Goal: Information Seeking & Learning: Learn about a topic

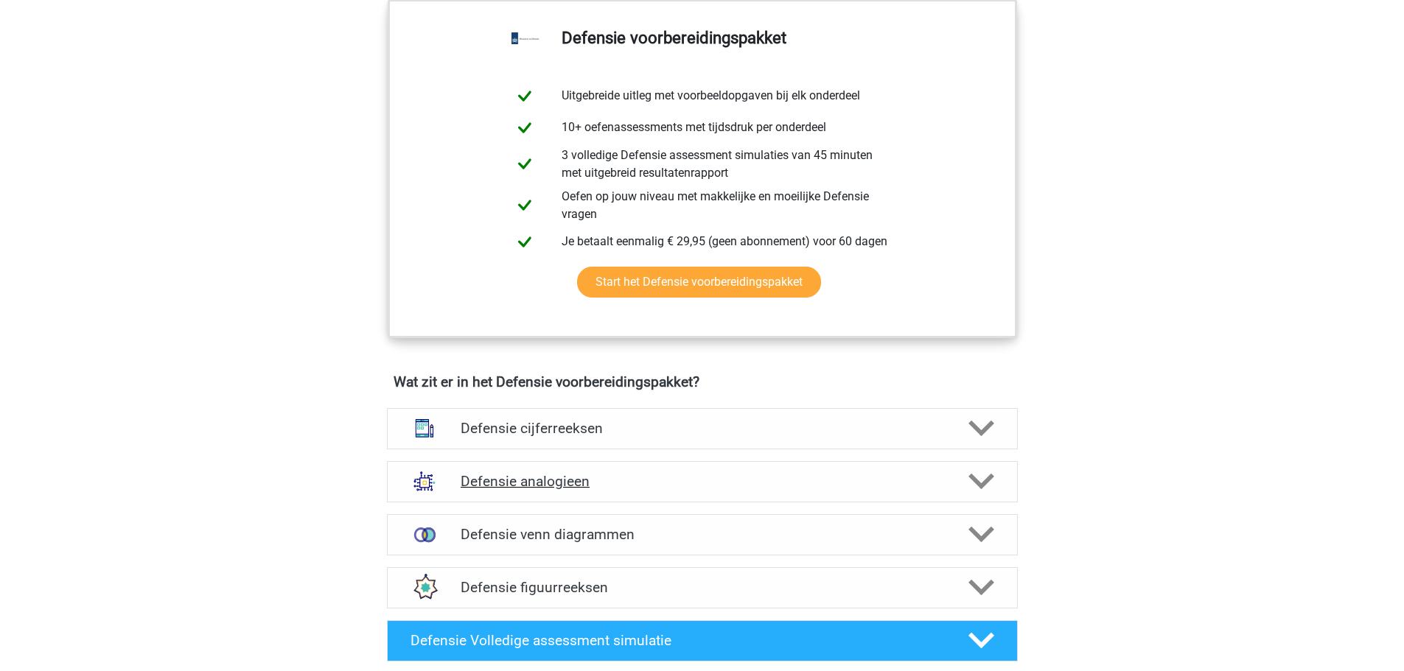
scroll to position [663, 0]
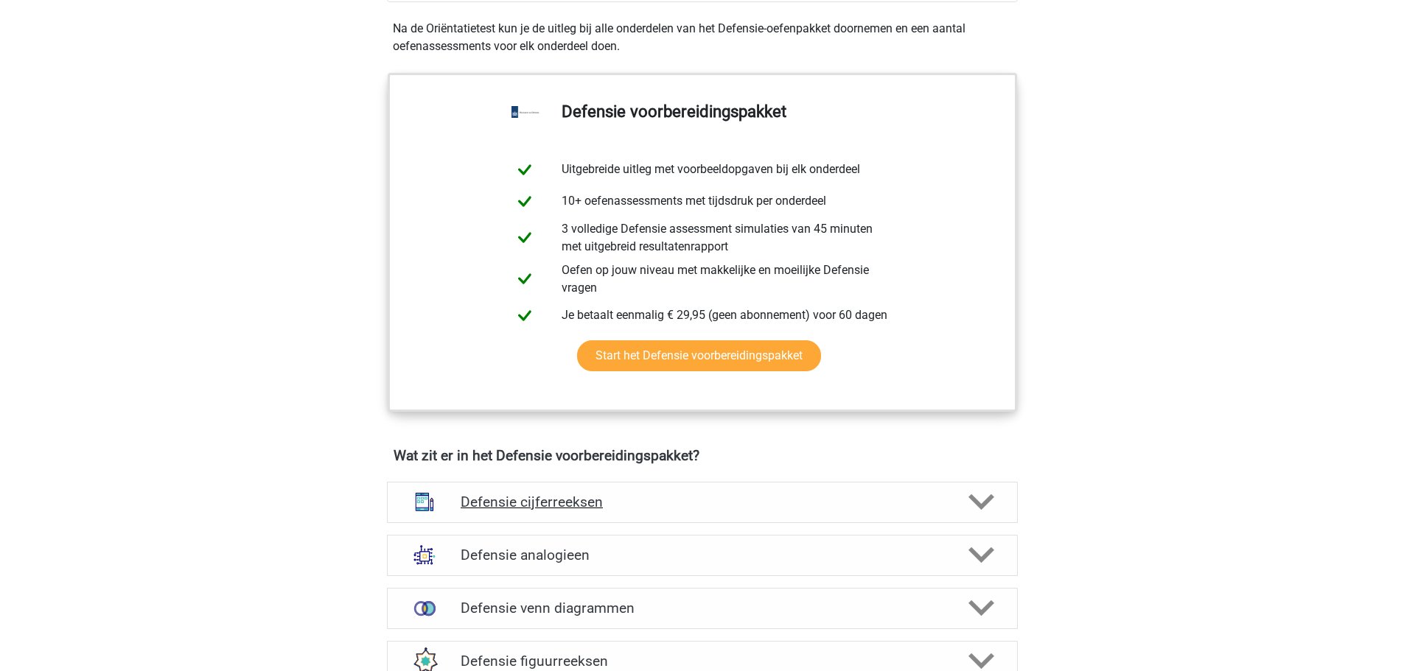
click at [844, 502] on h4 "Defensie cijferreeksen" at bounding box center [702, 502] width 483 height 17
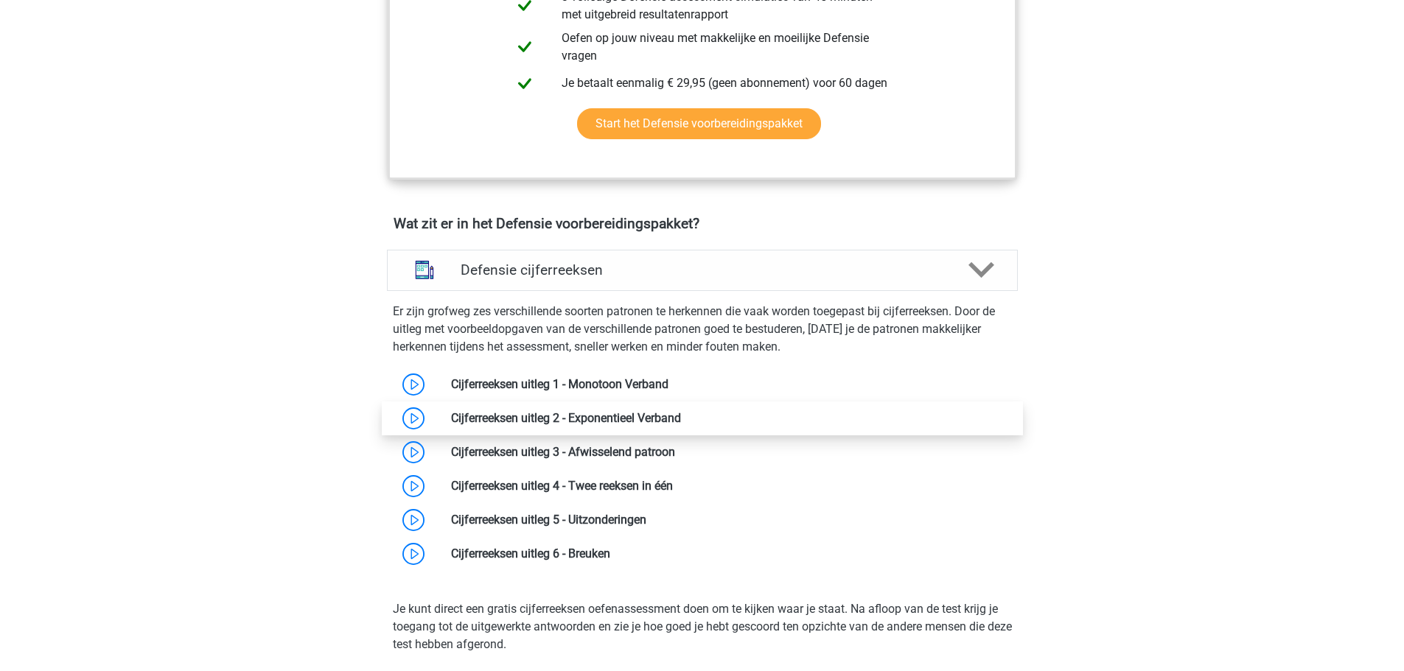
scroll to position [884, 0]
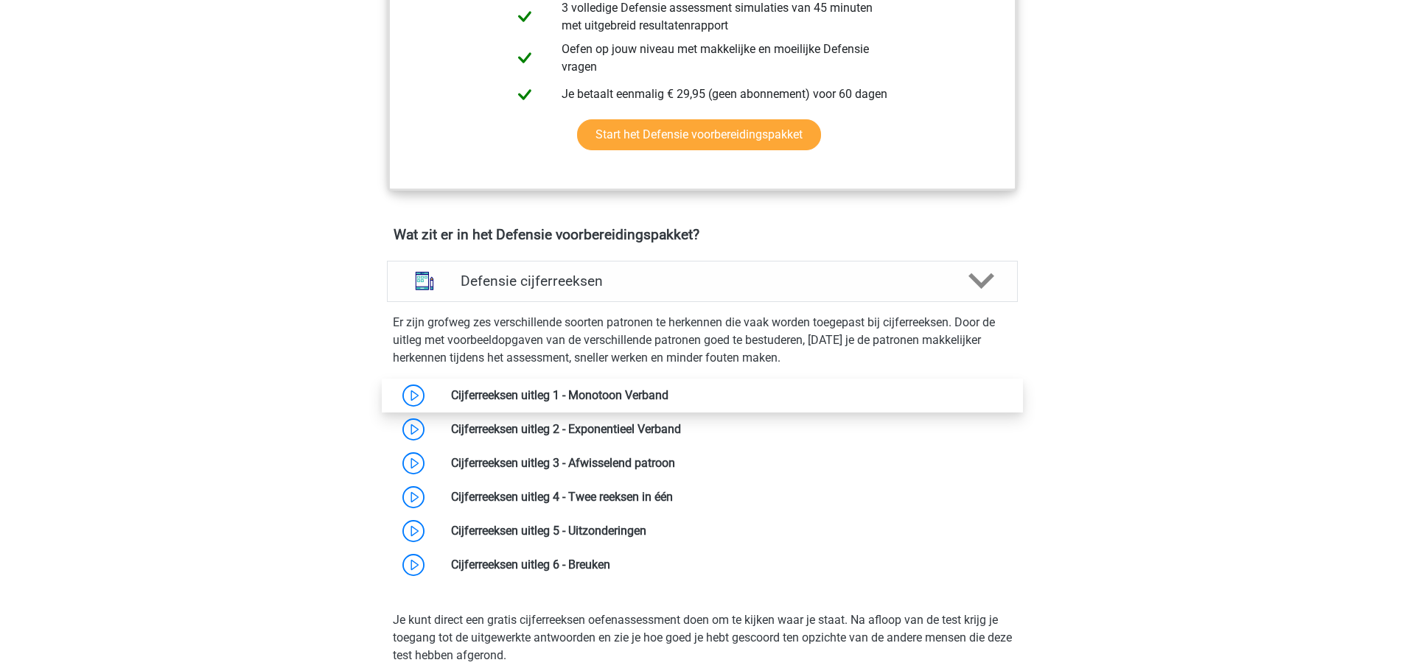
click at [668, 396] on link at bounding box center [668, 395] width 0 height 14
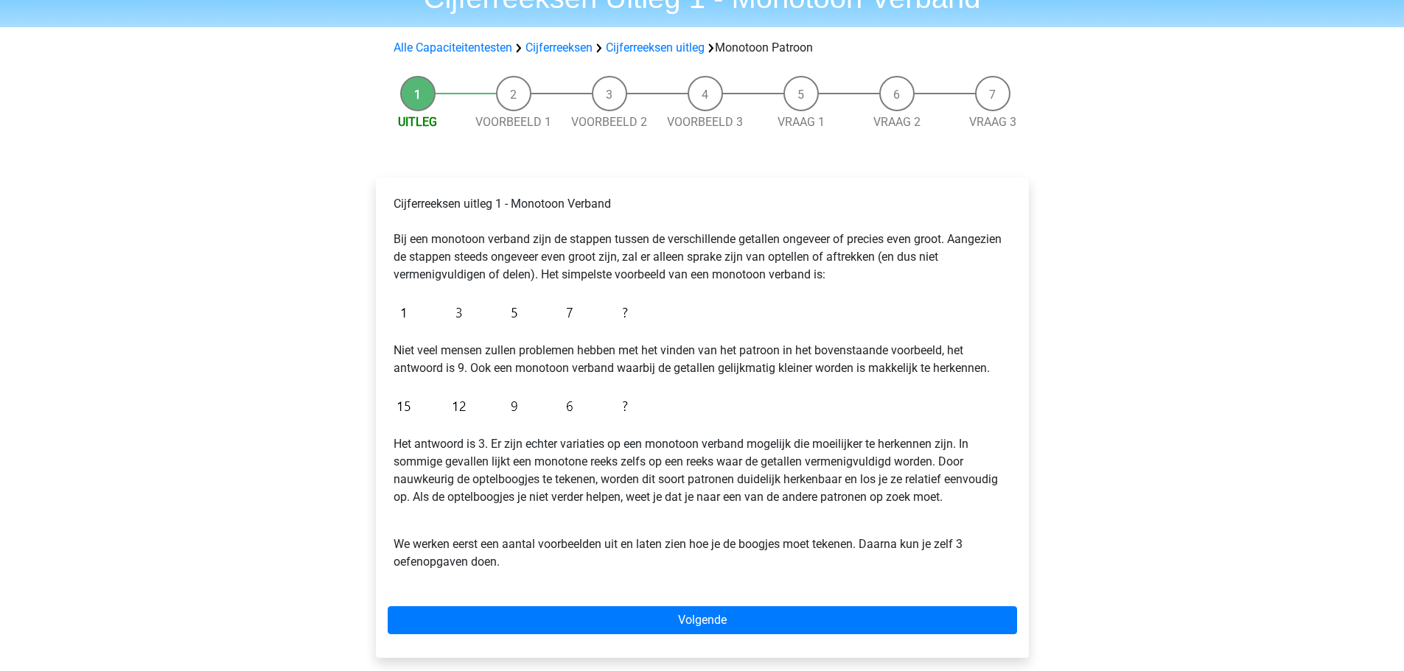
scroll to position [147, 0]
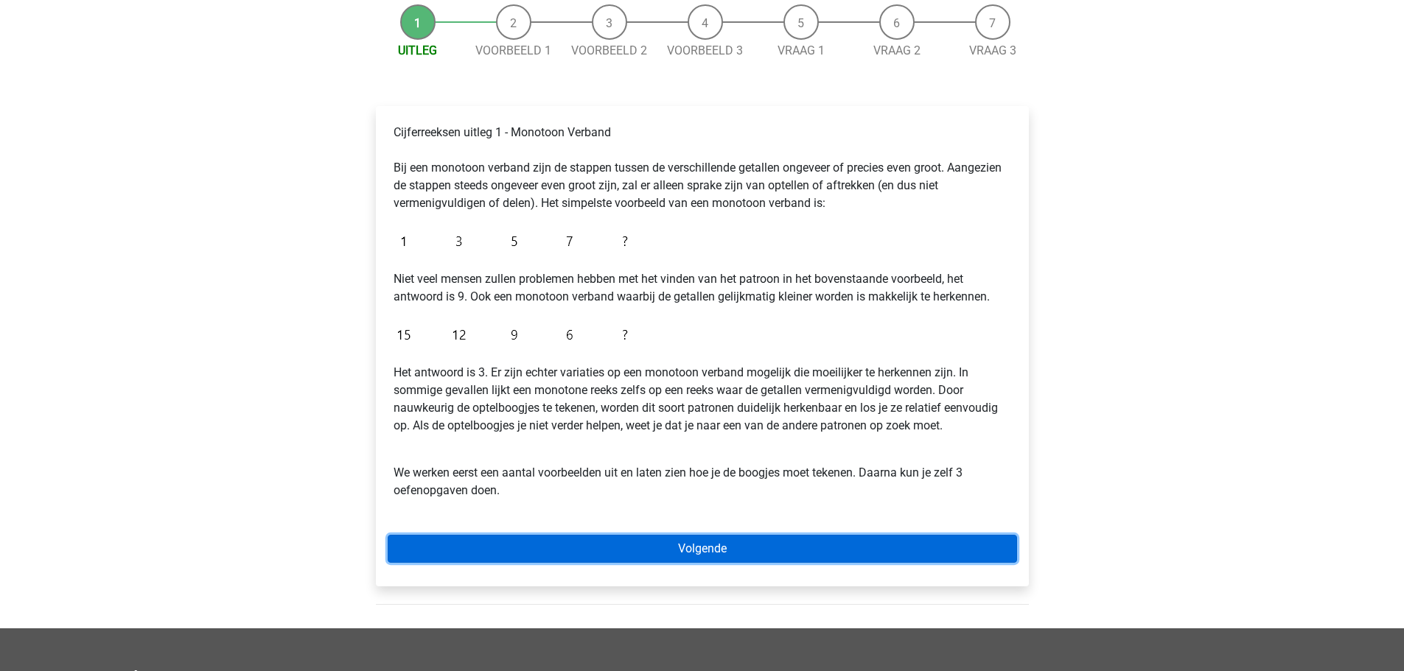
click at [647, 552] on link "Volgende" at bounding box center [702, 549] width 629 height 28
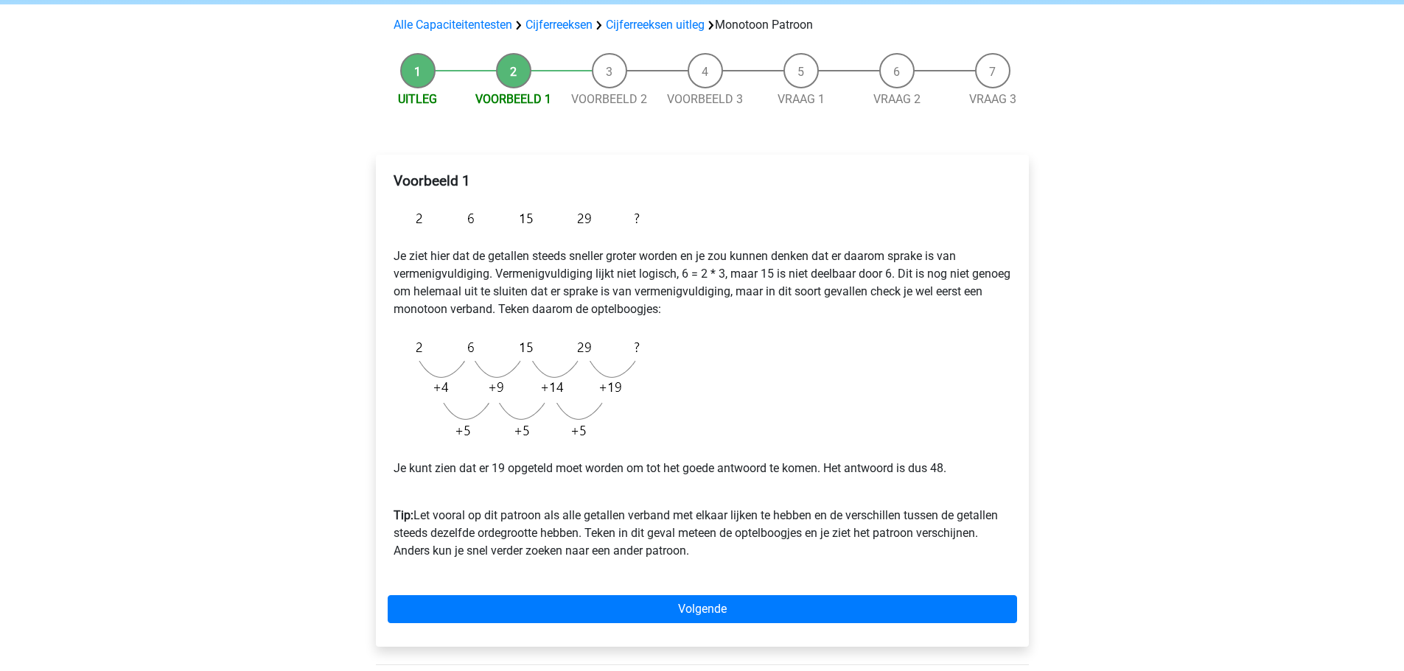
scroll to position [295, 0]
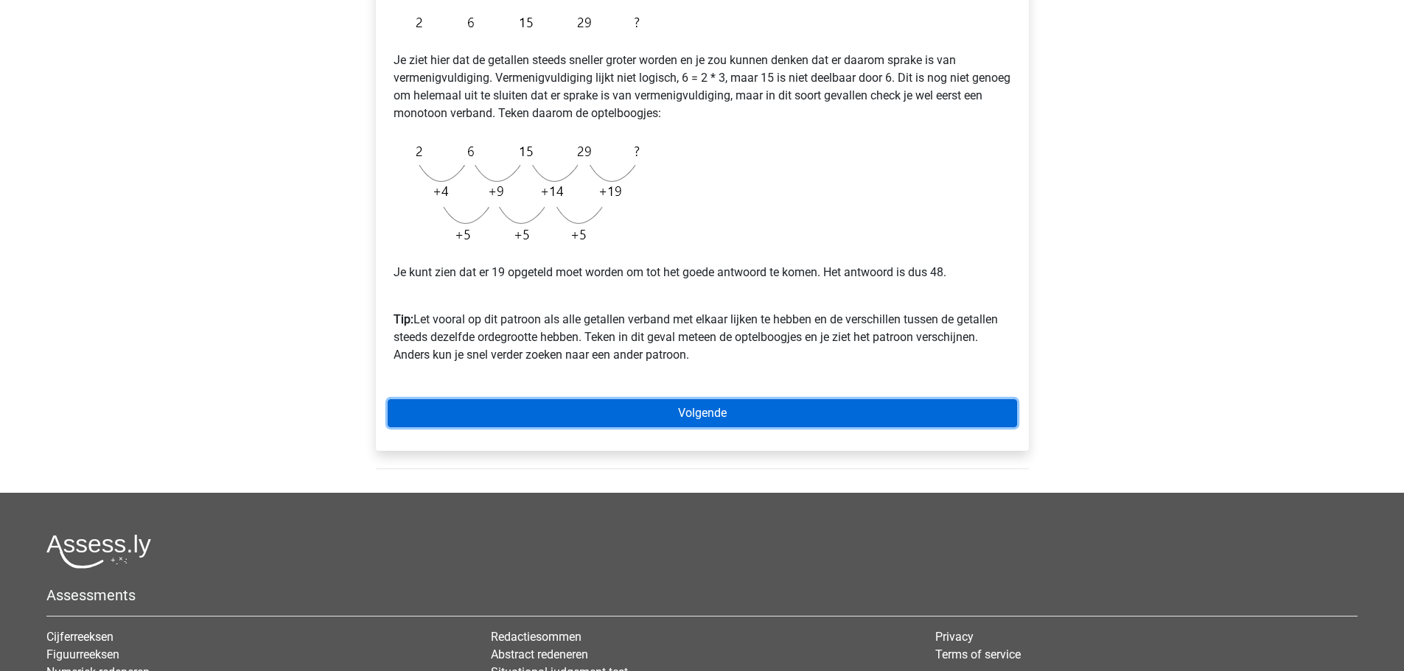
click at [606, 416] on link "Volgende" at bounding box center [702, 413] width 629 height 28
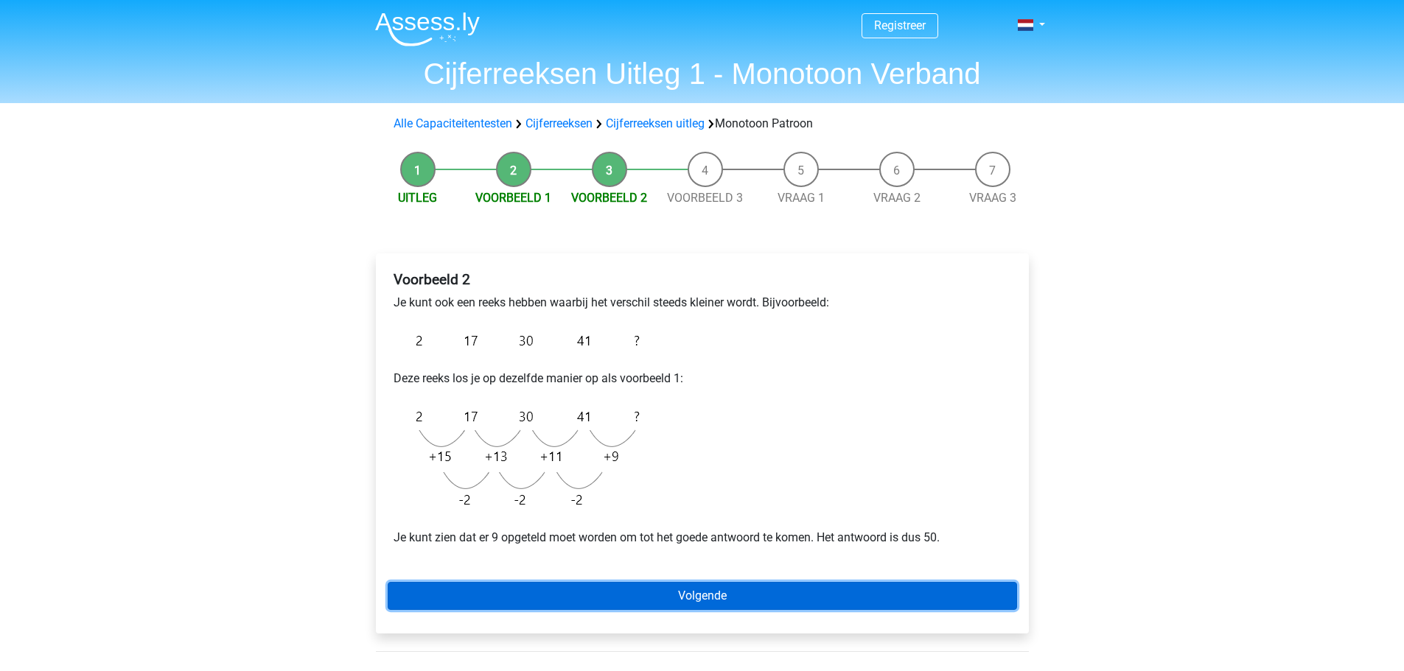
click at [599, 591] on link "Volgende" at bounding box center [702, 596] width 629 height 28
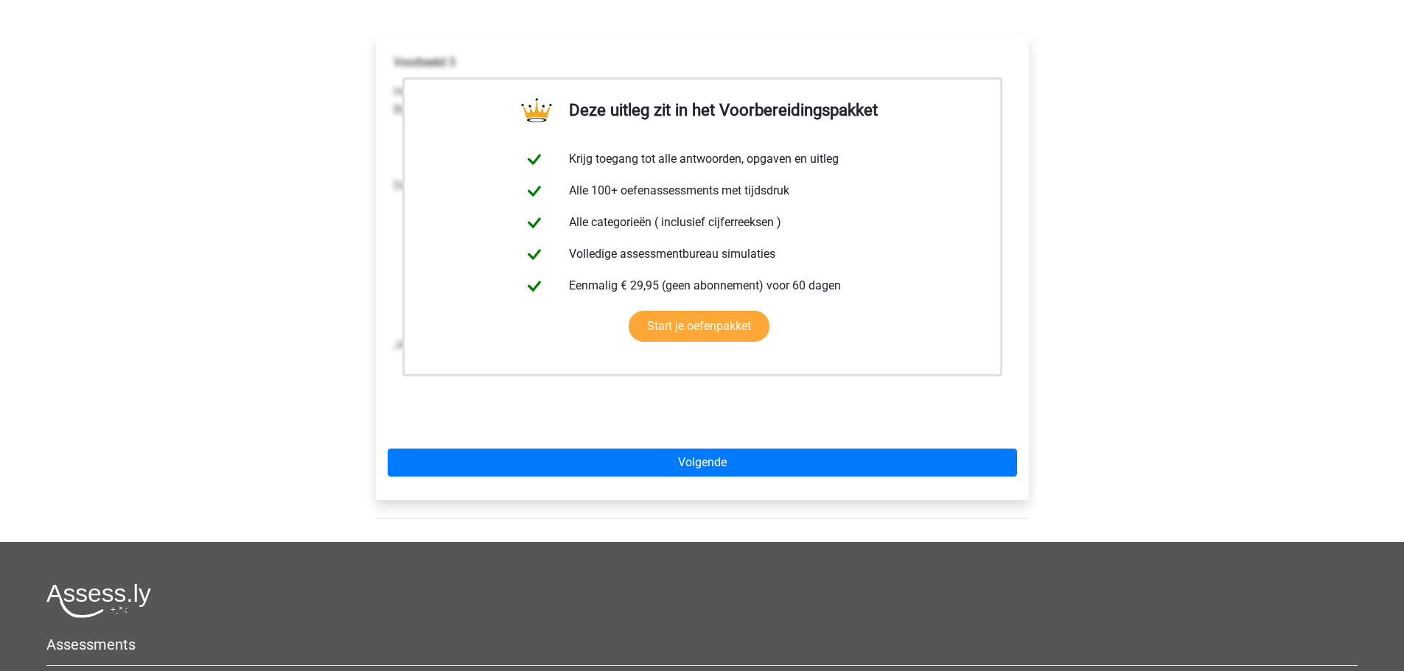
scroll to position [147, 0]
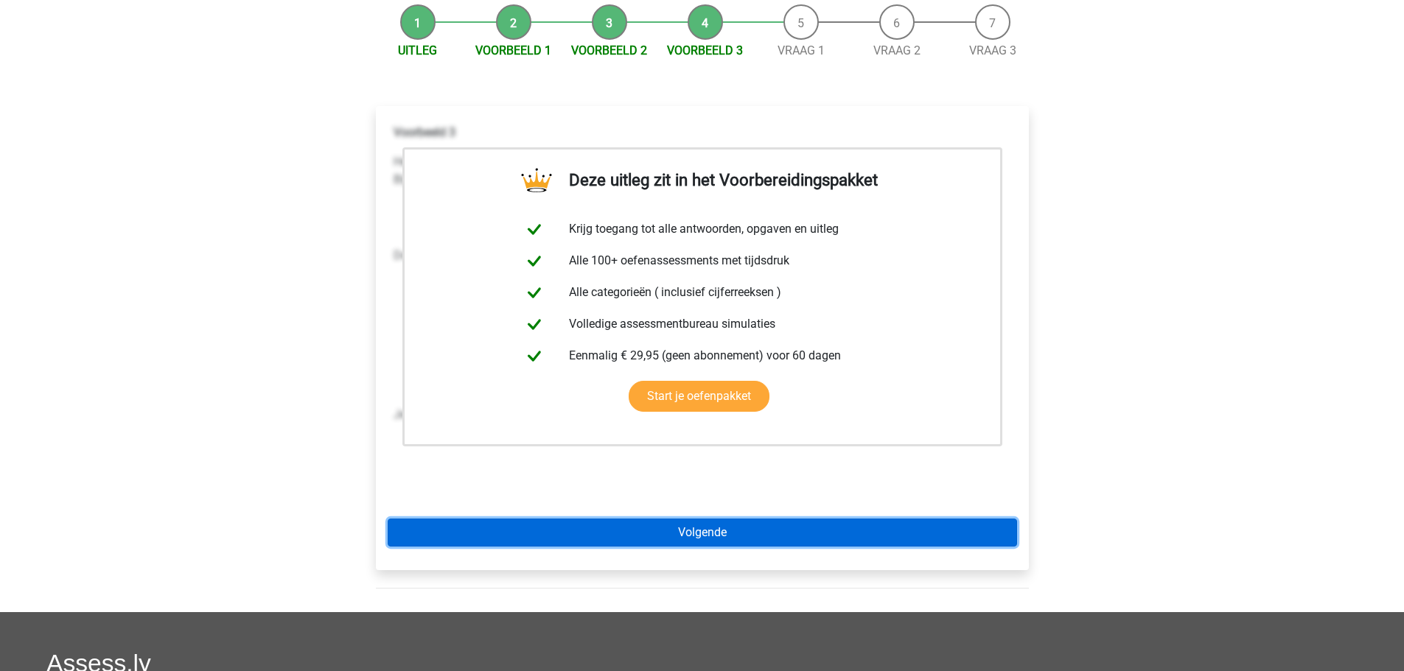
click at [668, 534] on link "Volgende" at bounding box center [702, 533] width 629 height 28
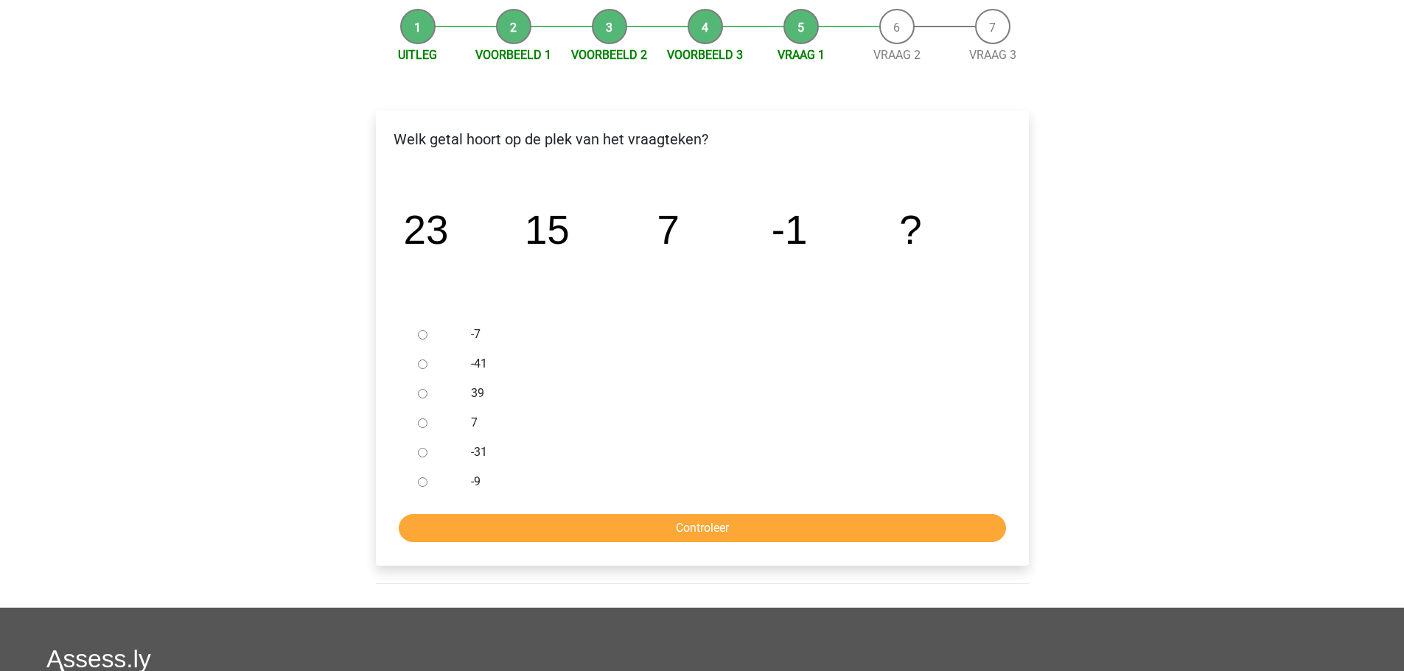
scroll to position [147, 0]
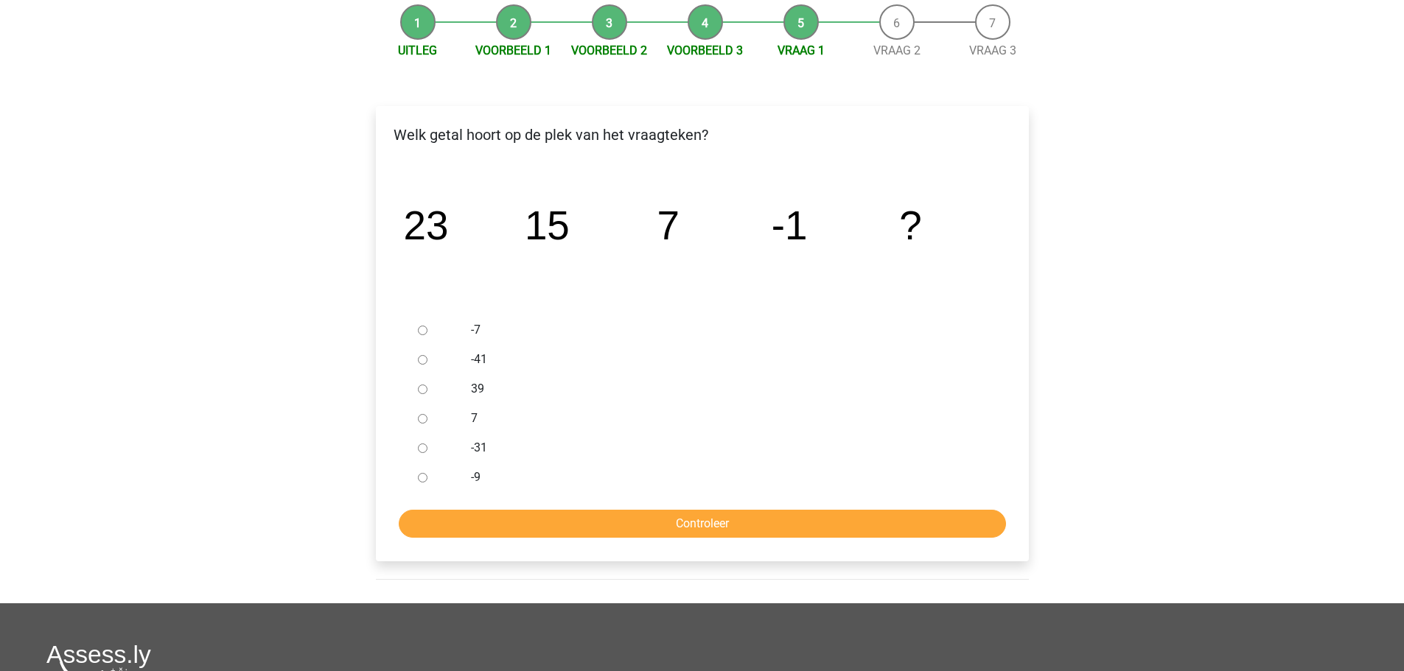
click at [430, 471] on div at bounding box center [436, 477] width 49 height 29
click at [425, 476] on input "-9" at bounding box center [423, 478] width 10 height 10
radio input "true"
click at [534, 522] on input "Controleer" at bounding box center [702, 524] width 607 height 28
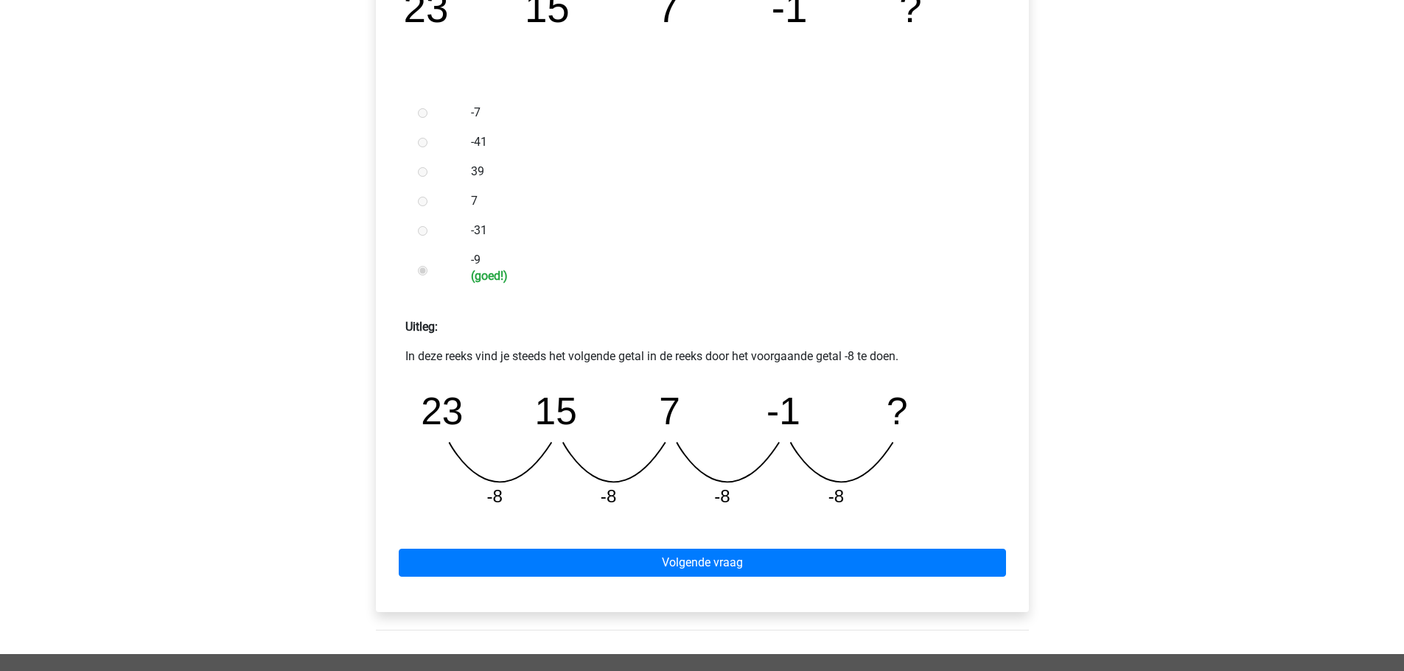
scroll to position [516, 0]
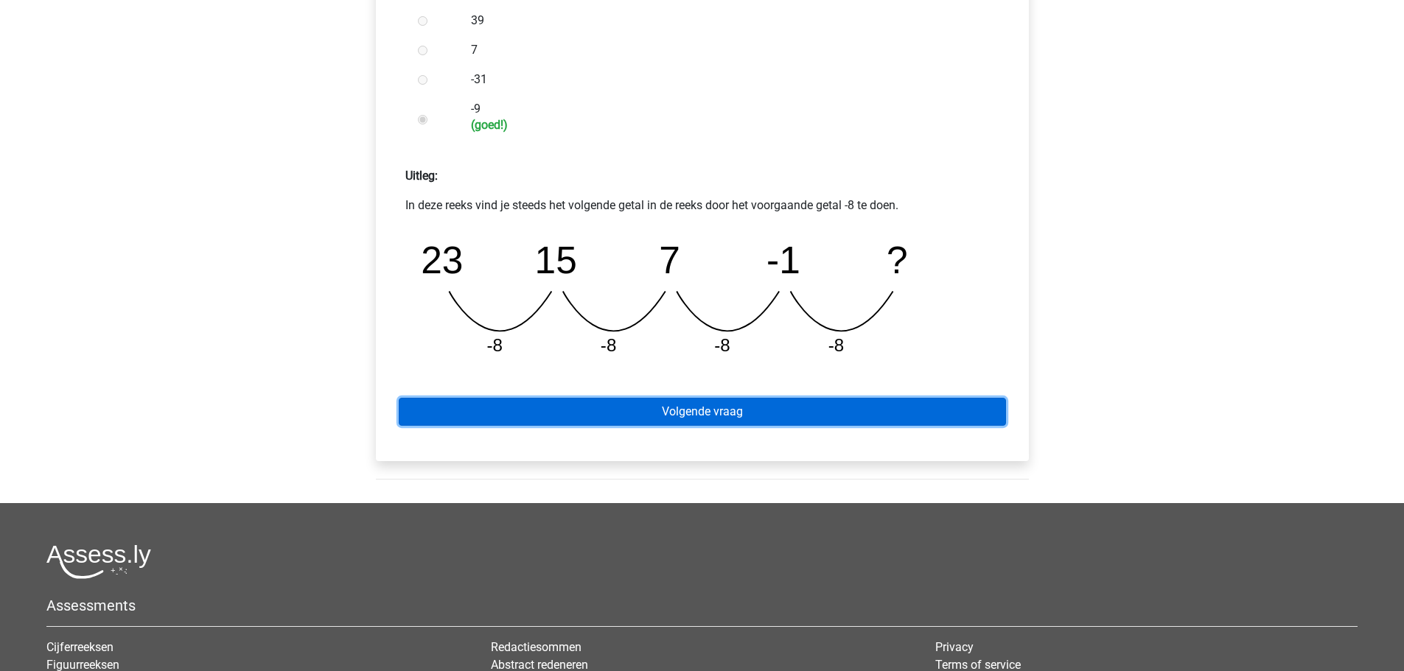
click at [614, 412] on link "Volgende vraag" at bounding box center [702, 412] width 607 height 28
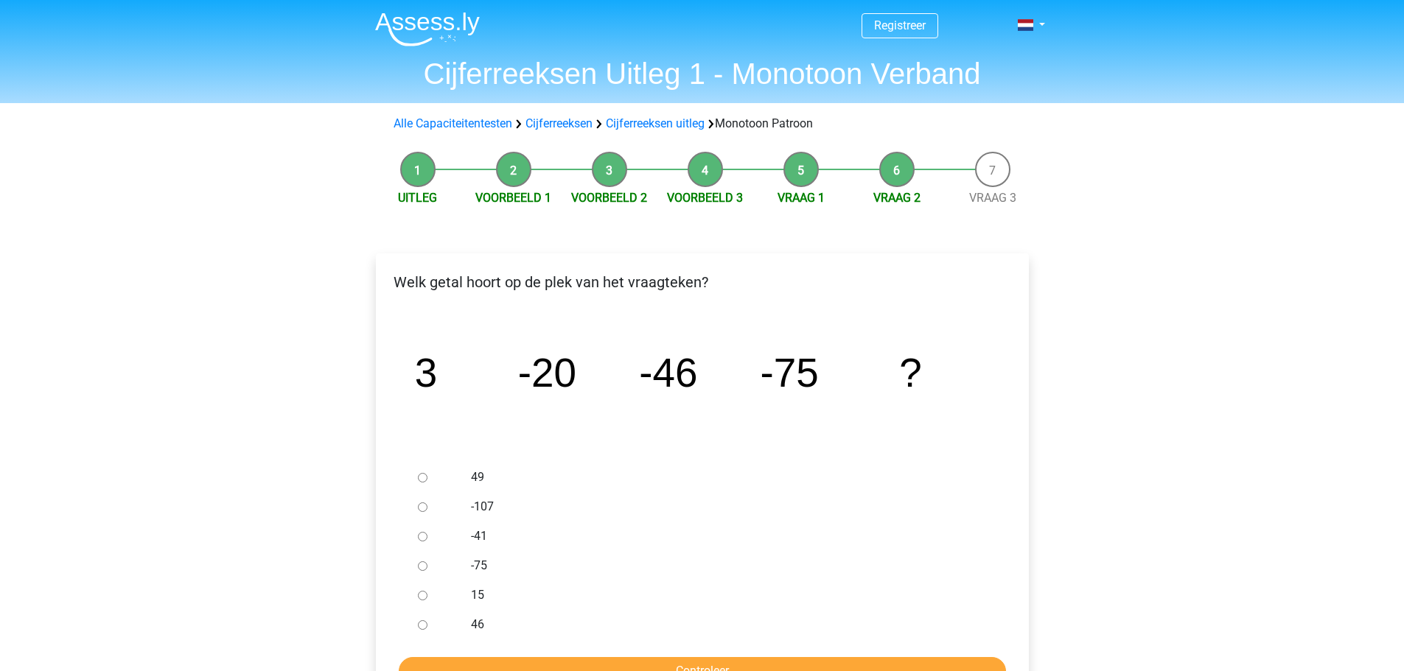
click at [420, 506] on input "-107" at bounding box center [423, 508] width 10 height 10
radio input "true"
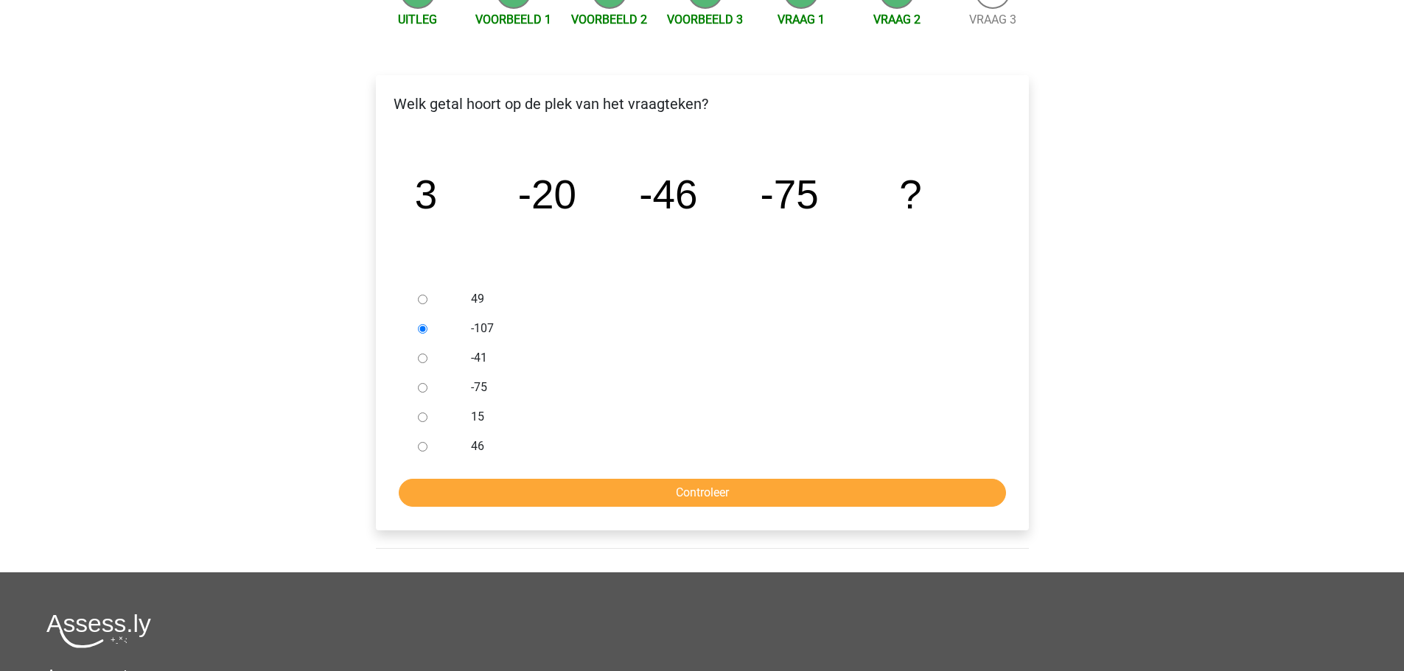
scroll to position [221, 0]
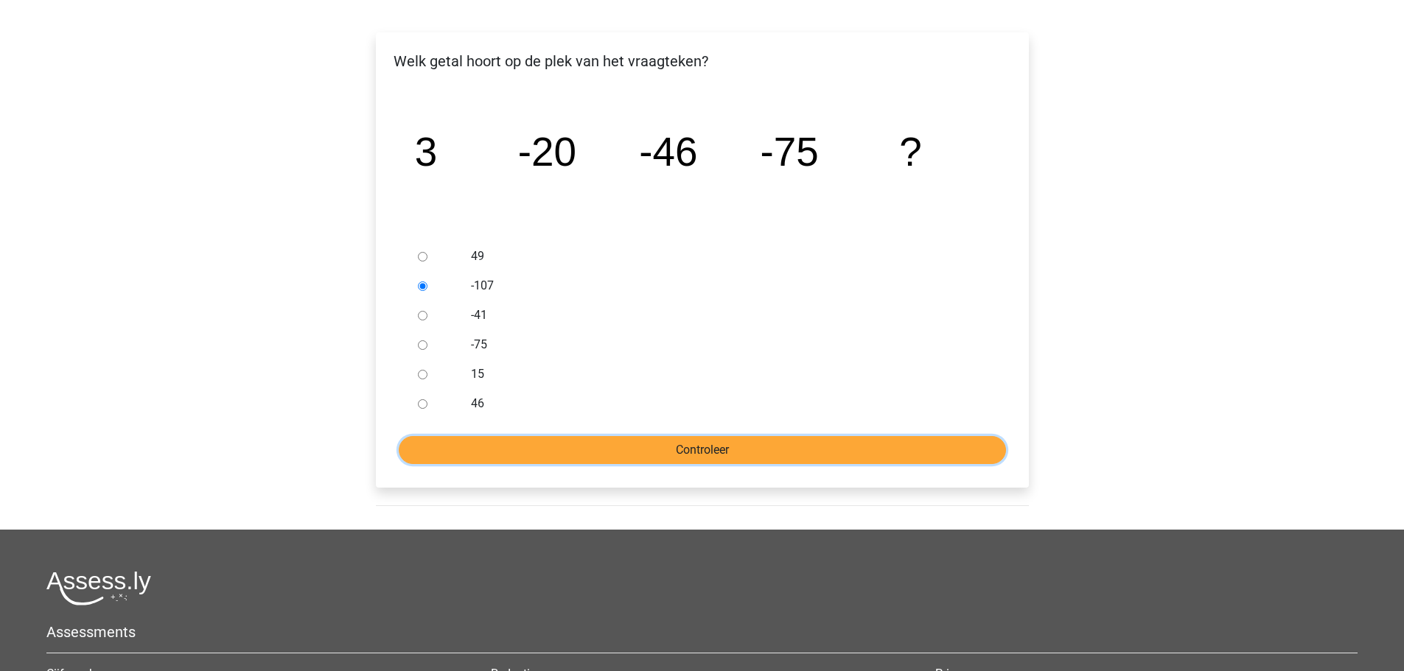
click at [555, 449] on input "Controleer" at bounding box center [702, 450] width 607 height 28
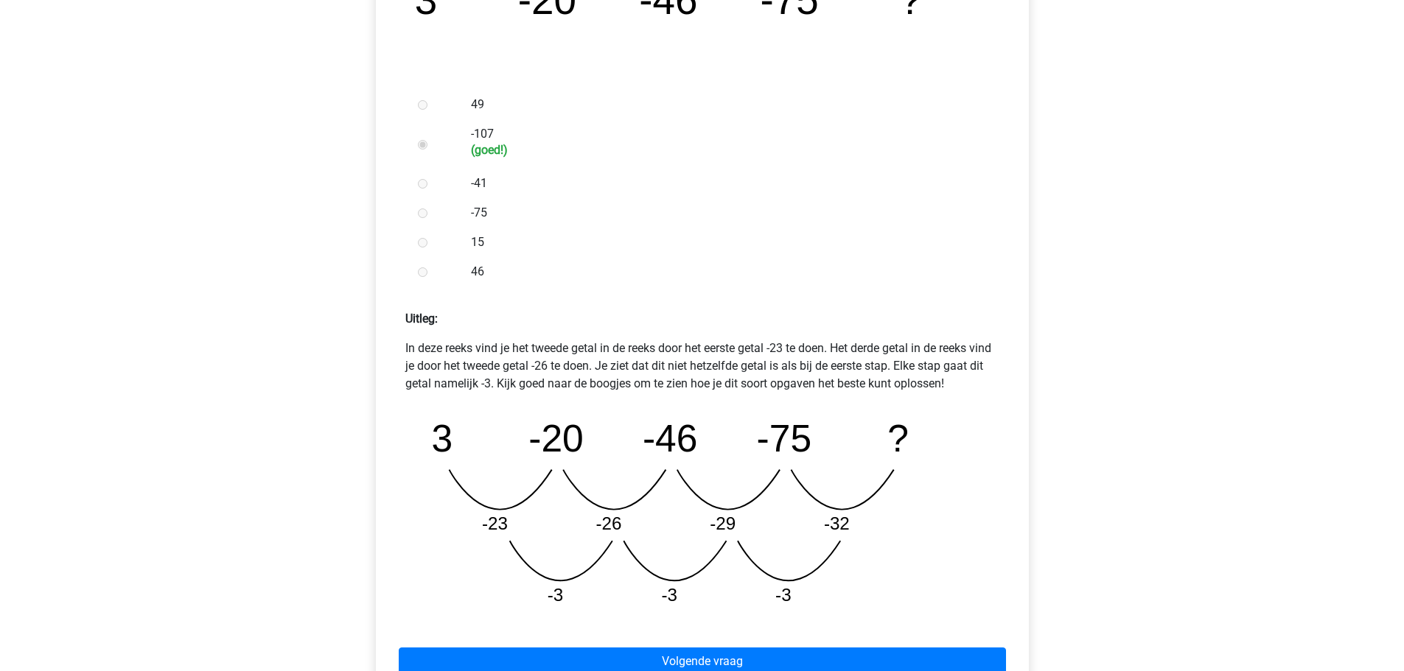
scroll to position [516, 0]
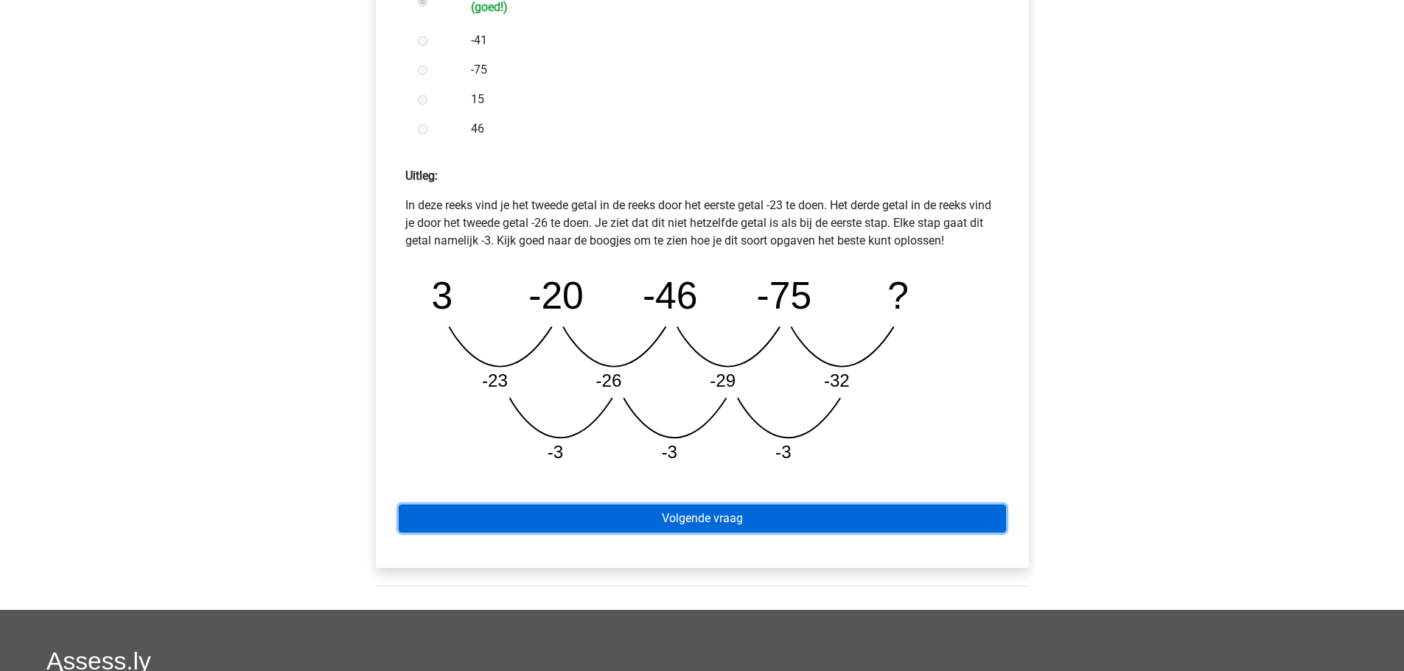
click at [658, 517] on link "Volgende vraag" at bounding box center [702, 519] width 607 height 28
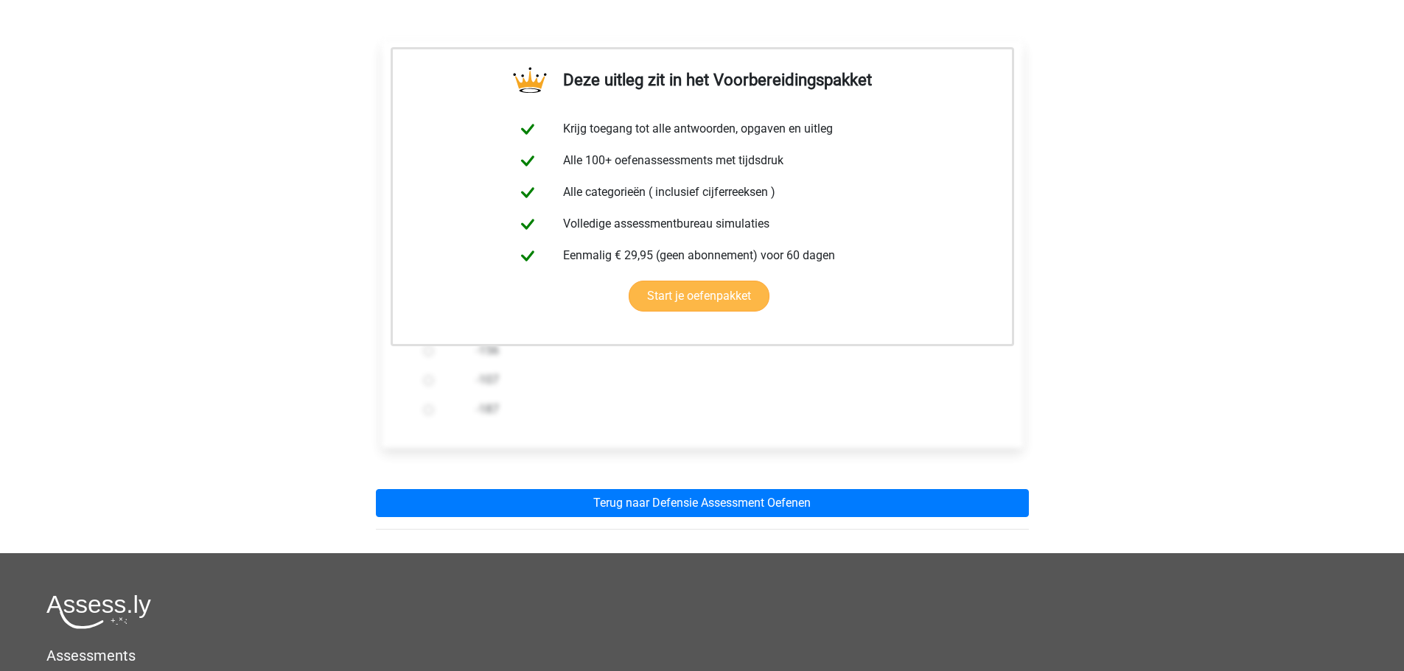
scroll to position [221, 0]
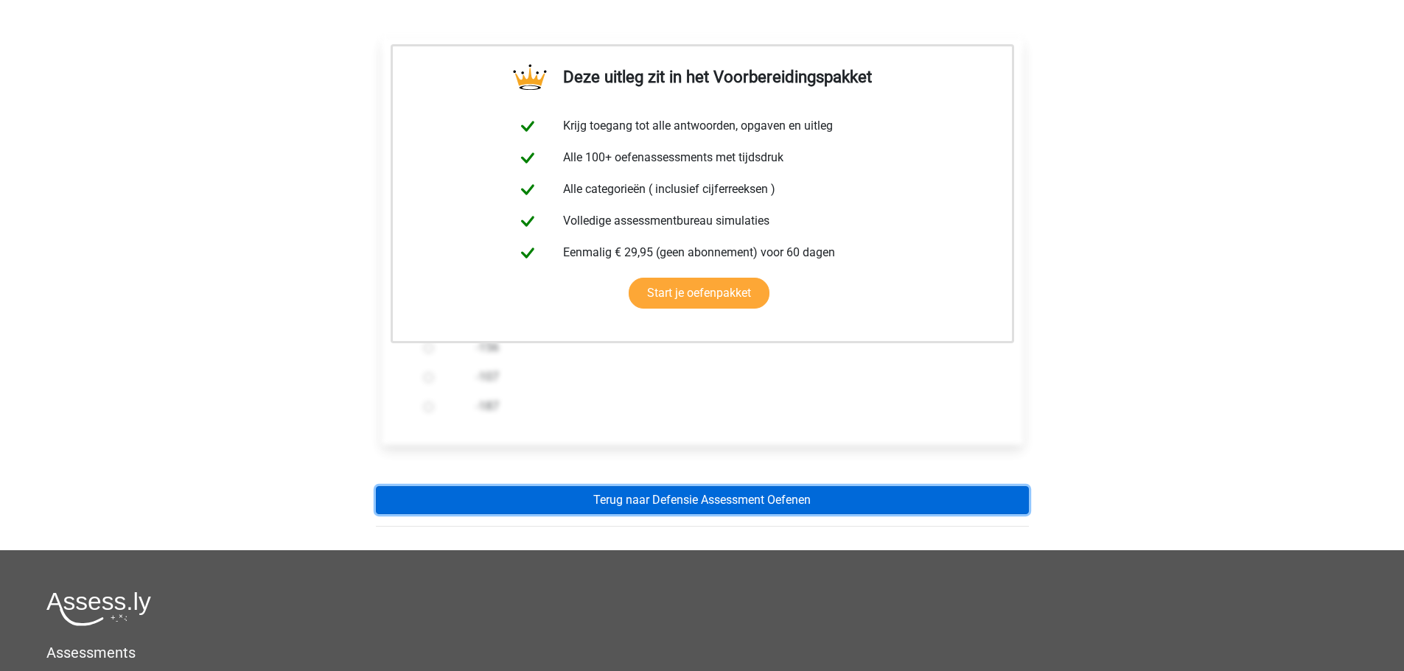
click at [651, 512] on link "Terug naar Defensie Assessment Oefenen" at bounding box center [702, 500] width 653 height 28
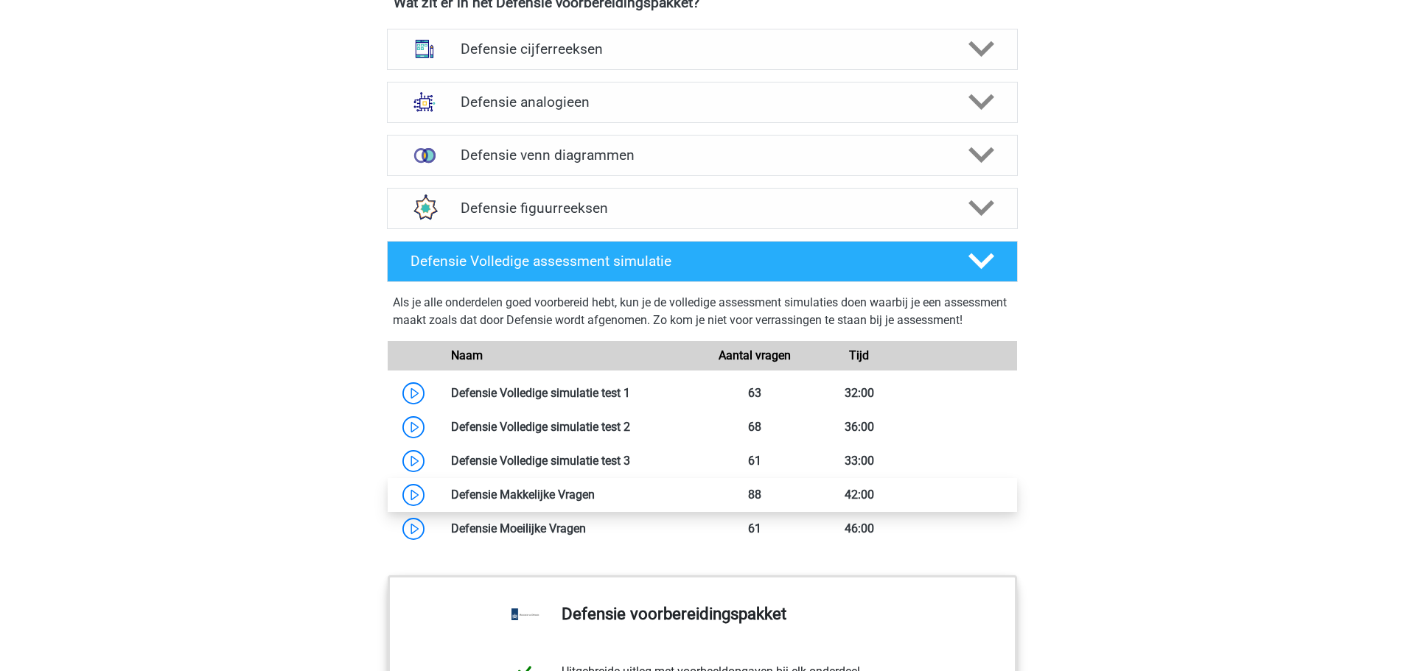
scroll to position [1032, 0]
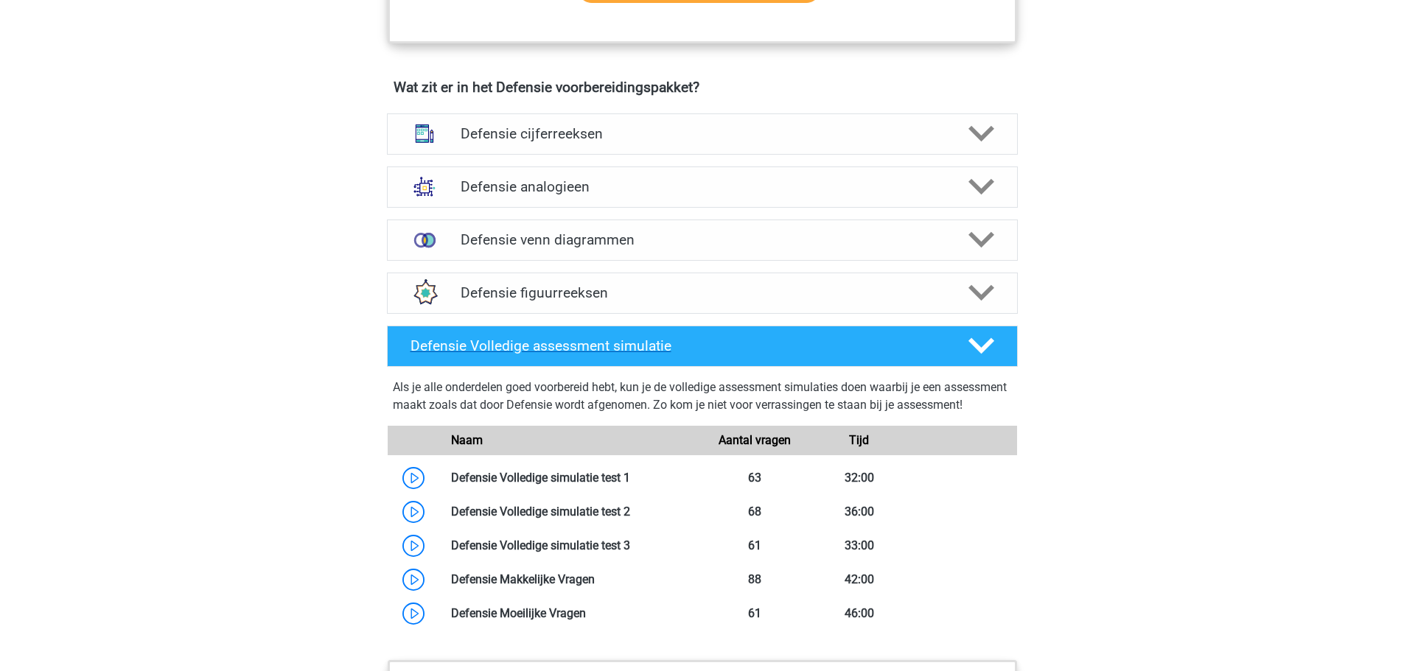
click at [556, 343] on h4 "Defensie Volledige assessment simulatie" at bounding box center [677, 345] width 534 height 17
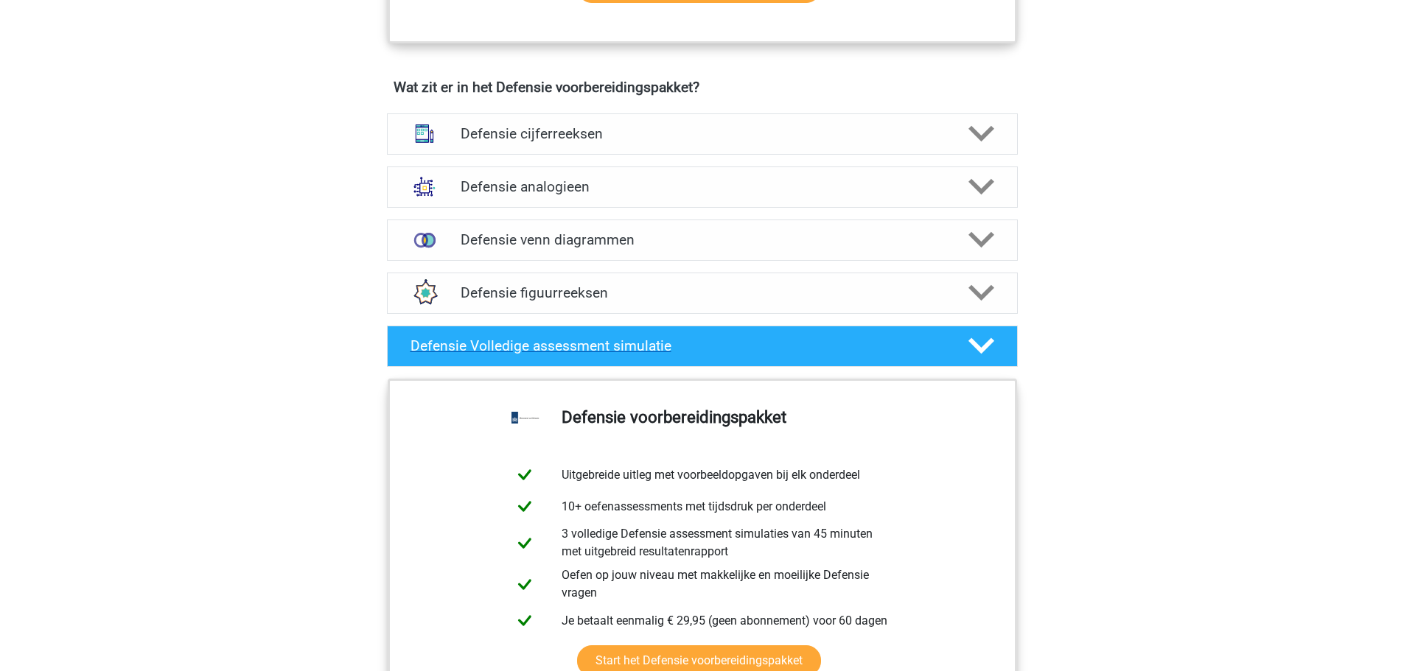
click at [553, 345] on h4 "Defensie Volledige assessment simulatie" at bounding box center [677, 345] width 534 height 17
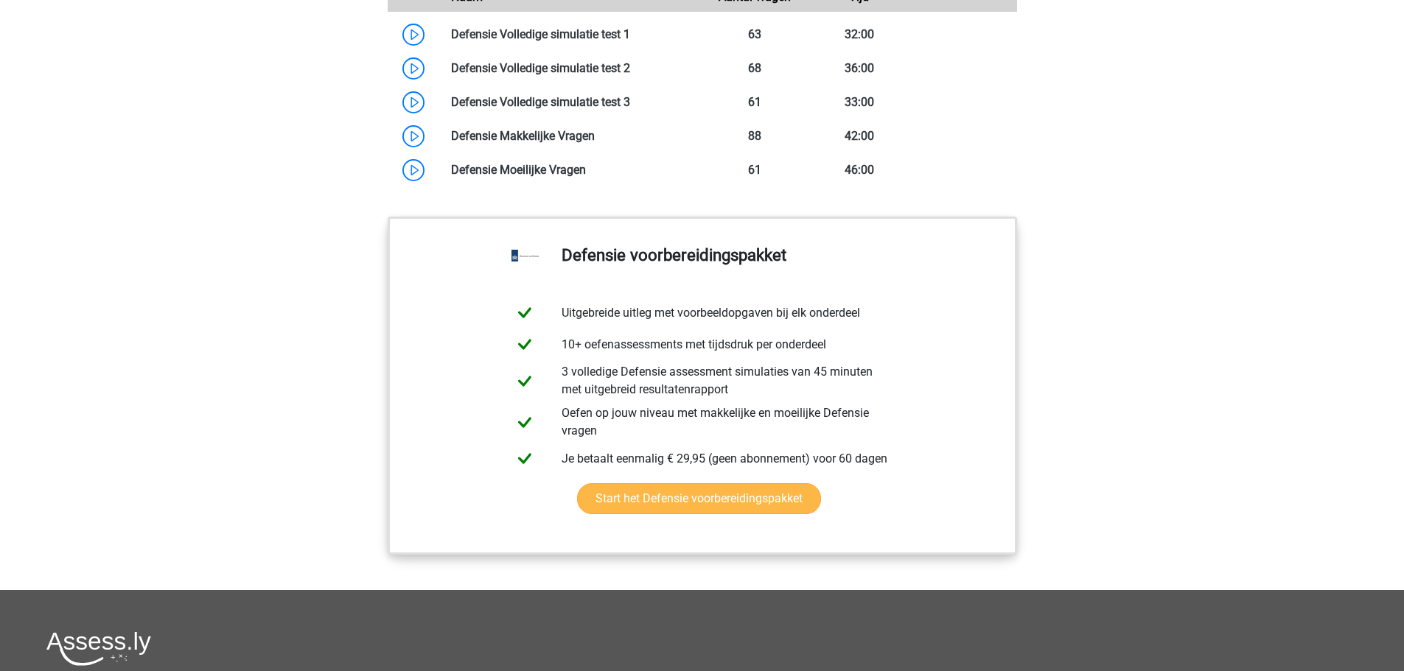
scroll to position [1474, 0]
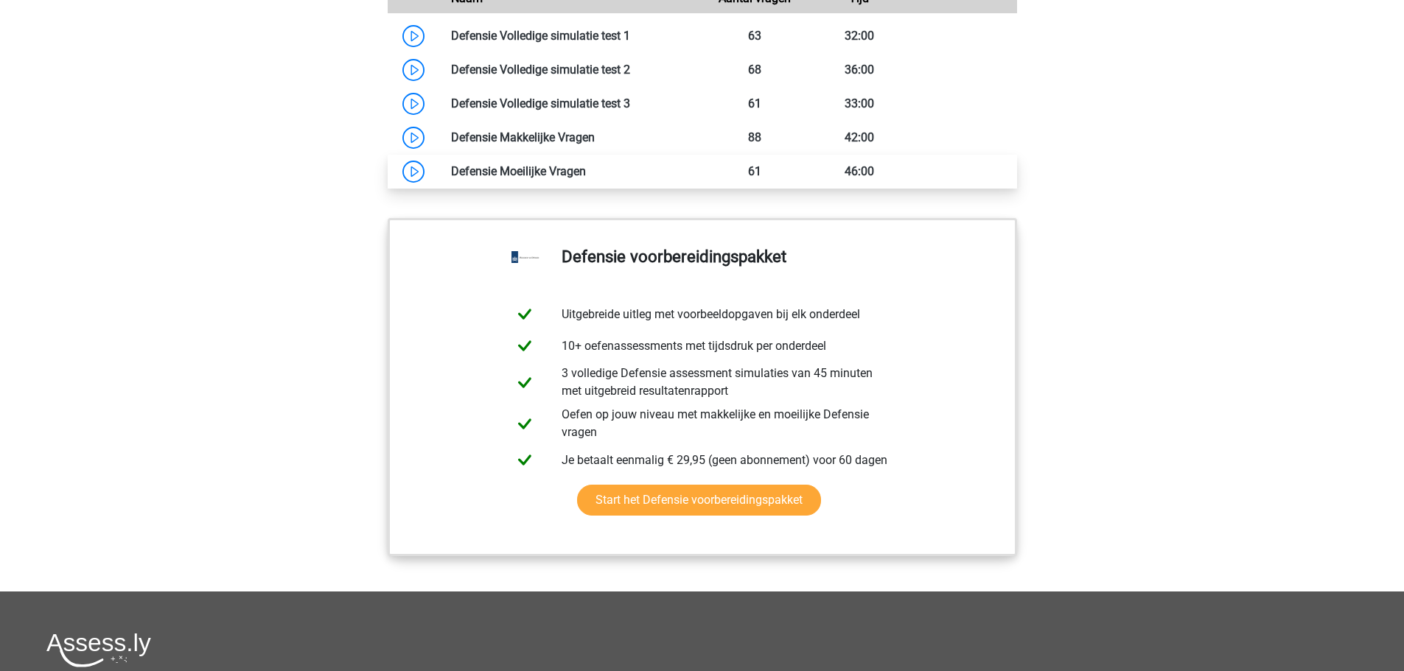
click at [586, 178] on link at bounding box center [586, 171] width 0 height 14
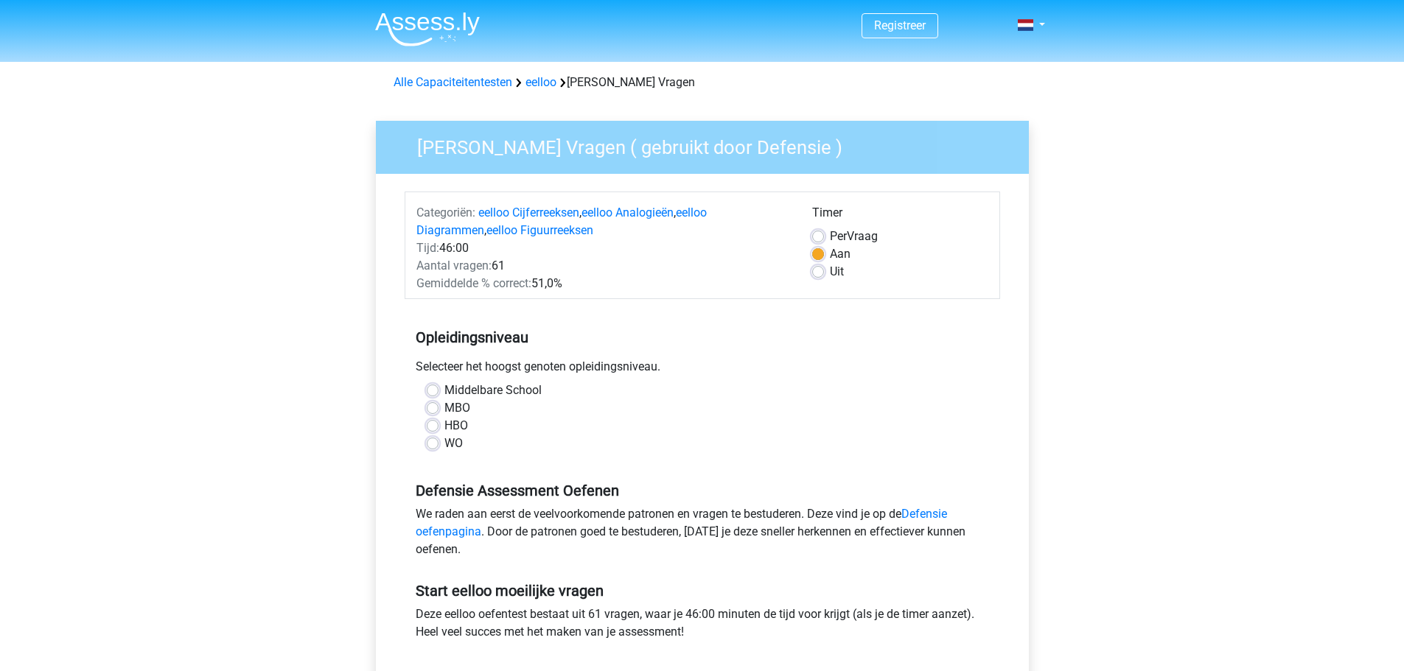
click at [444, 445] on label "WO" at bounding box center [453, 444] width 18 height 18
click at [433, 445] on input "WO" at bounding box center [433, 442] width 12 height 15
radio input "true"
click at [444, 431] on label "HBO" at bounding box center [456, 426] width 24 height 18
click at [430, 431] on input "HBO" at bounding box center [433, 424] width 12 height 15
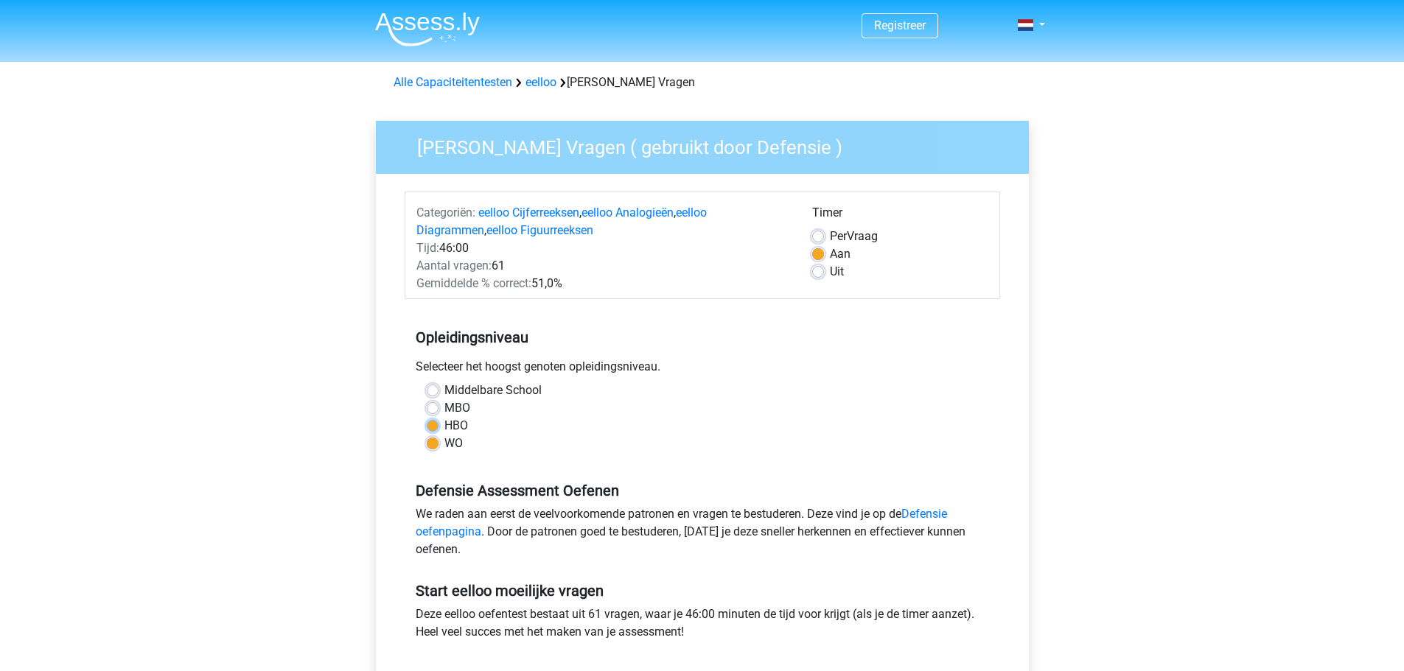
radio input "true"
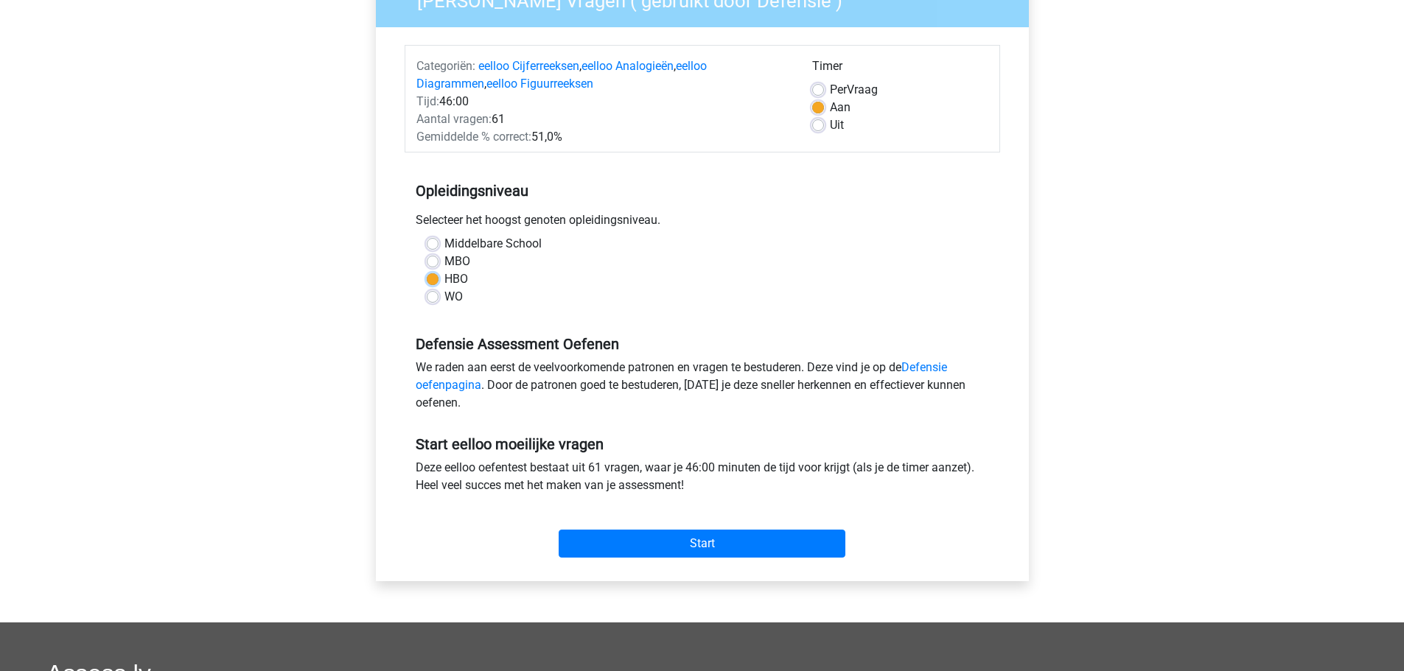
scroll to position [147, 0]
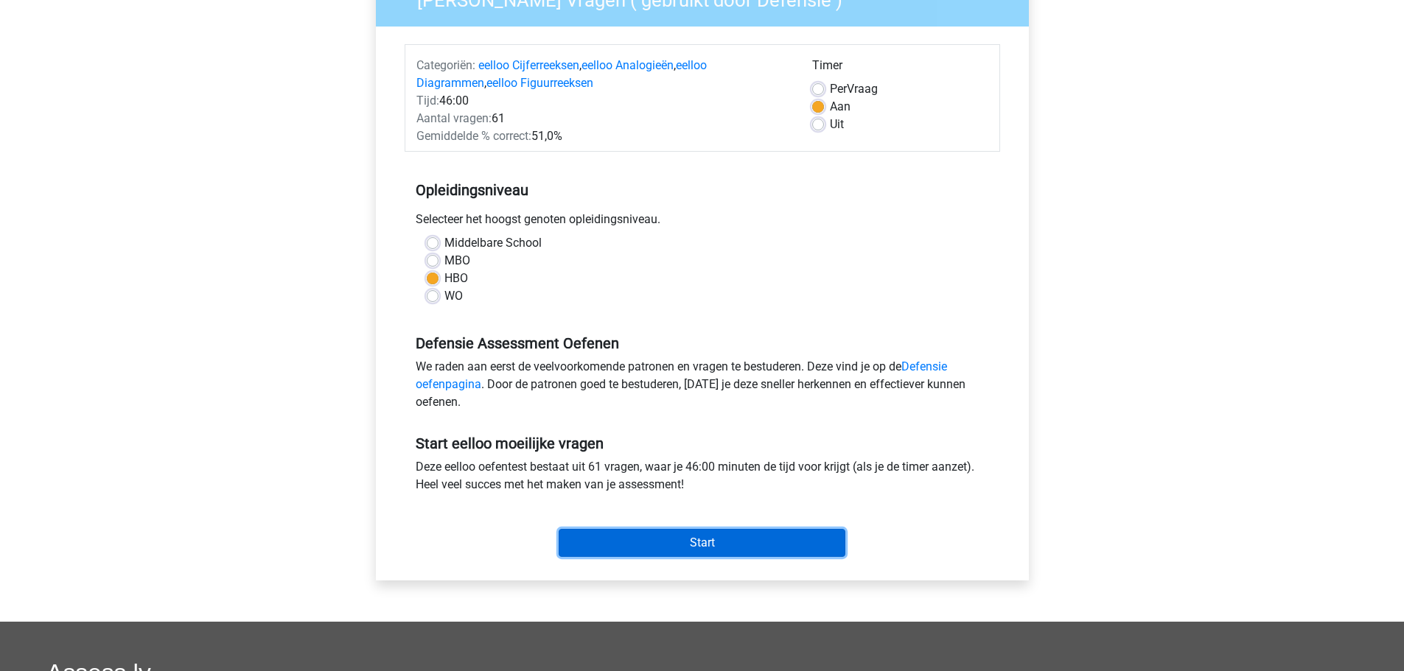
click at [715, 534] on input "Start" at bounding box center [702, 543] width 287 height 28
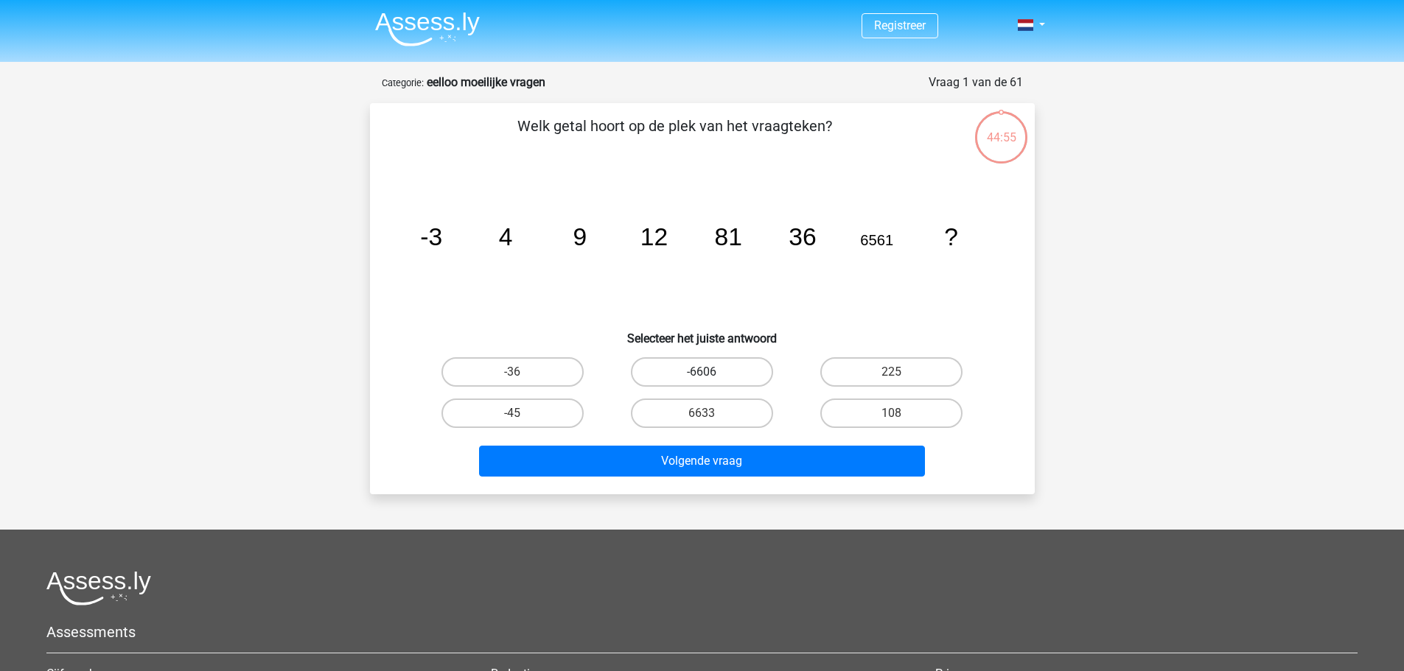
click at [688, 377] on label "-6606" at bounding box center [702, 371] width 142 height 29
click at [702, 377] on input "-6606" at bounding box center [707, 377] width 10 height 10
radio input "true"
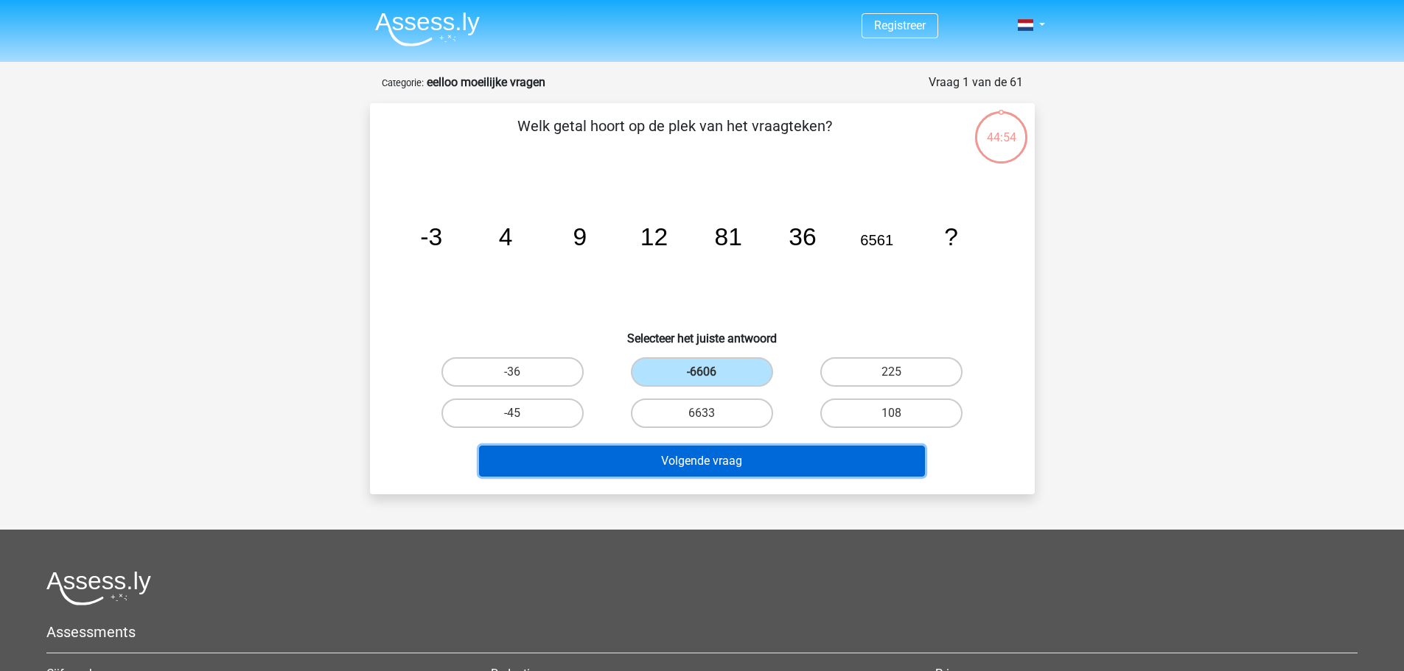
click at [729, 455] on button "Volgende vraag" at bounding box center [702, 461] width 446 height 31
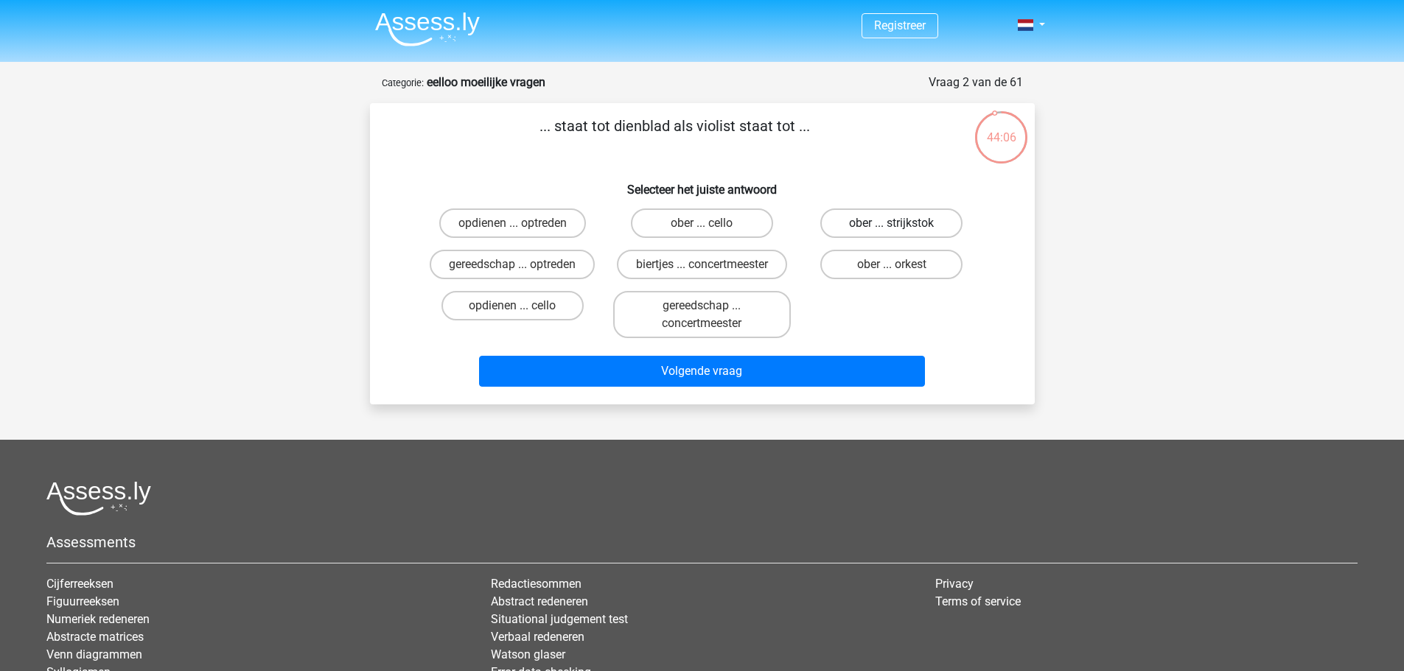
click at [857, 225] on label "ober ... strijkstok" at bounding box center [891, 223] width 142 height 29
click at [892, 225] on input "ober ... strijkstok" at bounding box center [897, 228] width 10 height 10
radio input "true"
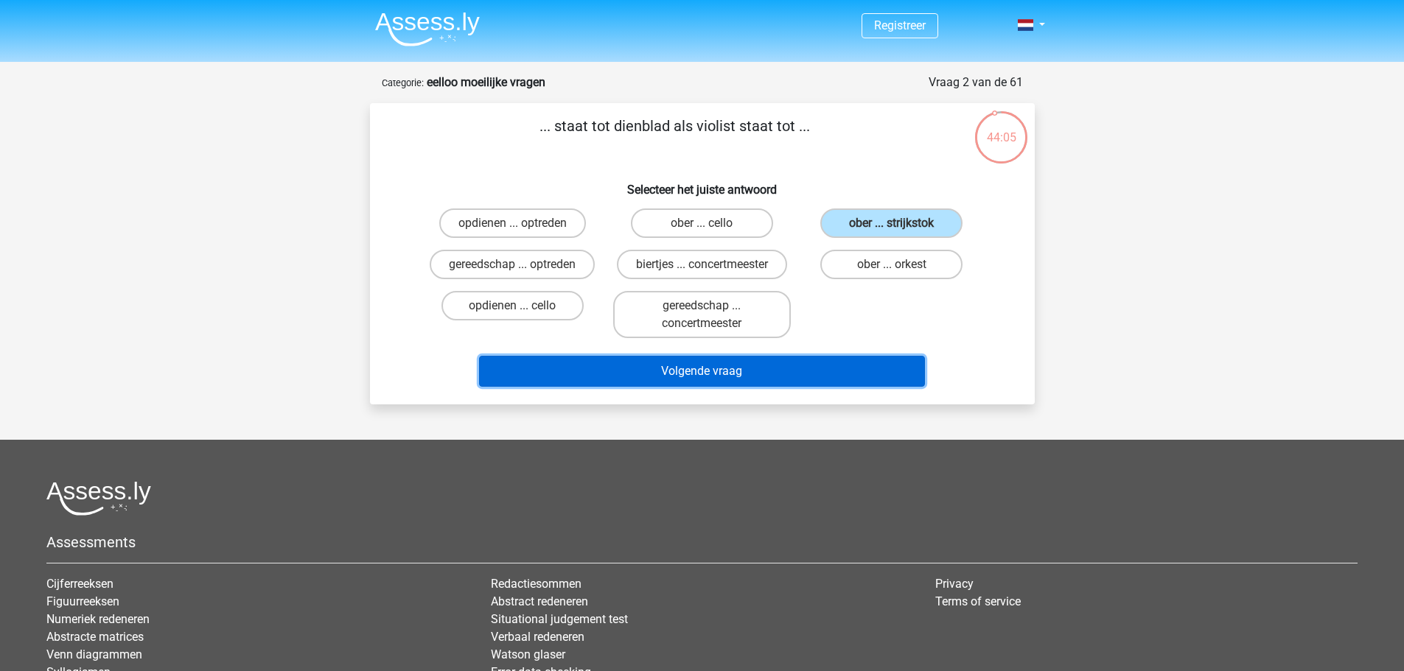
click at [781, 376] on button "Volgende vraag" at bounding box center [702, 371] width 446 height 31
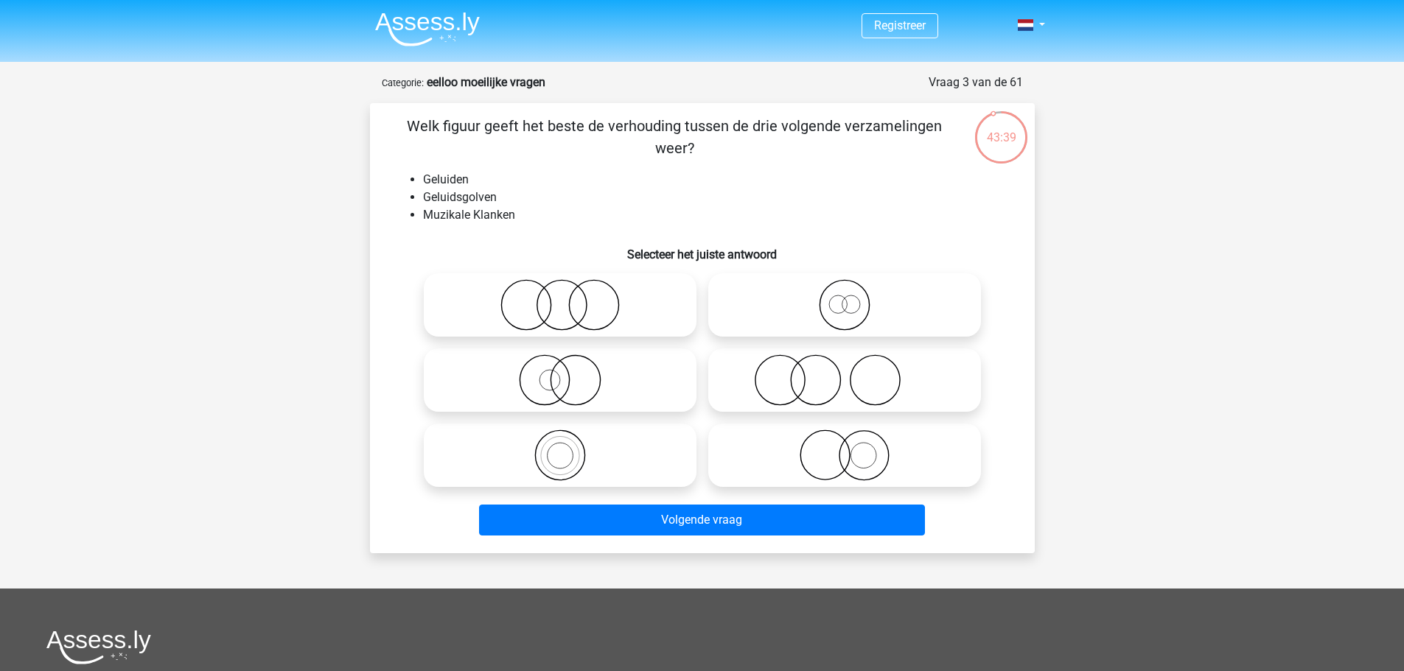
click at [616, 466] on icon at bounding box center [560, 456] width 261 height 52
click at [570, 448] on input "radio" at bounding box center [565, 443] width 10 height 10
radio input "true"
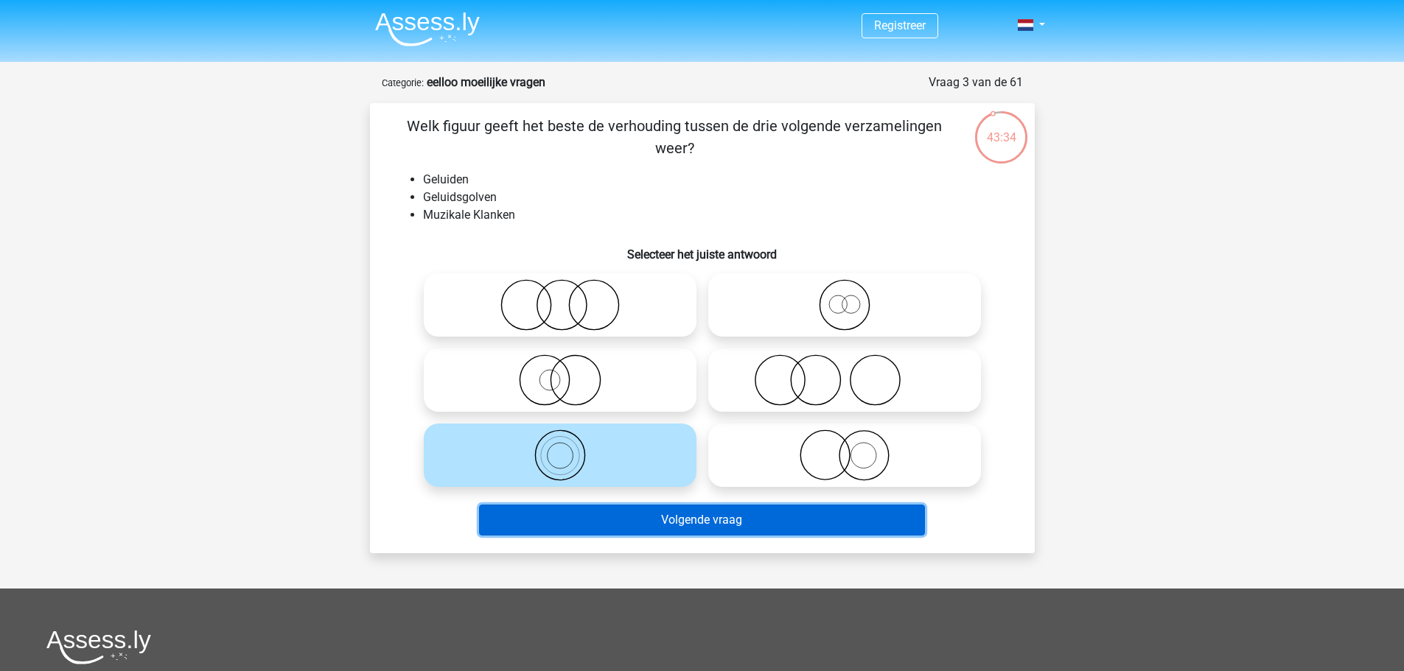
click at [698, 522] on button "Volgende vraag" at bounding box center [702, 520] width 446 height 31
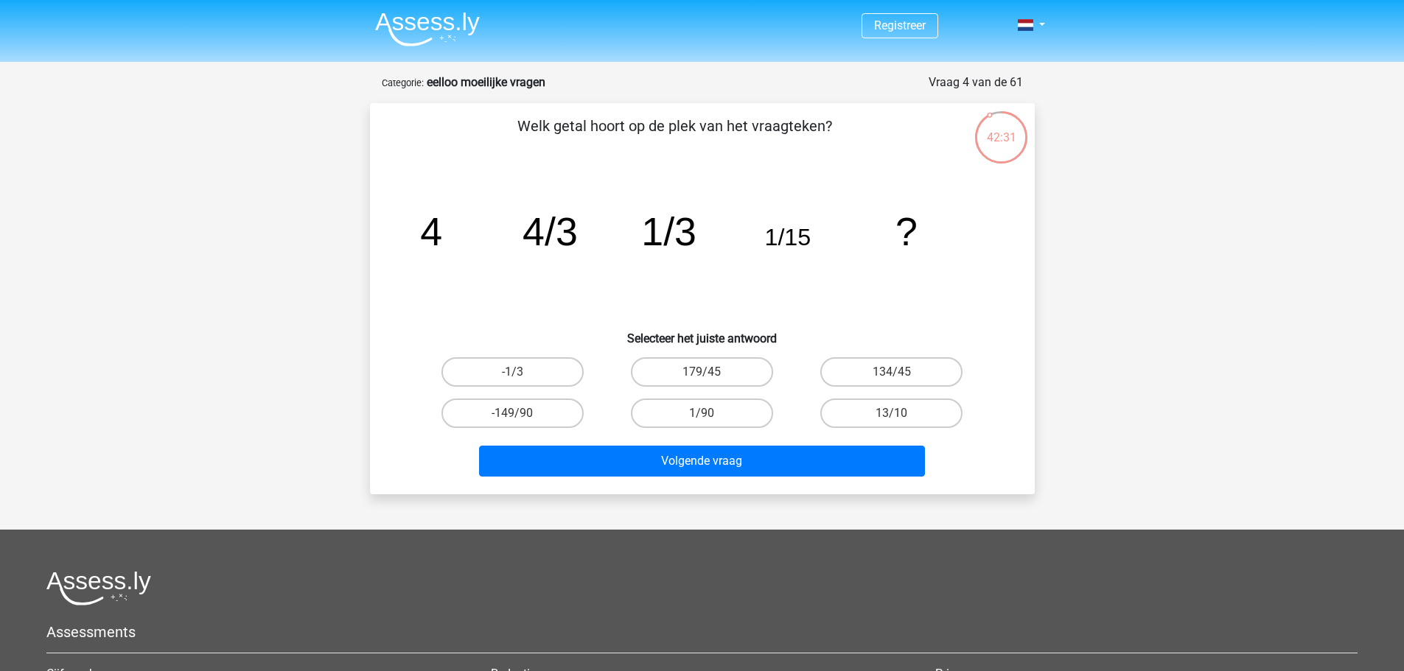
click at [727, 394] on div "1/90" at bounding box center [701, 413] width 189 height 41
click at [725, 408] on label "1/90" at bounding box center [702, 413] width 142 height 29
click at [711, 413] on input "1/90" at bounding box center [707, 418] width 10 height 10
radio input "true"
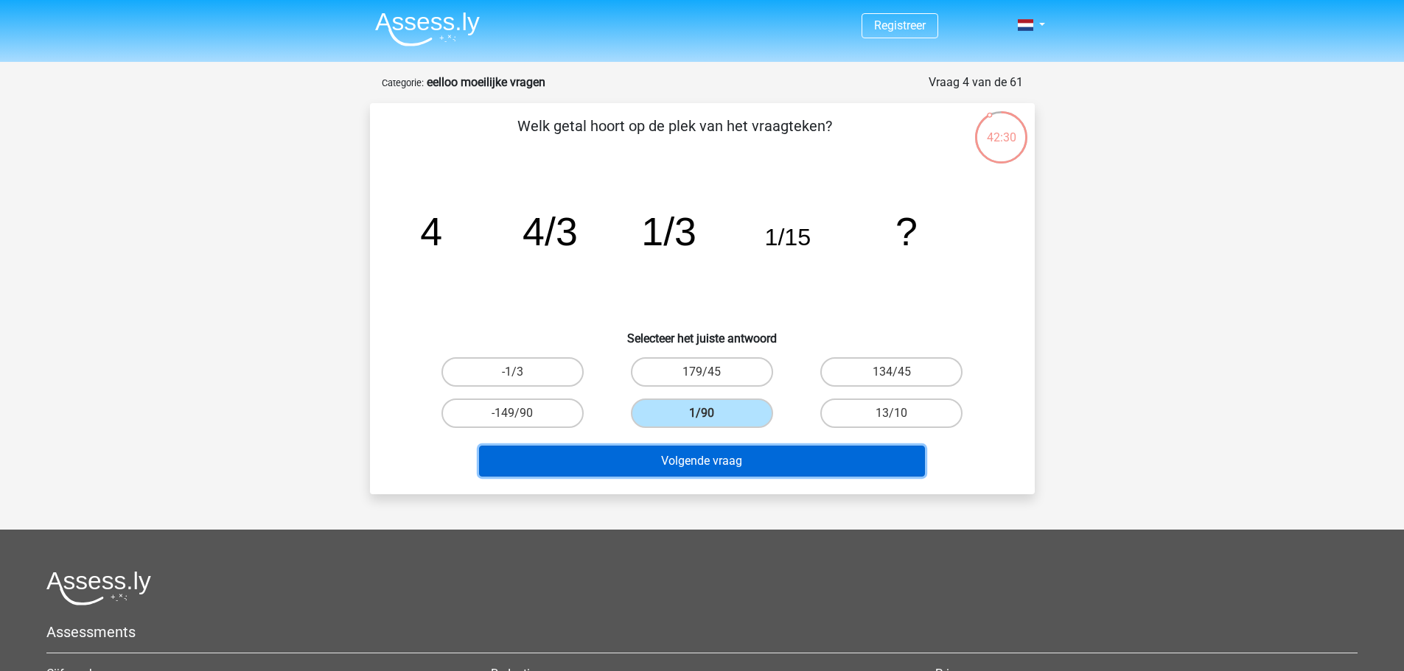
click at [707, 464] on button "Volgende vraag" at bounding box center [702, 461] width 446 height 31
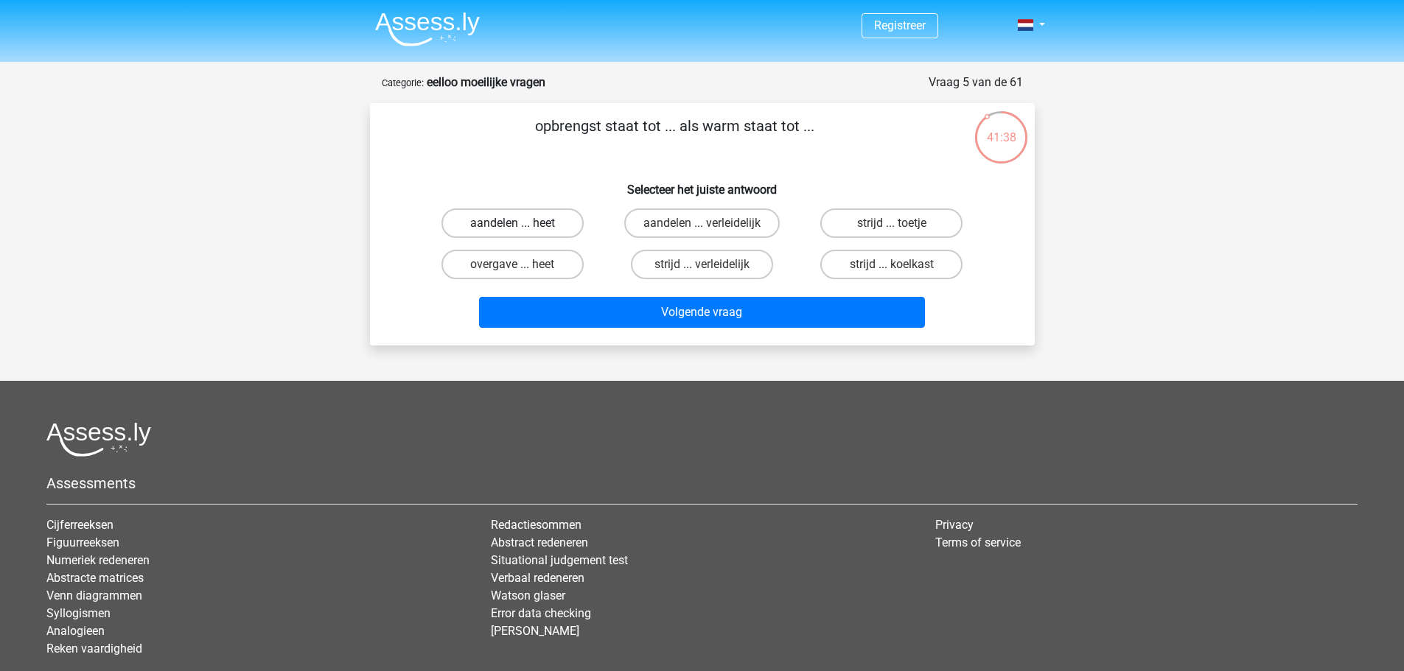
click at [548, 225] on label "aandelen ... heet" at bounding box center [512, 223] width 142 height 29
click at [522, 225] on input "aandelen ... heet" at bounding box center [517, 228] width 10 height 10
radio input "true"
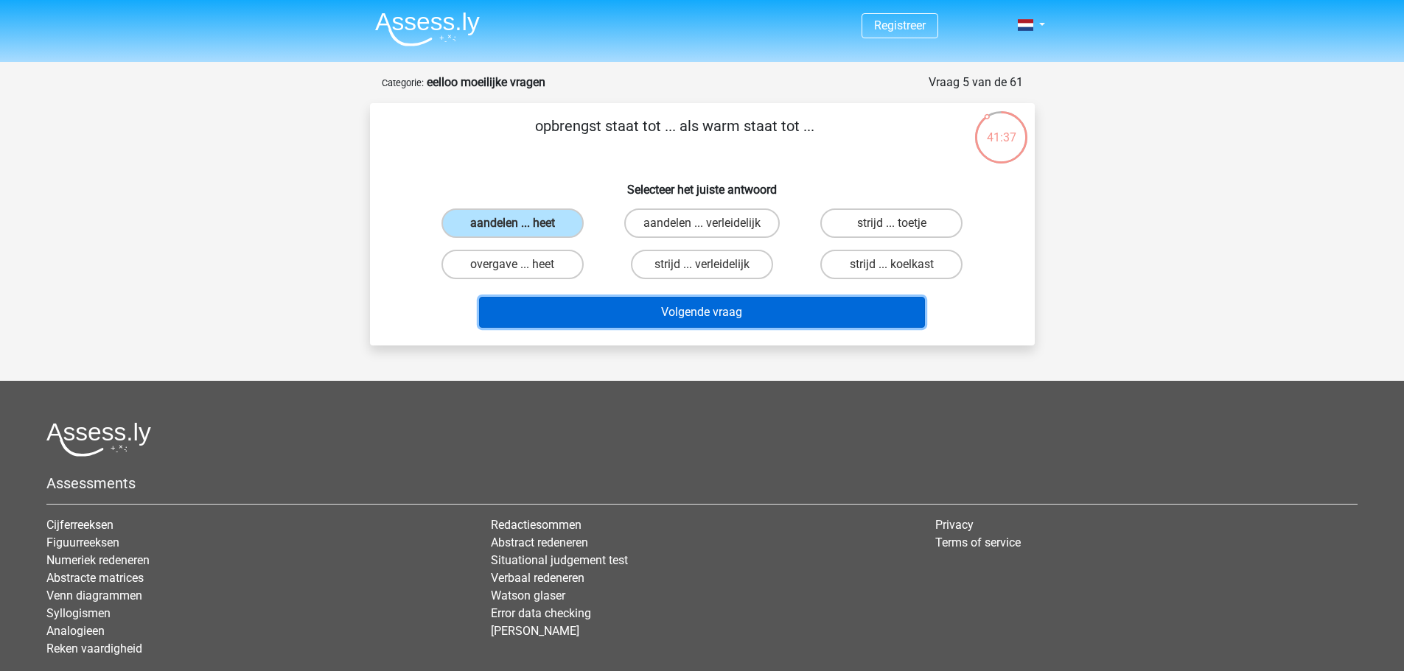
click at [620, 300] on button "Volgende vraag" at bounding box center [702, 312] width 446 height 31
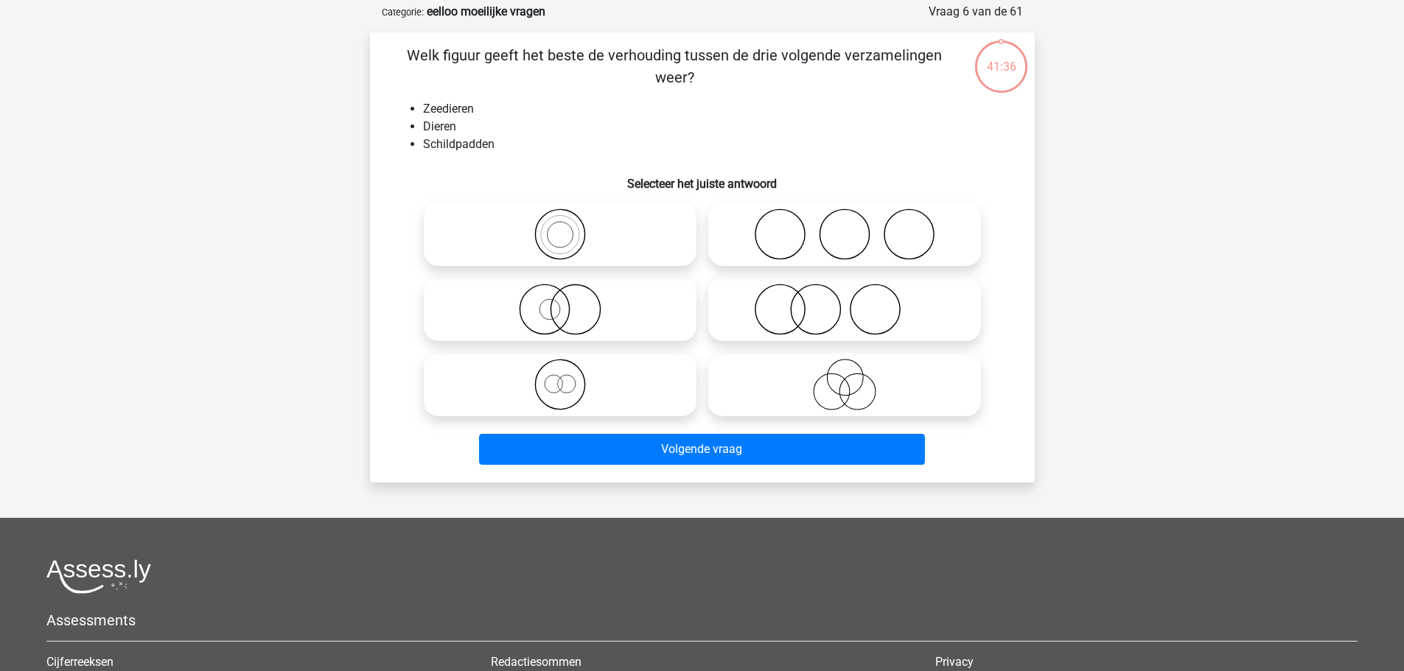
scroll to position [74, 0]
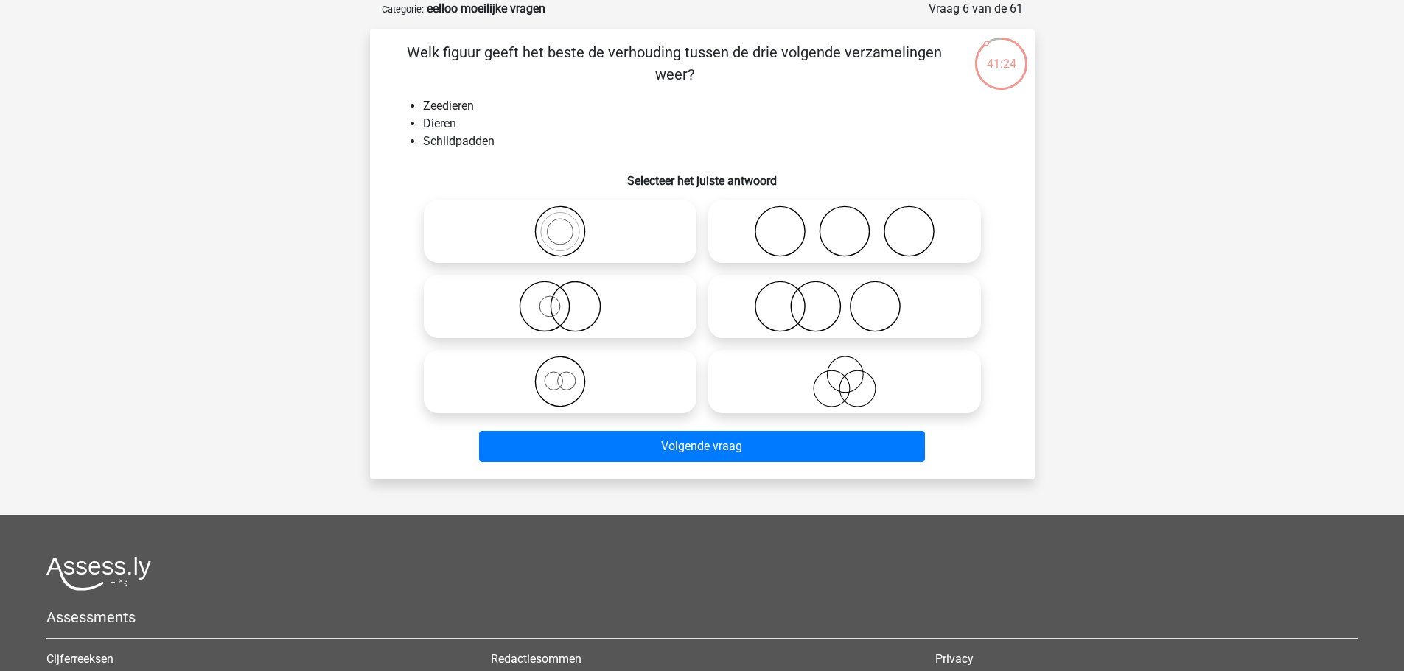
click at [587, 383] on icon at bounding box center [560, 382] width 261 height 52
click at [570, 374] on input "radio" at bounding box center [565, 370] width 10 height 10
radio input "true"
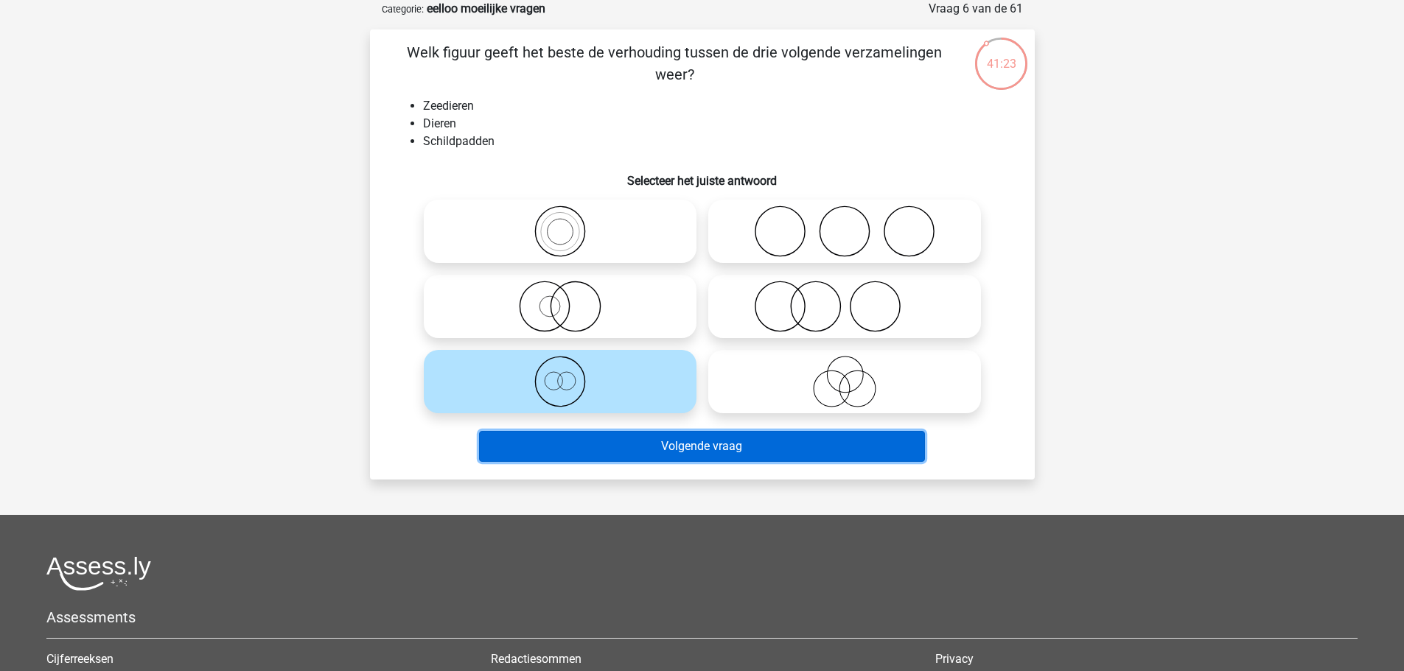
click at [659, 443] on button "Volgende vraag" at bounding box center [702, 446] width 446 height 31
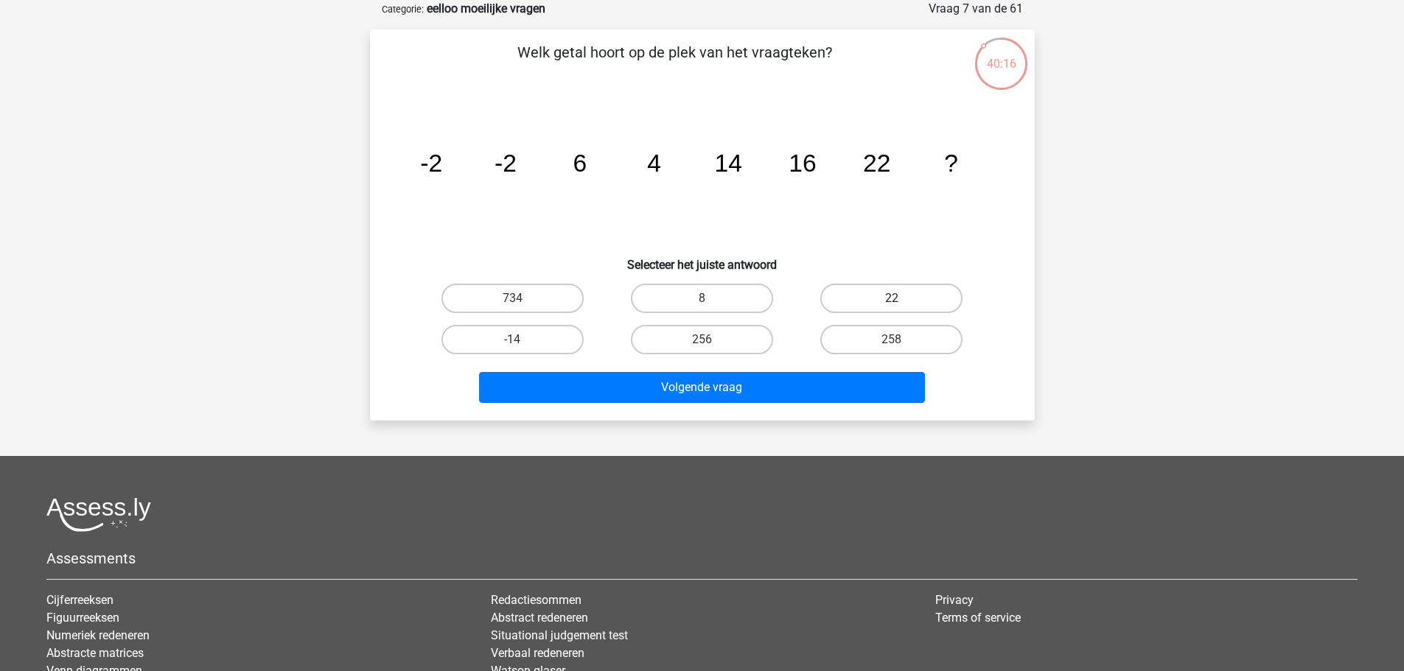
click at [880, 285] on label "22" at bounding box center [891, 298] width 142 height 29
click at [892, 298] on input "22" at bounding box center [897, 303] width 10 height 10
radio input "true"
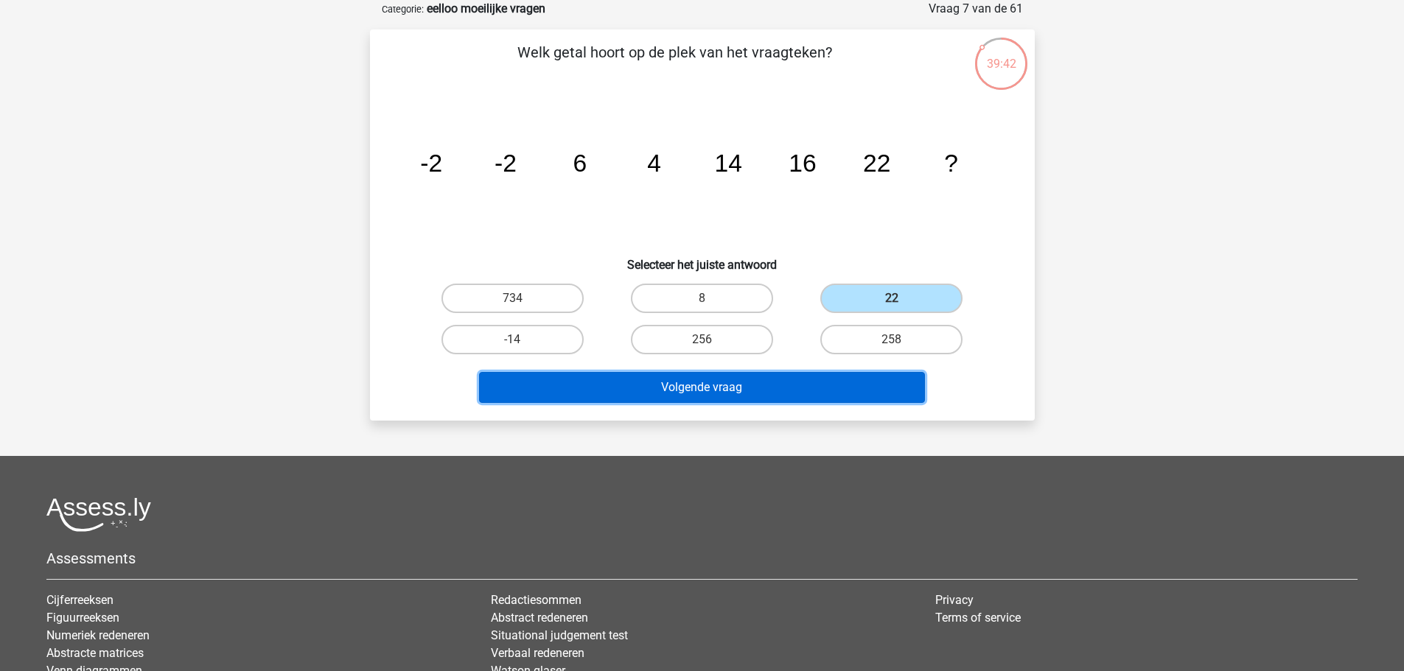
click at [674, 387] on button "Volgende vraag" at bounding box center [702, 387] width 446 height 31
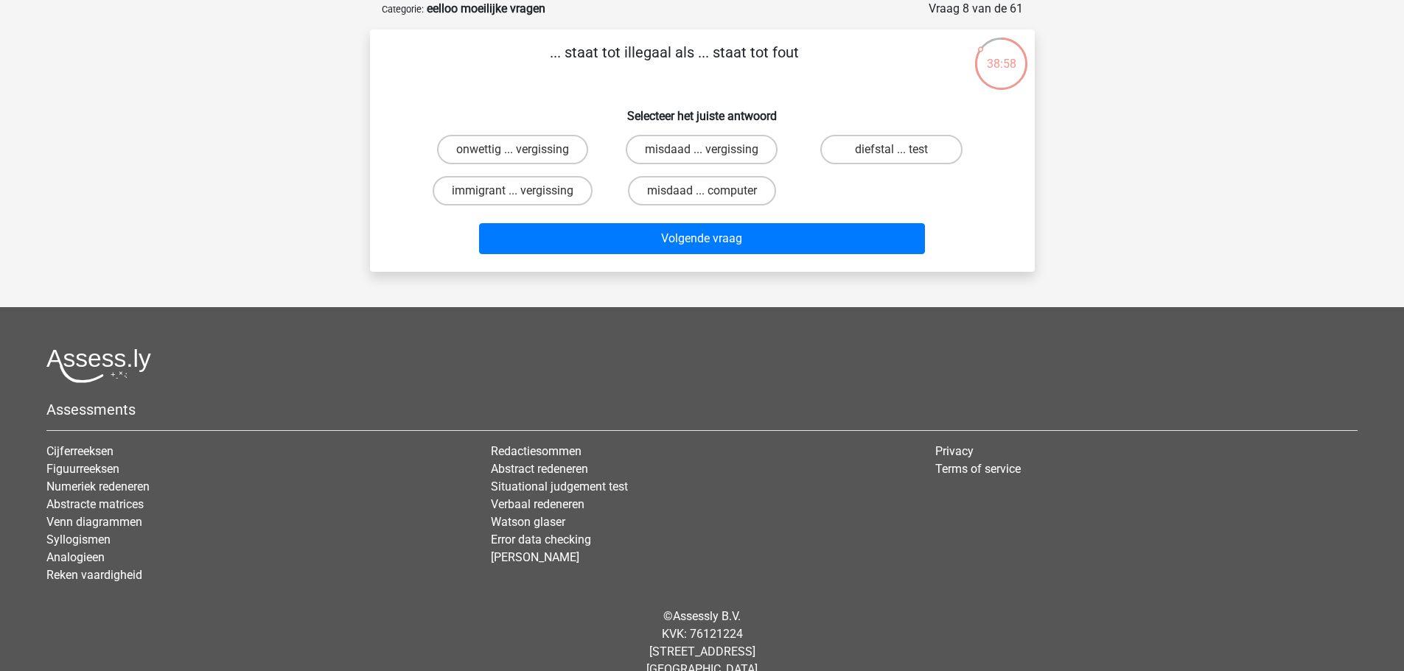
drag, startPoint x: 609, startPoint y: 377, endPoint x: 569, endPoint y: 360, distance: 43.7
click at [570, 360] on div at bounding box center [701, 366] width 1311 height 35
click at [497, 158] on label "onwettig ... vergissing" at bounding box center [512, 149] width 151 height 29
click at [512, 158] on input "onwettig ... vergissing" at bounding box center [517, 155] width 10 height 10
radio input "true"
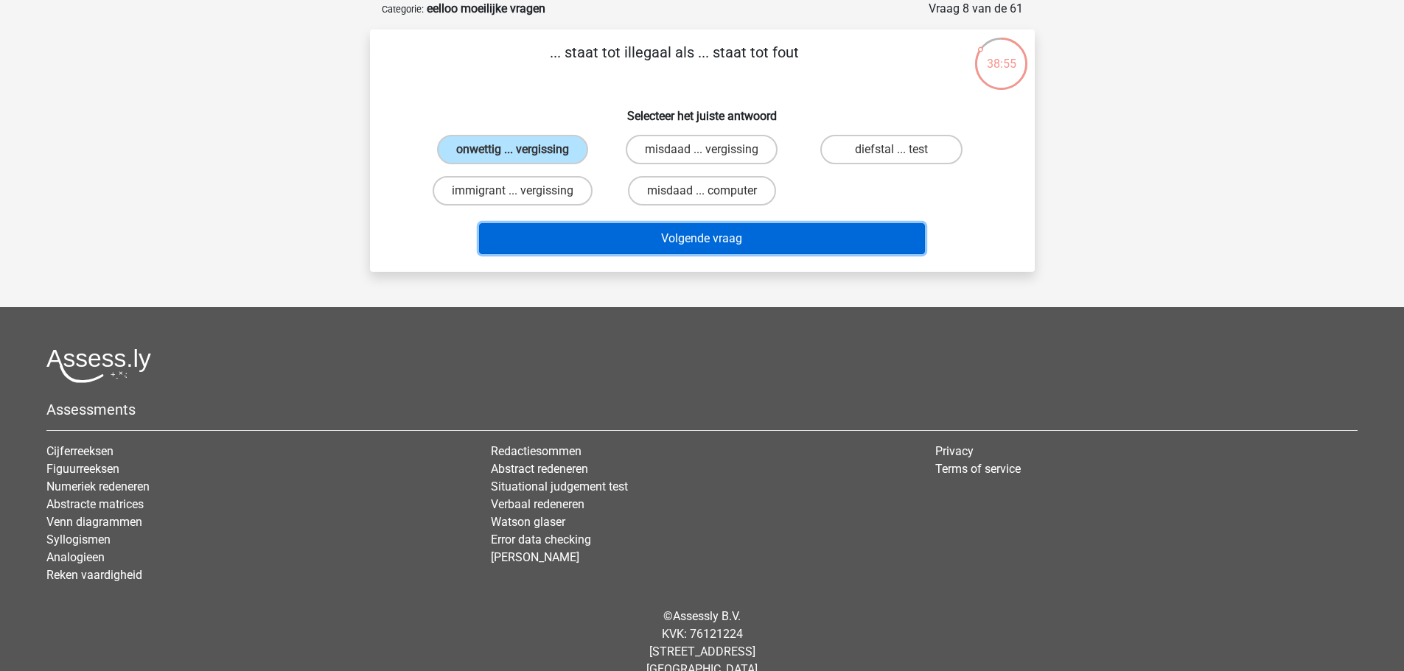
click at [634, 243] on button "Volgende vraag" at bounding box center [702, 238] width 446 height 31
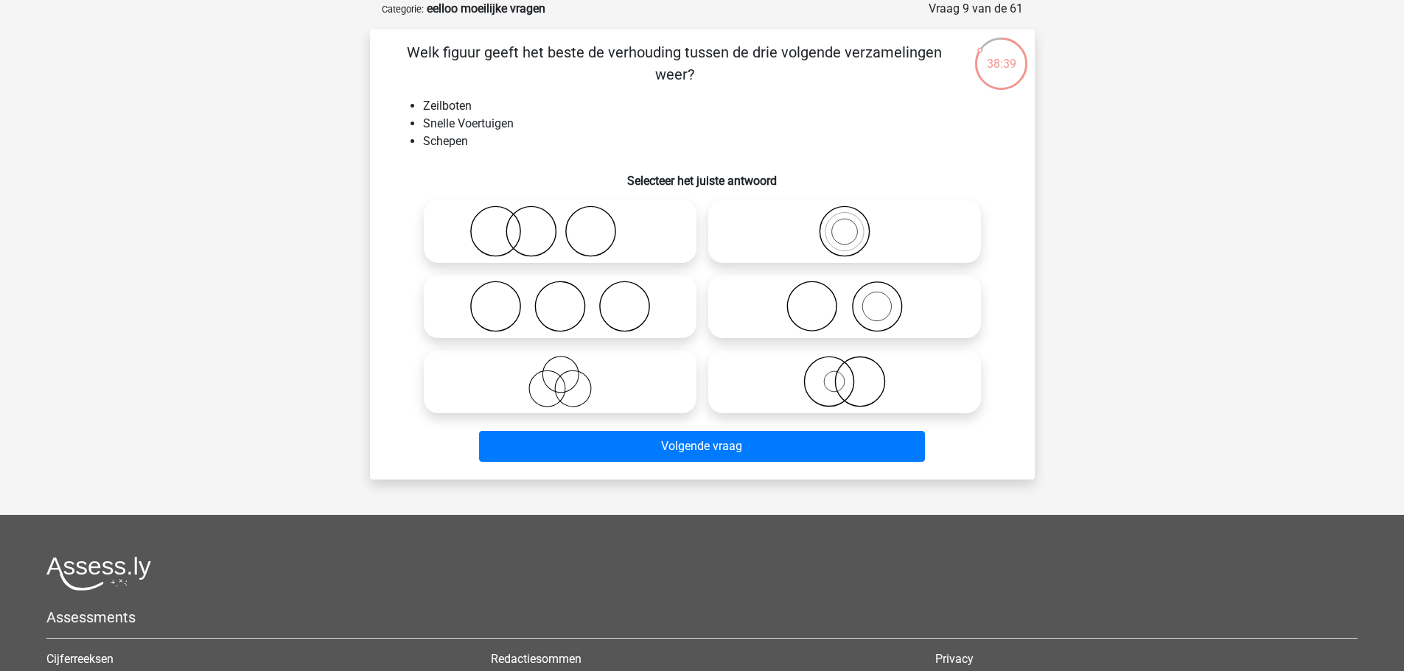
click at [814, 392] on icon at bounding box center [844, 382] width 261 height 52
click at [844, 374] on input "radio" at bounding box center [849, 370] width 10 height 10
radio input "true"
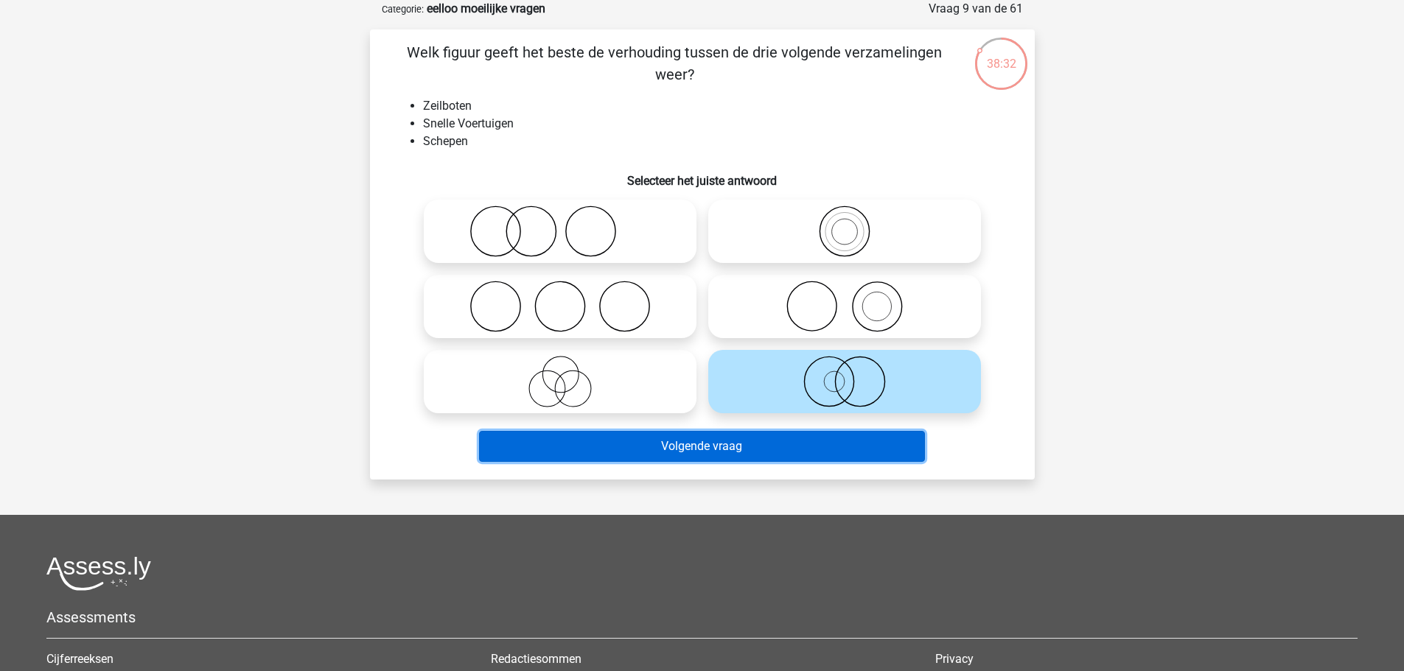
click at [778, 454] on button "Volgende vraag" at bounding box center [702, 446] width 446 height 31
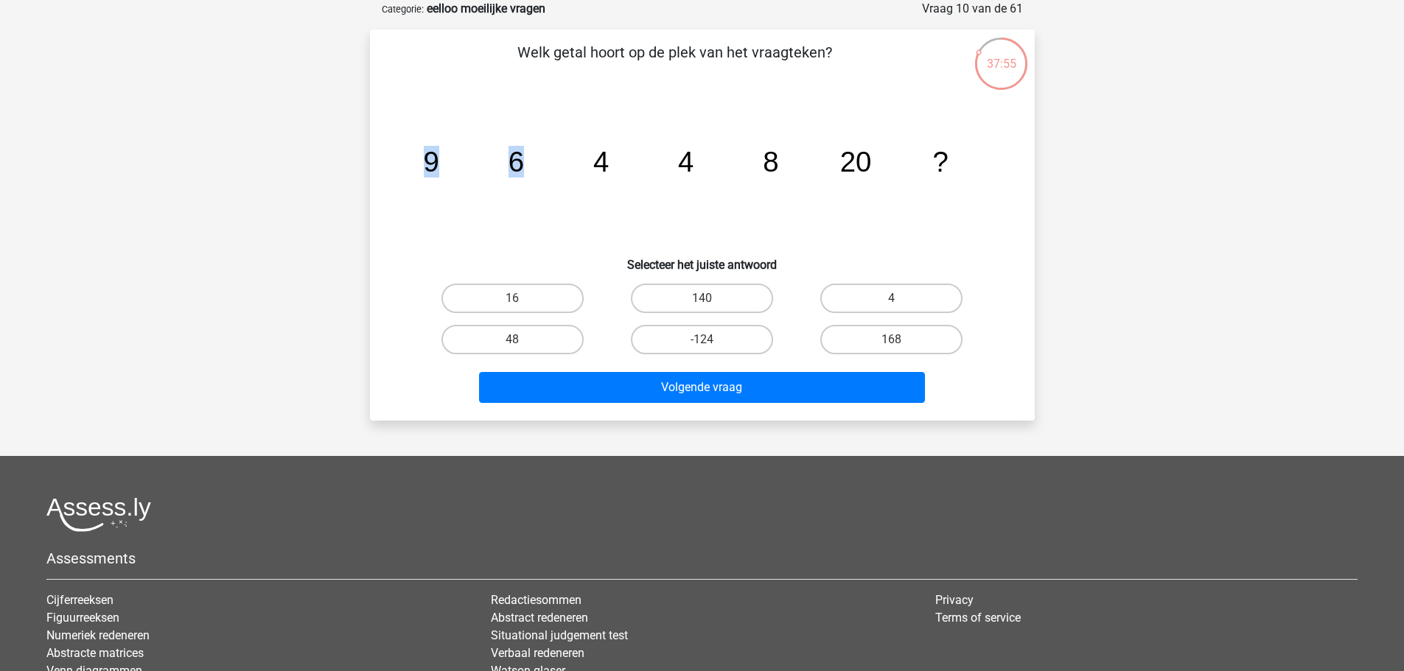
drag, startPoint x: 430, startPoint y: 169, endPoint x: 520, endPoint y: 179, distance: 90.4
click at [520, 179] on icon "image/svg+xml 9 6 4 4 8 20 ?" at bounding box center [702, 171] width 594 height 149
drag, startPoint x: 441, startPoint y: 164, endPoint x: 514, endPoint y: 178, distance: 74.4
click at [514, 178] on icon "image/svg+xml 9 6 4 4 8 20 ?" at bounding box center [702, 171] width 594 height 149
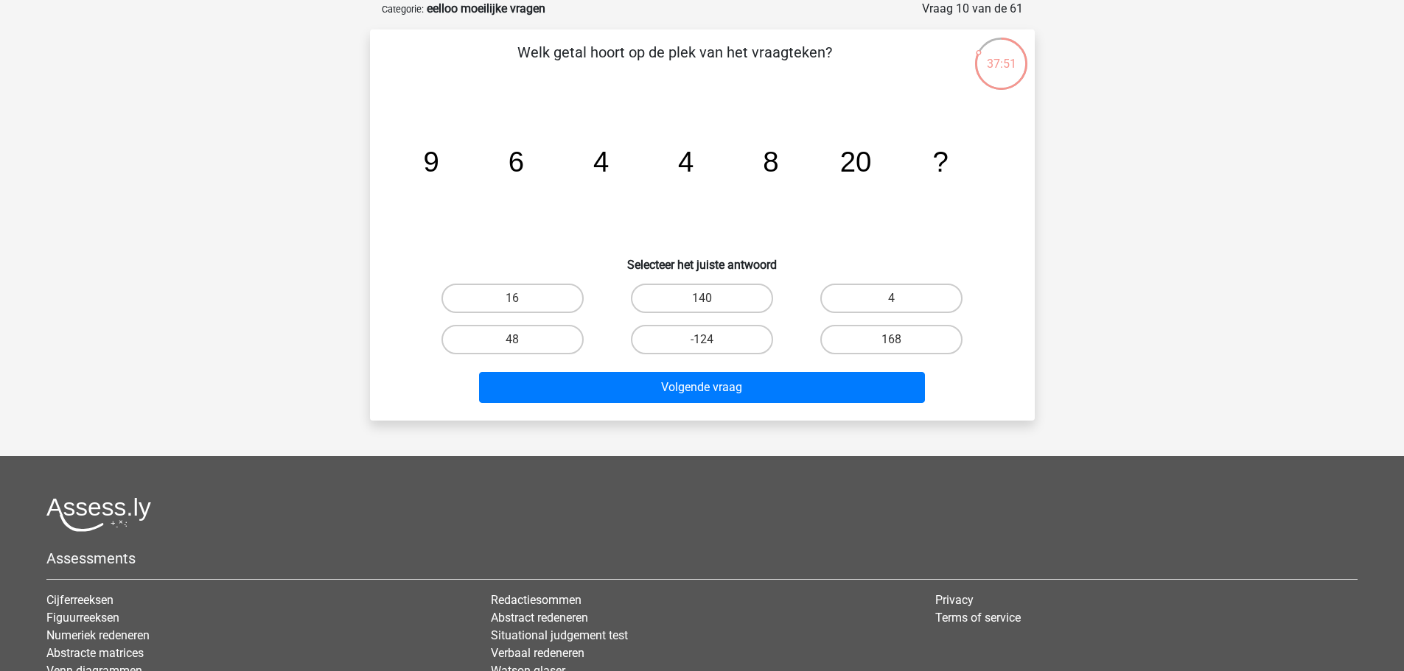
click at [438, 177] on tspan "6" at bounding box center [430, 162] width 15 height 32
drag, startPoint x: 517, startPoint y: 176, endPoint x: 603, endPoint y: 174, distance: 86.2
click at [603, 174] on g "9 6 4 4 8 20 ?" at bounding box center [685, 162] width 525 height 32
click at [438, 174] on tspan "4" at bounding box center [430, 162] width 15 height 32
drag, startPoint x: 605, startPoint y: 194, endPoint x: 682, endPoint y: 173, distance: 80.1
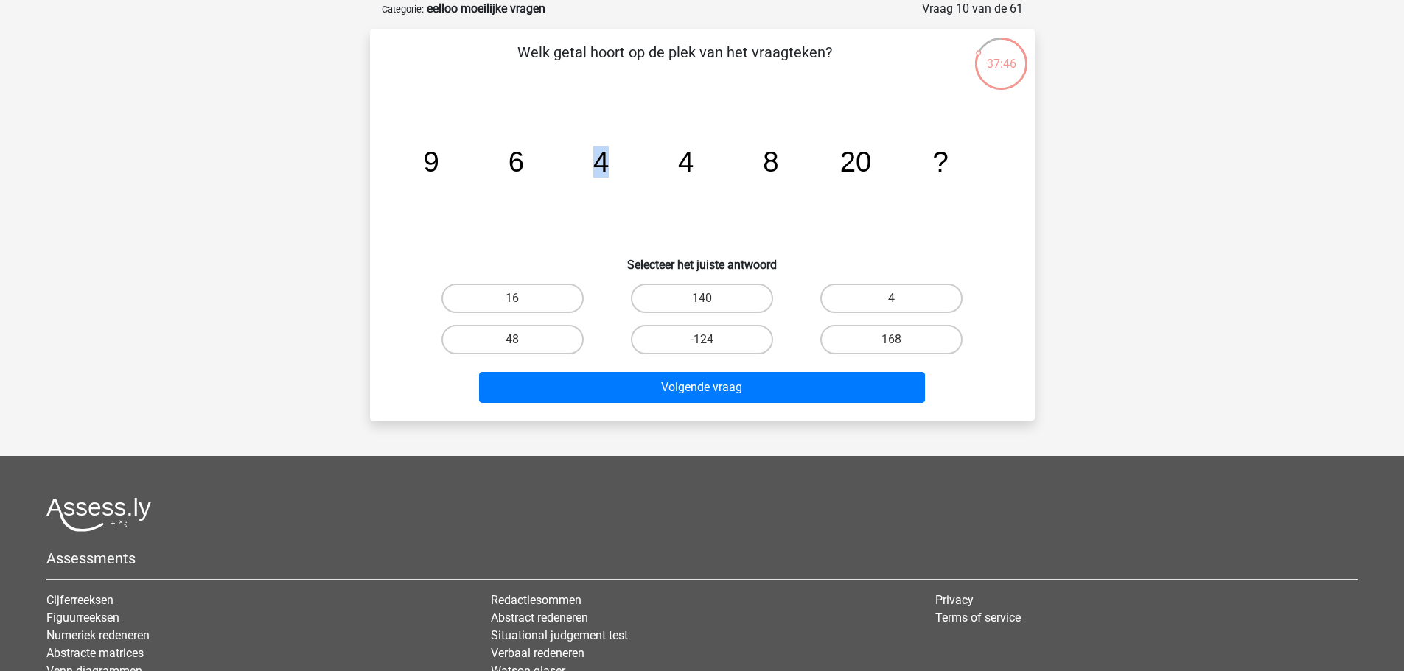
click at [682, 174] on icon "image/svg+xml 9 6 4 4 8 20 ?" at bounding box center [702, 171] width 594 height 149
click at [438, 170] on tspan "4" at bounding box center [430, 162] width 15 height 32
drag, startPoint x: 679, startPoint y: 172, endPoint x: 774, endPoint y: 179, distance: 94.6
click at [774, 179] on icon "image/svg+xml 9 6 4 4 8 20 ?" at bounding box center [702, 171] width 594 height 149
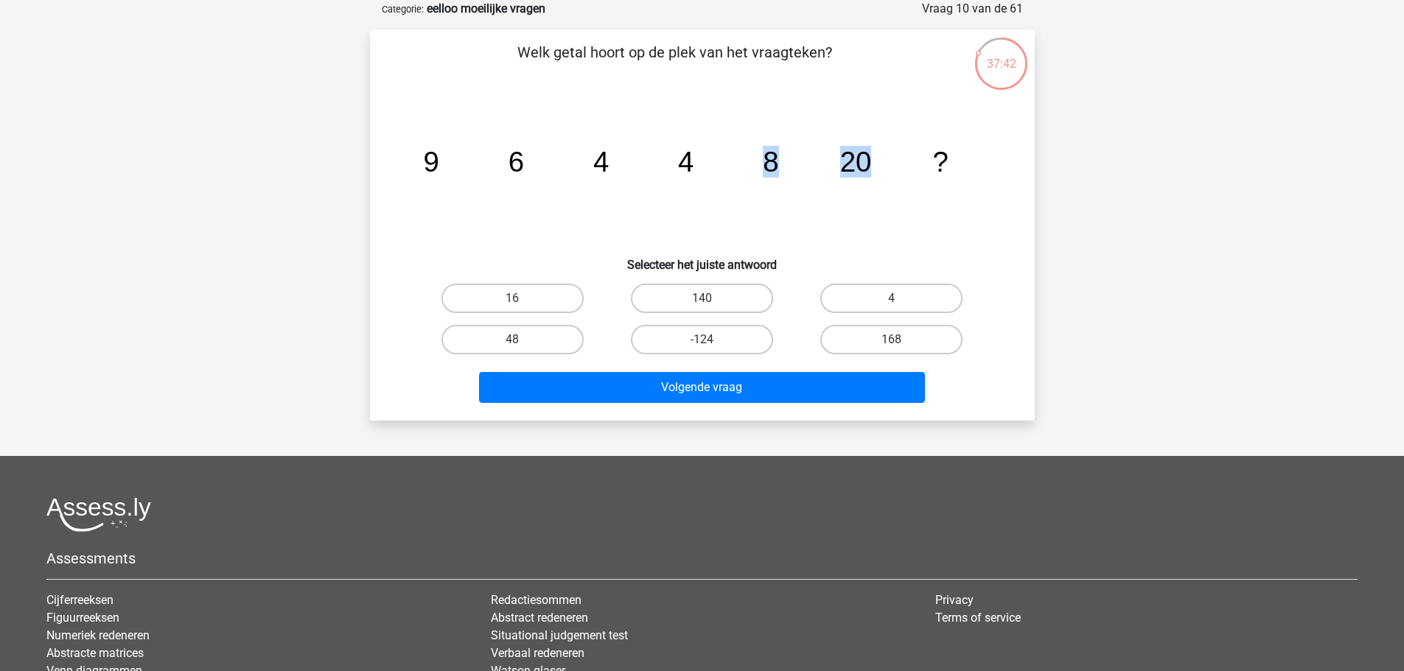
drag, startPoint x: 777, startPoint y: 186, endPoint x: 869, endPoint y: 195, distance: 91.9
click at [870, 195] on icon "image/svg+xml 9 6 4 4 8 20 ?" at bounding box center [702, 171] width 594 height 149
click at [811, 190] on icon "image/svg+xml 9 6 4 4 8 20 ?" at bounding box center [702, 171] width 594 height 149
drag, startPoint x: 426, startPoint y: 158, endPoint x: 517, endPoint y: 175, distance: 92.2
click at [517, 175] on g "9 6 4 4 8 20 ?" at bounding box center [685, 162] width 525 height 32
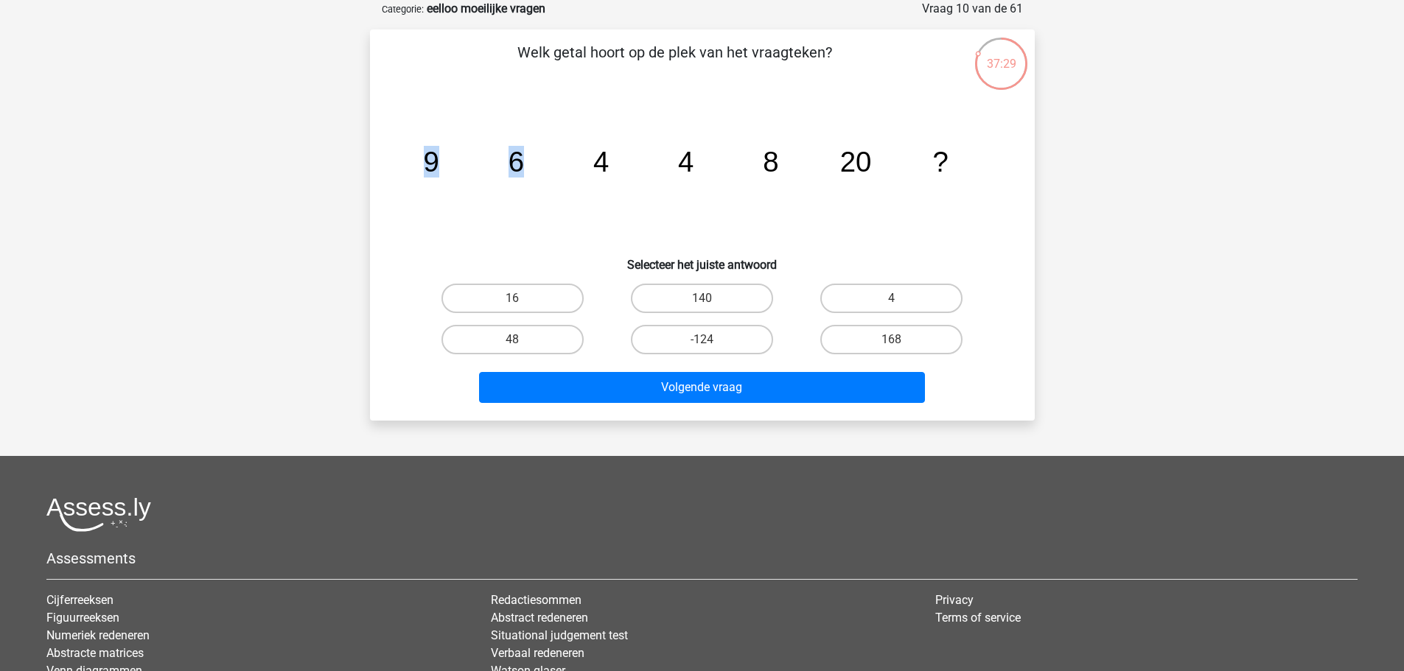
click at [438, 174] on tspan "6" at bounding box center [430, 162] width 15 height 32
drag, startPoint x: 514, startPoint y: 163, endPoint x: 604, endPoint y: 165, distance: 89.2
click at [604, 165] on g "9 6 4 4 8 20 ?" at bounding box center [685, 162] width 525 height 32
click at [438, 165] on tspan "4" at bounding box center [430, 162] width 15 height 32
drag, startPoint x: 599, startPoint y: 171, endPoint x: 682, endPoint y: 176, distance: 82.7
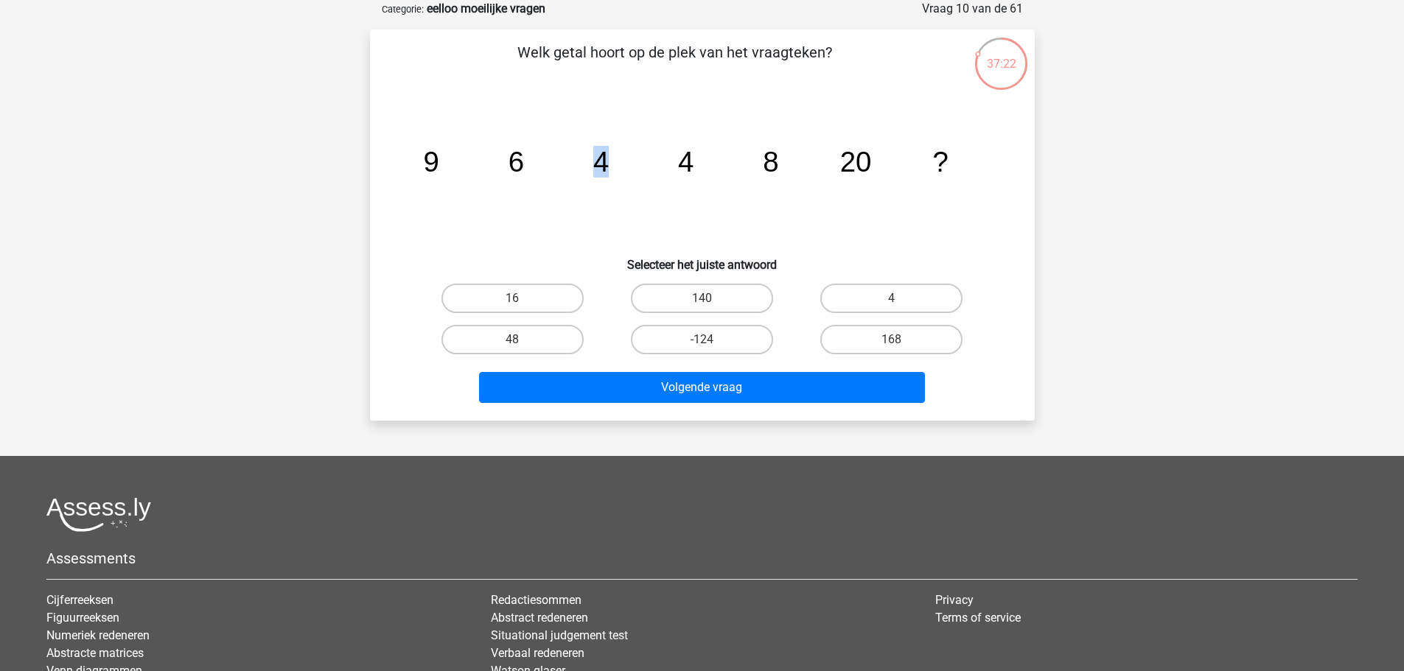
click at [682, 176] on g "9 6 4 4 8 20 ?" at bounding box center [685, 162] width 525 height 32
click at [438, 176] on tspan "4" at bounding box center [430, 162] width 15 height 32
drag, startPoint x: 683, startPoint y: 174, endPoint x: 684, endPoint y: 189, distance: 14.8
click at [684, 189] on icon "image/svg+xml 9 6 4 4 8 20 ?" at bounding box center [702, 171] width 594 height 149
drag, startPoint x: 509, startPoint y: 177, endPoint x: 603, endPoint y: 181, distance: 93.7
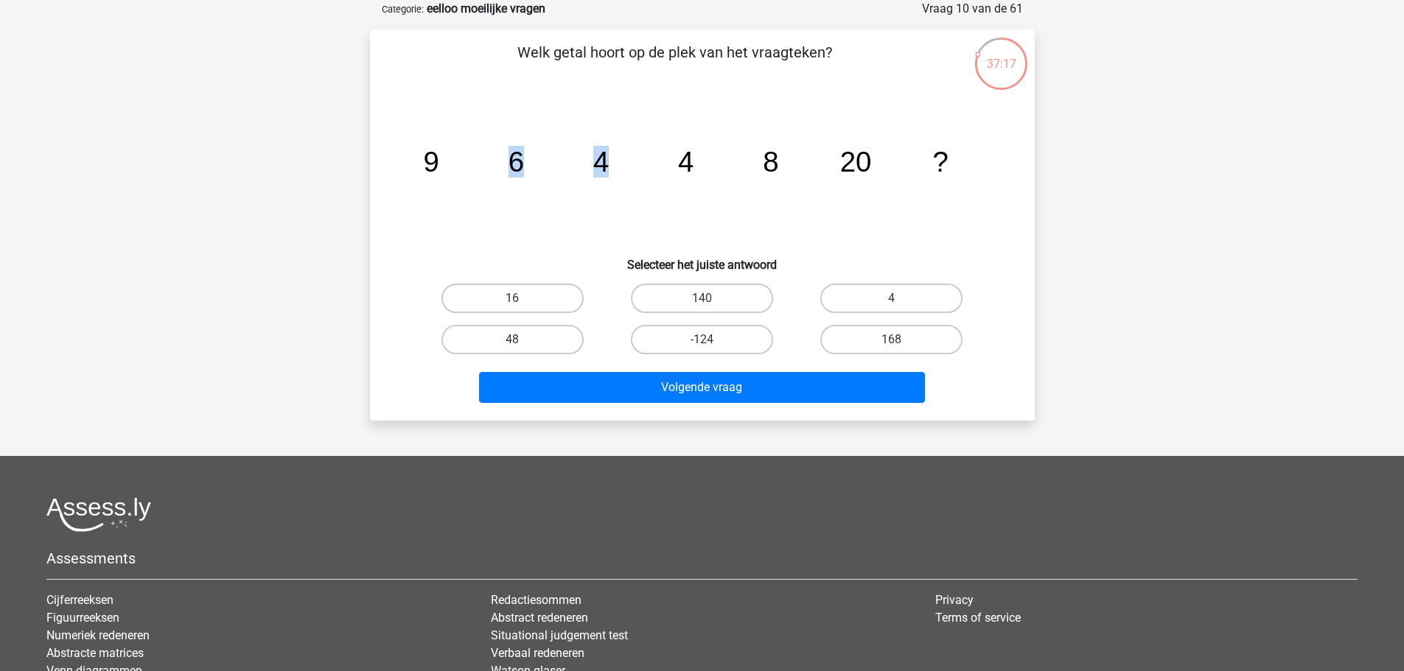
click at [603, 181] on icon "image/svg+xml 9 6 4 4 8 20 ?" at bounding box center [702, 171] width 594 height 149
drag, startPoint x: 514, startPoint y: 164, endPoint x: 600, endPoint y: 173, distance: 86.7
click at [600, 173] on g "9 6 4 4 8 20 ?" at bounding box center [685, 162] width 525 height 32
click at [438, 174] on tspan "4" at bounding box center [430, 162] width 15 height 32
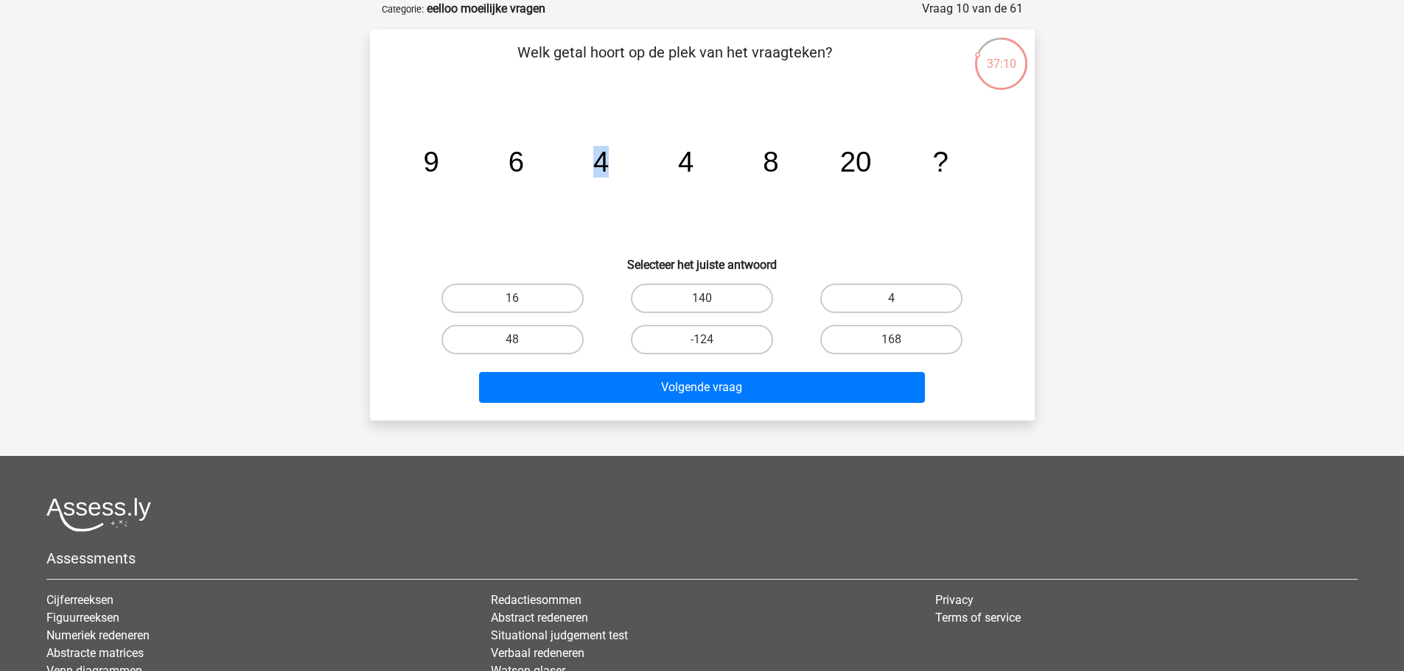
drag, startPoint x: 600, startPoint y: 169, endPoint x: 680, endPoint y: 170, distance: 80.3
click at [676, 170] on icon "image/svg+xml 9 6 4 4 8 20 ?" at bounding box center [702, 171] width 594 height 149
click at [438, 170] on tspan "4" at bounding box center [430, 162] width 15 height 32
click at [685, 192] on icon "image/svg+xml 9 6 4 4 8 20 ?" at bounding box center [702, 171] width 594 height 149
drag, startPoint x: 592, startPoint y: 160, endPoint x: 682, endPoint y: 174, distance: 90.3
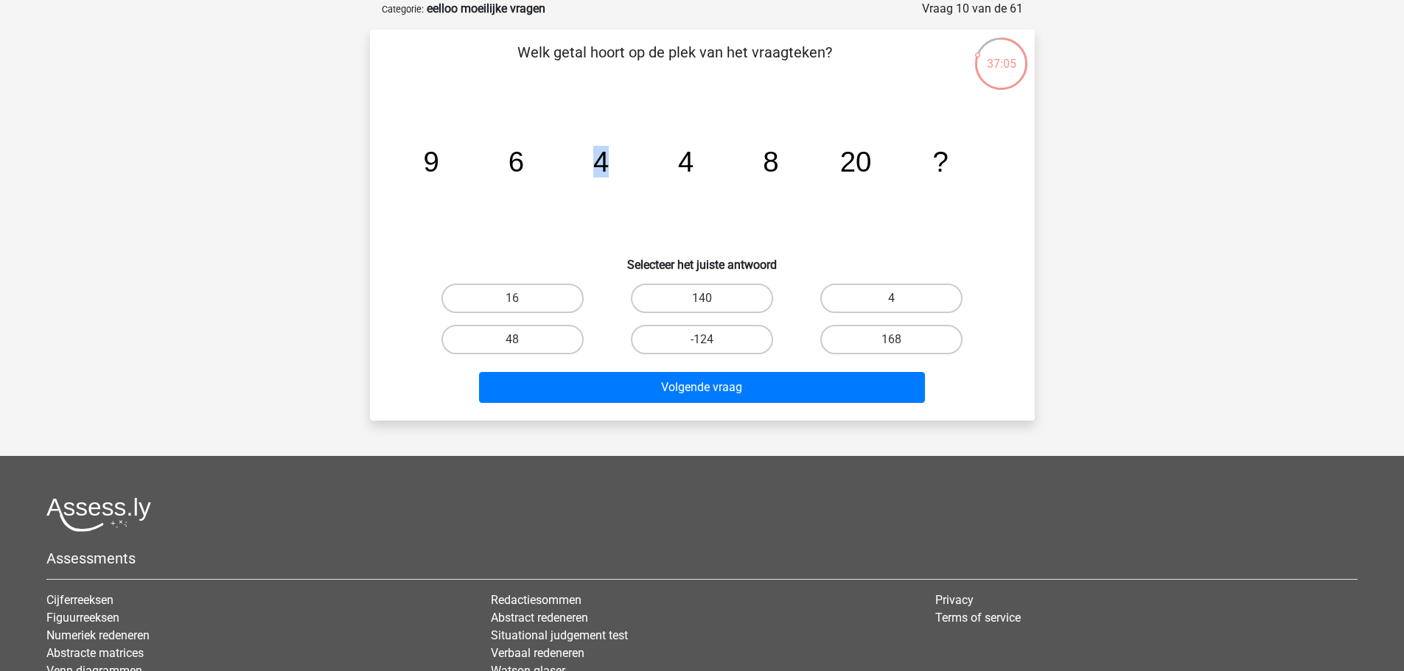
click at [682, 174] on g "9 6 4 4 8 20 ?" at bounding box center [685, 162] width 525 height 32
click at [438, 172] on tspan "4" at bounding box center [430, 162] width 15 height 32
drag, startPoint x: 596, startPoint y: 168, endPoint x: 696, endPoint y: 186, distance: 101.0
click at [696, 186] on icon "image/svg+xml 9 6 4 4 8 20 ?" at bounding box center [702, 171] width 594 height 149
click at [695, 186] on icon "image/svg+xml 9 6 4 4 8 20 ?" at bounding box center [702, 171] width 594 height 149
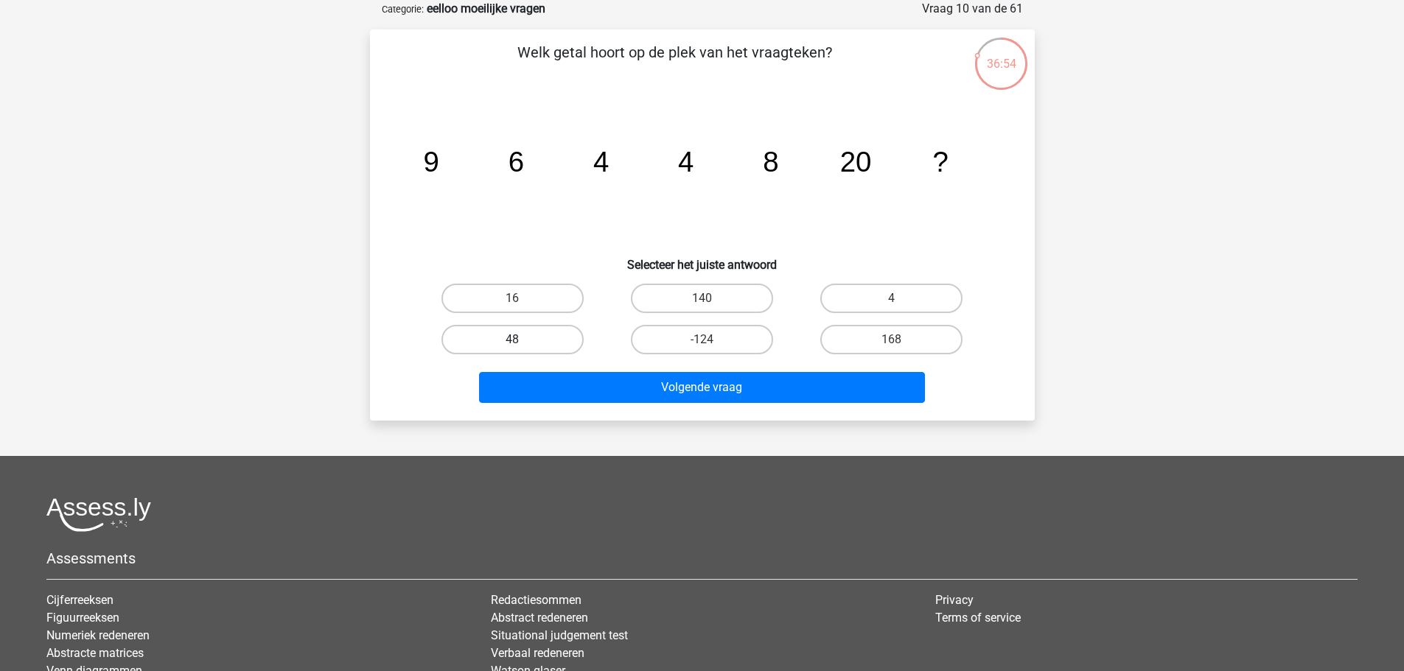
click at [572, 340] on label "48" at bounding box center [512, 339] width 142 height 29
click at [522, 340] on input "48" at bounding box center [517, 345] width 10 height 10
radio input "true"
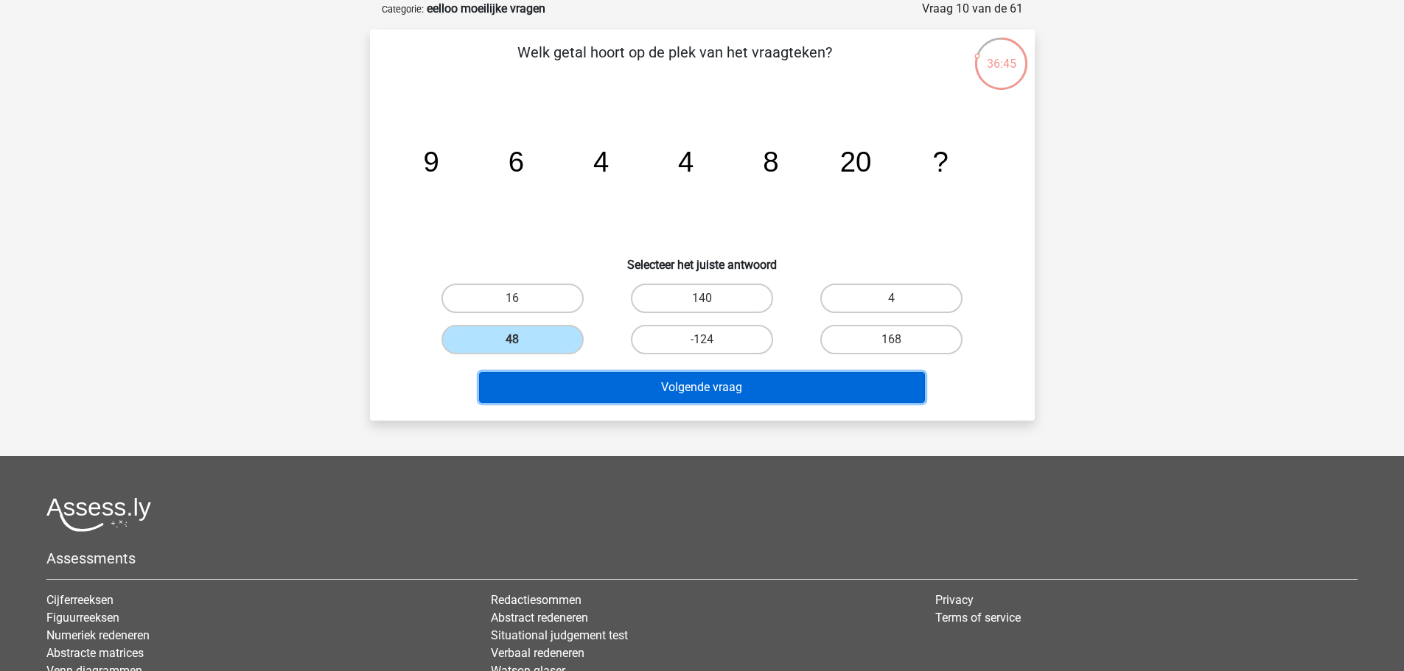
click at [643, 382] on button "Volgende vraag" at bounding box center [702, 387] width 446 height 31
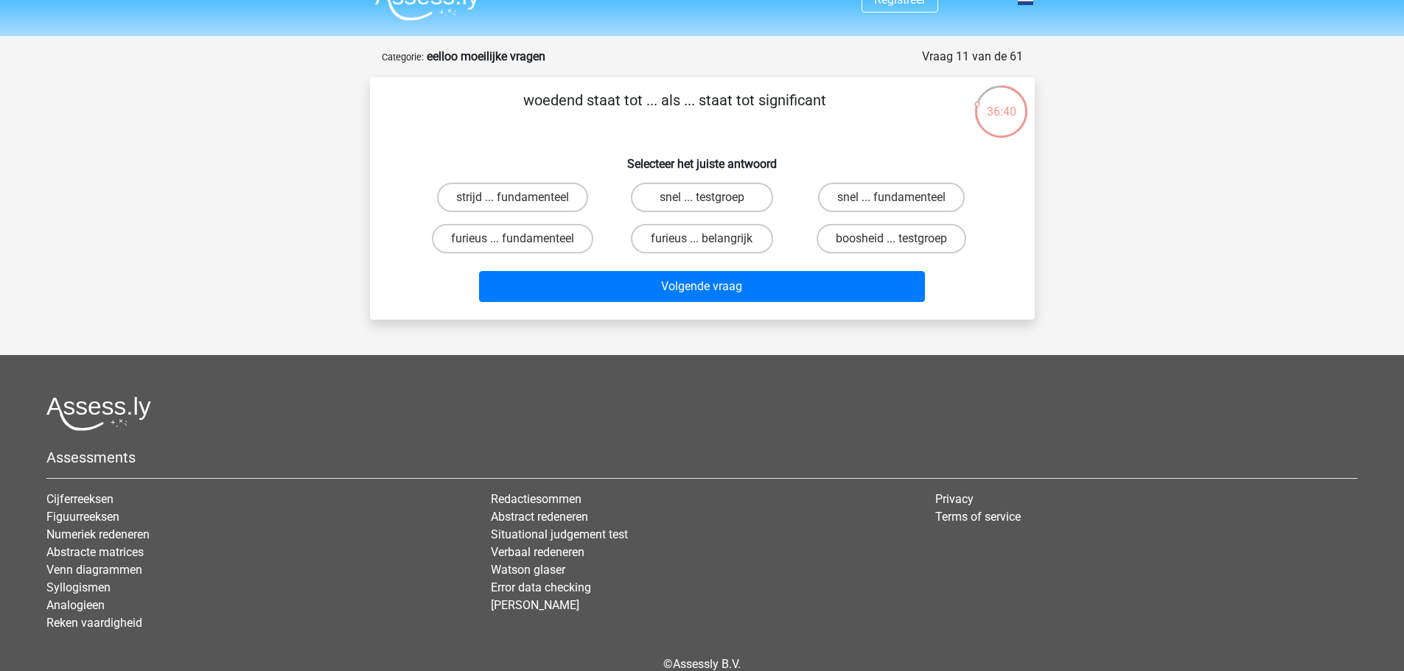
scroll to position [0, 0]
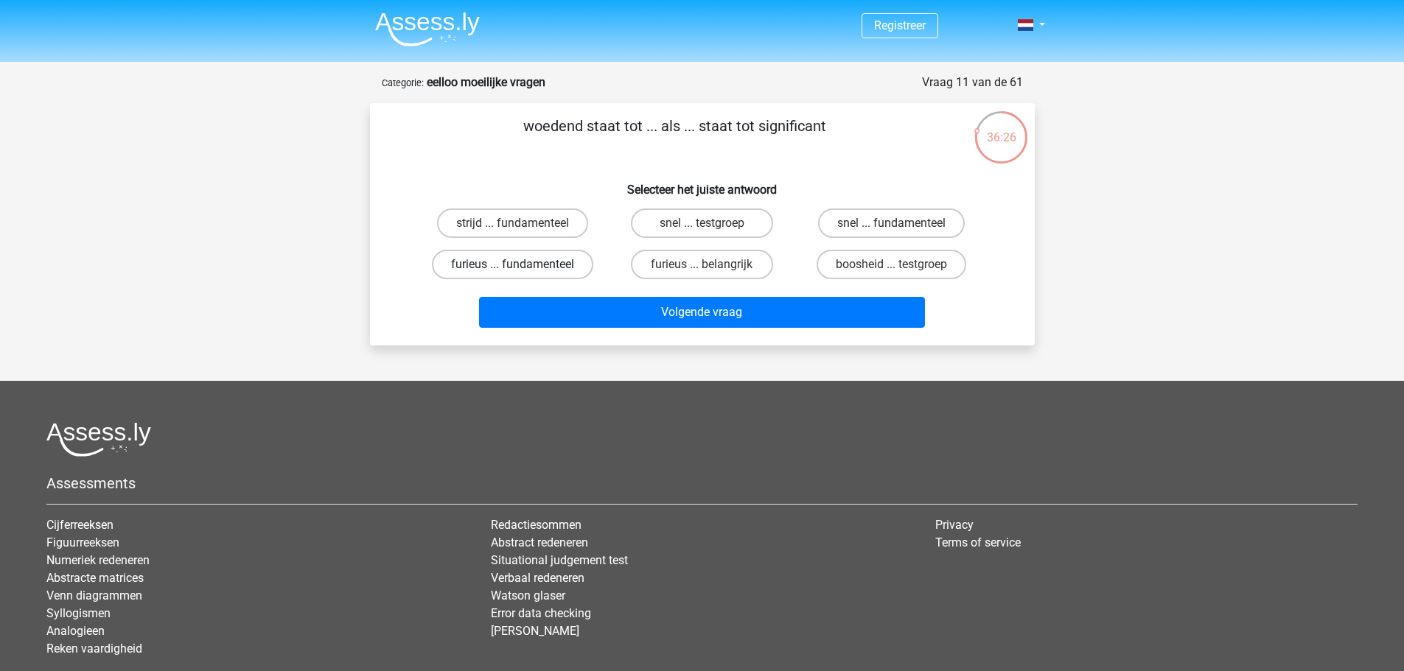
click at [525, 270] on label "furieus ... fundamenteel" at bounding box center [512, 264] width 161 height 29
click at [522, 270] on input "furieus ... fundamenteel" at bounding box center [517, 270] width 10 height 10
radio input "true"
click at [666, 274] on label "furieus ... belangrijk" at bounding box center [702, 264] width 142 height 29
click at [702, 274] on input "furieus ... belangrijk" at bounding box center [707, 270] width 10 height 10
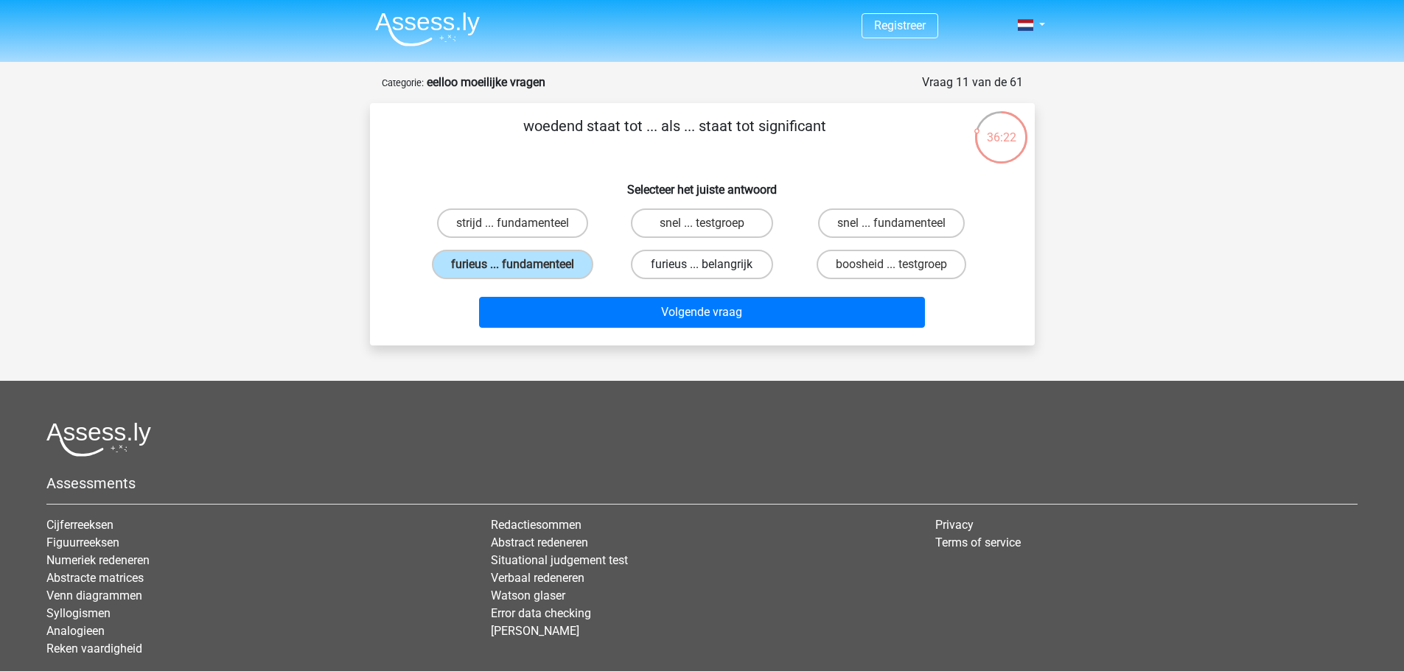
radio input "true"
click at [534, 268] on label "furieus ... fundamenteel" at bounding box center [512, 264] width 161 height 29
click at [522, 268] on input "furieus ... fundamenteel" at bounding box center [517, 270] width 10 height 10
radio input "true"
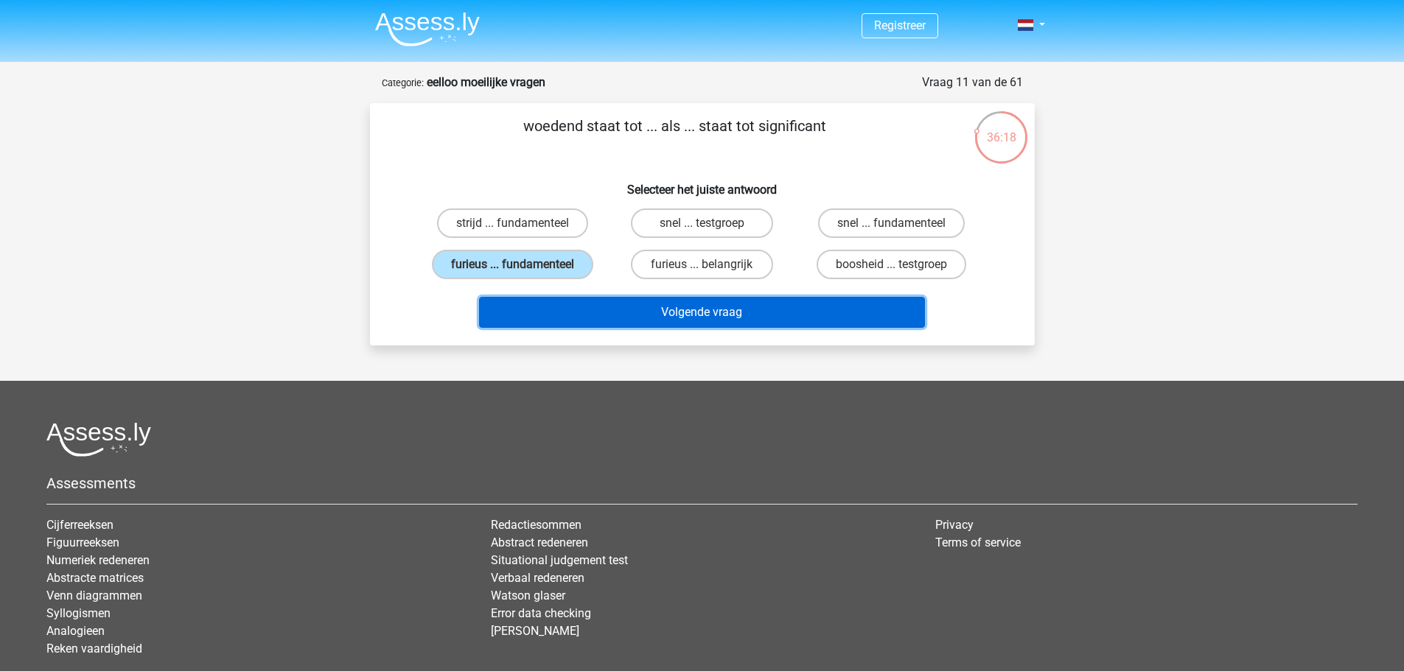
click at [596, 305] on button "Volgende vraag" at bounding box center [702, 312] width 446 height 31
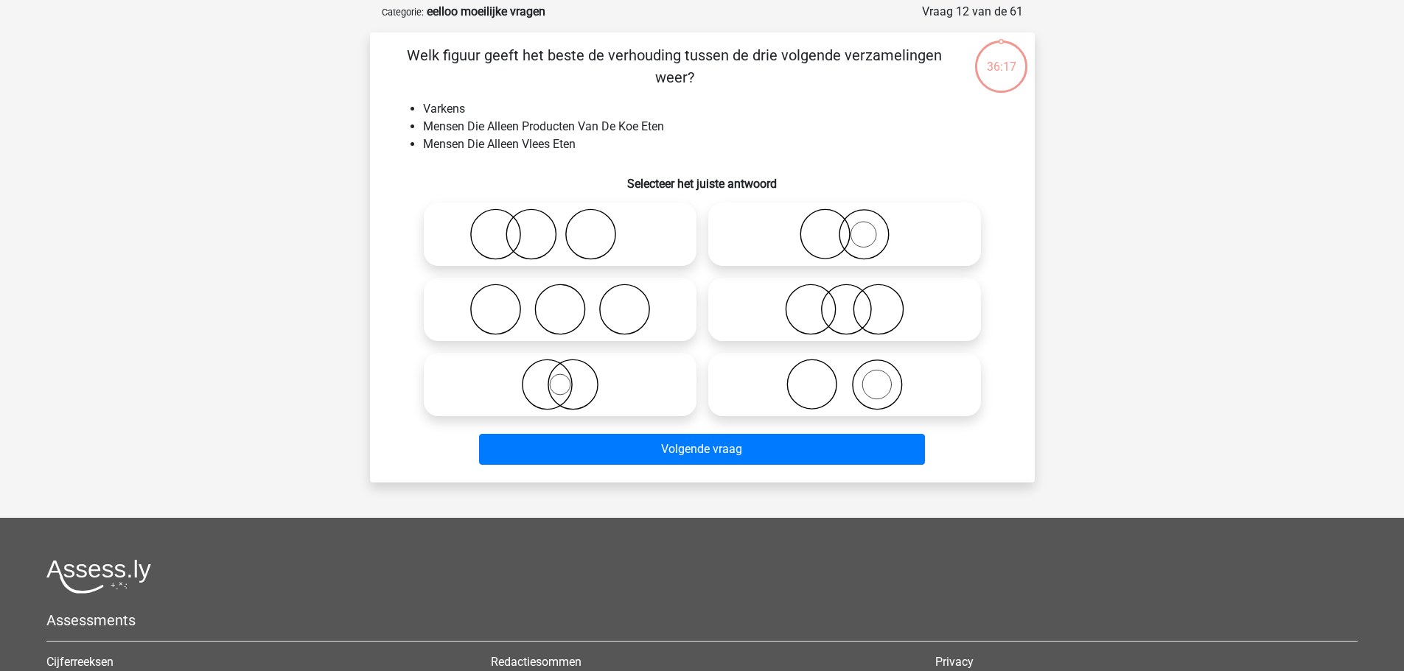
scroll to position [74, 0]
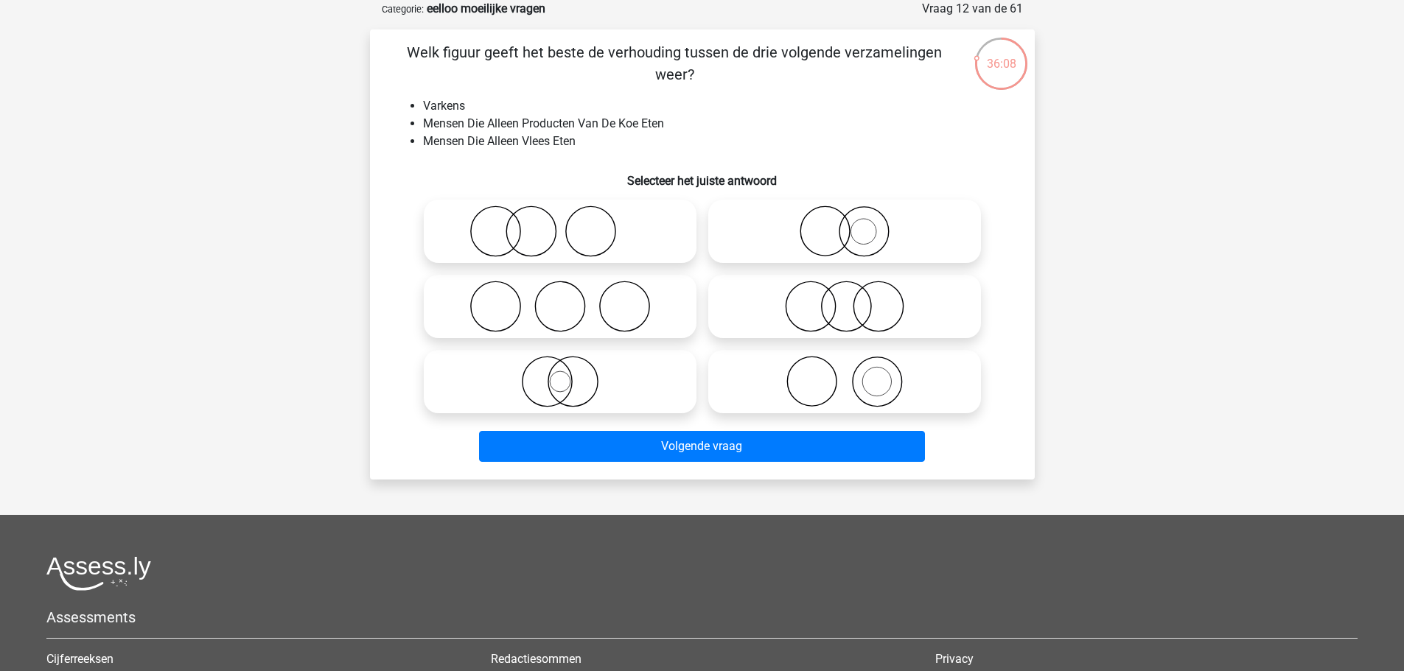
click at [491, 222] on icon at bounding box center [560, 232] width 261 height 52
click at [560, 222] on input "radio" at bounding box center [565, 219] width 10 height 10
radio input "true"
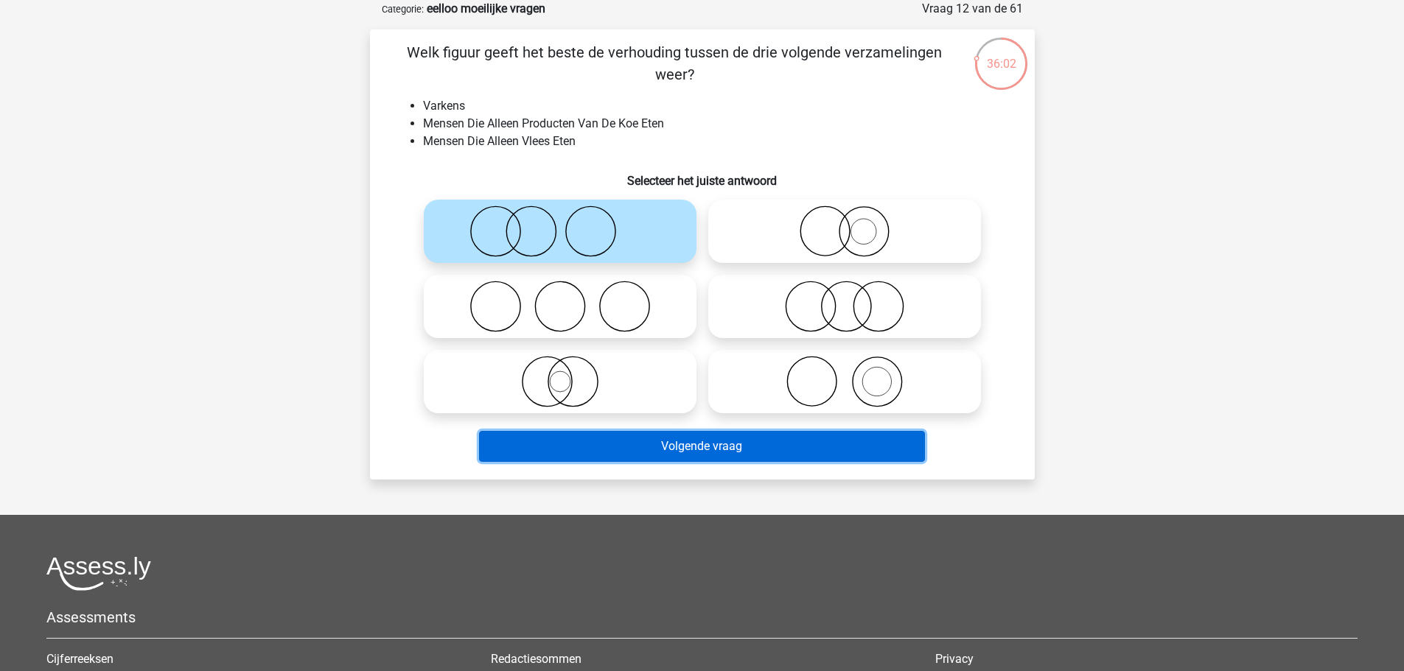
click at [581, 455] on button "Volgende vraag" at bounding box center [702, 446] width 446 height 31
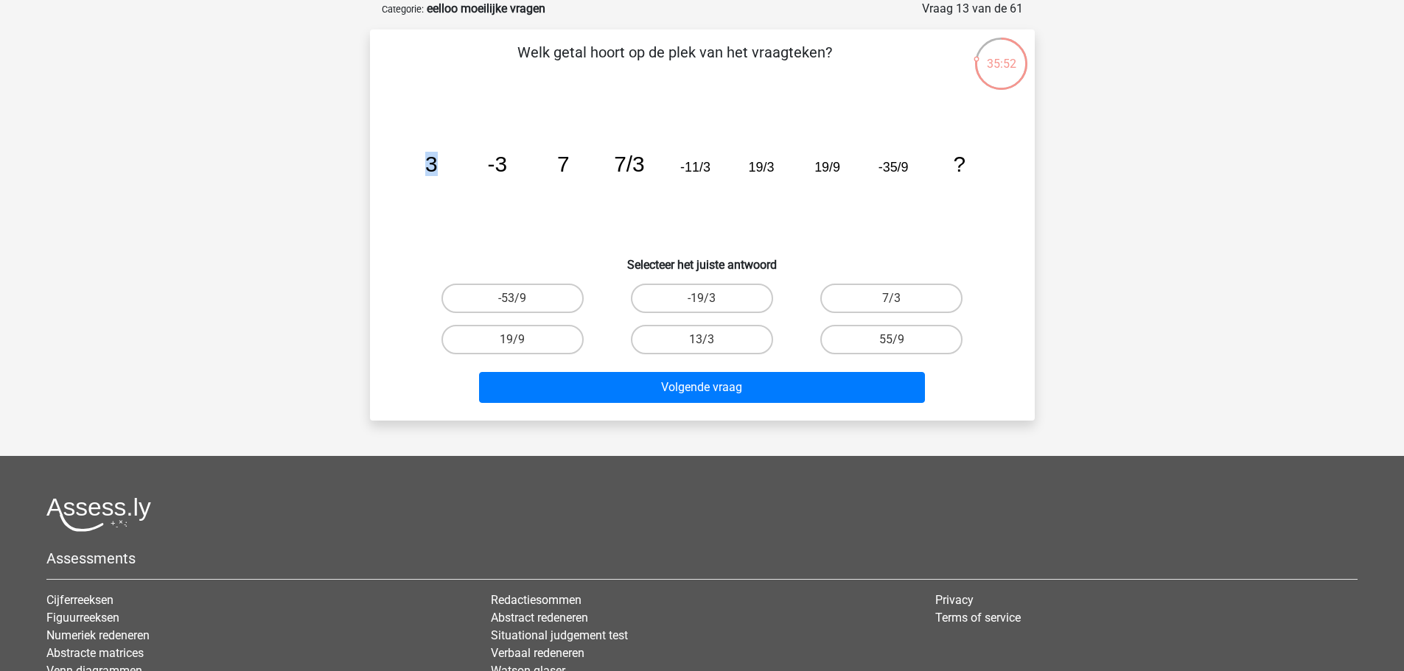
drag, startPoint x: 408, startPoint y: 162, endPoint x: 483, endPoint y: 169, distance: 75.5
click at [483, 169] on icon "image/svg+xml 3 -3 7 7/3 -11/3 19/3 19/9 -35/9 ?" at bounding box center [702, 171] width 594 height 149
click at [481, 166] on icon "image/svg+xml 3 -3 7 7/3 -11/3 19/3 19/9 -35/9 ?" at bounding box center [702, 171] width 594 height 149
drag, startPoint x: 483, startPoint y: 147, endPoint x: 559, endPoint y: 172, distance: 79.2
click at [559, 172] on icon "image/svg+xml 3 -3 7 7/3 -11/3 19/3 19/9 -35/9 ?" at bounding box center [702, 171] width 594 height 149
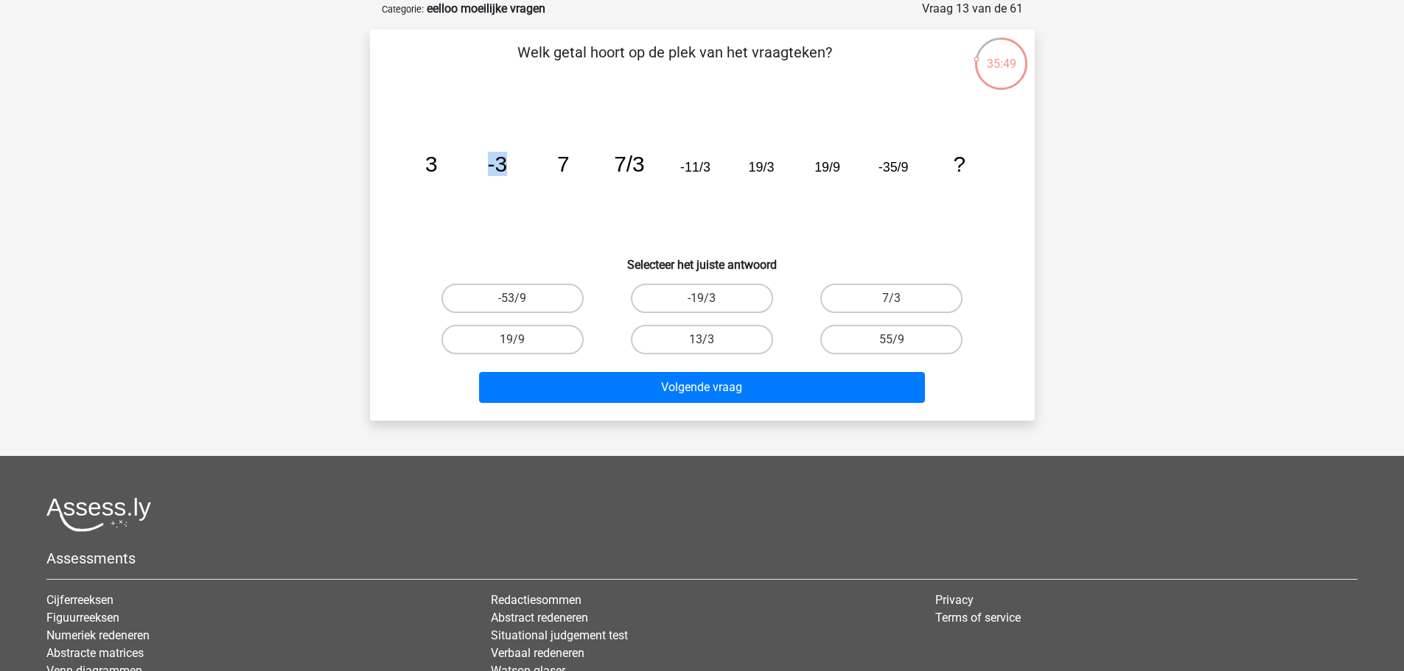
click at [437, 171] on tspan "7" at bounding box center [430, 164] width 13 height 24
drag, startPoint x: 564, startPoint y: 169, endPoint x: 1106, endPoint y: 144, distance: 542.2
click at [1046, 156] on div "35:48 Vraag 13 van de 61 Categorie: eelloo moeilijke vragen Welk getal hoort op…" at bounding box center [702, 210] width 688 height 421
click at [1060, 174] on div "Registreer" at bounding box center [702, 385] width 1404 height 919
click at [801, 287] on div "7/3" at bounding box center [891, 298] width 189 height 41
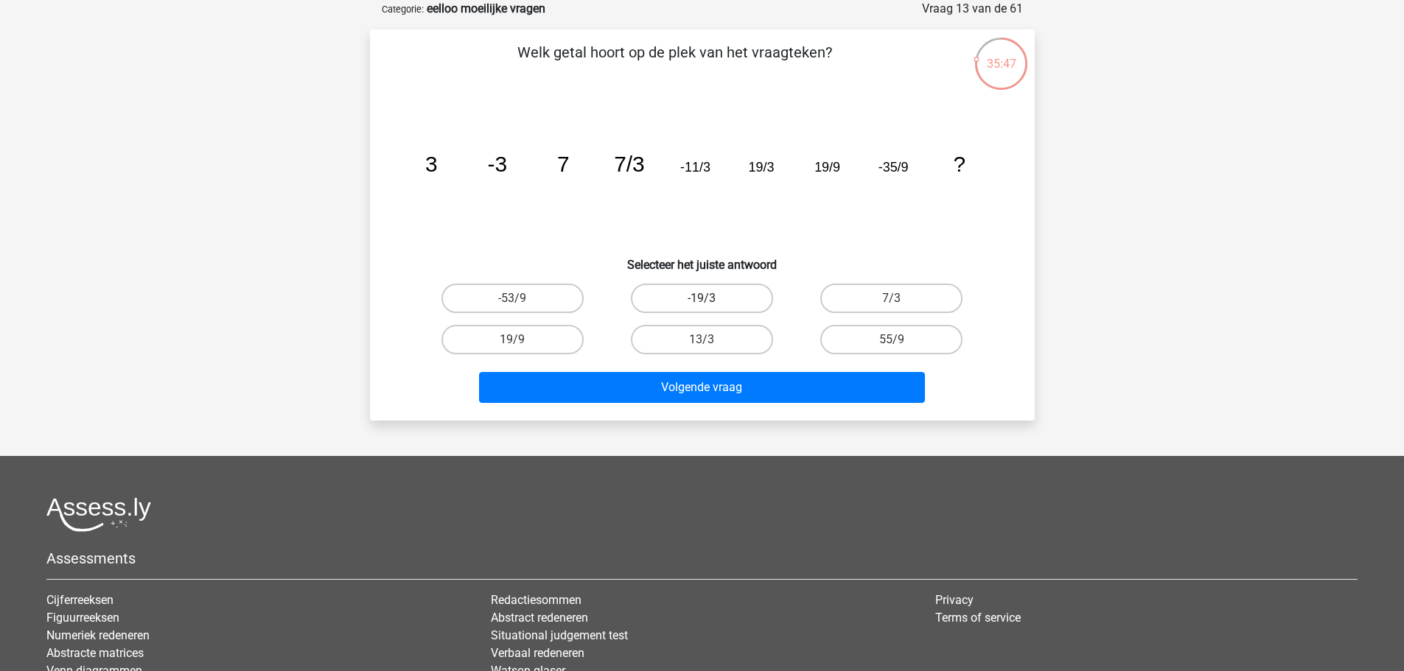
click at [760, 294] on label "-19/3" at bounding box center [702, 298] width 142 height 29
click at [711, 298] on input "-19/3" at bounding box center [707, 303] width 10 height 10
radio input "true"
click at [853, 328] on label "55/9" at bounding box center [891, 339] width 142 height 29
click at [892, 340] on input "55/9" at bounding box center [897, 345] width 10 height 10
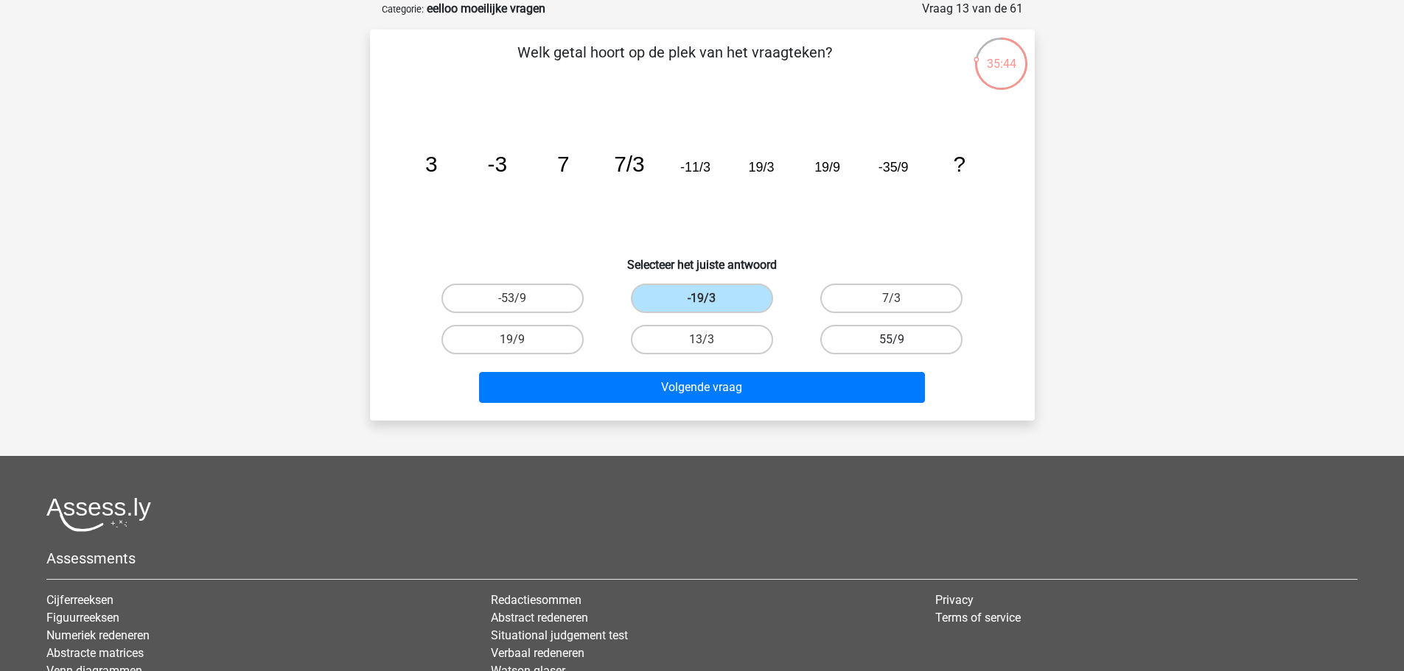
radio input "true"
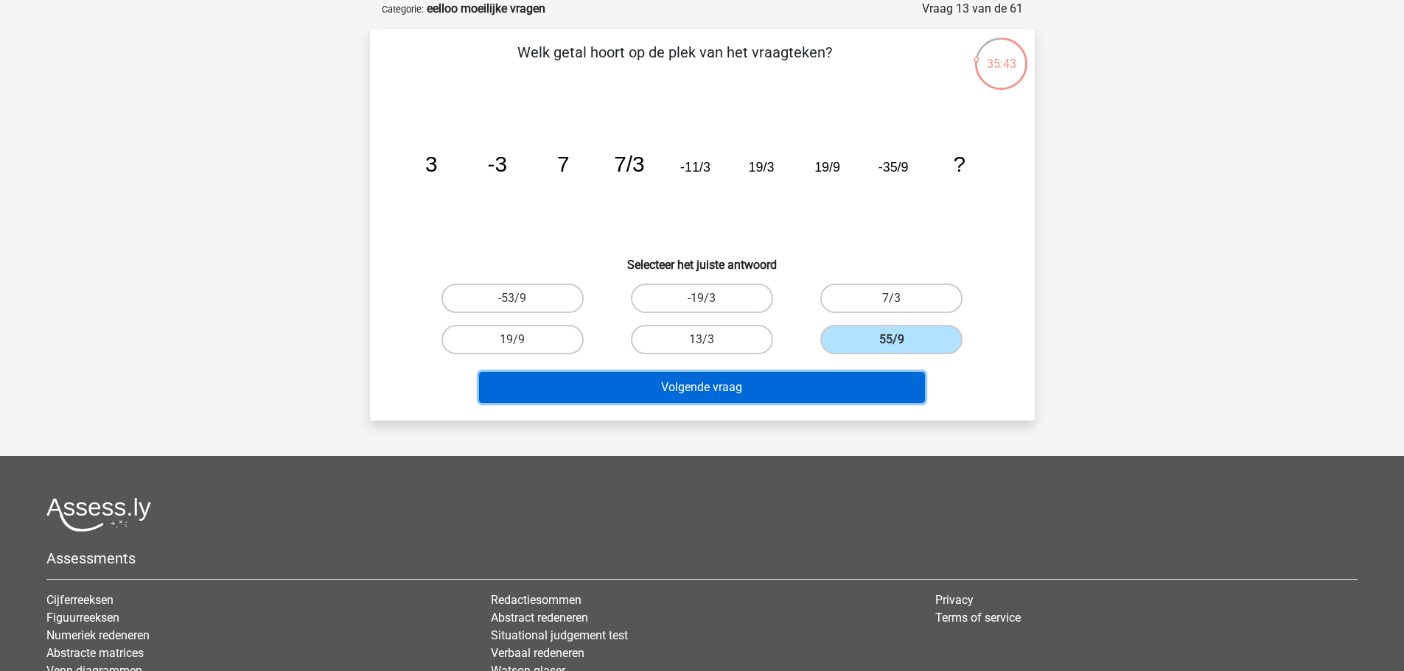
click at [753, 382] on button "Volgende vraag" at bounding box center [702, 387] width 446 height 31
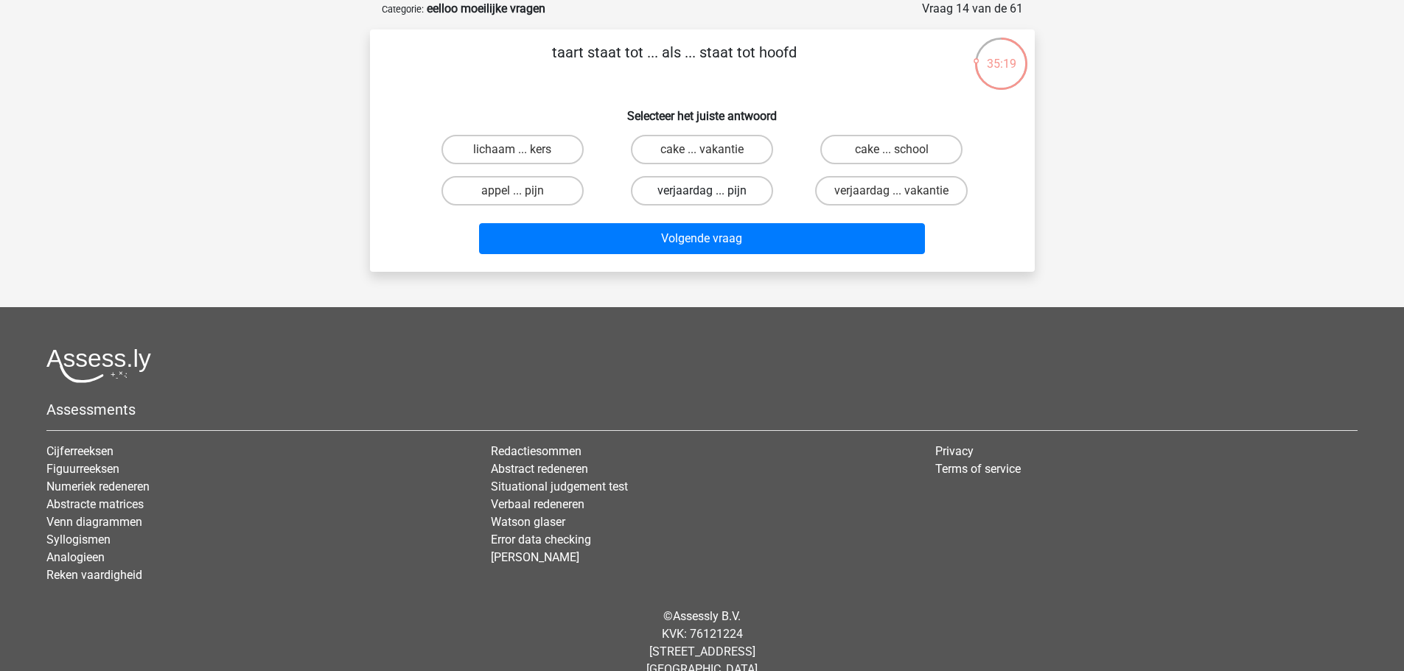
click at [676, 184] on label "verjaardag ... pijn" at bounding box center [702, 190] width 142 height 29
click at [702, 191] on input "verjaardag ... pijn" at bounding box center [707, 196] width 10 height 10
radio input "true"
click at [557, 196] on label "appel ... pijn" at bounding box center [512, 190] width 142 height 29
click at [522, 196] on input "appel ... pijn" at bounding box center [517, 196] width 10 height 10
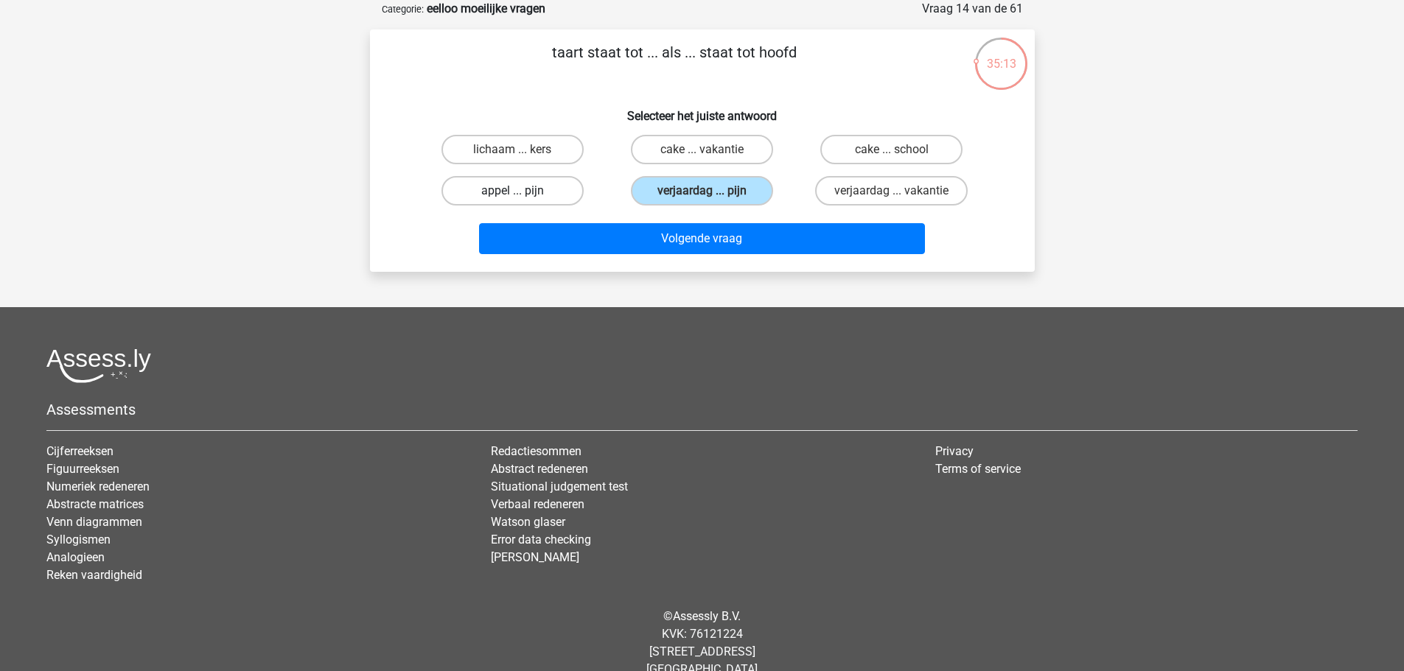
radio input "true"
click at [657, 192] on label "verjaardag ... pijn" at bounding box center [702, 190] width 142 height 29
click at [702, 192] on input "verjaardag ... pijn" at bounding box center [707, 196] width 10 height 10
radio input "true"
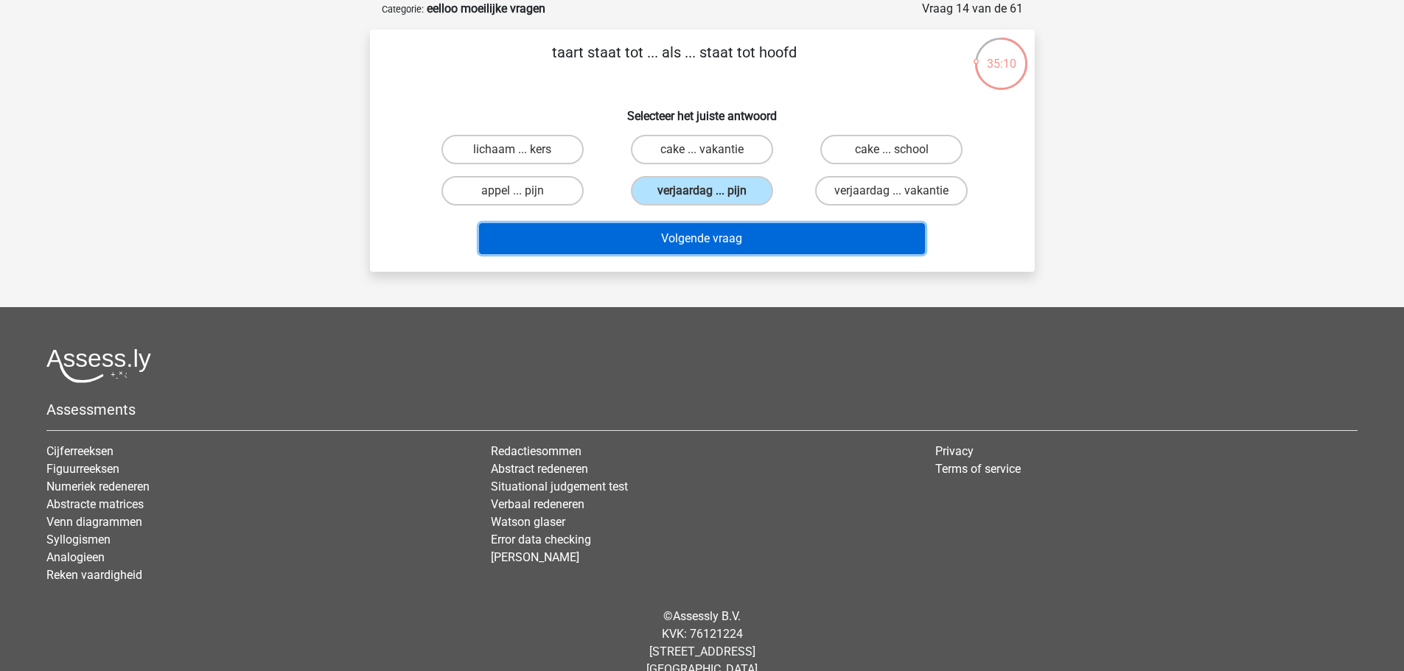
click at [652, 231] on button "Volgende vraag" at bounding box center [702, 238] width 446 height 31
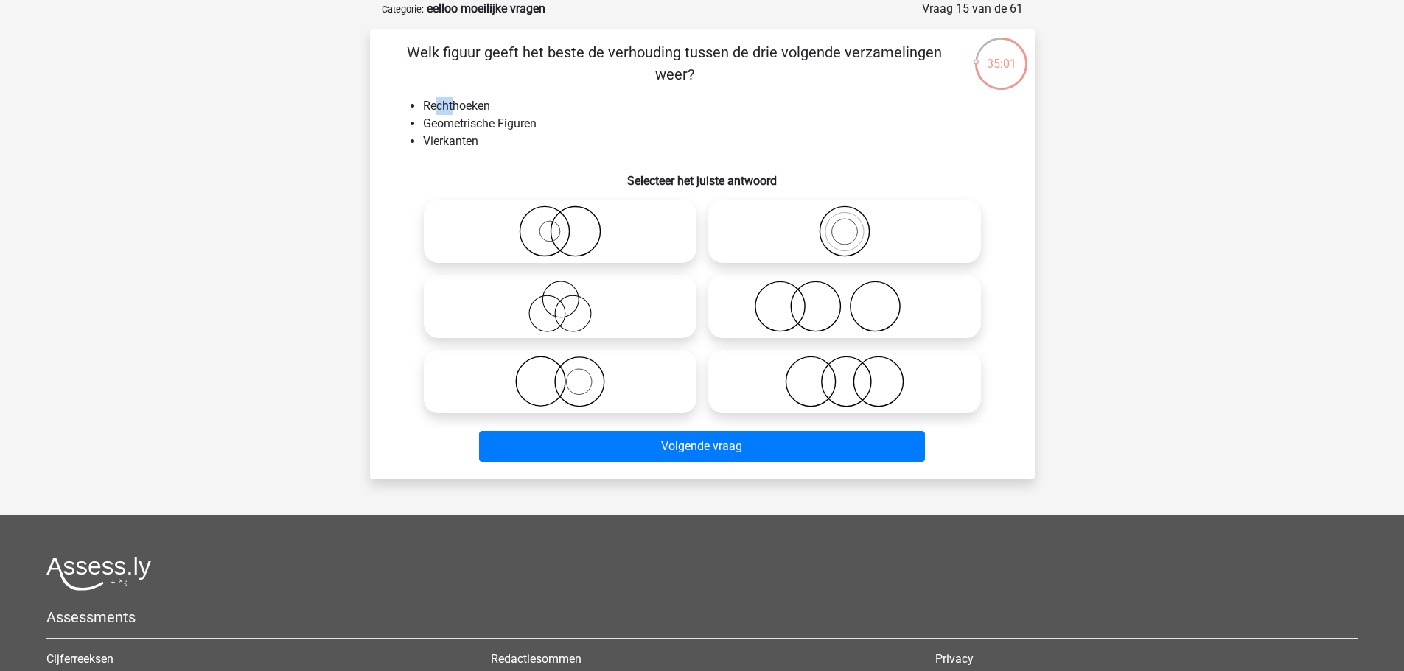
drag, startPoint x: 447, startPoint y: 108, endPoint x: 461, endPoint y: 111, distance: 13.4
click at [461, 111] on li "Rechthoeken" at bounding box center [717, 106] width 588 height 18
click at [435, 125] on li "Geometrische Figuren" at bounding box center [717, 124] width 588 height 18
click at [773, 89] on div "Welk figuur geeft het beste de verhouding tussen de drie volgende verzamelingen…" at bounding box center [702, 254] width 653 height 427
click at [786, 84] on p "Welk figuur geeft het beste de verhouding tussen de drie volgende verzamelingen…" at bounding box center [674, 63] width 562 height 44
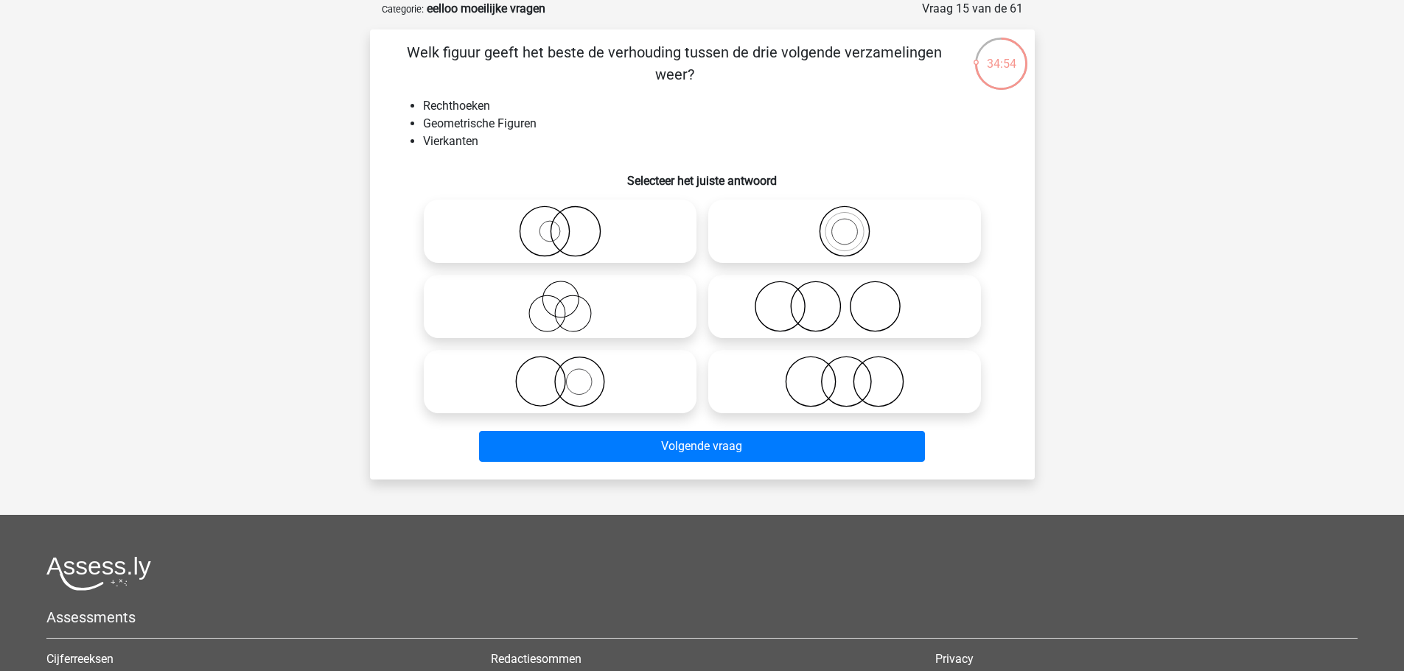
click at [867, 387] on icon at bounding box center [844, 382] width 261 height 52
click at [854, 374] on input "radio" at bounding box center [849, 370] width 10 height 10
radio input "true"
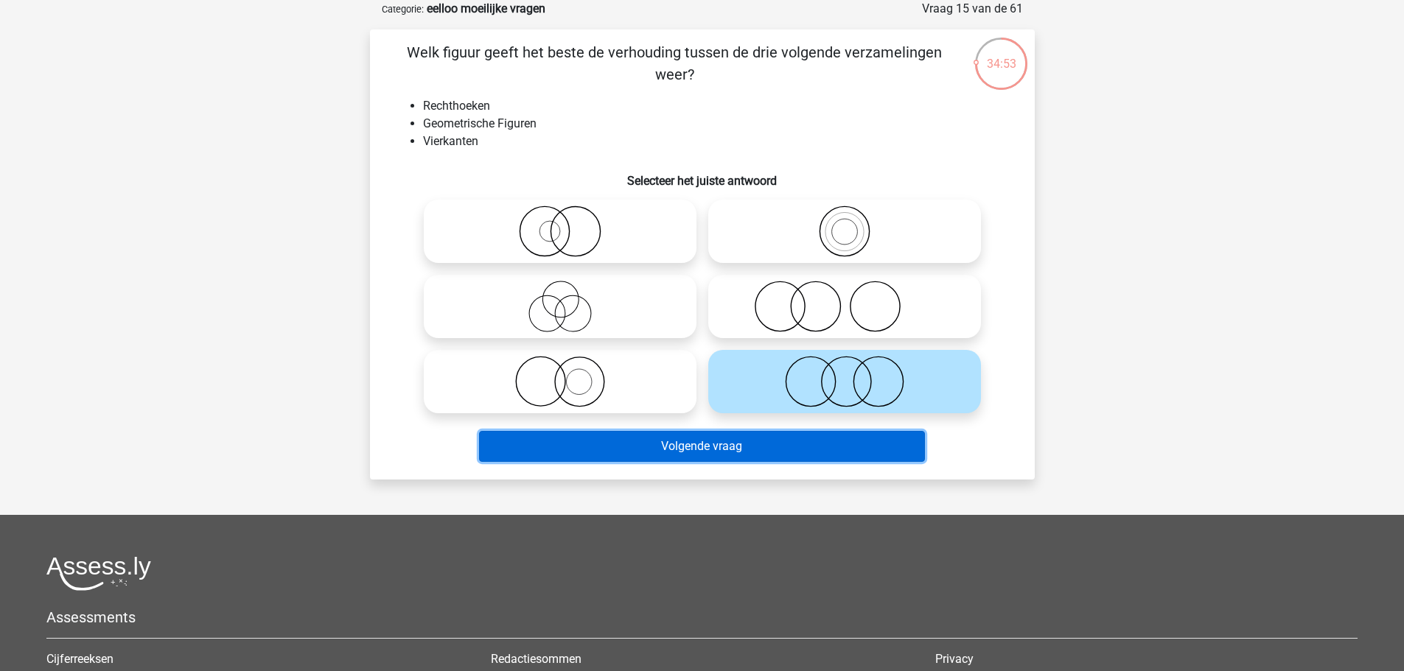
click at [744, 452] on button "Volgende vraag" at bounding box center [702, 446] width 446 height 31
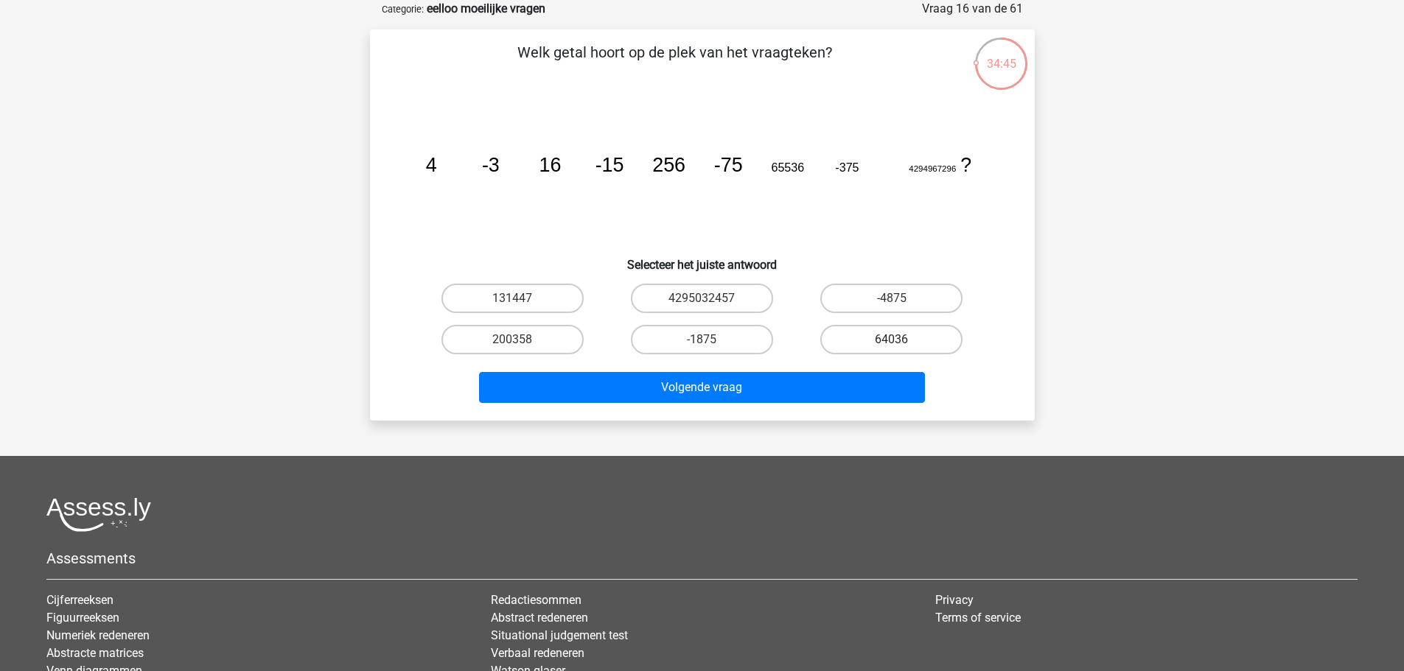
click at [848, 335] on label "64036" at bounding box center [891, 339] width 142 height 29
click at [892, 340] on input "64036" at bounding box center [897, 345] width 10 height 10
radio input "true"
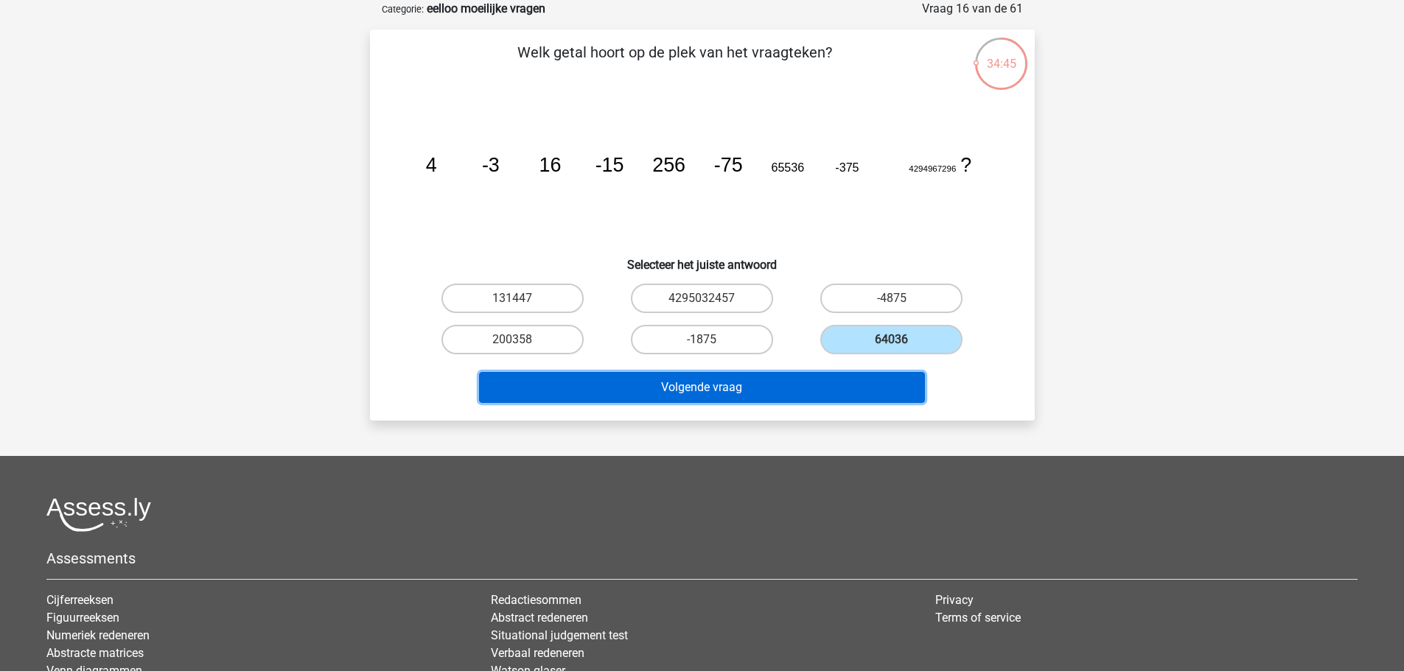
click at [817, 387] on button "Volgende vraag" at bounding box center [702, 387] width 446 height 31
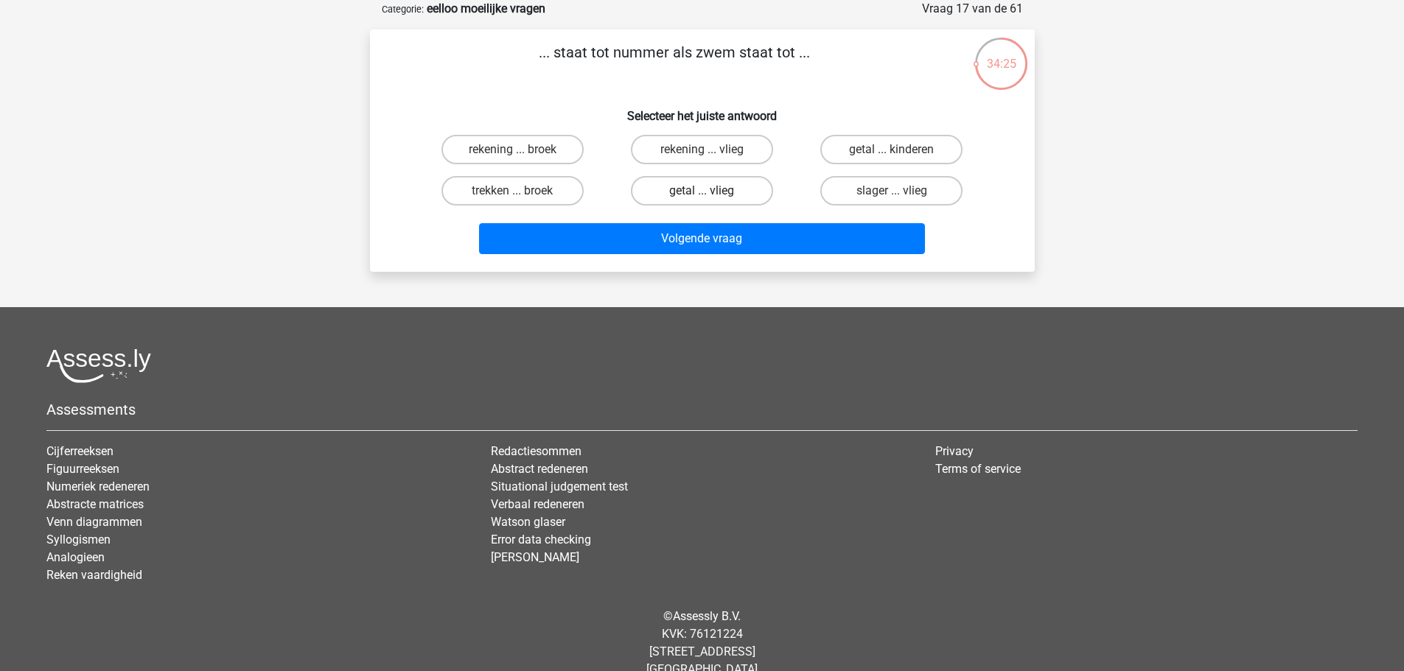
click at [725, 183] on label "getal ... vlieg" at bounding box center [702, 190] width 142 height 29
click at [711, 191] on input "getal ... vlieg" at bounding box center [707, 196] width 10 height 10
radio input "true"
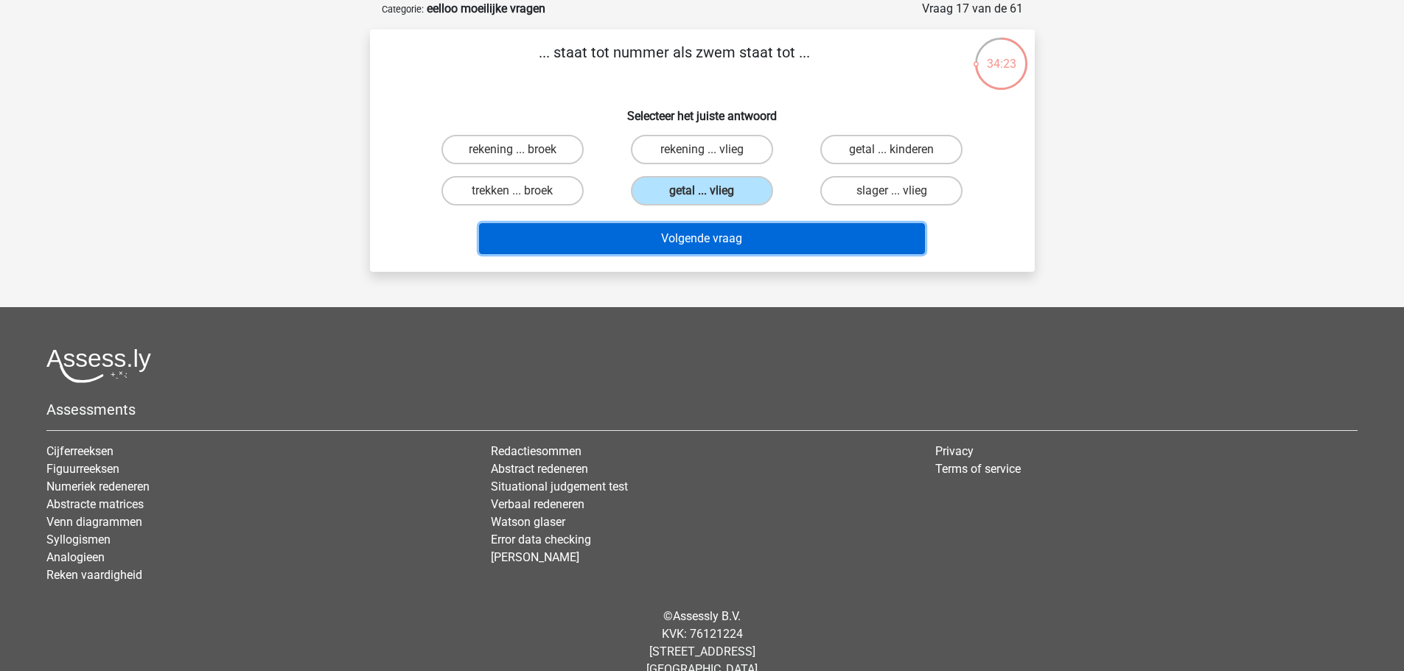
click at [733, 237] on button "Volgende vraag" at bounding box center [702, 238] width 446 height 31
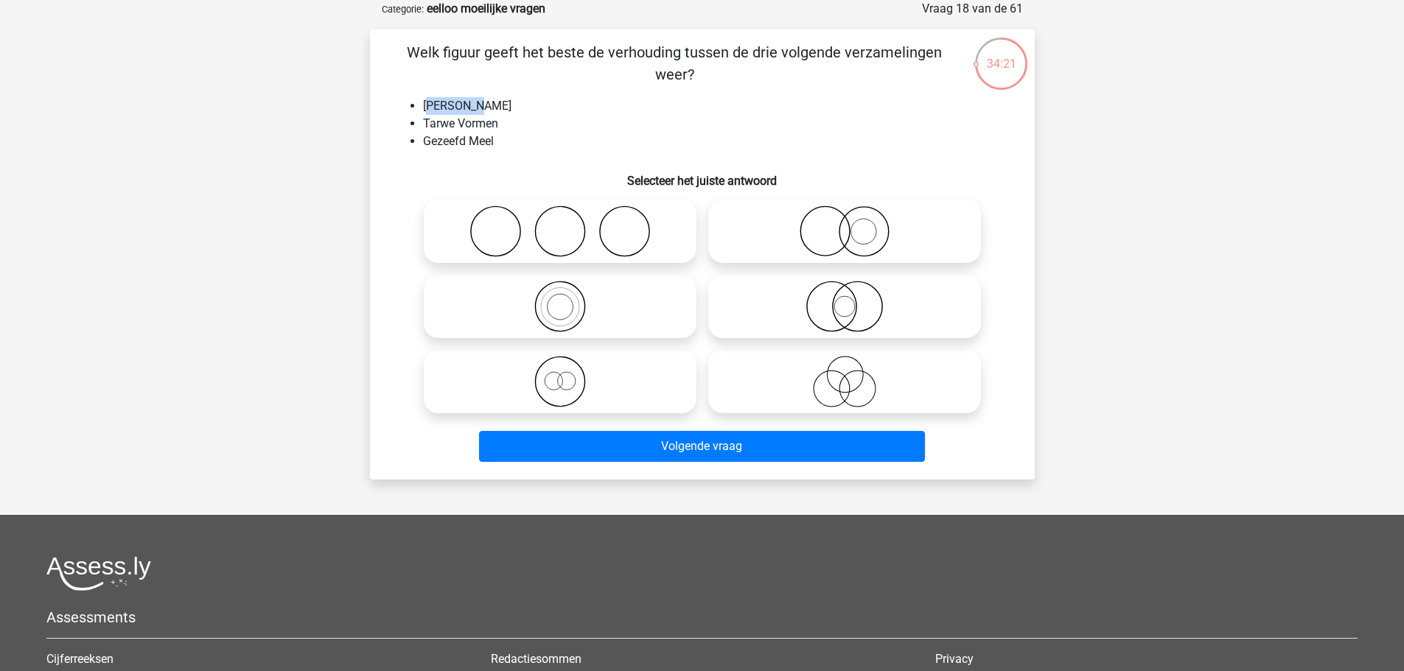
drag, startPoint x: 430, startPoint y: 106, endPoint x: 471, endPoint y: 108, distance: 40.6
click at [471, 111] on li "Volkoren Meel" at bounding box center [717, 106] width 588 height 18
click at [453, 124] on li "Tarwe Vormen" at bounding box center [717, 124] width 588 height 18
click at [512, 199] on div at bounding box center [560, 231] width 284 height 75
click at [524, 228] on icon at bounding box center [560, 232] width 261 height 52
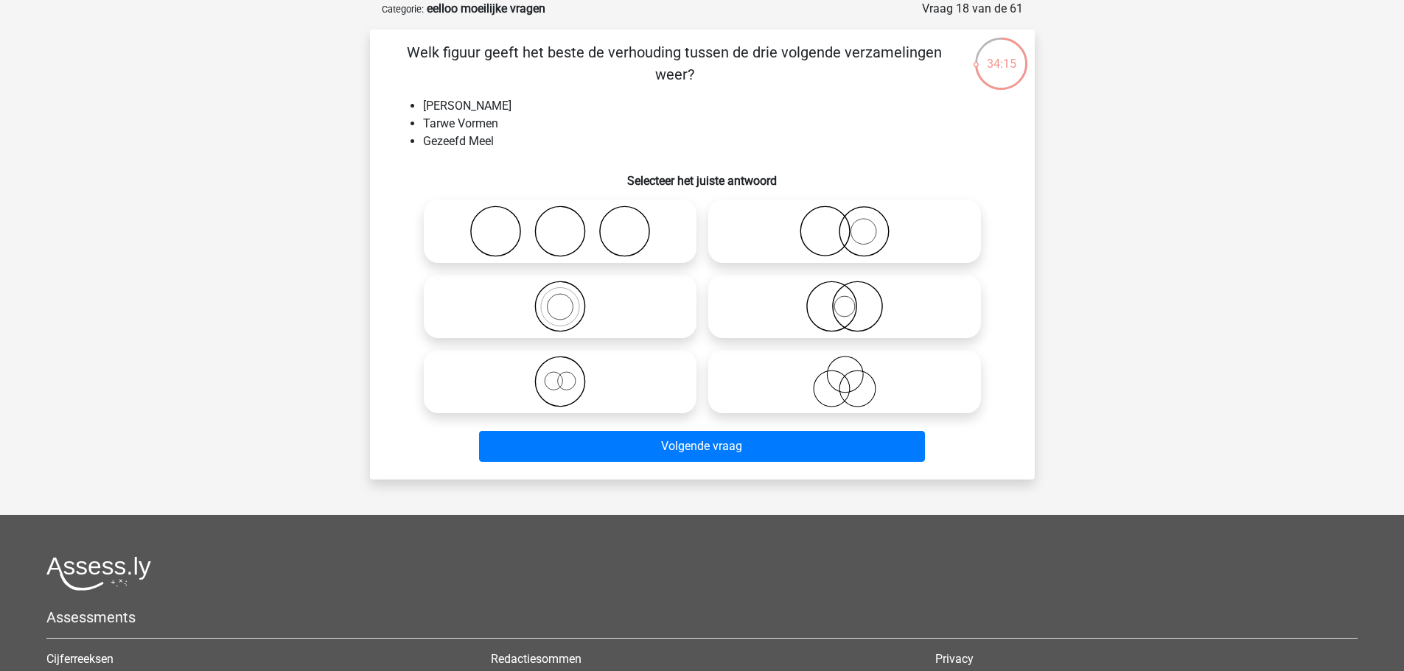
click at [560, 224] on input "radio" at bounding box center [565, 219] width 10 height 10
radio input "true"
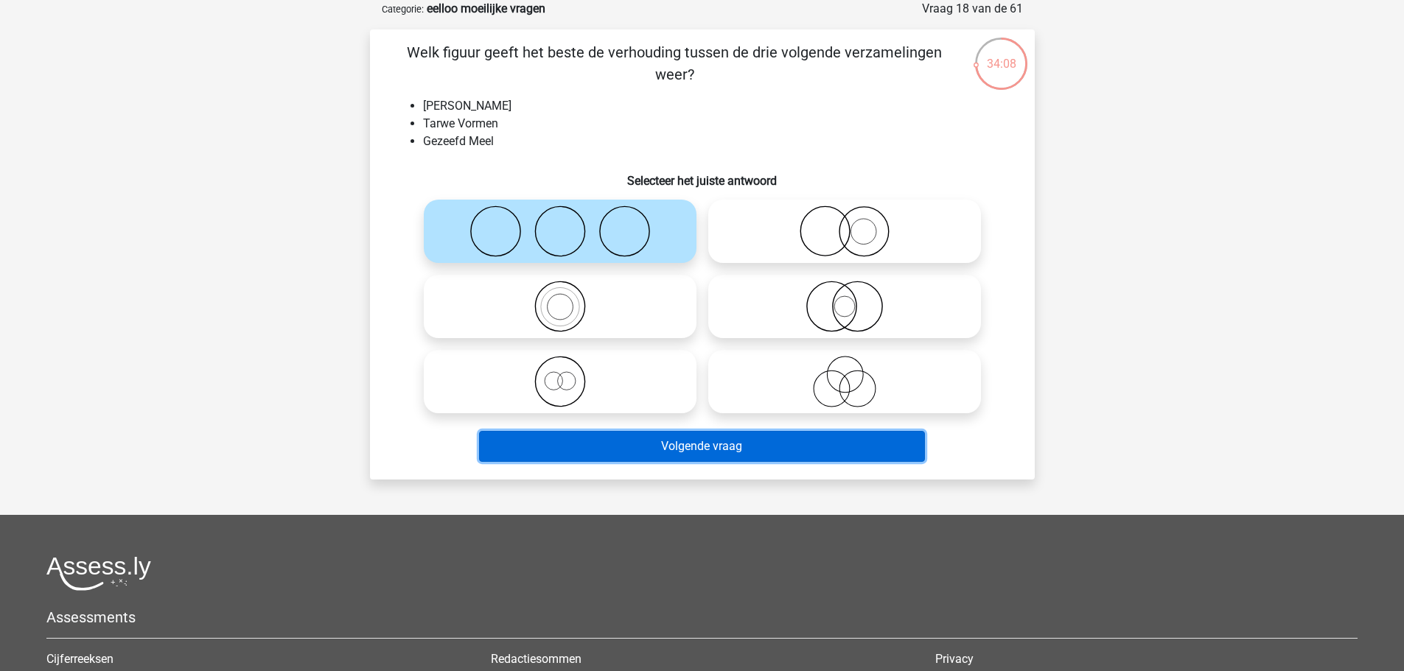
click at [594, 451] on button "Volgende vraag" at bounding box center [702, 446] width 446 height 31
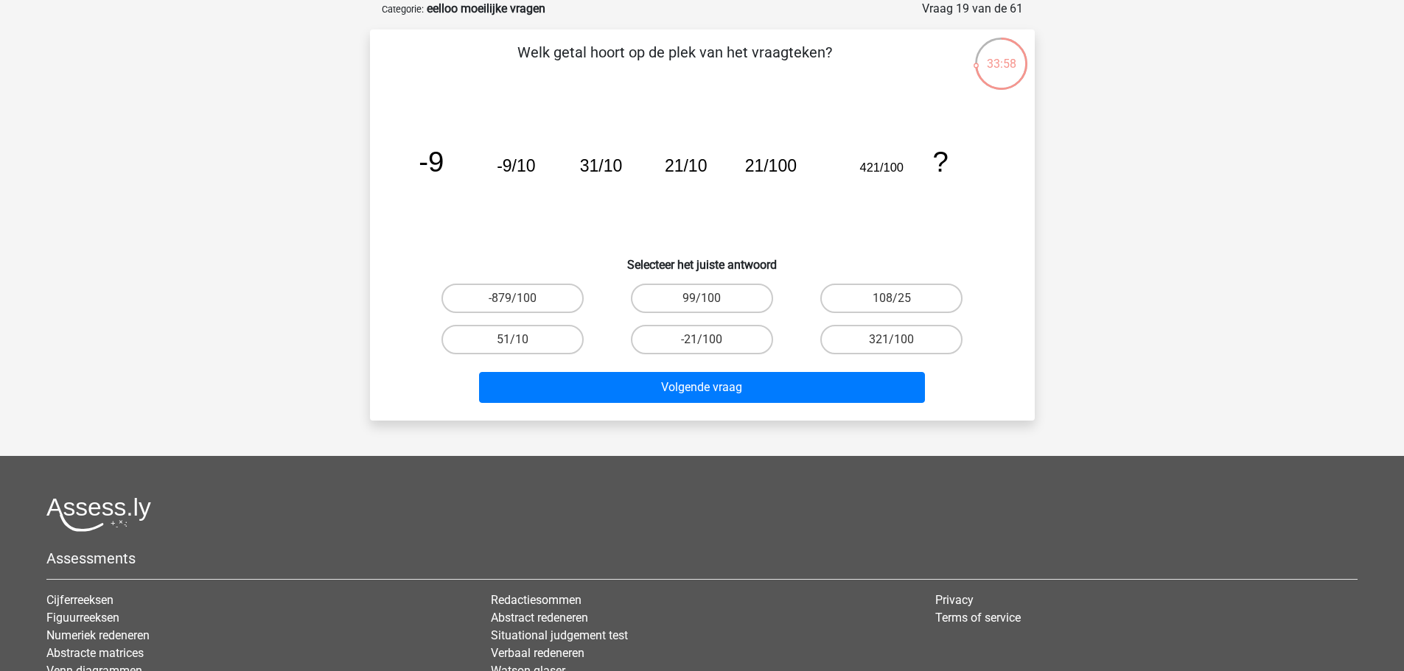
click at [601, 313] on div "321/100" at bounding box center [513, 298] width 178 height 29
drag, startPoint x: 866, startPoint y: 313, endPoint x: 876, endPoint y: 335, distance: 23.7
click at [866, 317] on div "108/25" at bounding box center [891, 298] width 189 height 41
click at [878, 339] on label "321/100" at bounding box center [891, 339] width 142 height 29
click at [892, 340] on input "321/100" at bounding box center [897, 345] width 10 height 10
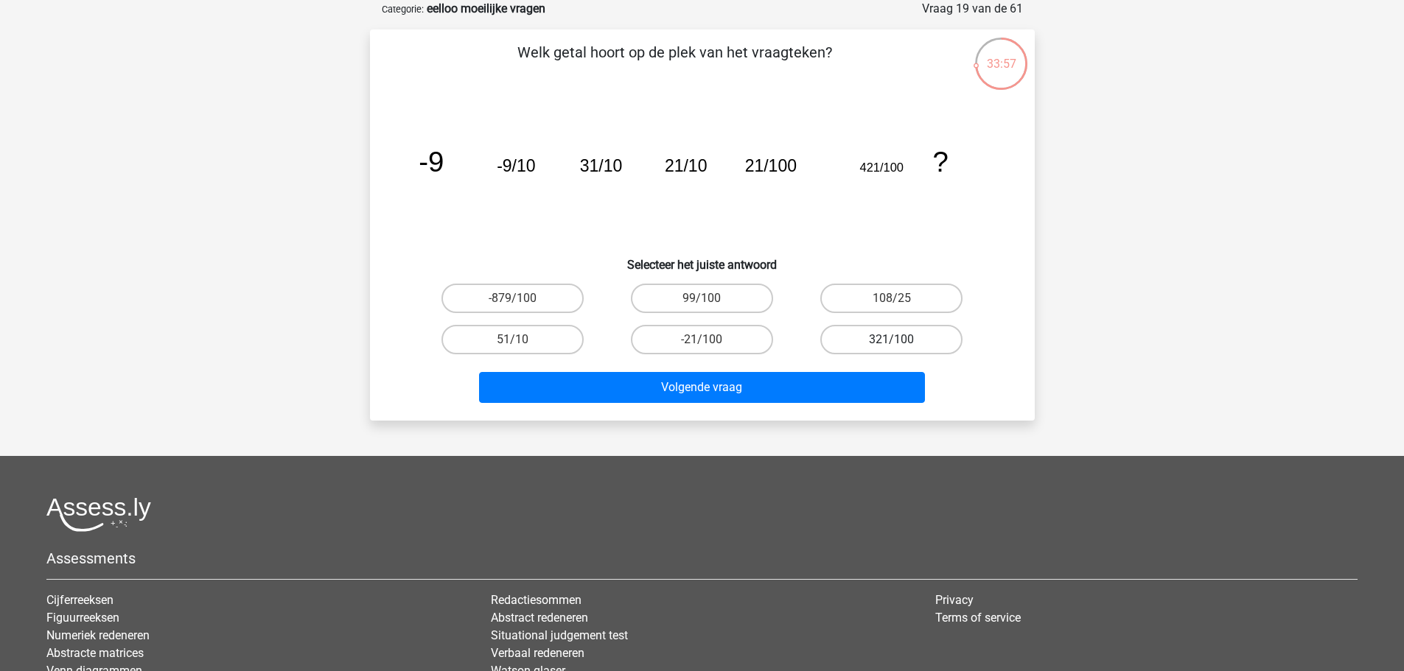
radio input "true"
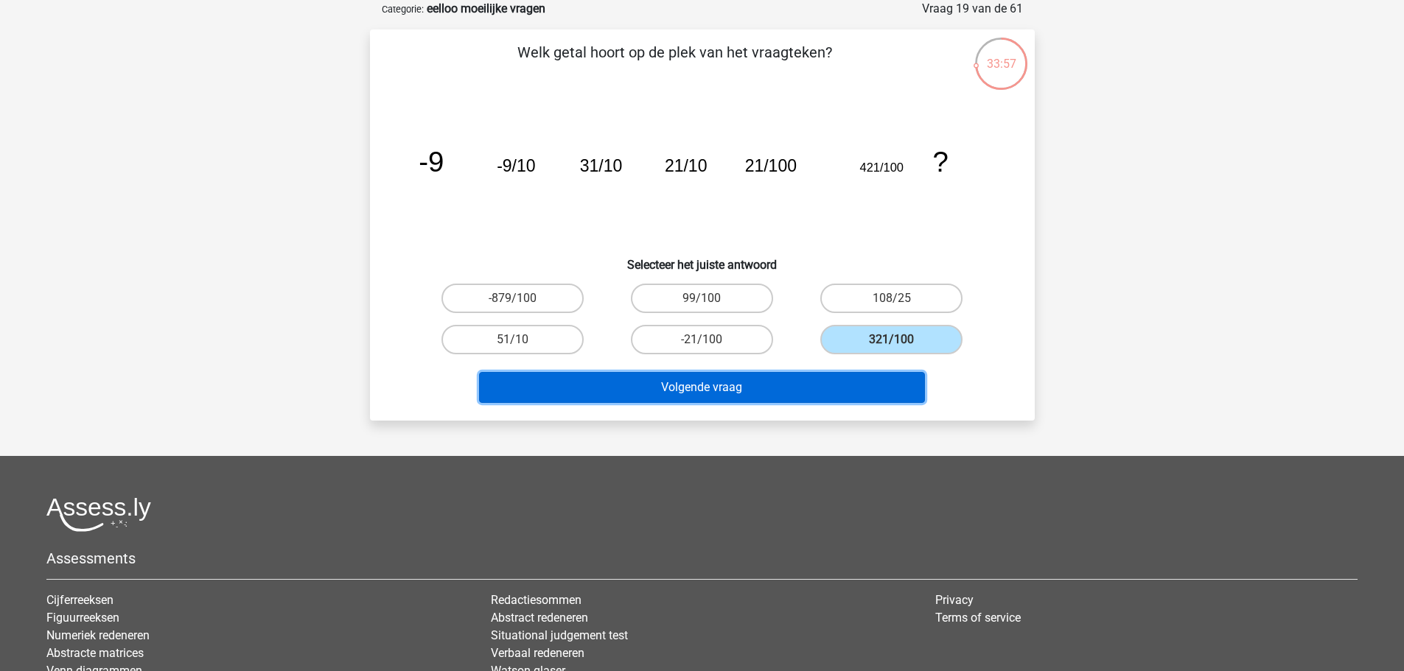
click at [808, 395] on button "Volgende vraag" at bounding box center [702, 387] width 446 height 31
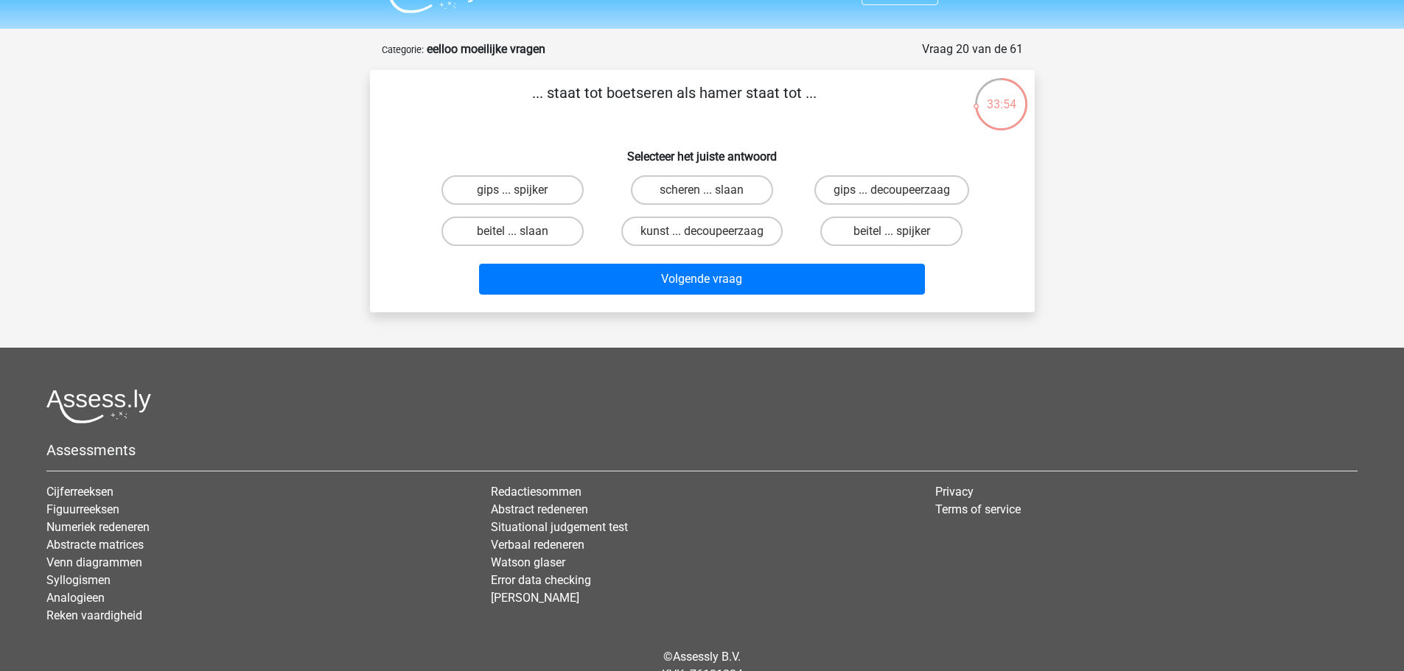
scroll to position [0, 0]
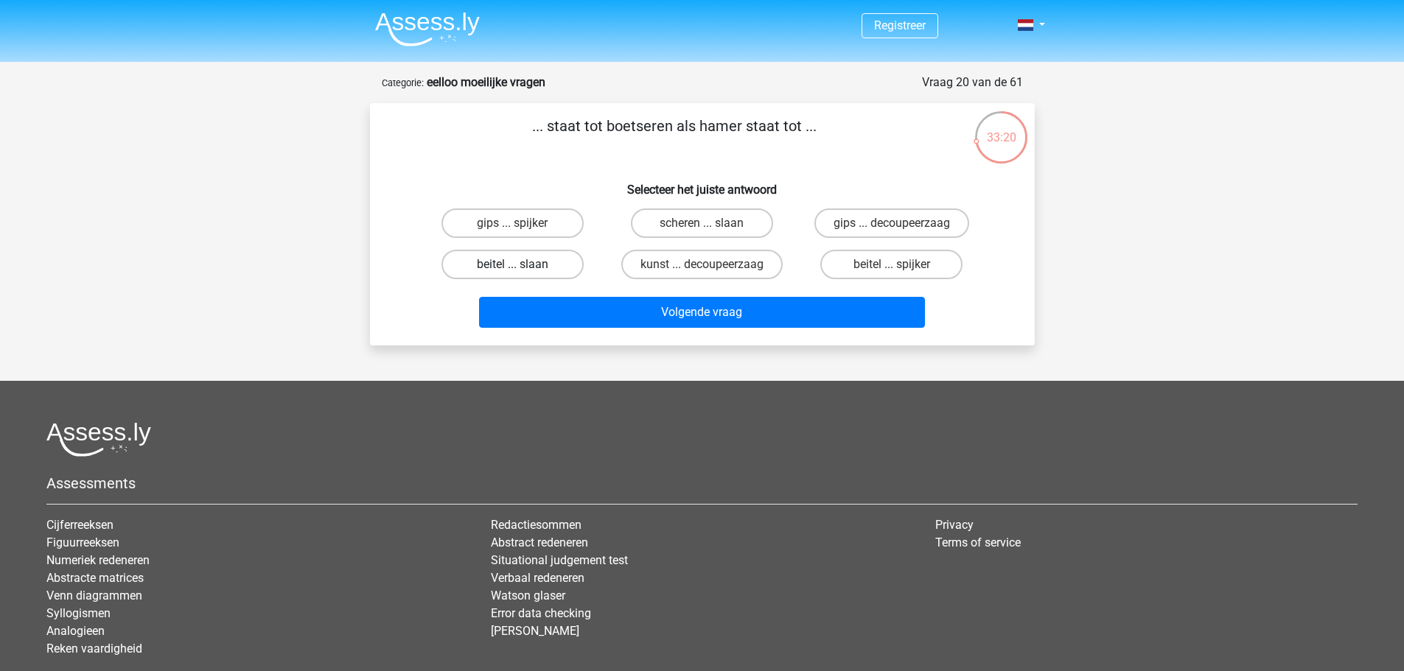
click at [539, 262] on label "beitel ... slaan" at bounding box center [512, 264] width 142 height 29
click at [522, 265] on input "beitel ... slaan" at bounding box center [517, 270] width 10 height 10
radio input "true"
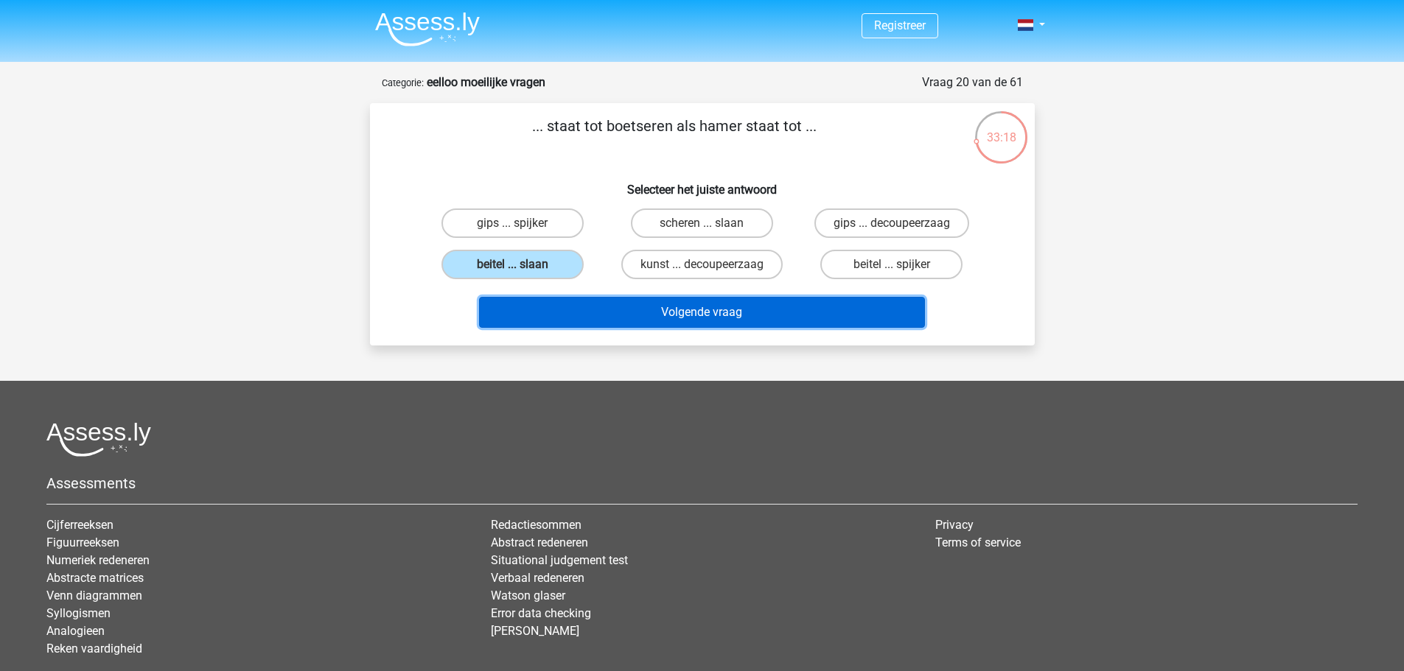
click at [536, 308] on button "Volgende vraag" at bounding box center [702, 312] width 446 height 31
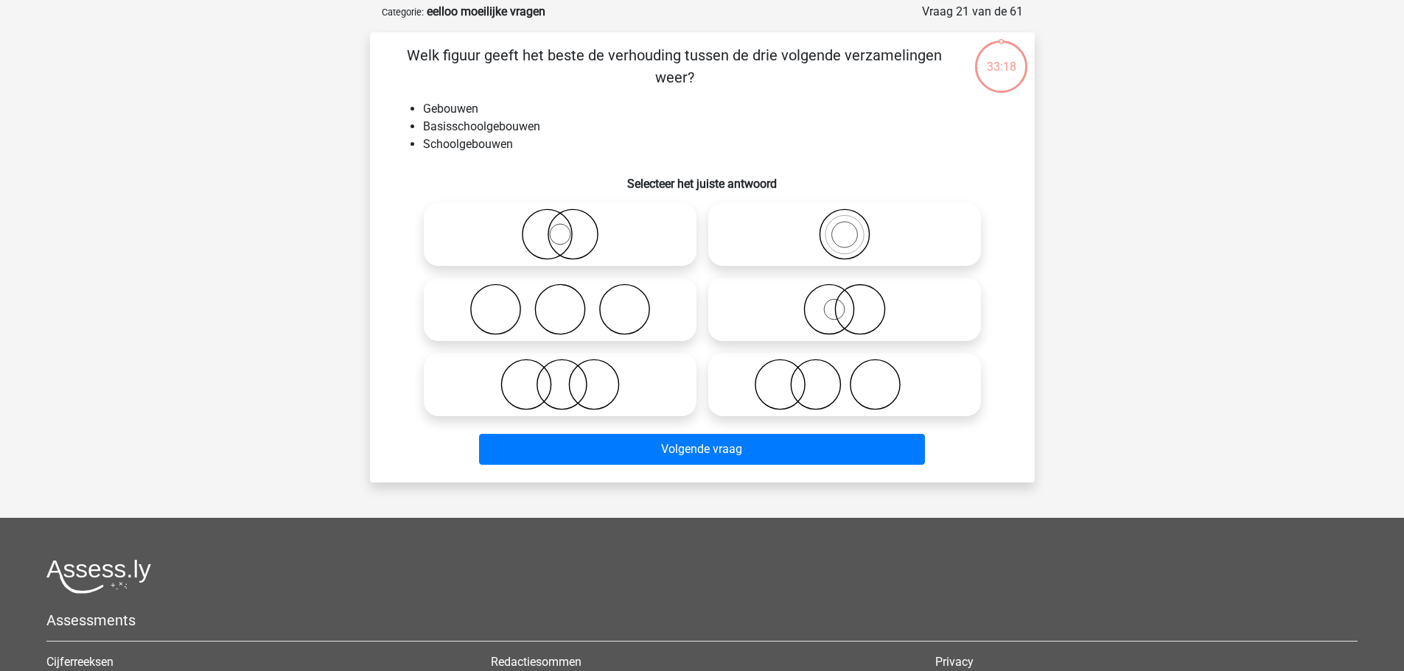
scroll to position [74, 0]
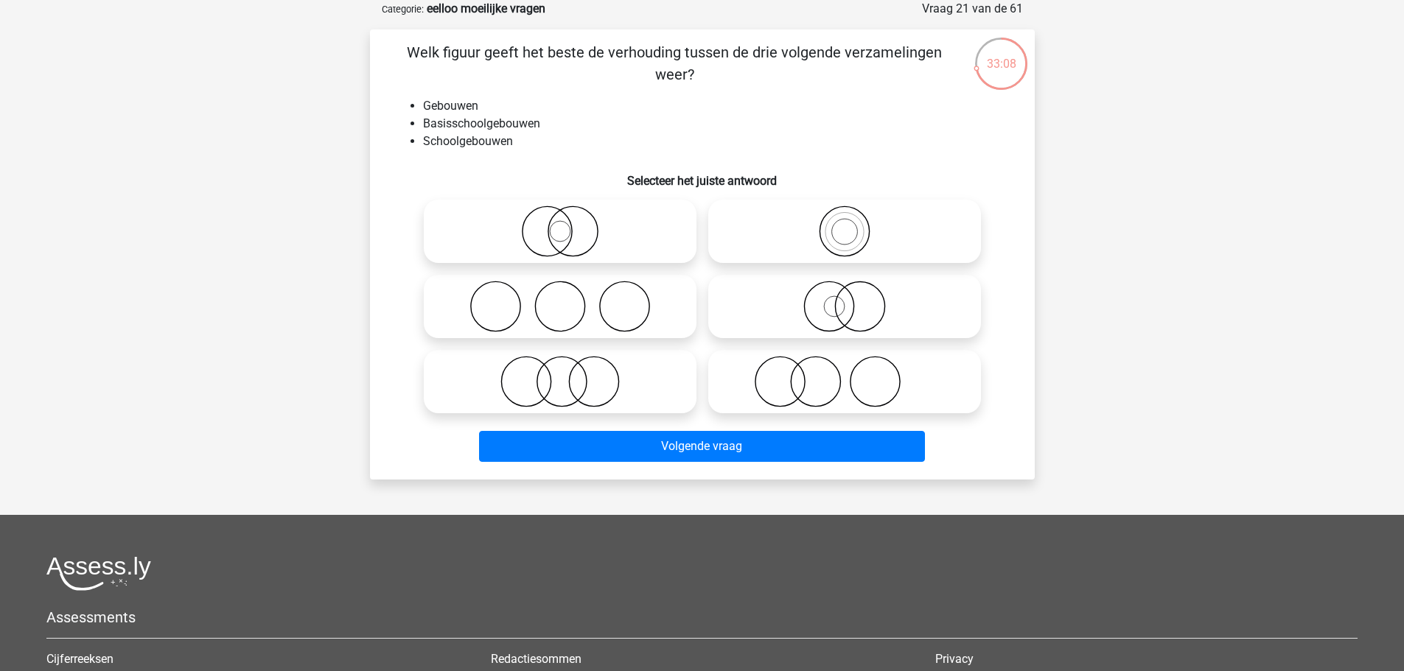
click at [825, 214] on icon at bounding box center [844, 232] width 261 height 52
click at [844, 214] on input "radio" at bounding box center [849, 219] width 10 height 10
radio input "true"
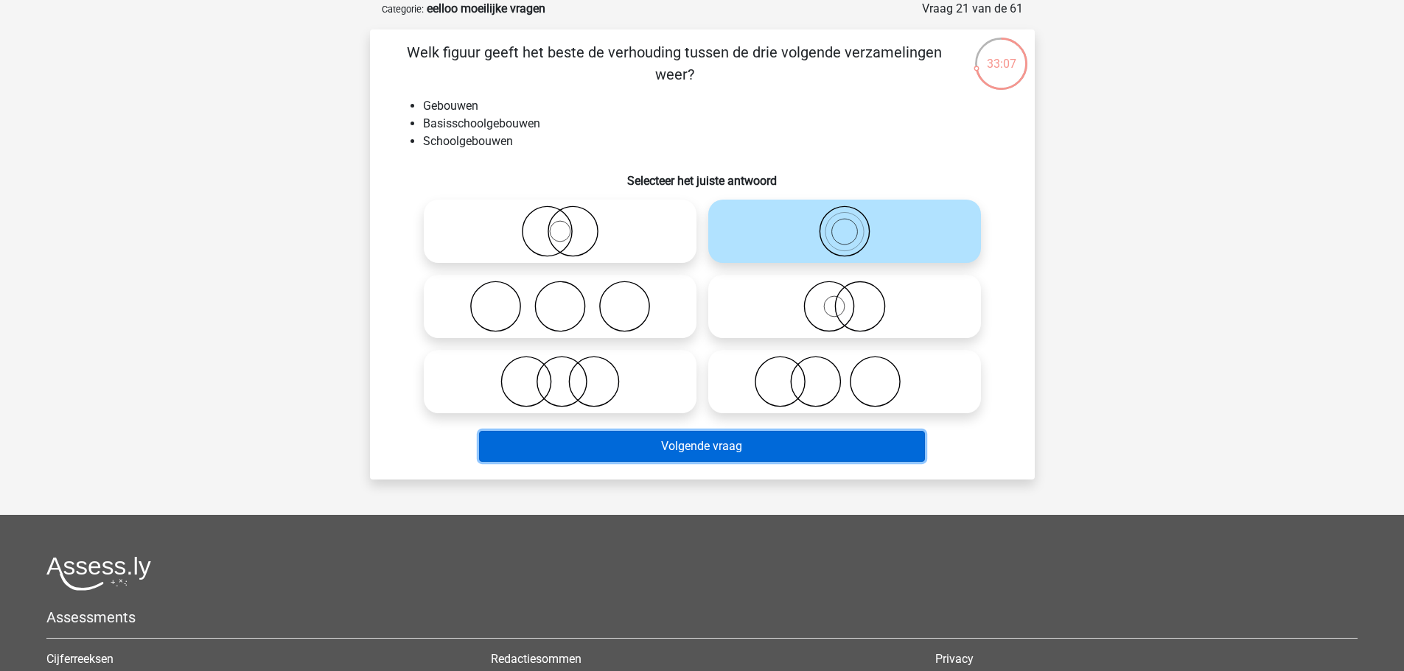
click at [713, 445] on button "Volgende vraag" at bounding box center [702, 446] width 446 height 31
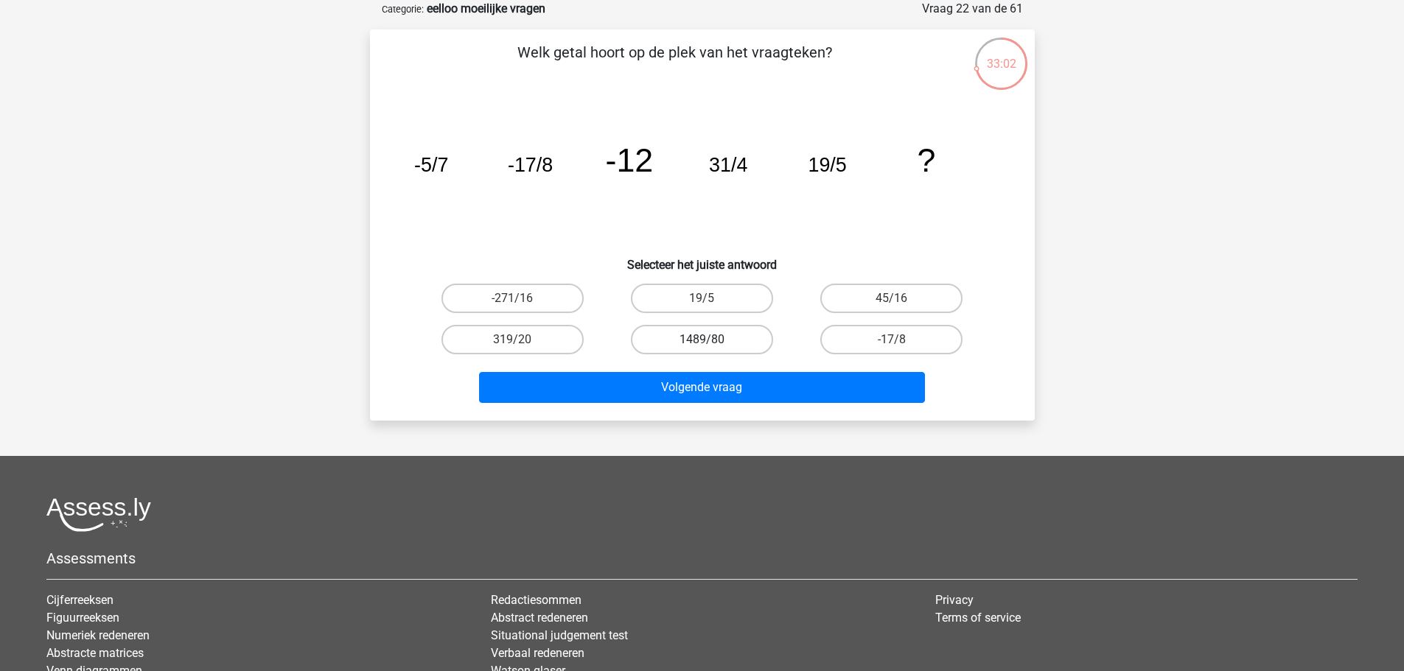
click at [693, 347] on label "1489/80" at bounding box center [702, 339] width 142 height 29
click at [702, 347] on input "1489/80" at bounding box center [707, 345] width 10 height 10
radio input "true"
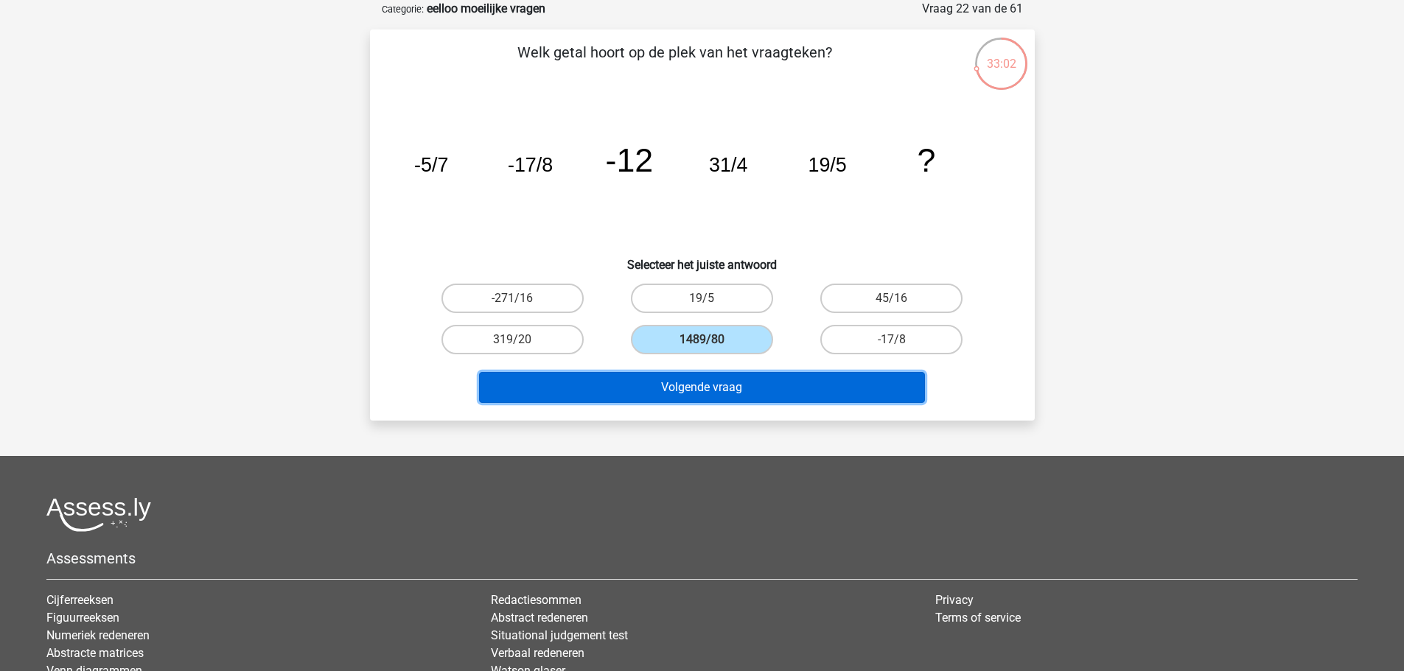
click at [680, 392] on button "Volgende vraag" at bounding box center [702, 387] width 446 height 31
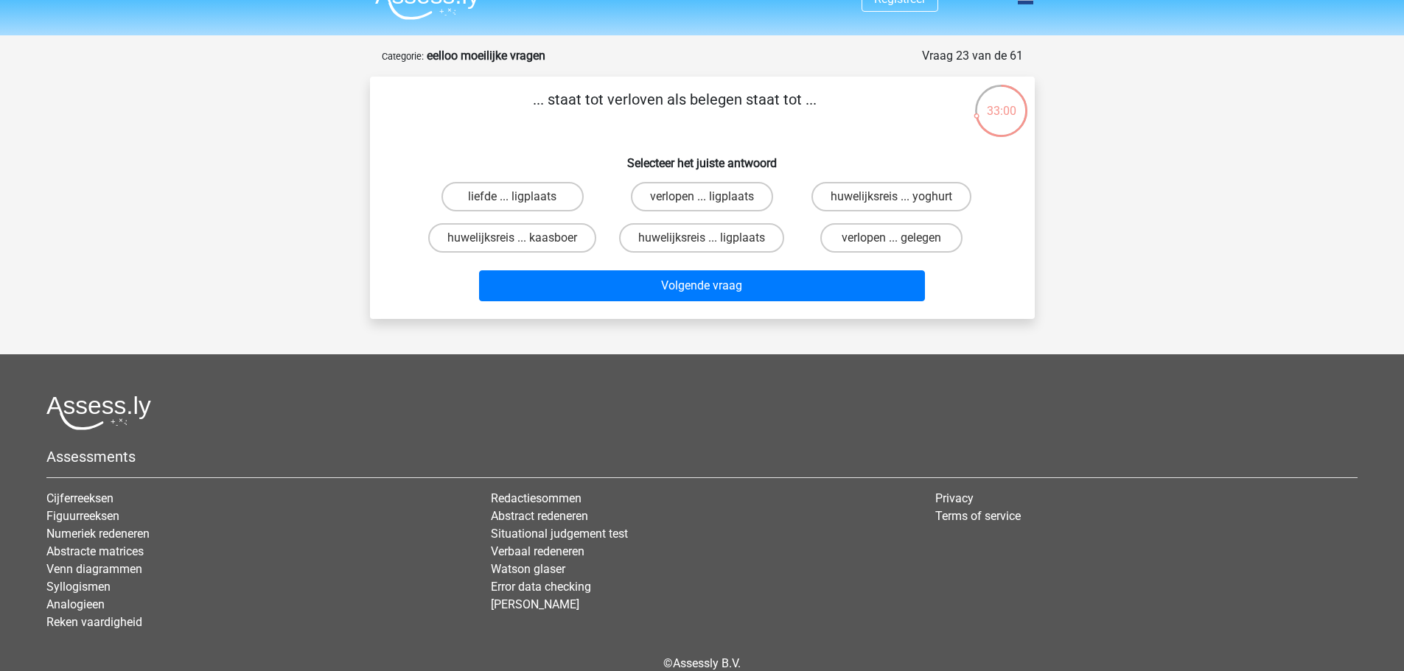
scroll to position [0, 0]
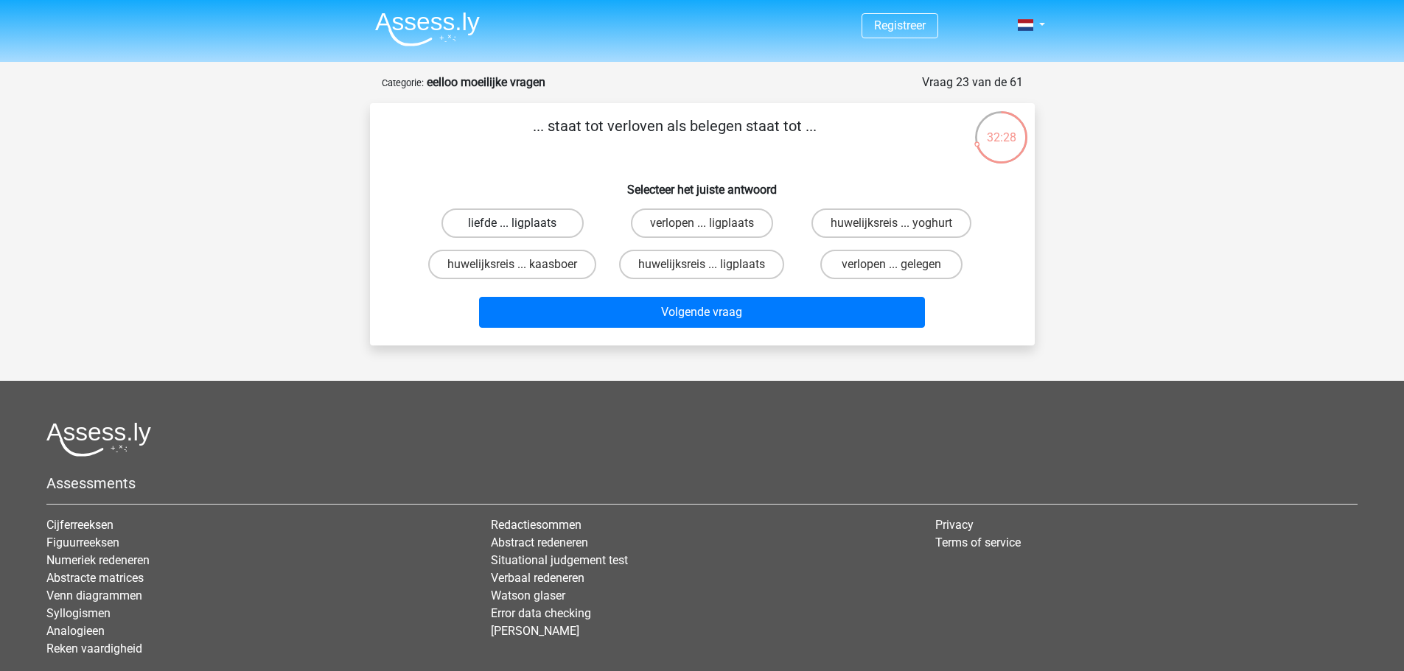
click at [545, 228] on label "liefde ... ligplaats" at bounding box center [512, 223] width 142 height 29
click at [522, 228] on input "liefde ... ligplaats" at bounding box center [517, 228] width 10 height 10
radio input "true"
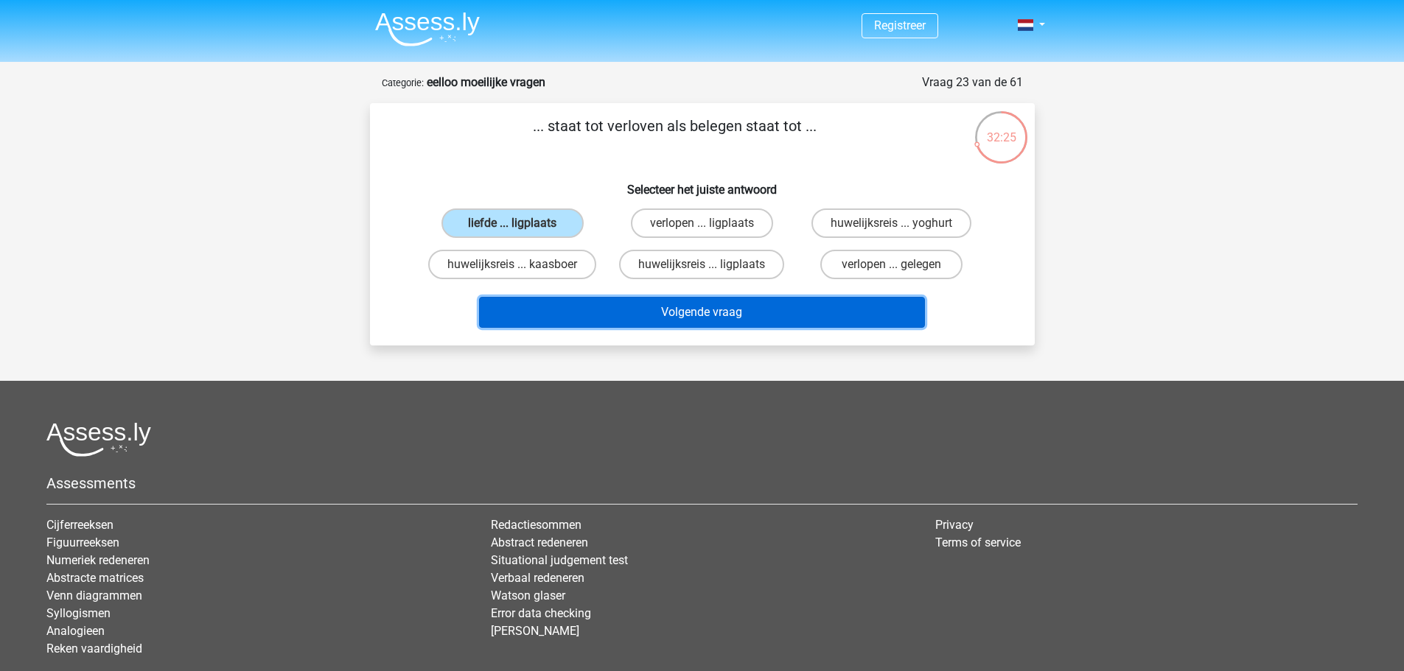
click at [632, 310] on button "Volgende vraag" at bounding box center [702, 312] width 446 height 31
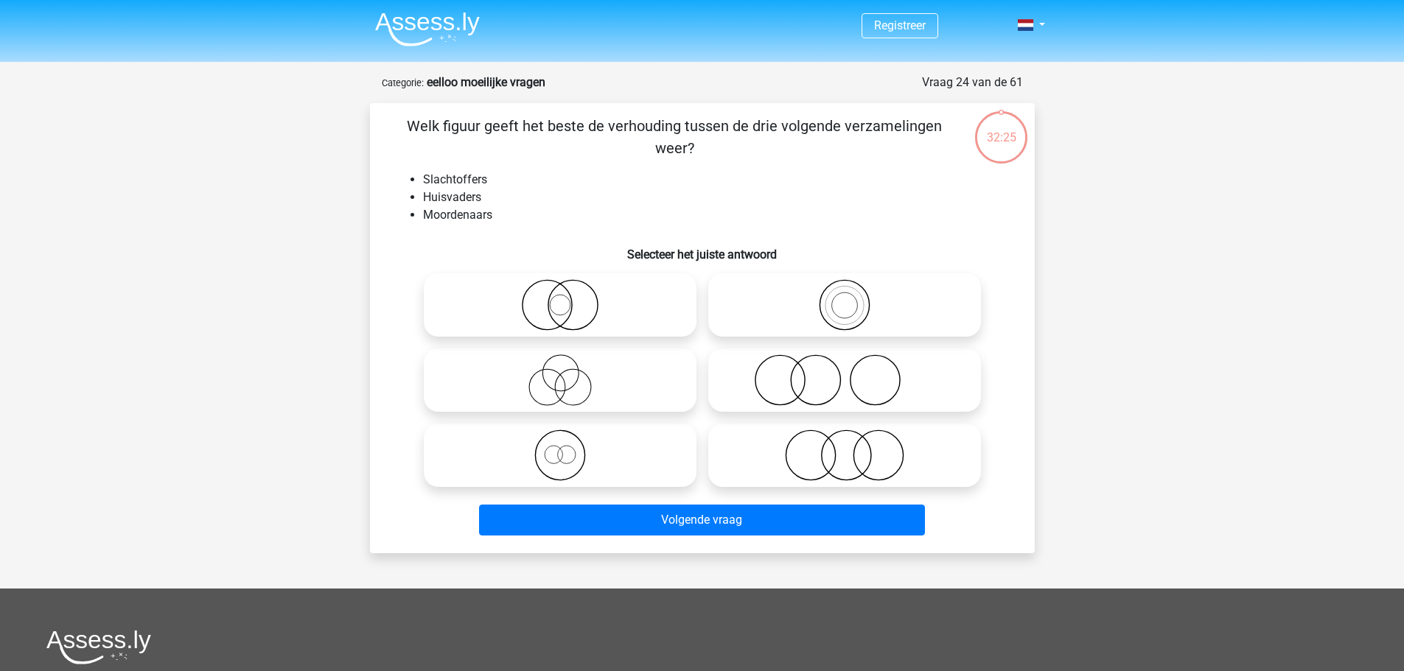
scroll to position [74, 0]
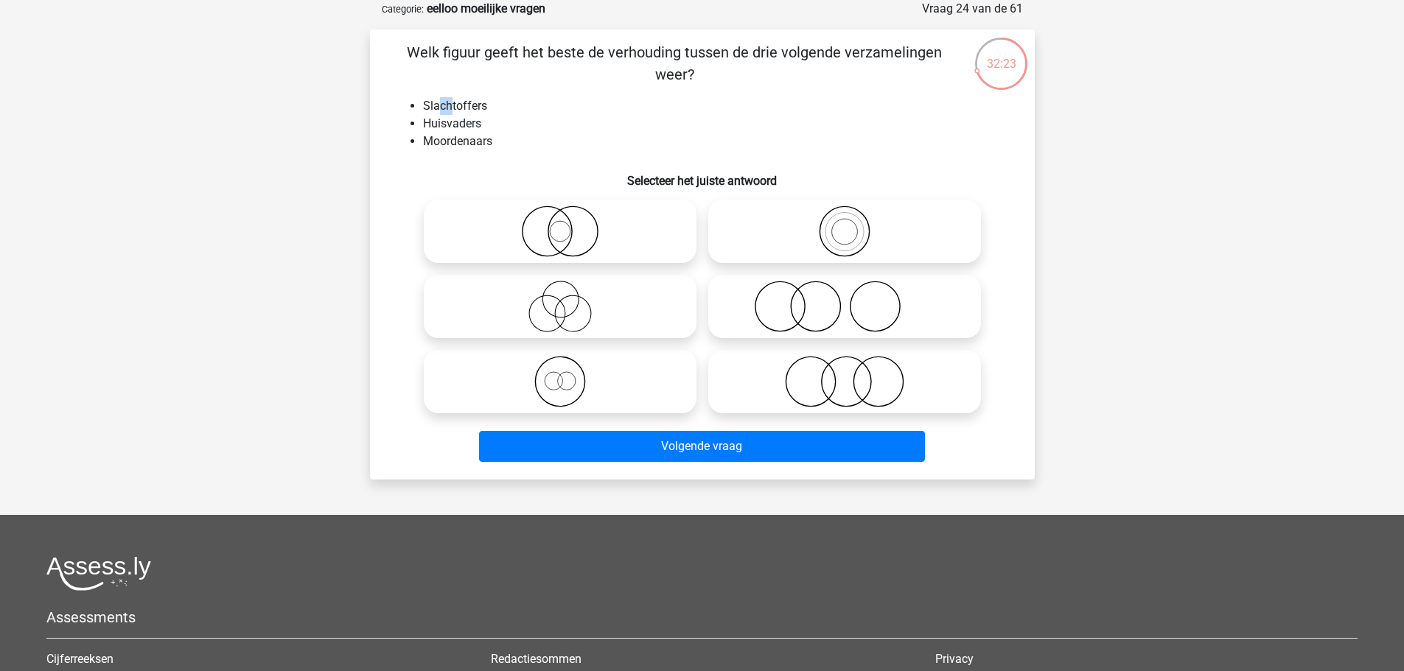
drag, startPoint x: 436, startPoint y: 99, endPoint x: 442, endPoint y: 118, distance: 20.0
click at [452, 100] on li "Slachtoffers" at bounding box center [717, 106] width 588 height 18
click at [441, 120] on li "Huisvaders" at bounding box center [717, 124] width 588 height 18
drag, startPoint x: 430, startPoint y: 142, endPoint x: 444, endPoint y: 147, distance: 14.9
click at [444, 147] on li "Moordenaars" at bounding box center [717, 142] width 588 height 18
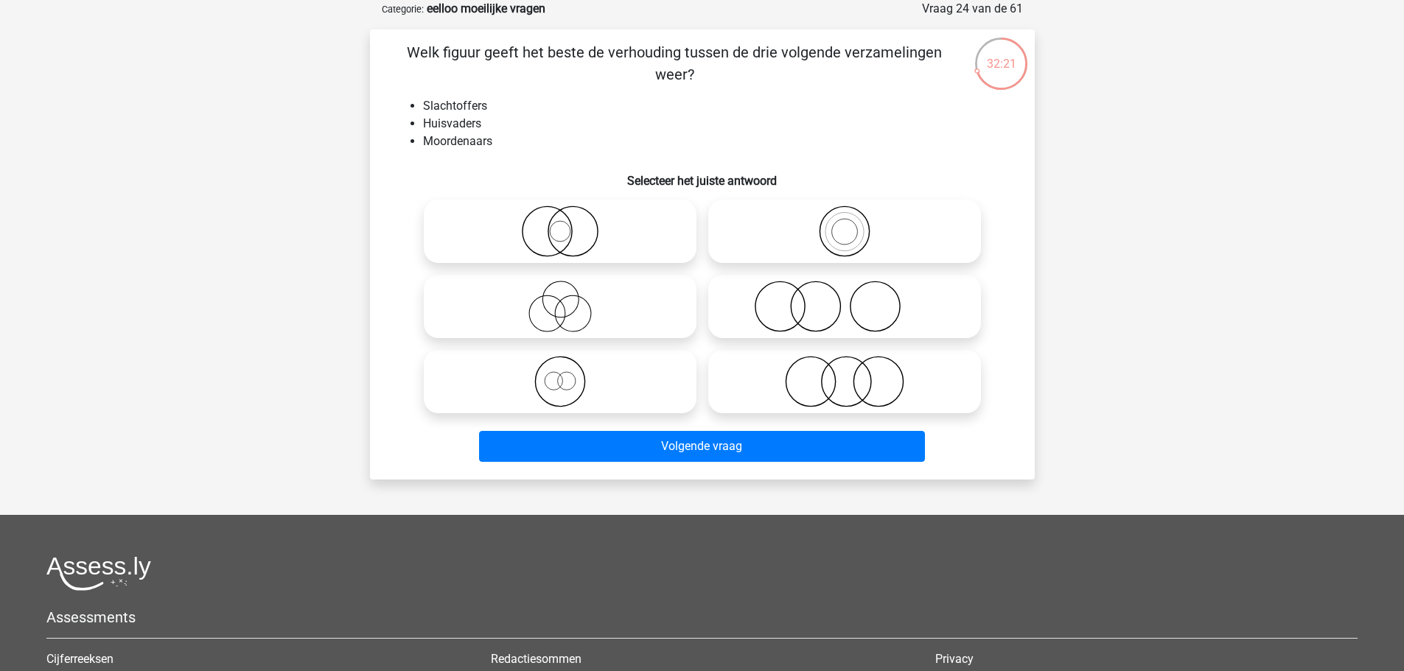
click at [469, 165] on h6 "Selecteer het juiste antwoord" at bounding box center [702, 175] width 618 height 26
click at [643, 303] on icon at bounding box center [560, 307] width 261 height 52
click at [570, 299] on input "radio" at bounding box center [565, 295] width 10 height 10
radio input "true"
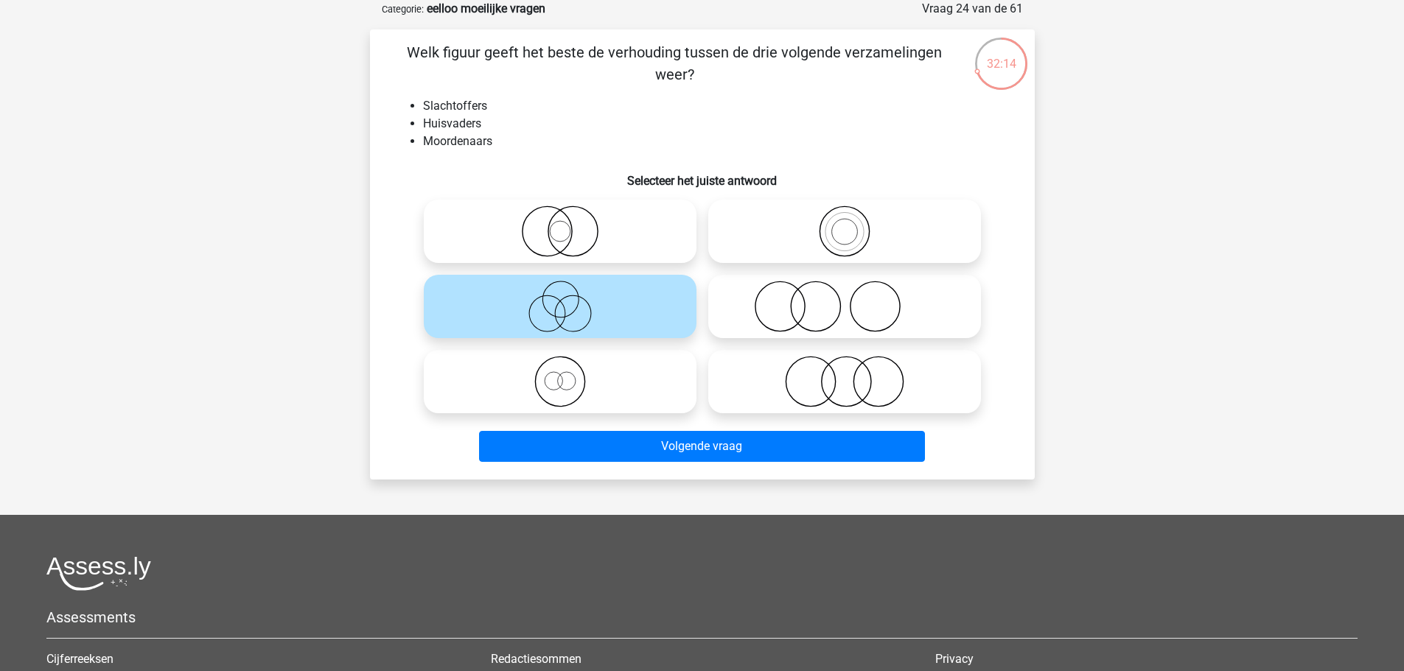
click at [665, 466] on div "Volgende vraag" at bounding box center [702, 449] width 569 height 37
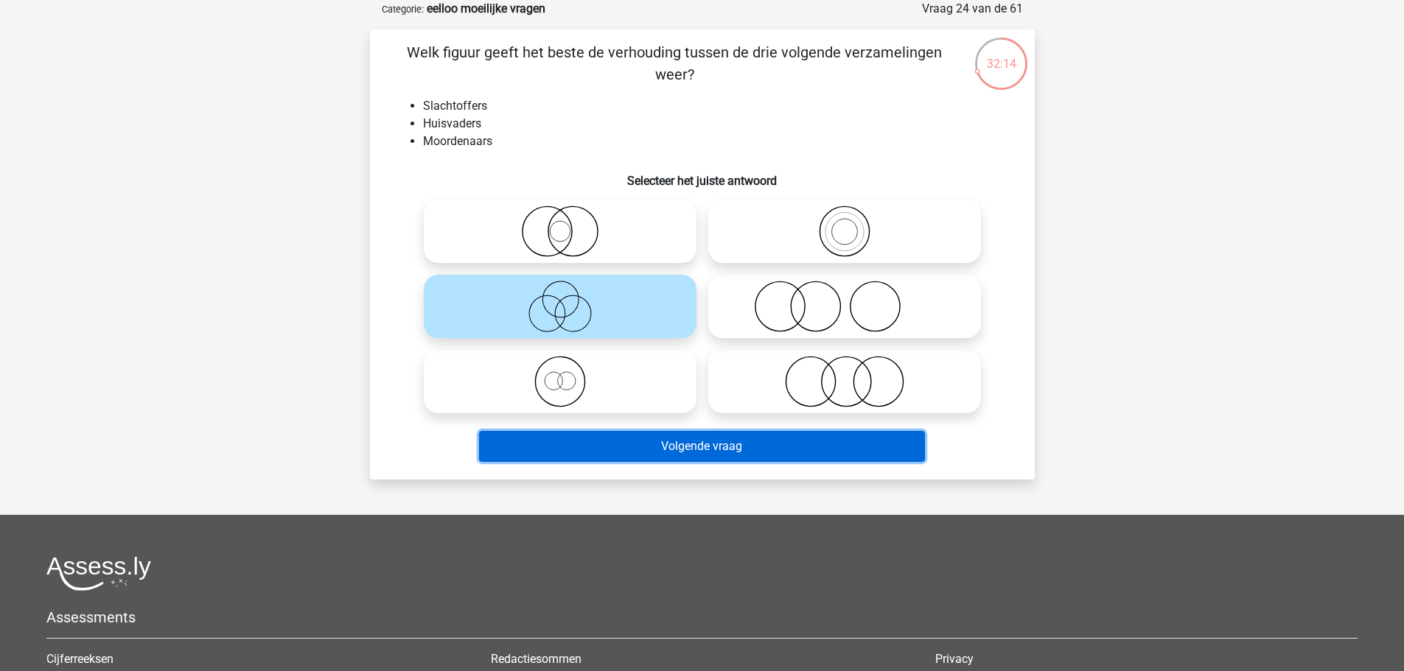
click at [661, 446] on button "Volgende vraag" at bounding box center [702, 446] width 446 height 31
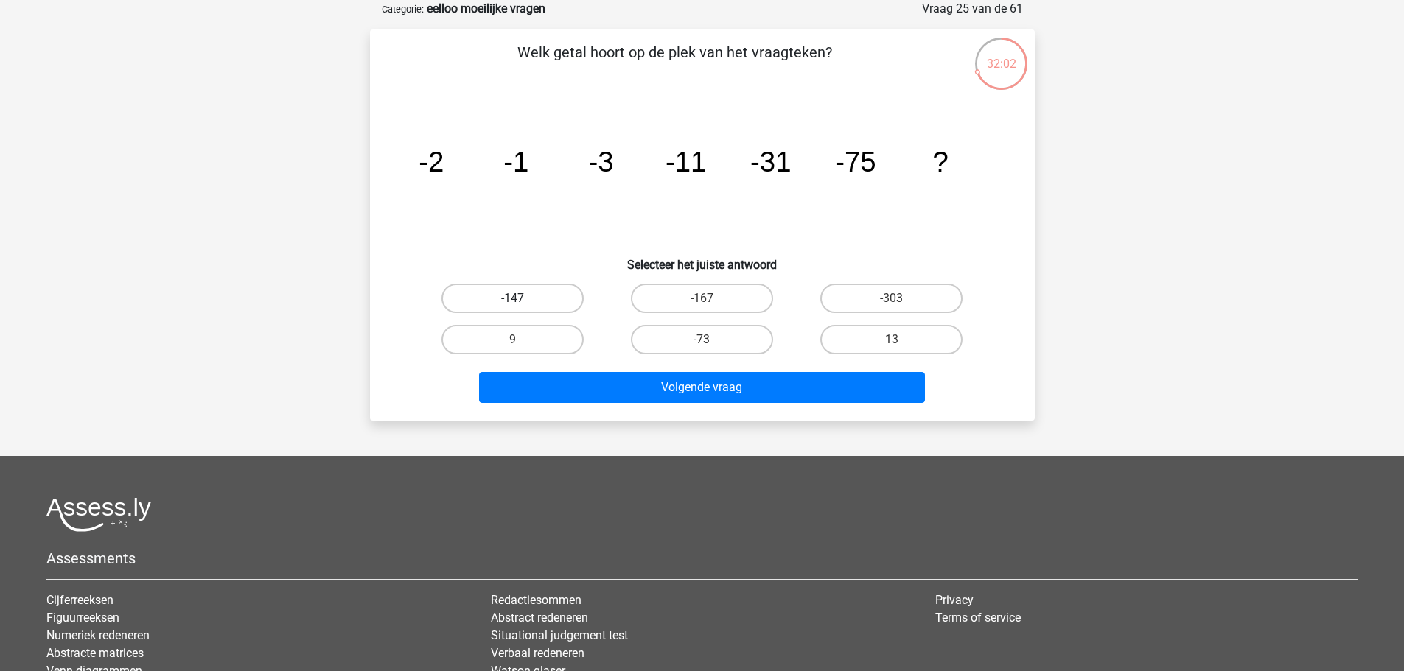
click at [558, 288] on label "-147" at bounding box center [512, 298] width 142 height 29
click at [522, 298] on input "-147" at bounding box center [517, 303] width 10 height 10
radio input "true"
click at [623, 410] on div "Welk getal hoort op de plek van het vraagteken? image/svg+xml -2 -1 -3 -11 -31 …" at bounding box center [702, 224] width 665 height 391
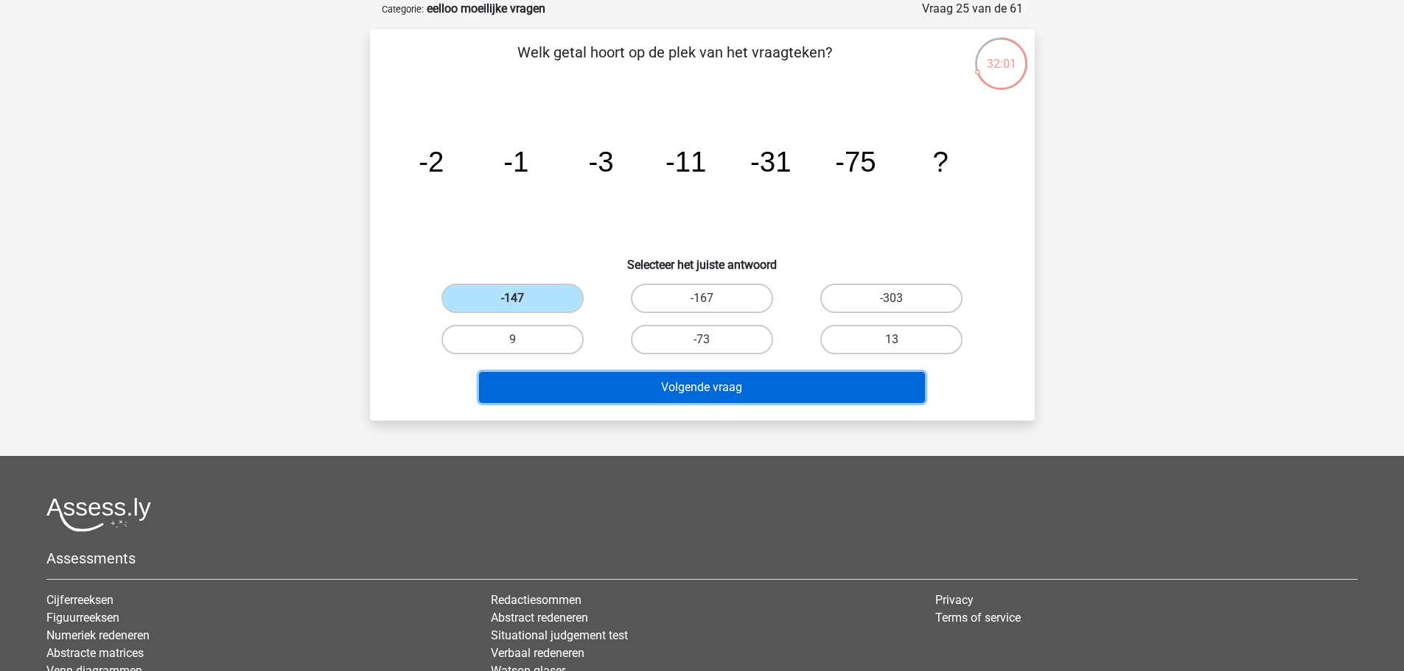
click at [619, 393] on button "Volgende vraag" at bounding box center [702, 387] width 446 height 31
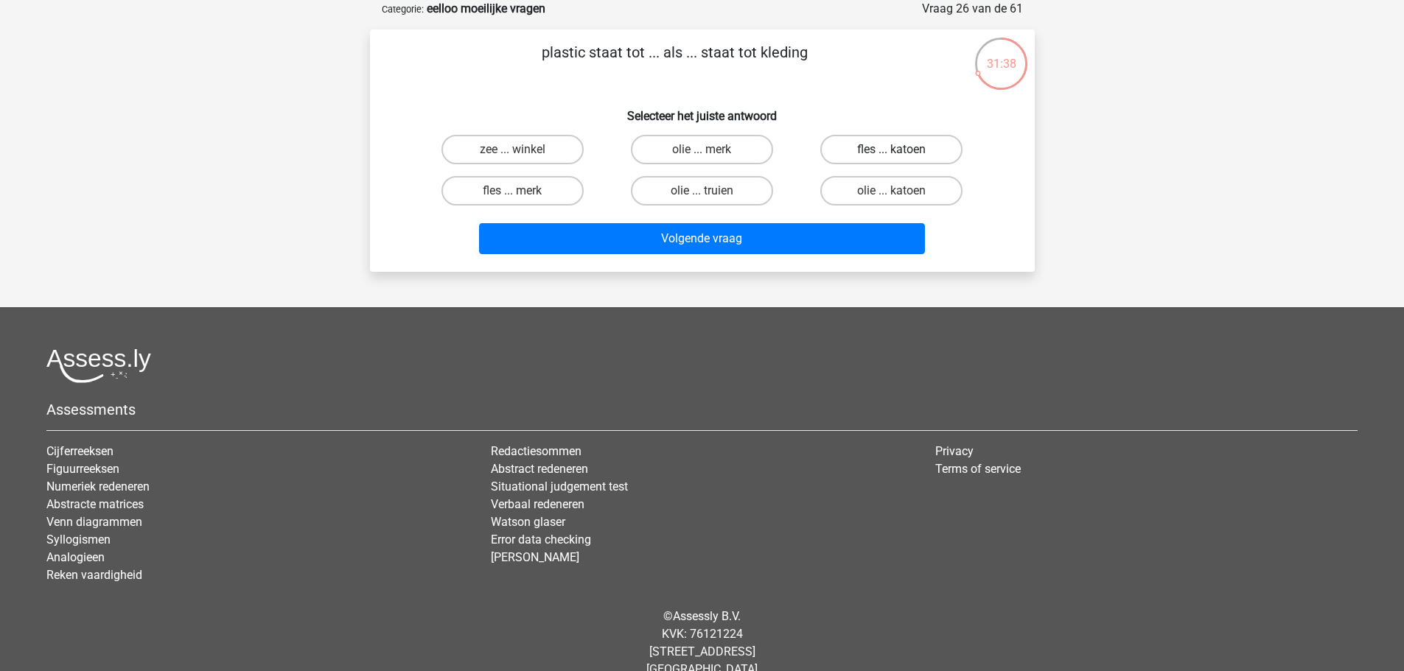
click at [869, 150] on label "fles ... katoen" at bounding box center [891, 149] width 142 height 29
click at [892, 150] on input "fles ... katoen" at bounding box center [897, 155] width 10 height 10
radio input "true"
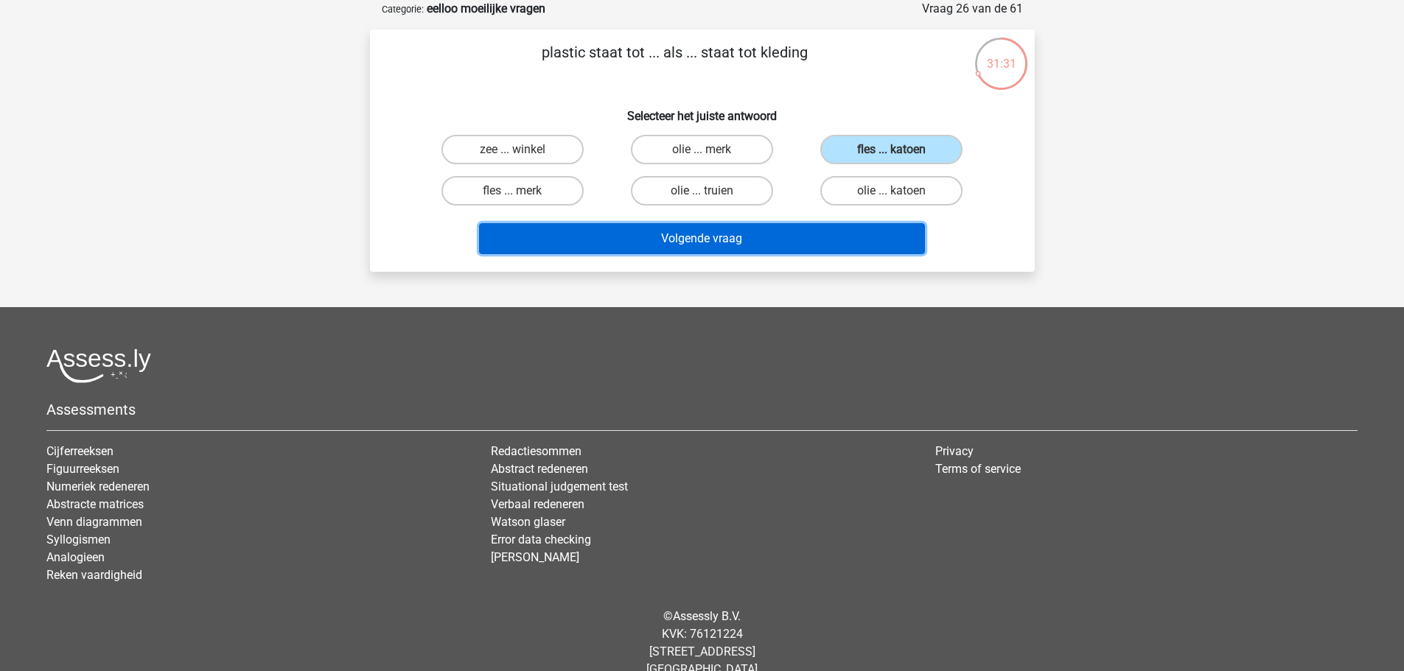
click at [815, 247] on button "Volgende vraag" at bounding box center [702, 238] width 446 height 31
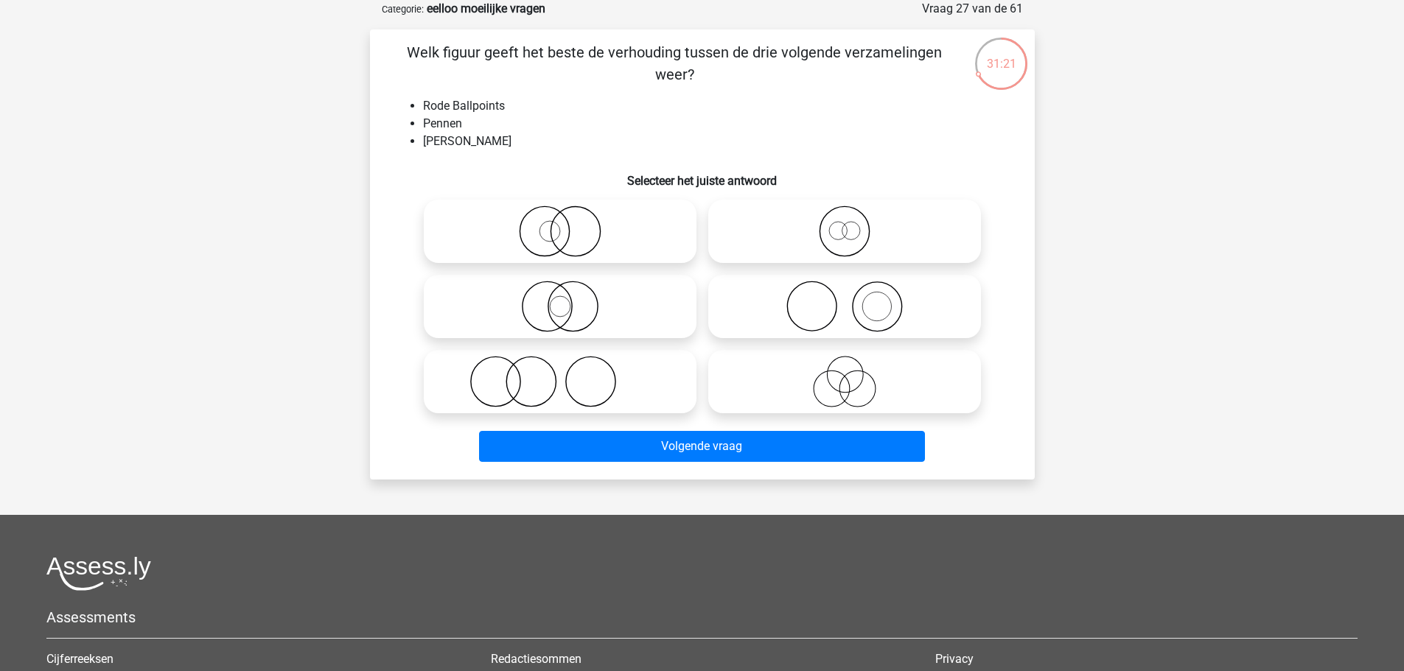
click at [835, 367] on icon at bounding box center [844, 382] width 261 height 52
click at [844, 367] on input "radio" at bounding box center [849, 370] width 10 height 10
radio input "true"
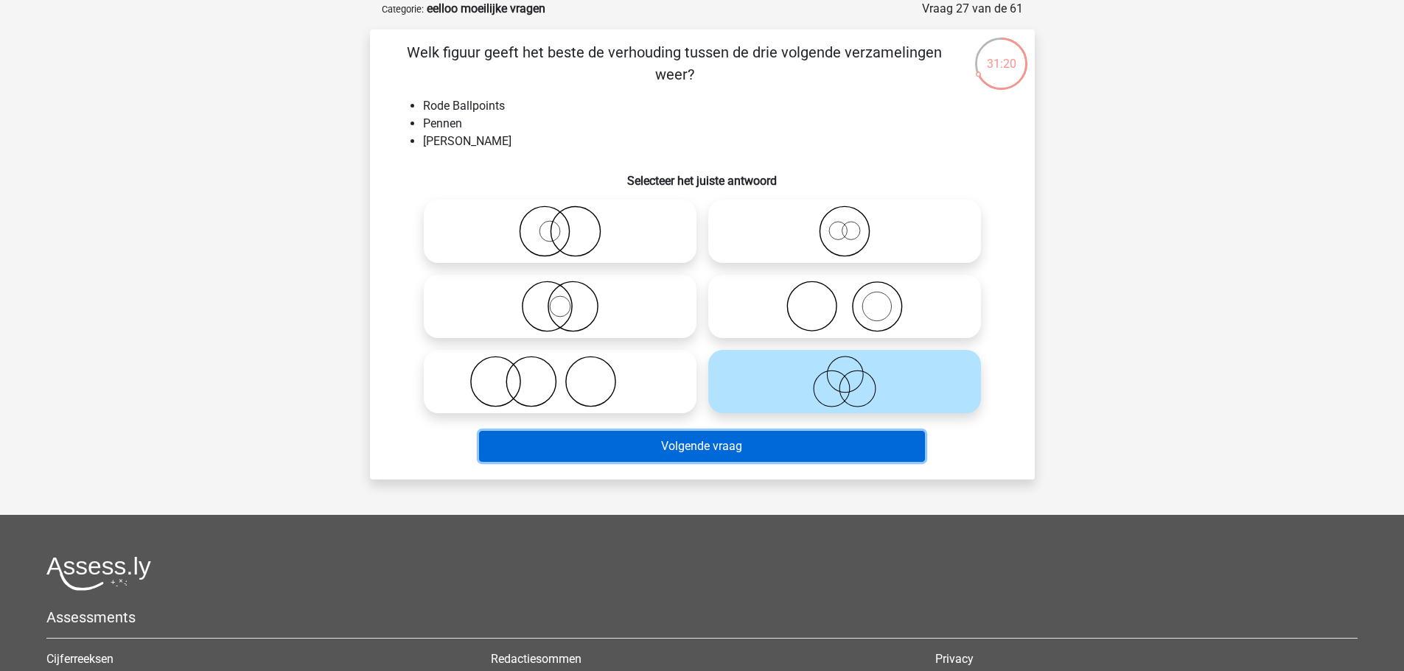
click at [736, 441] on button "Volgende vraag" at bounding box center [702, 446] width 446 height 31
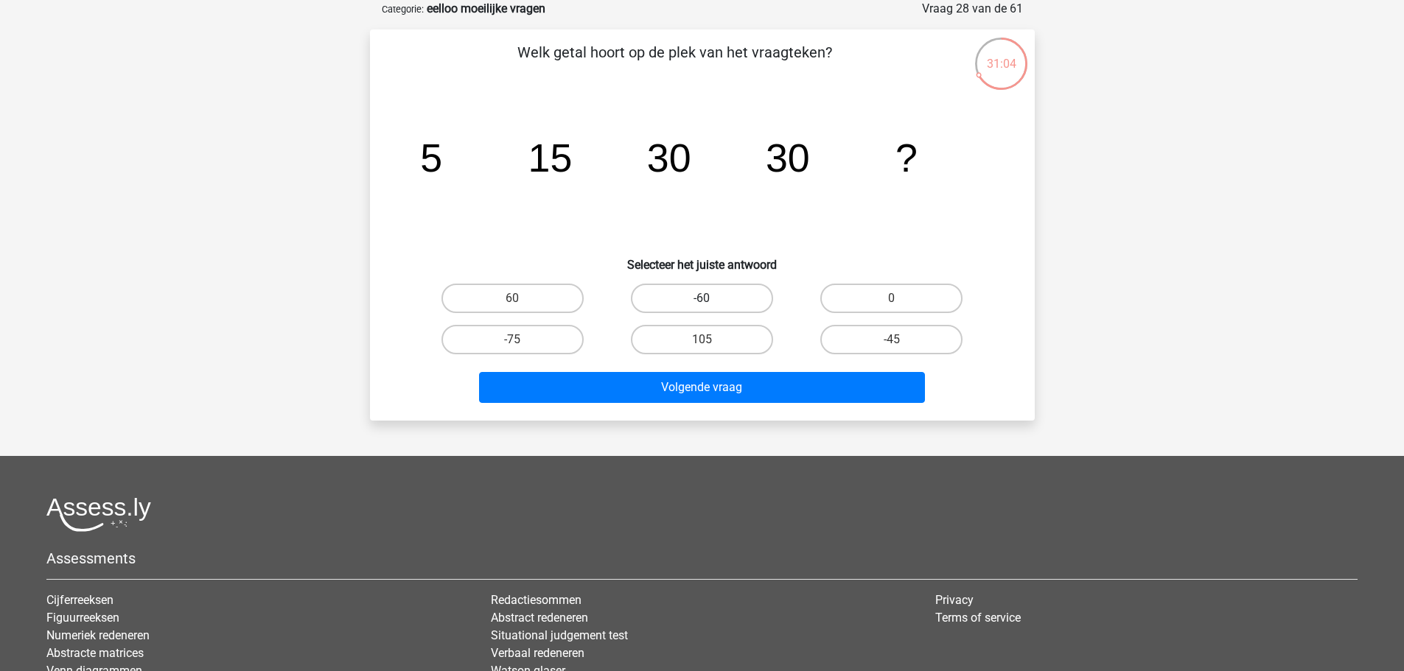
click at [713, 295] on label "-60" at bounding box center [702, 298] width 142 height 29
click at [711, 298] on input "-60" at bounding box center [707, 303] width 10 height 10
radio input "true"
click at [722, 407] on div "Volgende vraag" at bounding box center [702, 390] width 569 height 37
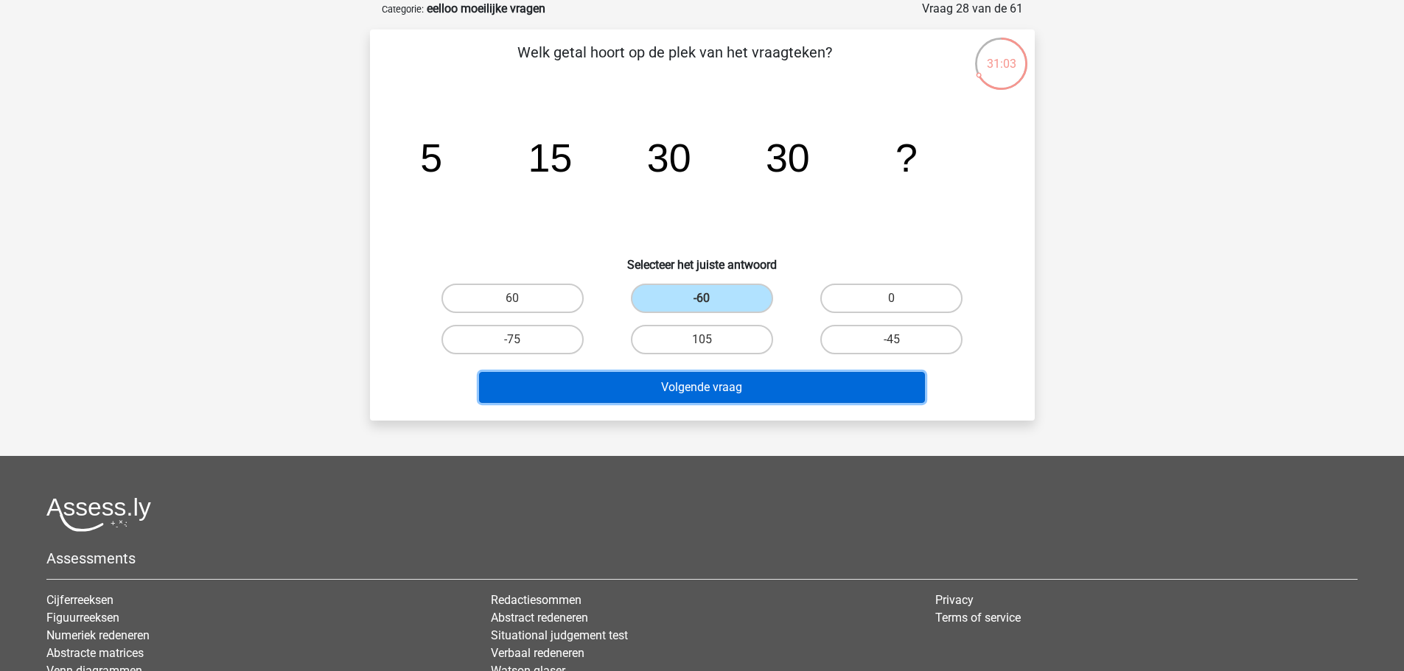
click at [720, 388] on button "Volgende vraag" at bounding box center [702, 387] width 446 height 31
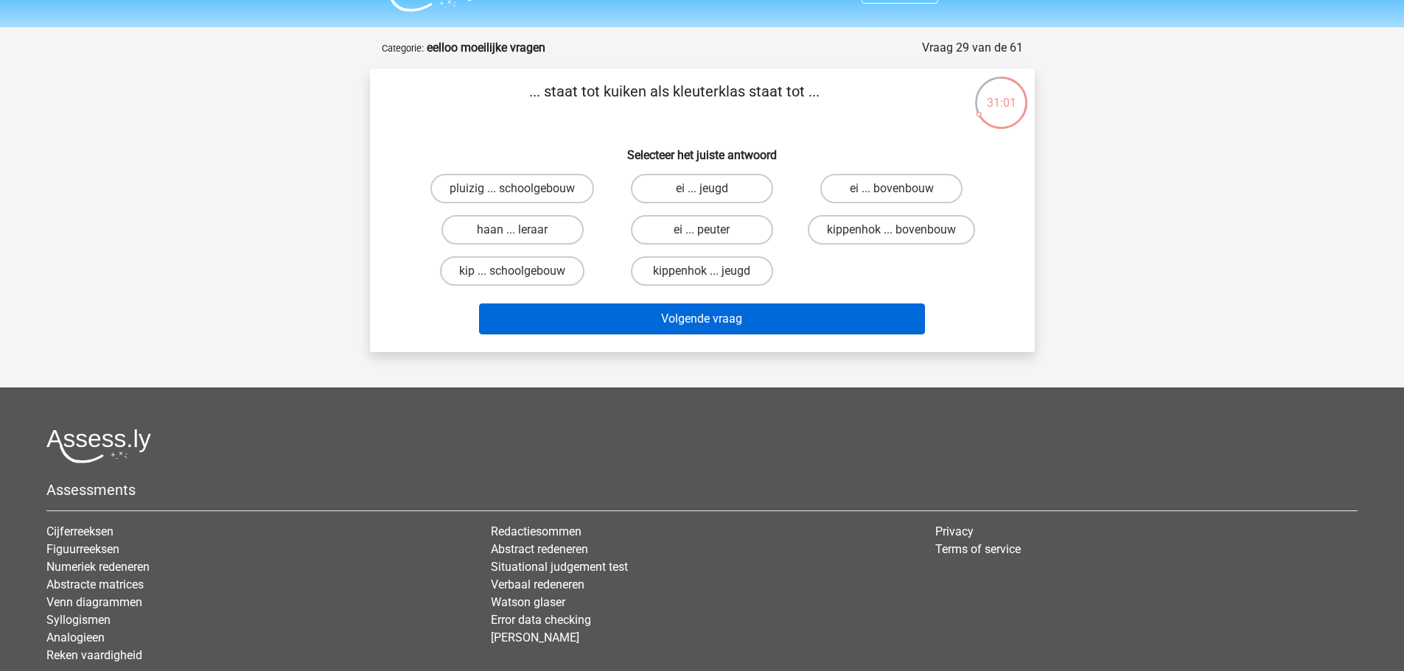
scroll to position [0, 0]
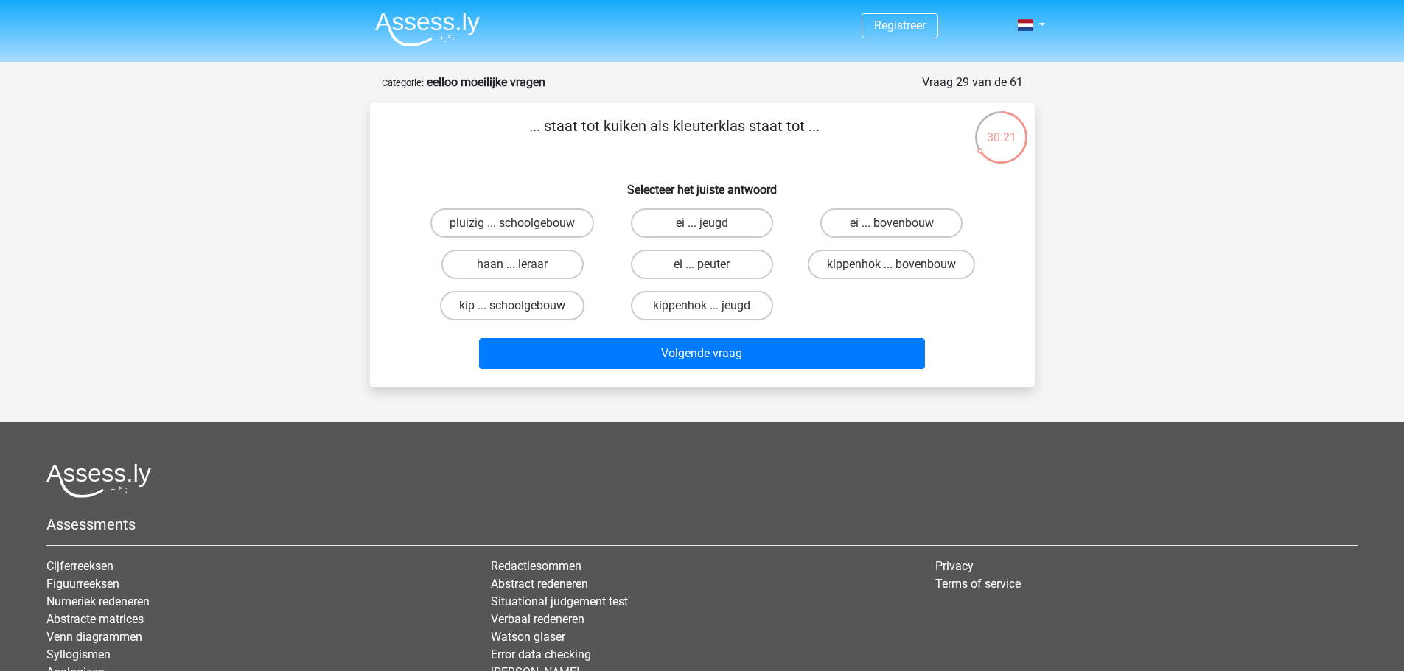
click at [708, 312] on input "kippenhok ... jeugd" at bounding box center [707, 311] width 10 height 10
radio input "true"
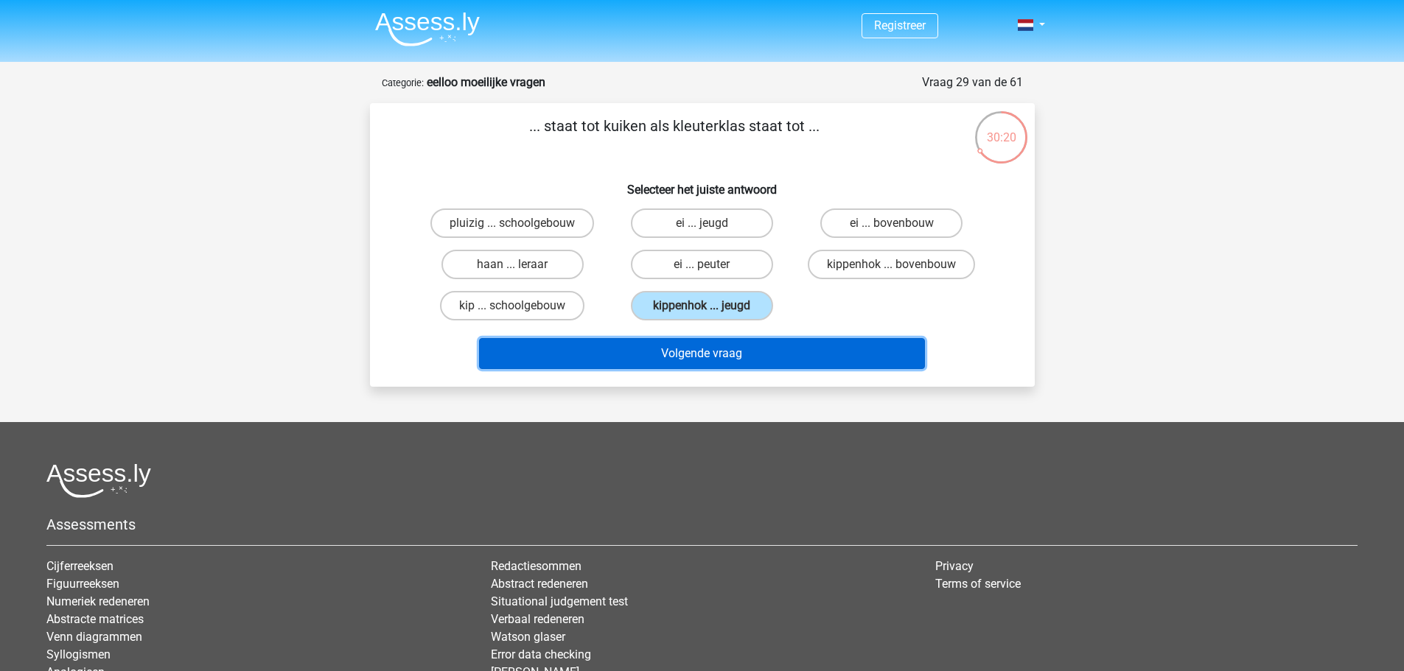
click at [721, 361] on button "Volgende vraag" at bounding box center [702, 353] width 446 height 31
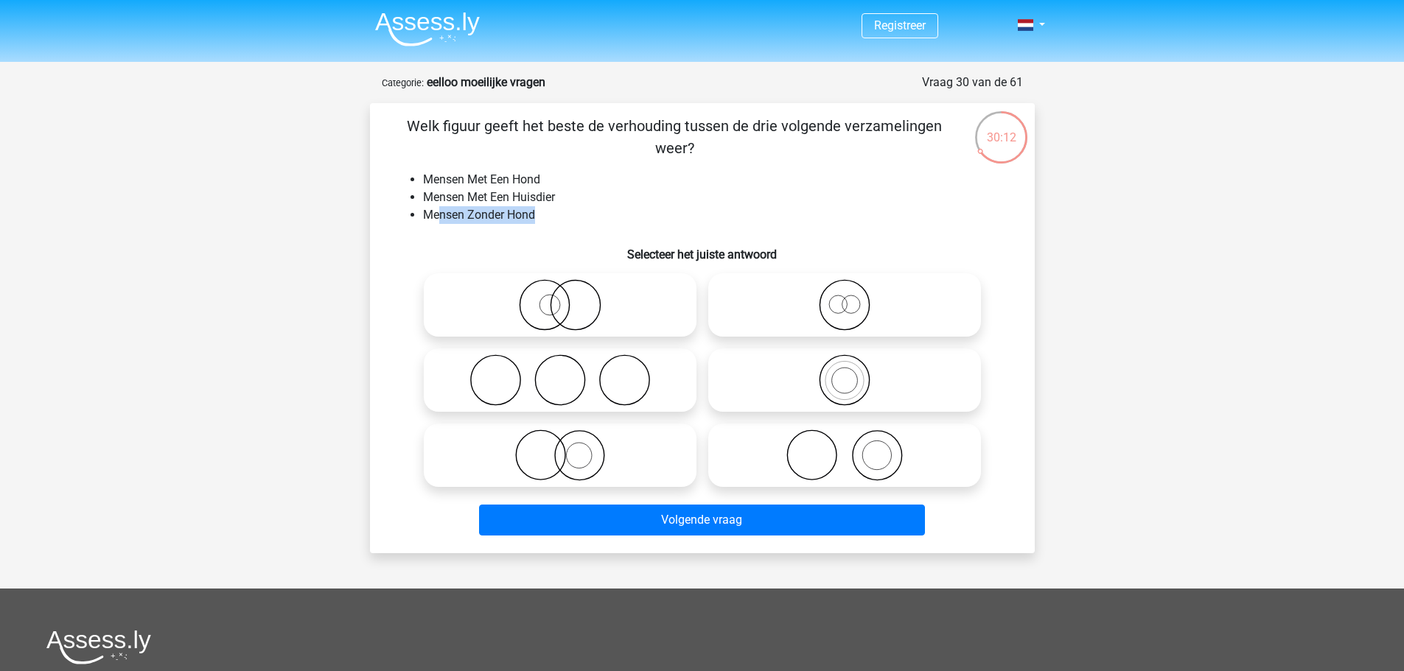
drag, startPoint x: 538, startPoint y: 217, endPoint x: 475, endPoint y: 228, distance: 63.7
click at [443, 221] on li "Mensen Zonder Hond" at bounding box center [717, 215] width 588 height 18
click at [508, 257] on h6 "Selecteer het juiste antwoord" at bounding box center [702, 249] width 618 height 26
drag, startPoint x: 872, startPoint y: 187, endPoint x: 779, endPoint y: 236, distance: 105.5
click at [777, 238] on div "Welk figuur geeft het beste de verhouding tussen de drie volgende verzamelingen…" at bounding box center [702, 328] width 653 height 427
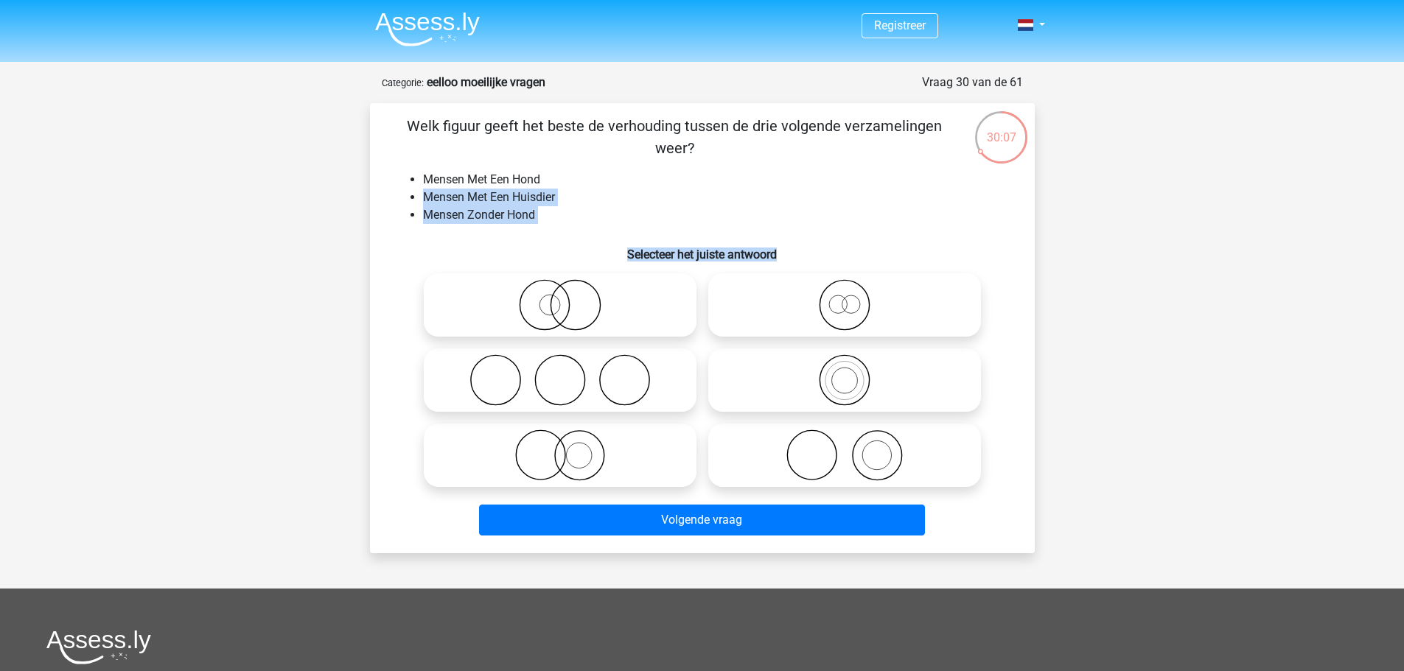
click at [794, 183] on li "Mensen Met Een Hond" at bounding box center [717, 180] width 588 height 18
click at [587, 464] on icon at bounding box center [560, 456] width 261 height 52
click at [570, 448] on input "radio" at bounding box center [565, 443] width 10 height 10
radio input "true"
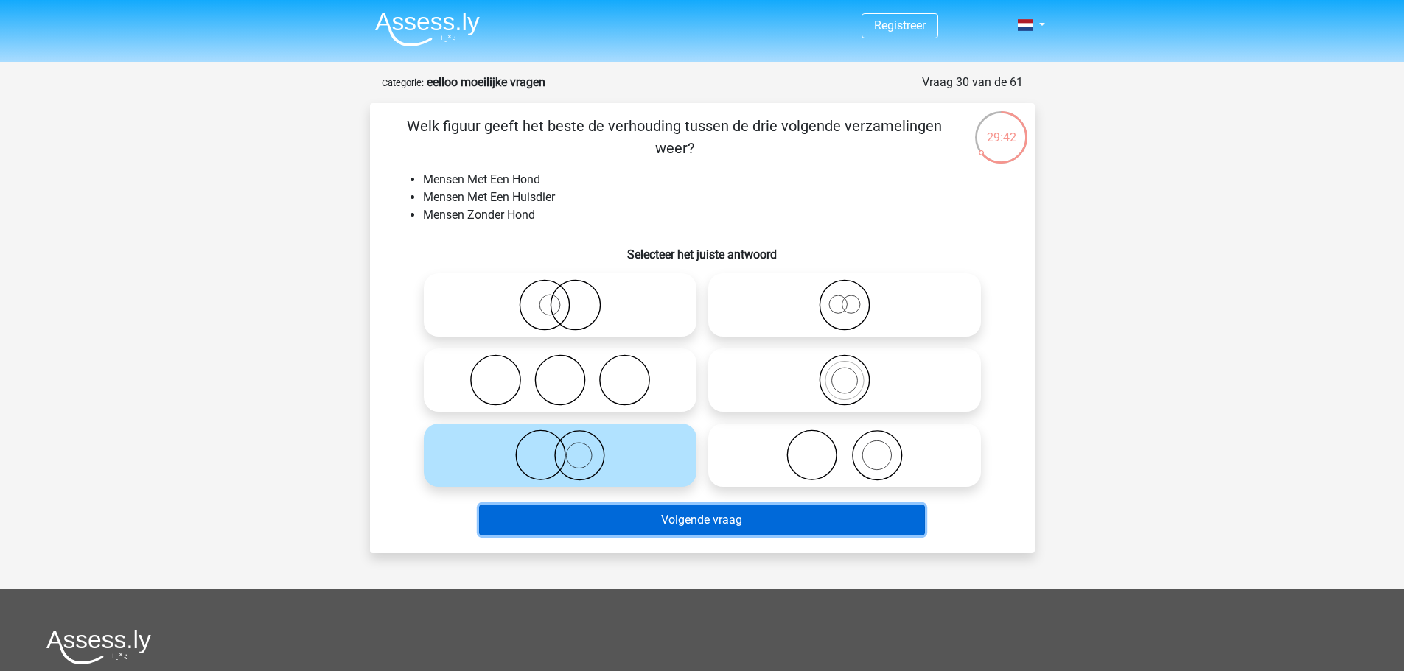
click at [673, 516] on button "Volgende vraag" at bounding box center [702, 520] width 446 height 31
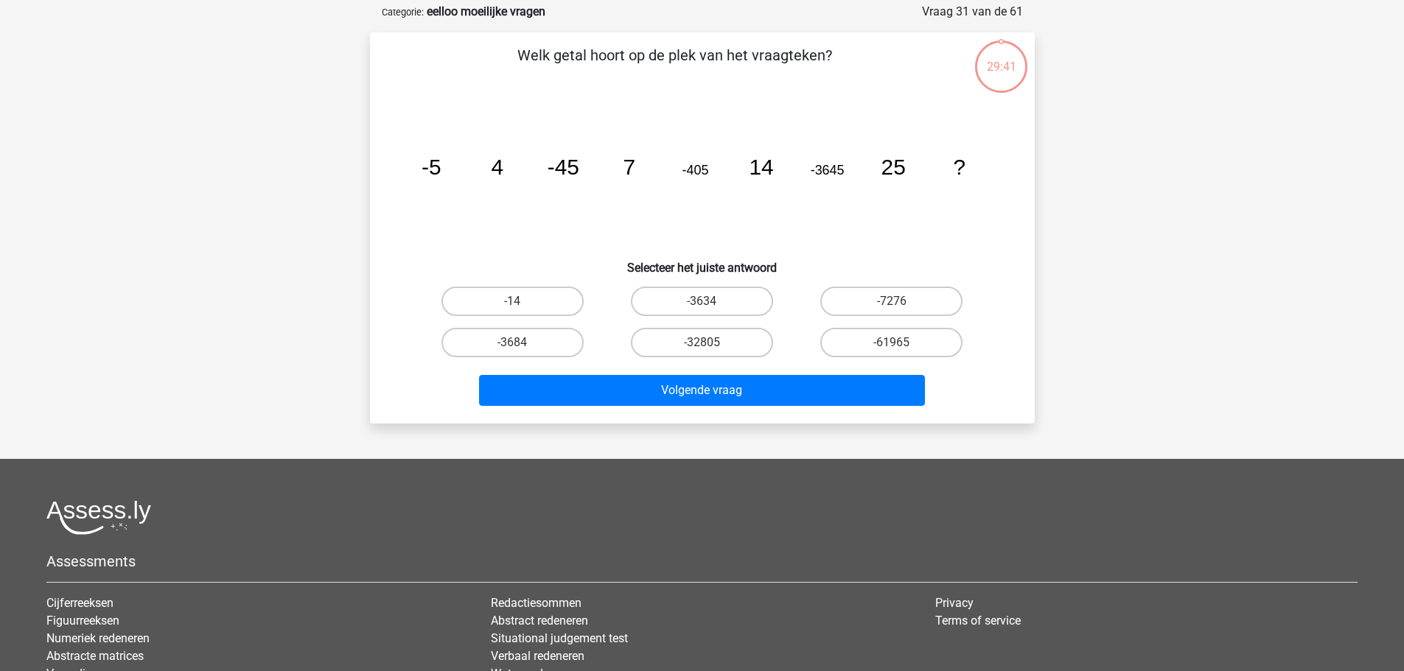
scroll to position [74, 0]
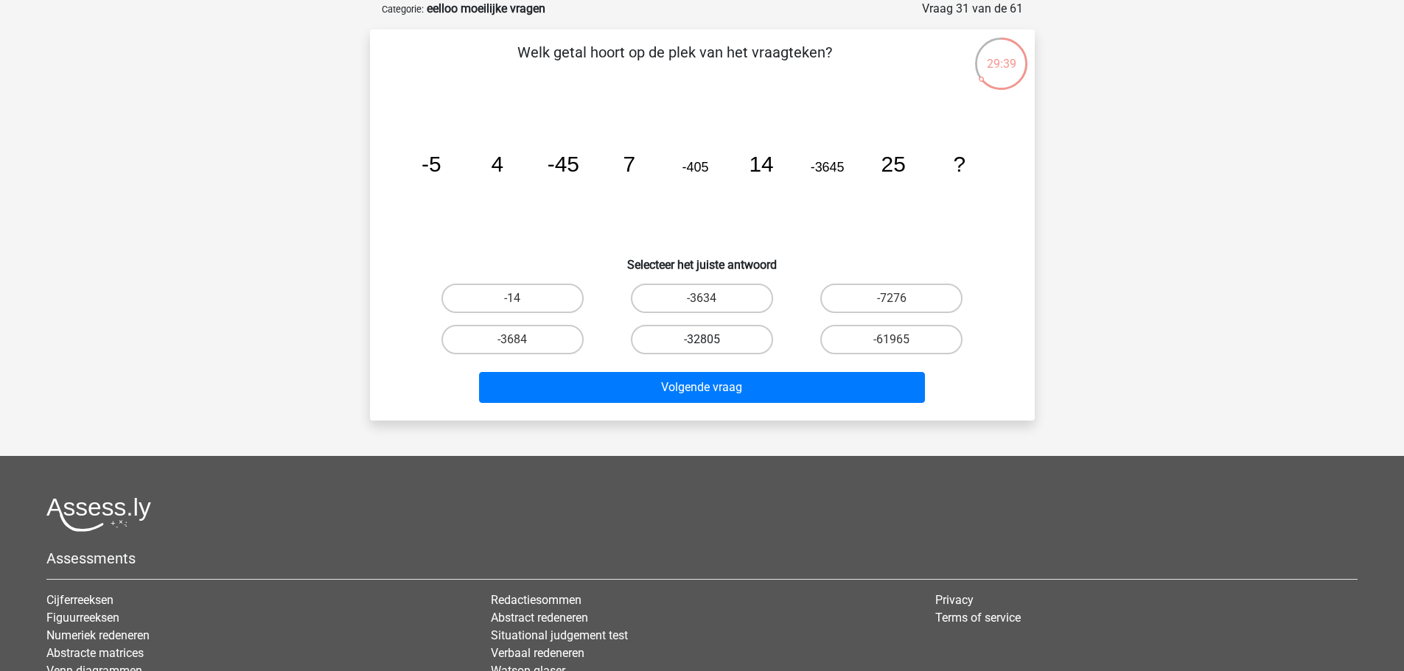
click at [684, 344] on label "-32805" at bounding box center [702, 339] width 142 height 29
click at [702, 344] on input "-32805" at bounding box center [707, 345] width 10 height 10
radio input "true"
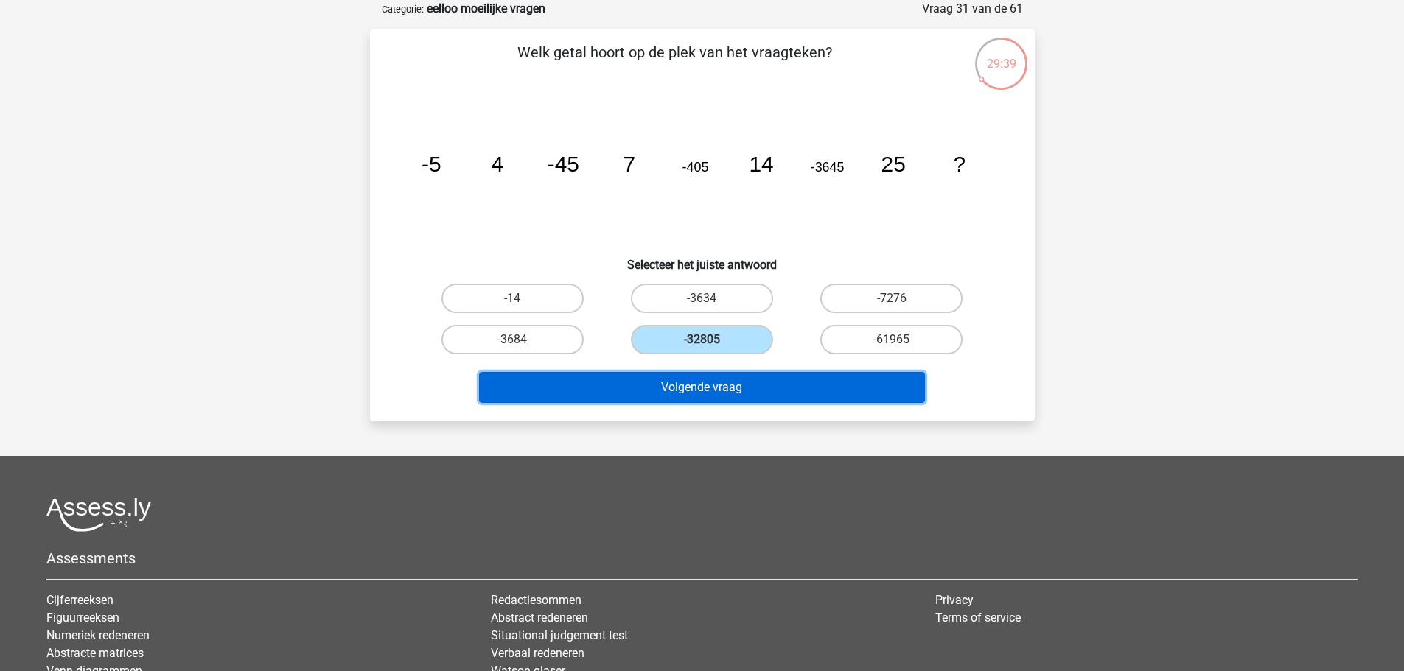
click at [704, 399] on button "Volgende vraag" at bounding box center [702, 387] width 446 height 31
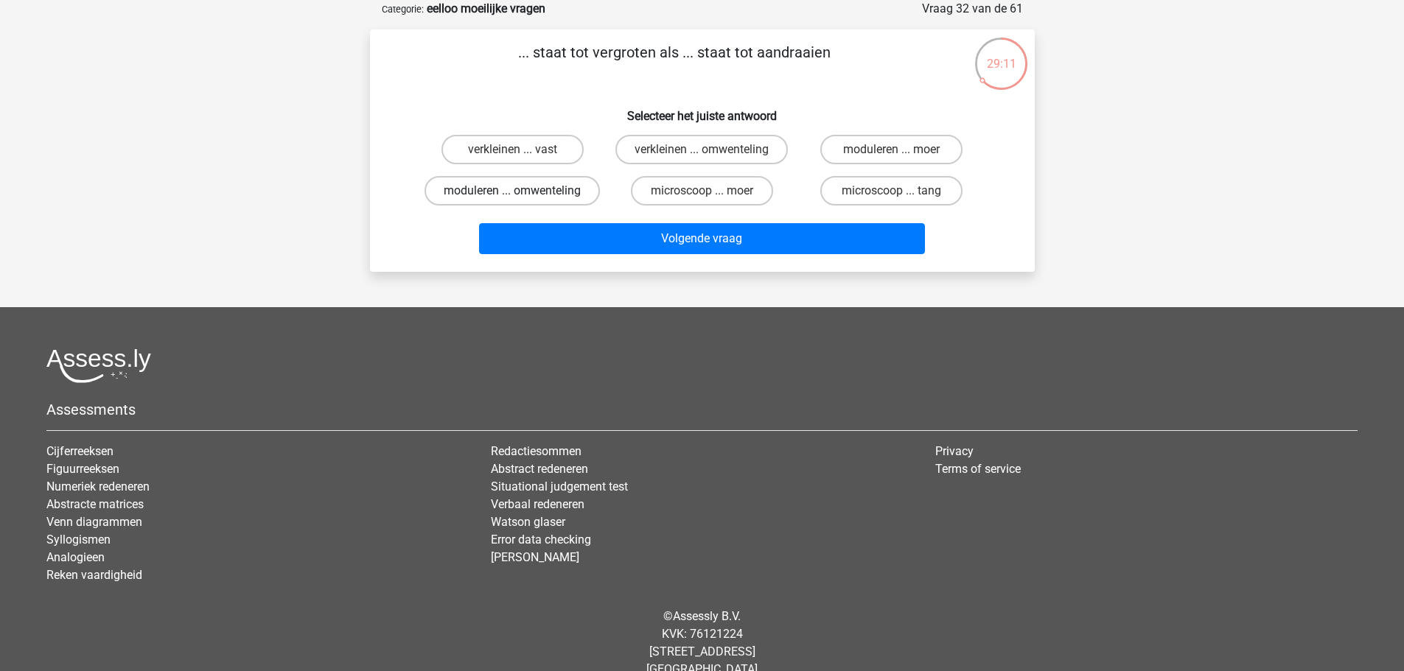
click at [531, 199] on label "moduleren ... omwenteling" at bounding box center [511, 190] width 175 height 29
click at [522, 199] on input "moduleren ... omwenteling" at bounding box center [517, 196] width 10 height 10
radio input "true"
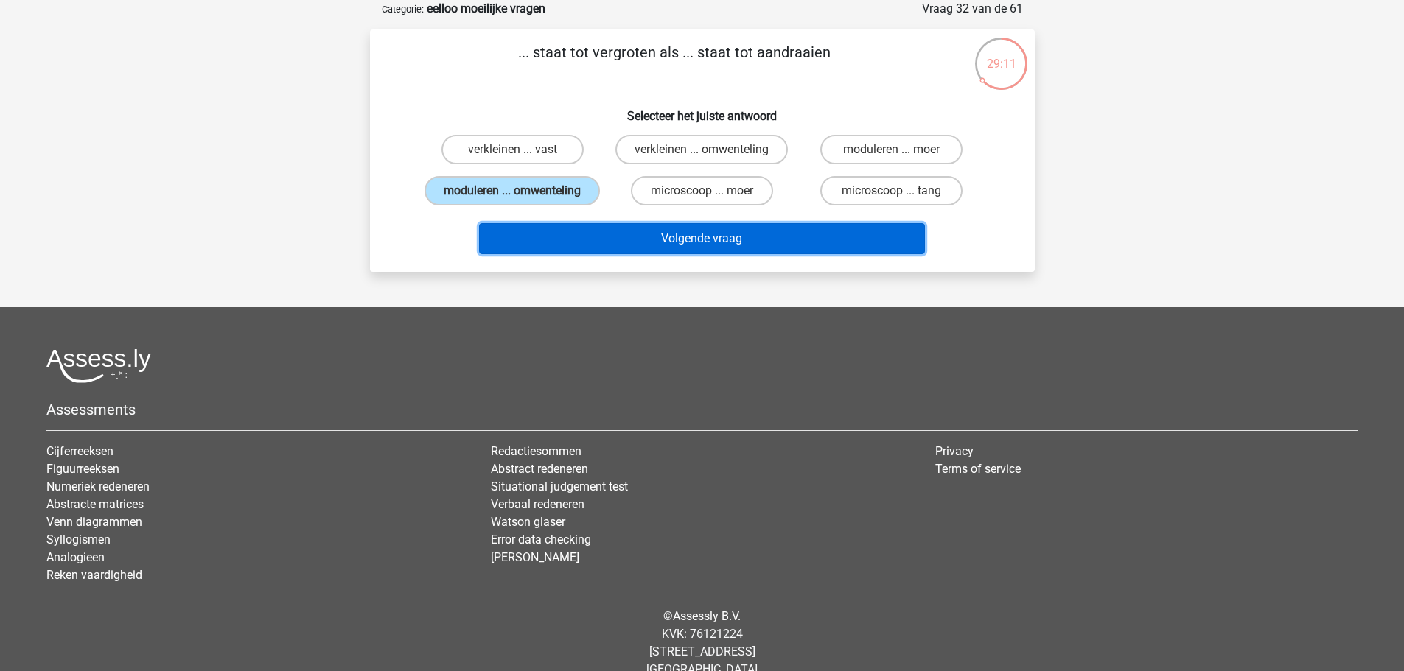
click at [567, 246] on button "Volgende vraag" at bounding box center [702, 238] width 446 height 31
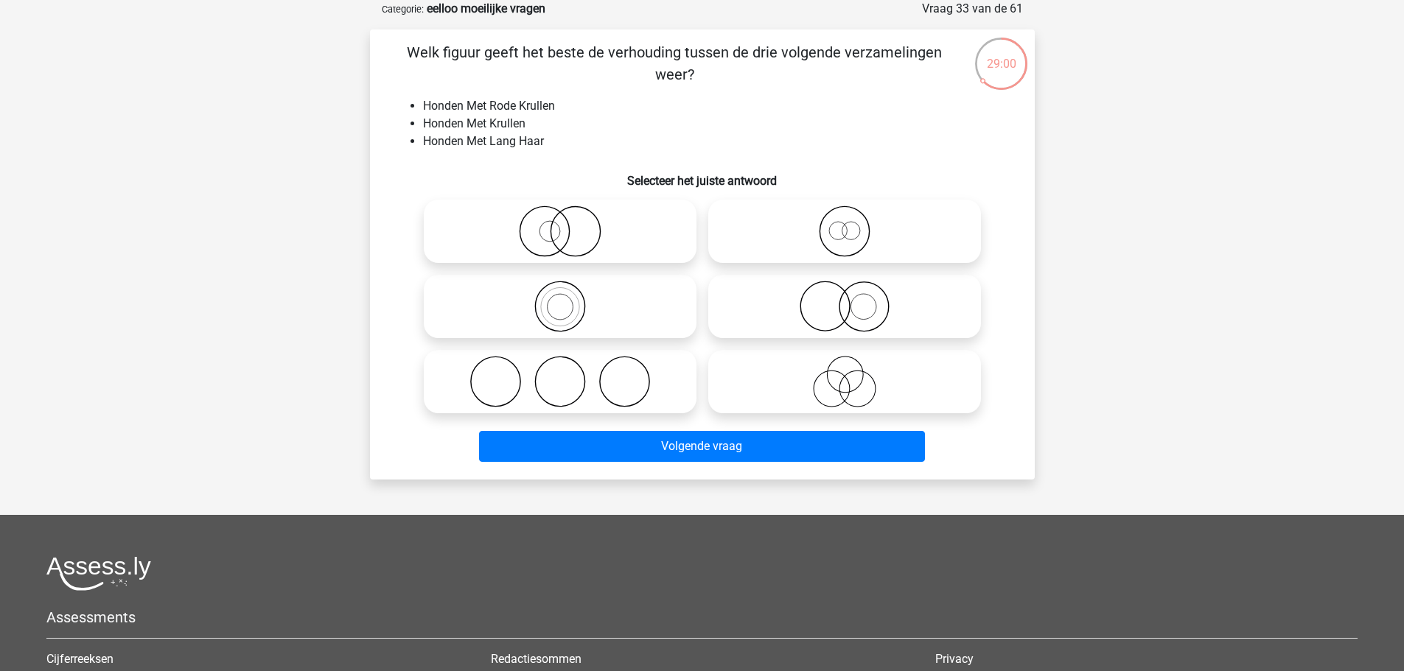
click at [765, 96] on div "Welk figuur geeft het beste de verhouding tussen de drie volgende verzamelingen…" at bounding box center [702, 254] width 653 height 427
click at [836, 379] on icon at bounding box center [844, 382] width 261 height 52
click at [844, 374] on input "radio" at bounding box center [849, 370] width 10 height 10
radio input "true"
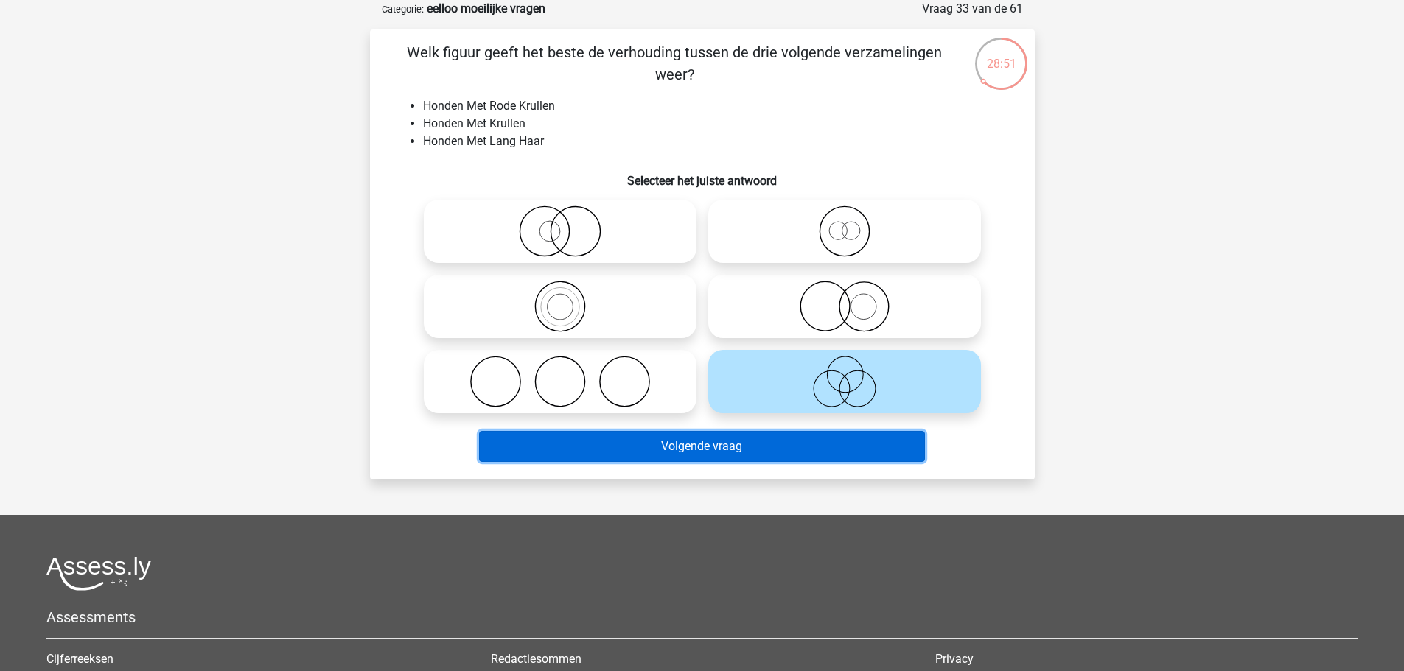
click at [769, 446] on button "Volgende vraag" at bounding box center [702, 446] width 446 height 31
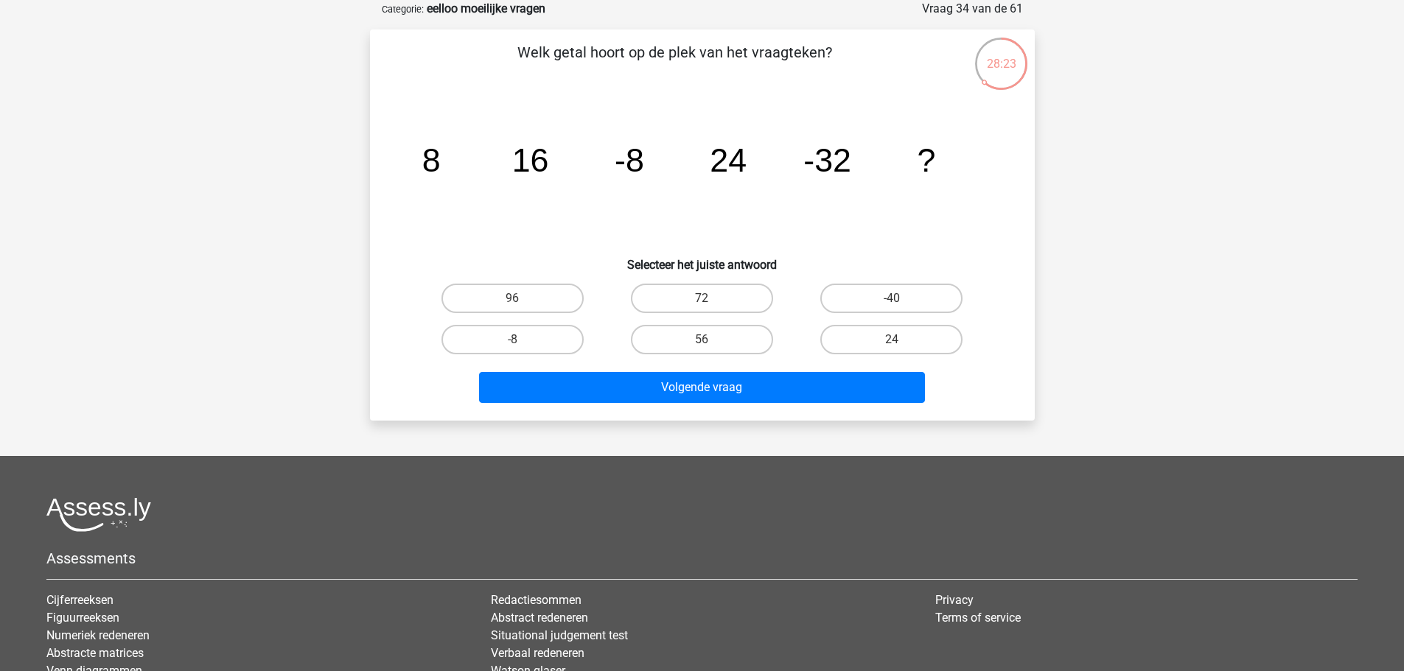
click at [514, 298] on input "96" at bounding box center [517, 303] width 10 height 10
radio input "true"
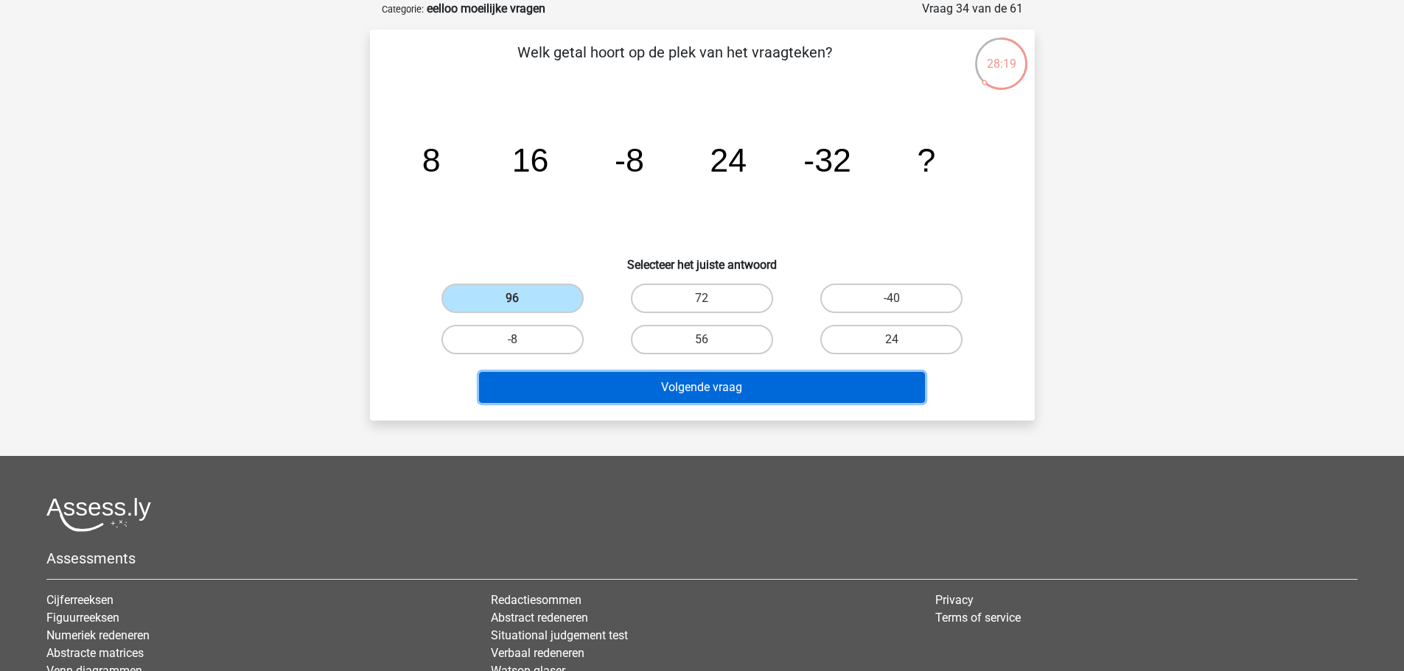
click at [643, 392] on button "Volgende vraag" at bounding box center [702, 387] width 446 height 31
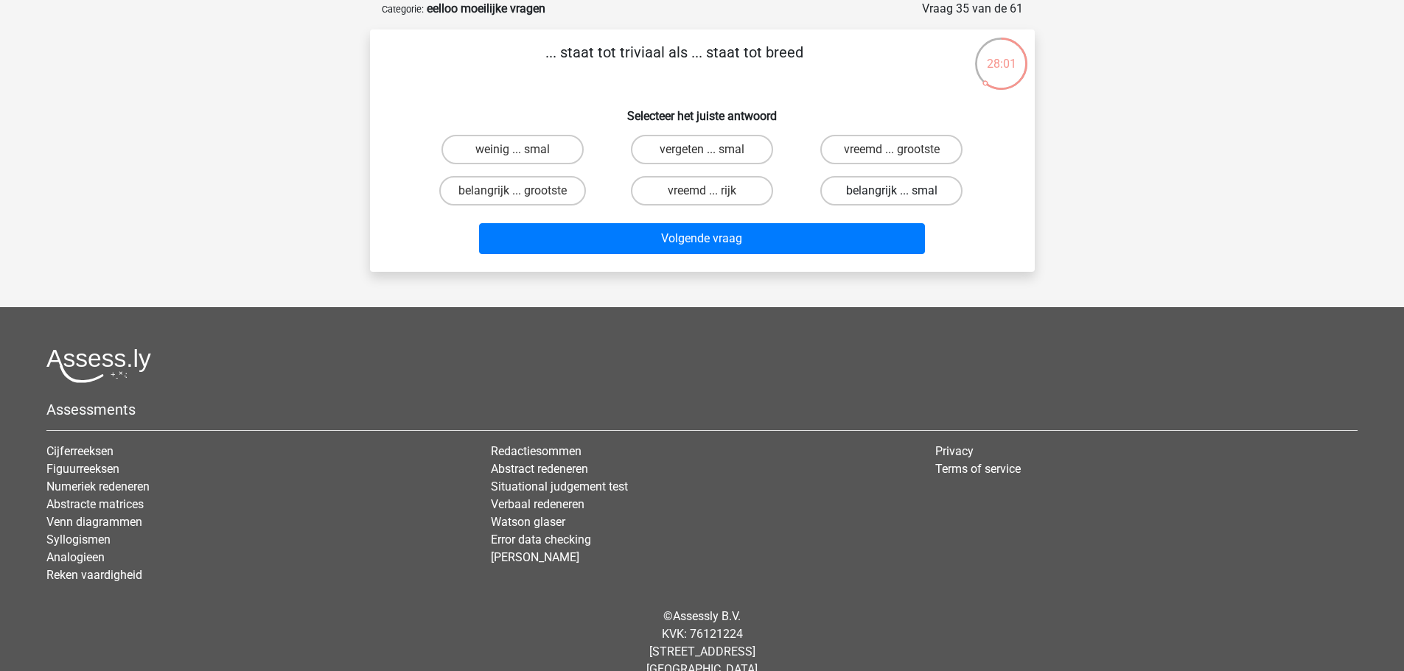
click at [861, 189] on label "belangrijk ... smal" at bounding box center [891, 190] width 142 height 29
click at [892, 191] on input "belangrijk ... smal" at bounding box center [897, 196] width 10 height 10
radio input "true"
click at [542, 157] on label "weinig ... smal" at bounding box center [512, 149] width 142 height 29
click at [522, 157] on input "weinig ... smal" at bounding box center [517, 155] width 10 height 10
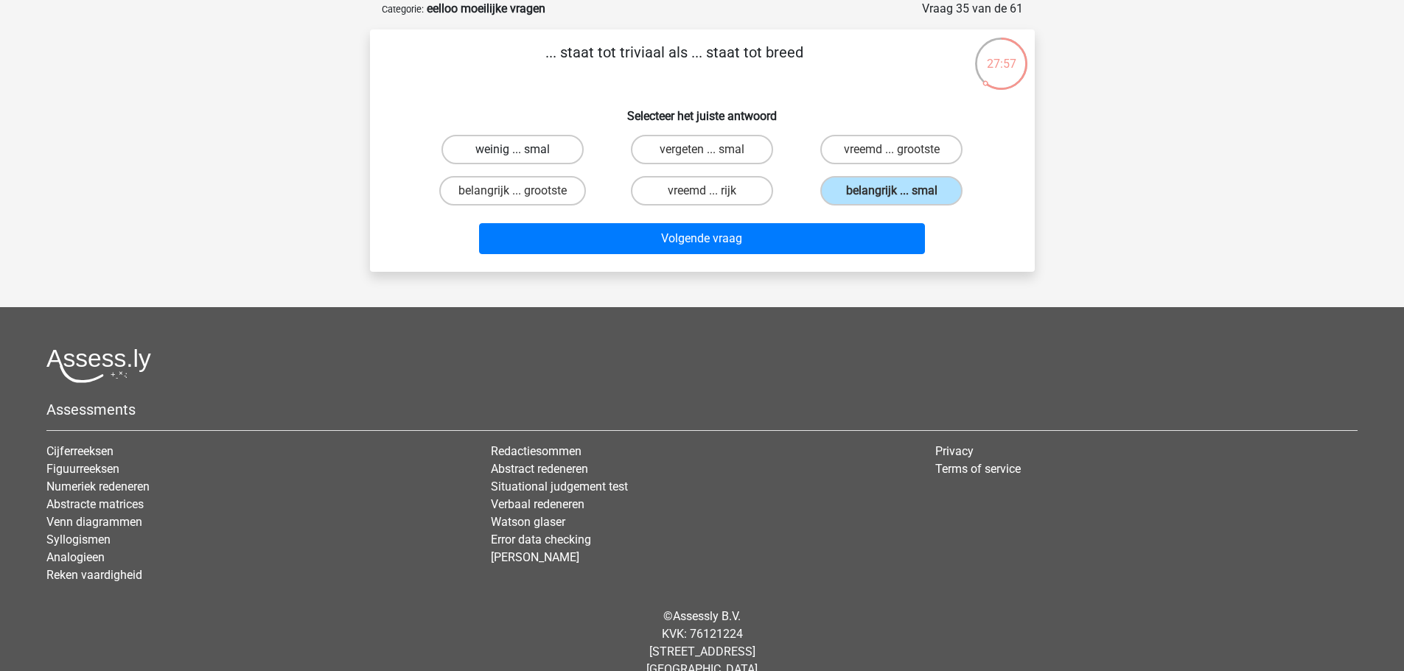
radio input "true"
click at [601, 164] on div "belangrijk ... smal" at bounding box center [513, 149] width 178 height 29
click at [688, 259] on div "Volgende vraag" at bounding box center [702, 241] width 569 height 37
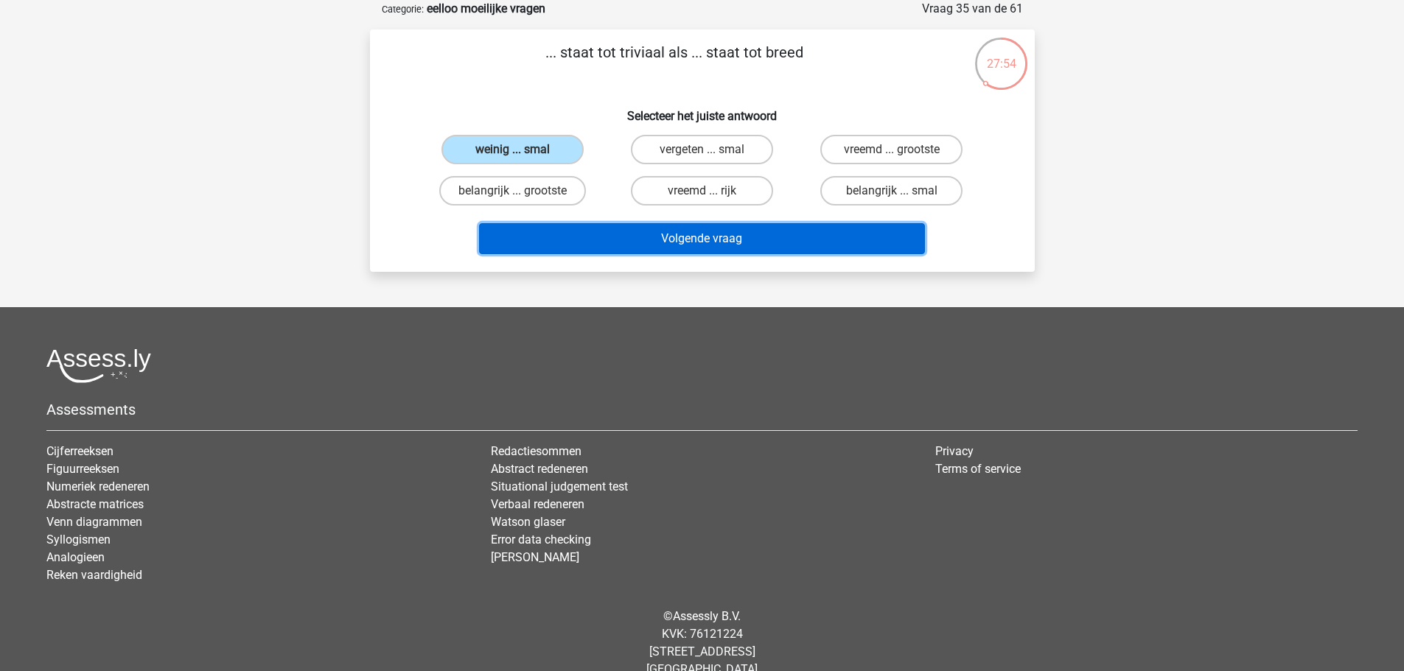
click at [688, 245] on button "Volgende vraag" at bounding box center [702, 238] width 446 height 31
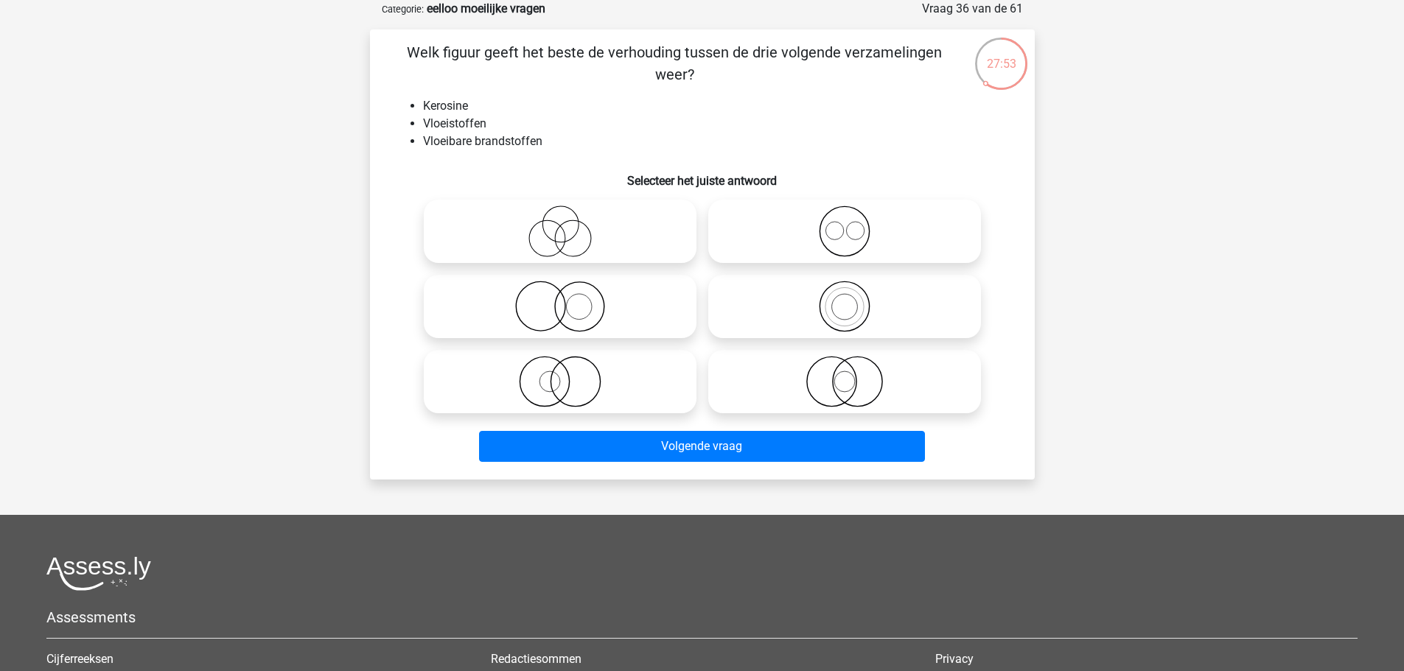
drag, startPoint x: 440, startPoint y: 130, endPoint x: 455, endPoint y: 134, distance: 16.1
click at [455, 134] on ul "Kerosine Vloeistoffen Vloeibare brandstoffen" at bounding box center [702, 123] width 618 height 53
click at [454, 144] on li "Vloeibare brandstoffen" at bounding box center [717, 142] width 588 height 18
click at [808, 298] on icon at bounding box center [844, 307] width 261 height 52
click at [844, 298] on input "radio" at bounding box center [849, 295] width 10 height 10
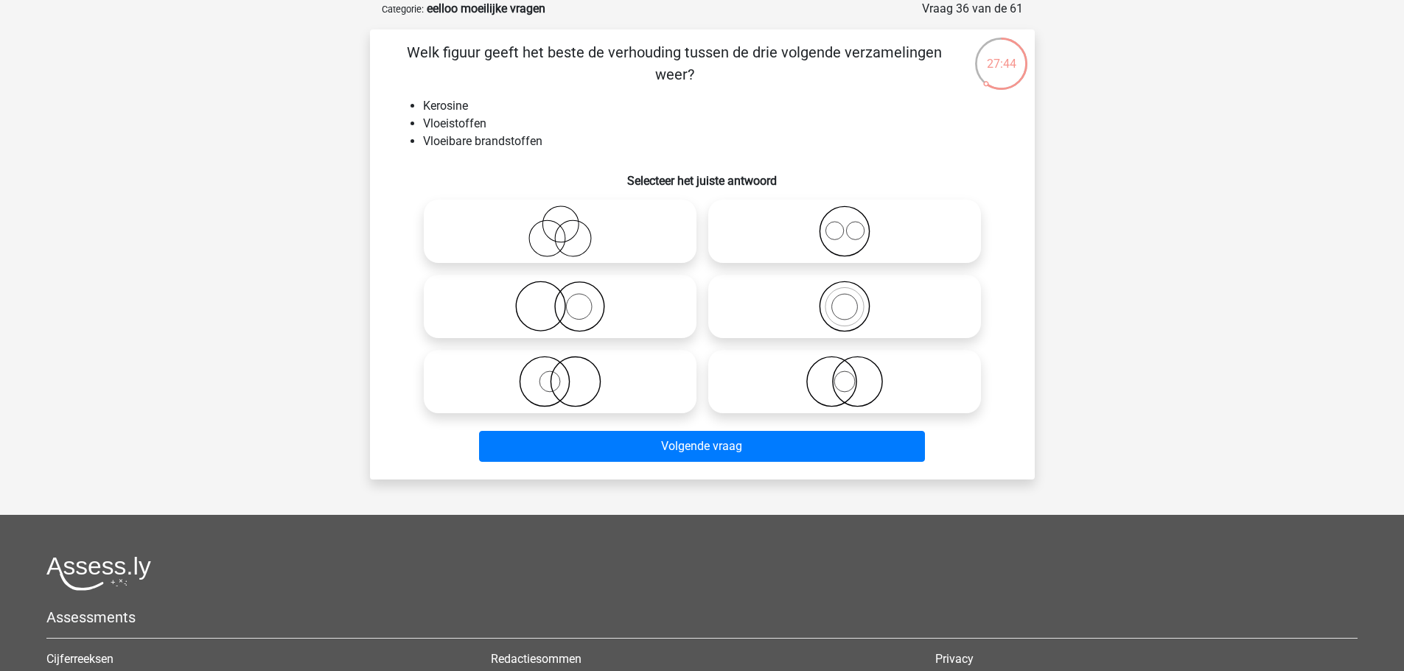
radio input "true"
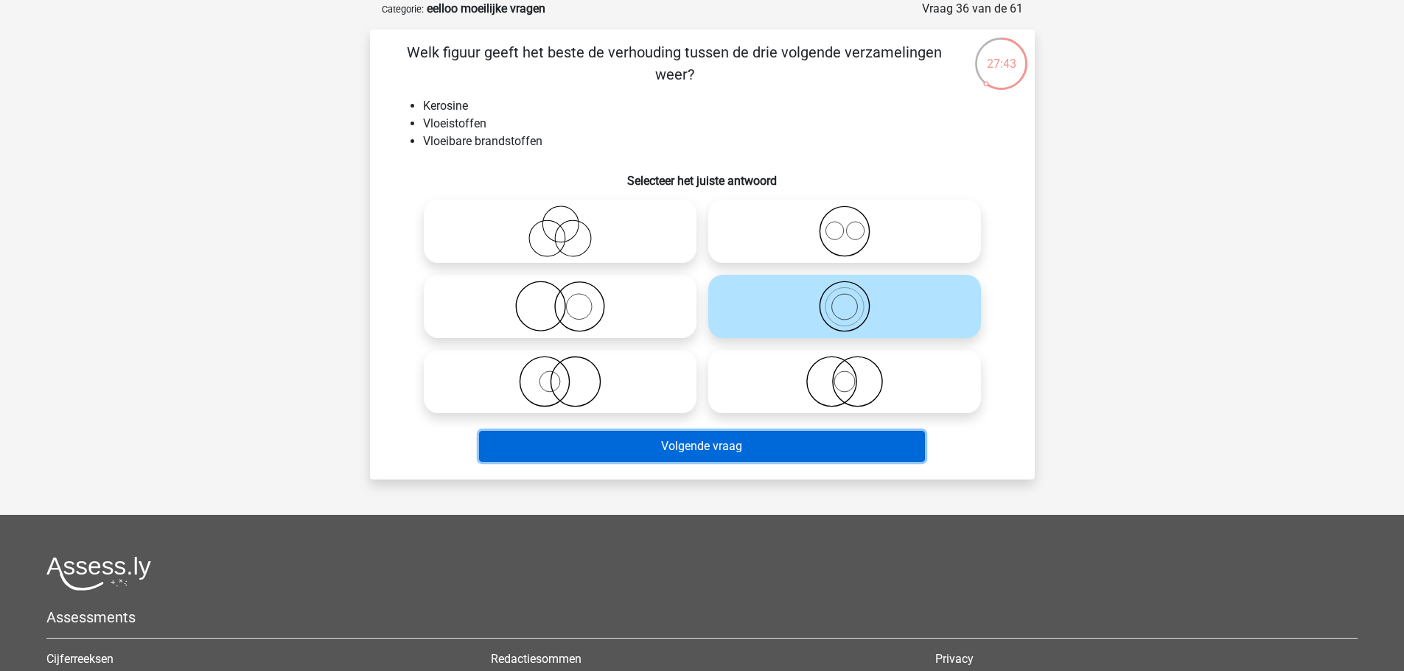
click at [759, 442] on button "Volgende vraag" at bounding box center [702, 446] width 446 height 31
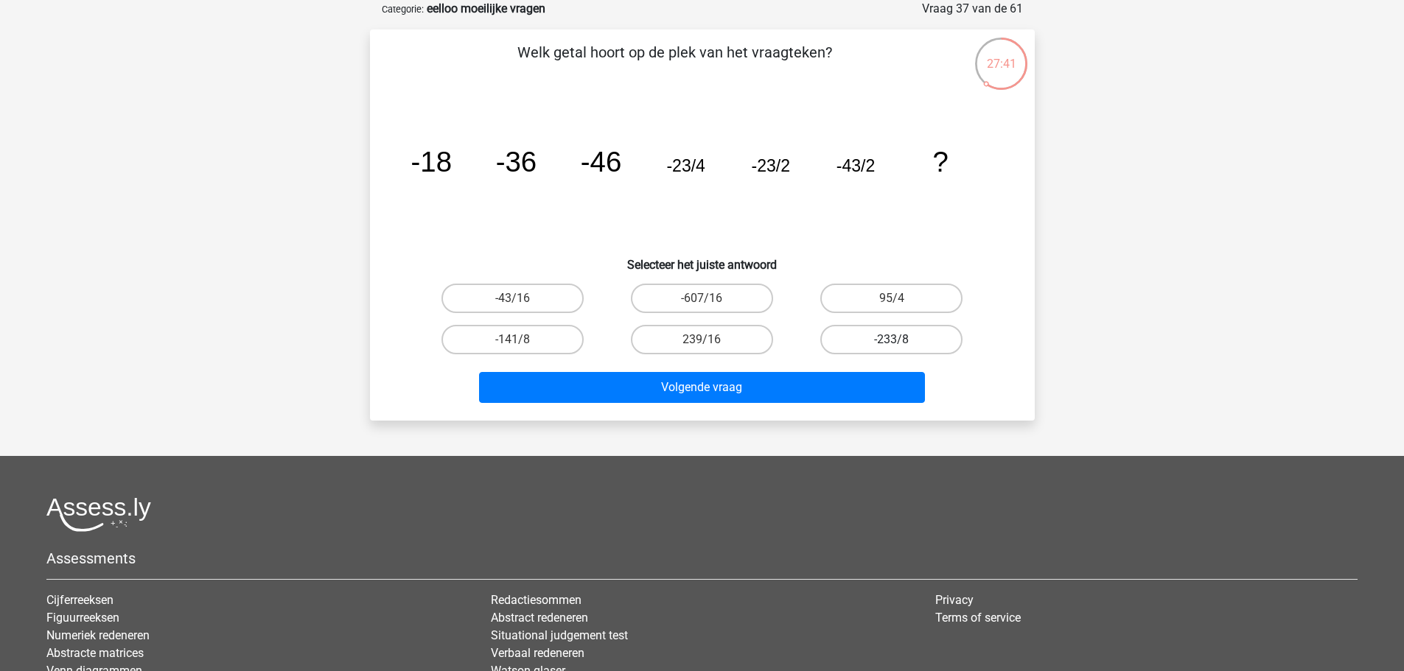
click at [863, 337] on label "-233/8" at bounding box center [891, 339] width 142 height 29
click at [892, 340] on input "-233/8" at bounding box center [897, 345] width 10 height 10
radio input "true"
click at [828, 370] on div "Volgende vraag" at bounding box center [702, 384] width 618 height 49
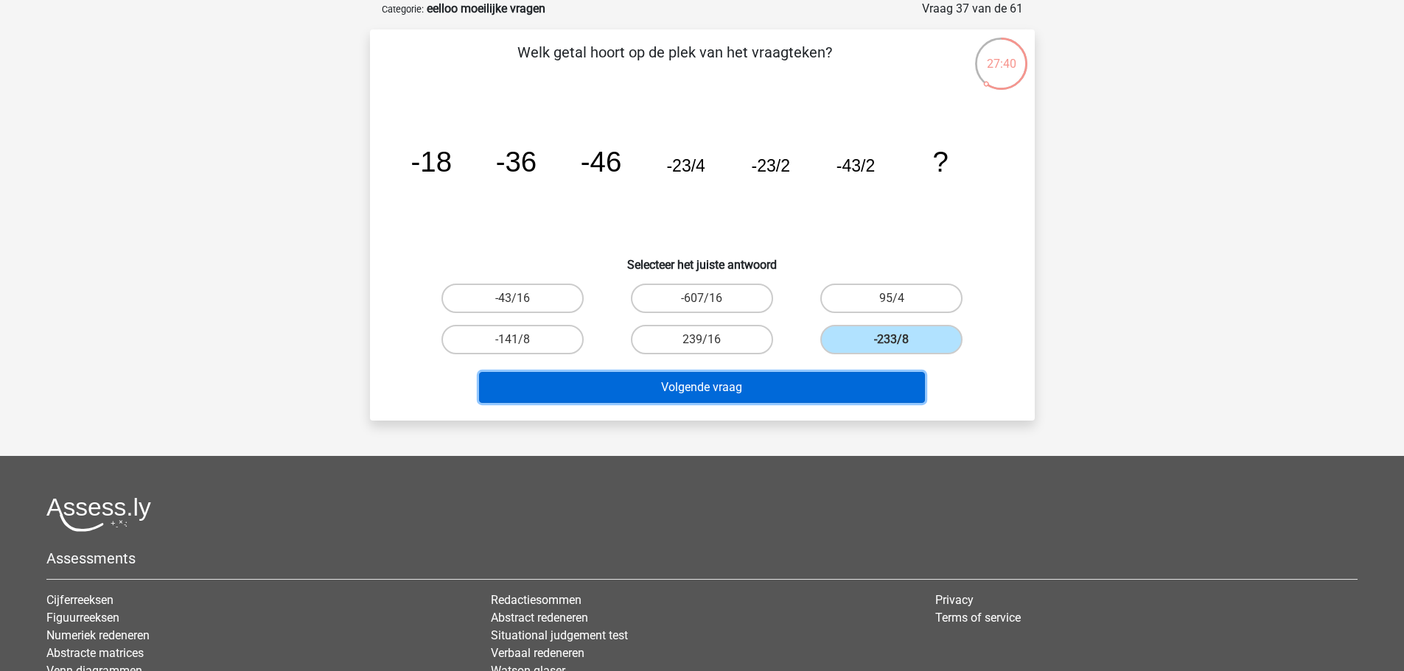
click at [819, 379] on button "Volgende vraag" at bounding box center [702, 387] width 446 height 31
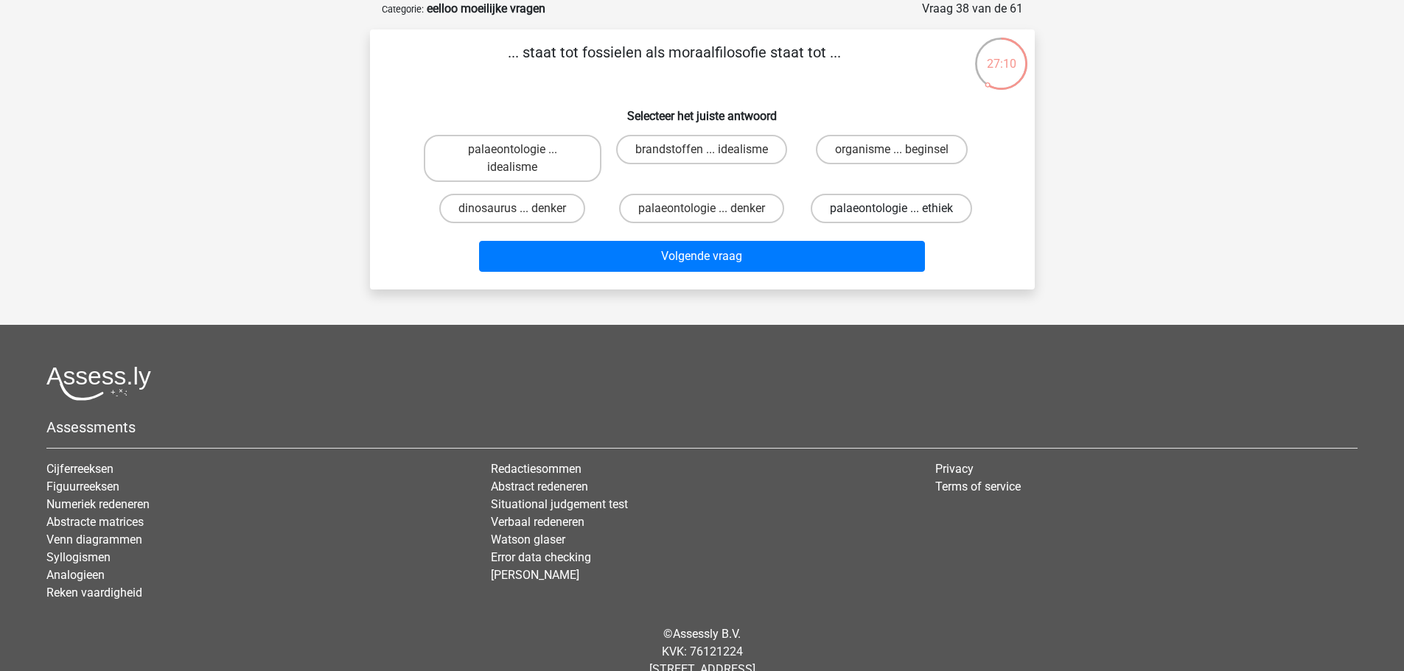
click at [836, 212] on label "palaeontologie ... ethiek" at bounding box center [891, 208] width 161 height 29
click at [892, 212] on input "palaeontologie ... ethiek" at bounding box center [897, 214] width 10 height 10
radio input "true"
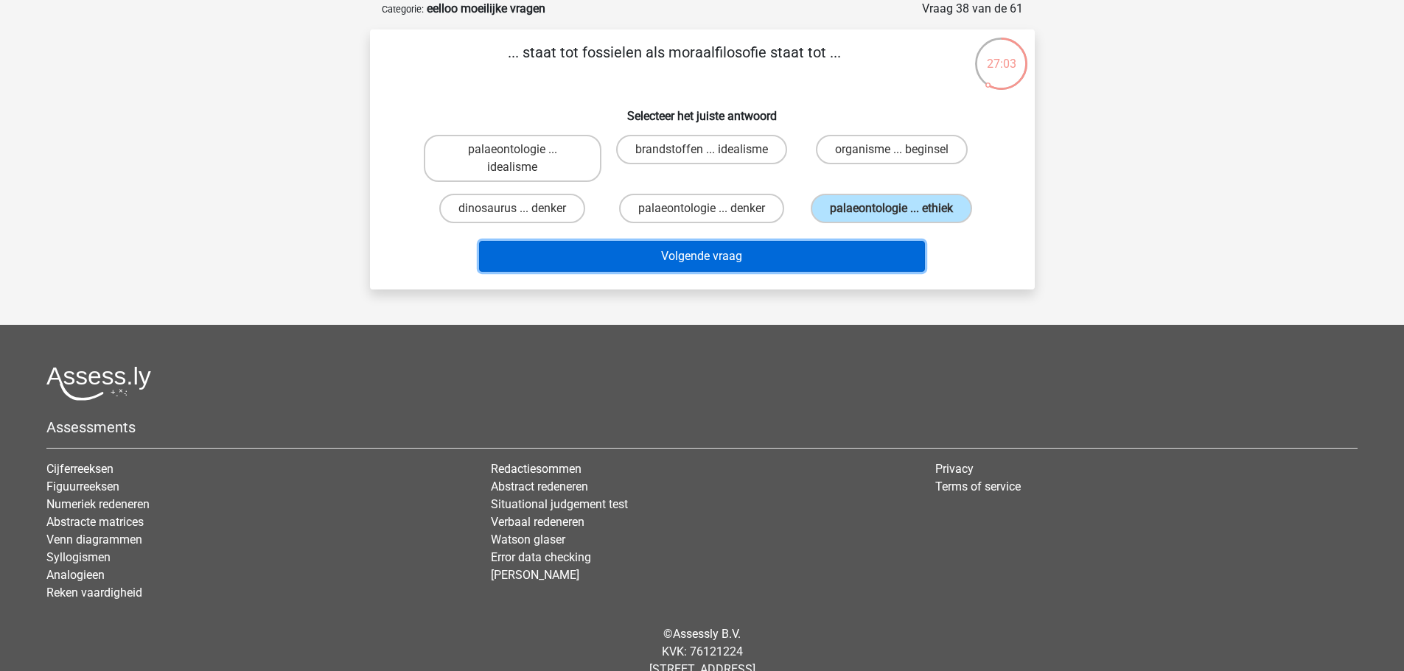
click at [691, 251] on button "Volgende vraag" at bounding box center [702, 256] width 446 height 31
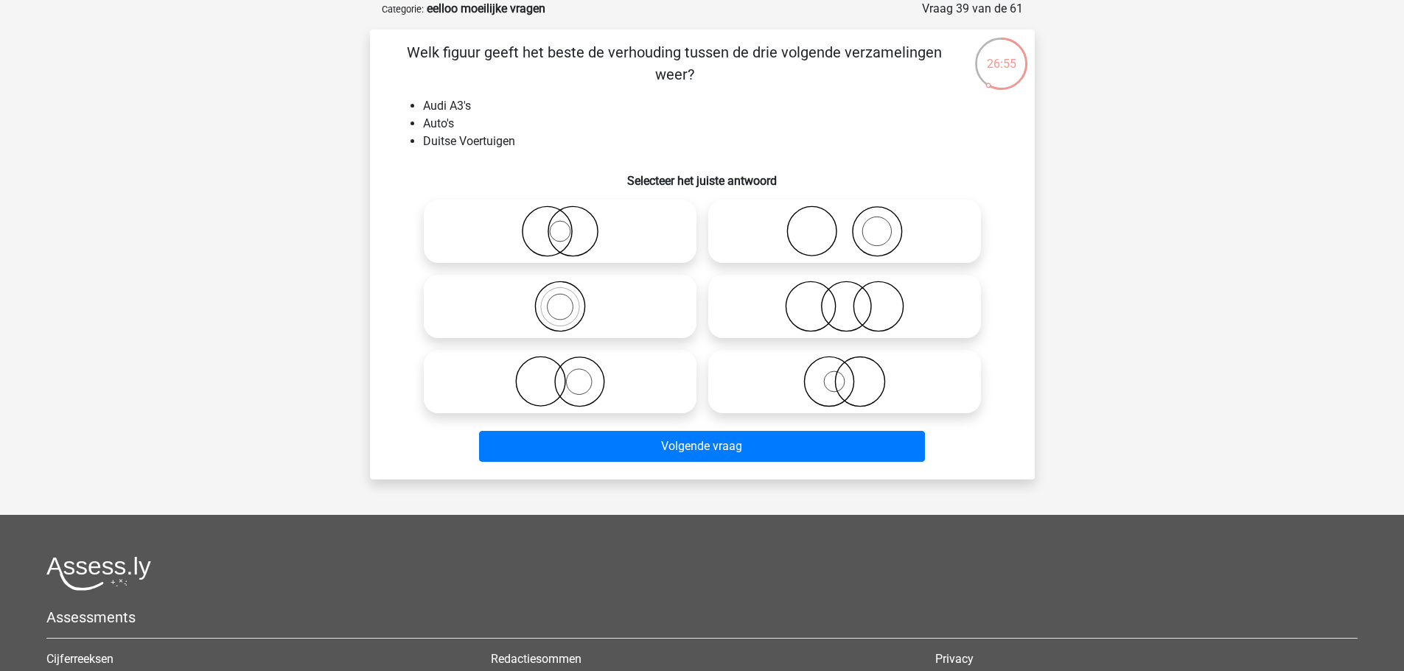
click at [628, 307] on icon at bounding box center [560, 307] width 261 height 52
click at [570, 299] on input "radio" at bounding box center [565, 295] width 10 height 10
radio input "true"
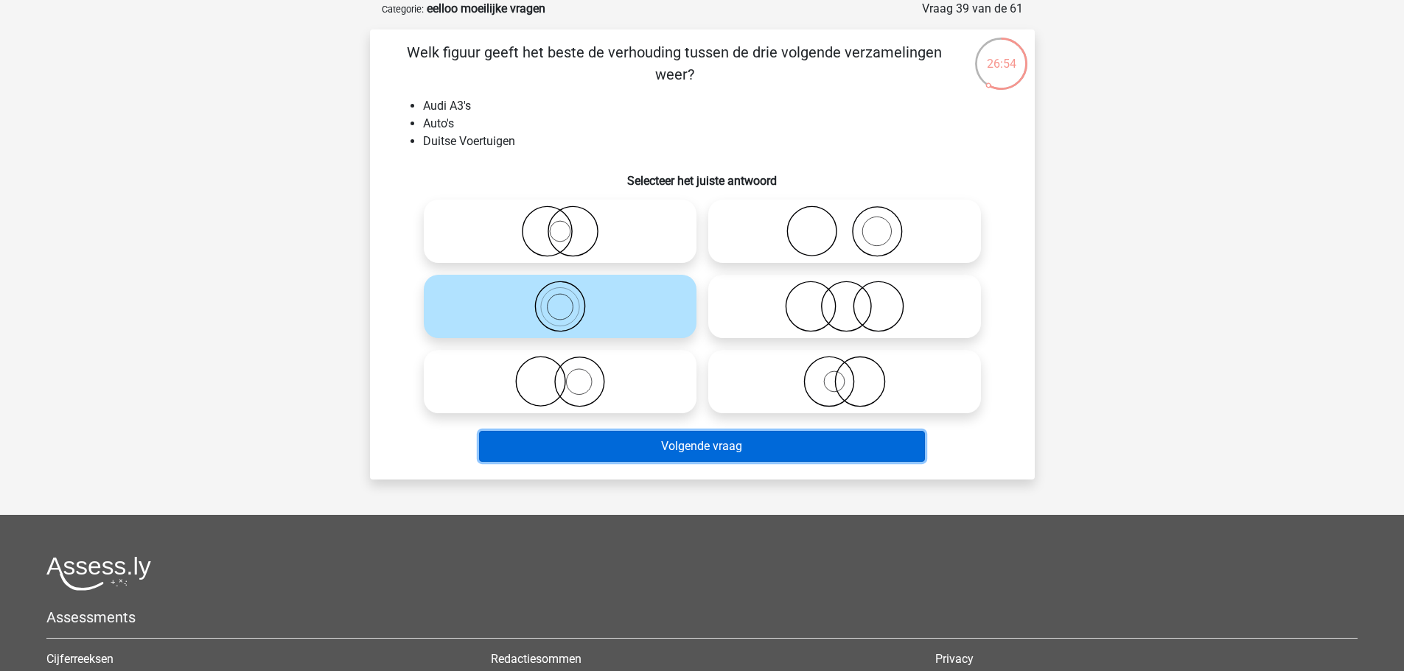
click at [664, 442] on button "Volgende vraag" at bounding box center [702, 446] width 446 height 31
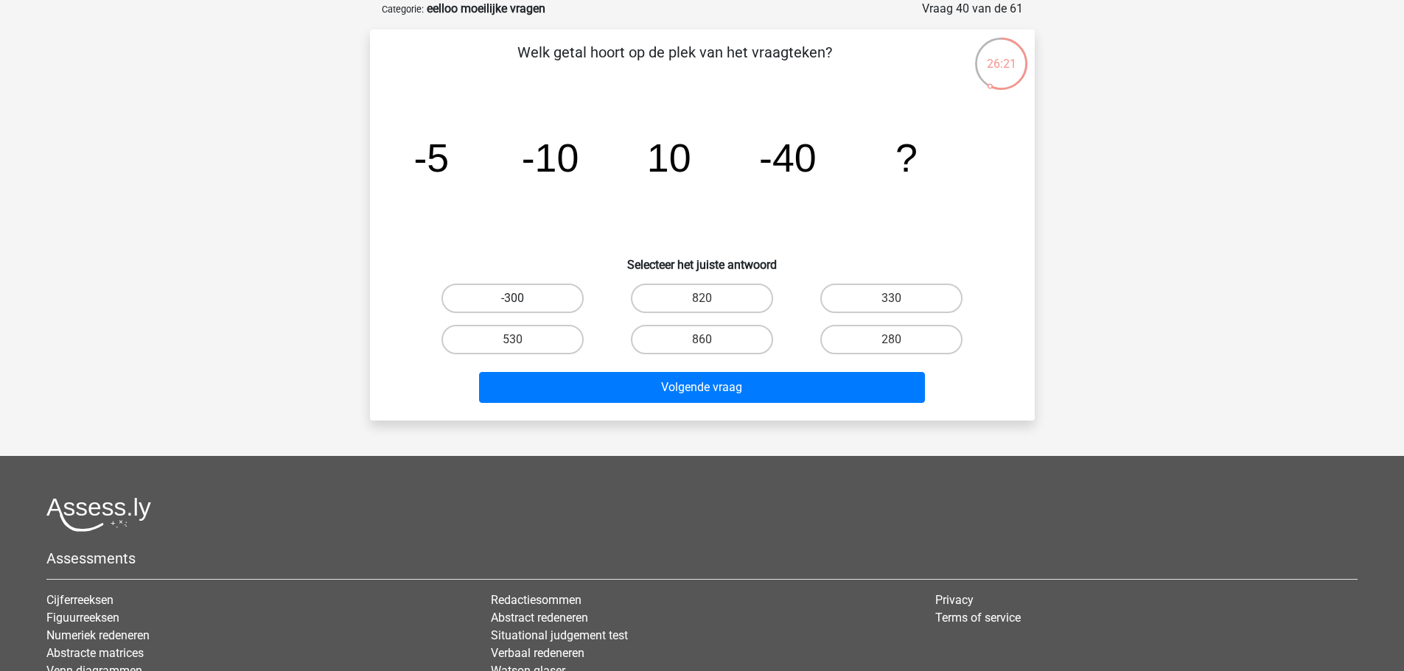
click at [520, 284] on label "-300" at bounding box center [512, 298] width 142 height 29
click at [520, 298] on input "-300" at bounding box center [517, 303] width 10 height 10
radio input "true"
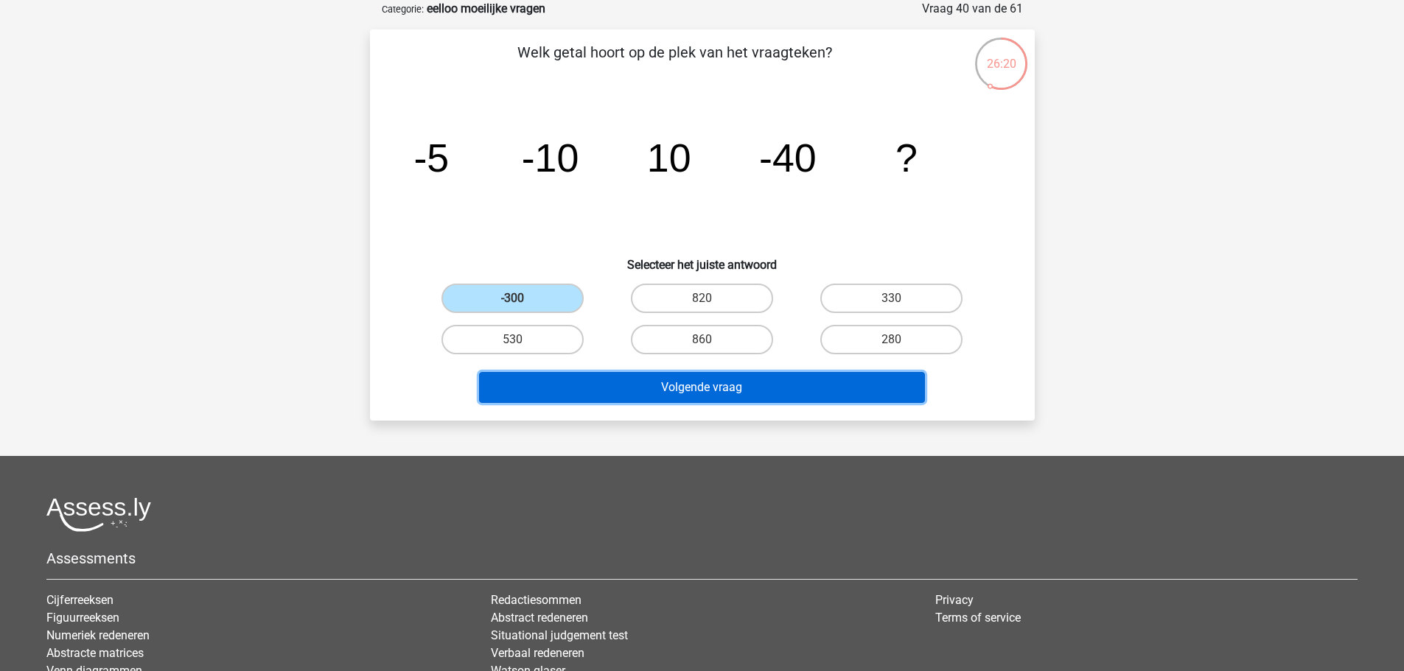
click at [630, 388] on button "Volgende vraag" at bounding box center [702, 387] width 446 height 31
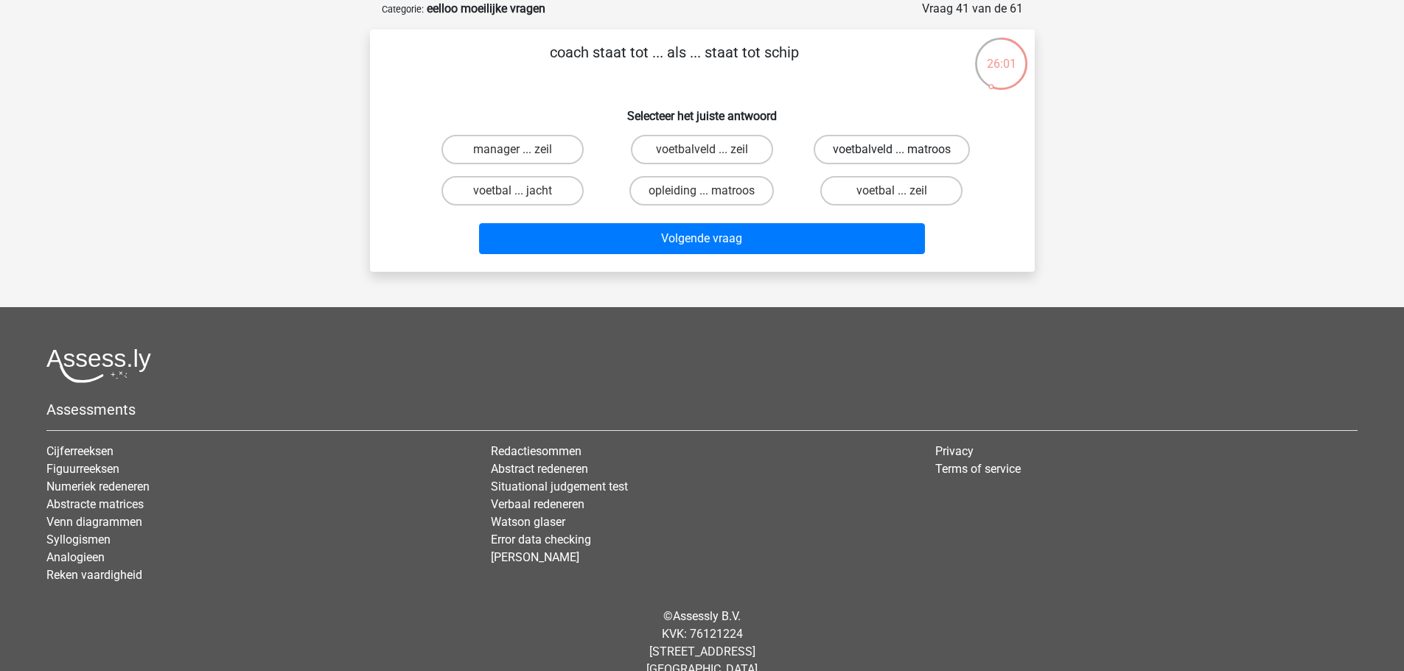
click at [841, 144] on label "voetbalveld ... matroos" at bounding box center [892, 149] width 156 height 29
click at [892, 150] on input "voetbalveld ... matroos" at bounding box center [897, 155] width 10 height 10
radio input "true"
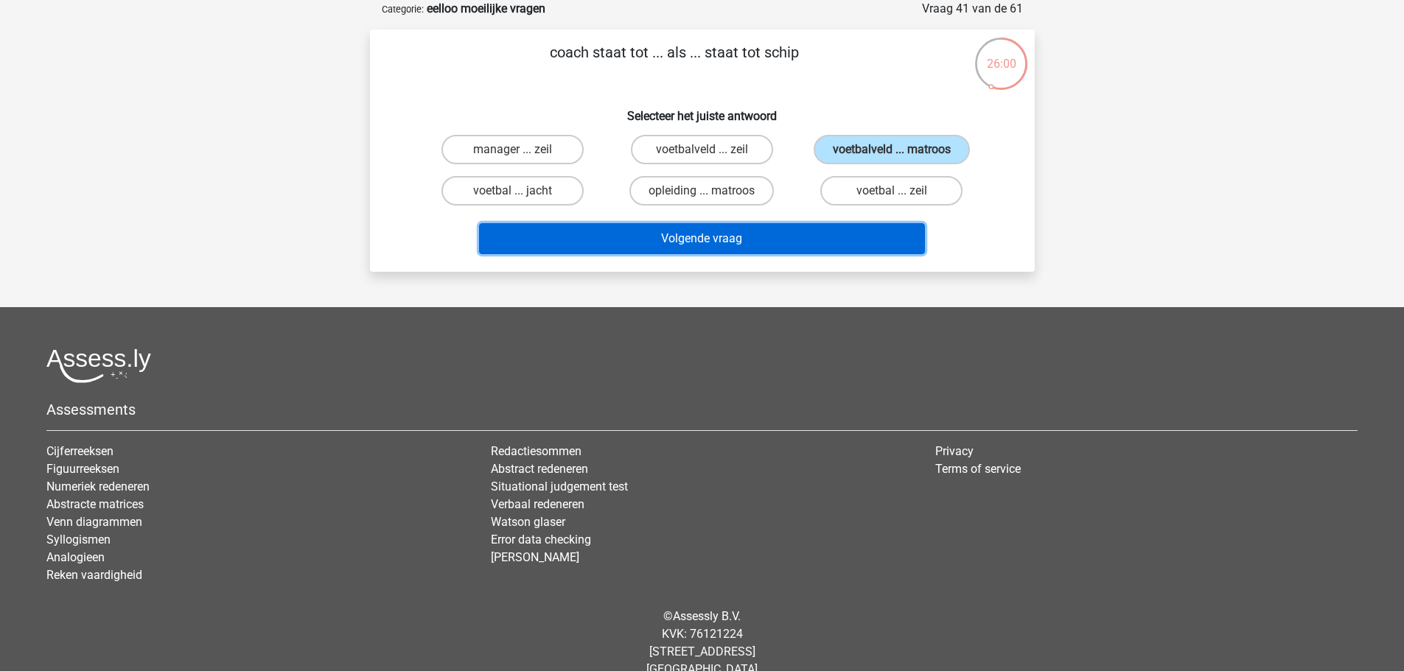
click at [797, 243] on button "Volgende vraag" at bounding box center [702, 238] width 446 height 31
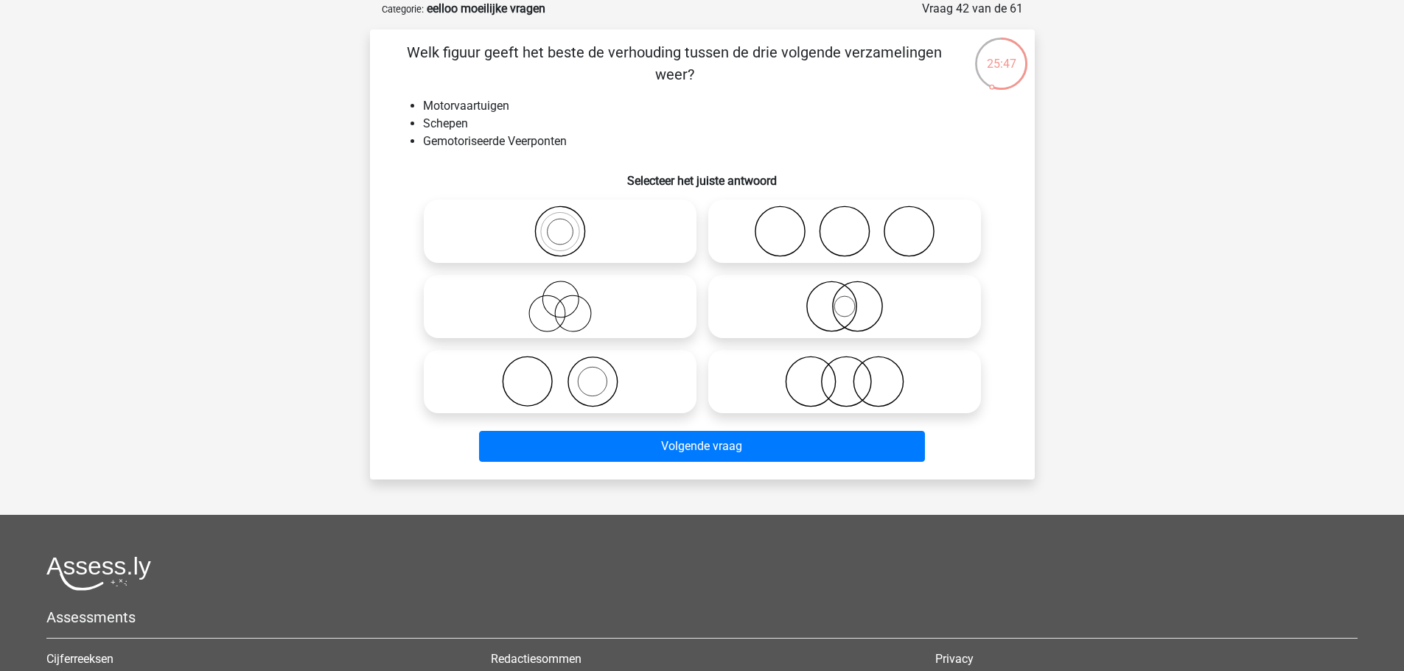
click at [649, 298] on icon at bounding box center [560, 307] width 261 height 52
click at [570, 298] on input "radio" at bounding box center [565, 295] width 10 height 10
radio input "true"
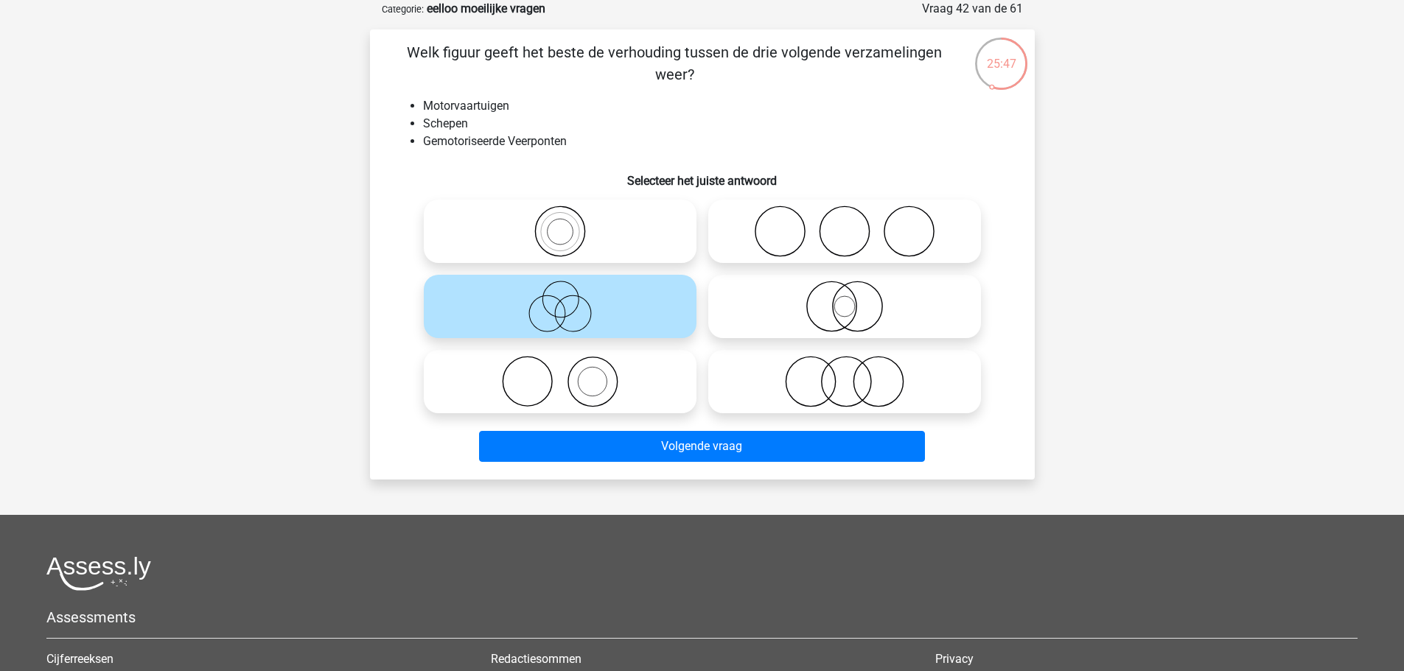
click at [738, 464] on div "Volgende vraag" at bounding box center [702, 449] width 569 height 37
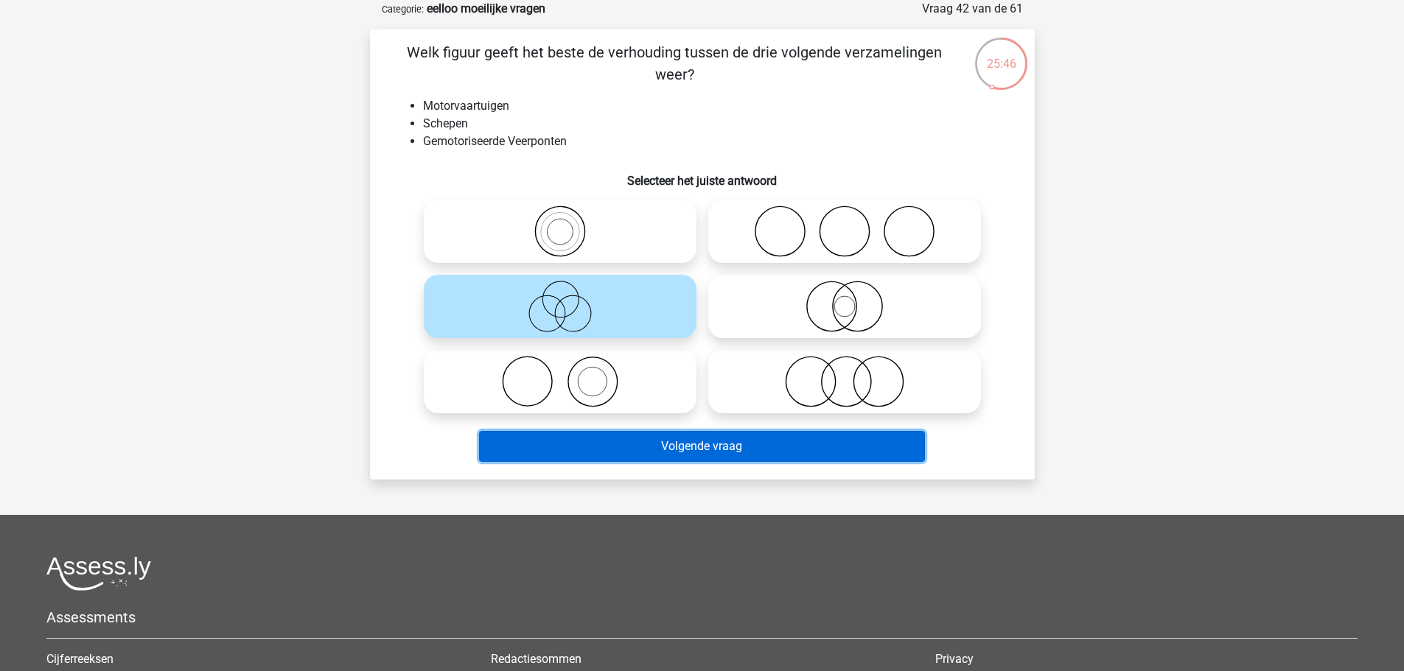
click at [732, 449] on button "Volgende vraag" at bounding box center [702, 446] width 446 height 31
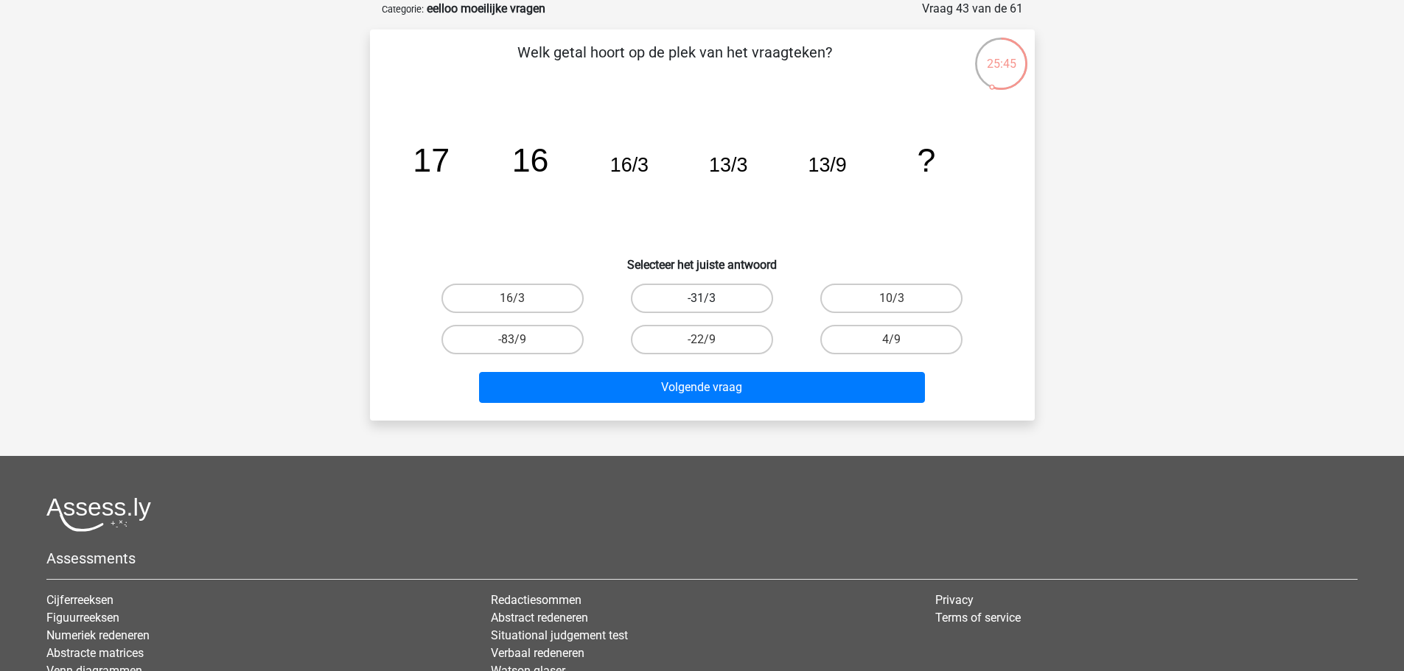
click at [716, 309] on label "-31/3" at bounding box center [702, 298] width 142 height 29
click at [711, 308] on input "-31/3" at bounding box center [707, 303] width 10 height 10
radio input "true"
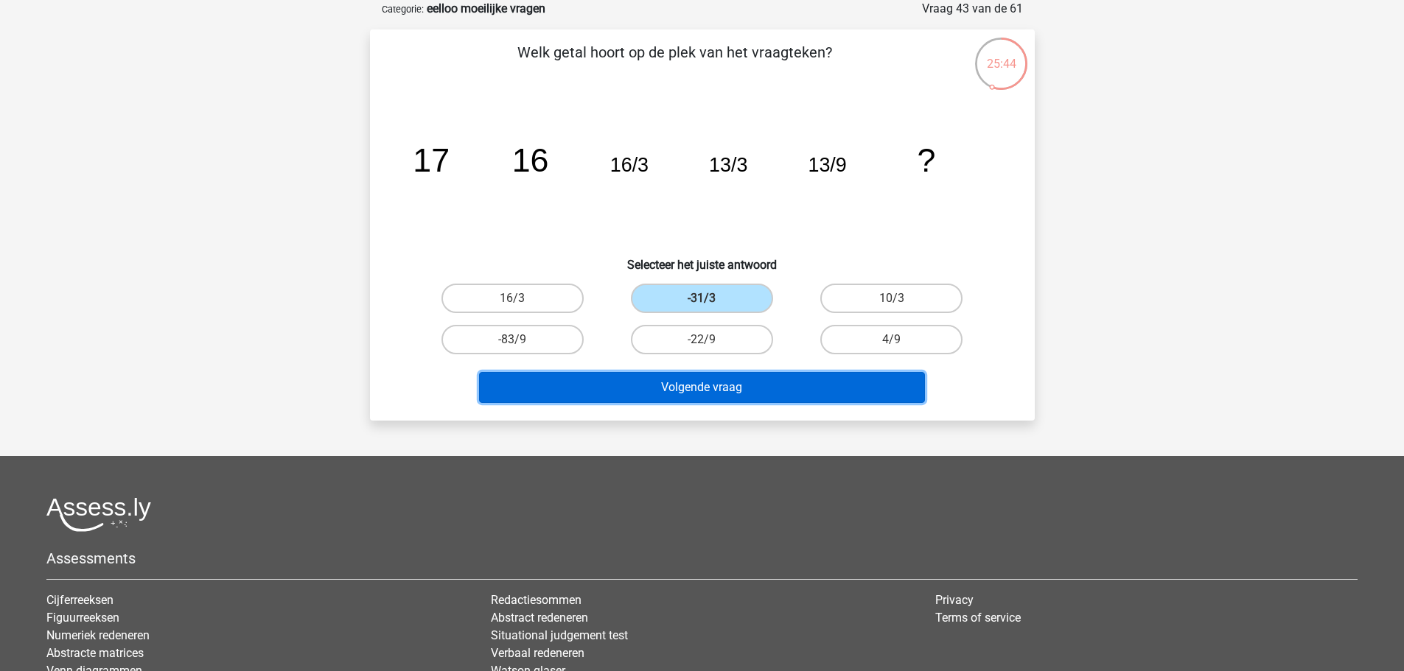
click at [738, 379] on button "Volgende vraag" at bounding box center [702, 387] width 446 height 31
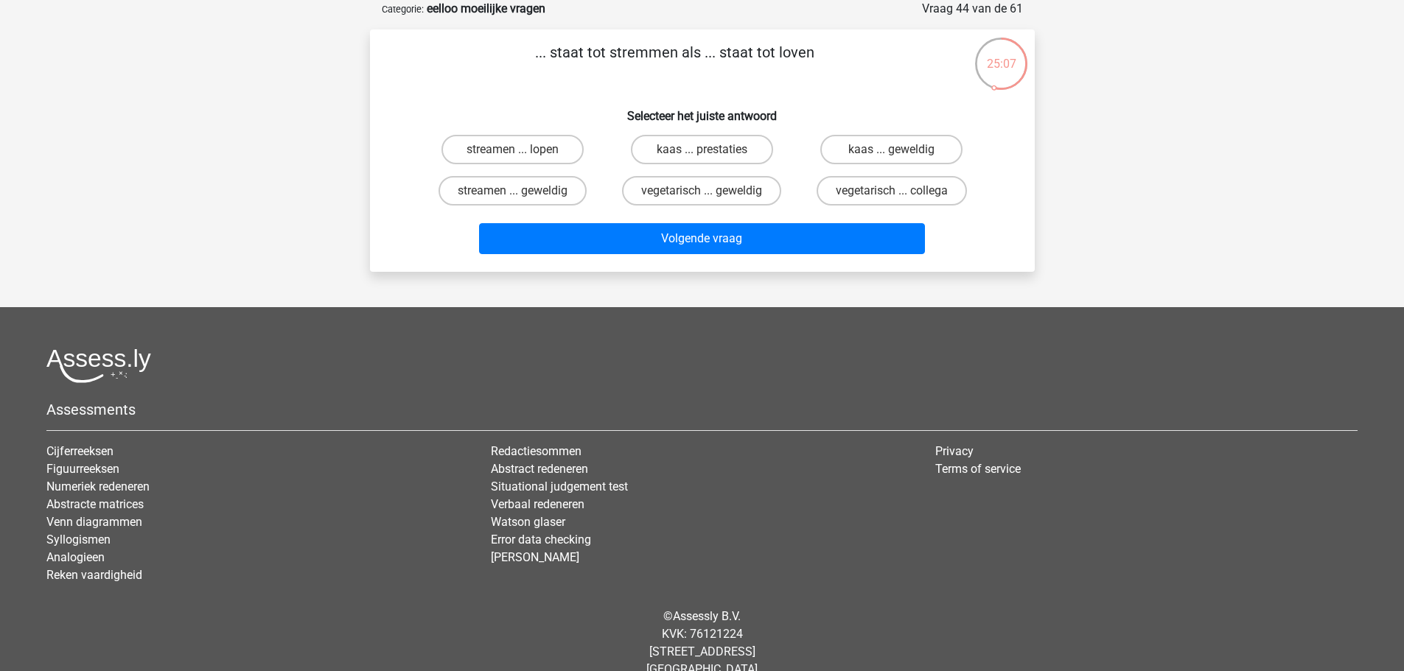
click at [708, 195] on input "vegetarisch ... geweldig" at bounding box center [707, 196] width 10 height 10
radio input "true"
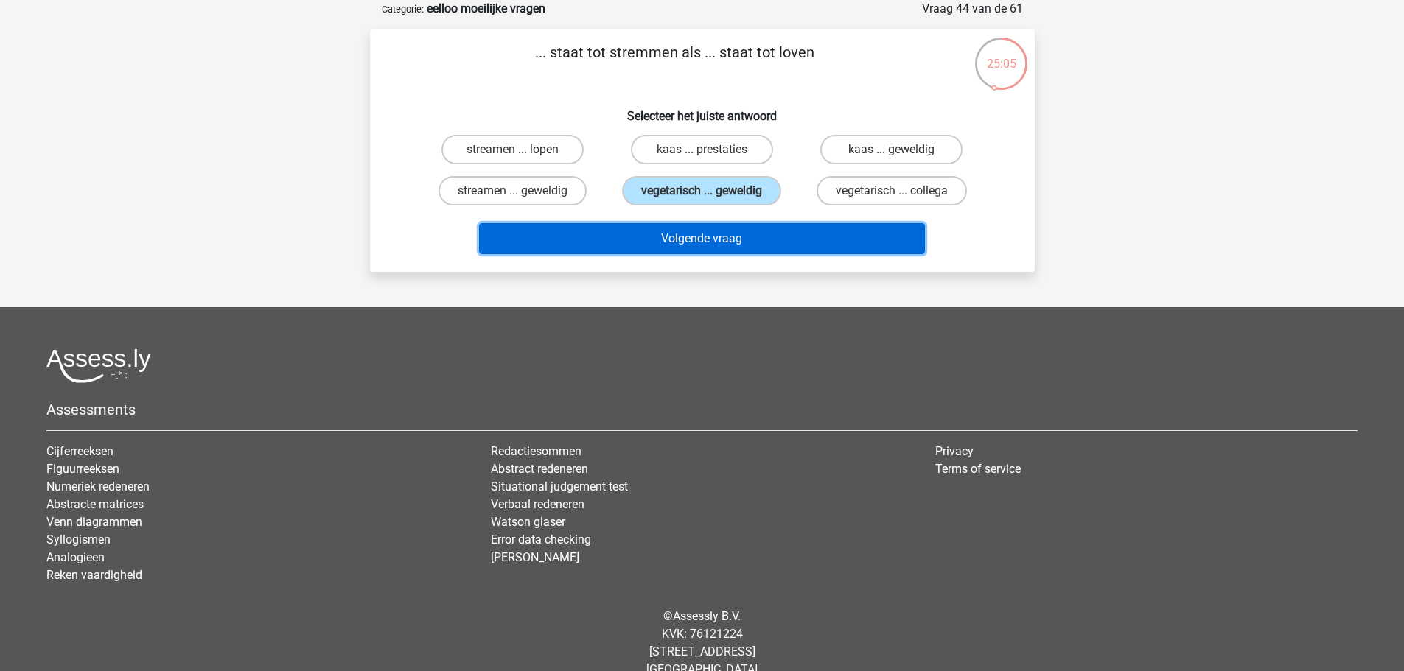
click at [721, 228] on button "Volgende vraag" at bounding box center [702, 238] width 446 height 31
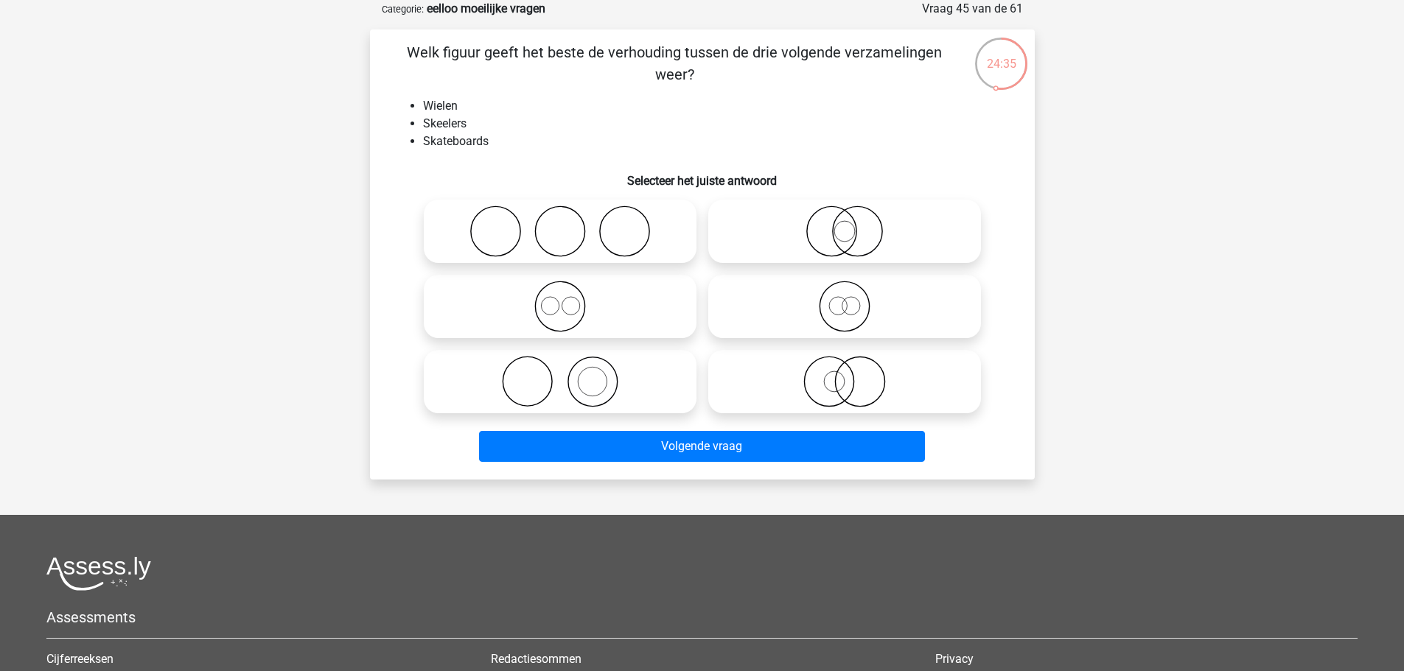
click at [564, 307] on icon at bounding box center [560, 307] width 261 height 52
click at [564, 299] on input "radio" at bounding box center [565, 295] width 10 height 10
radio input "true"
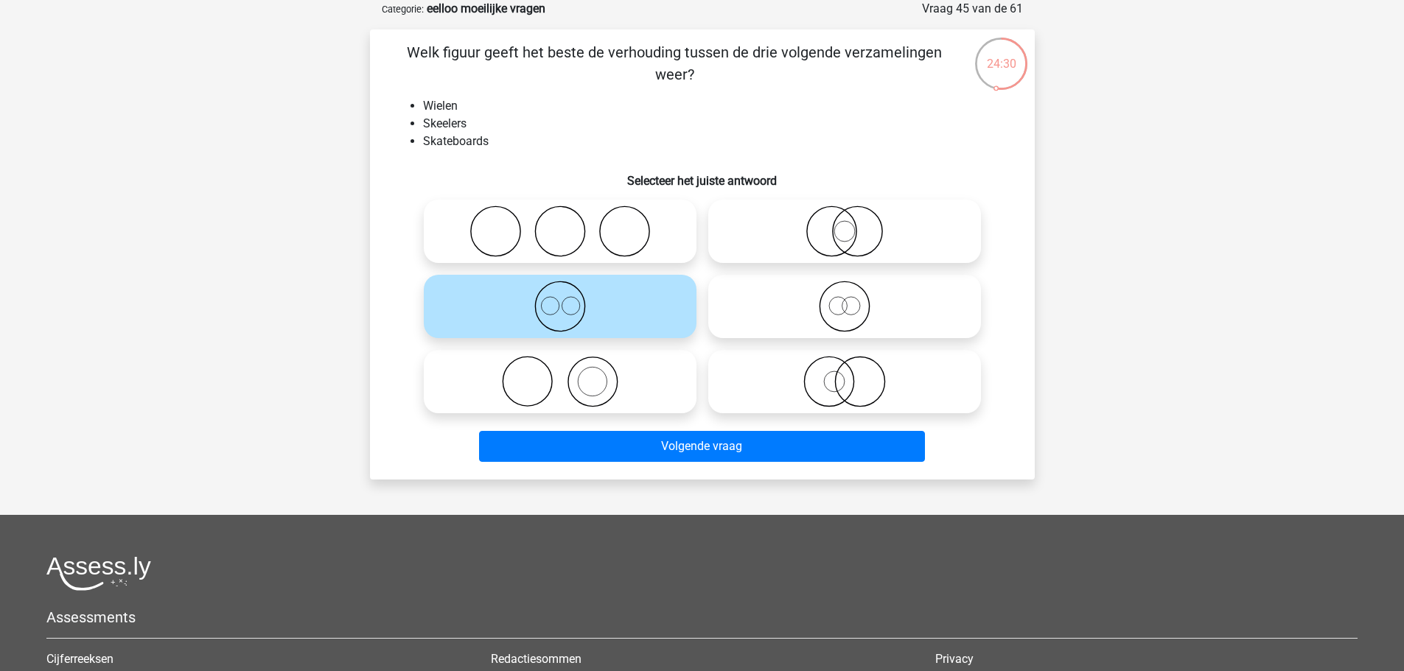
click at [577, 222] on icon at bounding box center [560, 232] width 261 height 52
click at [570, 222] on input "radio" at bounding box center [565, 219] width 10 height 10
radio input "true"
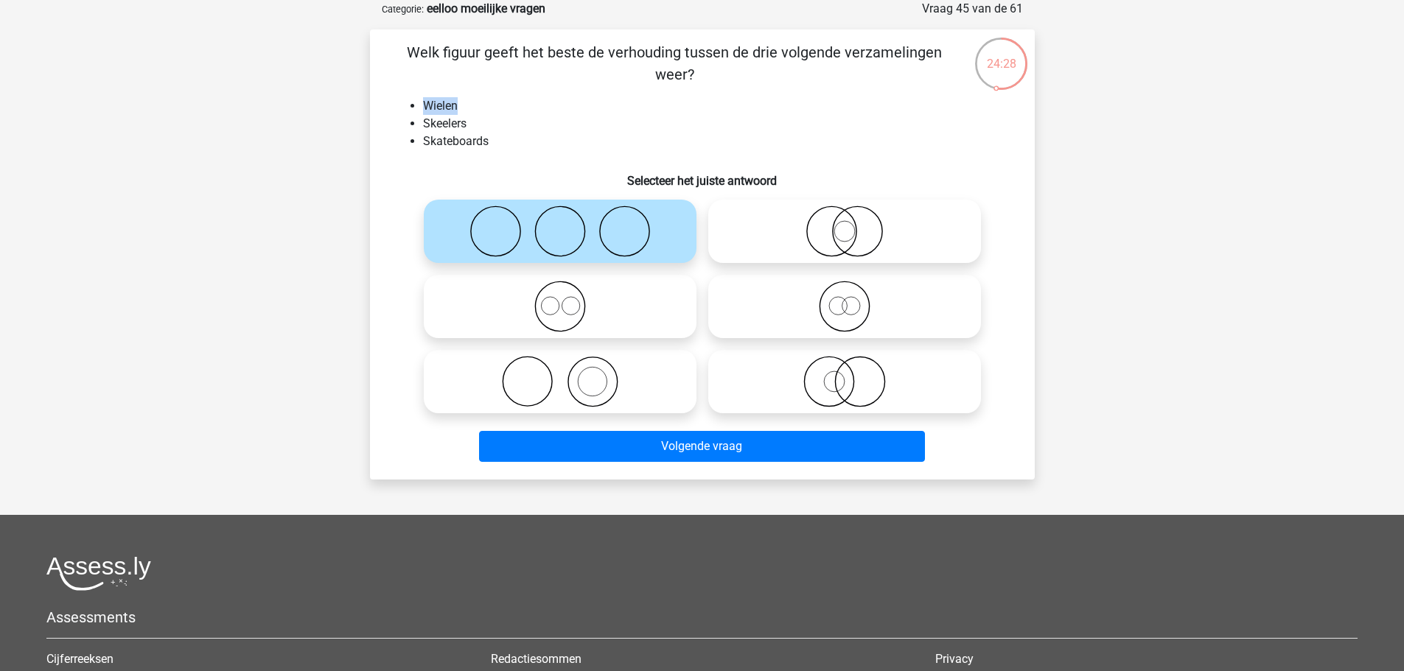
drag, startPoint x: 455, startPoint y: 102, endPoint x: 399, endPoint y: 99, distance: 56.1
click at [399, 99] on ul "Wielen Skeelers Skateboards" at bounding box center [702, 123] width 618 height 53
drag, startPoint x: 418, startPoint y: 123, endPoint x: 467, endPoint y: 132, distance: 50.2
click at [466, 127] on ul "Wielen Skeelers Skateboards" at bounding box center [702, 123] width 618 height 53
click at [467, 141] on li "Skateboards" at bounding box center [717, 142] width 588 height 18
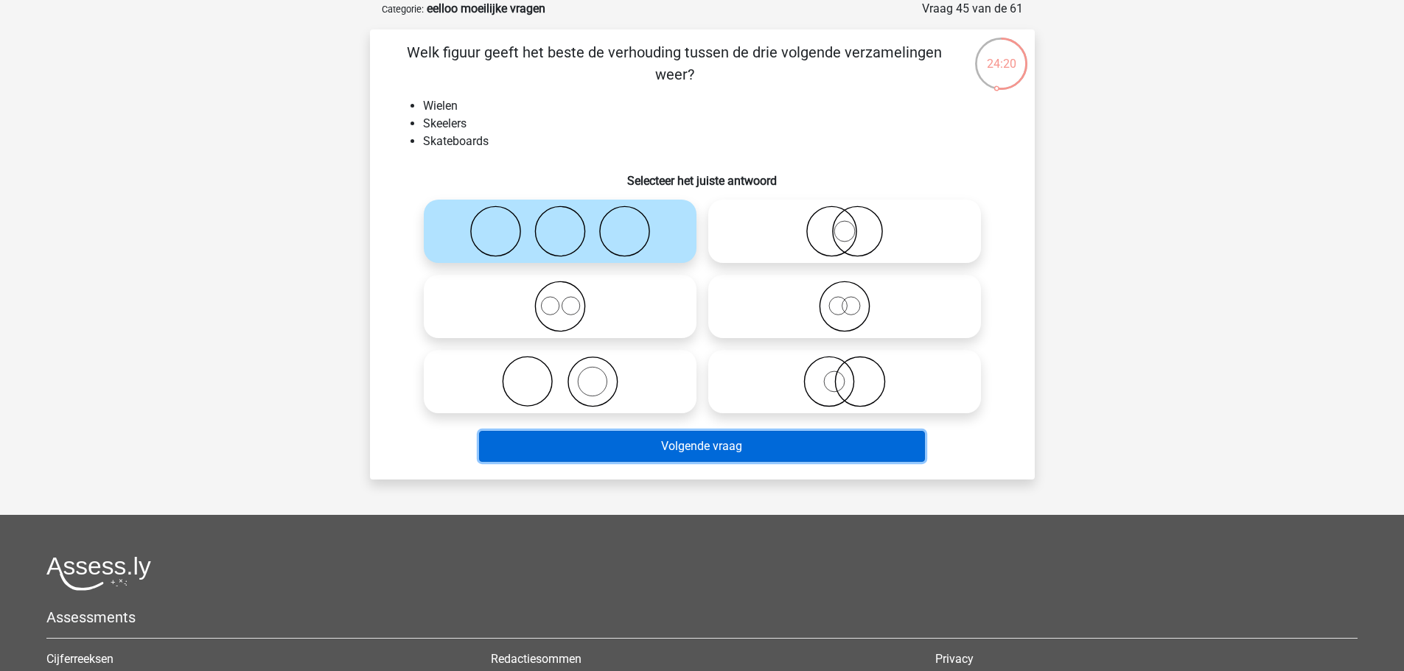
click at [645, 450] on button "Volgende vraag" at bounding box center [702, 446] width 446 height 31
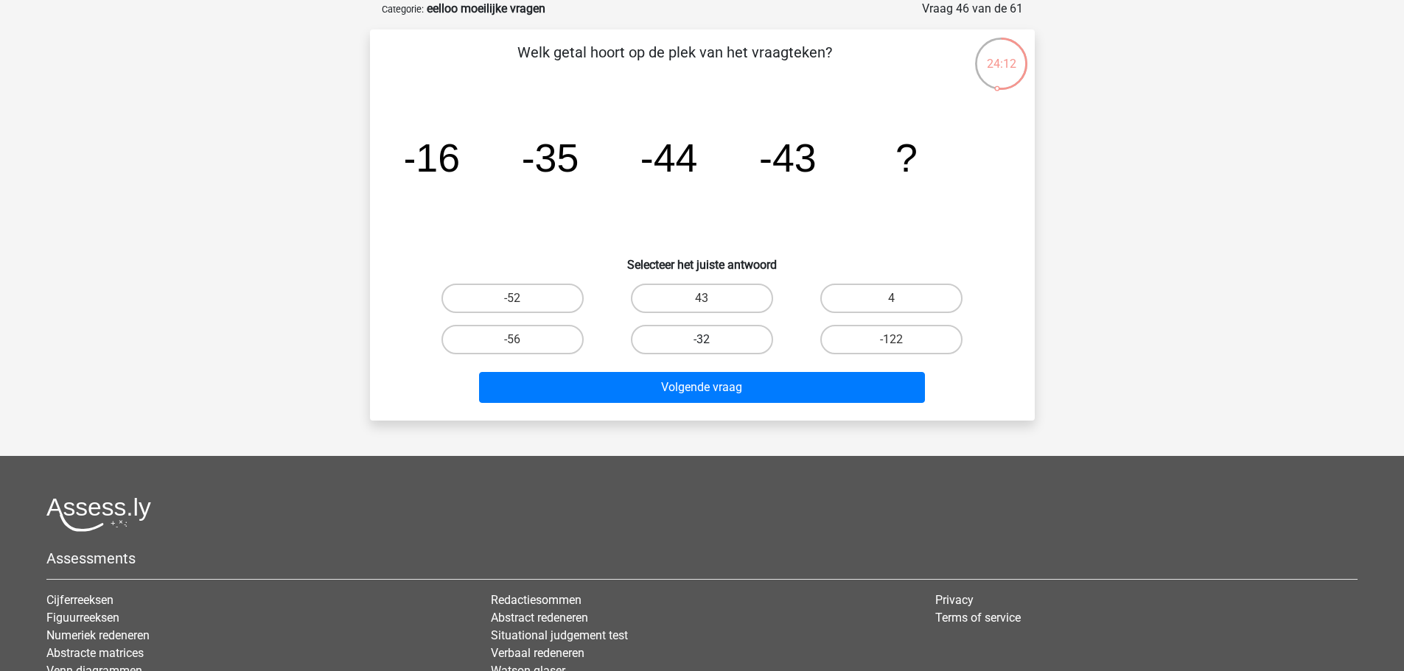
click at [679, 344] on label "-32" at bounding box center [702, 339] width 142 height 29
click at [702, 344] on input "-32" at bounding box center [707, 345] width 10 height 10
radio input "true"
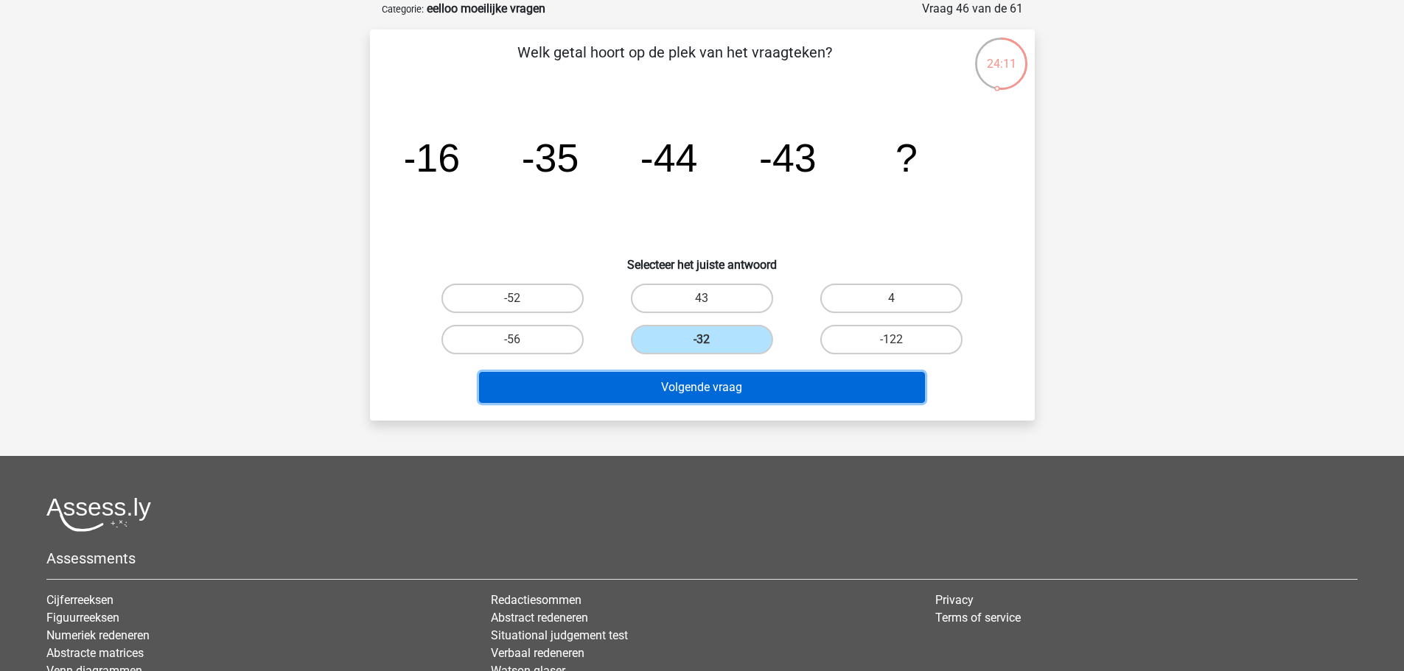
click at [685, 388] on button "Volgende vraag" at bounding box center [702, 387] width 446 height 31
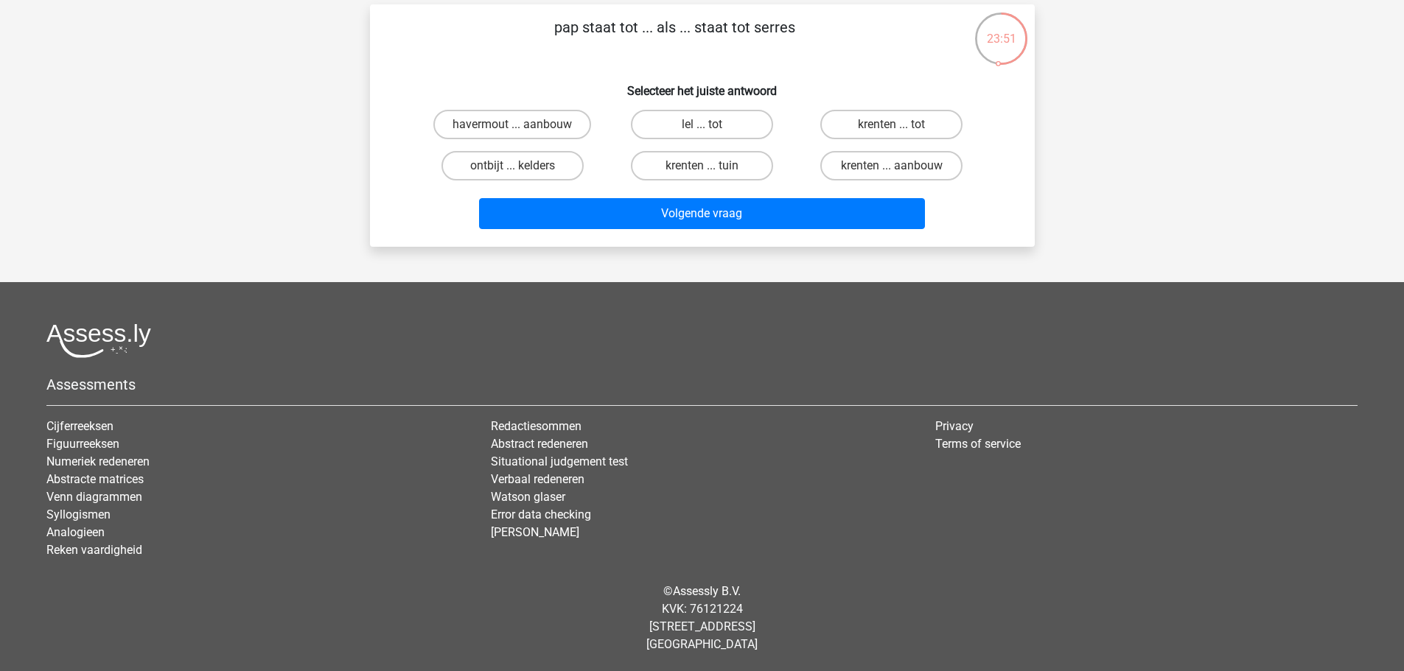
scroll to position [25, 0]
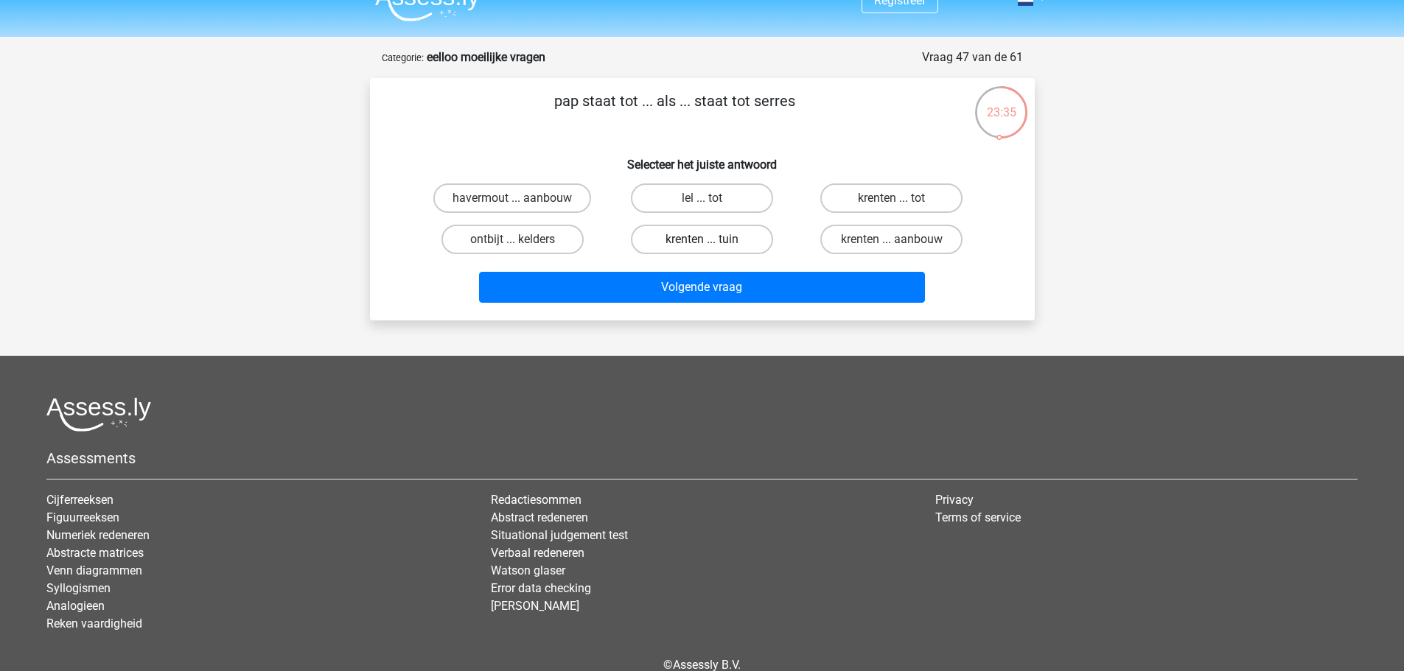
click at [747, 231] on label "krenten ... tuin" at bounding box center [702, 239] width 142 height 29
click at [711, 239] on input "krenten ... tuin" at bounding box center [707, 244] width 10 height 10
radio input "true"
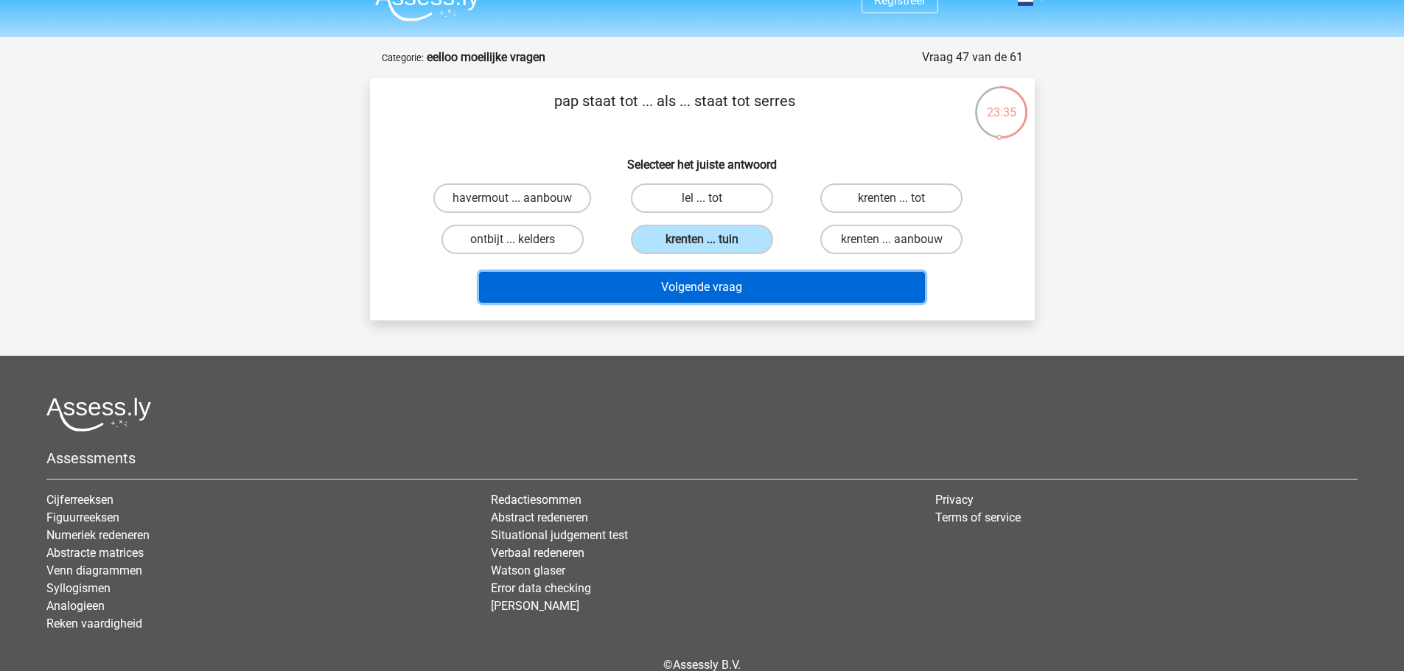
click at [738, 288] on button "Volgende vraag" at bounding box center [702, 287] width 446 height 31
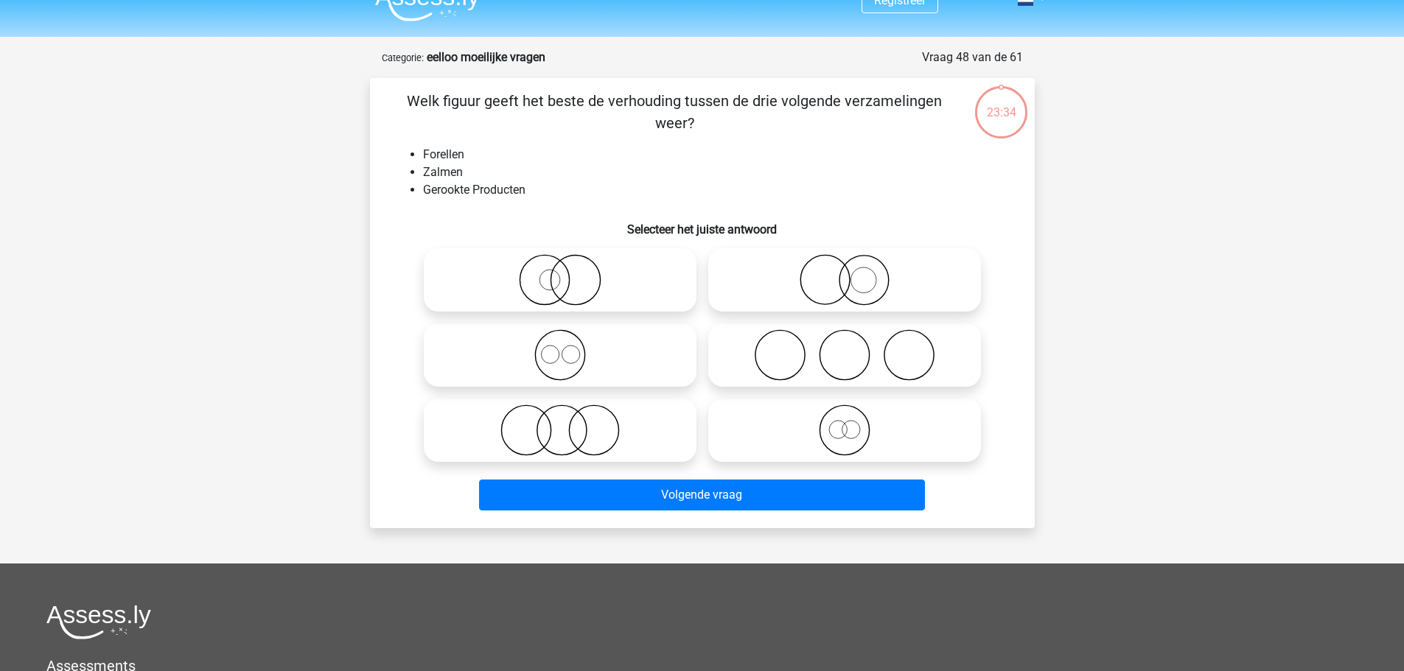
scroll to position [74, 0]
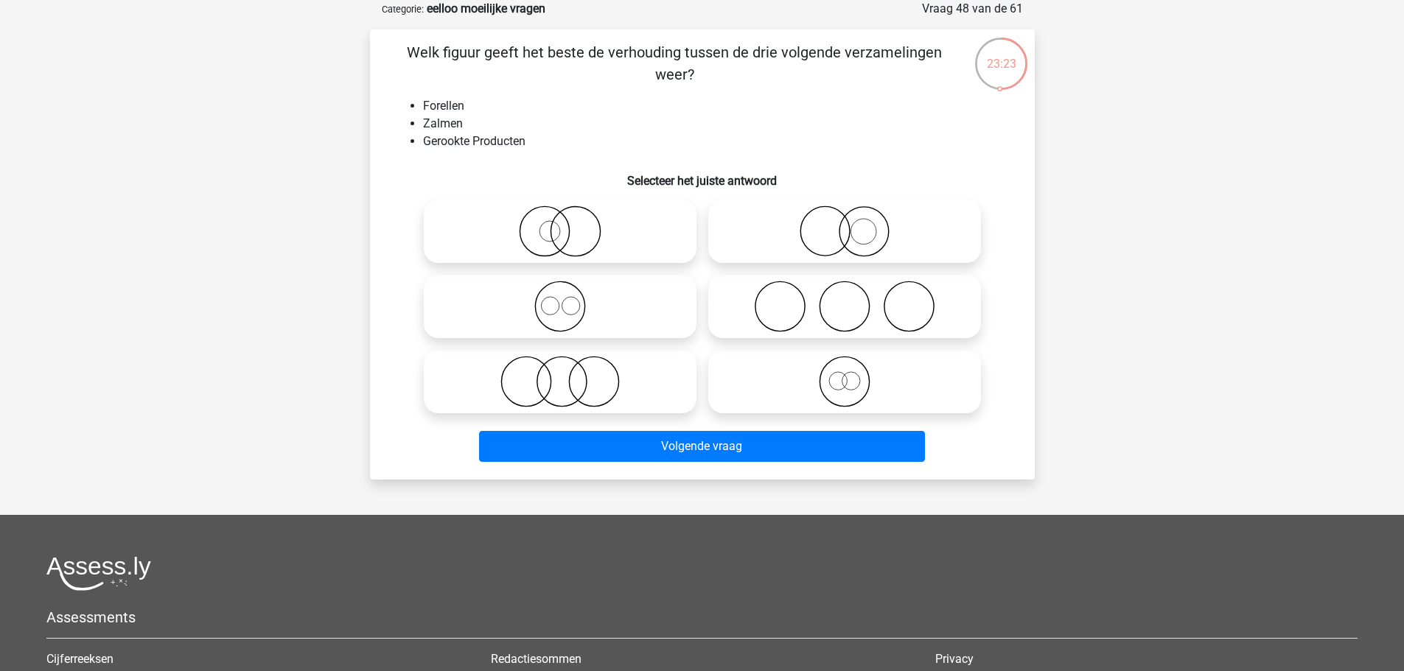
click at [562, 363] on icon at bounding box center [560, 382] width 261 height 52
click at [562, 365] on input "radio" at bounding box center [565, 370] width 10 height 10
radio input "true"
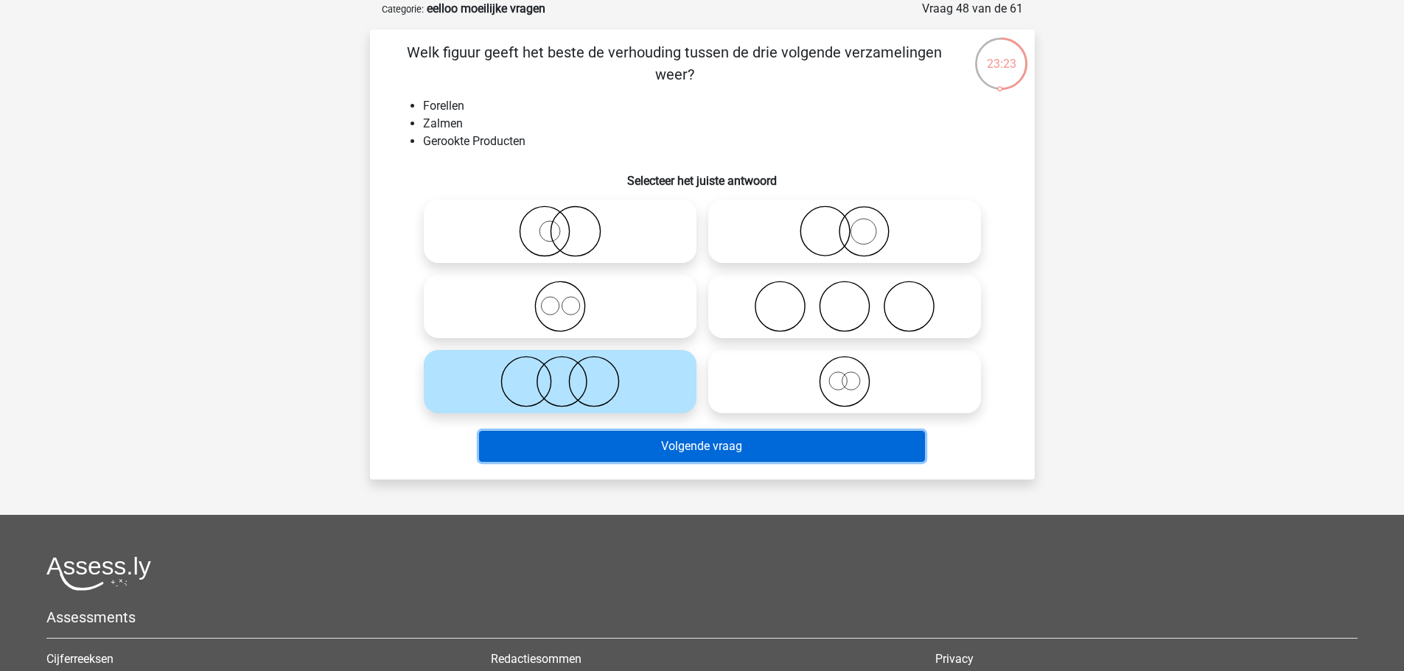
click at [641, 450] on button "Volgende vraag" at bounding box center [702, 446] width 446 height 31
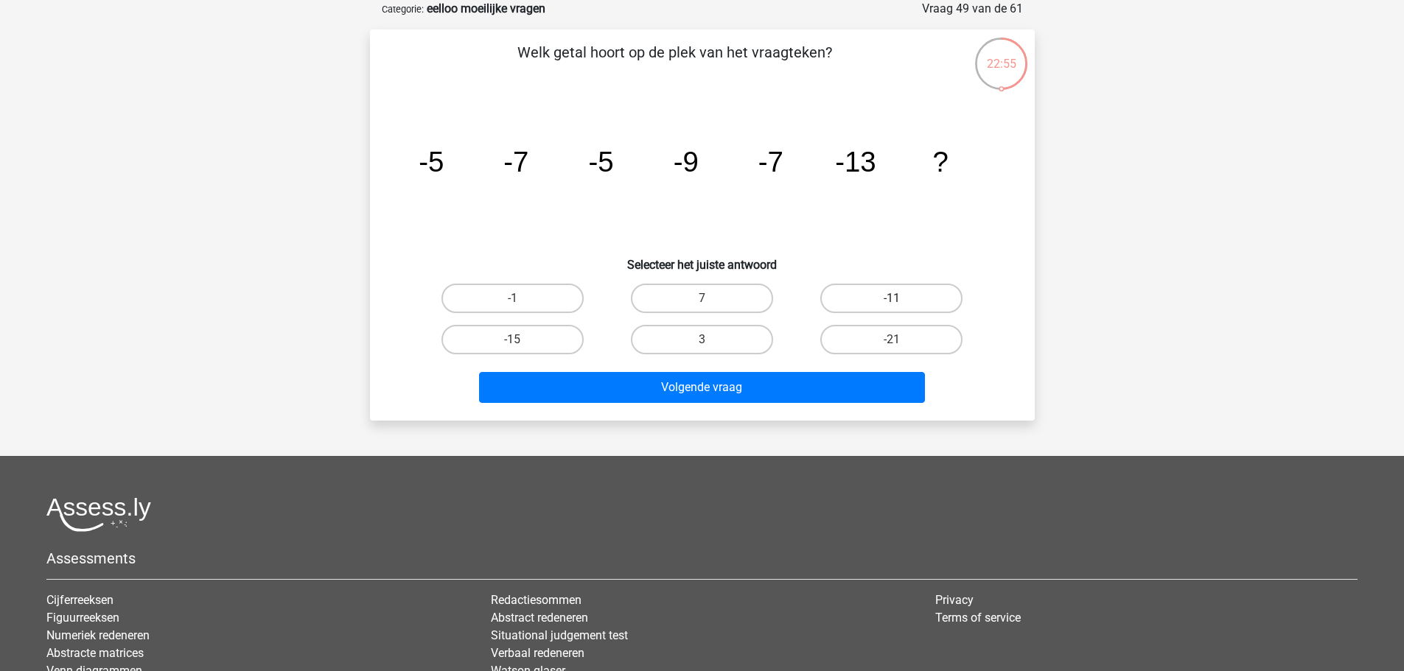
click at [896, 311] on label "-11" at bounding box center [891, 298] width 142 height 29
click at [896, 308] on input "-11" at bounding box center [897, 303] width 10 height 10
radio input "true"
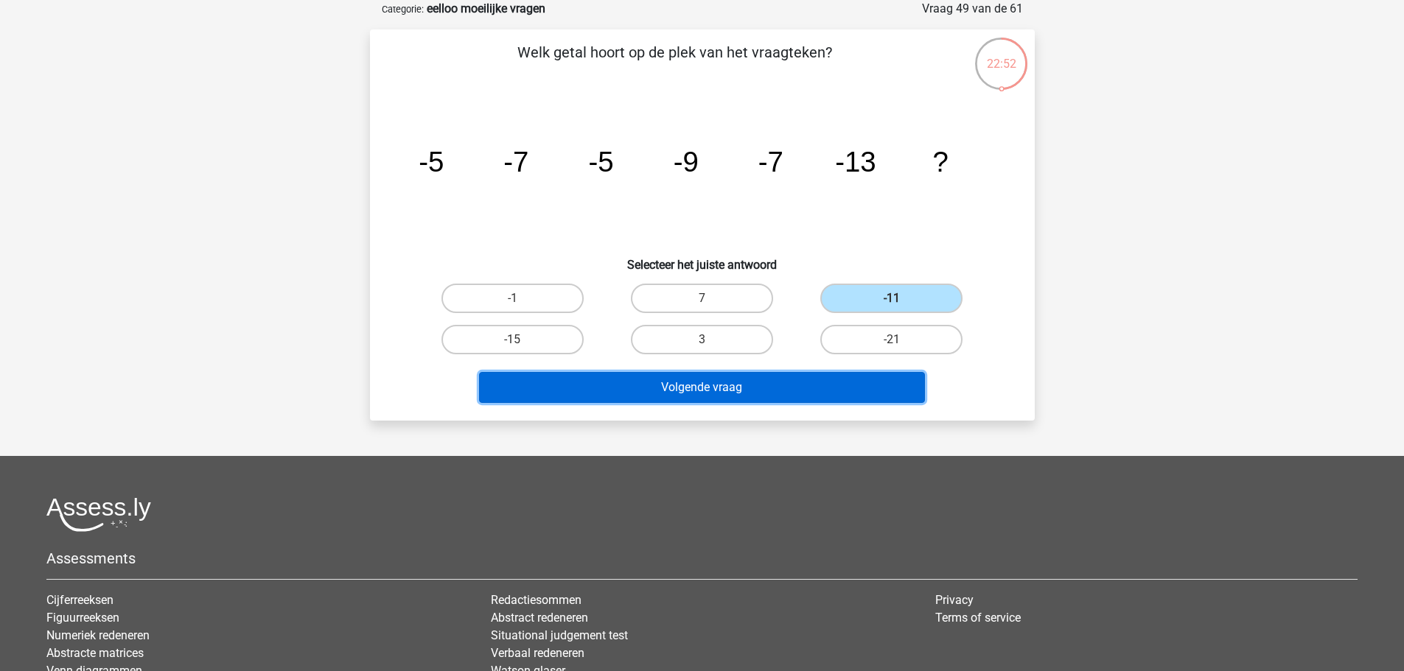
click at [826, 374] on button "Volgende vraag" at bounding box center [702, 387] width 446 height 31
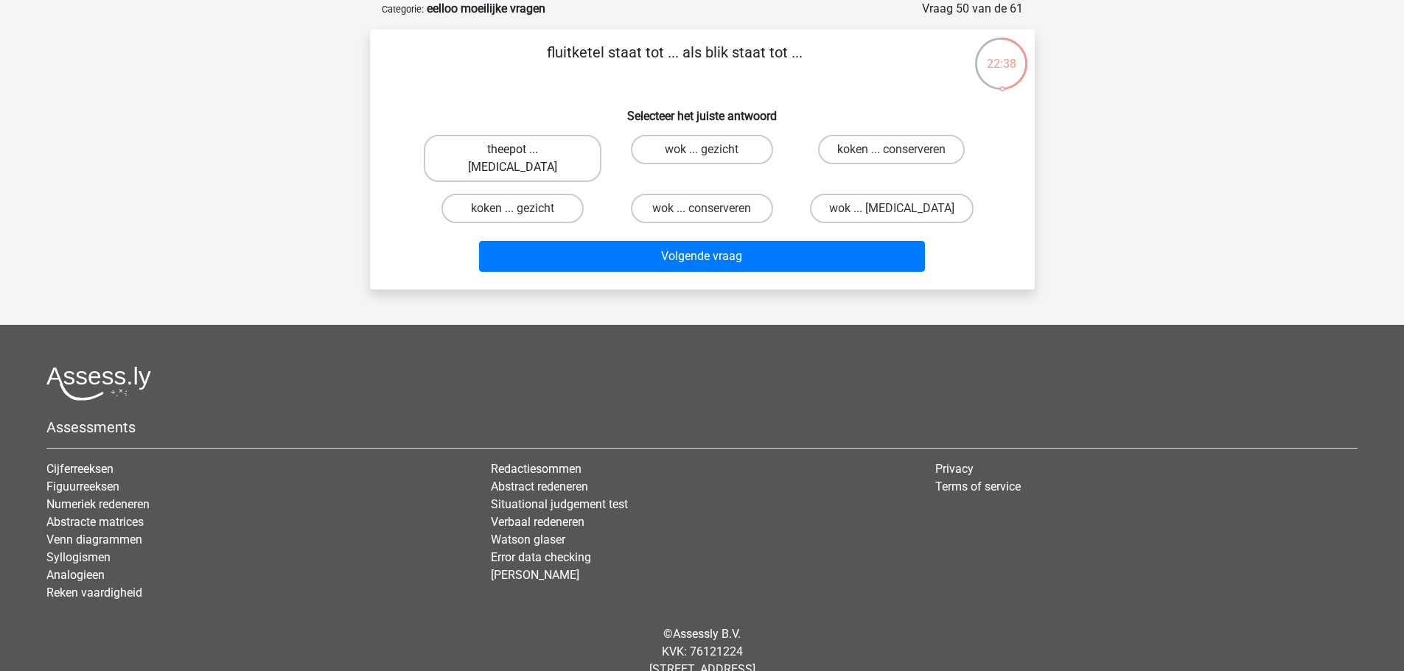
click at [553, 141] on label "theepot ... ogen" at bounding box center [513, 158] width 178 height 47
click at [522, 150] on input "theepot ... ogen" at bounding box center [517, 155] width 10 height 10
radio input "true"
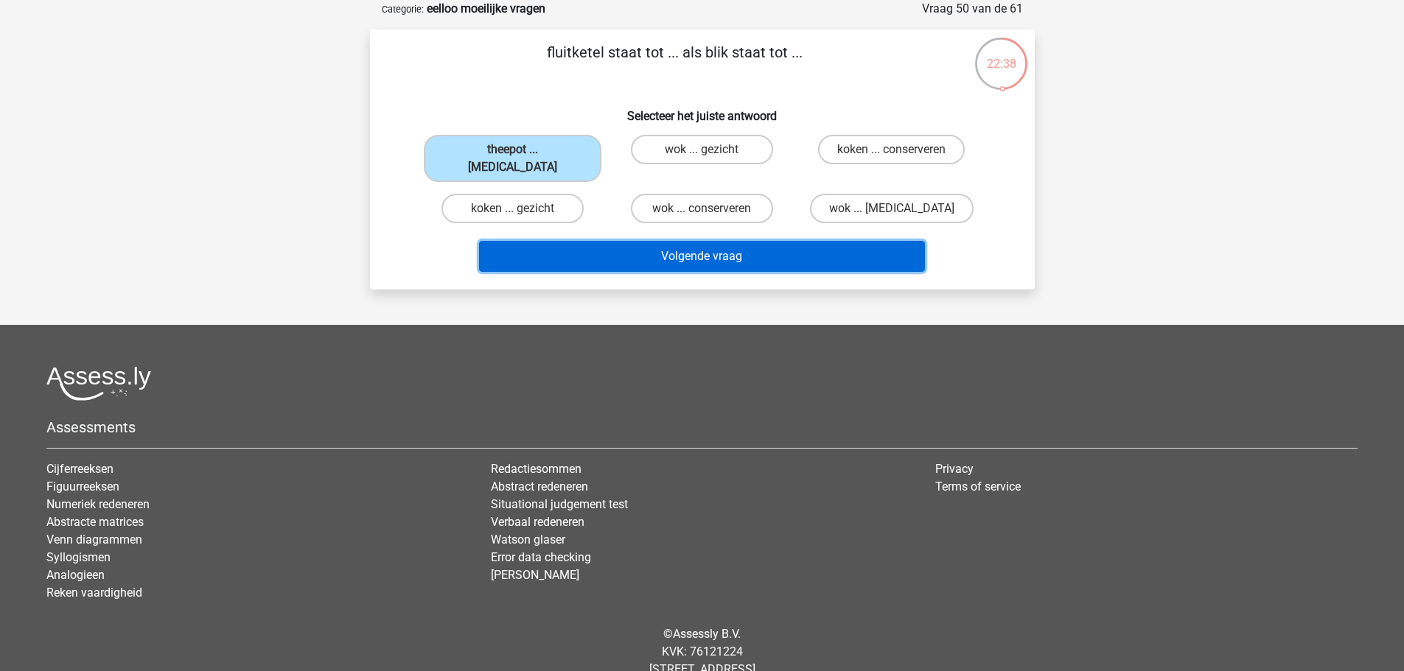
click at [668, 241] on button "Volgende vraag" at bounding box center [702, 256] width 446 height 31
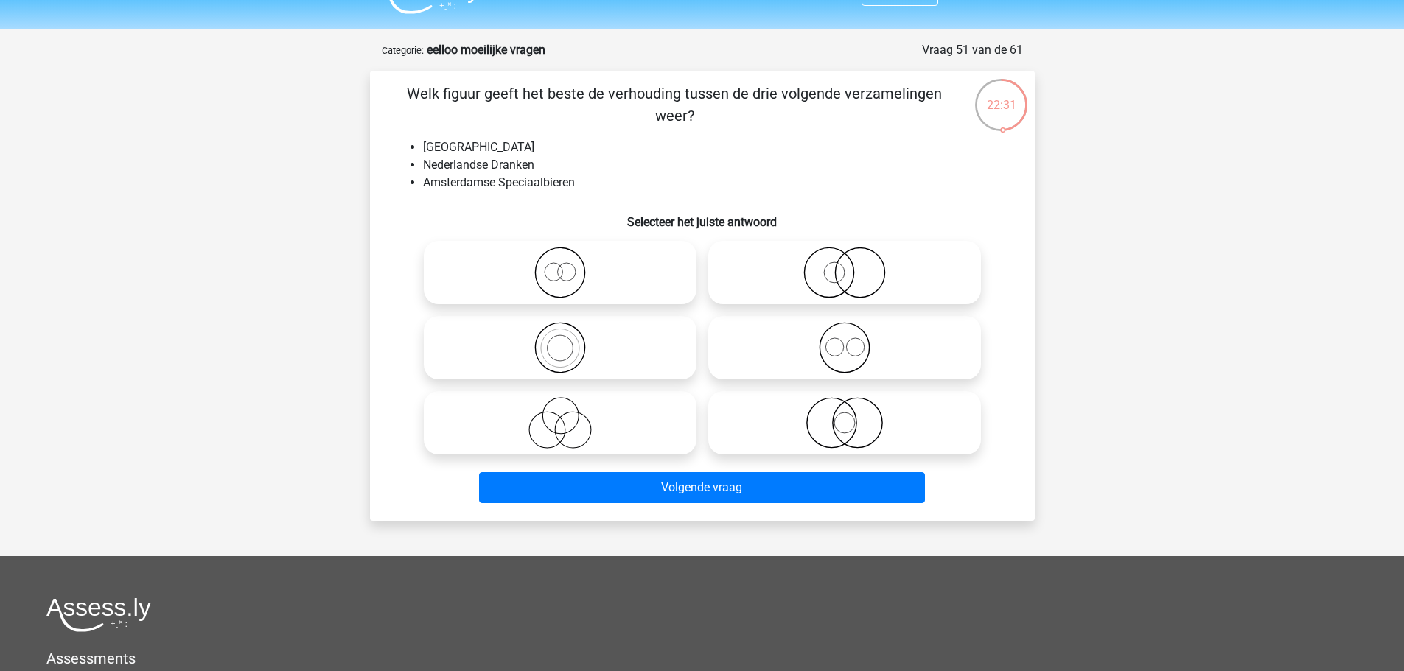
scroll to position [0, 0]
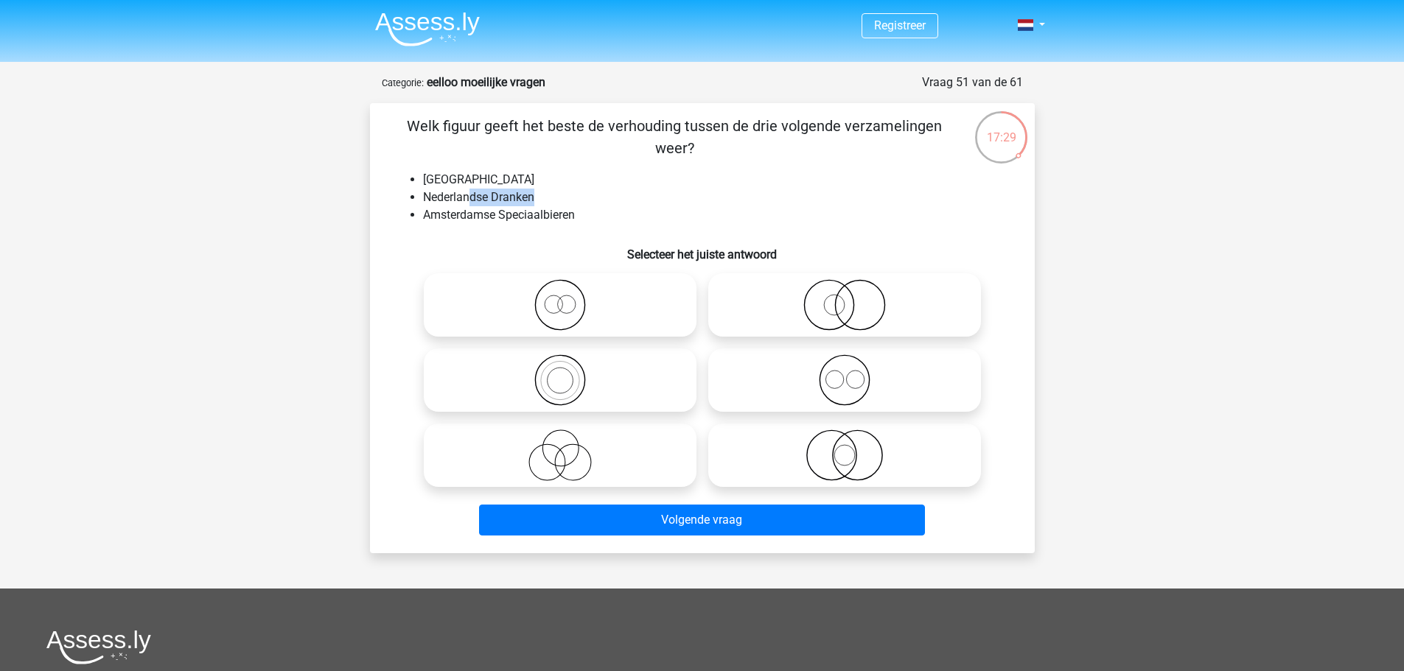
click at [541, 202] on li "Nederlandse Dranken" at bounding box center [717, 198] width 588 height 18
drag, startPoint x: 457, startPoint y: 220, endPoint x: 511, endPoint y: 221, distance: 54.5
click at [508, 221] on li "Amsterdamse Speciaalbieren" at bounding box center [717, 215] width 588 height 18
drag, startPoint x: 696, startPoint y: 162, endPoint x: 725, endPoint y: 160, distance: 28.8
click at [744, 167] on div "Welk figuur geeft het beste de verhouding tussen de drie volgende verzamelingen…" at bounding box center [702, 328] width 653 height 427
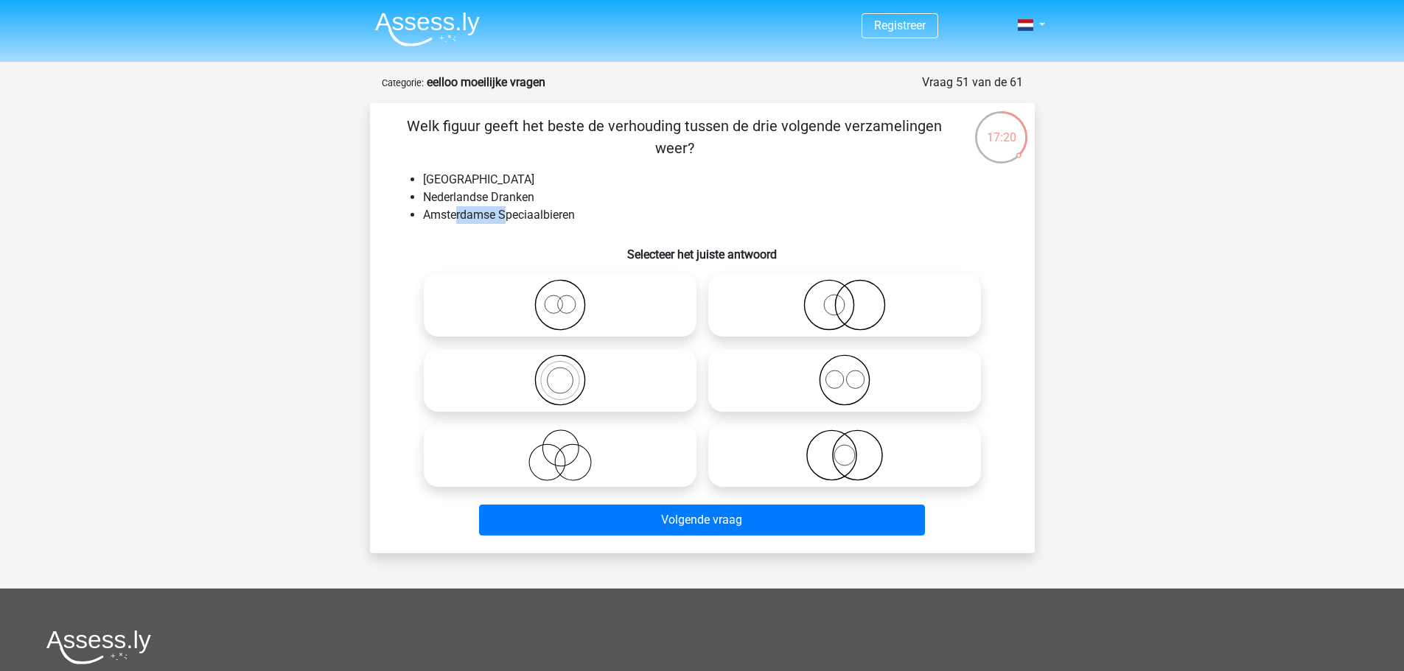
click at [916, 322] on icon at bounding box center [844, 305] width 261 height 52
click at [854, 298] on input "radio" at bounding box center [849, 293] width 10 height 10
radio input "true"
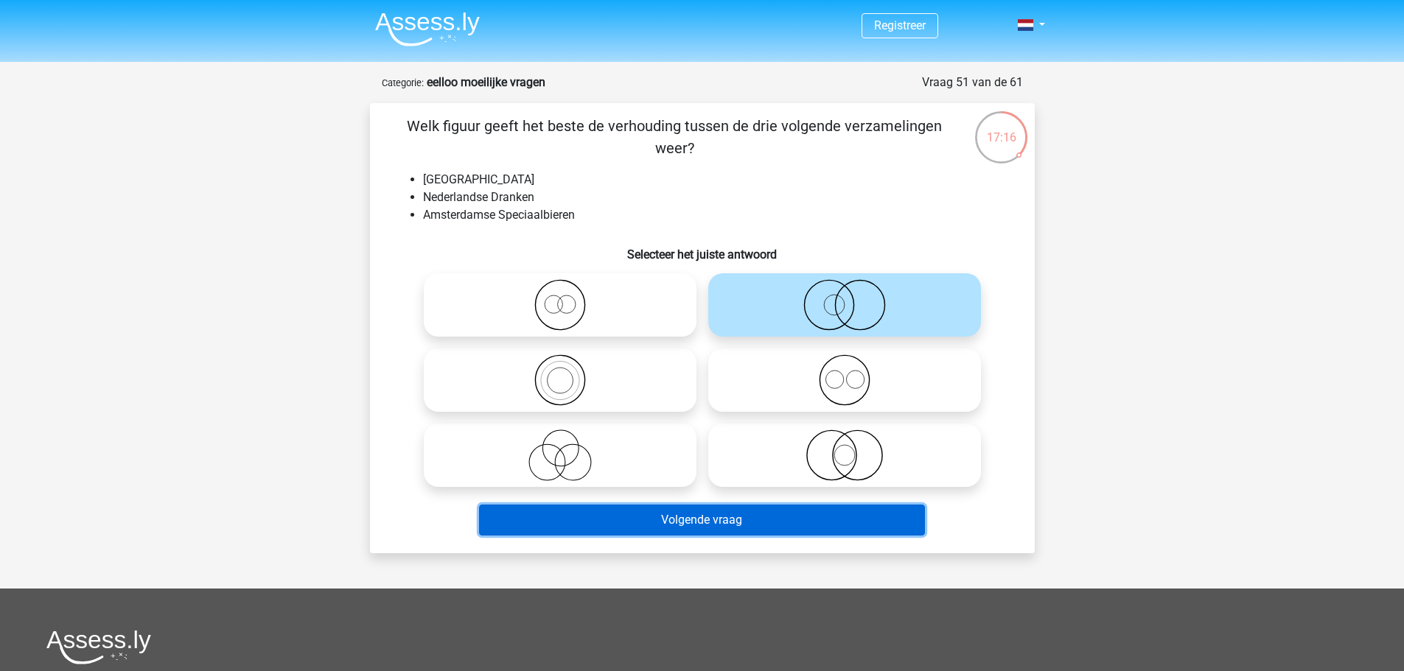
click at [800, 522] on button "Volgende vraag" at bounding box center [702, 520] width 446 height 31
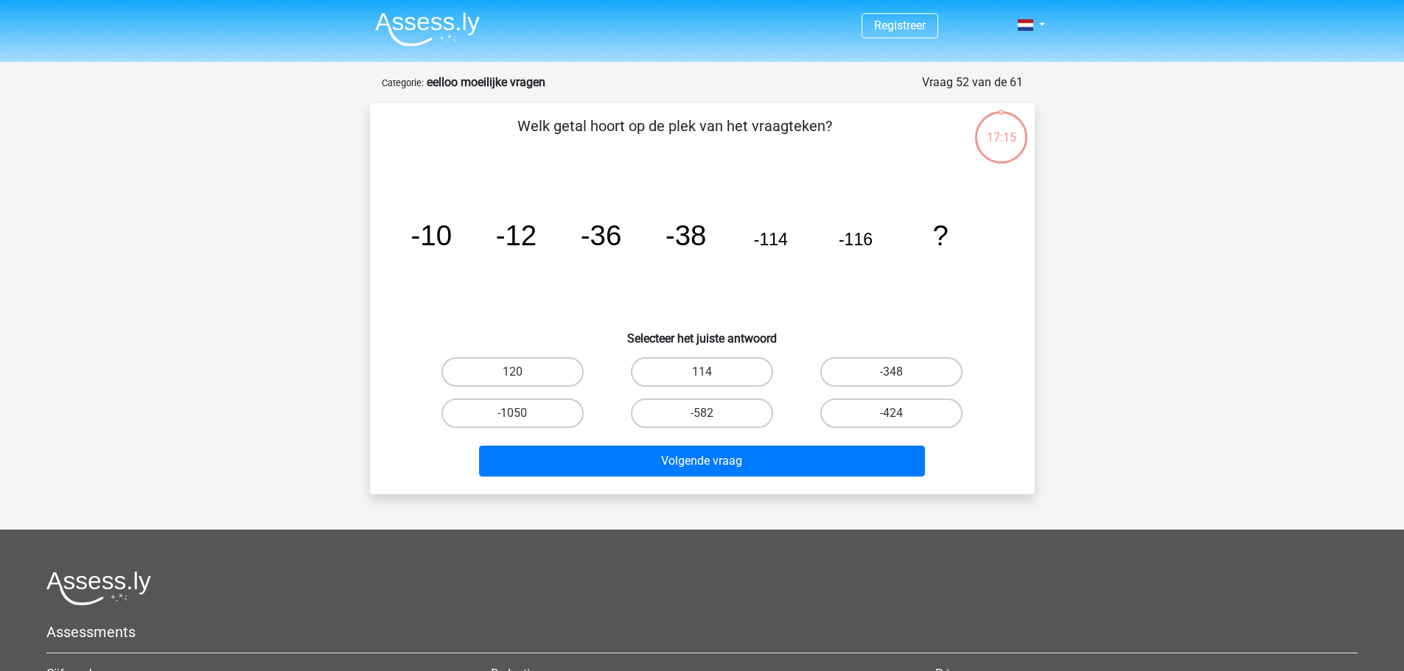
scroll to position [74, 0]
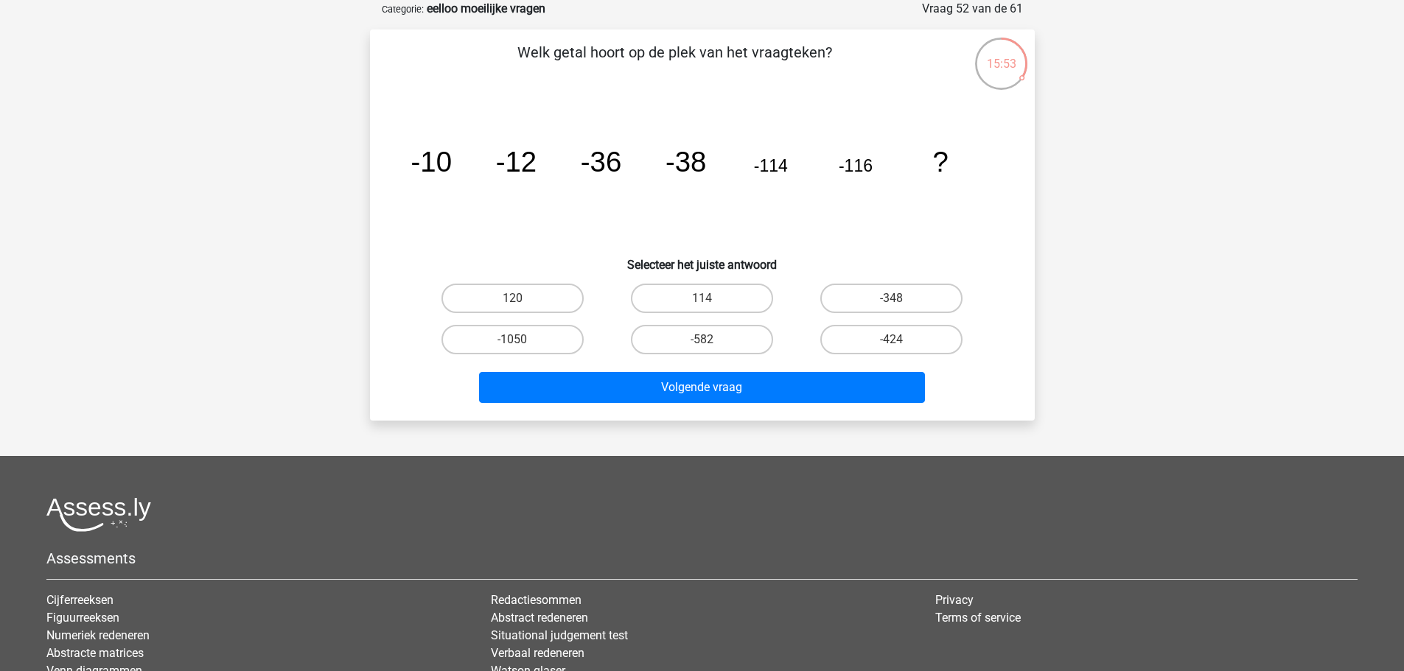
click at [892, 298] on input "-348" at bounding box center [897, 303] width 10 height 10
radio input "true"
click at [632, 403] on div "Volgende vraag" at bounding box center [702, 390] width 569 height 37
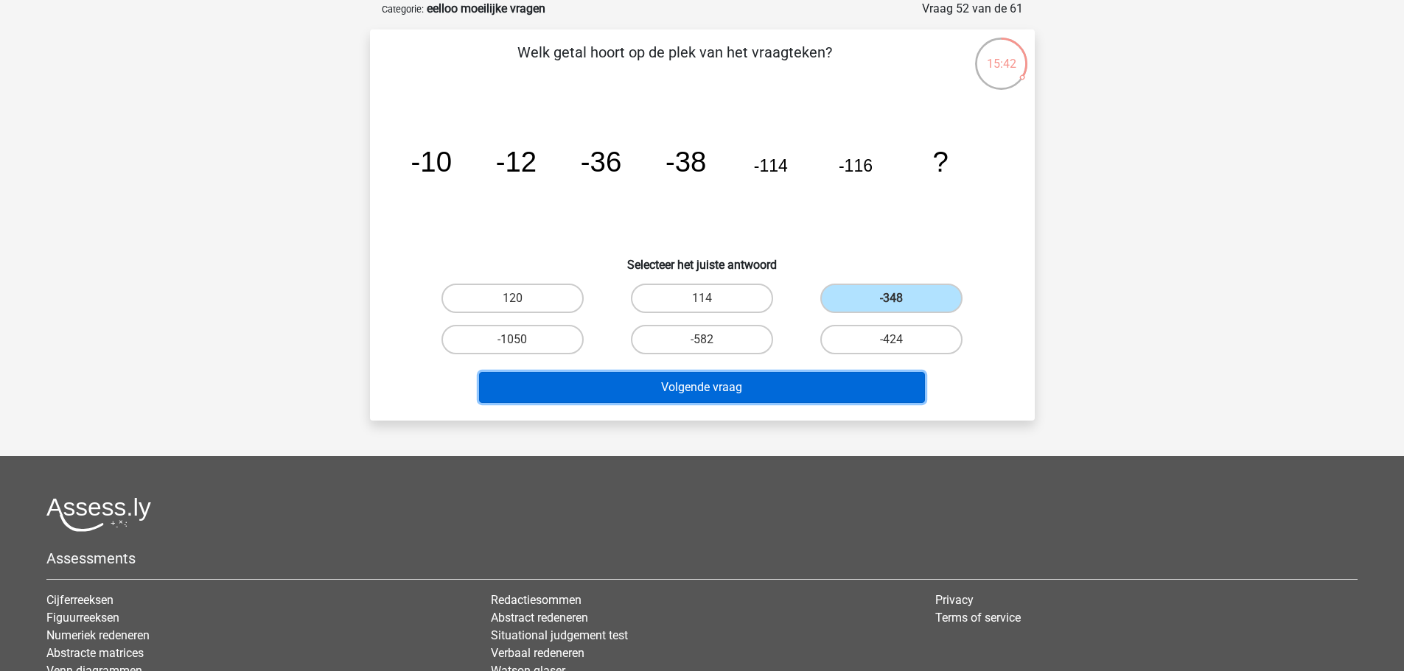
click at [633, 393] on button "Volgende vraag" at bounding box center [702, 387] width 446 height 31
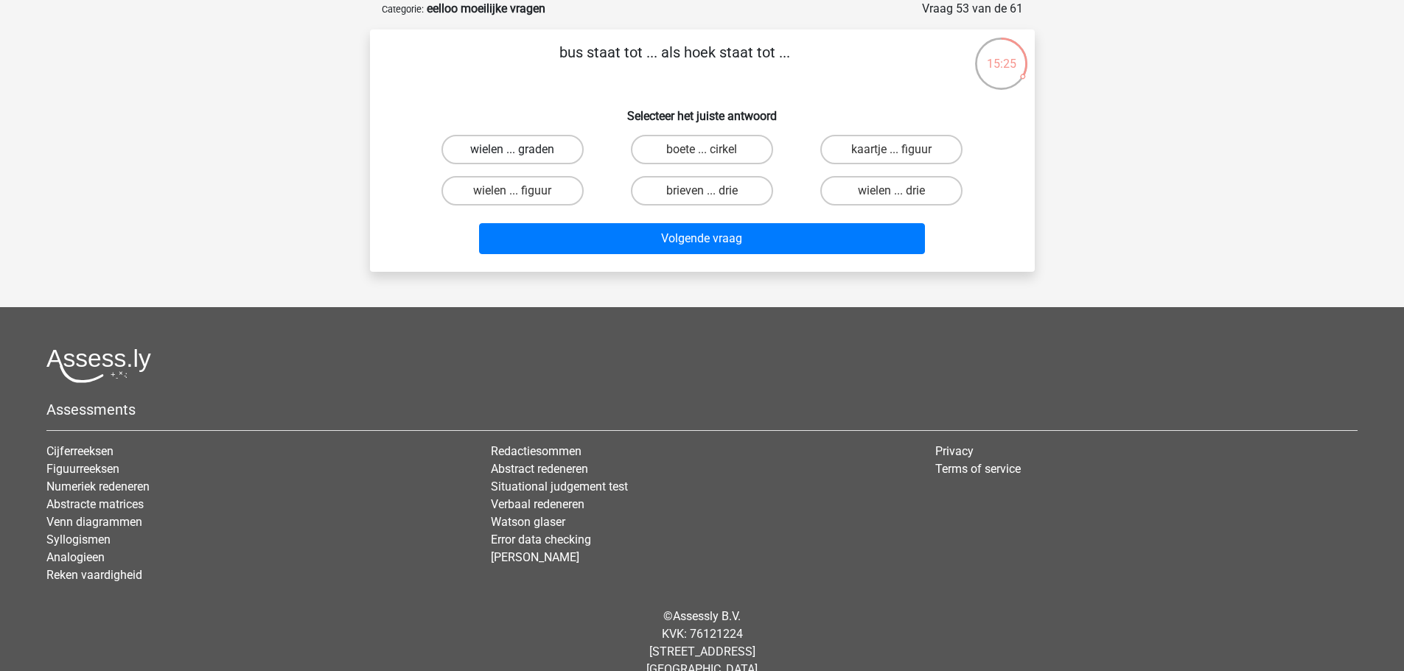
click at [523, 156] on label "wielen ... graden" at bounding box center [512, 149] width 142 height 29
click at [522, 156] on input "wielen ... graden" at bounding box center [517, 155] width 10 height 10
radio input "true"
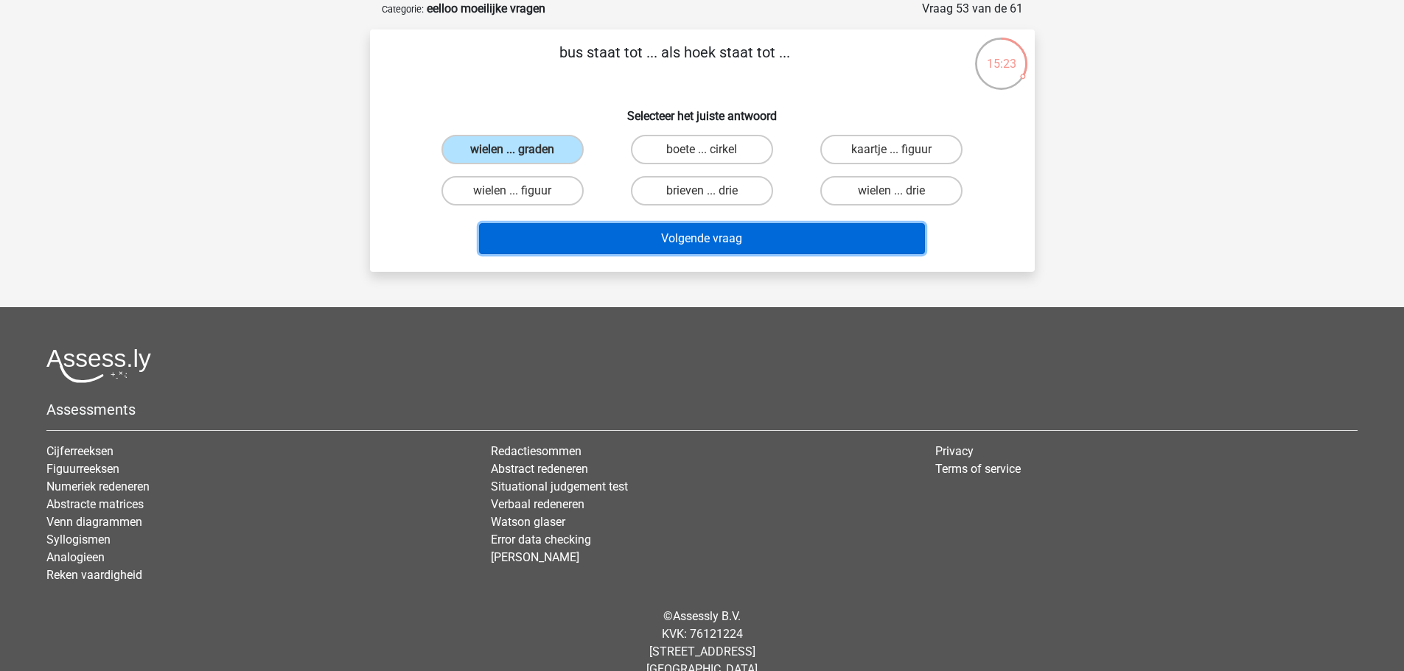
click at [598, 253] on button "Volgende vraag" at bounding box center [702, 238] width 446 height 31
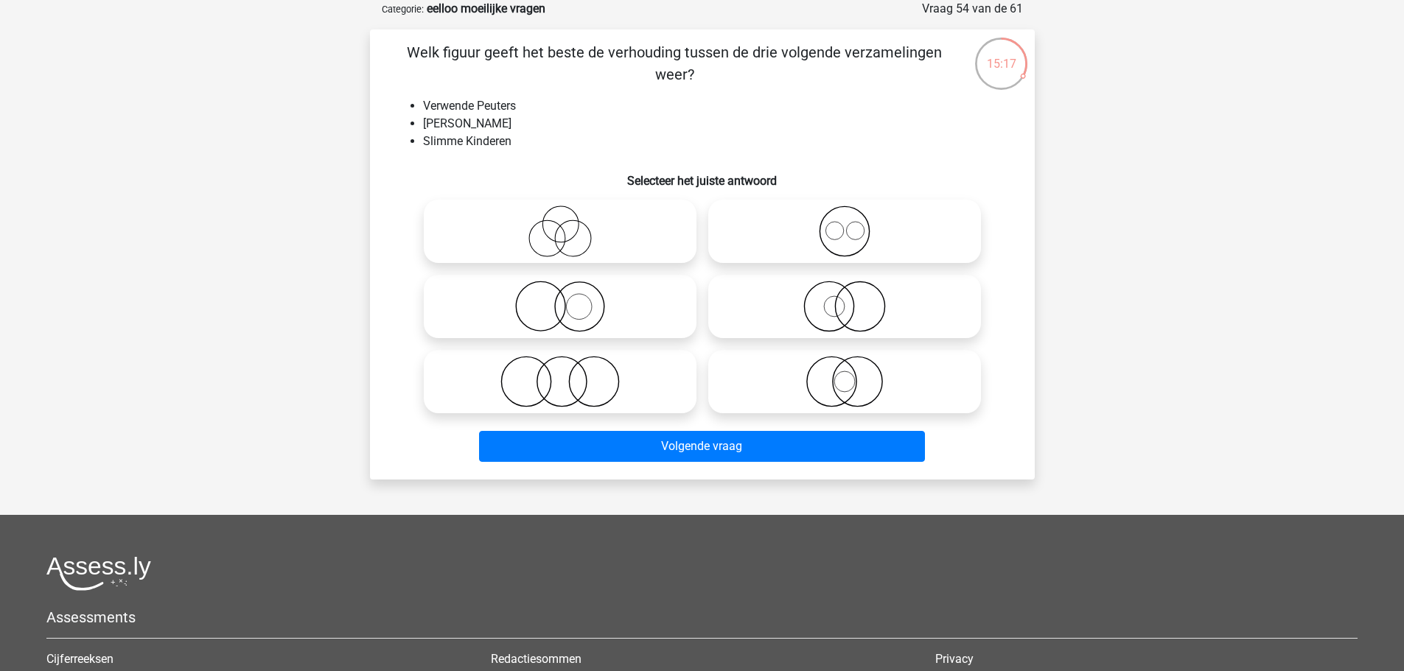
click at [499, 234] on icon at bounding box center [560, 232] width 261 height 52
click at [560, 224] on input "radio" at bounding box center [565, 219] width 10 height 10
radio input "true"
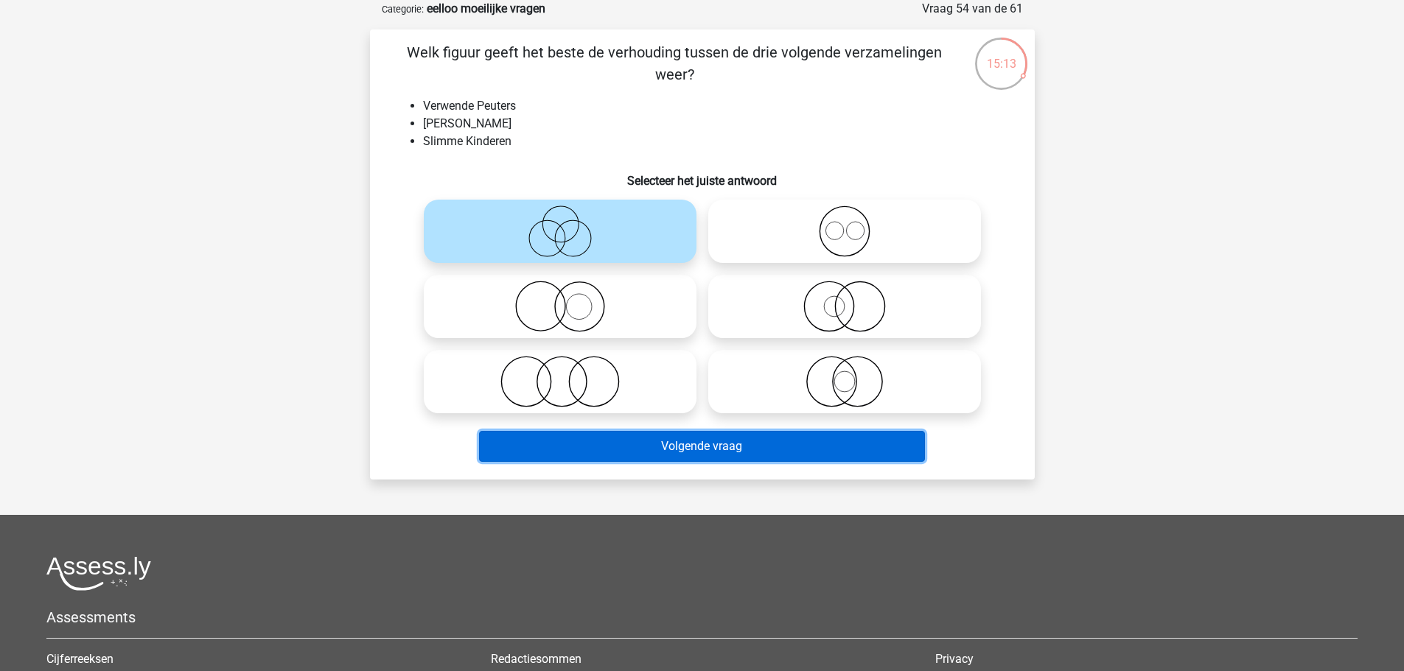
click at [685, 454] on button "Volgende vraag" at bounding box center [702, 446] width 446 height 31
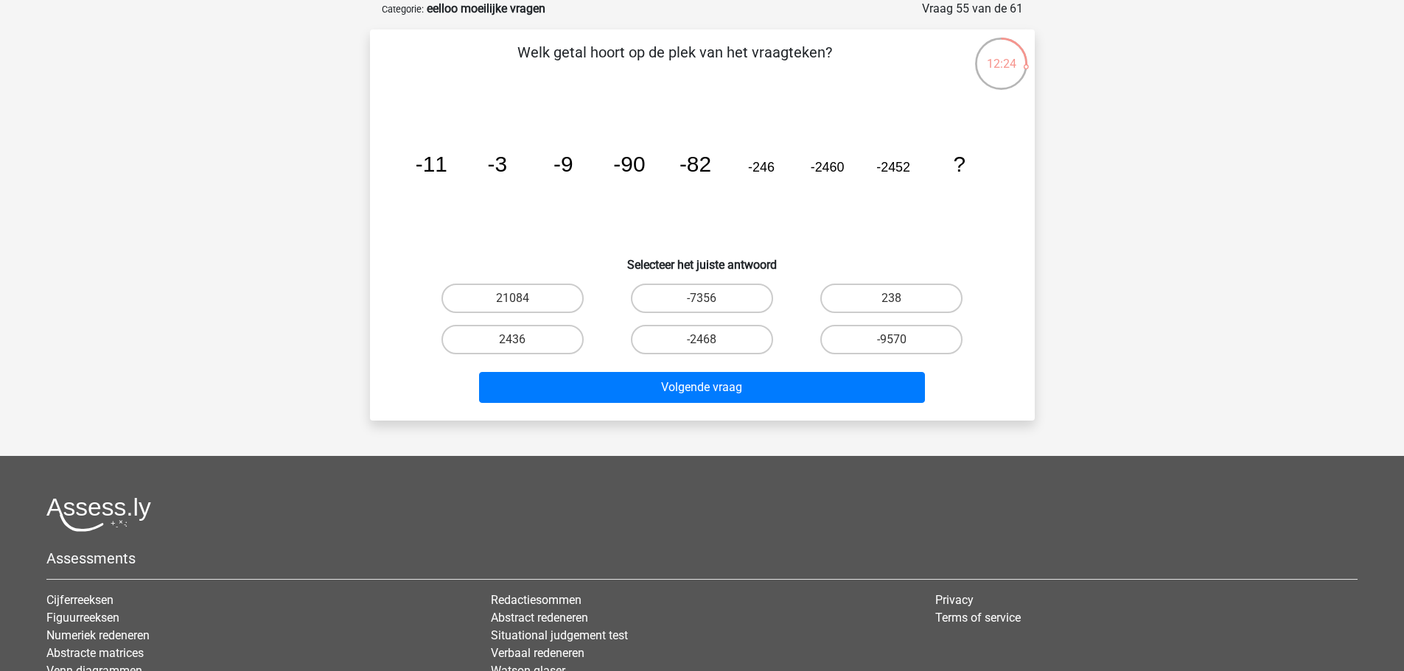
click at [601, 299] on div "-7356" at bounding box center [513, 298] width 178 height 29
click at [762, 298] on label "-7356" at bounding box center [702, 298] width 142 height 29
click at [711, 298] on input "-7356" at bounding box center [707, 303] width 10 height 10
radio input "true"
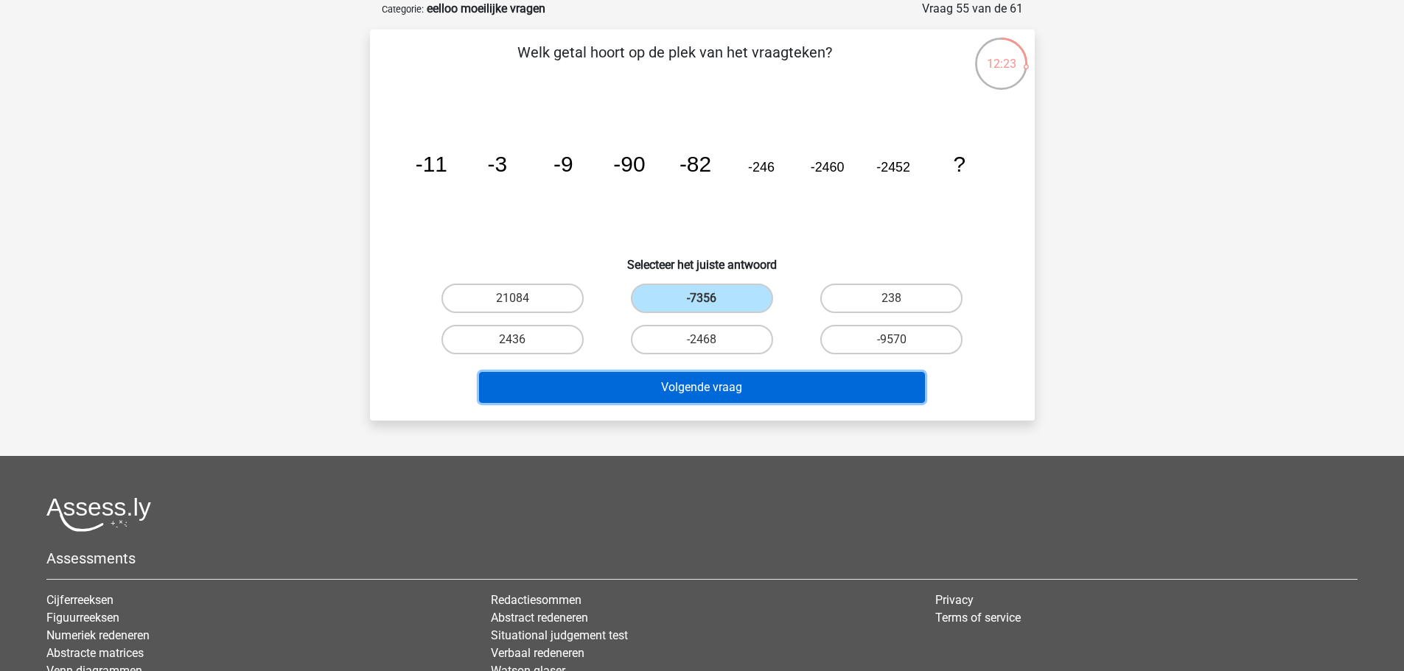
click at [756, 388] on button "Volgende vraag" at bounding box center [702, 387] width 446 height 31
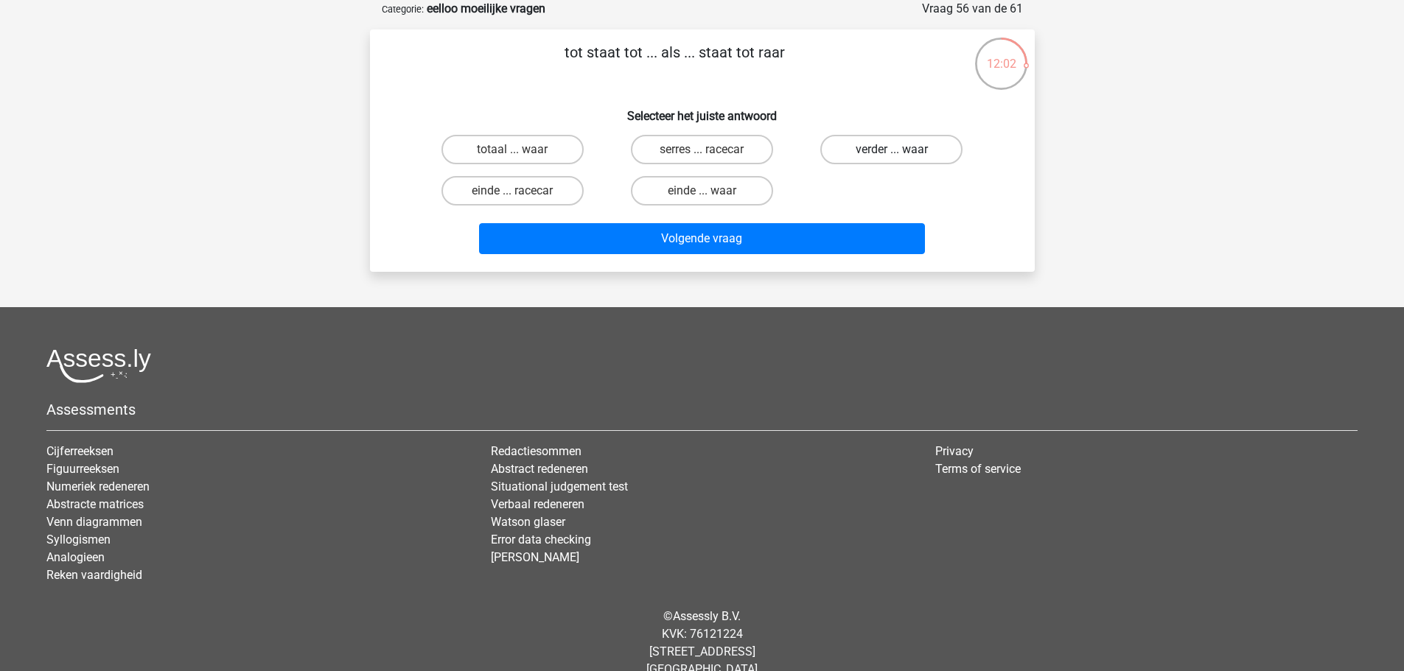
click at [856, 156] on label "verder ... waar" at bounding box center [891, 149] width 142 height 29
click at [892, 156] on input "verder ... waar" at bounding box center [897, 155] width 10 height 10
radio input "true"
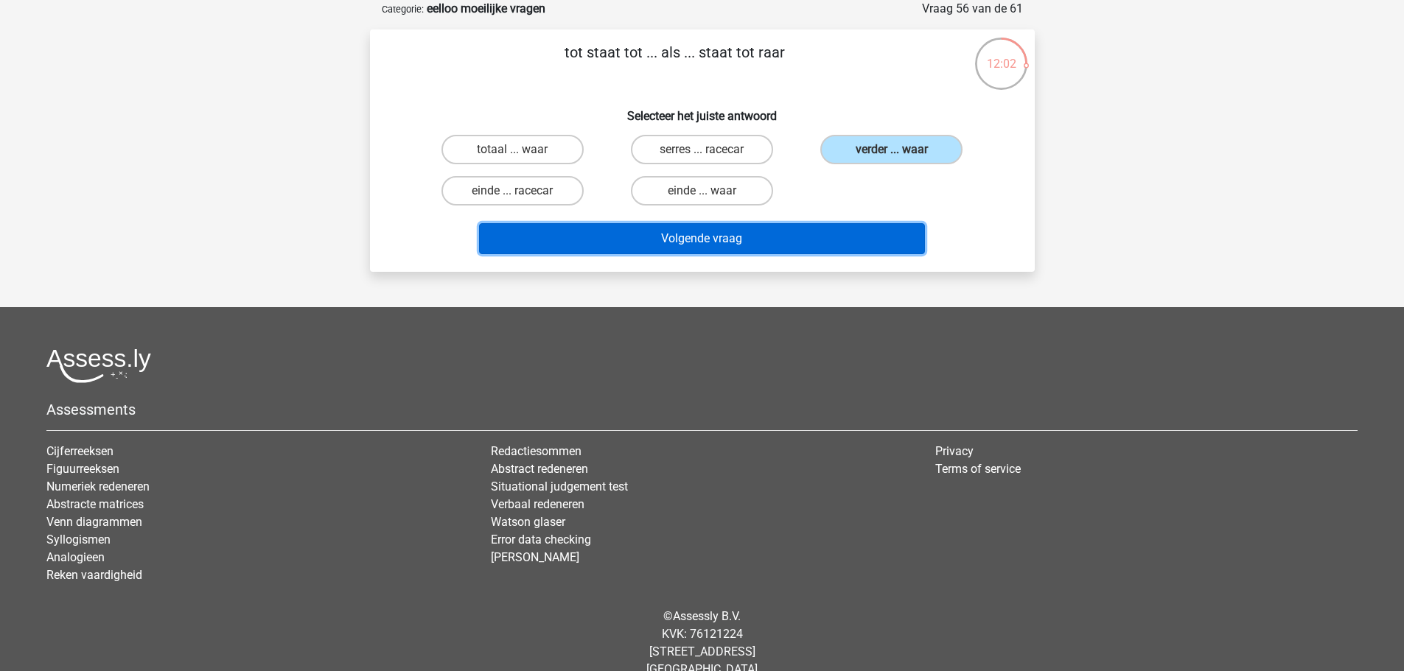
click at [823, 229] on button "Volgende vraag" at bounding box center [702, 238] width 446 height 31
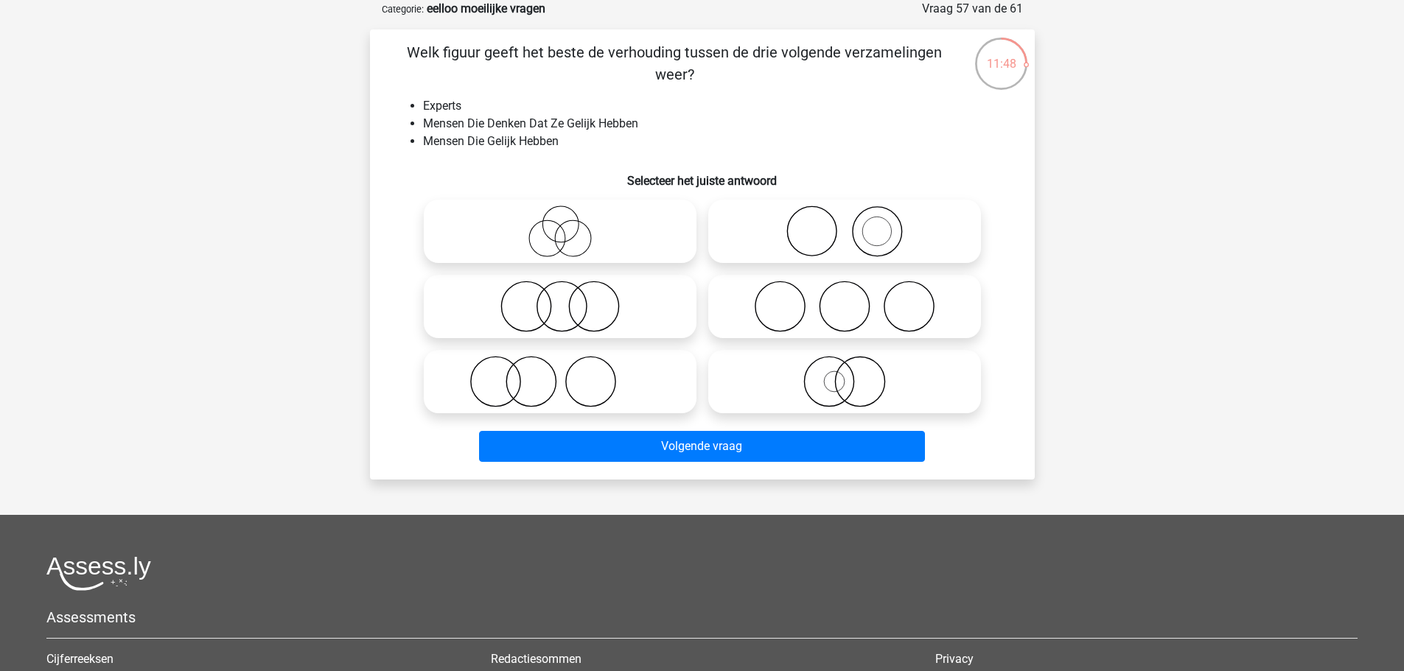
click at [816, 297] on icon at bounding box center [844, 307] width 261 height 52
click at [844, 297] on input "radio" at bounding box center [849, 295] width 10 height 10
radio input "true"
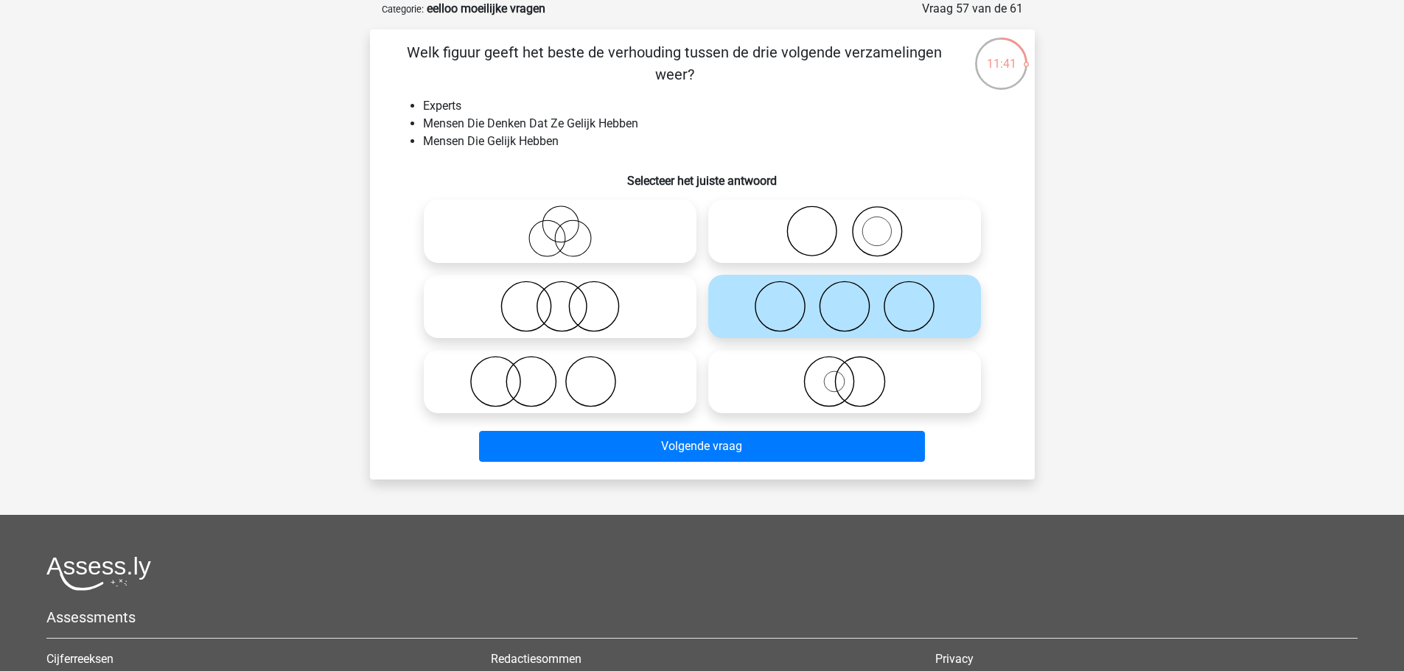
click at [640, 396] on icon at bounding box center [560, 382] width 261 height 52
click at [570, 374] on input "radio" at bounding box center [565, 370] width 10 height 10
radio input "true"
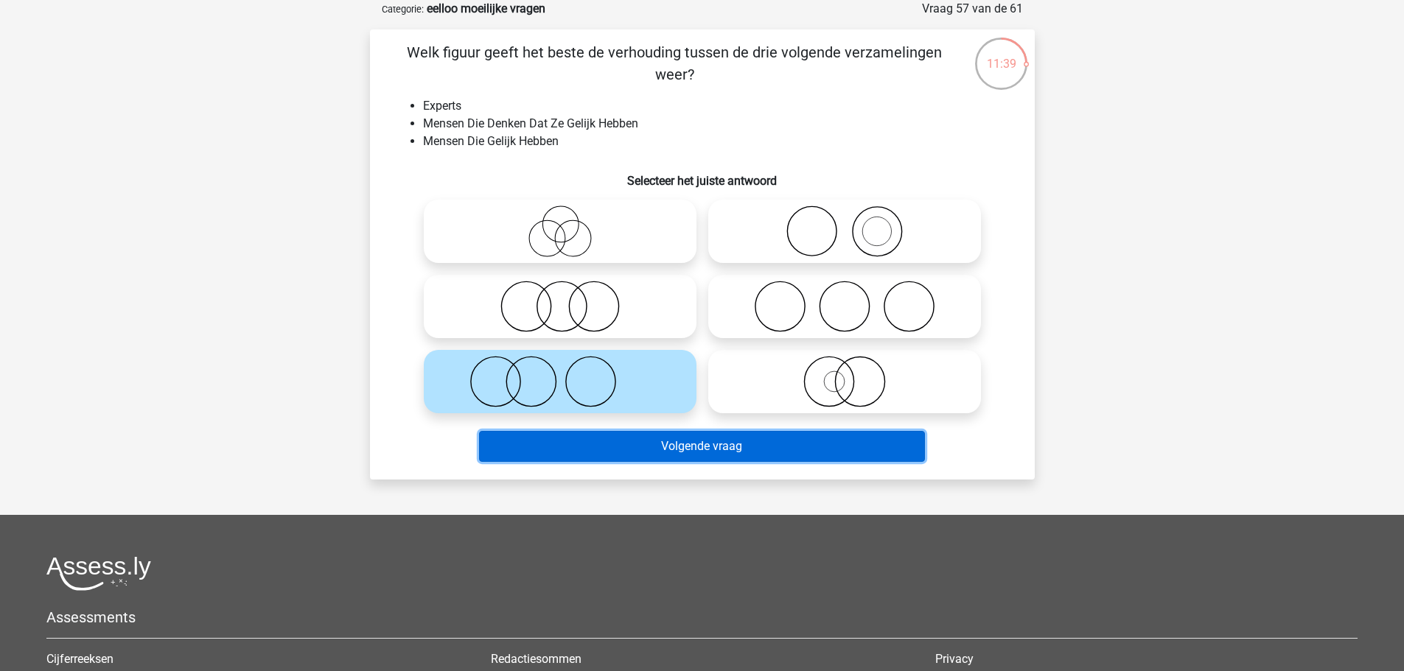
click at [731, 458] on button "Volgende vraag" at bounding box center [702, 446] width 446 height 31
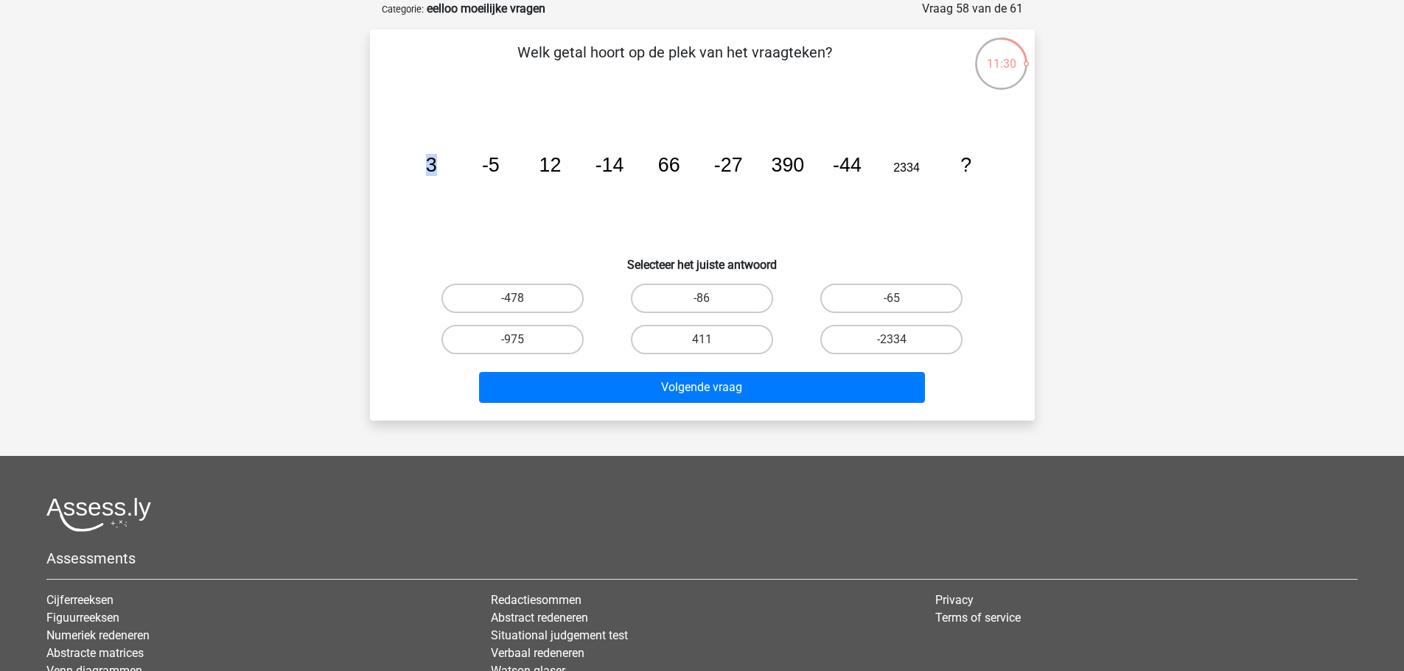
drag, startPoint x: 410, startPoint y: 161, endPoint x: 478, endPoint y: 176, distance: 69.5
click at [478, 177] on icon "image/svg+xml 3 -5 12 -14 66 -27 390 -44 2334 ?" at bounding box center [702, 171] width 594 height 149
click at [478, 176] on icon "image/svg+xml 3 -5 12 -14 66 -27 390 -44 2334 ?" at bounding box center [702, 171] width 594 height 149
drag, startPoint x: 478, startPoint y: 174, endPoint x: 548, endPoint y: 182, distance: 70.5
click at [548, 182] on icon "image/svg+xml 3 -5 12 -14 66 -27 390 -44 2334 ?" at bounding box center [702, 171] width 594 height 149
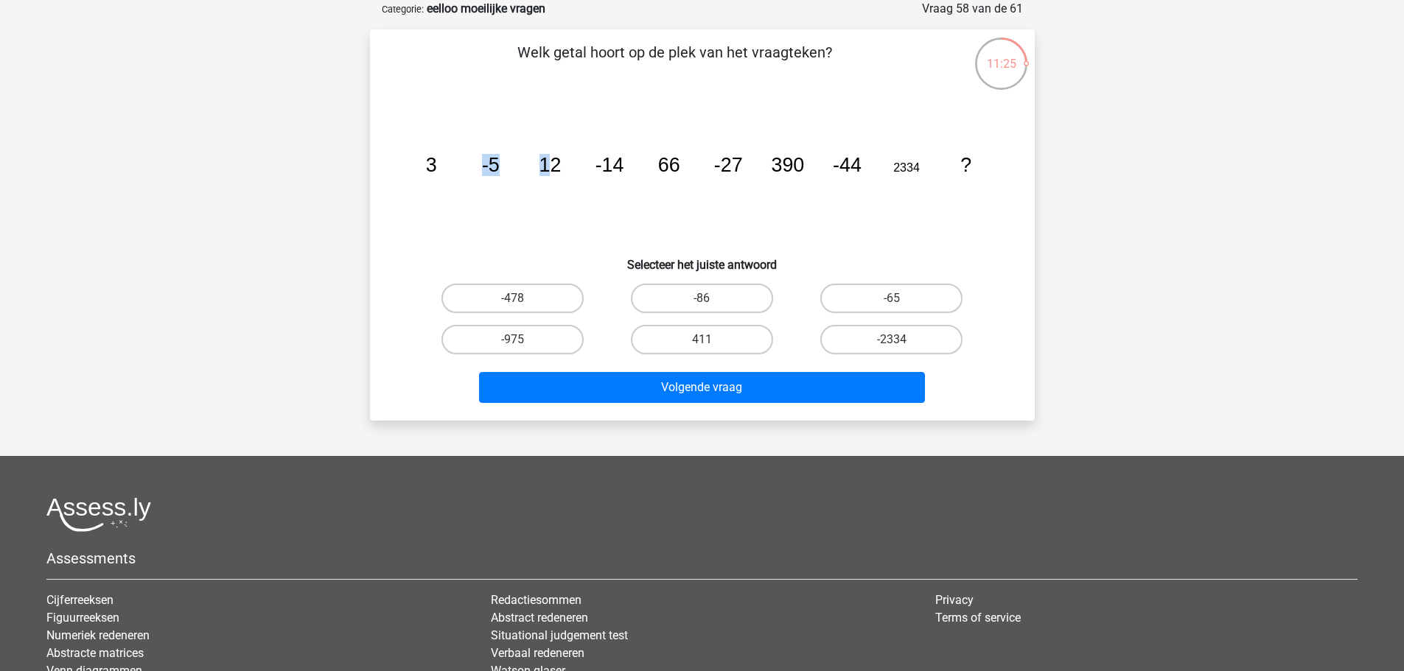
click at [549, 178] on icon "image/svg+xml 3 -5 12 -14 66 -27 390 -44 2334 ?" at bounding box center [702, 171] width 594 height 149
drag, startPoint x: 536, startPoint y: 172, endPoint x: 609, endPoint y: 223, distance: 88.9
click at [609, 223] on icon "image/svg+xml 3 -5 12 -14 66 -27 390 -44 2334 ?" at bounding box center [702, 171] width 594 height 149
click at [618, 225] on icon "image/svg+xml 3 -5 12 -14 66 -27 390 -44 2334 ?" at bounding box center [702, 171] width 594 height 149
click at [436, 173] on tspan "-14" at bounding box center [430, 165] width 11 height 22
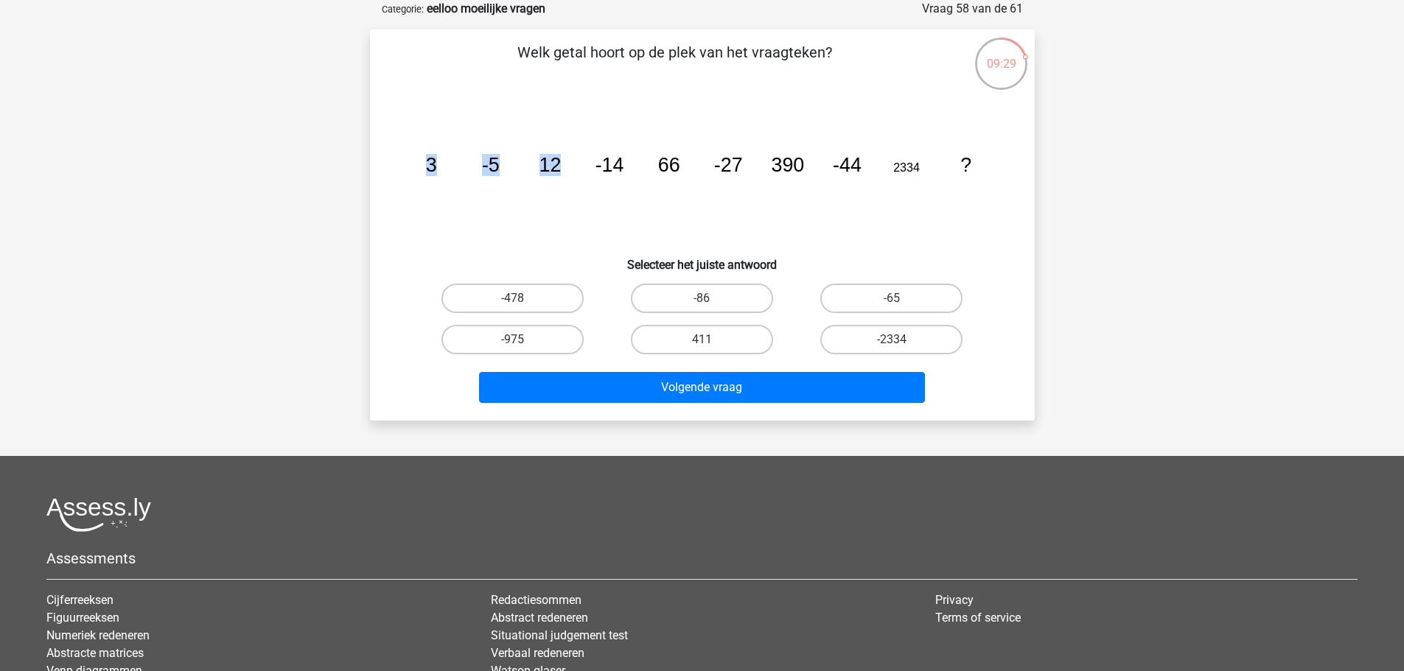
drag, startPoint x: 446, startPoint y: 174, endPoint x: 592, endPoint y: 159, distance: 146.6
click at [591, 159] on icon "image/svg+xml 3 -5 12 -14 66 -27 390 -44 2334 ?" at bounding box center [702, 171] width 594 height 149
click at [594, 158] on icon "image/svg+xml 3 -5 12 -14 66 -27 390 -44 2334 ?" at bounding box center [702, 171] width 594 height 149
drag, startPoint x: 647, startPoint y: 167, endPoint x: 843, endPoint y: 168, distance: 196.0
click at [838, 168] on icon "image/svg+xml 3 -5 12 -14 66 -27 390 -44 2334 ?" at bounding box center [702, 171] width 594 height 149
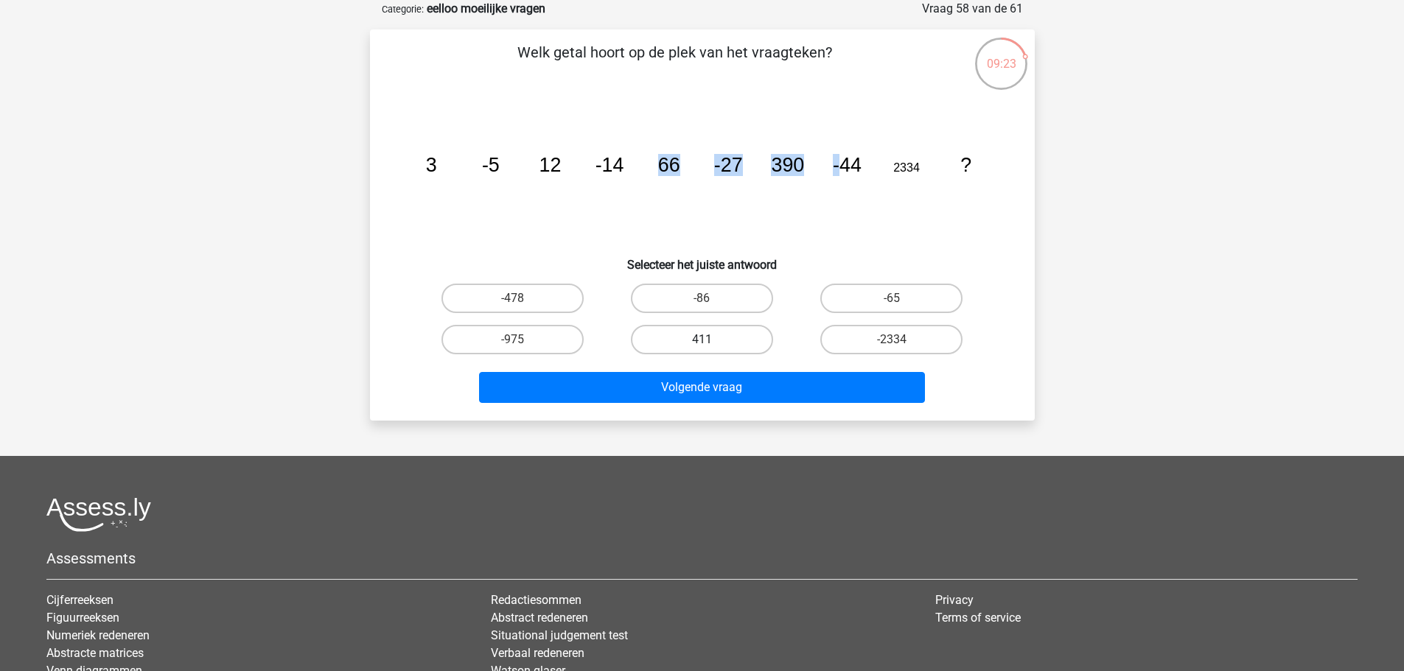
click at [746, 330] on label "411" at bounding box center [702, 339] width 142 height 29
click at [711, 340] on input "411" at bounding box center [707, 345] width 10 height 10
radio input "true"
click at [537, 305] on label "-478" at bounding box center [512, 298] width 142 height 29
click at [522, 305] on input "-478" at bounding box center [517, 303] width 10 height 10
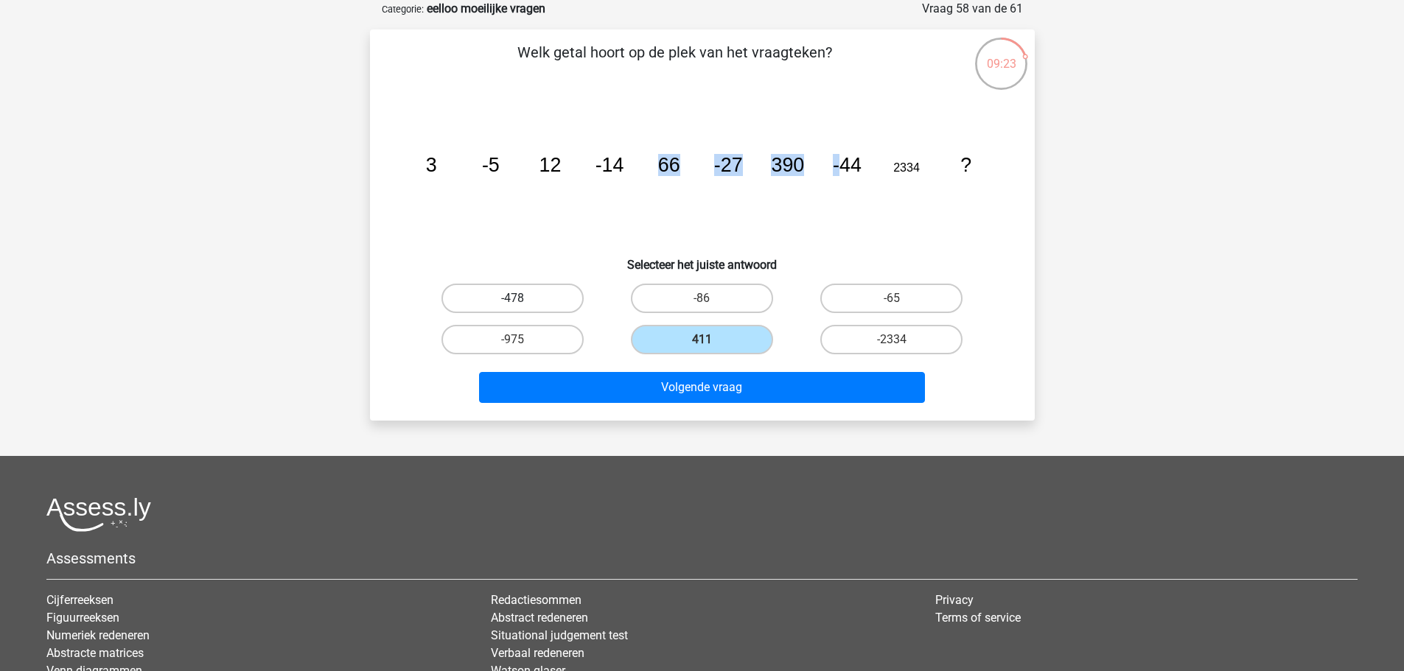
radio input "true"
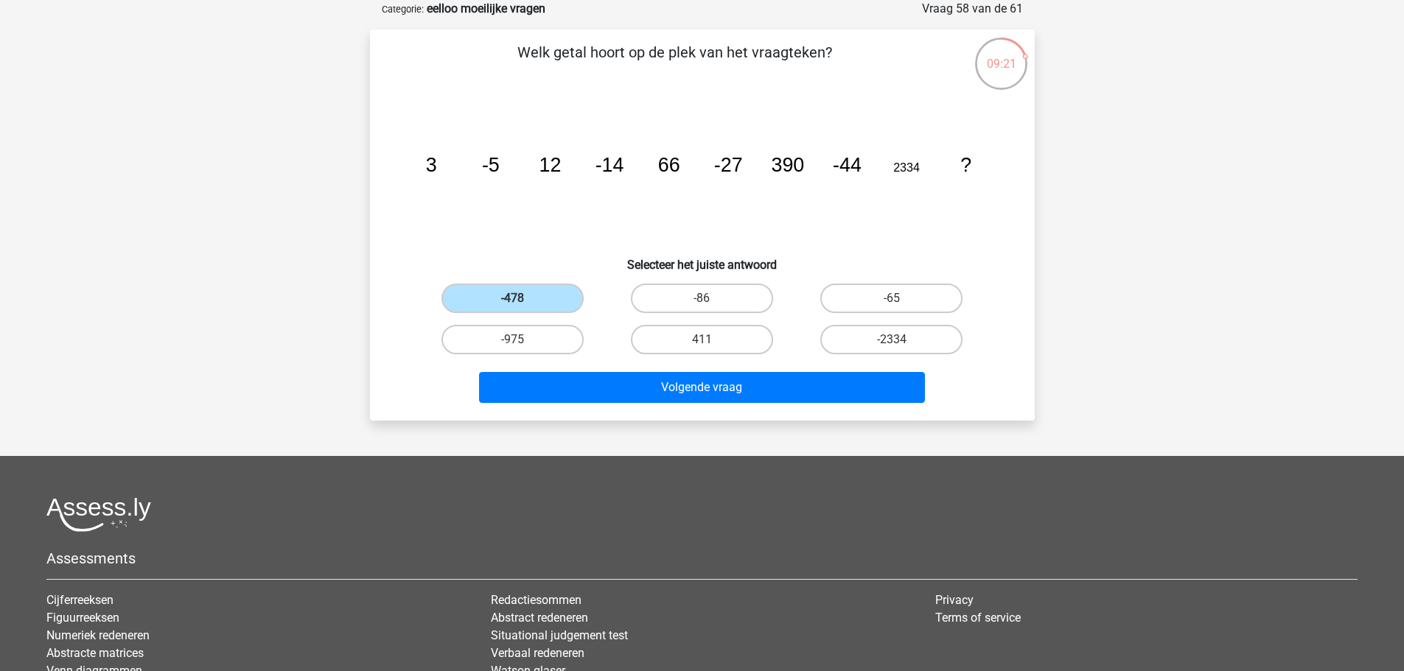
click at [929, 181] on icon "image/svg+xml 3 -5 12 -14 66 -27 390 -44 2334 ?" at bounding box center [702, 171] width 594 height 149
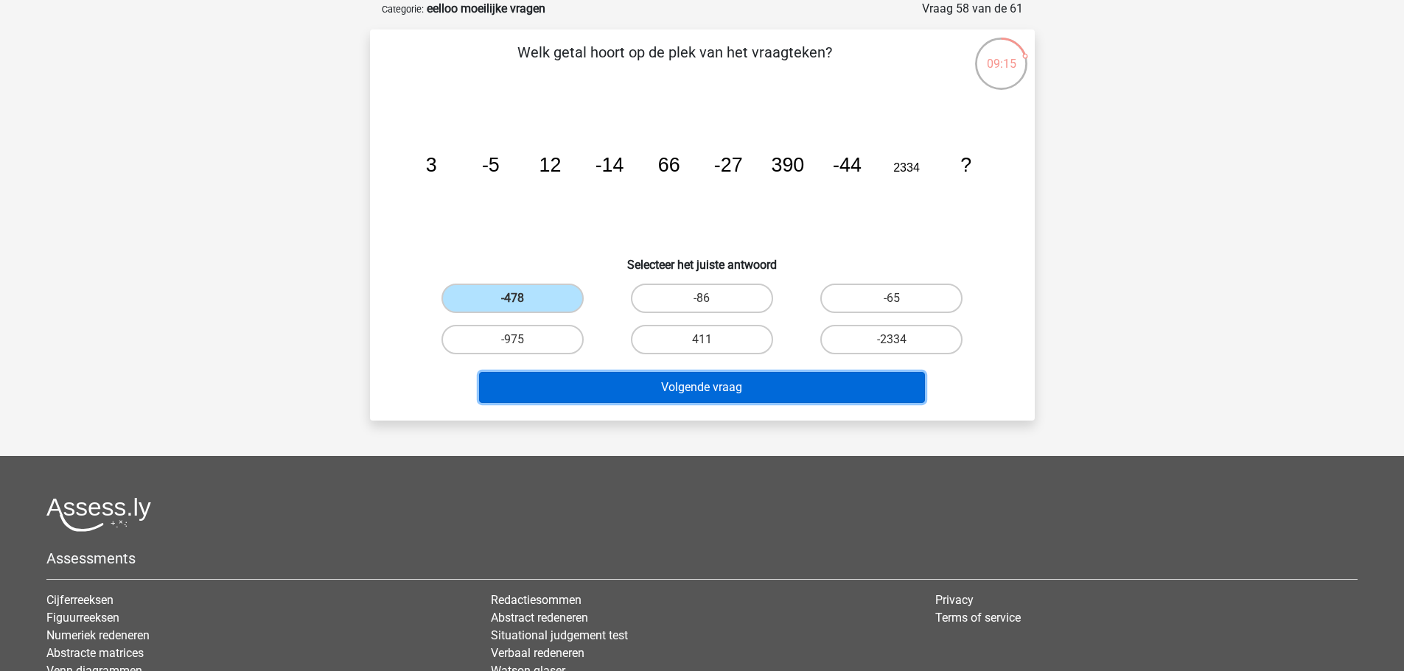
click at [766, 399] on button "Volgende vraag" at bounding box center [702, 387] width 446 height 31
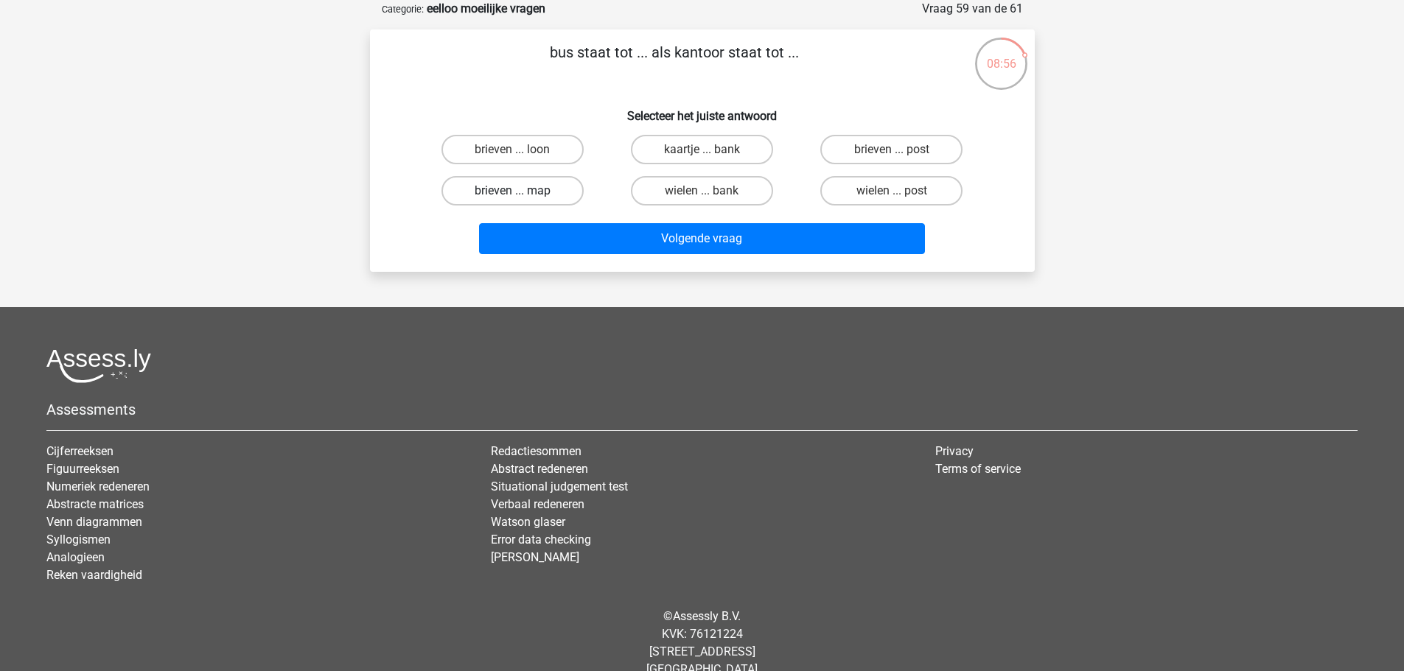
click at [561, 181] on label "brieven ... map" at bounding box center [512, 190] width 142 height 29
click at [522, 191] on input "brieven ... map" at bounding box center [517, 196] width 10 height 10
radio input "true"
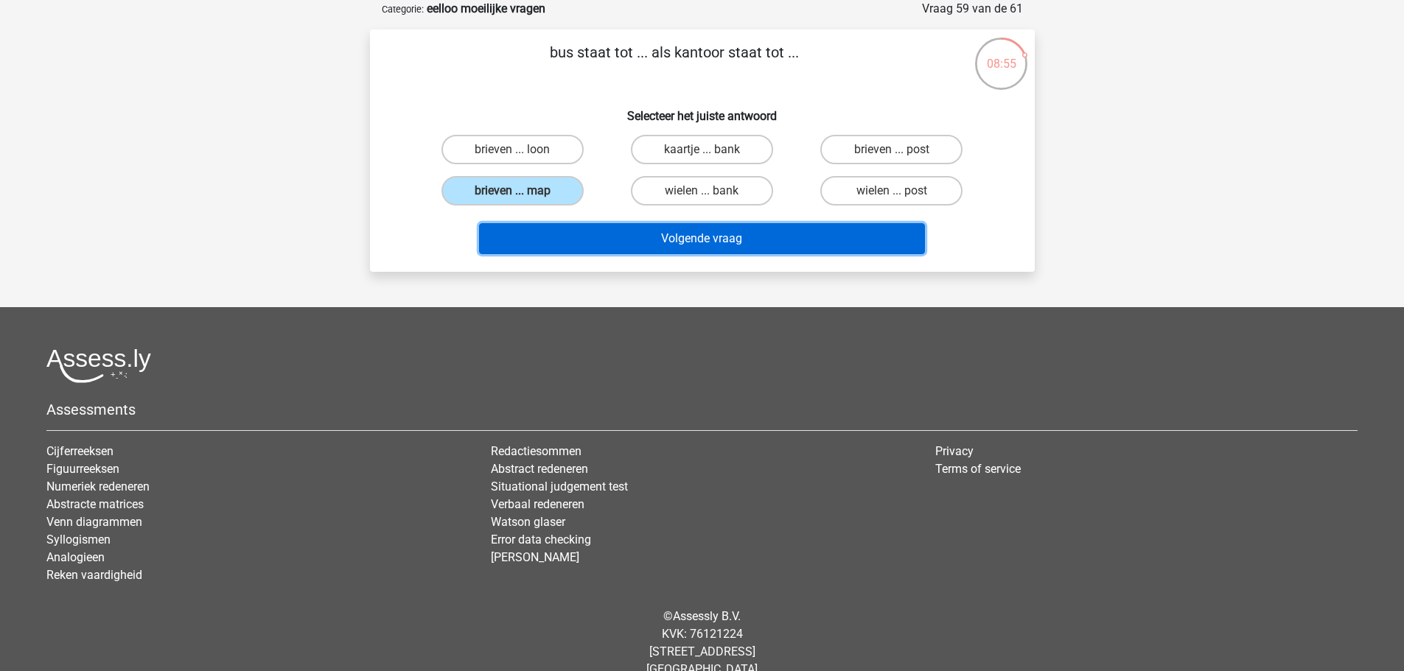
click at [644, 236] on button "Volgende vraag" at bounding box center [702, 238] width 446 height 31
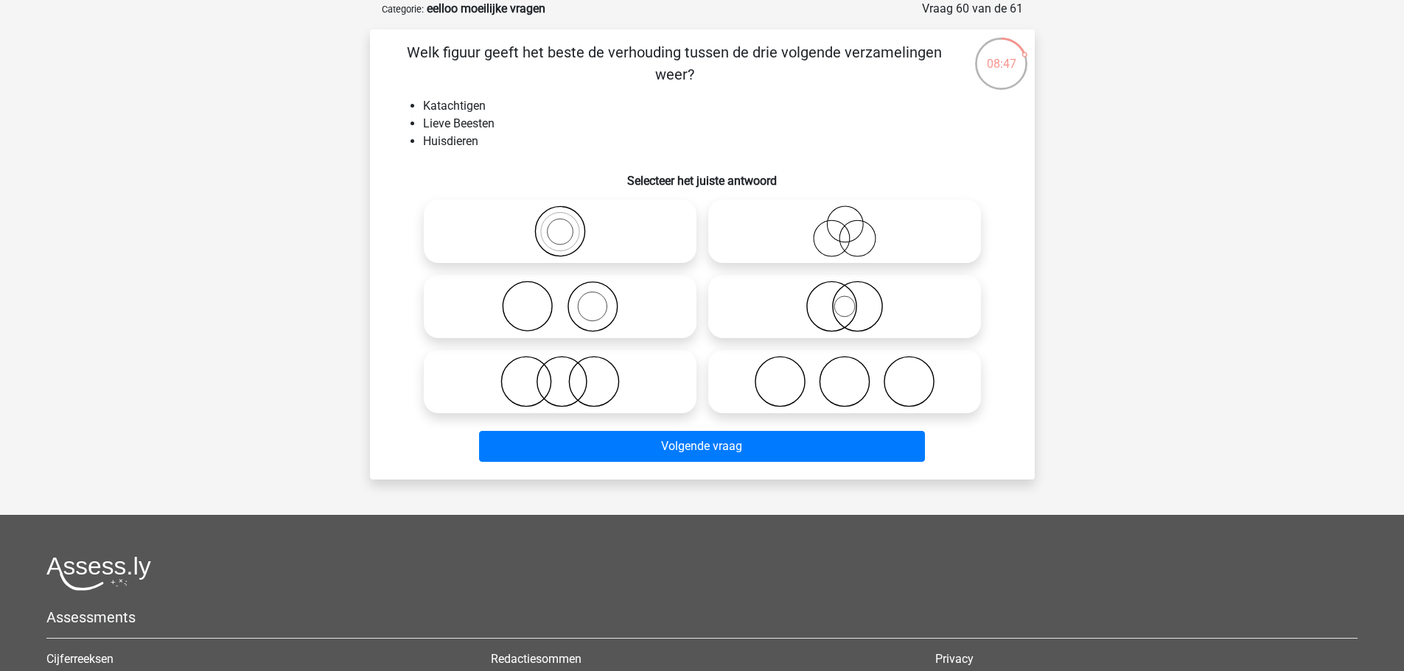
click at [784, 214] on icon at bounding box center [844, 232] width 261 height 52
click at [844, 214] on input "radio" at bounding box center [849, 219] width 10 height 10
radio input "true"
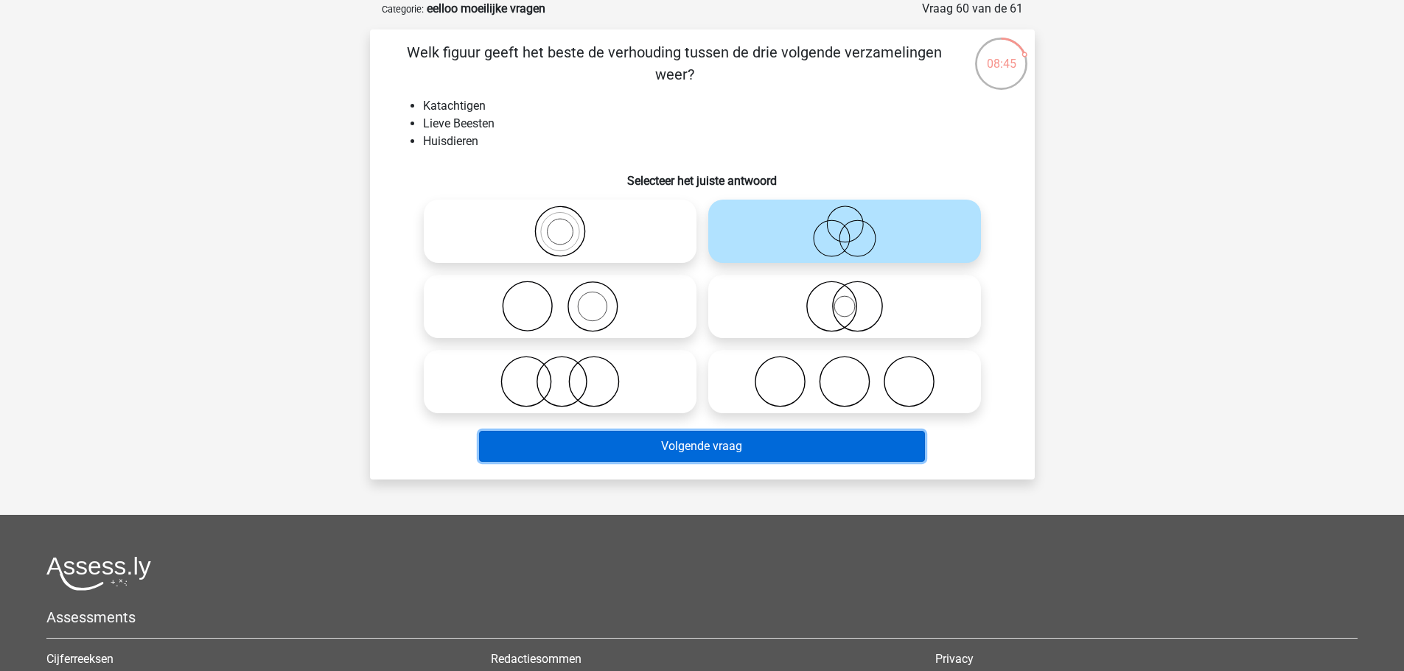
click at [680, 459] on button "Volgende vraag" at bounding box center [702, 446] width 446 height 31
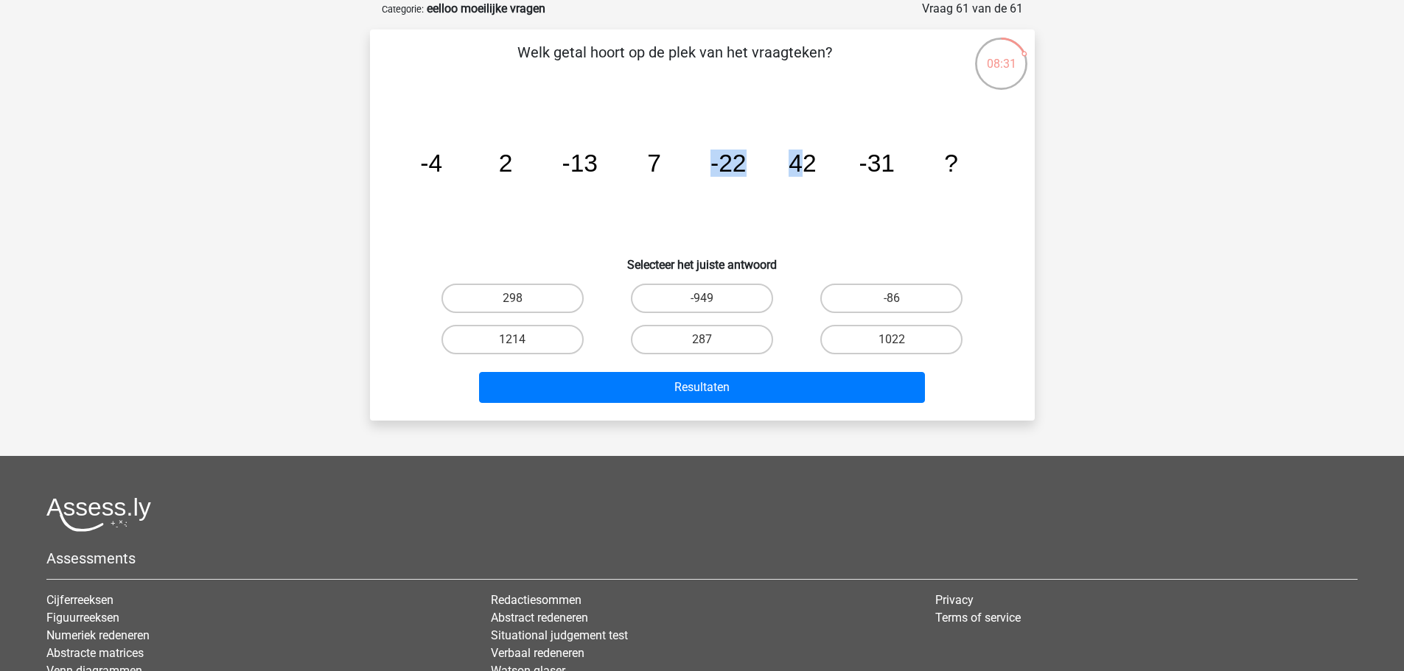
drag, startPoint x: 697, startPoint y: 163, endPoint x: 802, endPoint y: 164, distance: 105.4
click at [802, 164] on icon "image/svg+xml -4 2 -13 7 -22 42 -31 ?" at bounding box center [702, 171] width 594 height 149
click at [667, 190] on icon "image/svg+xml -4 2 -13 7 -22 42 -31 ?" at bounding box center [702, 171] width 594 height 149
drag, startPoint x: 710, startPoint y: 173, endPoint x: 829, endPoint y: 176, distance: 119.4
click at [829, 176] on icon "image/svg+xml -4 2 -13 7 -22 42 -31 ?" at bounding box center [702, 171] width 594 height 149
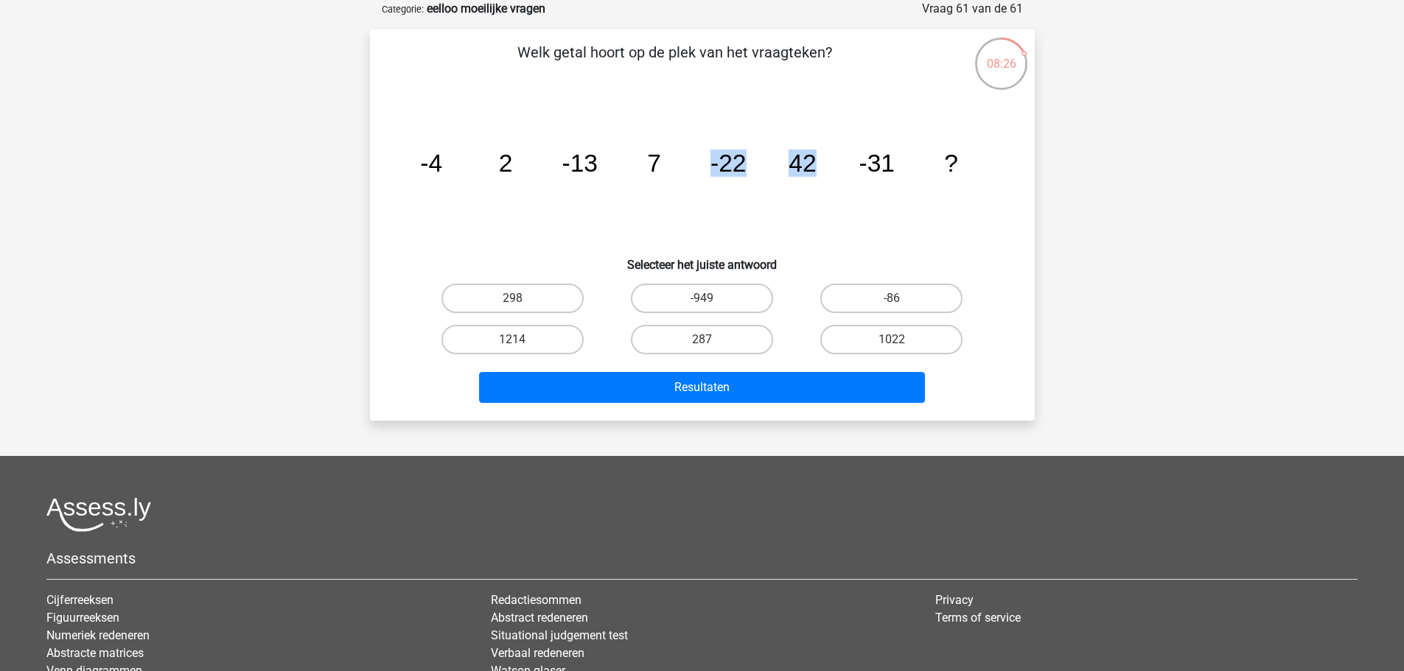
click at [829, 176] on icon "image/svg+xml -4 2 -13 7 -22 42 -31 ?" at bounding box center [702, 171] width 594 height 149
drag, startPoint x: 422, startPoint y: 156, endPoint x: 514, endPoint y: 173, distance: 93.7
click at [514, 173] on icon "image/svg+xml -4 2 -13 7 -22 42 -31 ?" at bounding box center [702, 171] width 594 height 149
drag, startPoint x: 495, startPoint y: 167, endPoint x: 606, endPoint y: 175, distance: 110.8
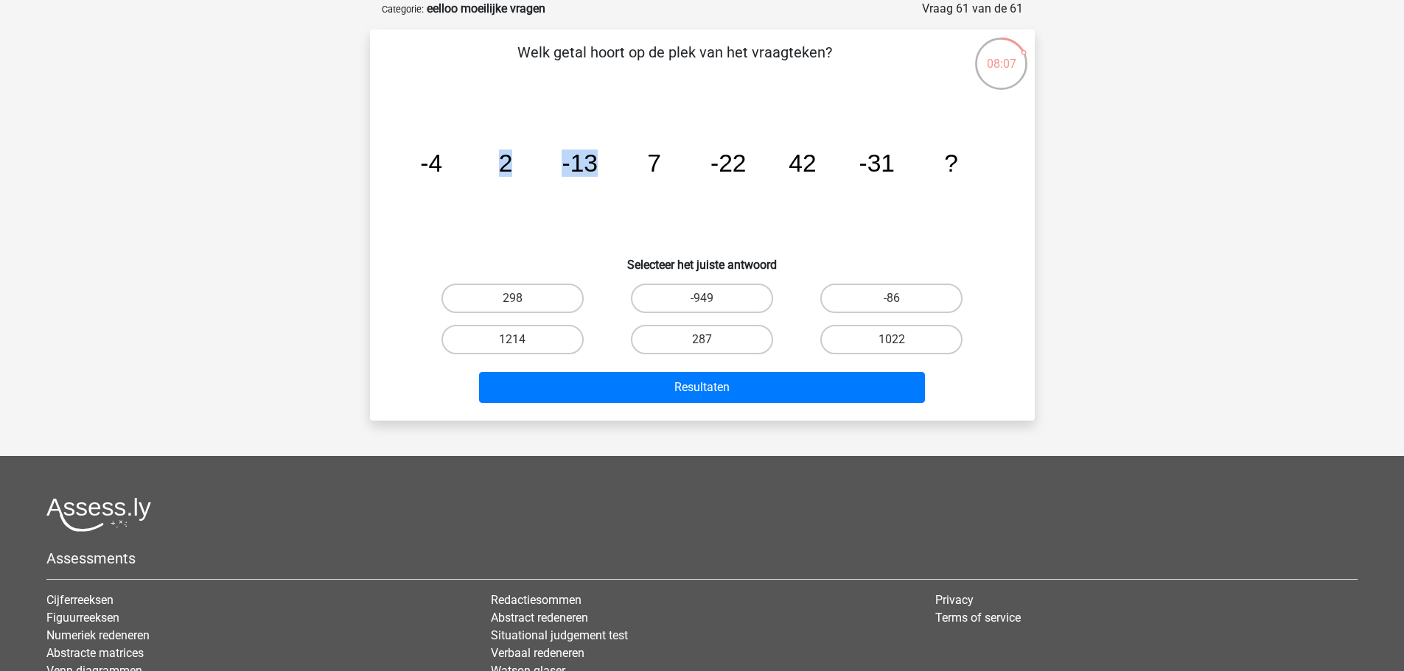
click at [606, 175] on icon "image/svg+xml -4 2 -13 7 -22 42 -31 ?" at bounding box center [702, 171] width 594 height 149
click at [864, 291] on label "-86" at bounding box center [891, 298] width 142 height 29
click at [892, 298] on input "-86" at bounding box center [897, 303] width 10 height 10
radio input "true"
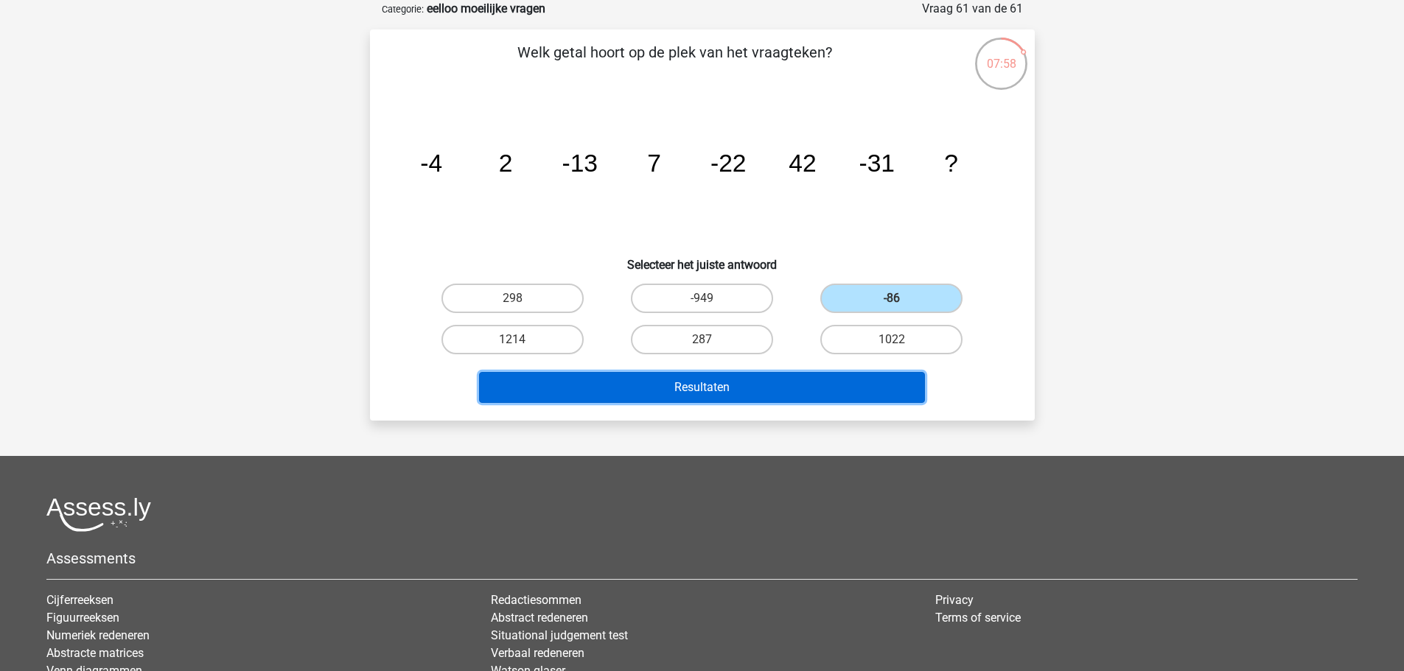
click at [815, 402] on button "Resultaten" at bounding box center [702, 387] width 446 height 31
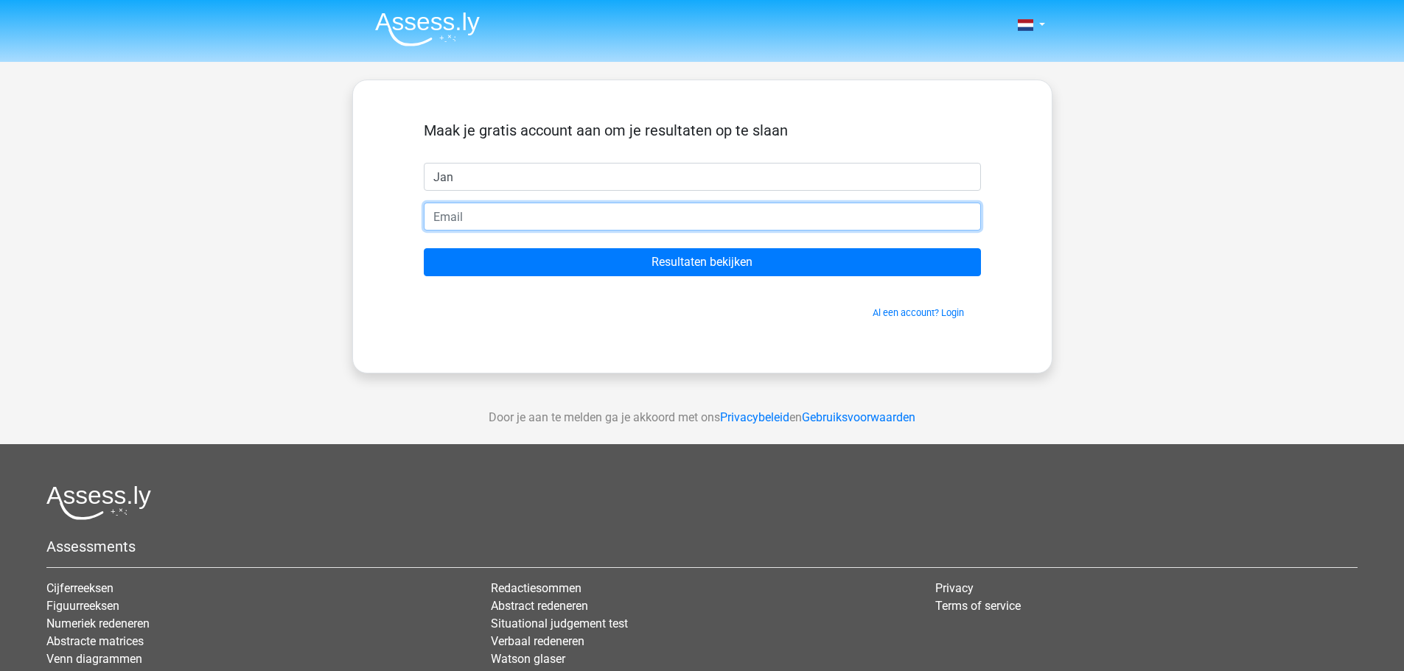
click at [447, 218] on input "email" at bounding box center [702, 217] width 557 height 28
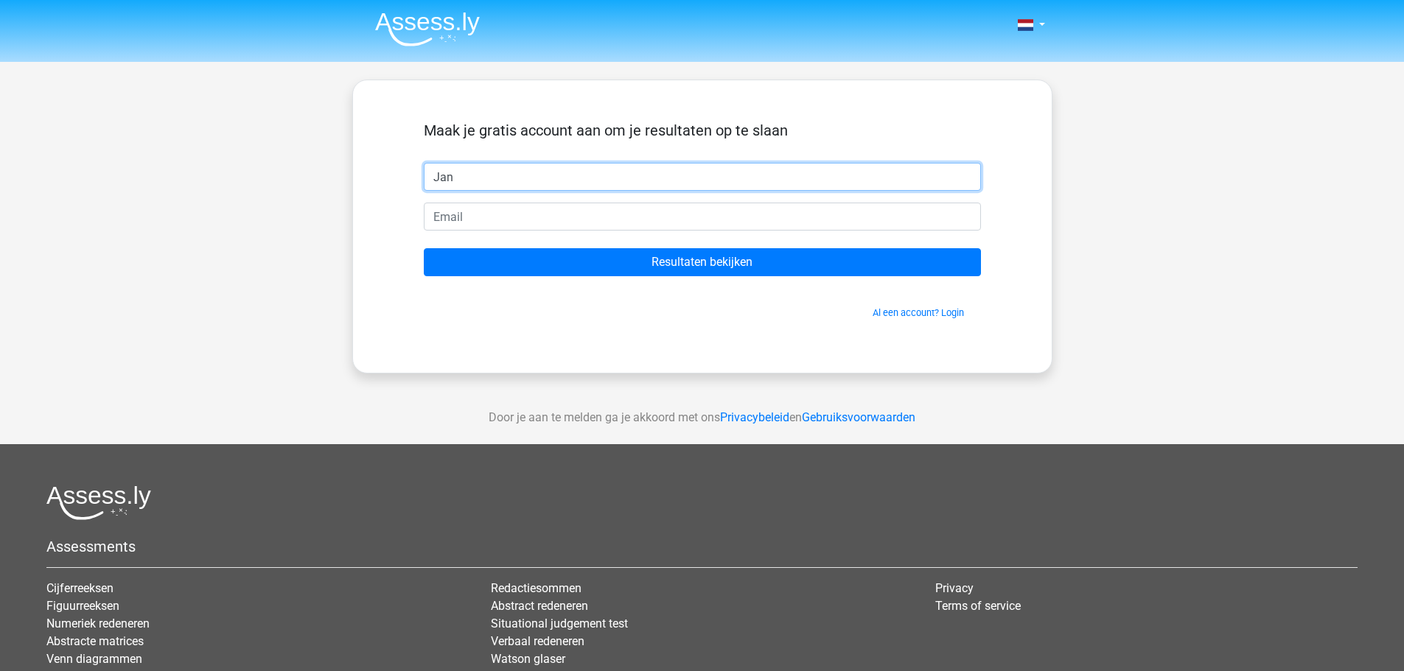
click at [498, 172] on input "Jan" at bounding box center [702, 177] width 557 height 28
type input "janroelof"
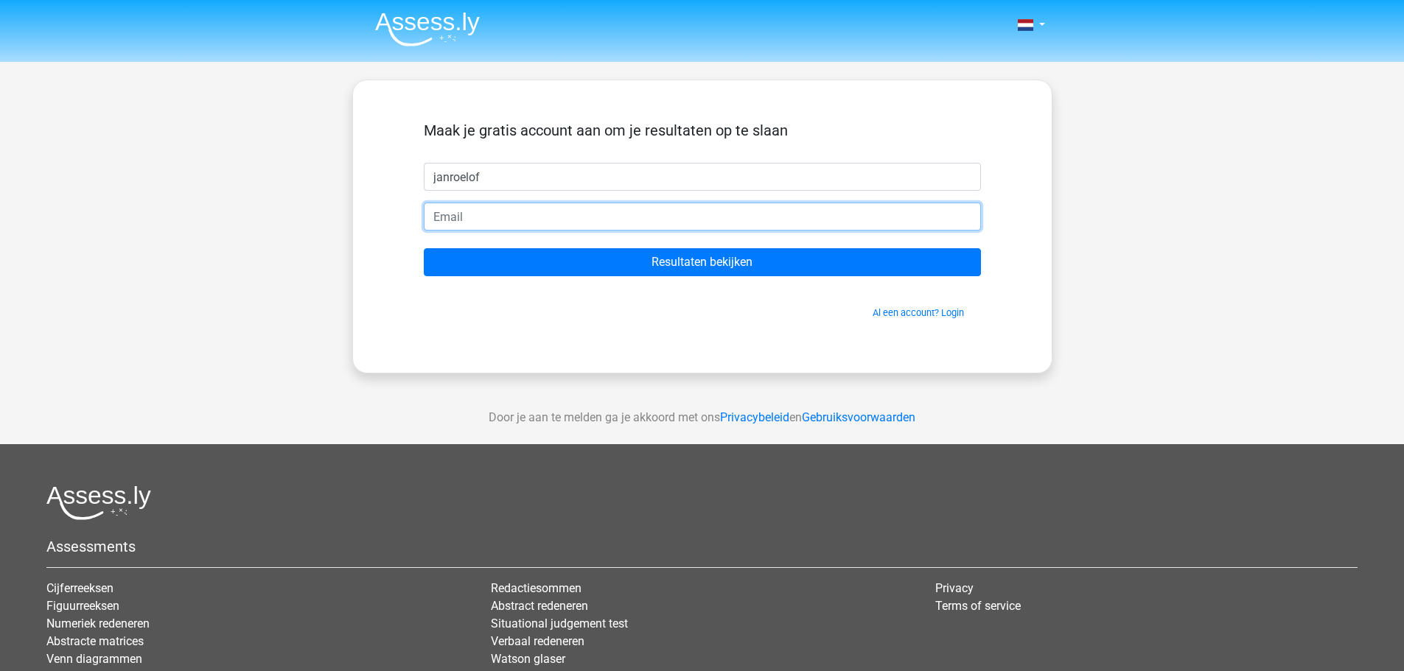
click at [485, 215] on input "email" at bounding box center [702, 217] width 557 height 28
type input "Janroelof123@gmail.com"
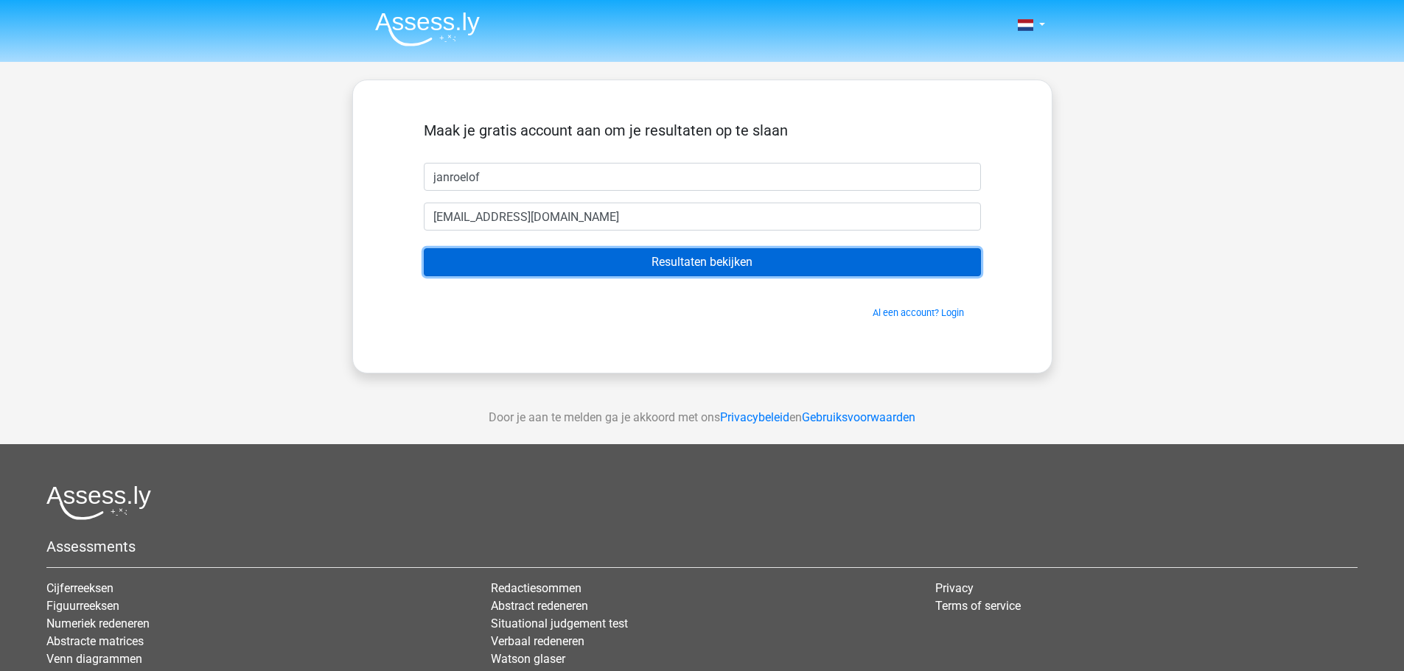
click at [572, 260] on input "Resultaten bekijken" at bounding box center [702, 262] width 557 height 28
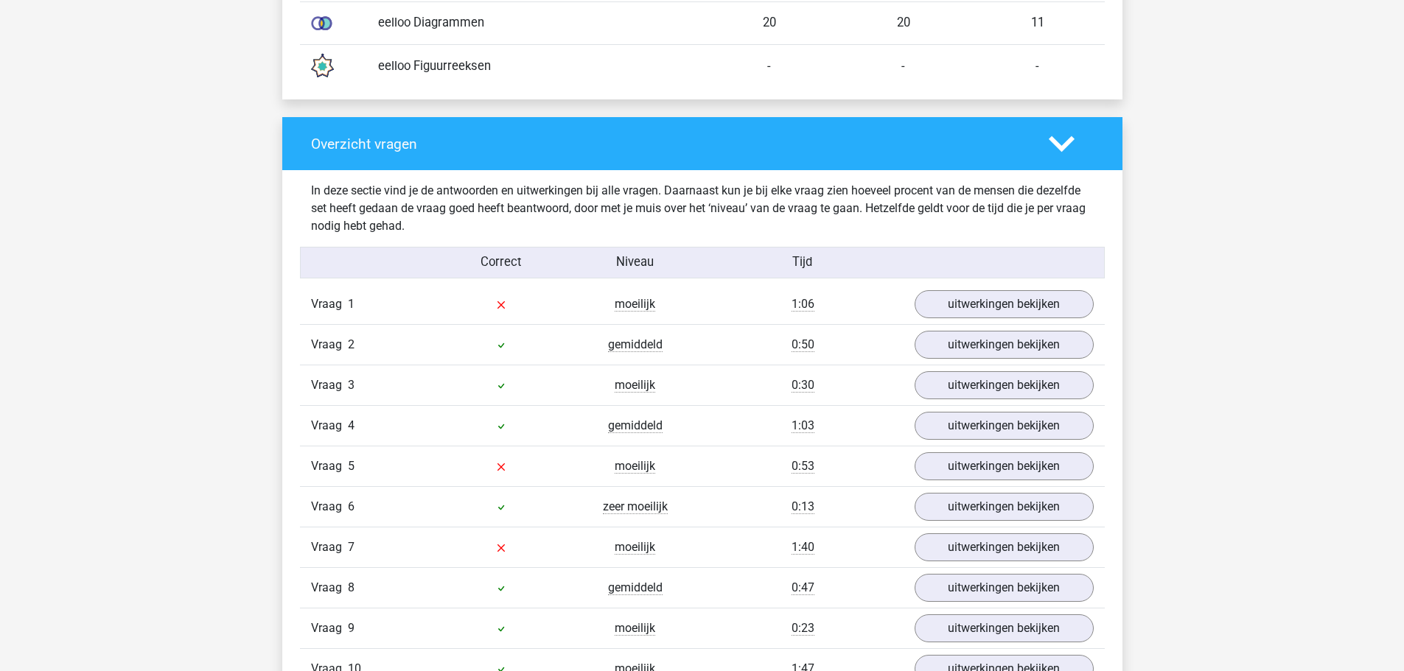
scroll to position [1400, 0]
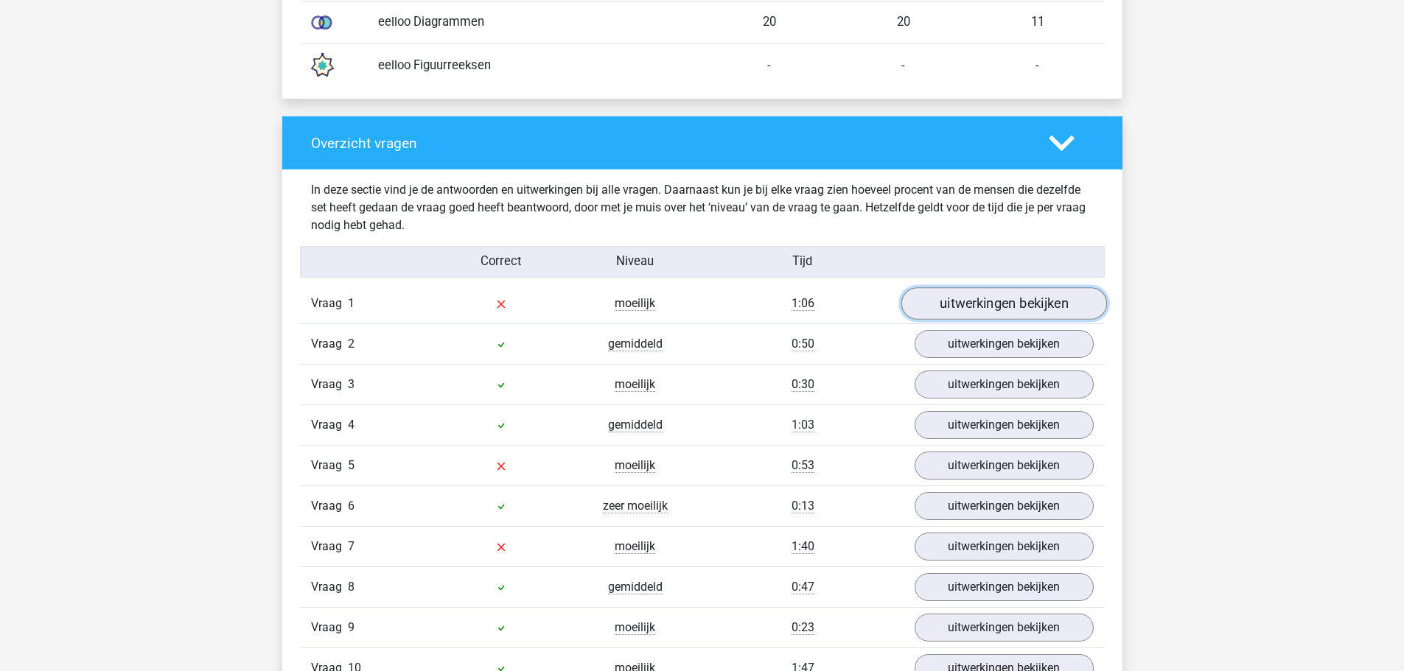
click at [960, 304] on link "uitwerkingen bekijken" at bounding box center [1003, 303] width 206 height 32
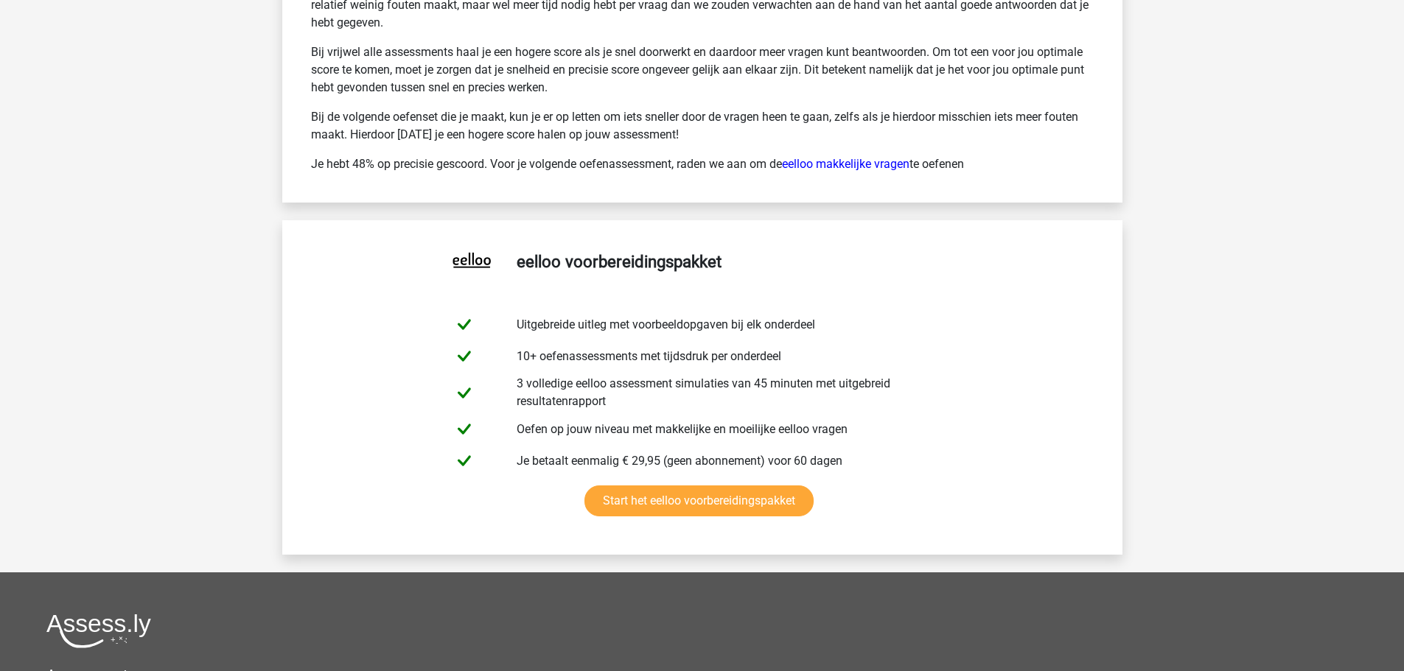
scroll to position [5821, 0]
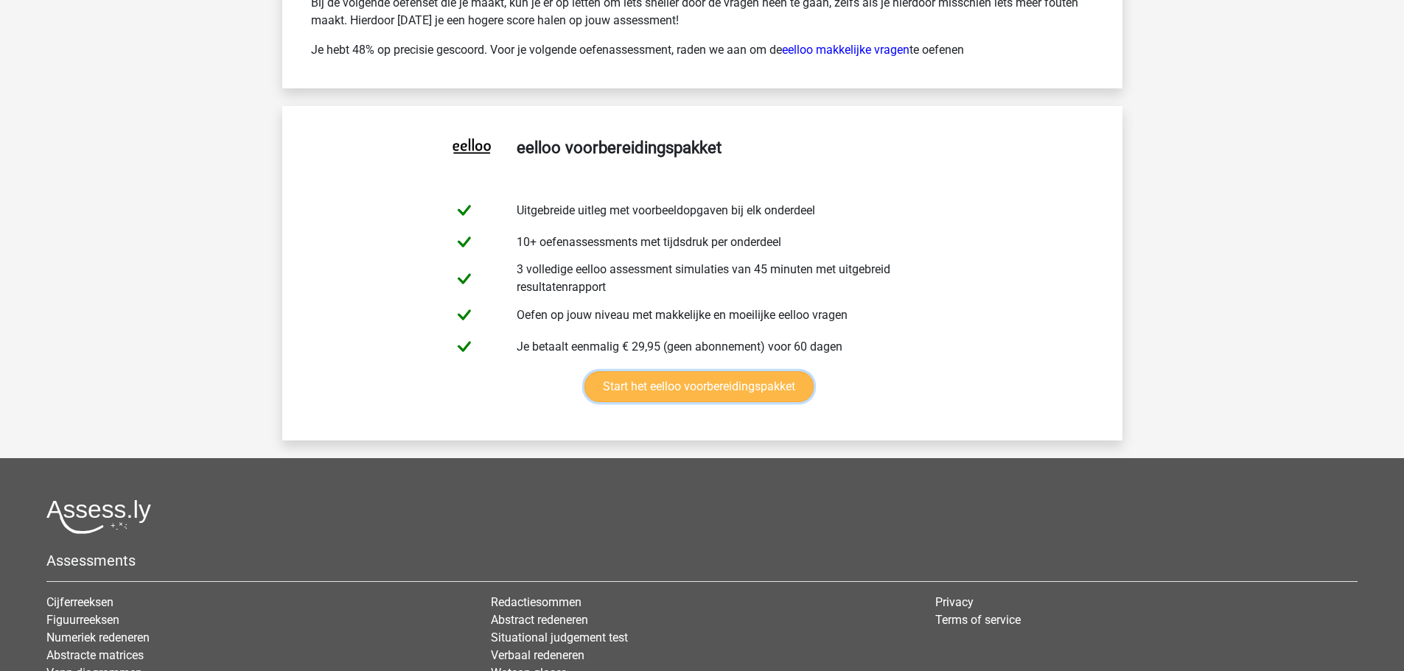
click at [753, 387] on link "Start het eelloo voorbereidingspakket" at bounding box center [698, 386] width 229 height 31
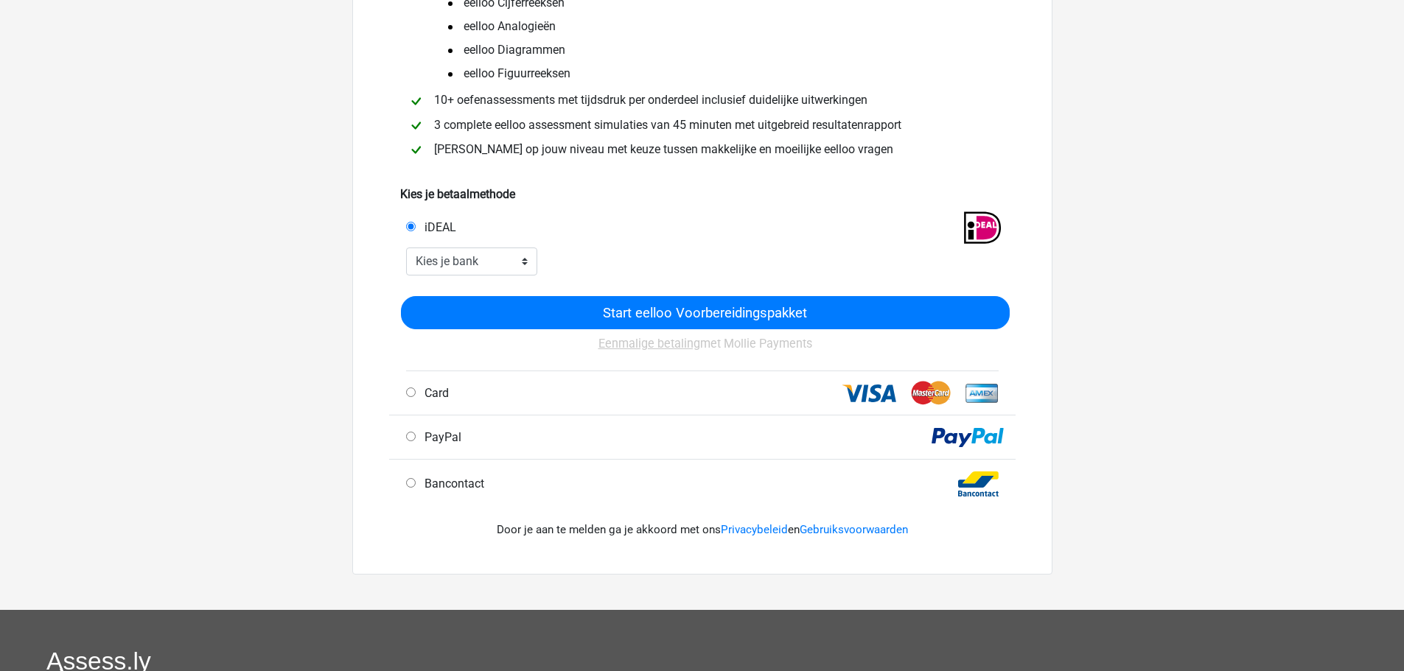
scroll to position [221, 0]
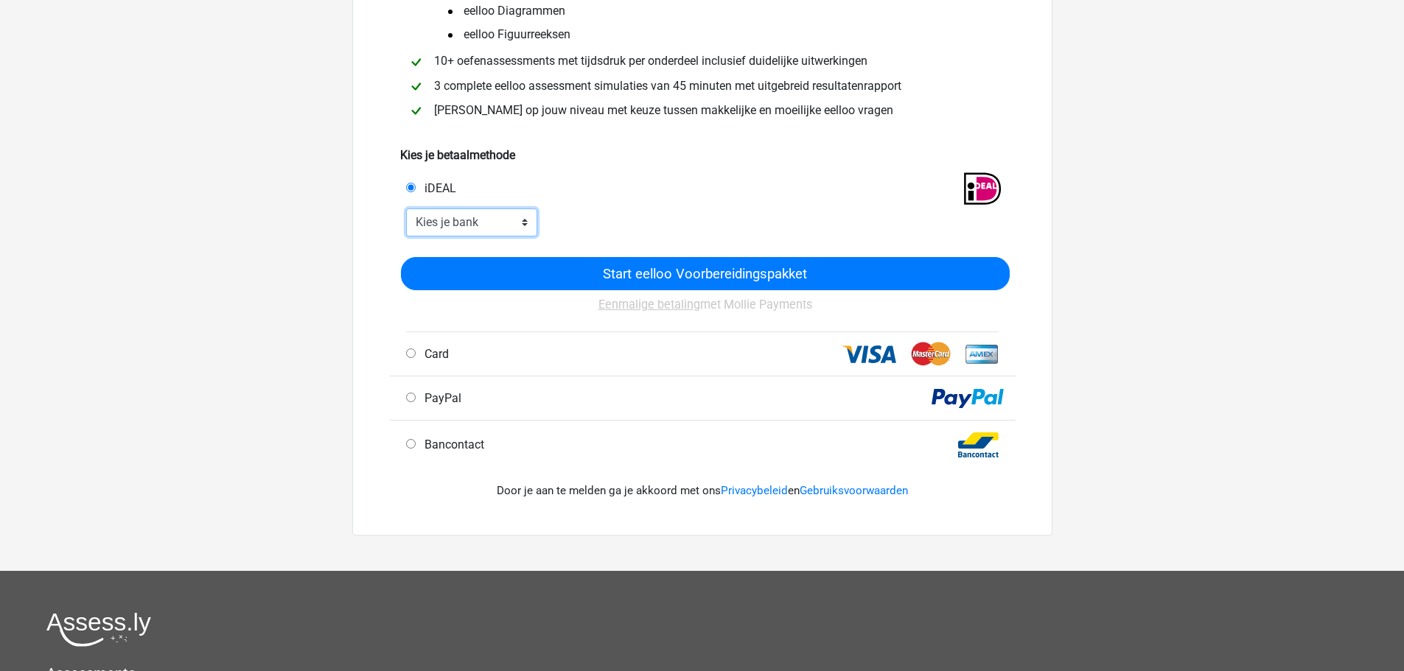
click at [483, 225] on select "Kies je bank ABN AMRO ING Rabobank ASN Bank bunq Knab N26 NN Regiobank Revolut …" at bounding box center [472, 223] width 132 height 28
select select "ideal_INGBNL2A"
click at [406, 209] on select "Kies je bank ABN AMRO ING Rabobank ASN Bank bunq Knab N26 NN Regiobank Revolut …" at bounding box center [472, 223] width 132 height 28
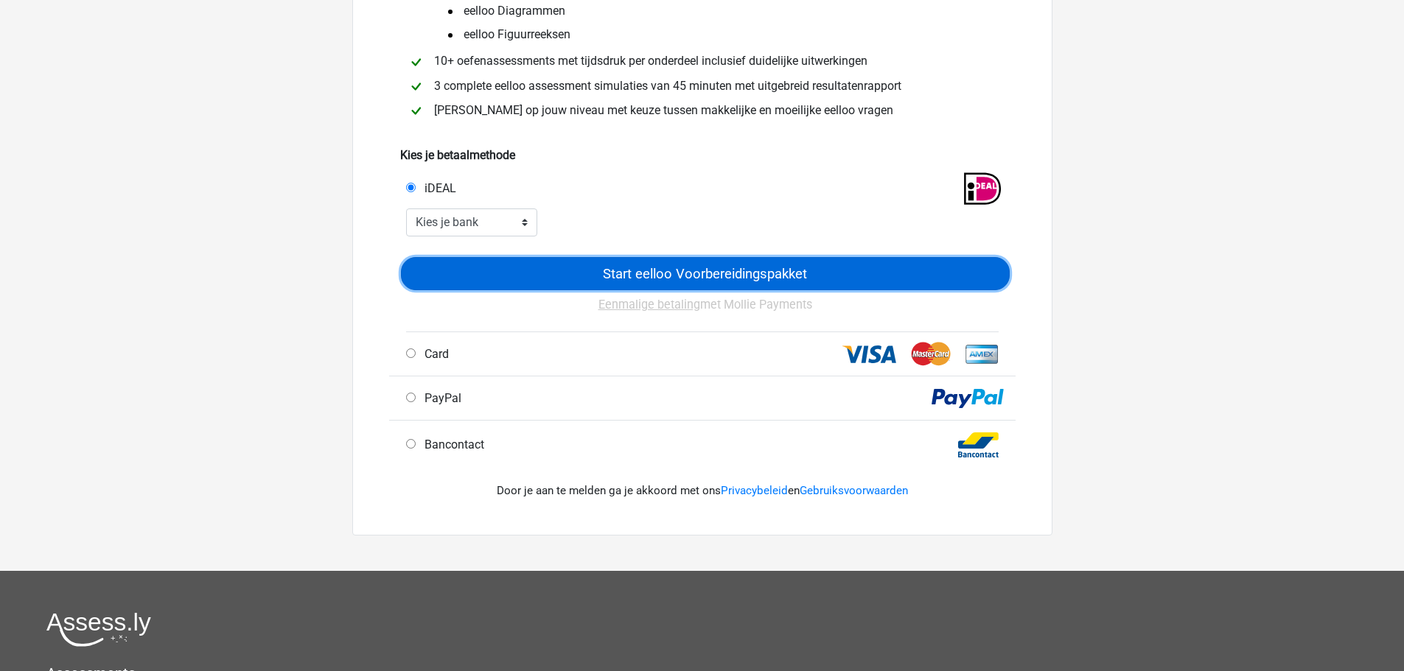
click at [514, 284] on input "Start eelloo Voorbereidingspakket" at bounding box center [705, 273] width 609 height 33
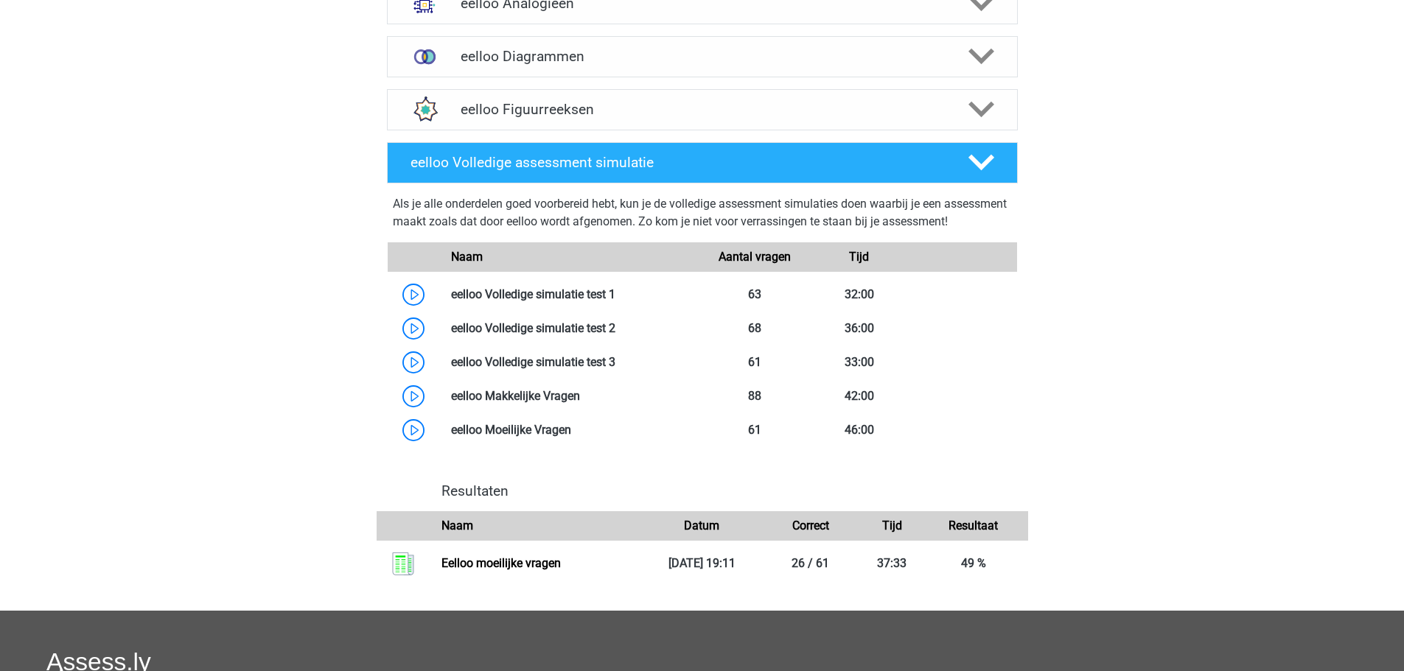
scroll to position [1253, 0]
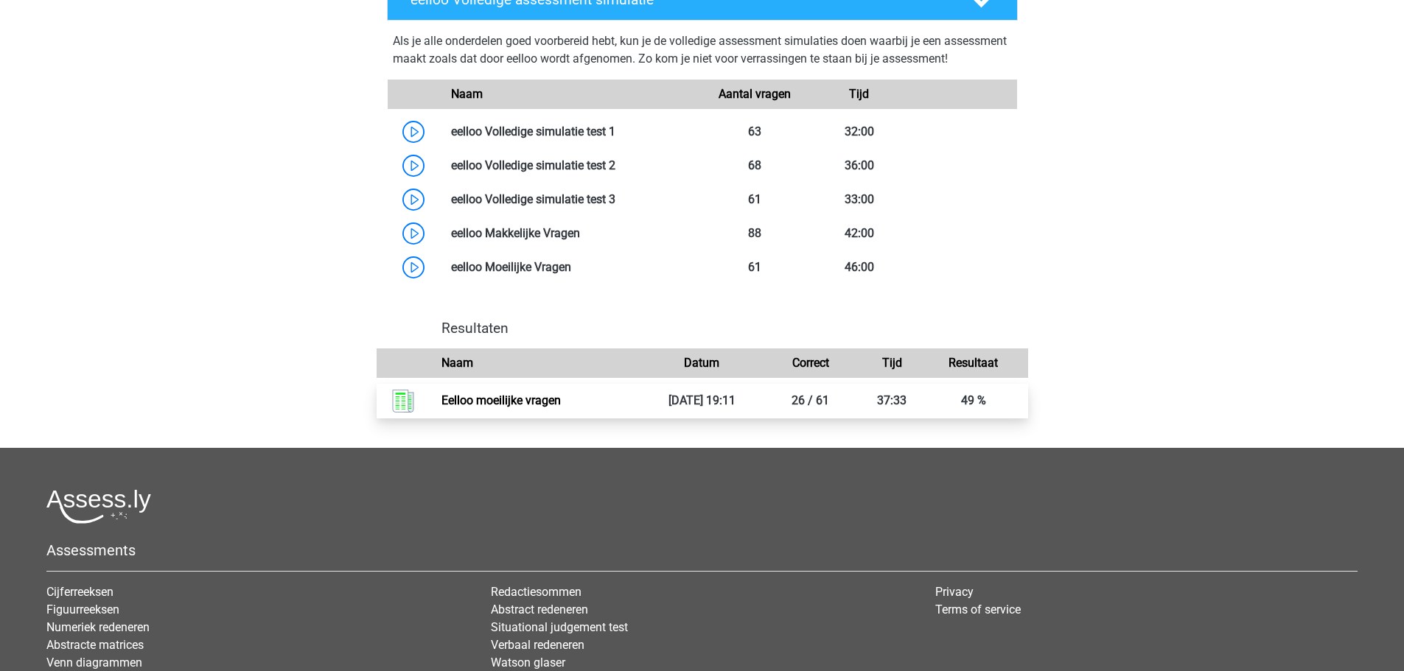
click at [531, 407] on link "Eelloo moeilijke vragen" at bounding box center [500, 400] width 119 height 14
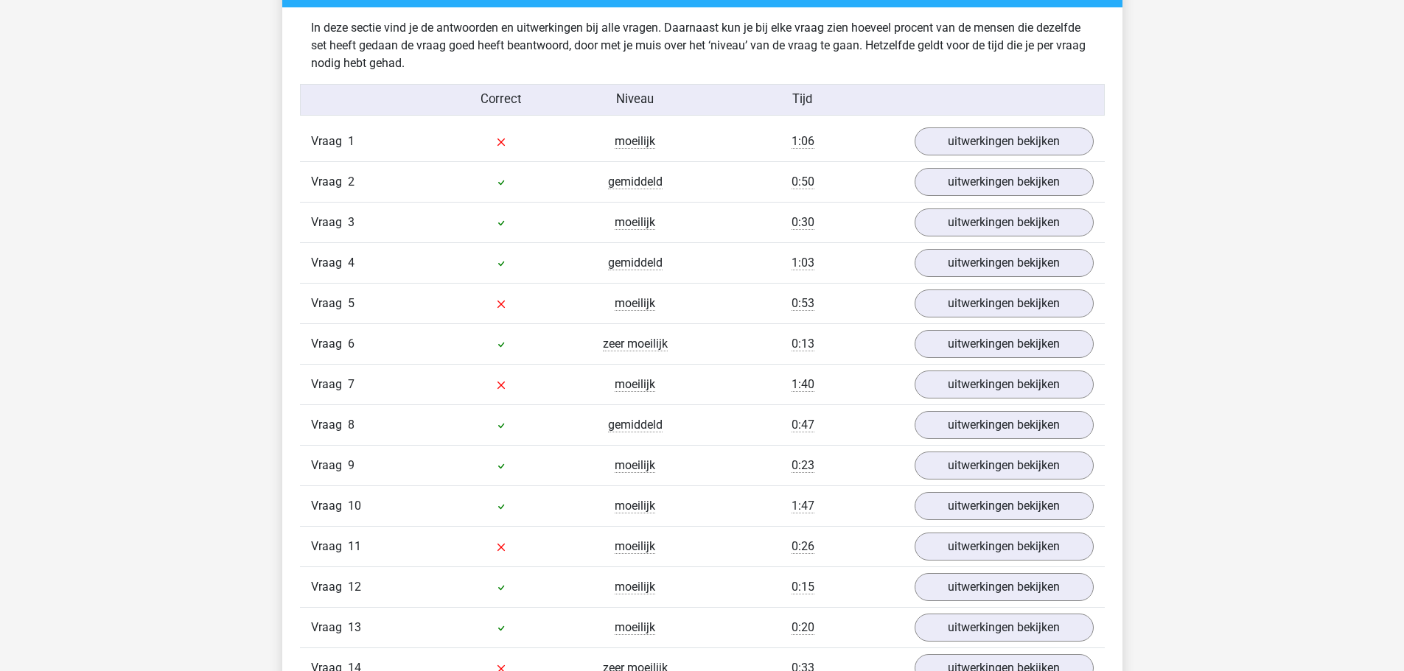
scroll to position [1253, 0]
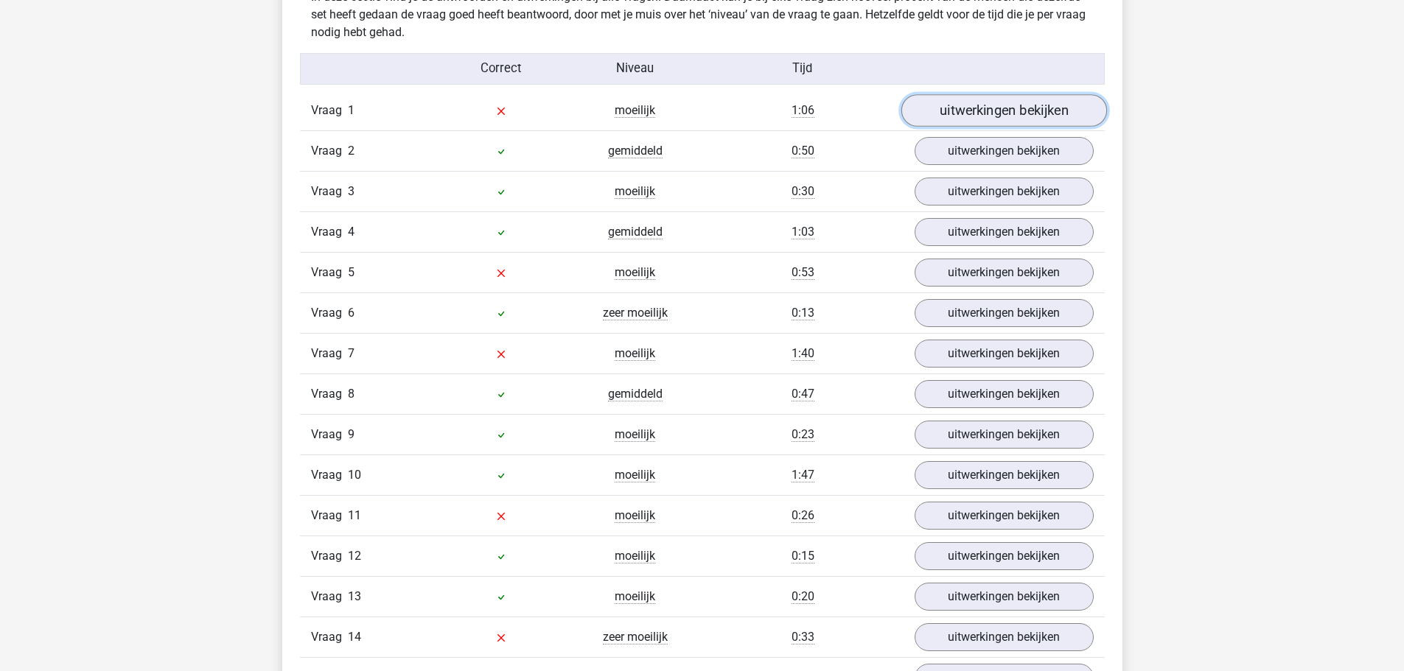
click at [1023, 108] on link "uitwerkingen bekijken" at bounding box center [1003, 110] width 206 height 32
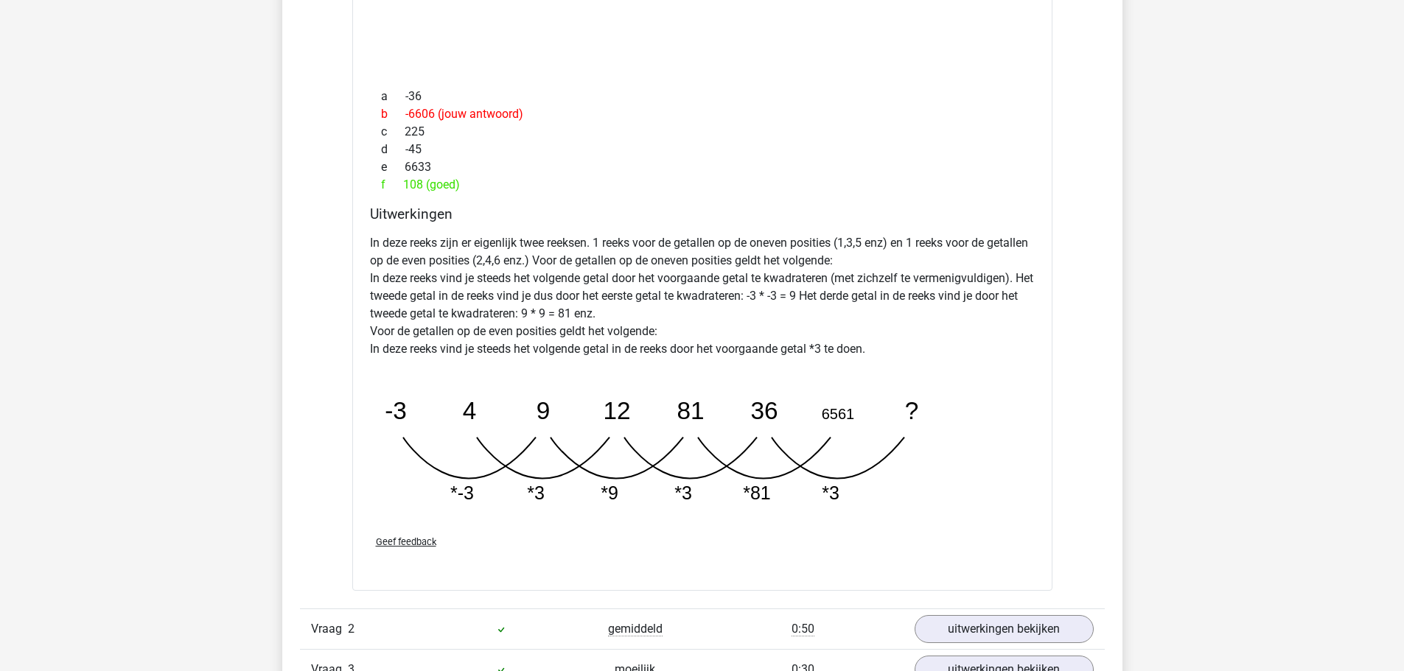
scroll to position [1547, 0]
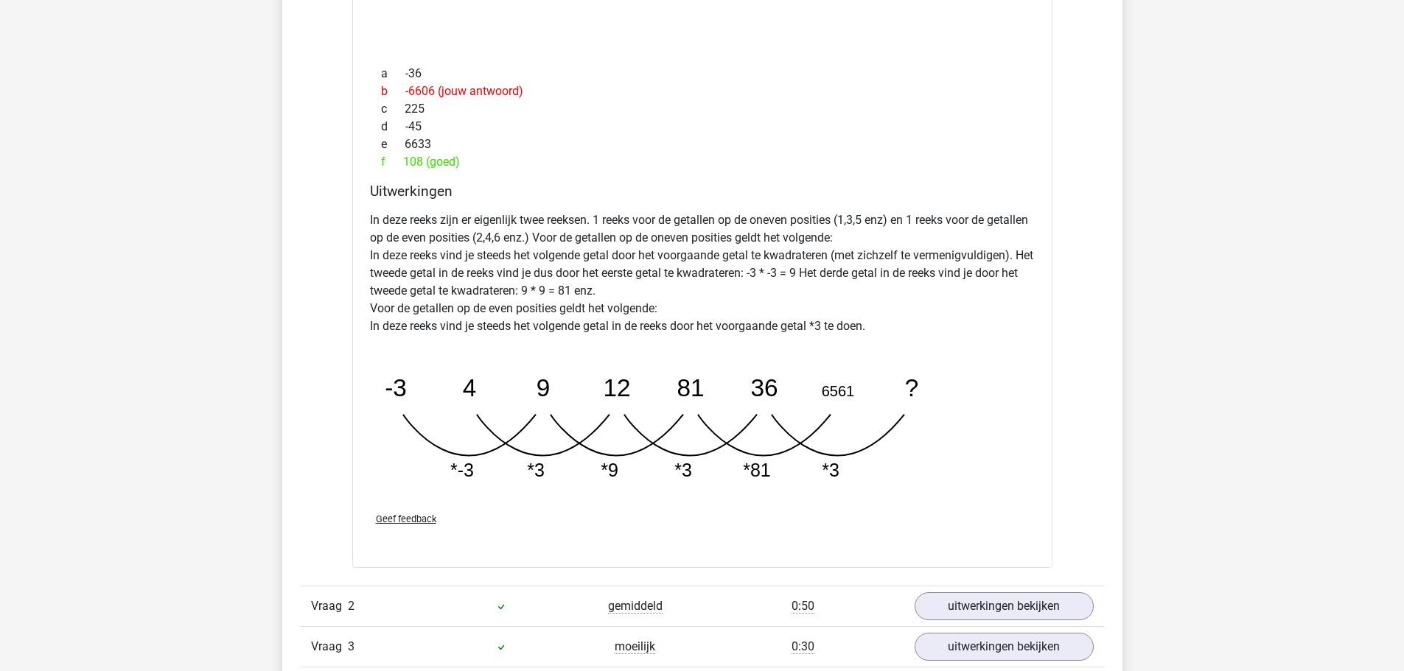
drag, startPoint x: 402, startPoint y: 385, endPoint x: 464, endPoint y: 388, distance: 61.2
click at [464, 388] on g "-3 4 9 12 81 36 6561 ? *-3 *3 *9 *3 *81 *3" at bounding box center [652, 427] width 534 height 106
drag, startPoint x: 443, startPoint y: 478, endPoint x: 406, endPoint y: 469, distance: 37.7
click at [406, 469] on icon "image/svg+xml -3 4 9 12 81 36 6561 ? *-3 *3 *9 *3 *81 *3" at bounding box center [665, 420] width 590 height 147
drag, startPoint x: 411, startPoint y: 444, endPoint x: 486, endPoint y: 435, distance: 75.0
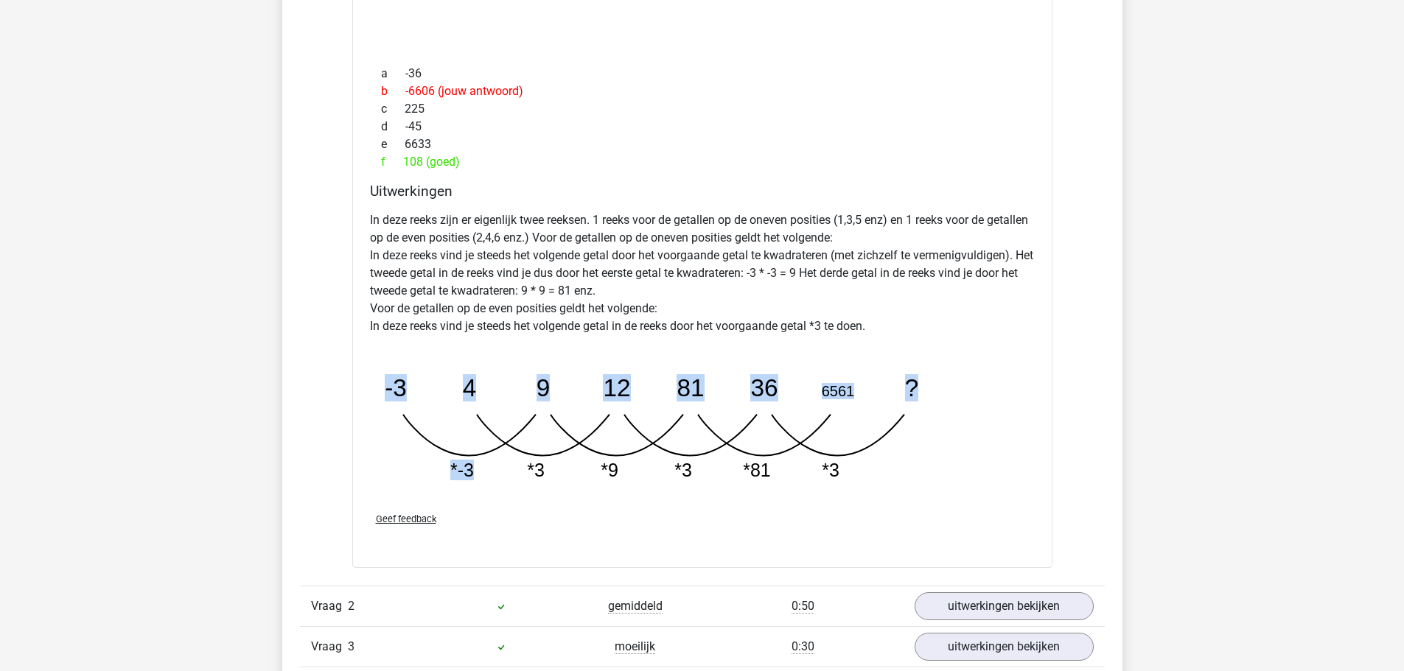
click at [472, 457] on icon "image/svg+xml -3 4 9 12 81 36 6561 ? *-3 *3 *9 *3 *81 *3" at bounding box center [665, 420] width 590 height 147
click at [486, 436] on icon "image/svg+xml -3 4 9 12 81 36 6561 ? *-3 *3 *9 *3 *81 *3" at bounding box center [665, 420] width 590 height 147
click at [515, 464] on icon "image/svg+xml -3 4 9 12 81 36 6561 ? *-3 *3 *9 *3 *81 *3" at bounding box center [665, 420] width 590 height 147
click at [389, 392] on tspan "-3" at bounding box center [396, 387] width 22 height 27
click at [539, 372] on icon "image/svg+xml -3 4 9 12 81 36 6561 ? *-3 *3 *9 *3 *81 *3" at bounding box center [665, 420] width 590 height 147
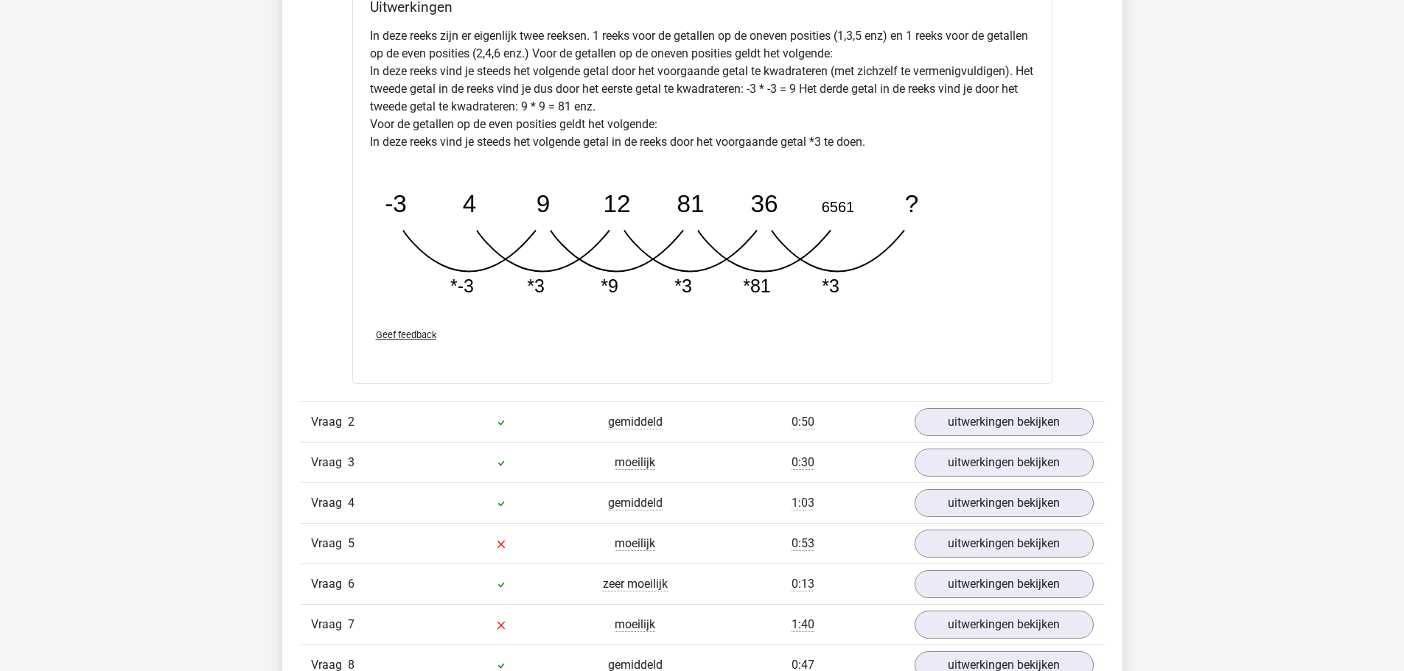
scroll to position [1769, 0]
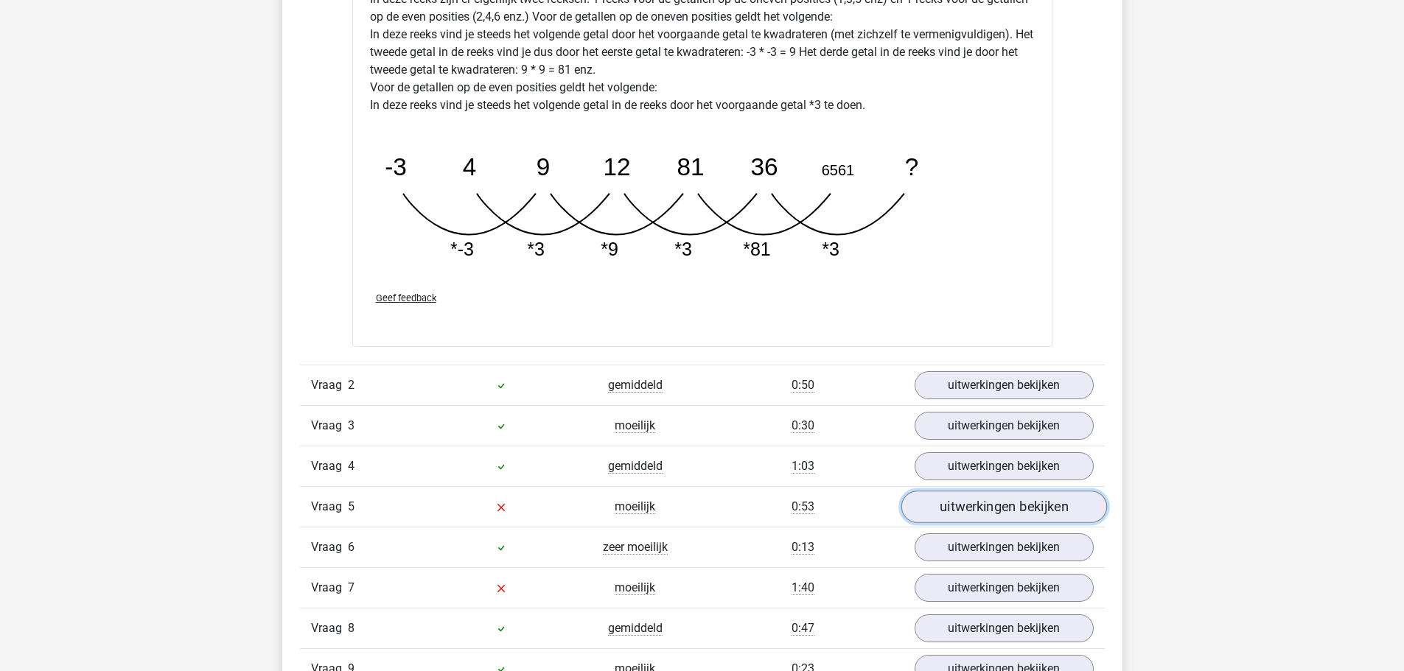
click at [975, 502] on link "uitwerkingen bekijken" at bounding box center [1003, 507] width 206 height 32
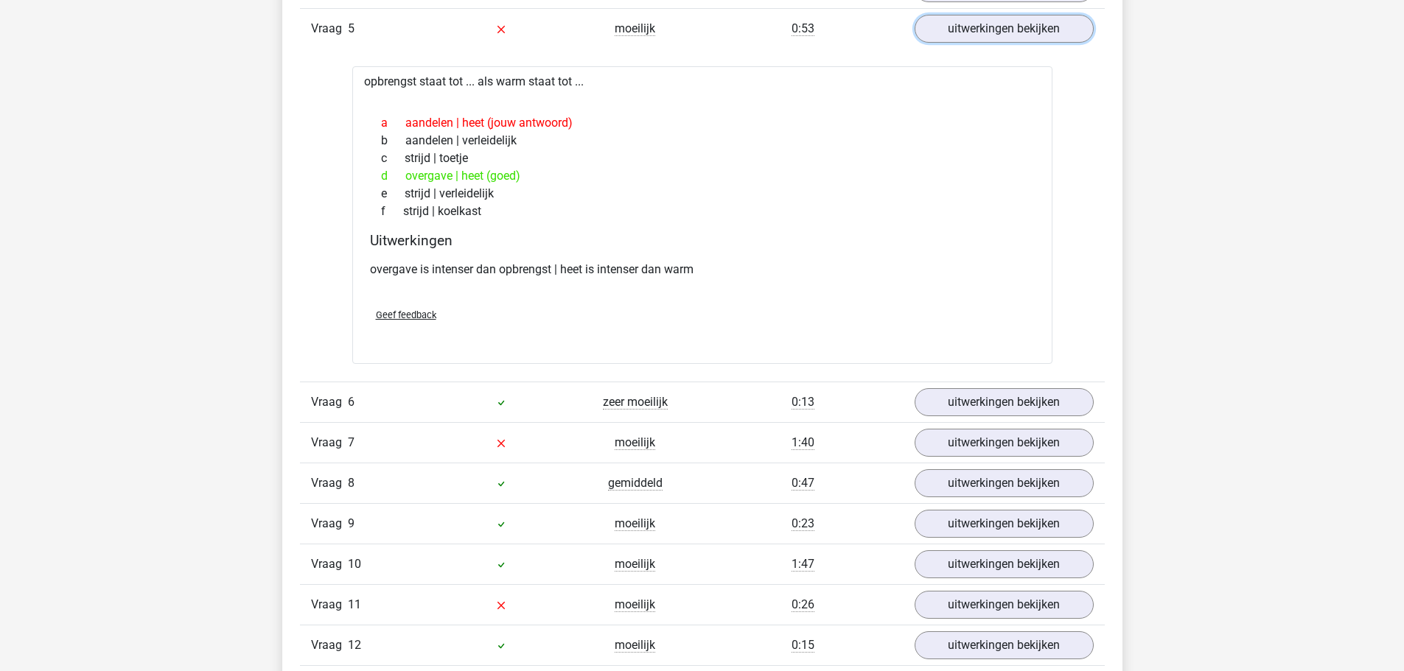
scroll to position [2284, 0]
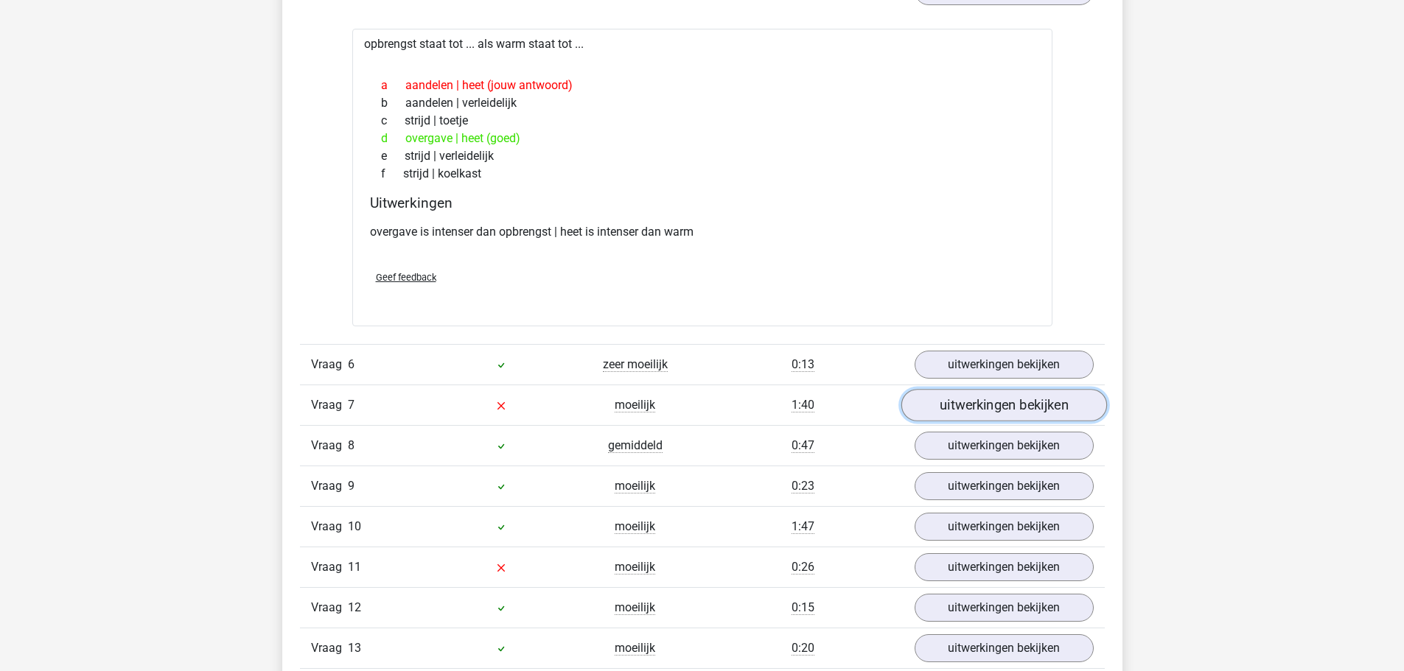
click at [951, 415] on link "uitwerkingen bekijken" at bounding box center [1003, 405] width 206 height 32
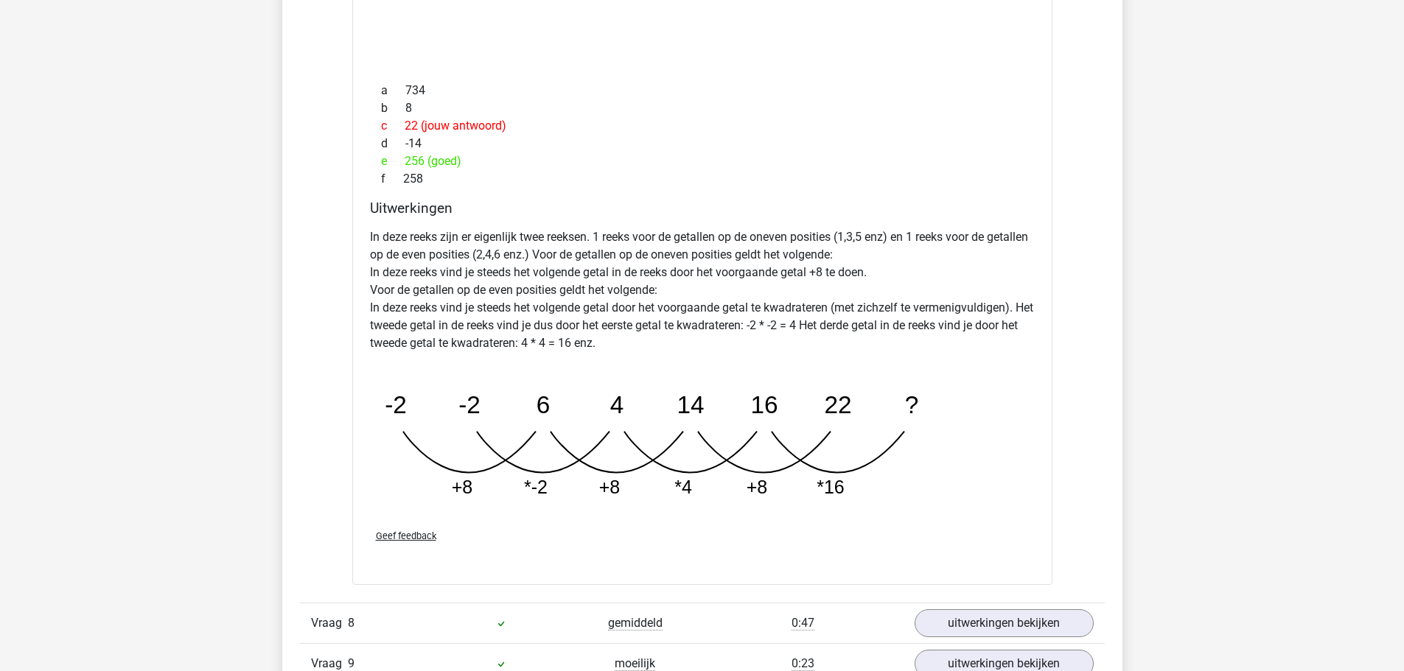
scroll to position [2948, 0]
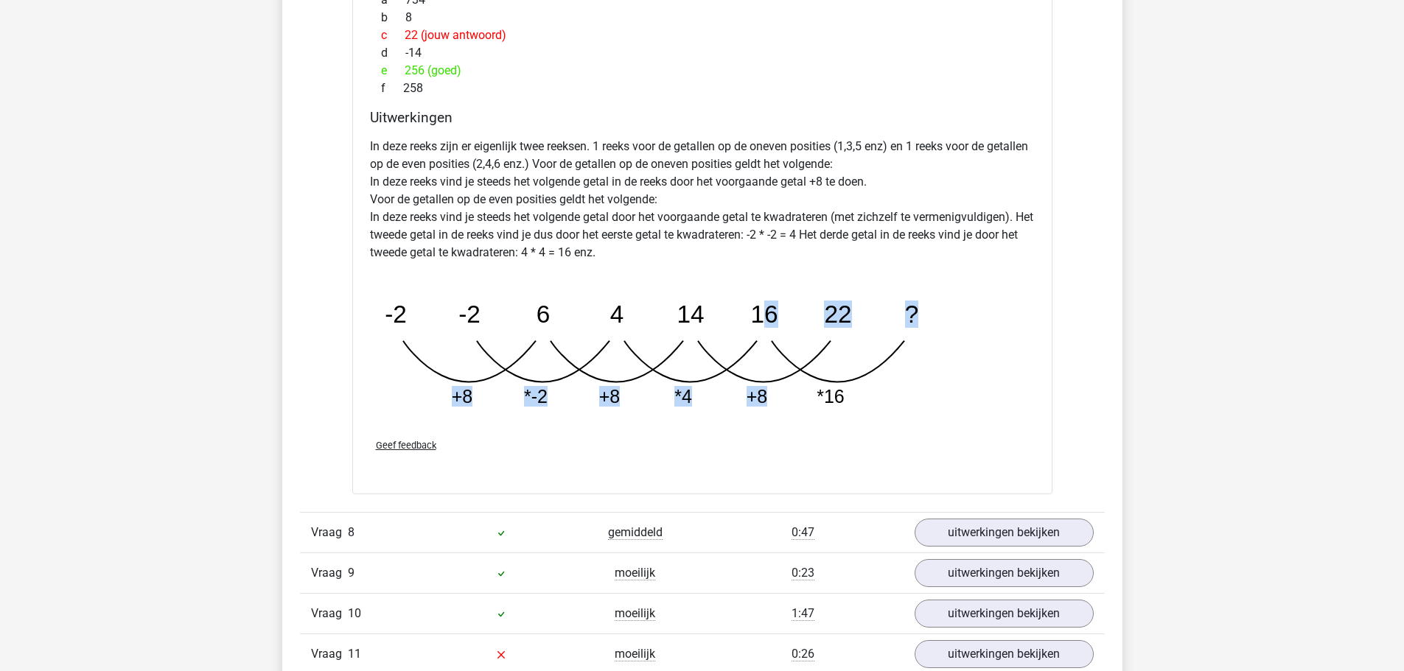
drag, startPoint x: 788, startPoint y: 340, endPoint x: 904, endPoint y: 328, distance: 117.1
click at [904, 329] on icon "image/svg+xml -2 -2 6 4 14 16 22 ? +8 *-2 +8 *4 +8 *16" at bounding box center [665, 346] width 590 height 147
click at [903, 327] on icon "image/svg+xml -2 -2 6 4 14 16 22 ? +8 *-2 +8 *4 +8 *16" at bounding box center [665, 346] width 590 height 147
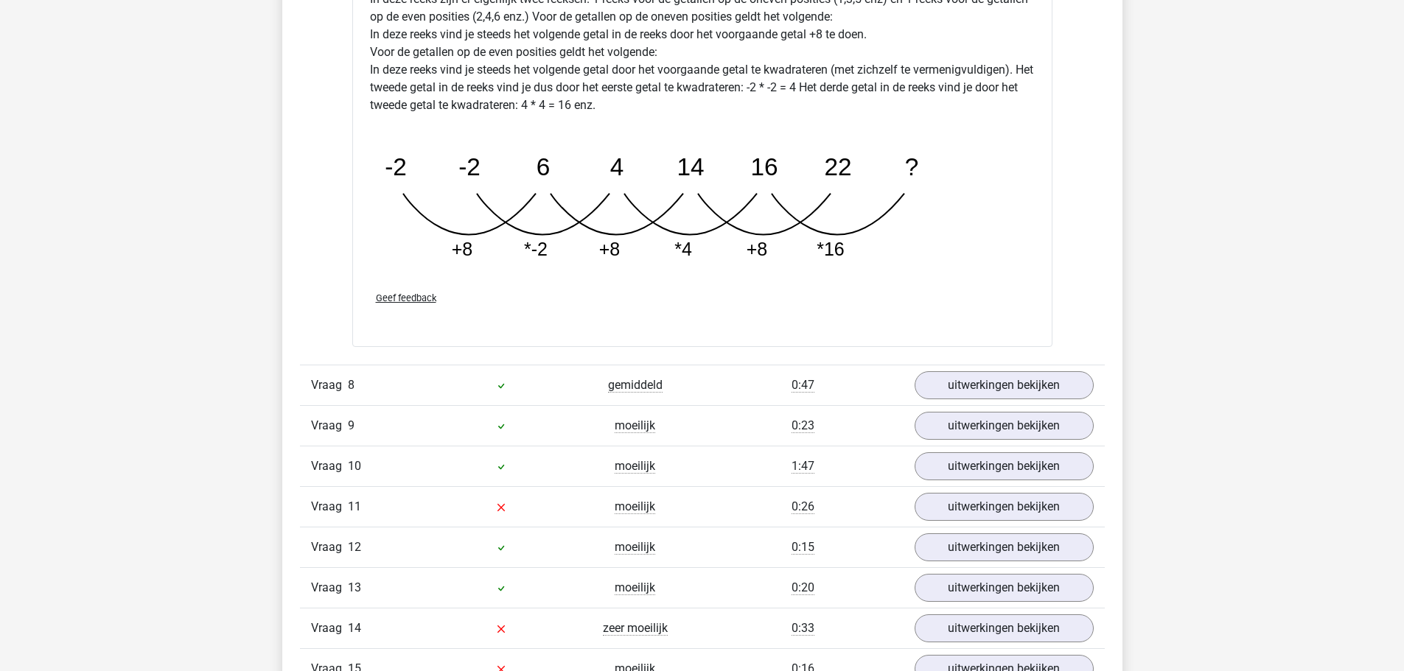
scroll to position [3169, 0]
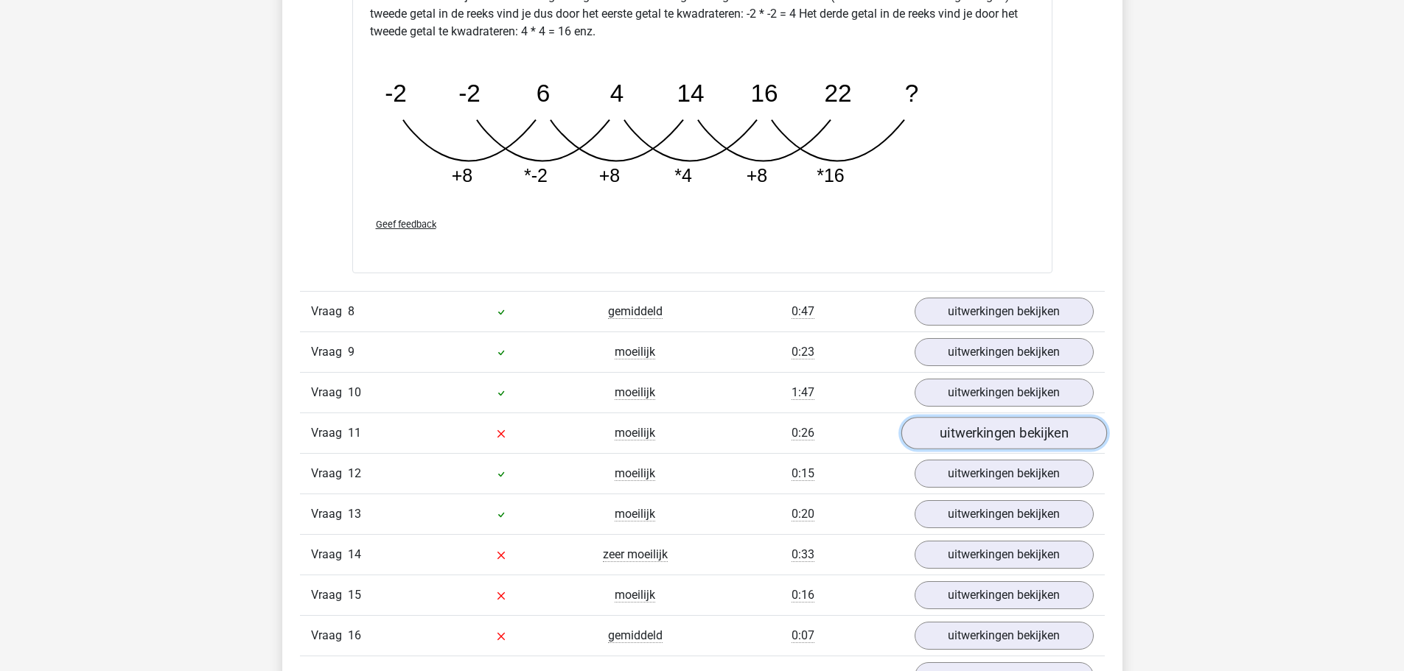
click at [959, 433] on link "uitwerkingen bekijken" at bounding box center [1003, 433] width 206 height 32
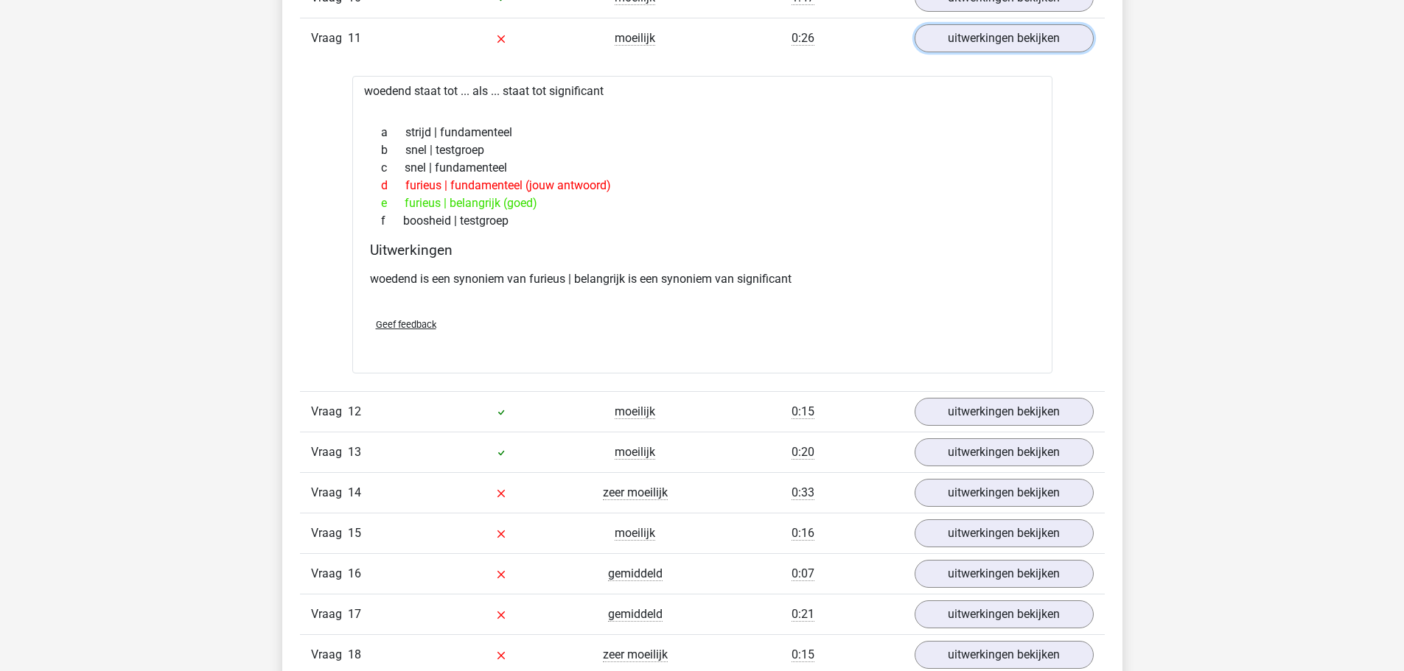
scroll to position [3611, 0]
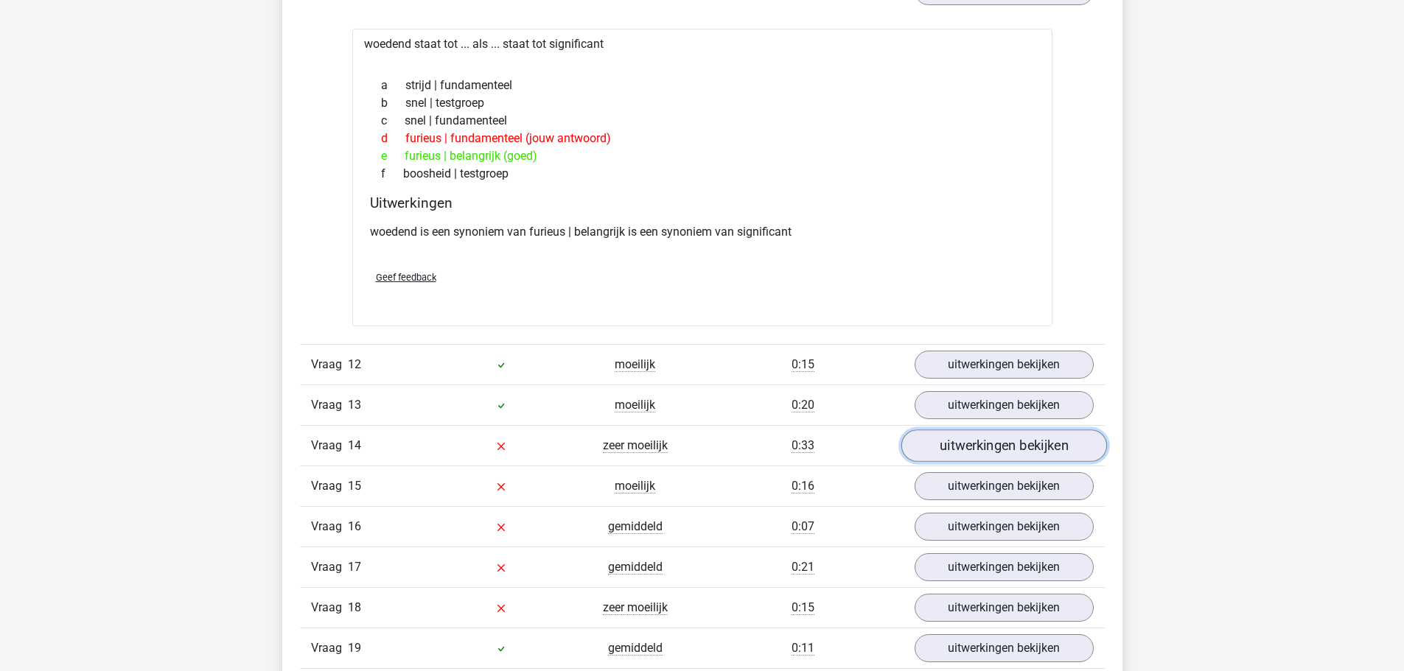
click at [949, 448] on link "uitwerkingen bekijken" at bounding box center [1003, 446] width 206 height 32
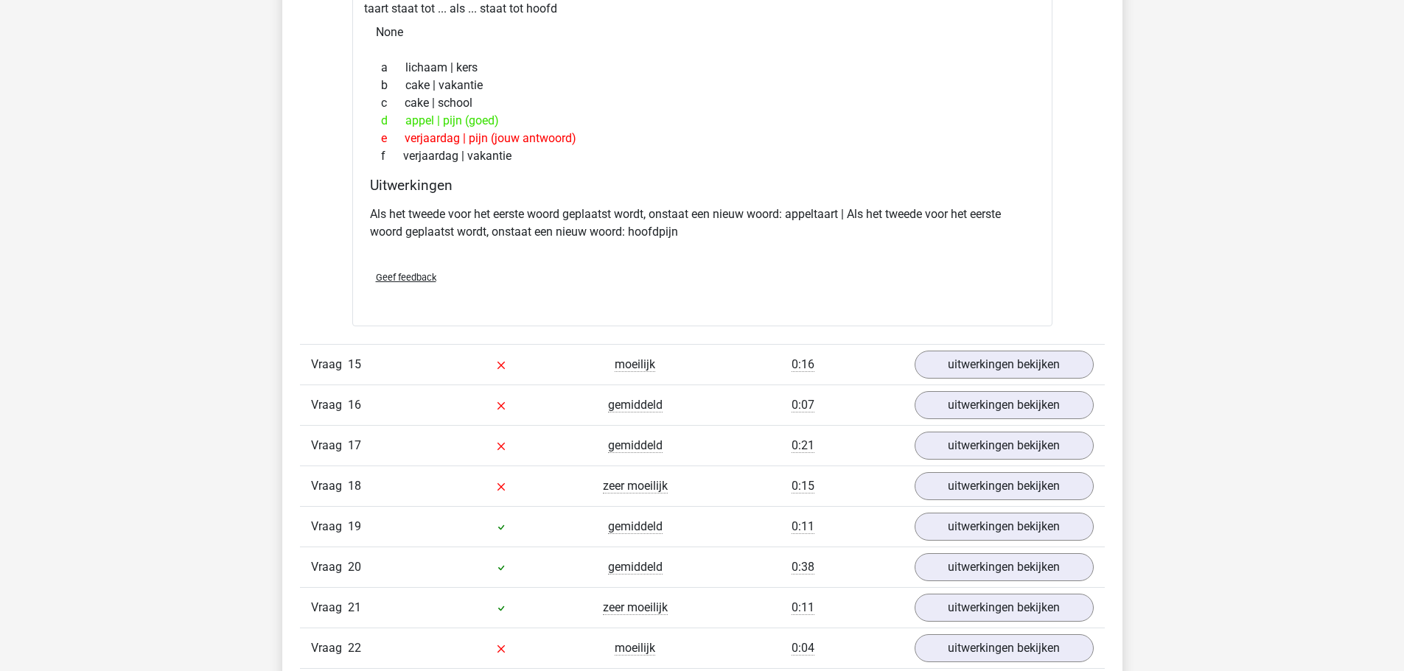
scroll to position [4127, 0]
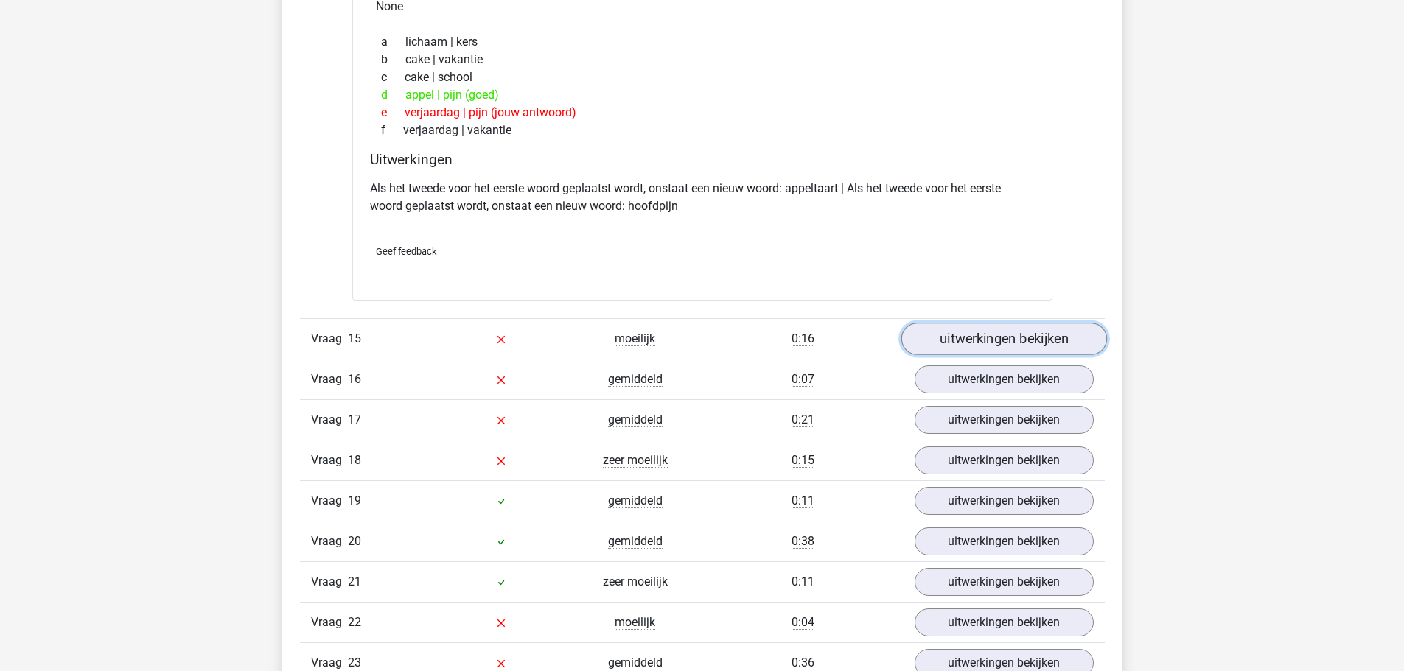
click at [959, 348] on link "uitwerkingen bekijken" at bounding box center [1003, 339] width 206 height 32
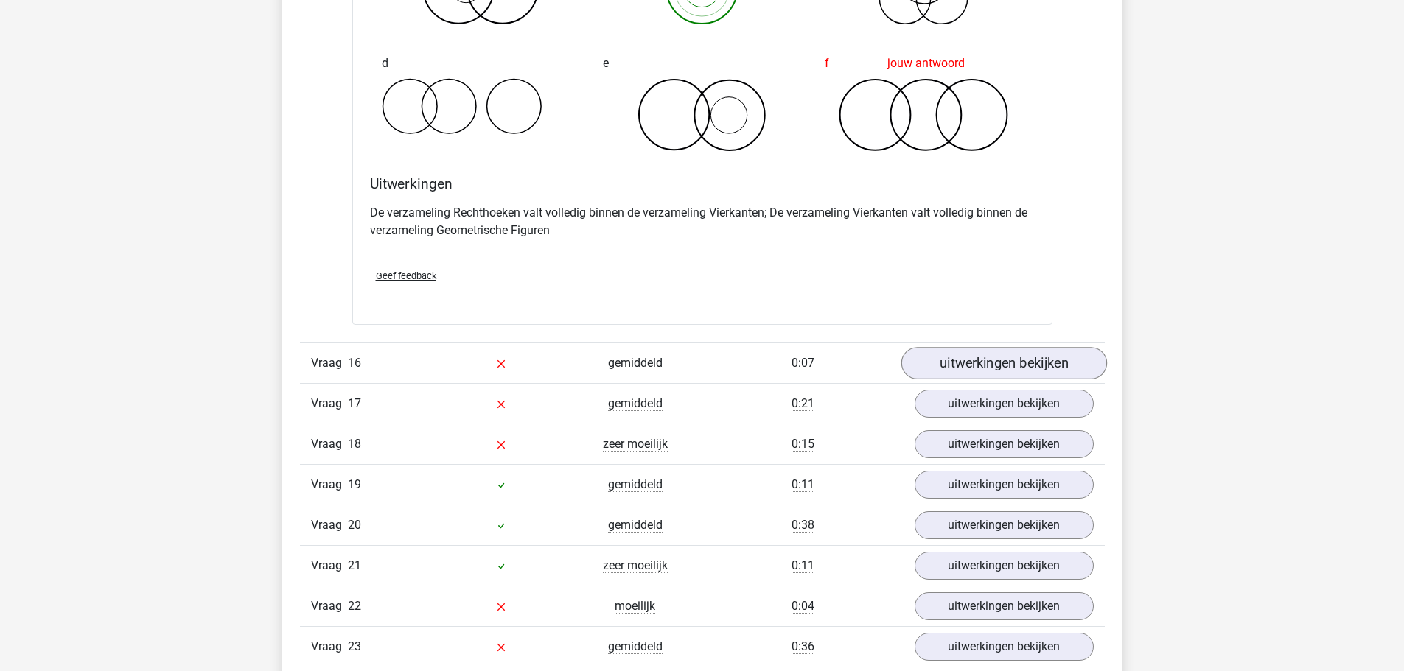
scroll to position [4716, 0]
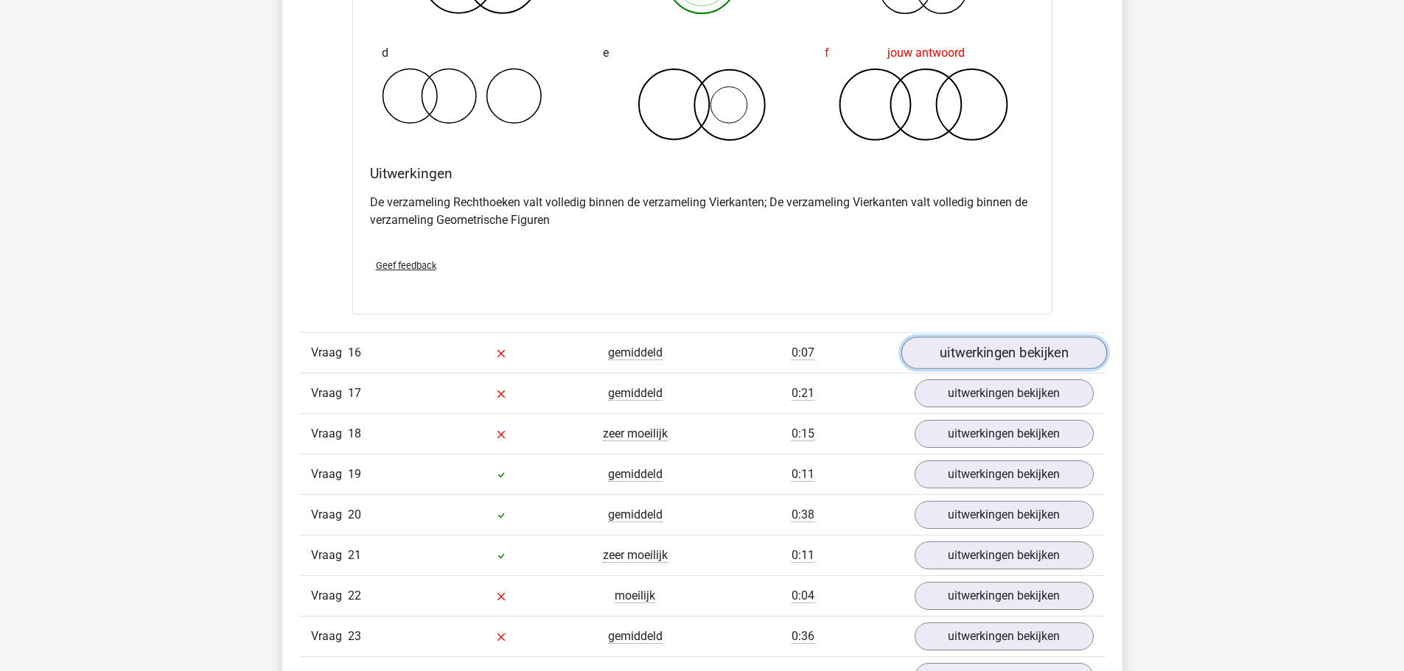
click at [990, 358] on link "uitwerkingen bekijken" at bounding box center [1003, 353] width 206 height 32
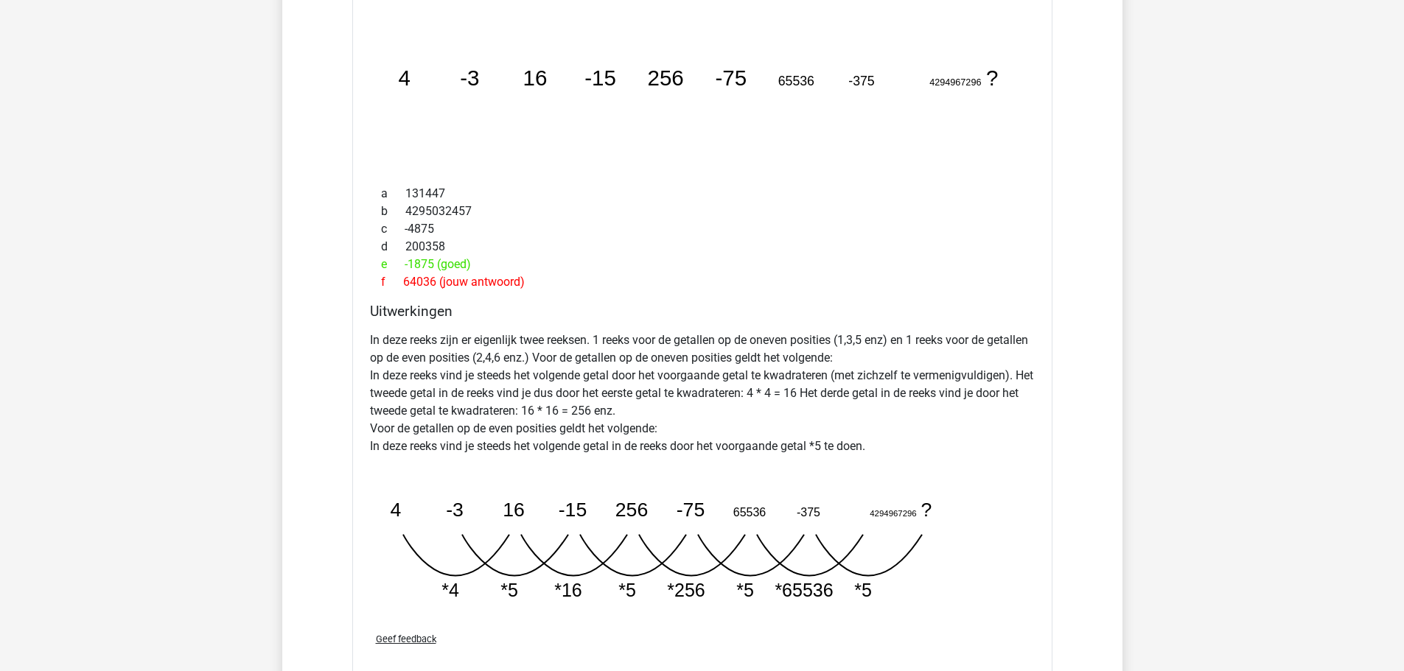
scroll to position [5158, 0]
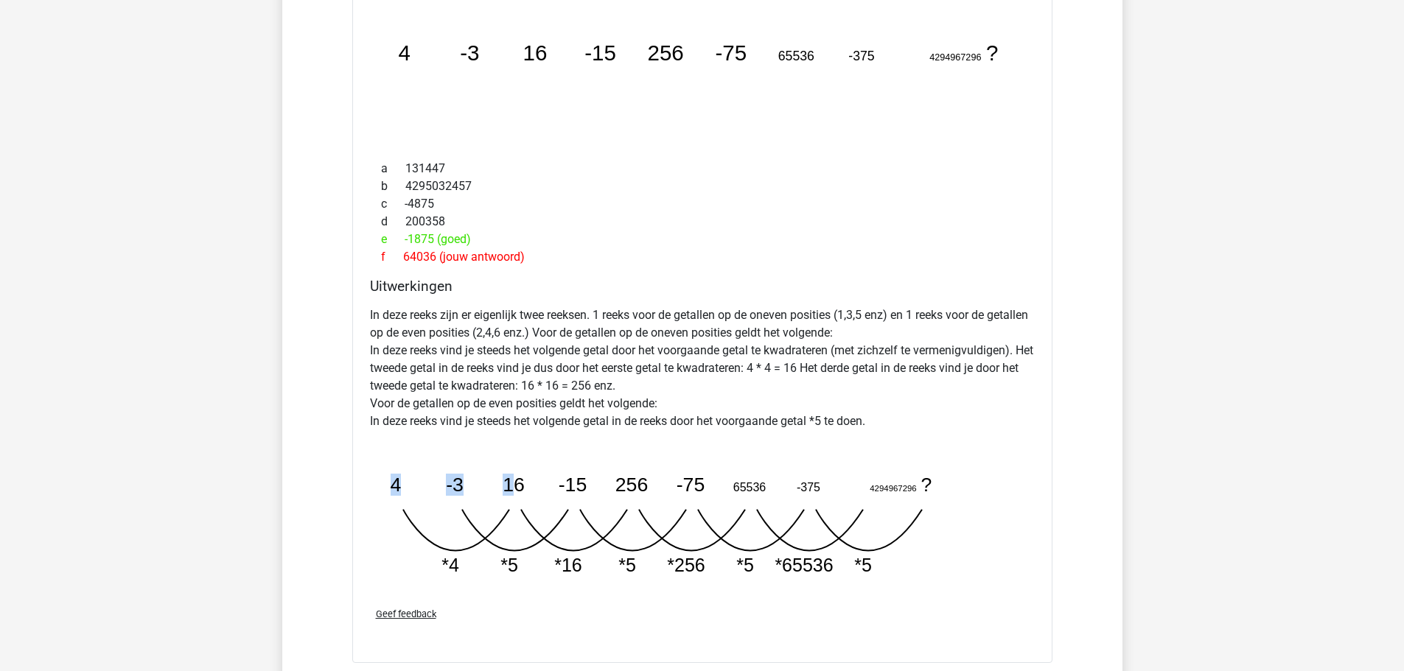
drag, startPoint x: 405, startPoint y: 514, endPoint x: 503, endPoint y: 492, distance: 101.2
click at [520, 511] on icon "image/svg+xml 4 -3 16 -15 256 -75 65536 -375 4294967296 ? *4 *5 *16 *5 *256 *5 …" at bounding box center [665, 515] width 590 height 147
click at [477, 489] on icon "image/svg+xml 4 -3 16 -15 256 -75 65536 -375 4294967296 ? *4 *5 *16 *5 *256 *5 …" at bounding box center [665, 515] width 590 height 147
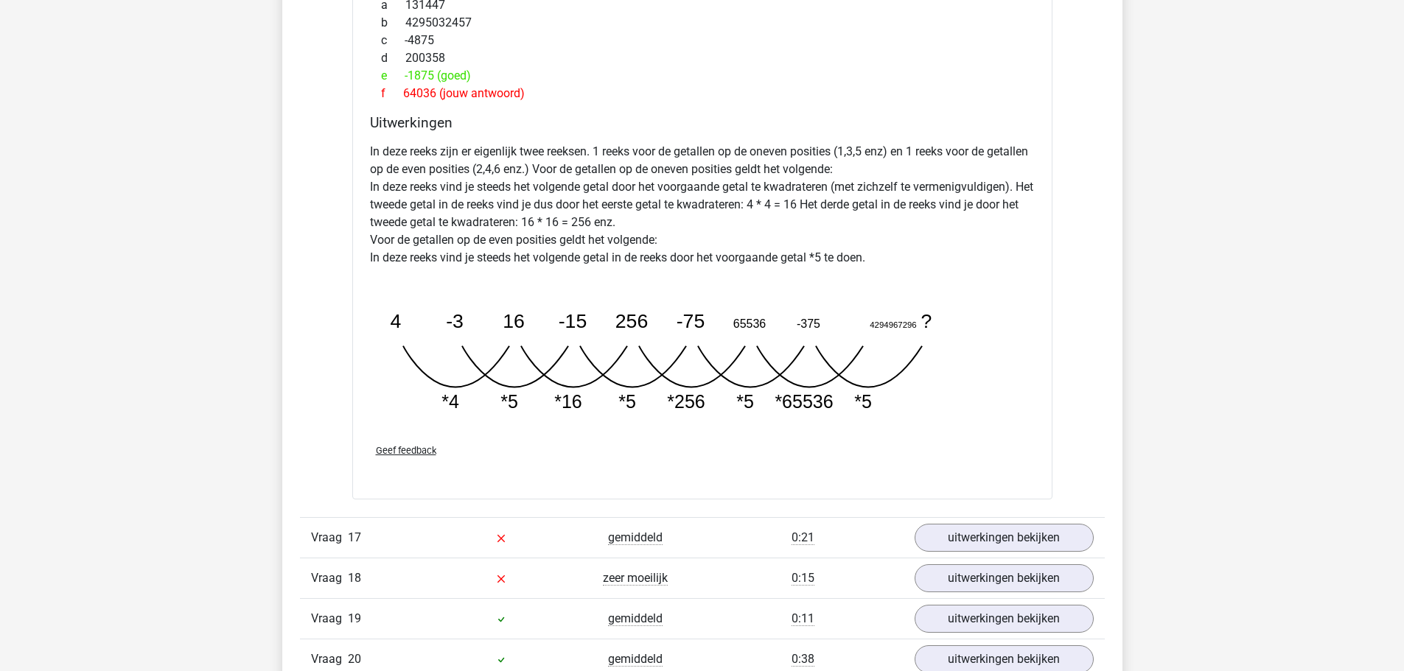
scroll to position [5379, 0]
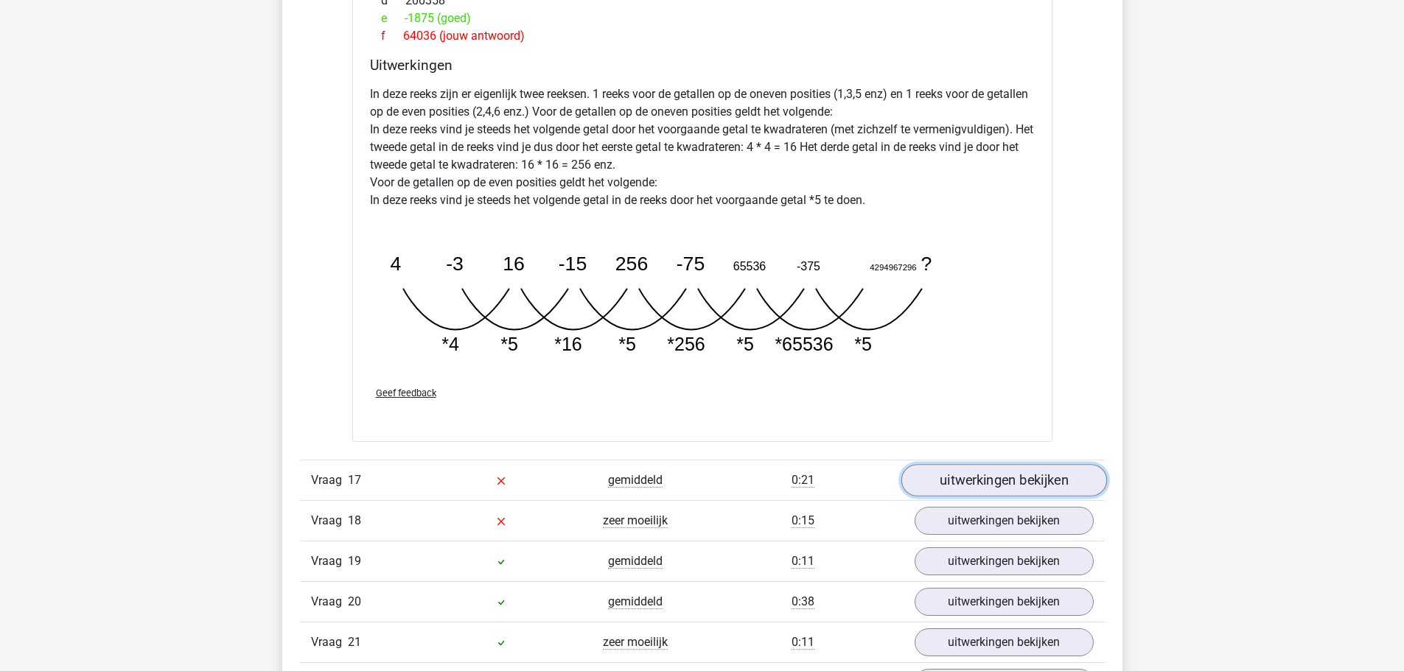
click at [998, 479] on link "uitwerkingen bekijken" at bounding box center [1003, 480] width 206 height 32
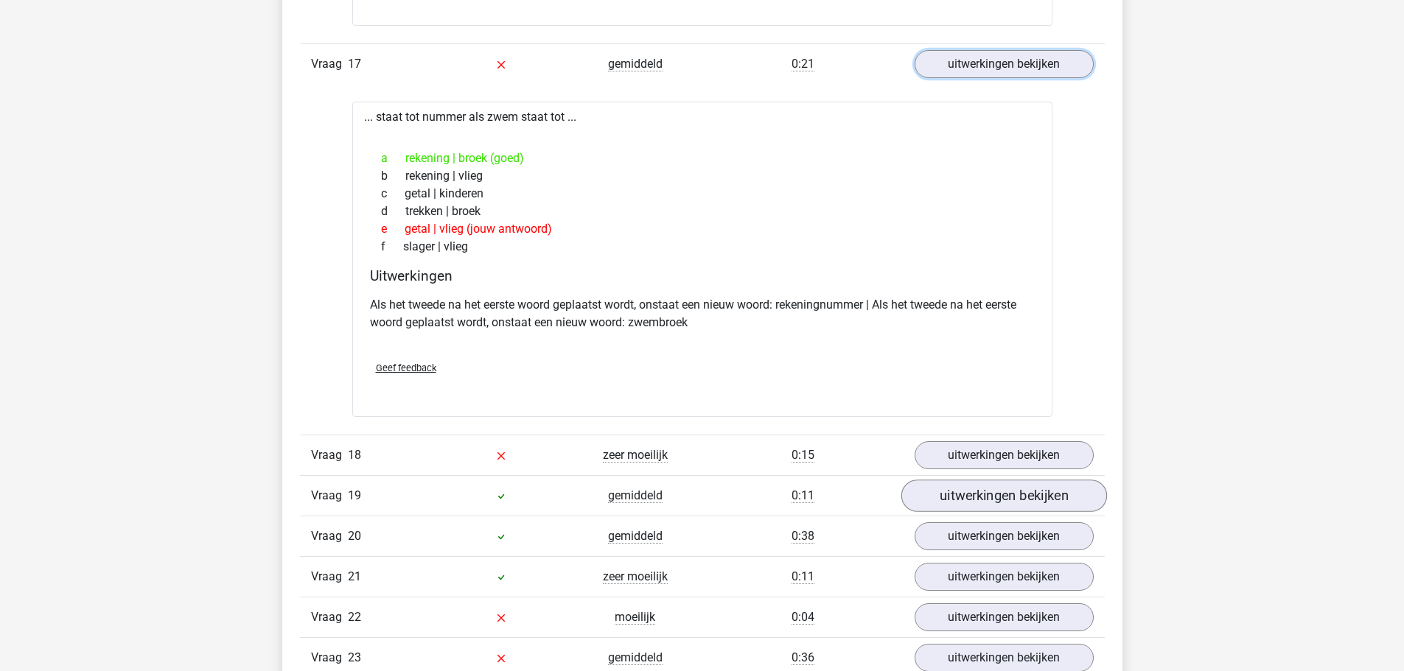
scroll to position [5821, 0]
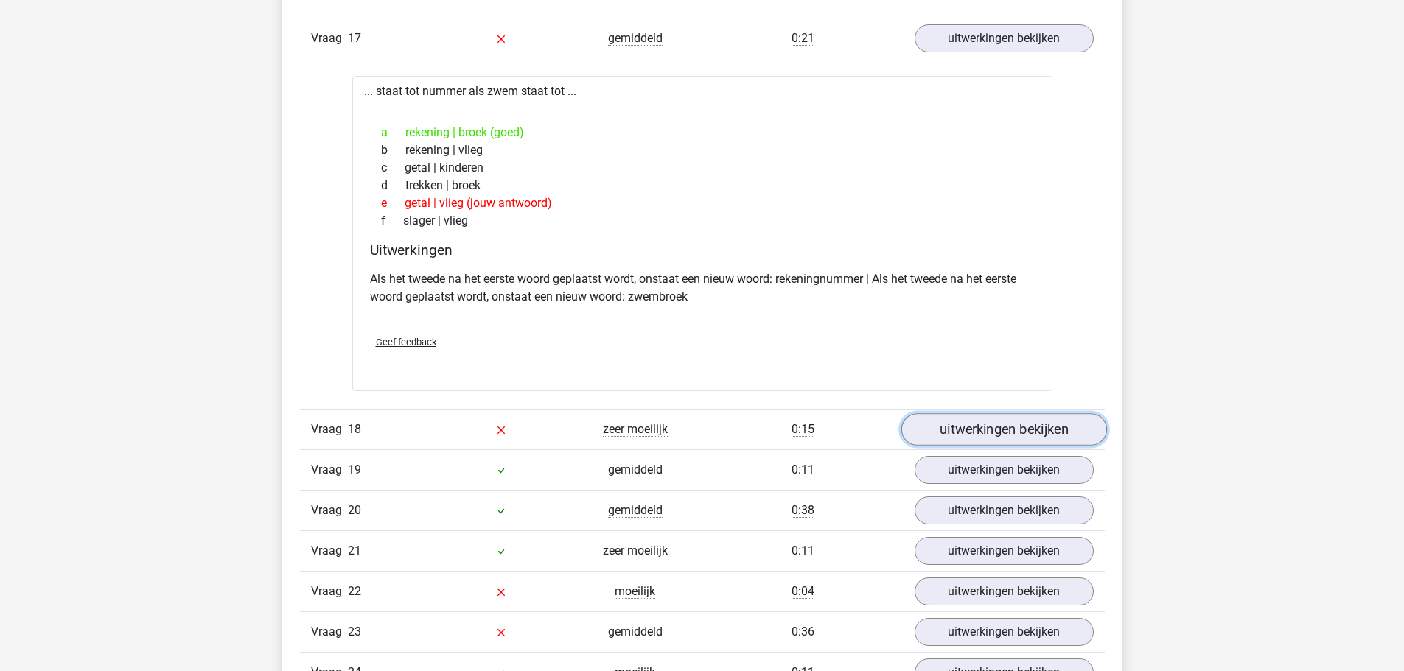
click at [959, 441] on link "uitwerkingen bekijken" at bounding box center [1003, 430] width 206 height 32
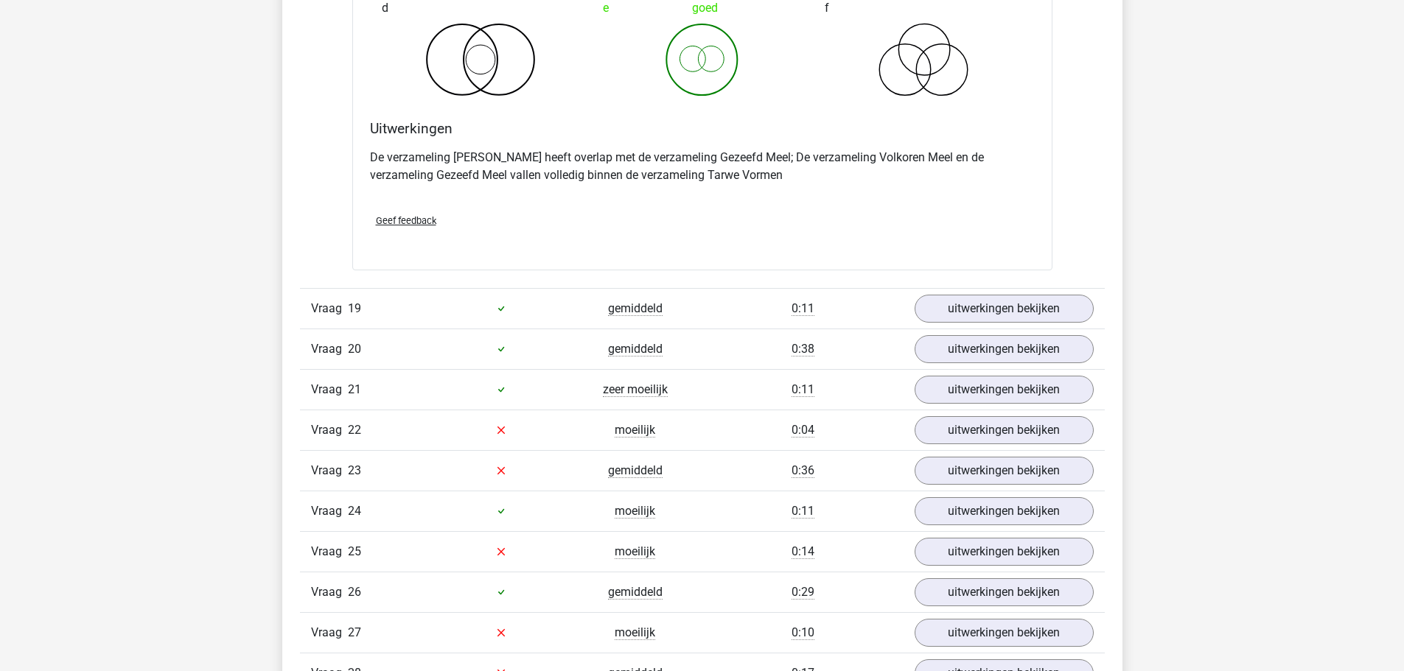
scroll to position [6632, 0]
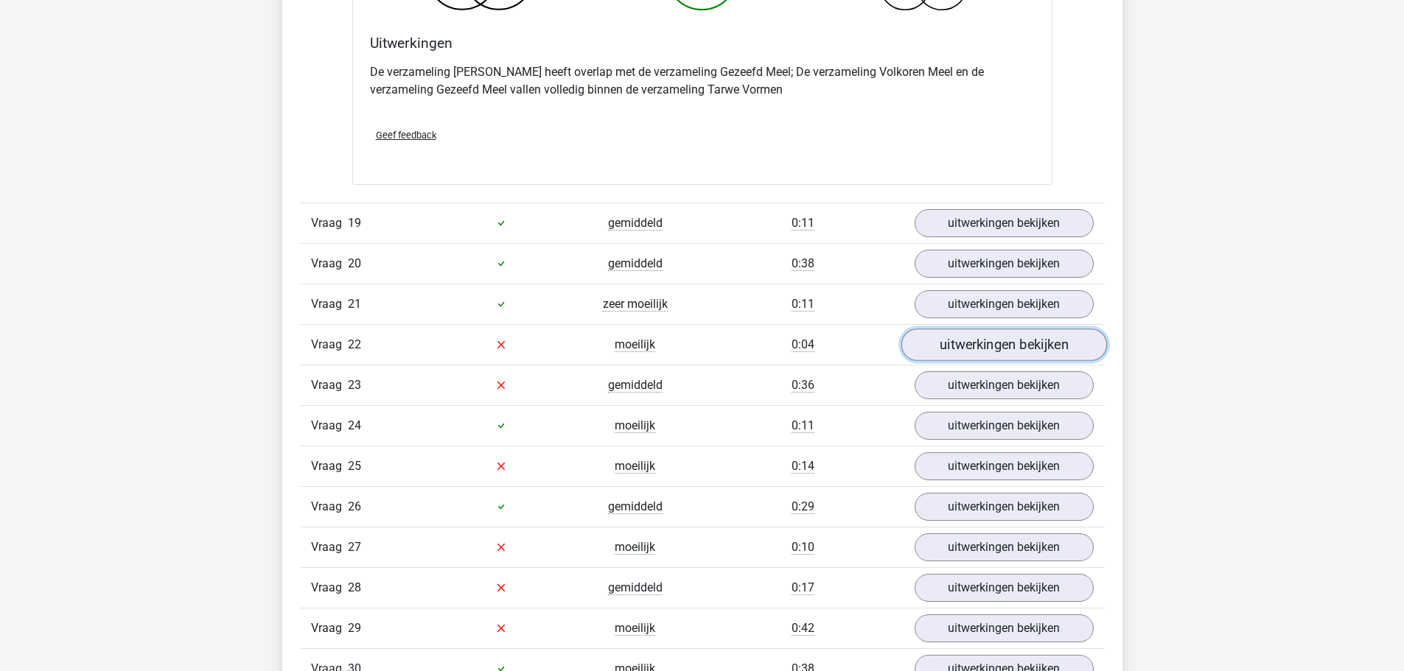
click at [967, 353] on link "uitwerkingen bekijken" at bounding box center [1003, 345] width 206 height 32
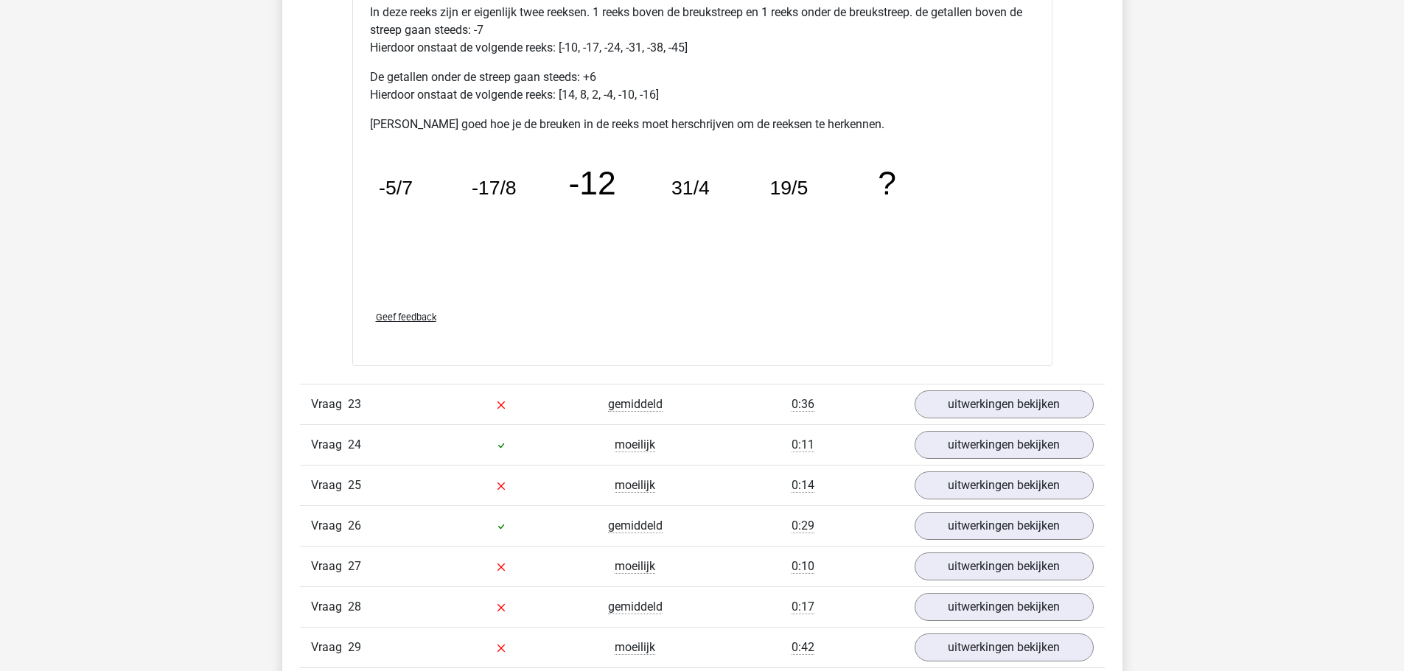
scroll to position [7369, 0]
click at [954, 402] on link "uitwerkingen bekijken" at bounding box center [1003, 404] width 206 height 32
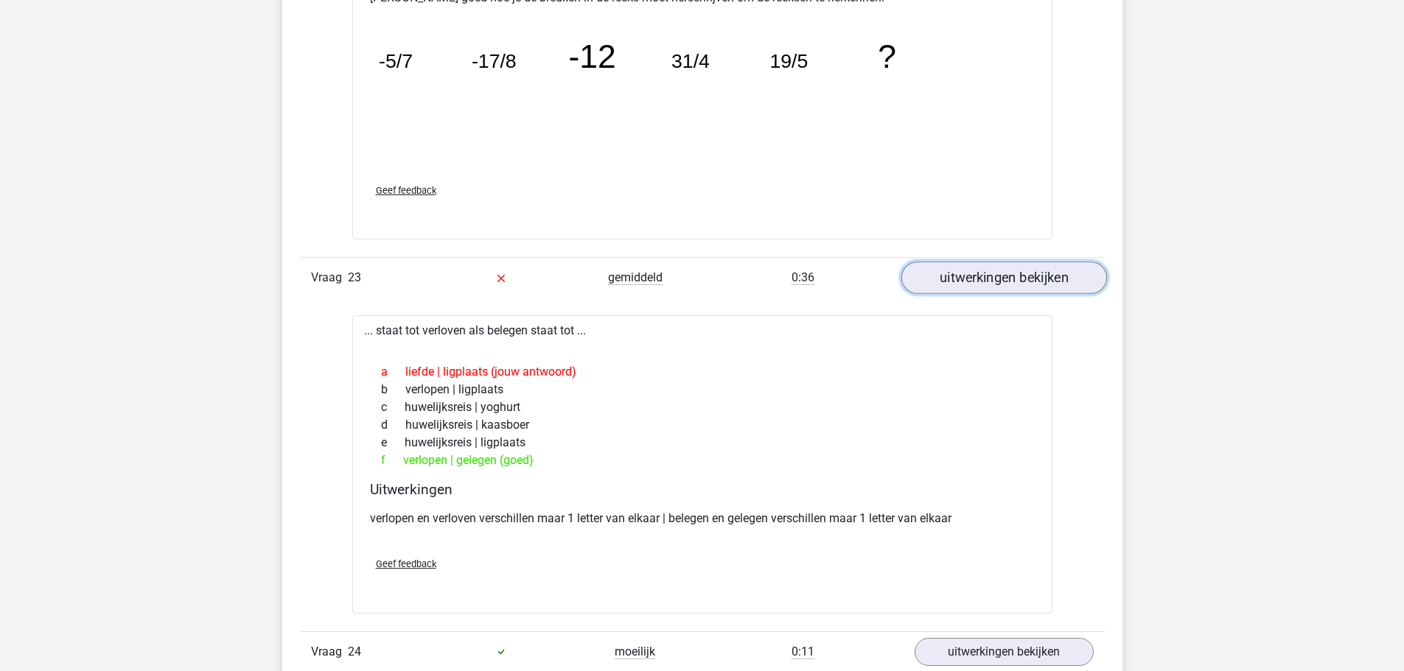
scroll to position [7516, 0]
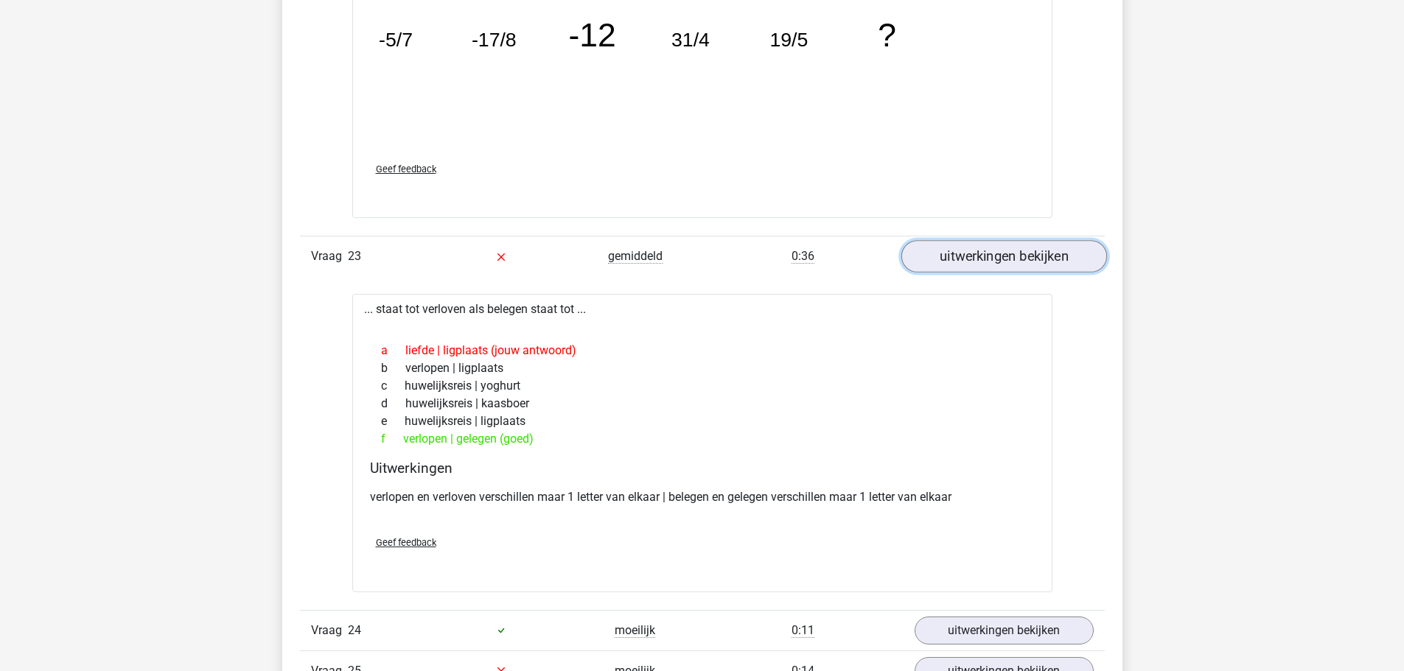
click at [946, 258] on link "uitwerkingen bekijken" at bounding box center [1003, 256] width 206 height 32
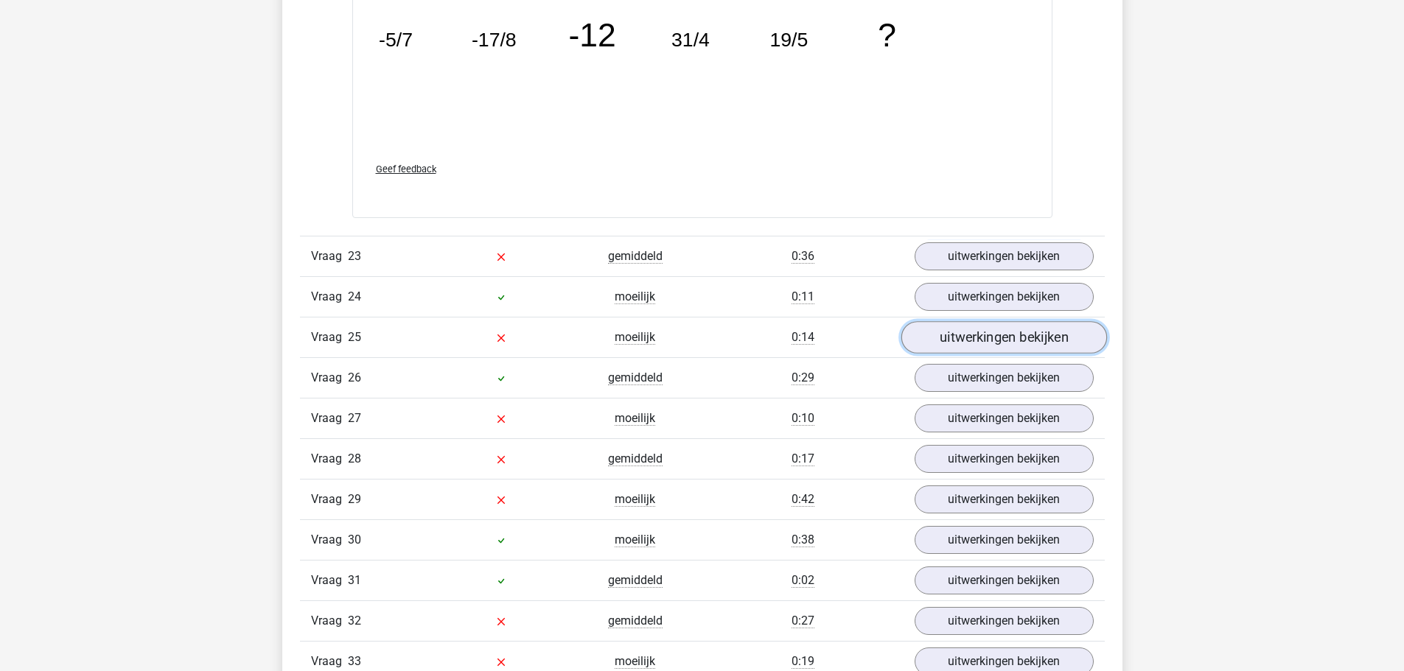
click at [963, 341] on link "uitwerkingen bekijken" at bounding box center [1003, 337] width 206 height 32
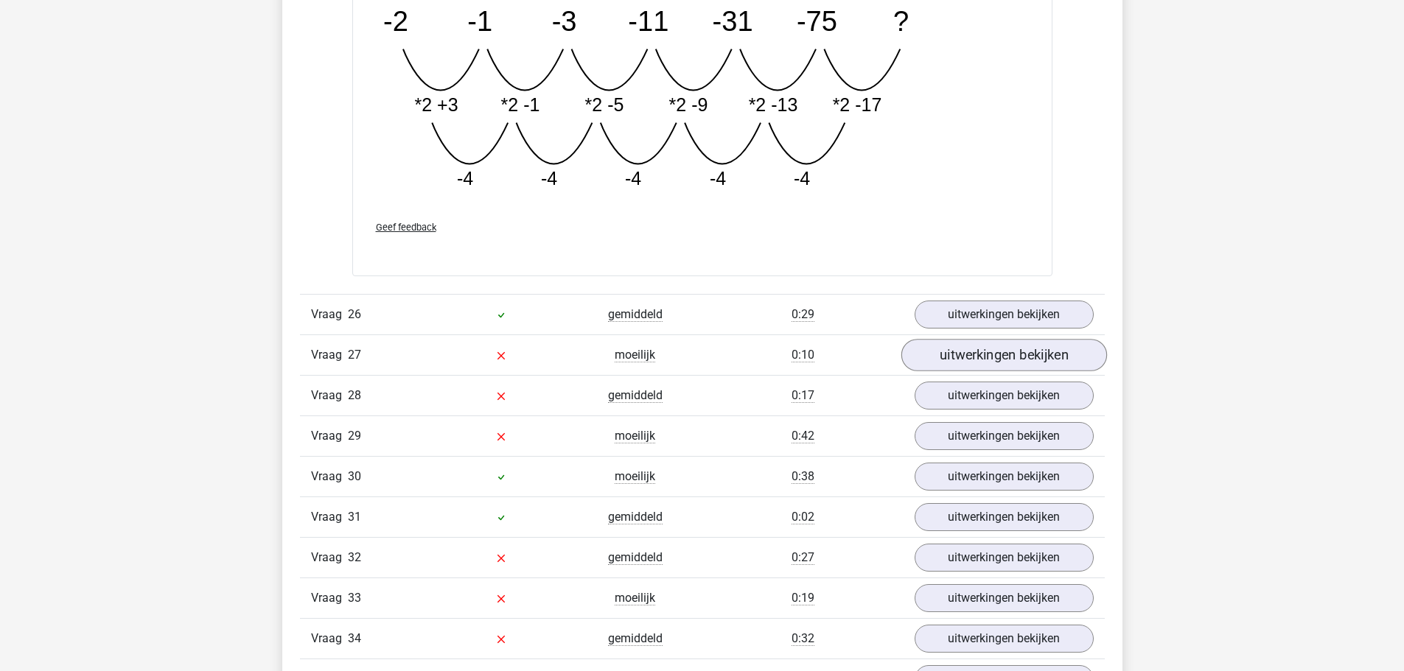
scroll to position [8327, 0]
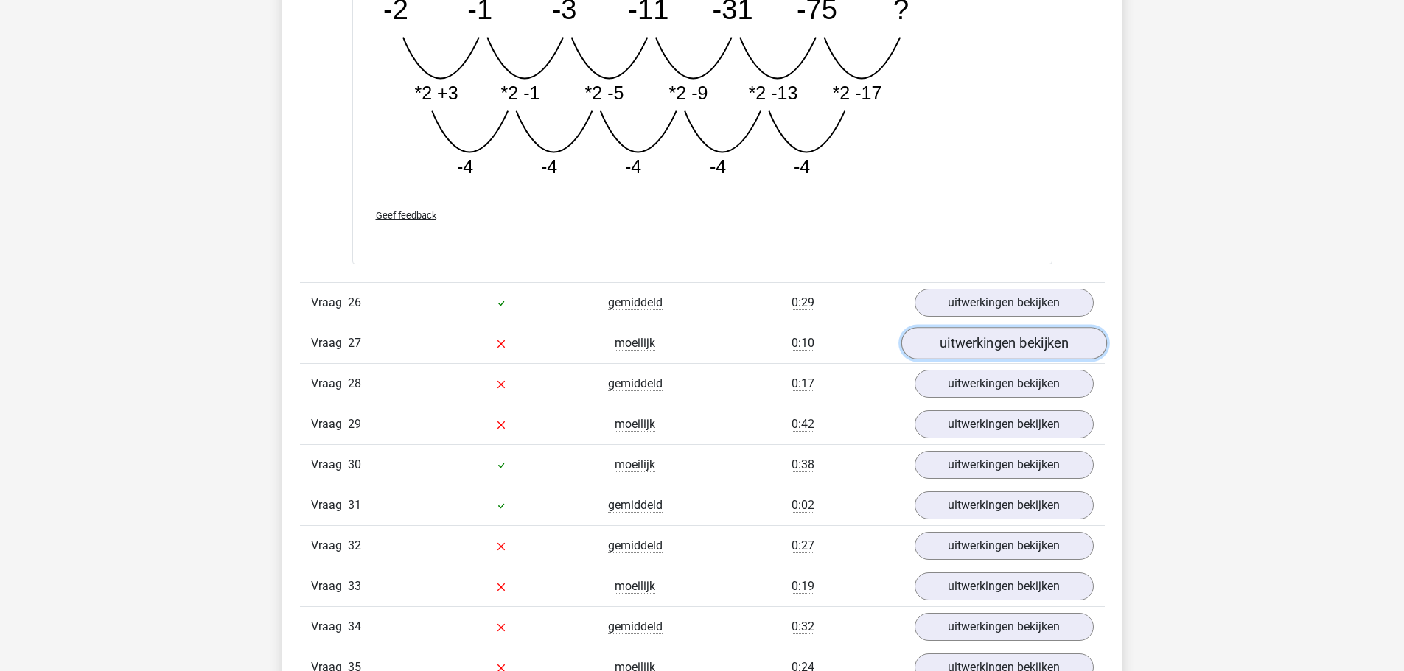
click at [973, 350] on link "uitwerkingen bekijken" at bounding box center [1003, 343] width 206 height 32
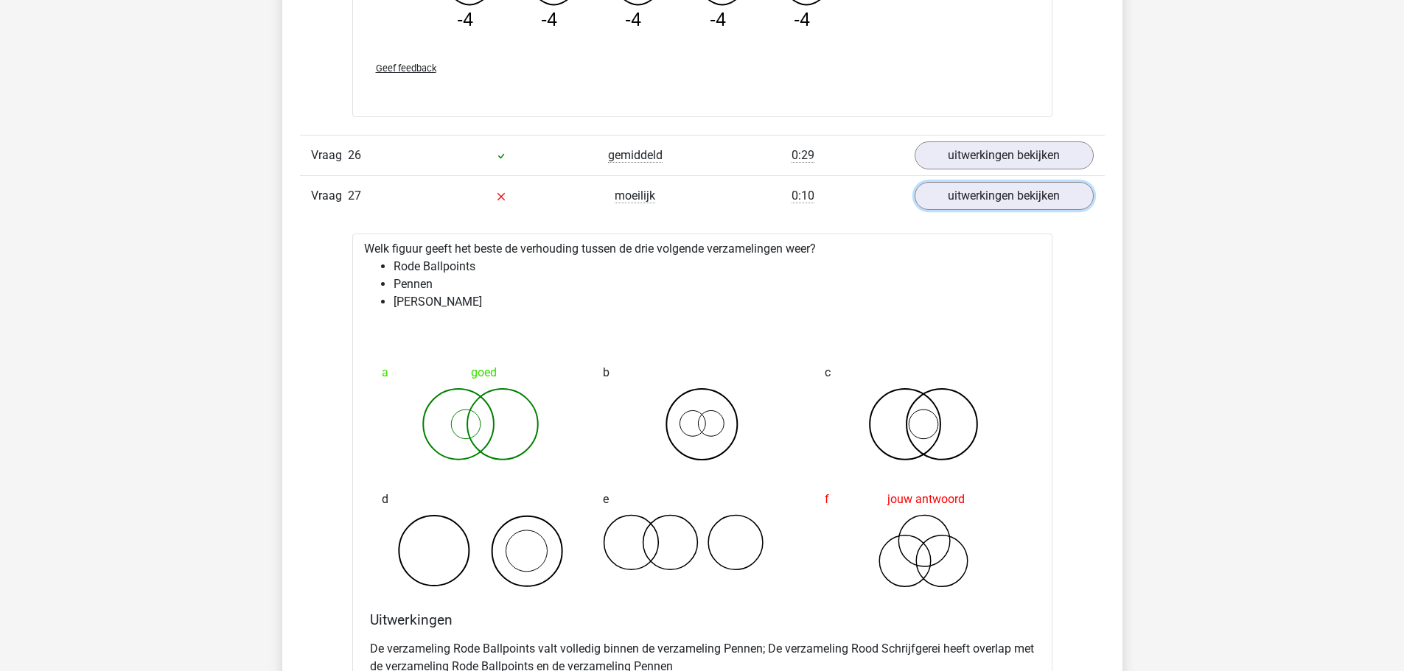
scroll to position [8548, 0]
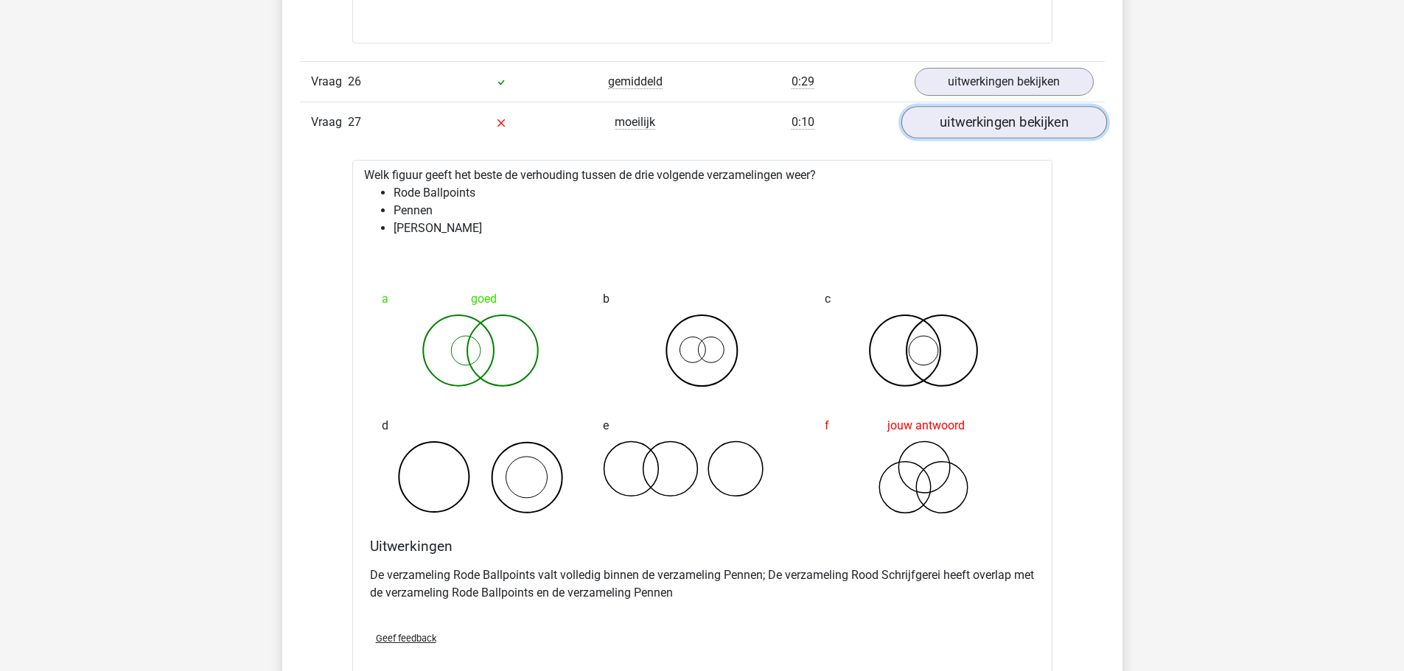
click at [986, 127] on link "uitwerkingen bekijken" at bounding box center [1003, 122] width 206 height 32
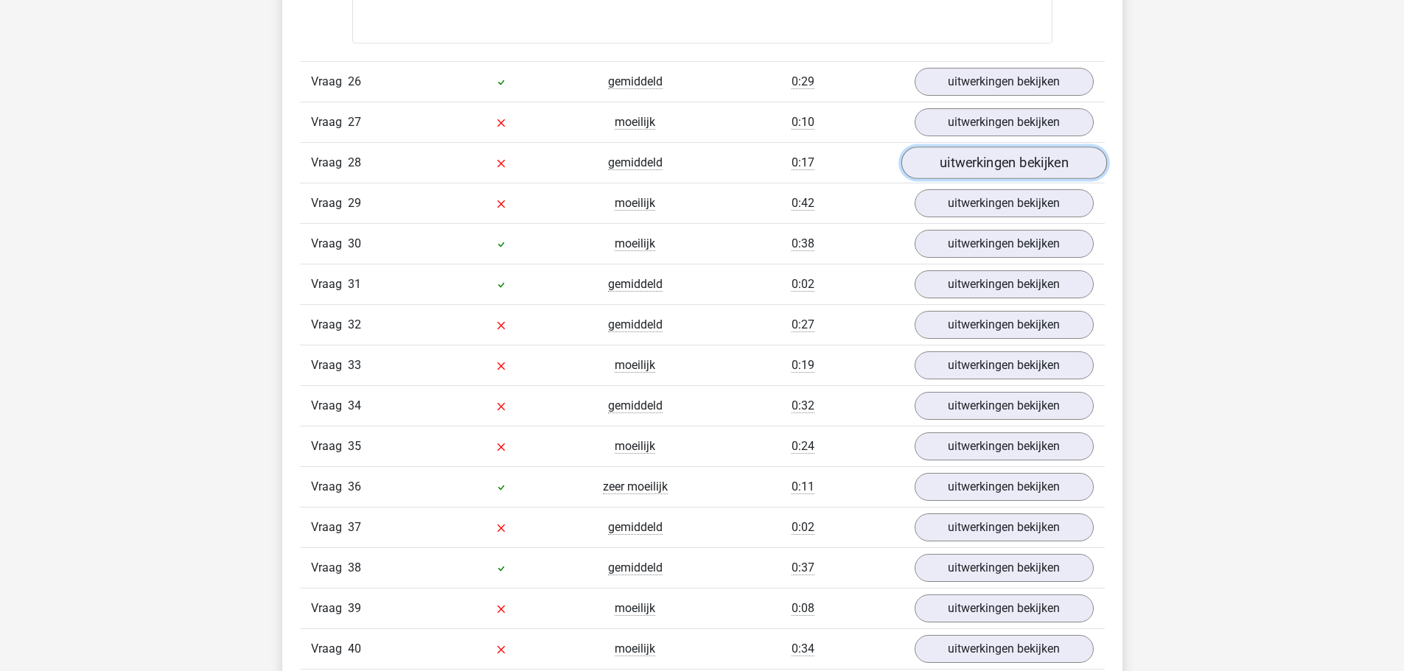
click at [957, 174] on link "uitwerkingen bekijken" at bounding box center [1003, 163] width 206 height 32
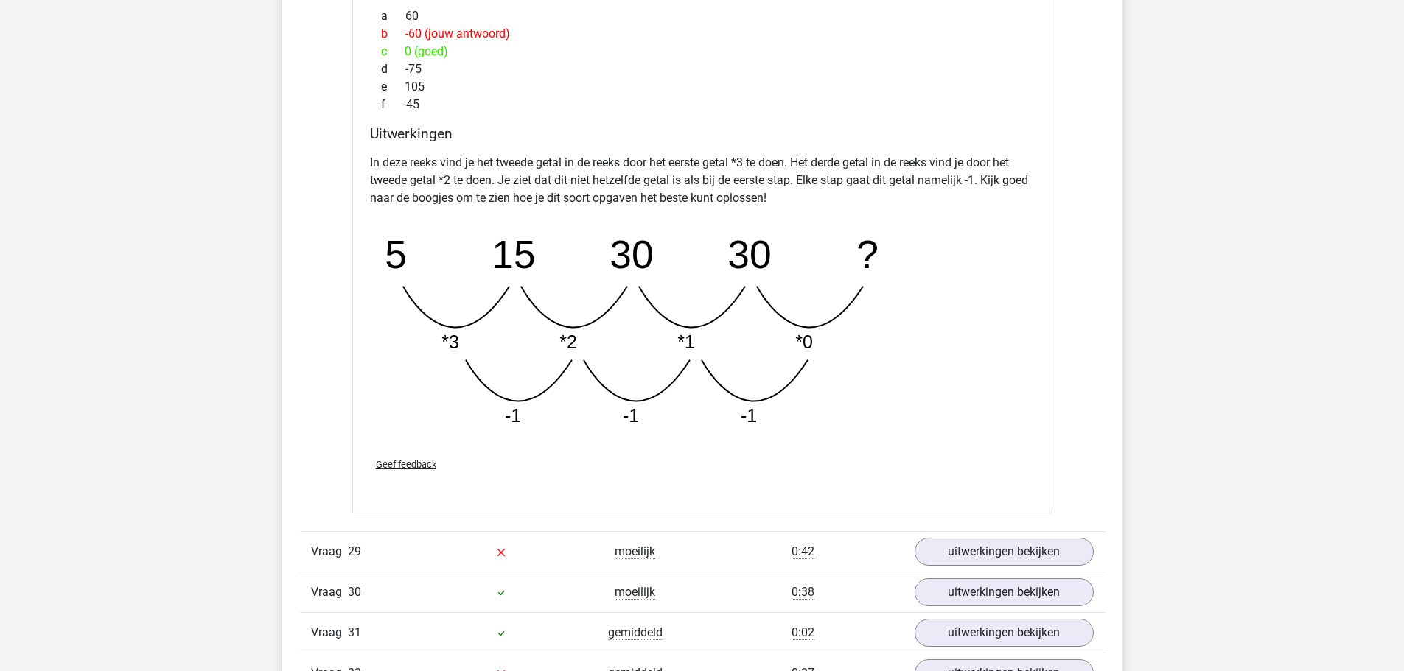
scroll to position [8990, 0]
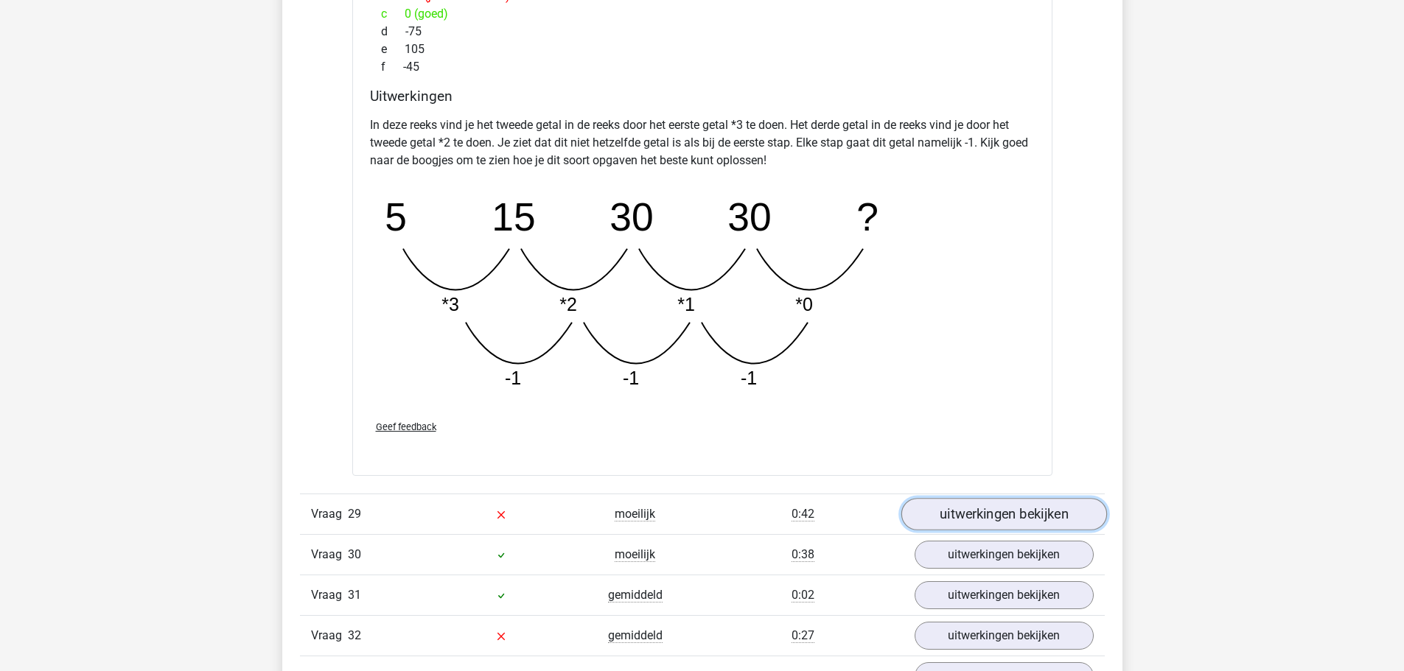
click at [966, 517] on link "uitwerkingen bekijken" at bounding box center [1003, 514] width 206 height 32
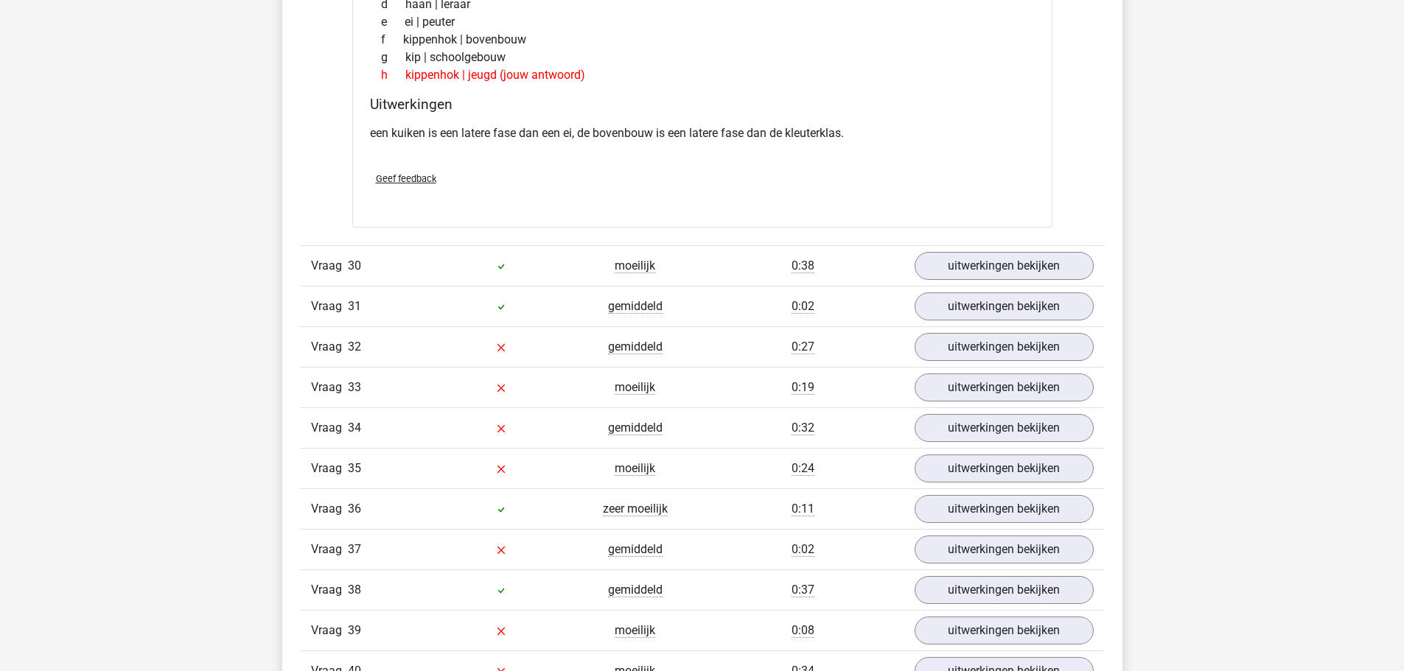
scroll to position [9653, 0]
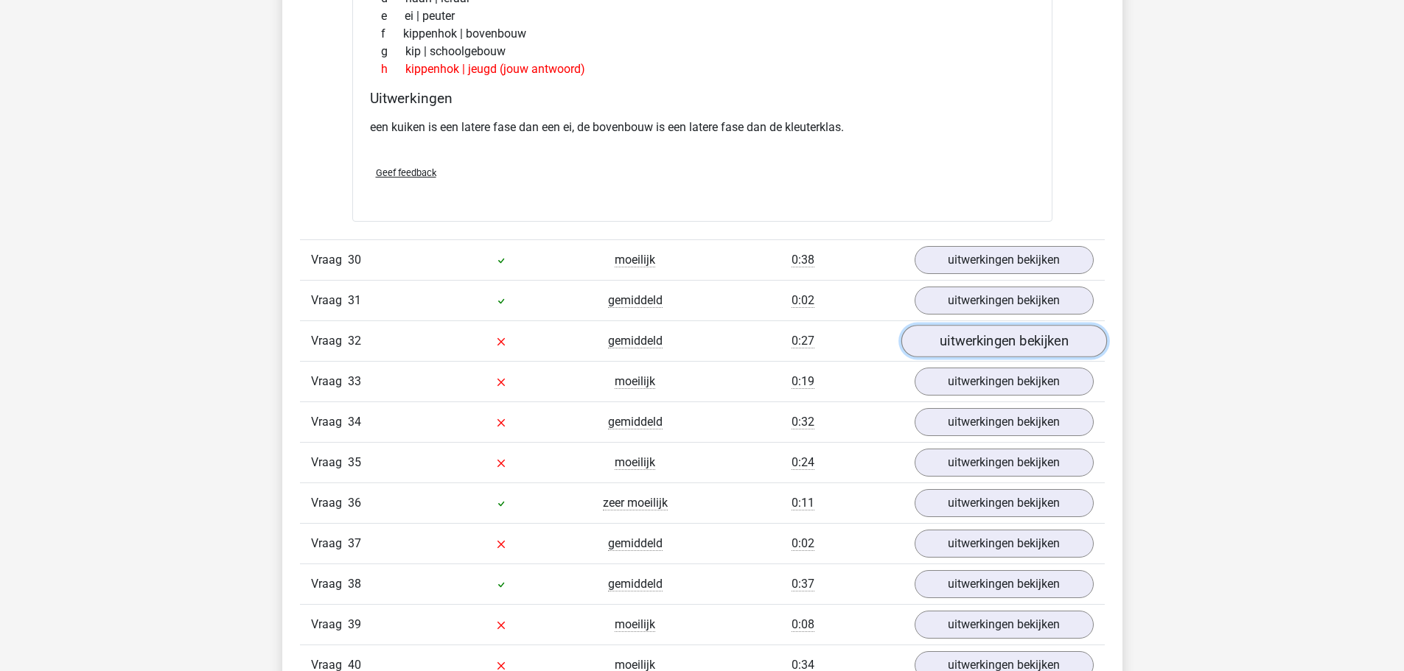
click at [948, 344] on link "uitwerkingen bekijken" at bounding box center [1003, 341] width 206 height 32
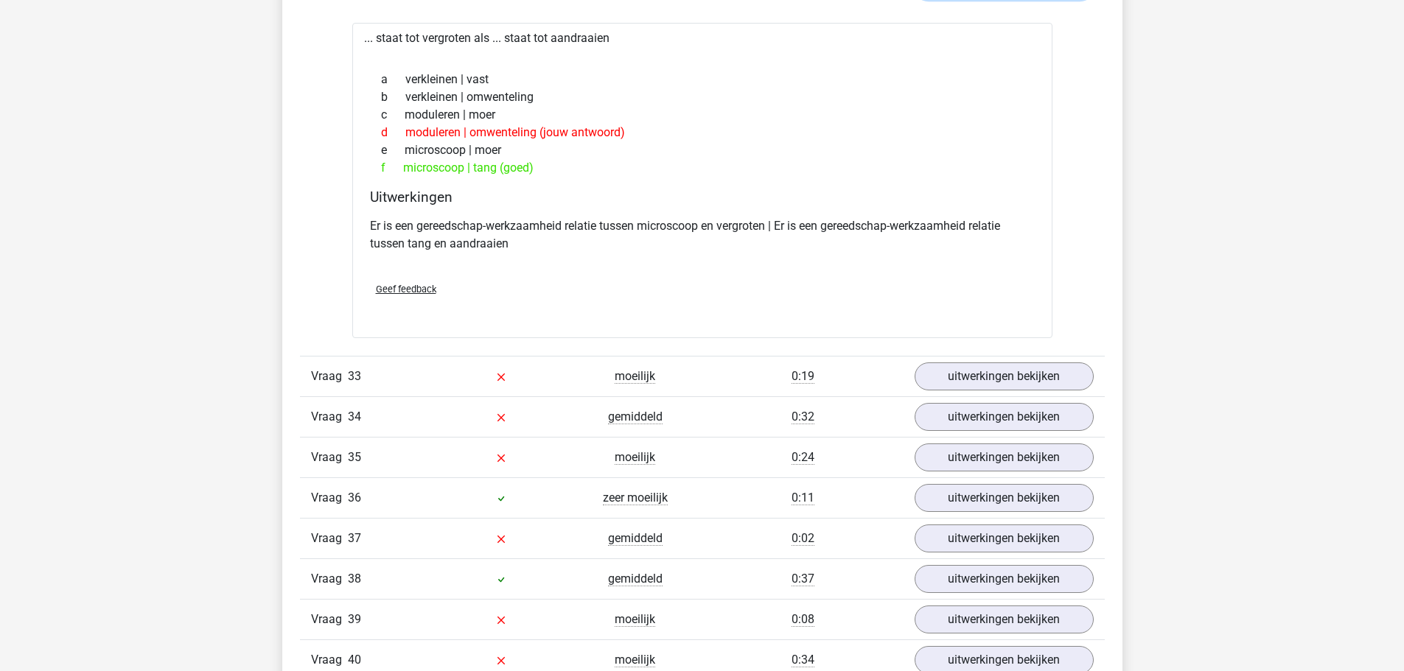
scroll to position [10022, 0]
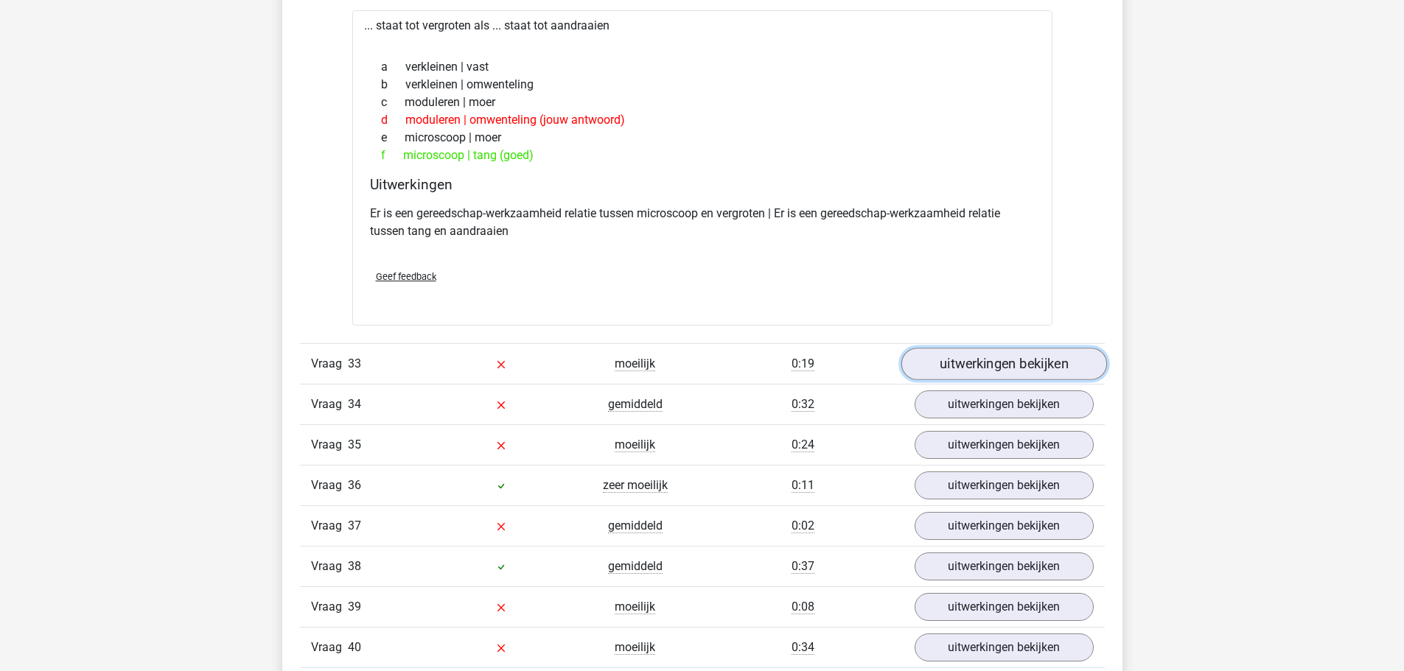
click at [939, 372] on link "uitwerkingen bekijken" at bounding box center [1003, 364] width 206 height 32
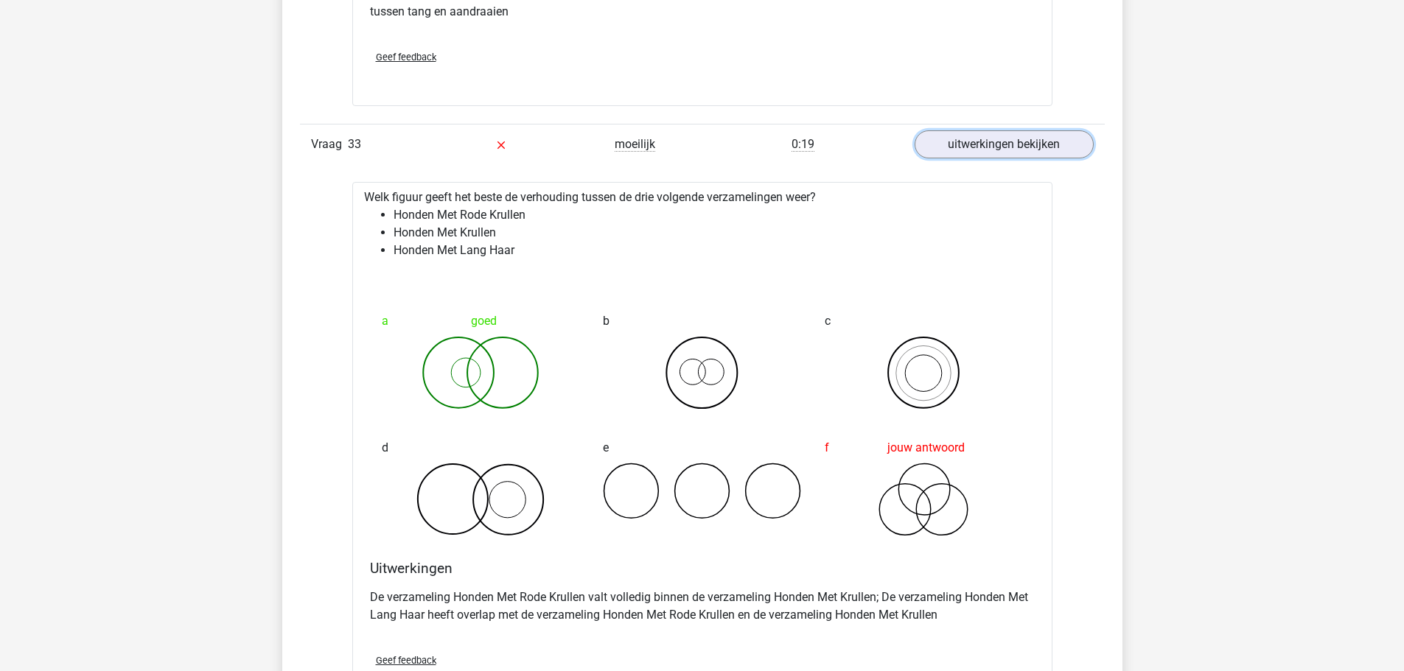
scroll to position [10243, 0]
click at [973, 161] on div "Vraag 33 moeilijk 0:19 uitwerkingen bekijken" at bounding box center [702, 142] width 805 height 41
click at [970, 152] on link "uitwerkingen bekijken" at bounding box center [1003, 143] width 206 height 32
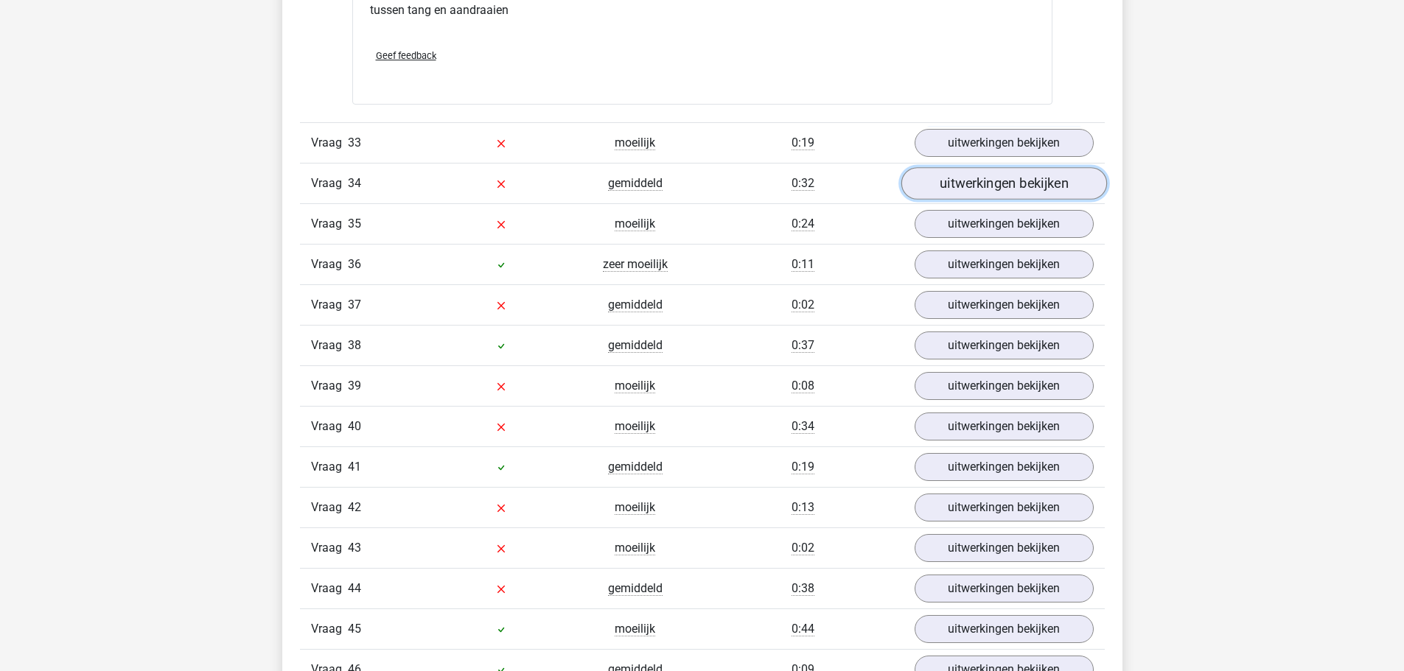
click at [971, 185] on link "uitwerkingen bekijken" at bounding box center [1003, 183] width 206 height 32
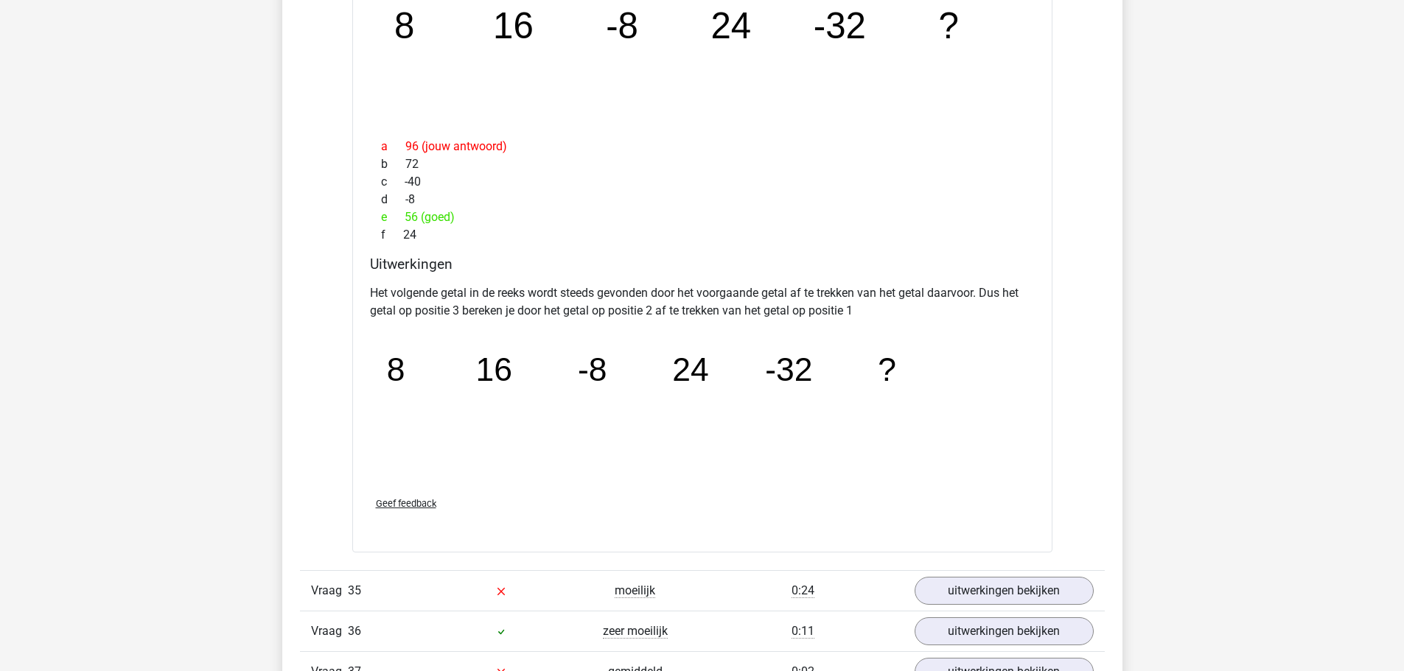
scroll to position [10464, 0]
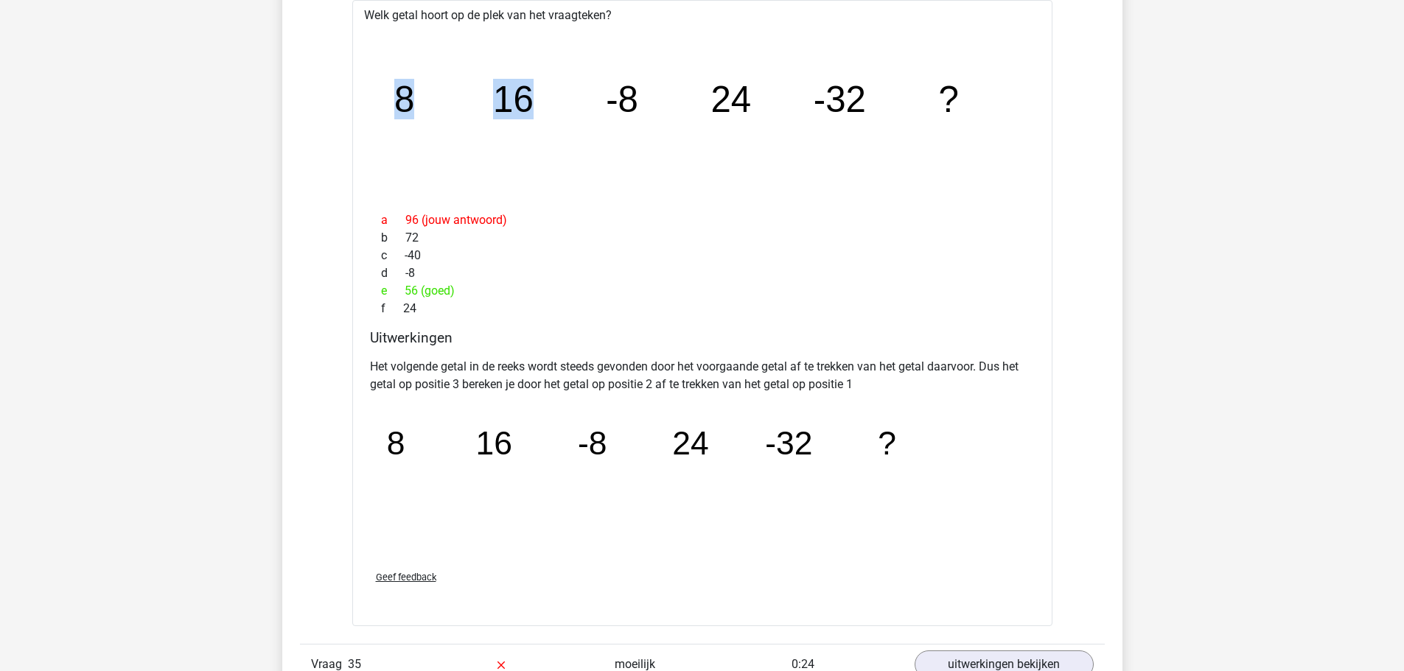
drag, startPoint x: 542, startPoint y: 96, endPoint x: 382, endPoint y: 105, distance: 159.5
click at [382, 105] on icon "image/svg+xml 8 16 -8 24 -32 ?" at bounding box center [702, 112] width 653 height 164
click at [414, 103] on tspan "-8" at bounding box center [404, 99] width 20 height 41
drag, startPoint x: 537, startPoint y: 111, endPoint x: 496, endPoint y: 109, distance: 41.3
click at [496, 109] on icon "image/svg+xml 8 16 -8 24 -32 ?" at bounding box center [702, 112] width 653 height 164
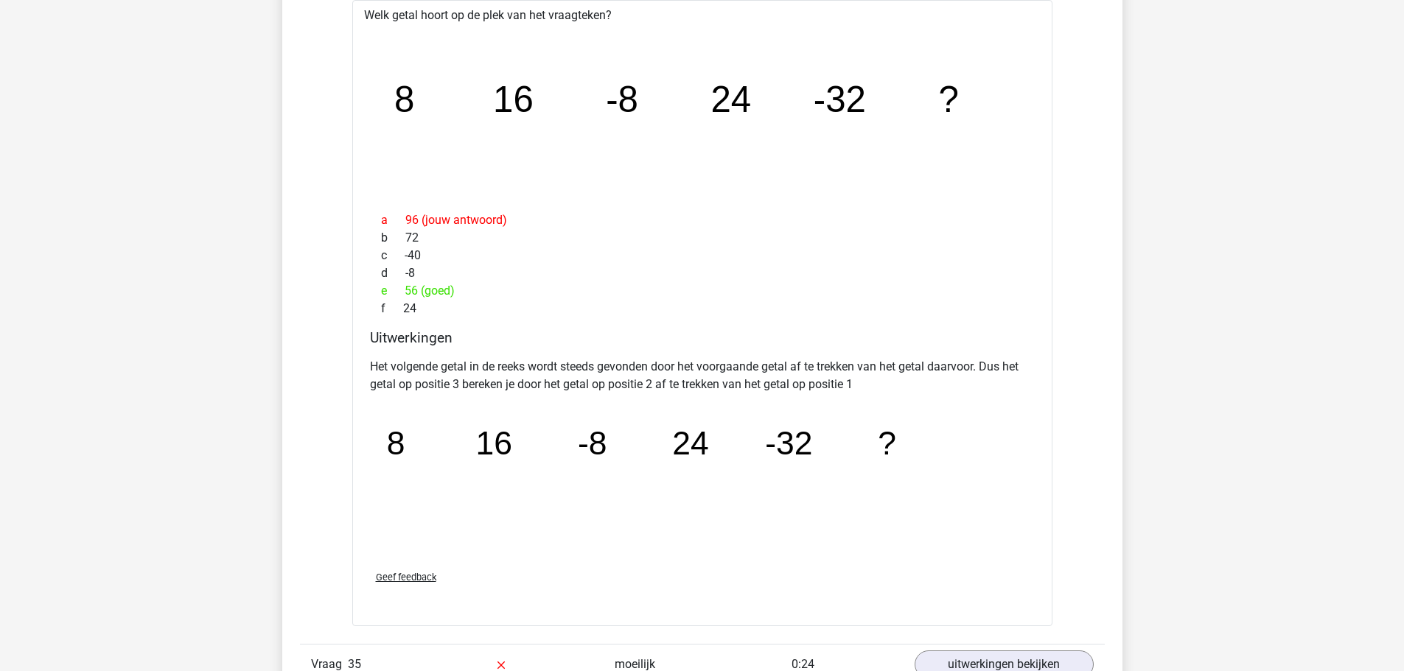
click at [414, 94] on tspan "24" at bounding box center [404, 99] width 20 height 41
drag, startPoint x: 662, startPoint y: 100, endPoint x: 620, endPoint y: 100, distance: 41.3
click at [620, 100] on icon "image/svg+xml 8 16 -8 24 -32 ?" at bounding box center [702, 112] width 653 height 164
drag, startPoint x: 873, startPoint y: 107, endPoint x: 713, endPoint y: 101, distance: 160.0
click at [713, 101] on icon "image/svg+xml 8 16 -8 24 -32 ?" at bounding box center [702, 112] width 653 height 164
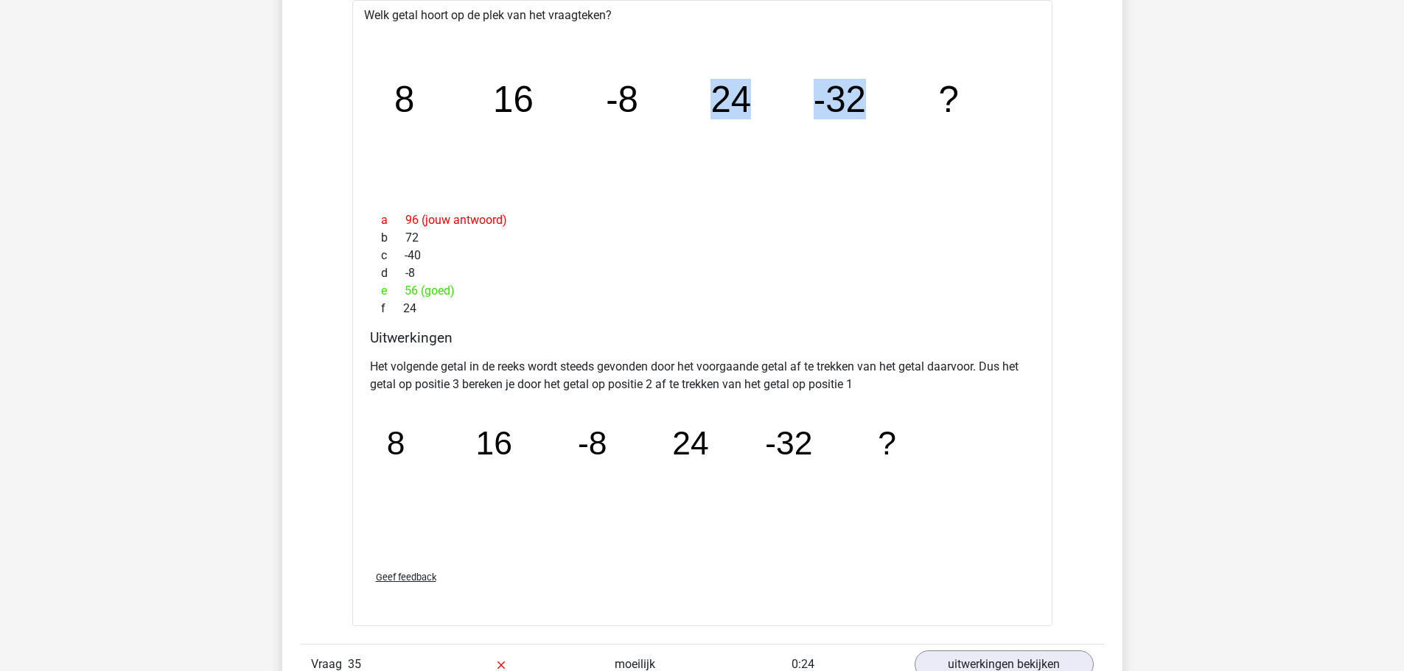
click at [414, 101] on tspan "24" at bounding box center [404, 99] width 20 height 41
drag, startPoint x: 824, startPoint y: 107, endPoint x: 741, endPoint y: 102, distance: 82.7
click at [741, 102] on g "8 16 -8 24 -32 ?" at bounding box center [676, 99] width 564 height 41
click at [414, 102] on tspan "24" at bounding box center [404, 99] width 20 height 41
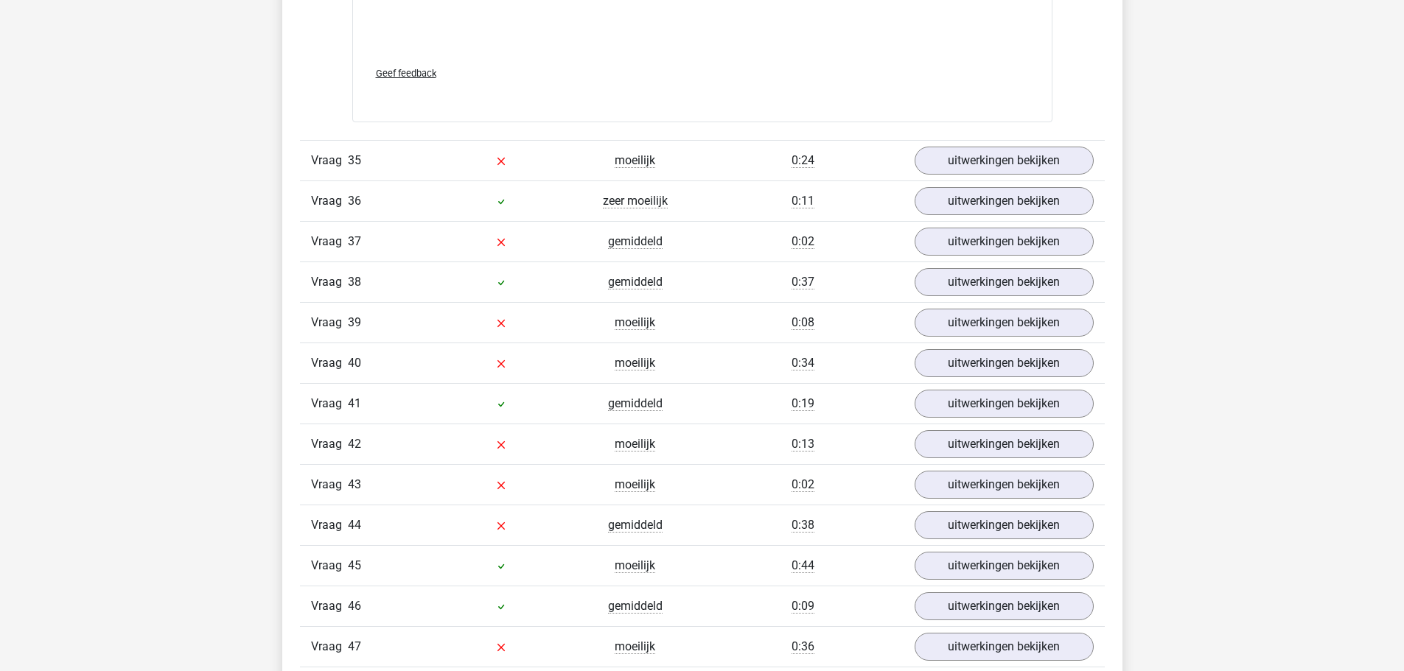
scroll to position [10980, 0]
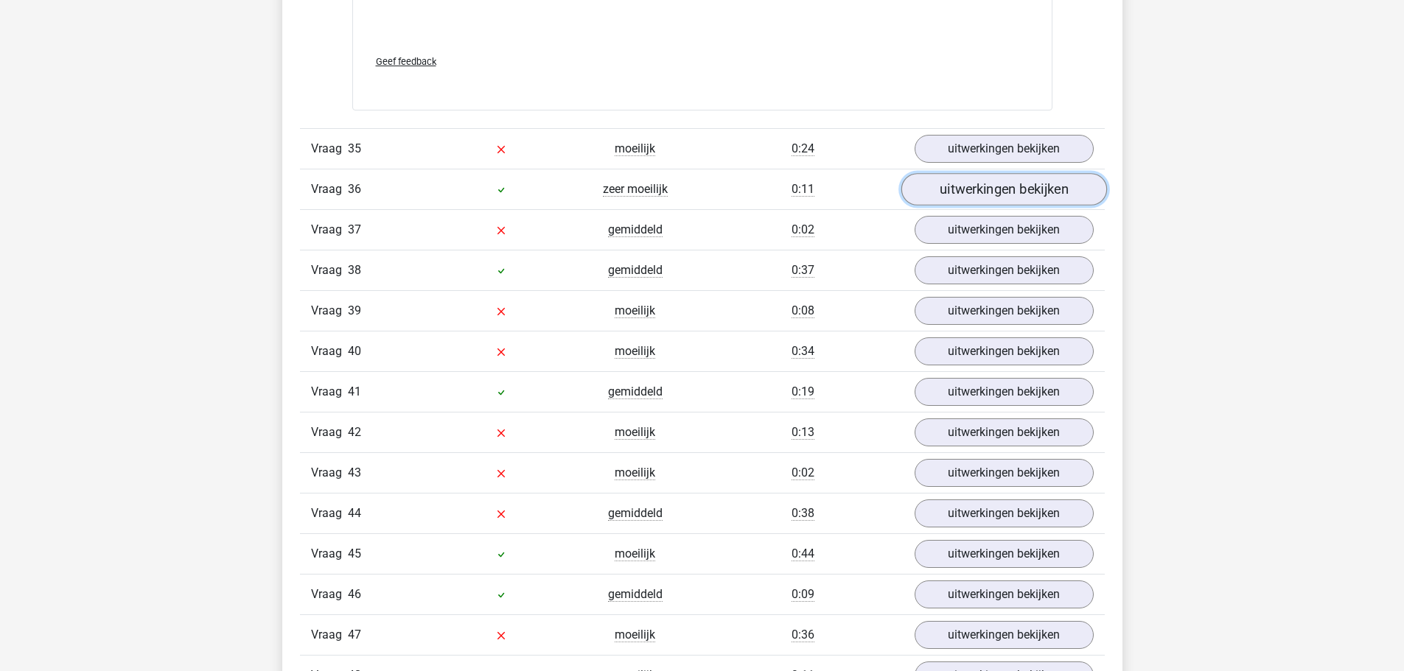
click at [959, 187] on link "uitwerkingen bekijken" at bounding box center [1003, 189] width 206 height 32
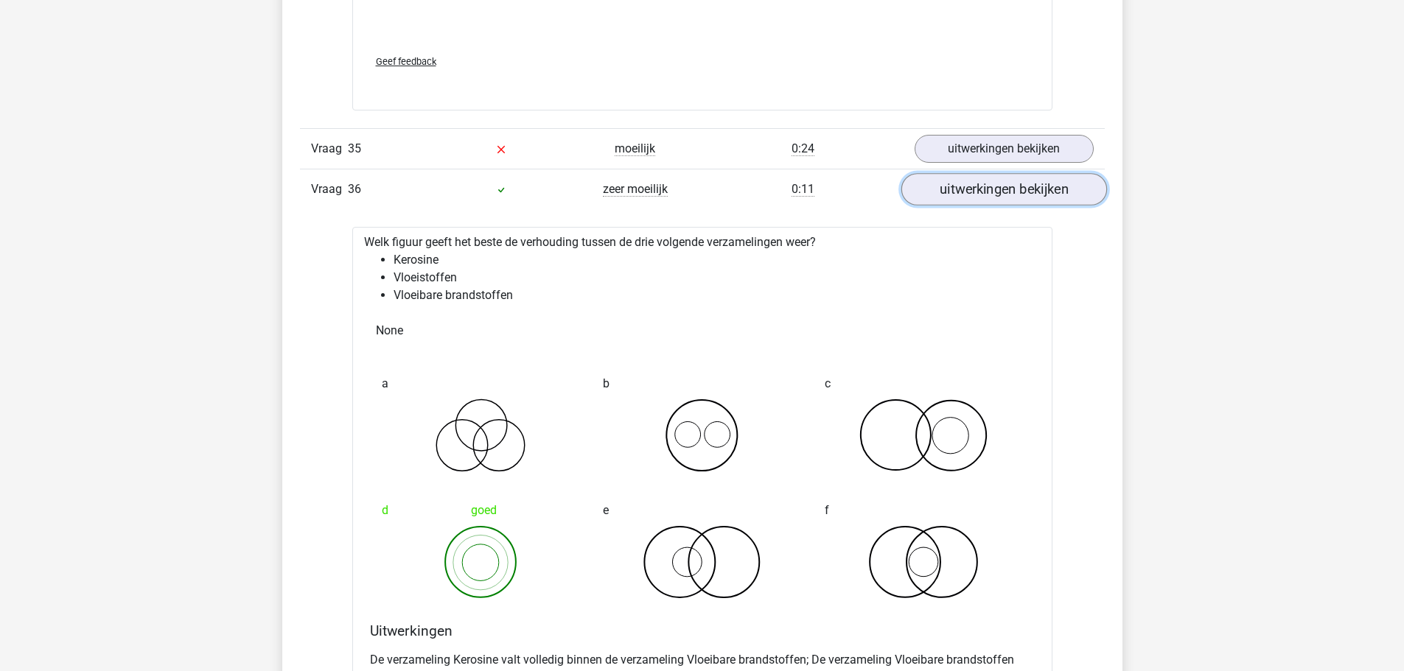
click at [962, 190] on link "uitwerkingen bekijken" at bounding box center [1003, 189] width 206 height 32
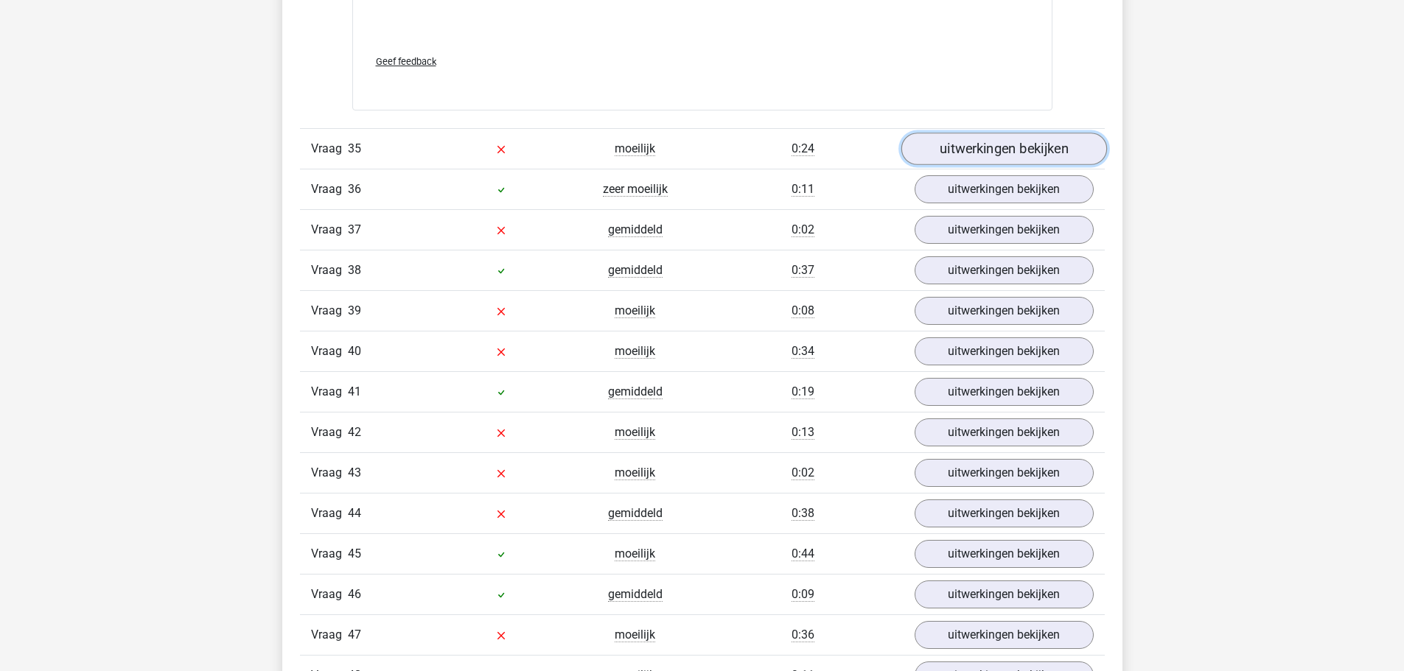
click at [956, 162] on link "uitwerkingen bekijken" at bounding box center [1003, 149] width 206 height 32
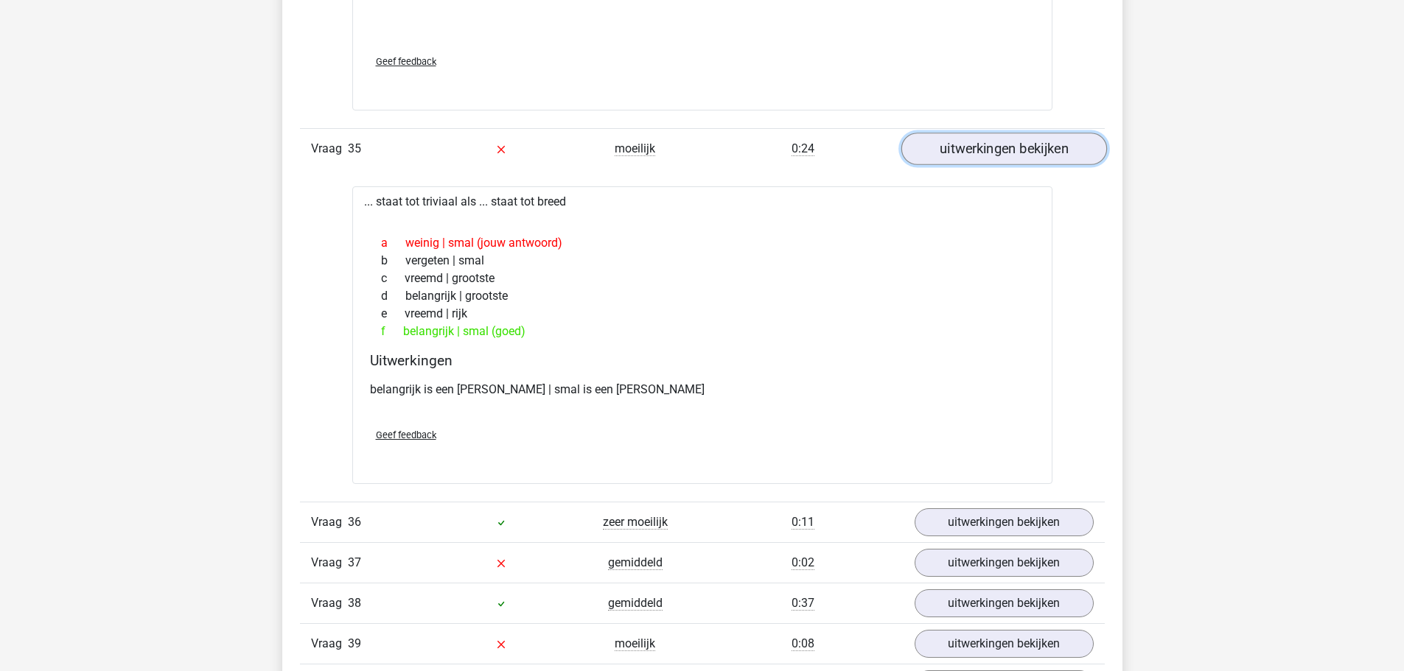
click at [956, 155] on link "uitwerkingen bekijken" at bounding box center [1003, 149] width 206 height 32
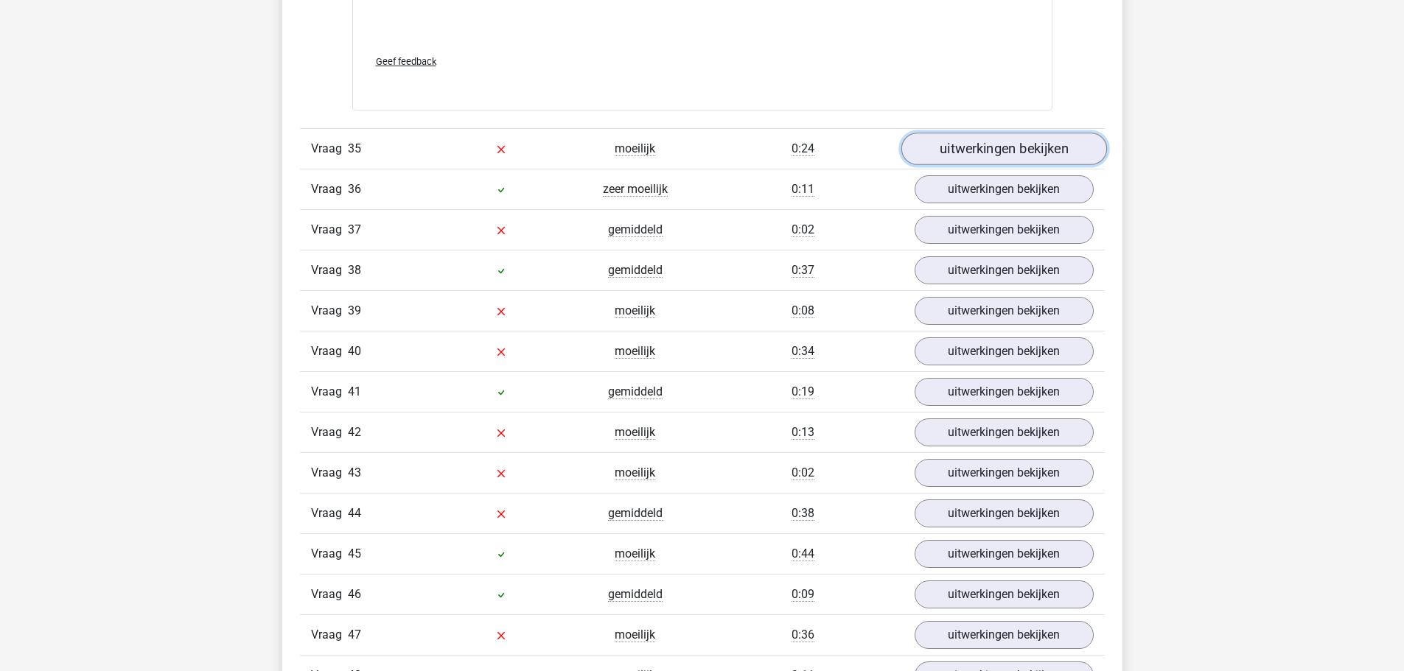
click at [951, 153] on link "uitwerkingen bekijken" at bounding box center [1003, 149] width 206 height 32
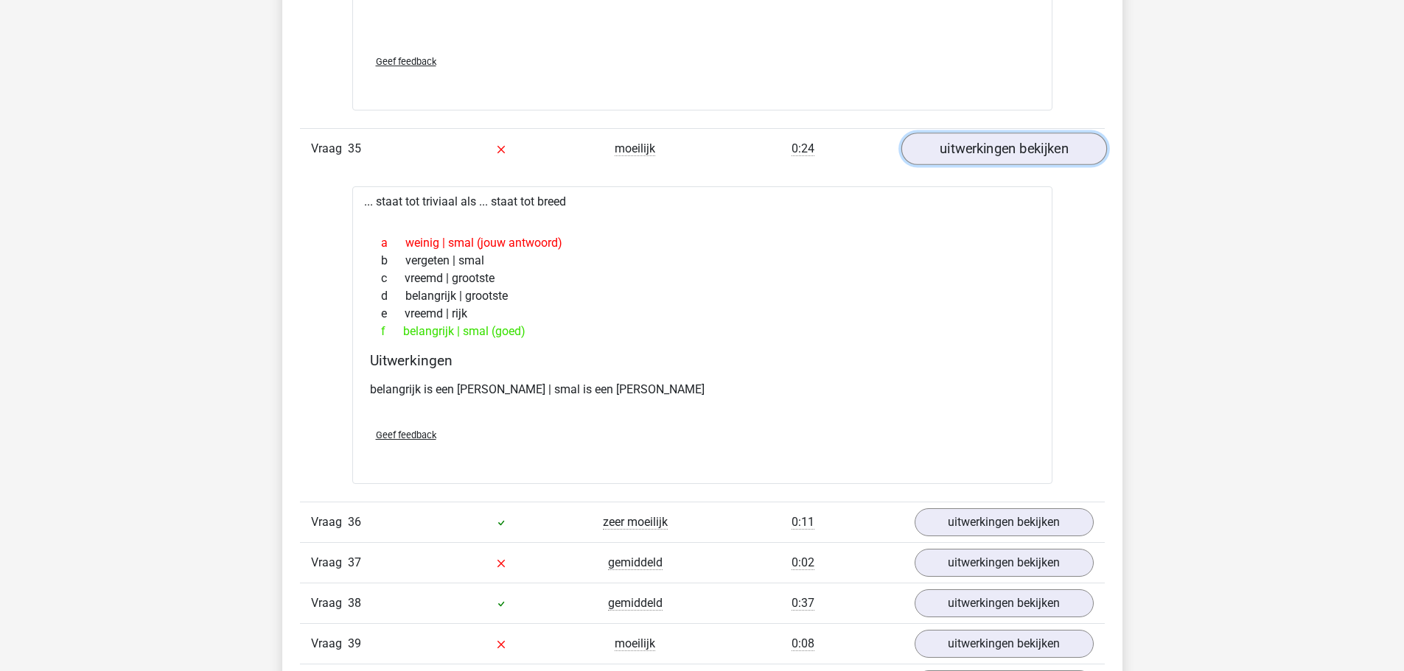
click at [951, 153] on link "uitwerkingen bekijken" at bounding box center [1003, 149] width 206 height 32
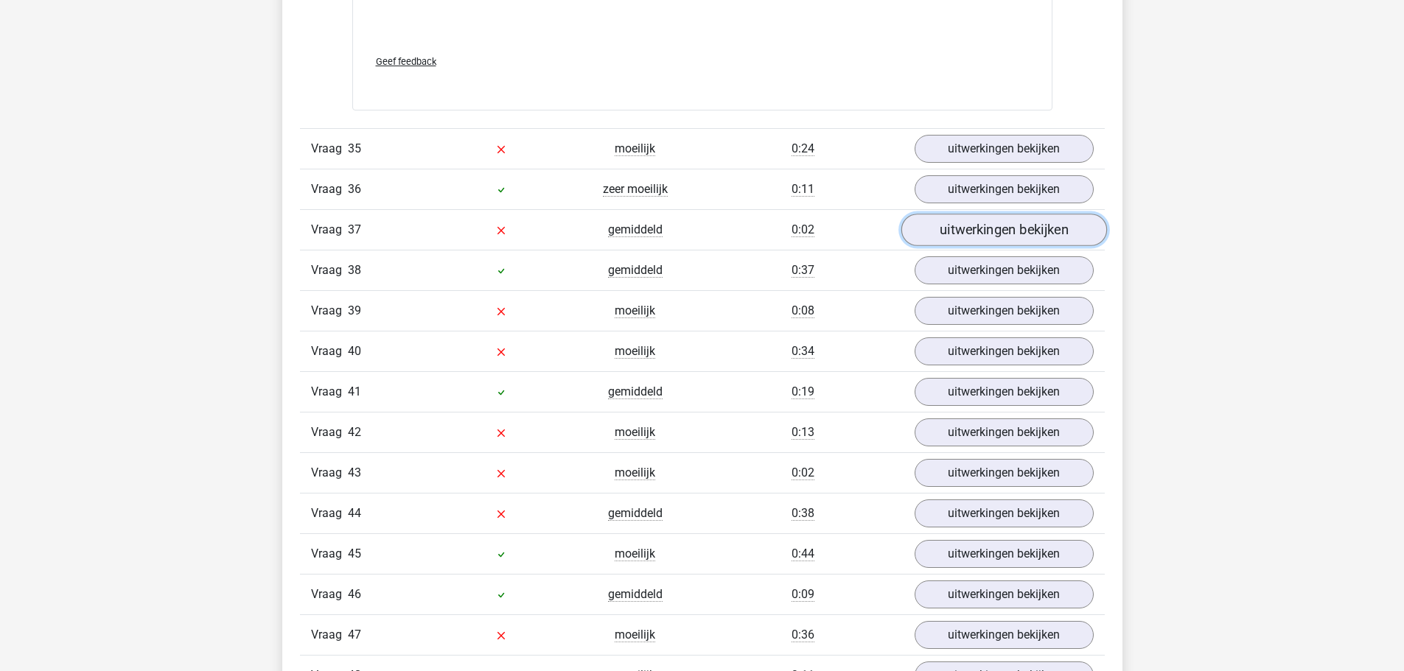
click at [959, 226] on link "uitwerkingen bekijken" at bounding box center [1003, 230] width 206 height 32
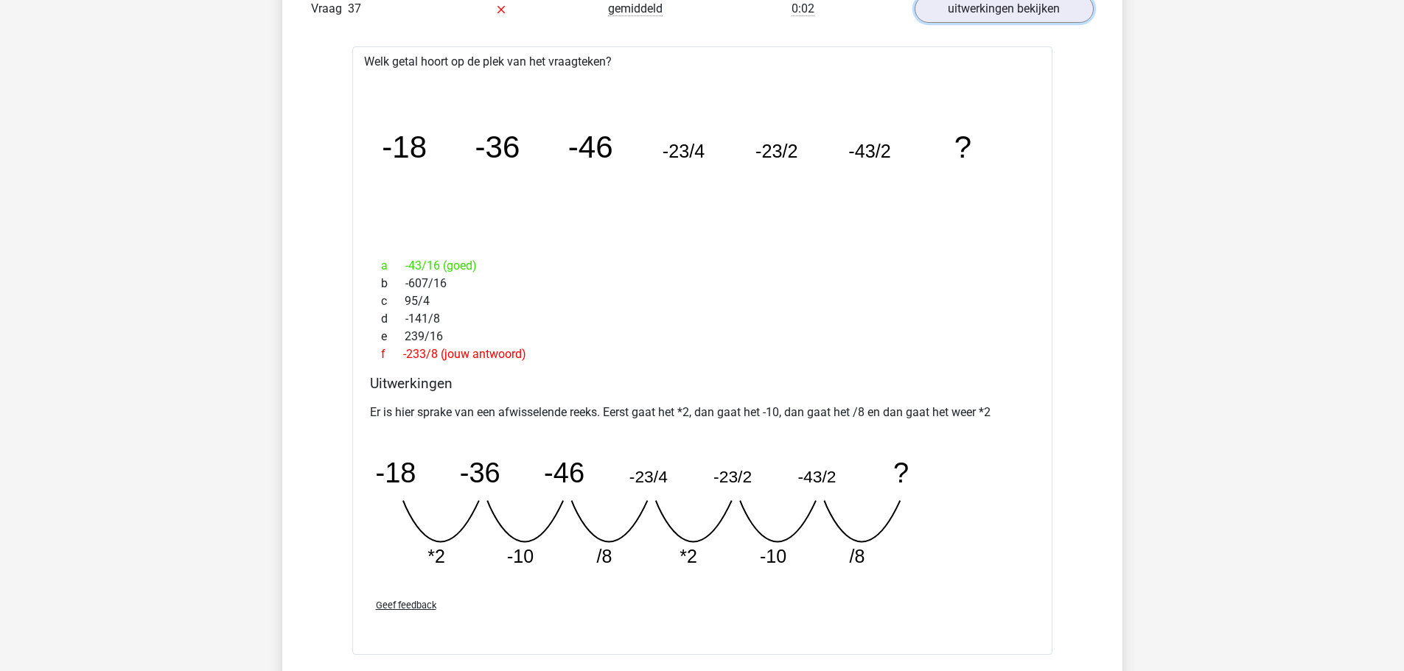
scroll to position [11127, 0]
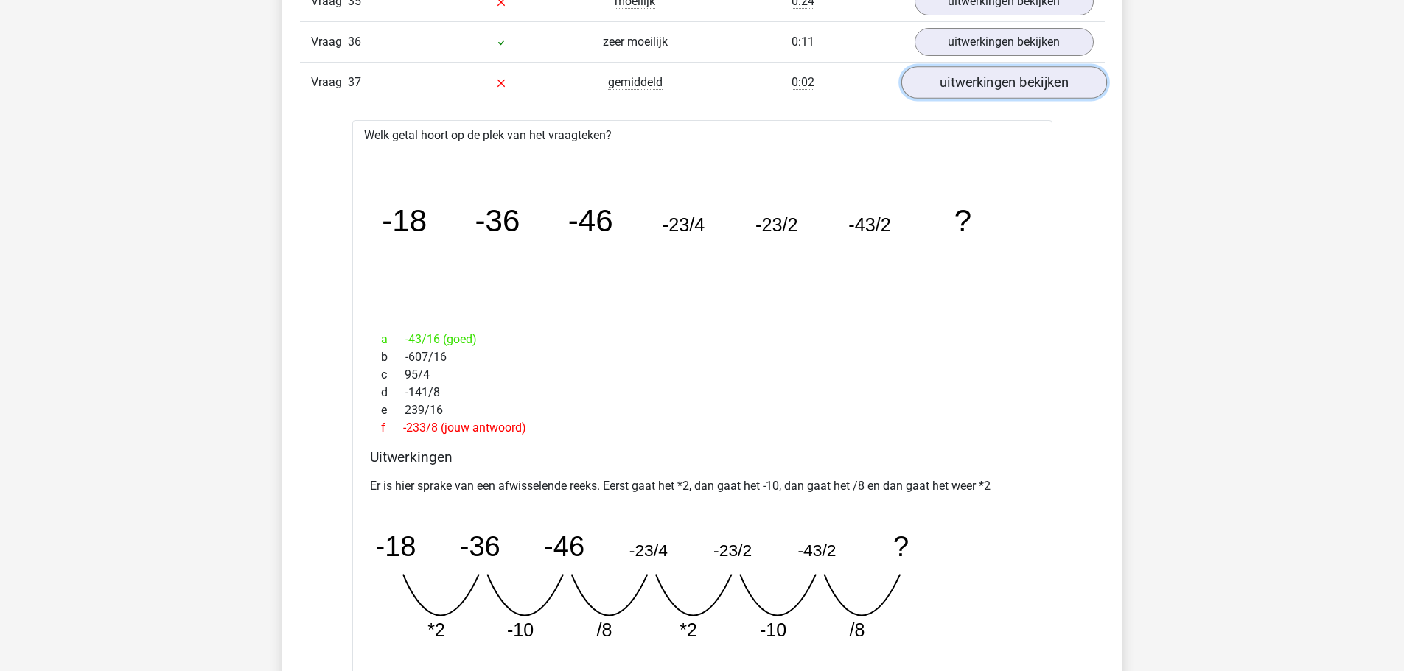
click at [984, 88] on link "uitwerkingen bekijken" at bounding box center [1003, 82] width 206 height 32
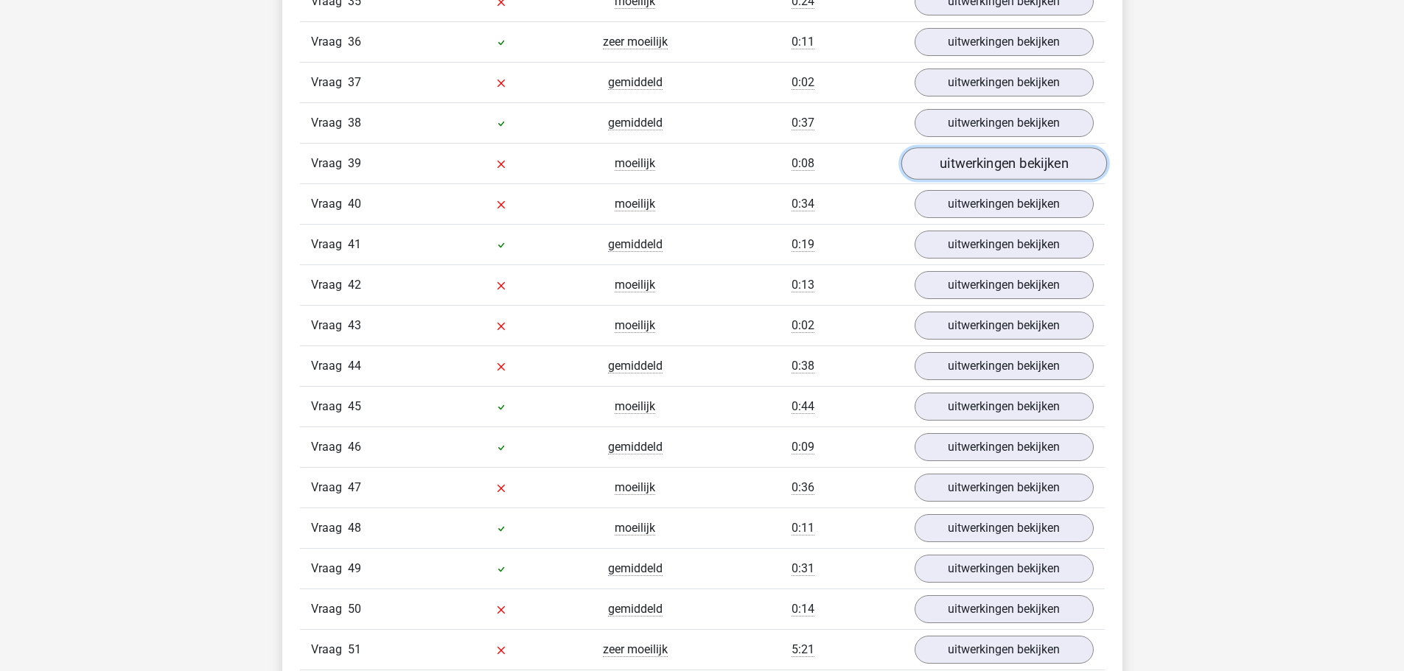
click at [970, 172] on link "uitwerkingen bekijken" at bounding box center [1003, 163] width 206 height 32
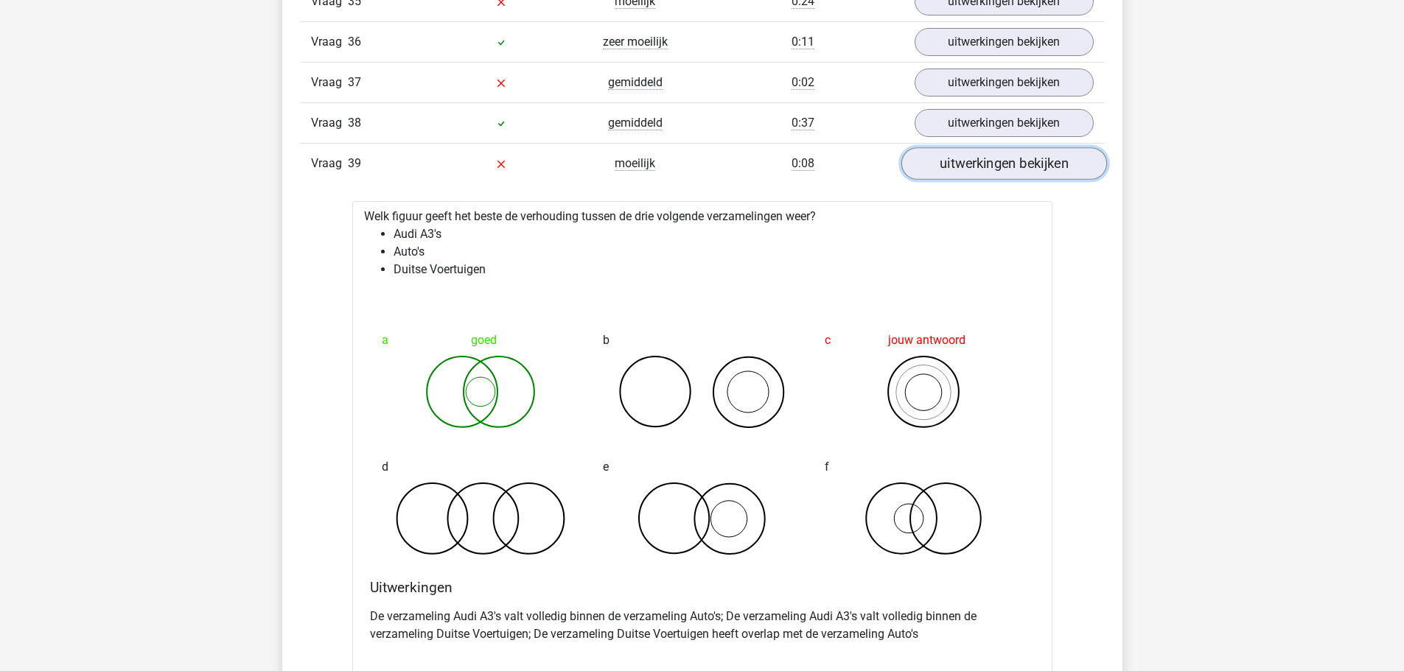
click at [970, 172] on link "uitwerkingen bekijken" at bounding box center [1003, 163] width 206 height 32
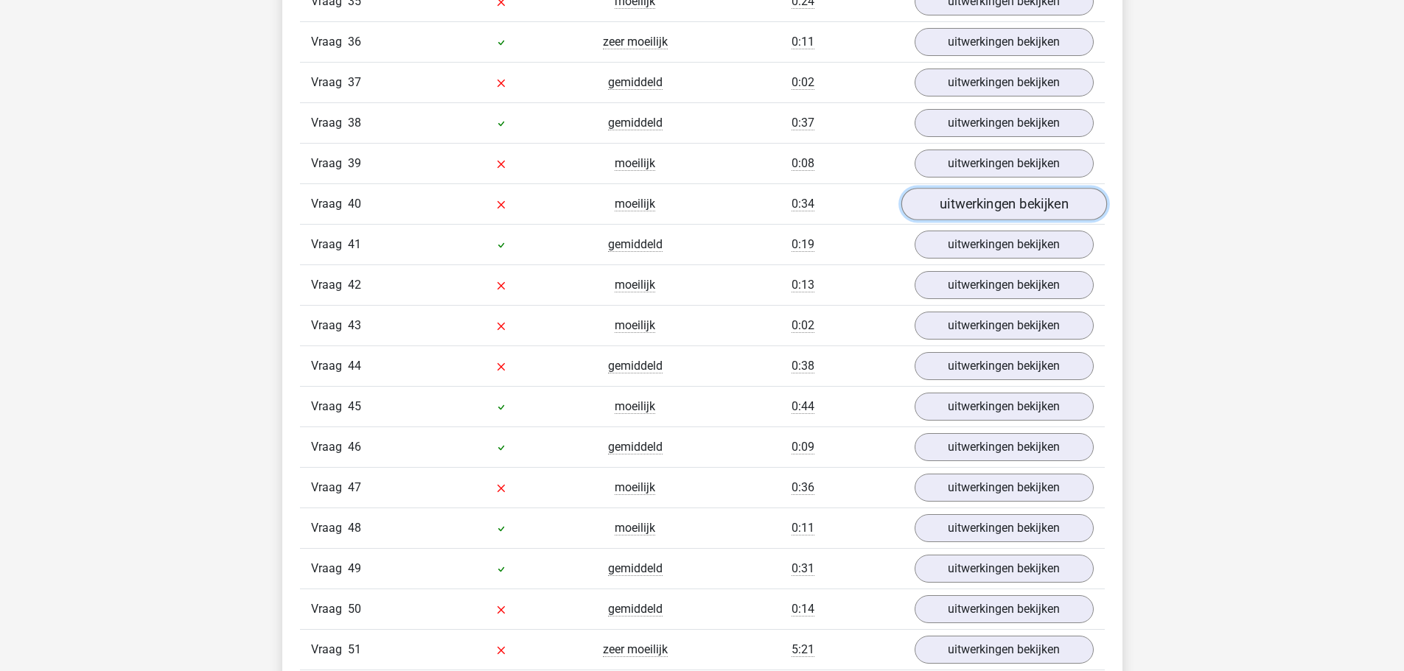
click at [968, 214] on link "uitwerkingen bekijken" at bounding box center [1003, 204] width 206 height 32
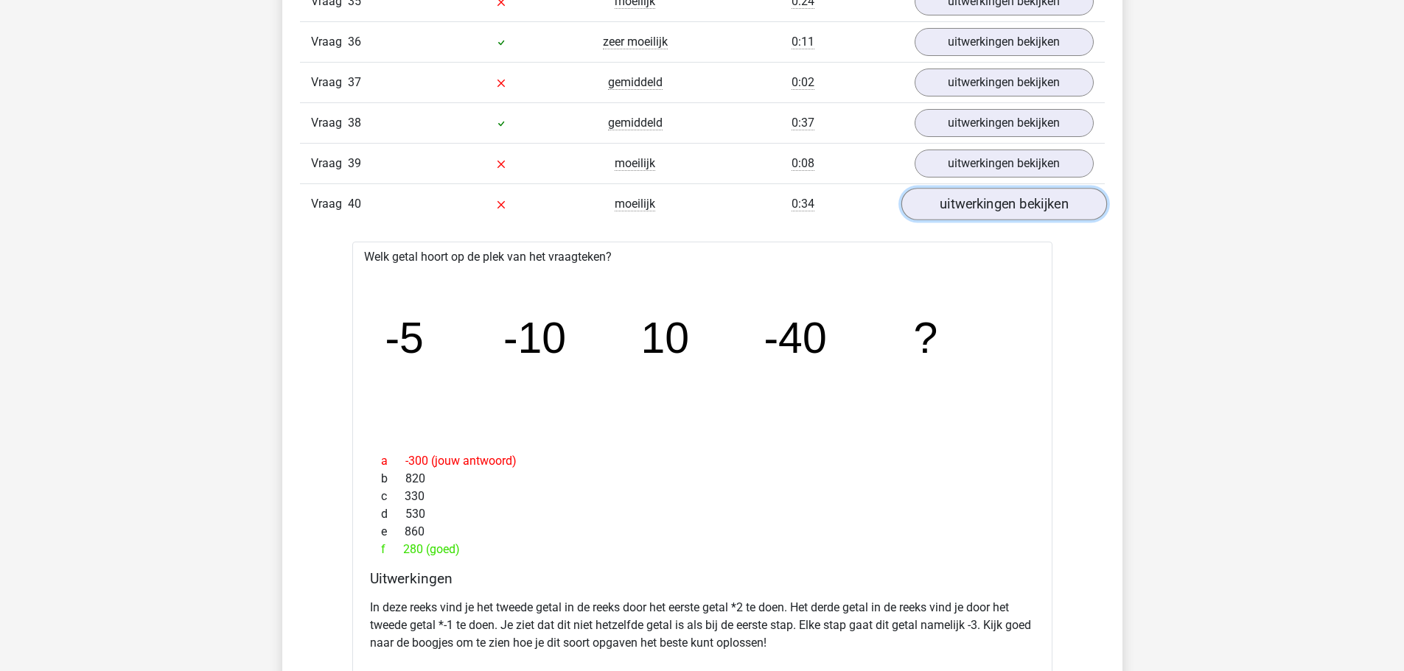
click at [966, 195] on link "uitwerkingen bekijken" at bounding box center [1003, 204] width 206 height 32
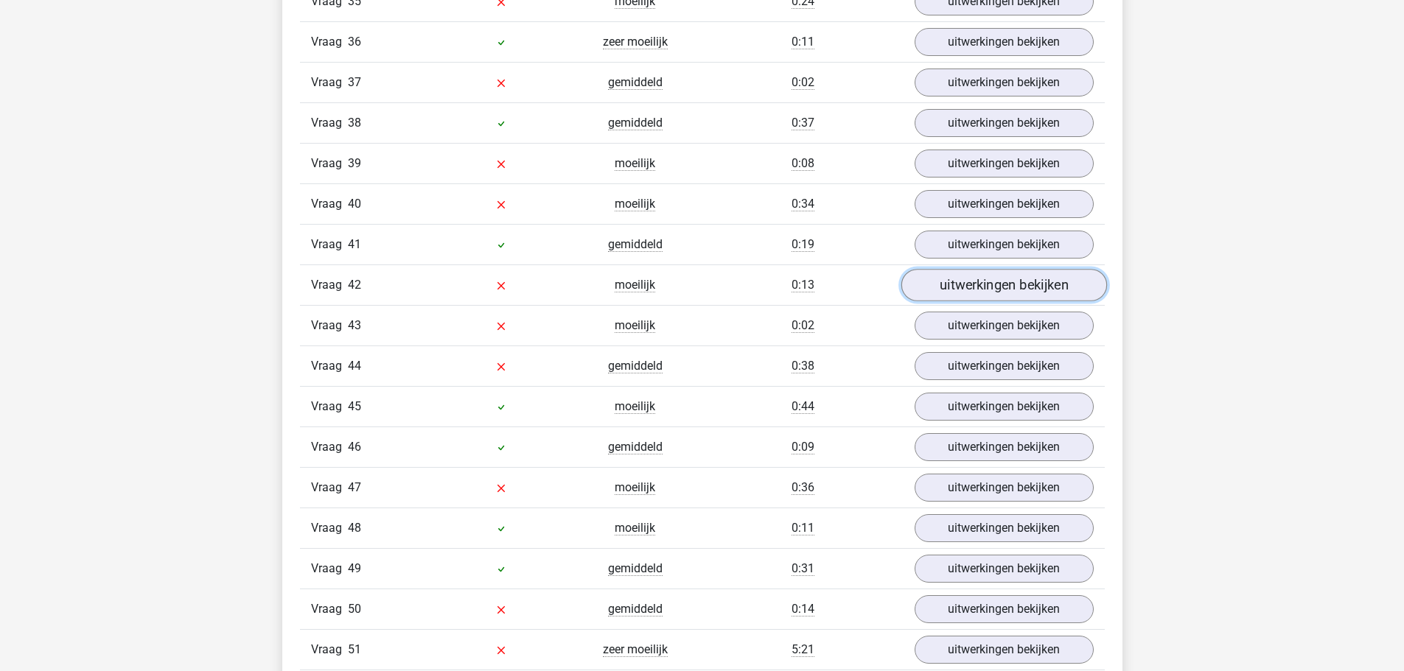
click at [984, 287] on link "uitwerkingen bekijken" at bounding box center [1003, 285] width 206 height 32
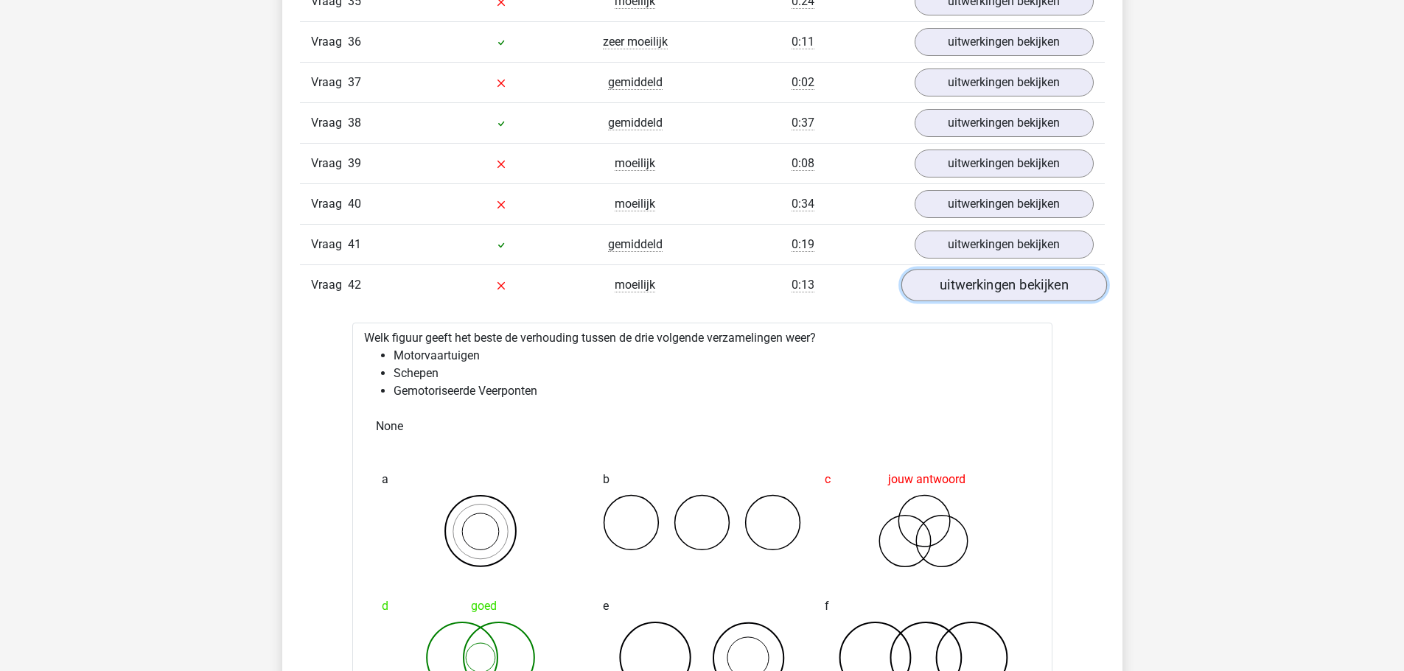
click at [999, 291] on link "uitwerkingen bekijken" at bounding box center [1003, 285] width 206 height 32
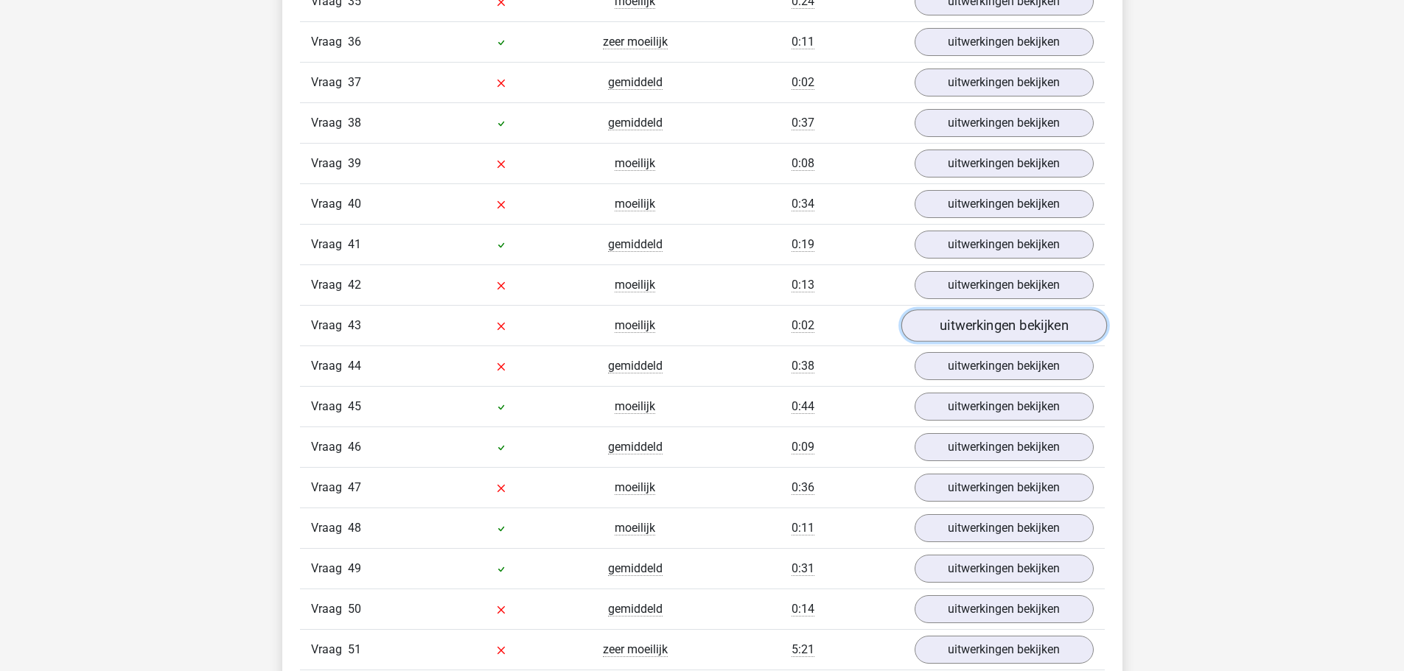
click at [973, 322] on link "uitwerkingen bekijken" at bounding box center [1003, 325] width 206 height 32
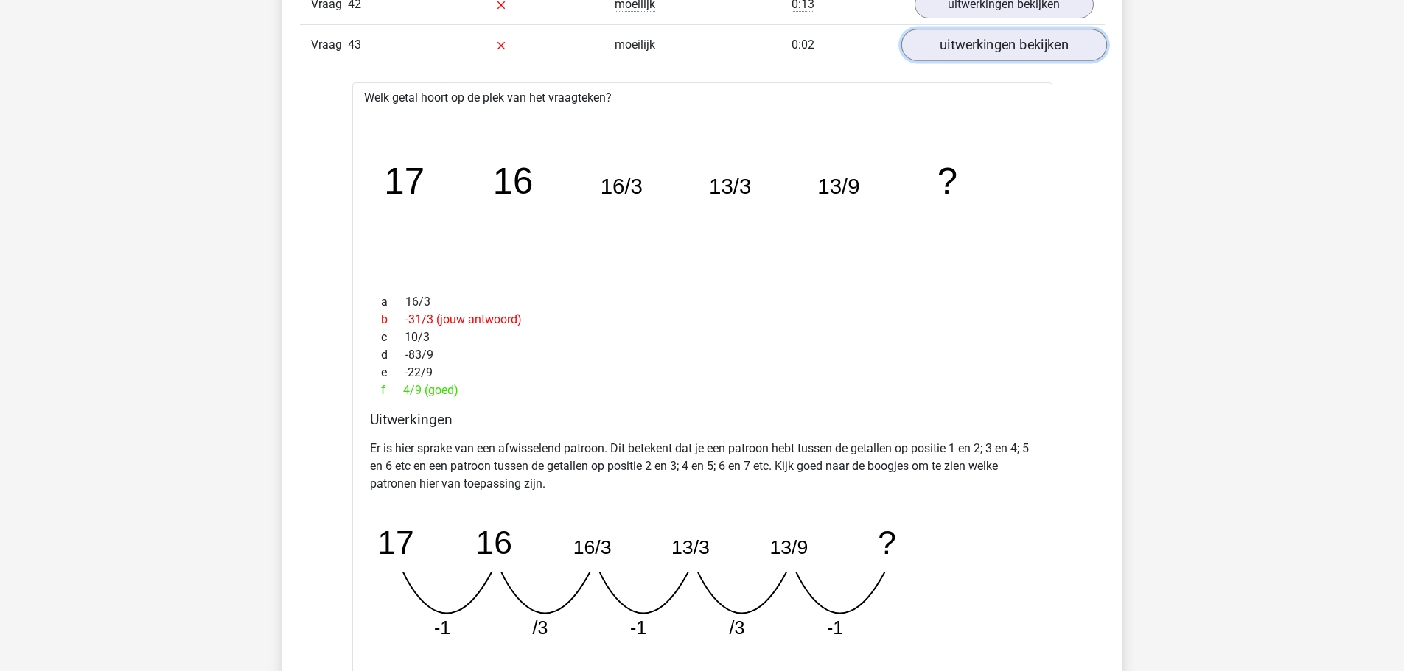
scroll to position [11422, 0]
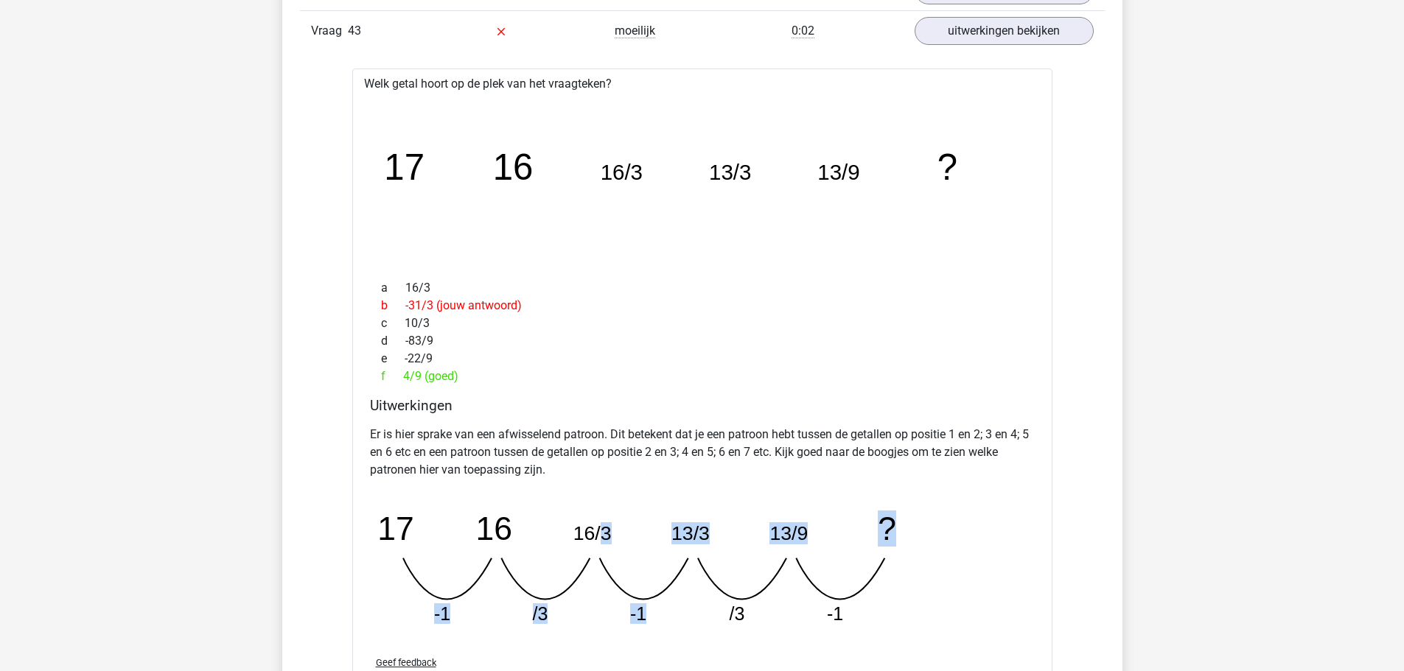
drag, startPoint x: 608, startPoint y: 587, endPoint x: 654, endPoint y: 578, distance: 47.3
click at [654, 578] on icon "image/svg+xml 17 16 16/3 13/3 13/9 ? -1 /3 -1 /3 -1" at bounding box center [665, 564] width 590 height 147
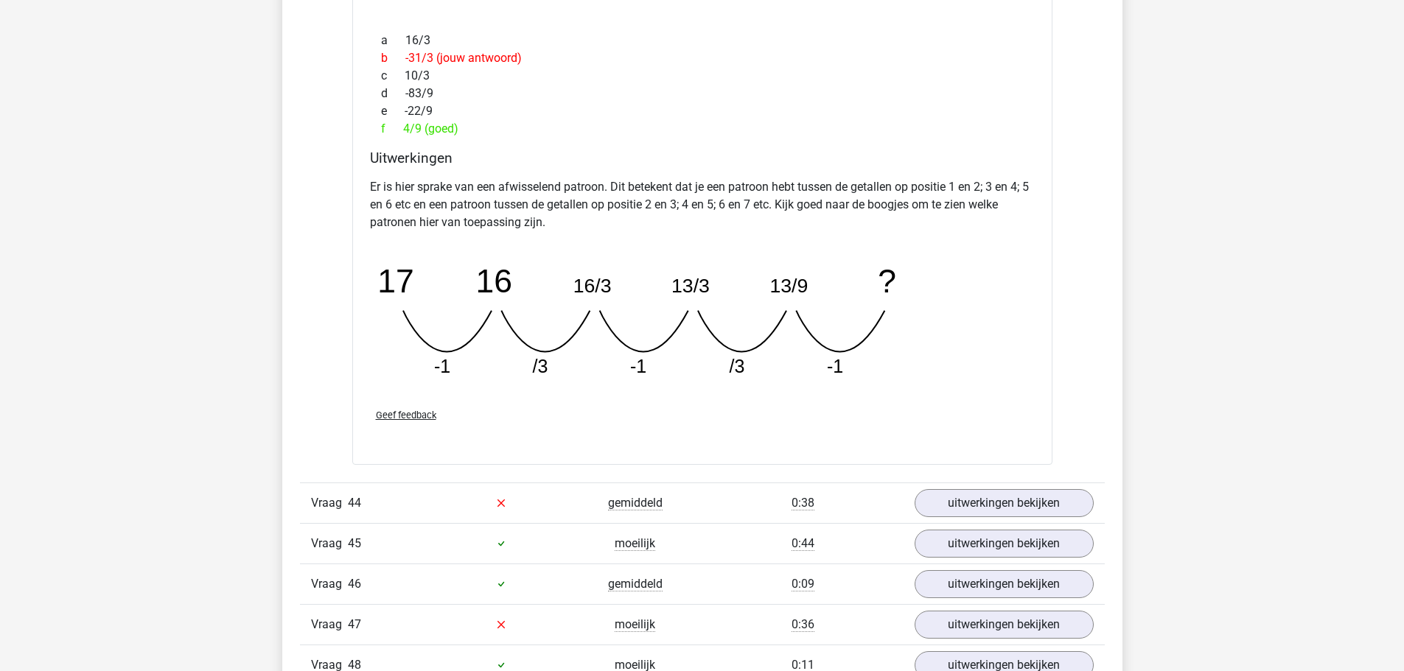
scroll to position [11790, 0]
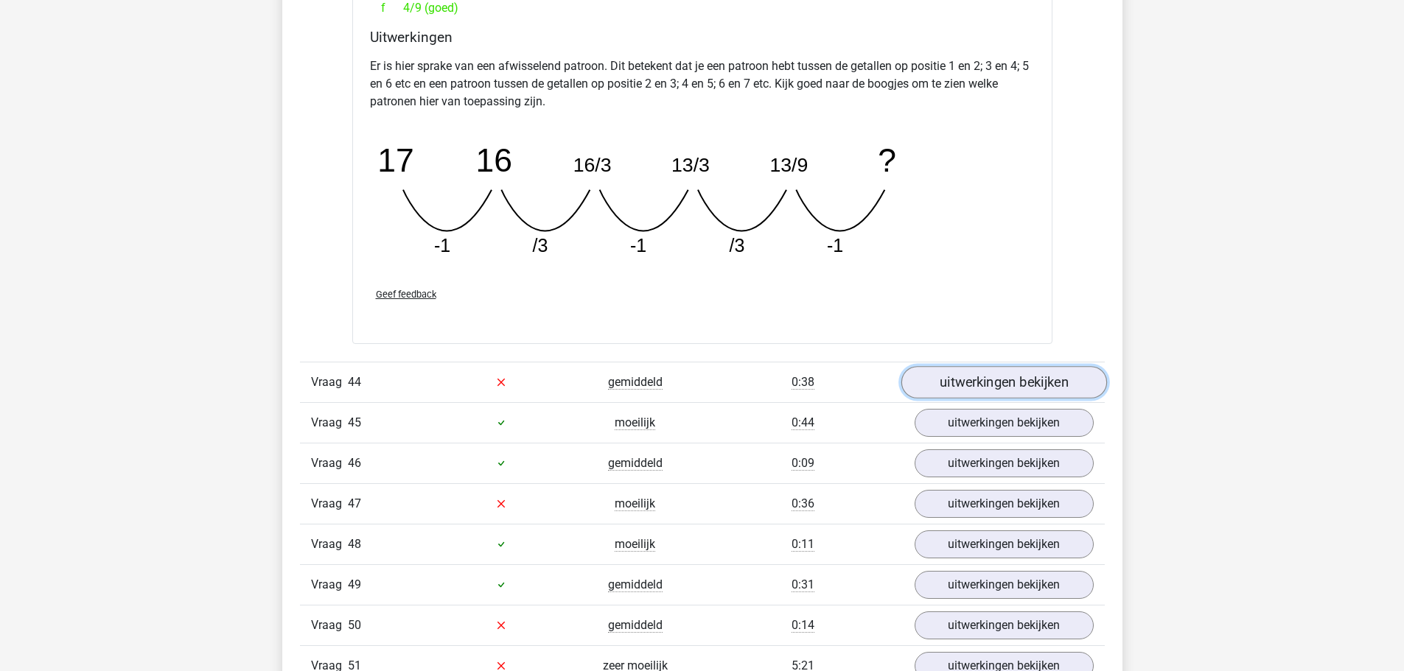
click at [970, 377] on link "uitwerkingen bekijken" at bounding box center [1003, 382] width 206 height 32
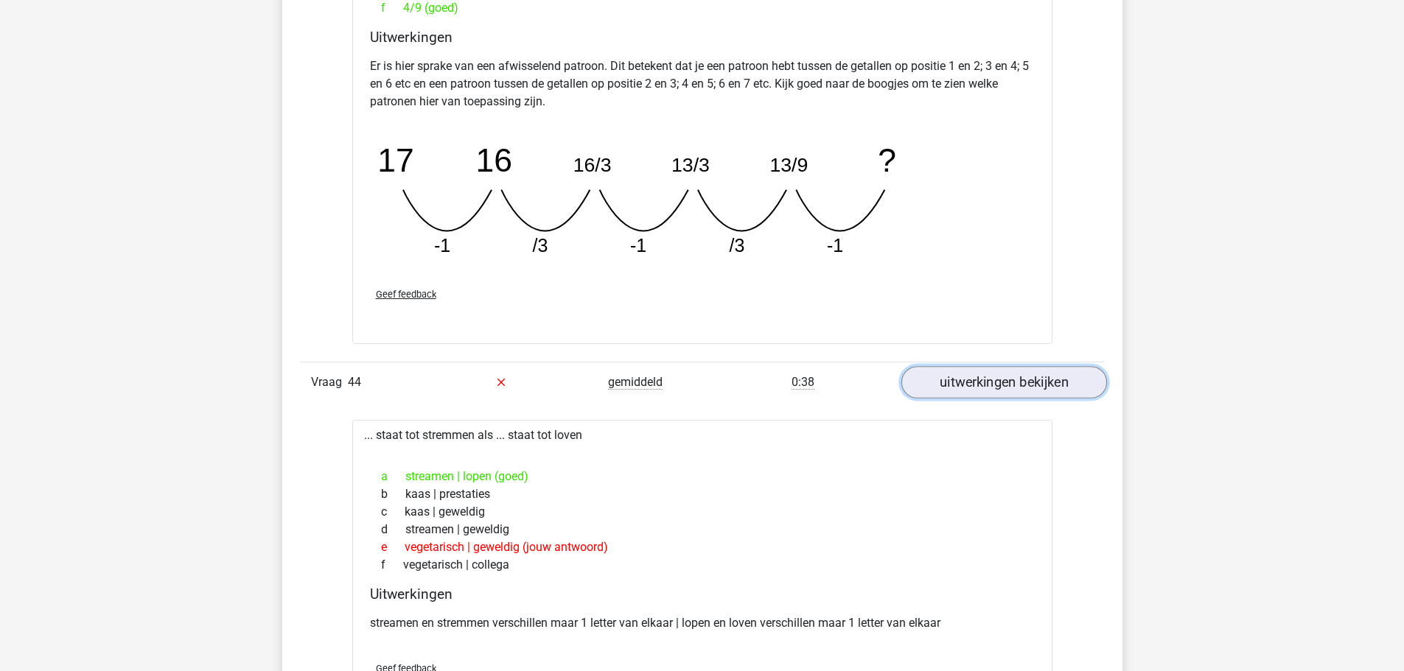
click at [973, 383] on link "uitwerkingen bekijken" at bounding box center [1003, 382] width 206 height 32
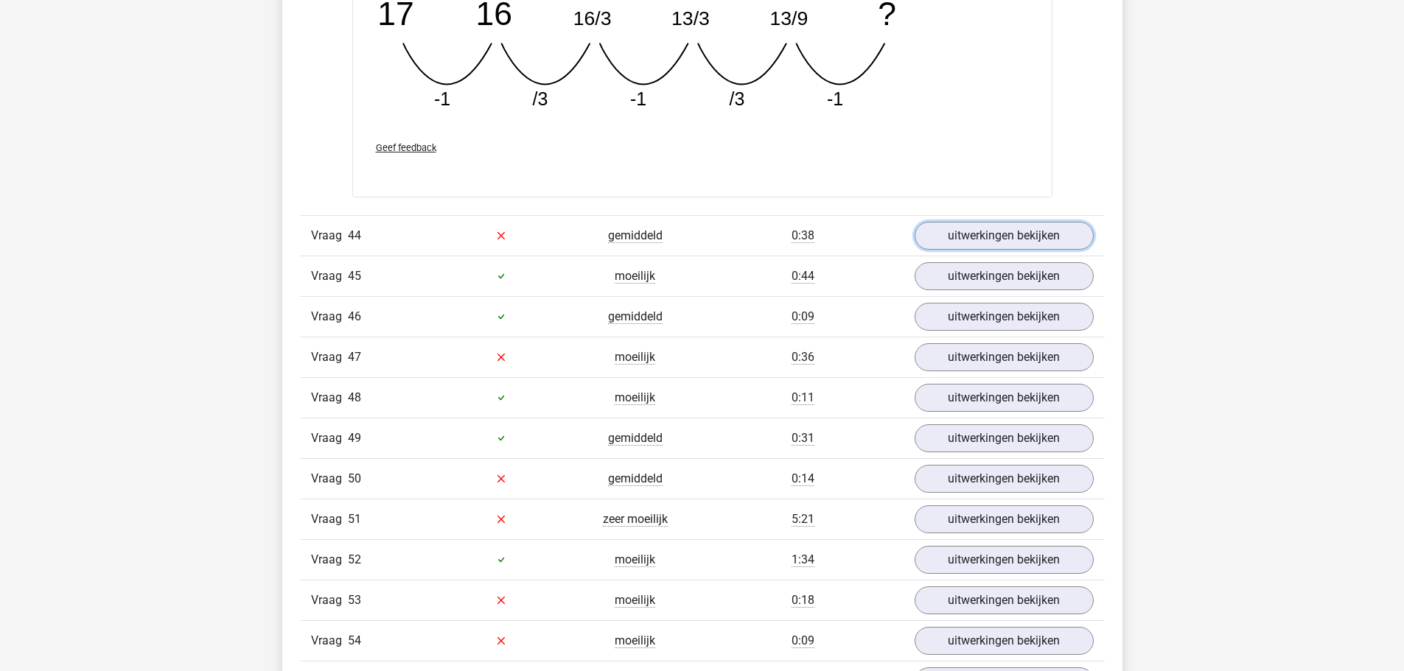
scroll to position [11938, 0]
click at [955, 362] on link "uitwerkingen bekijken" at bounding box center [1003, 356] width 206 height 32
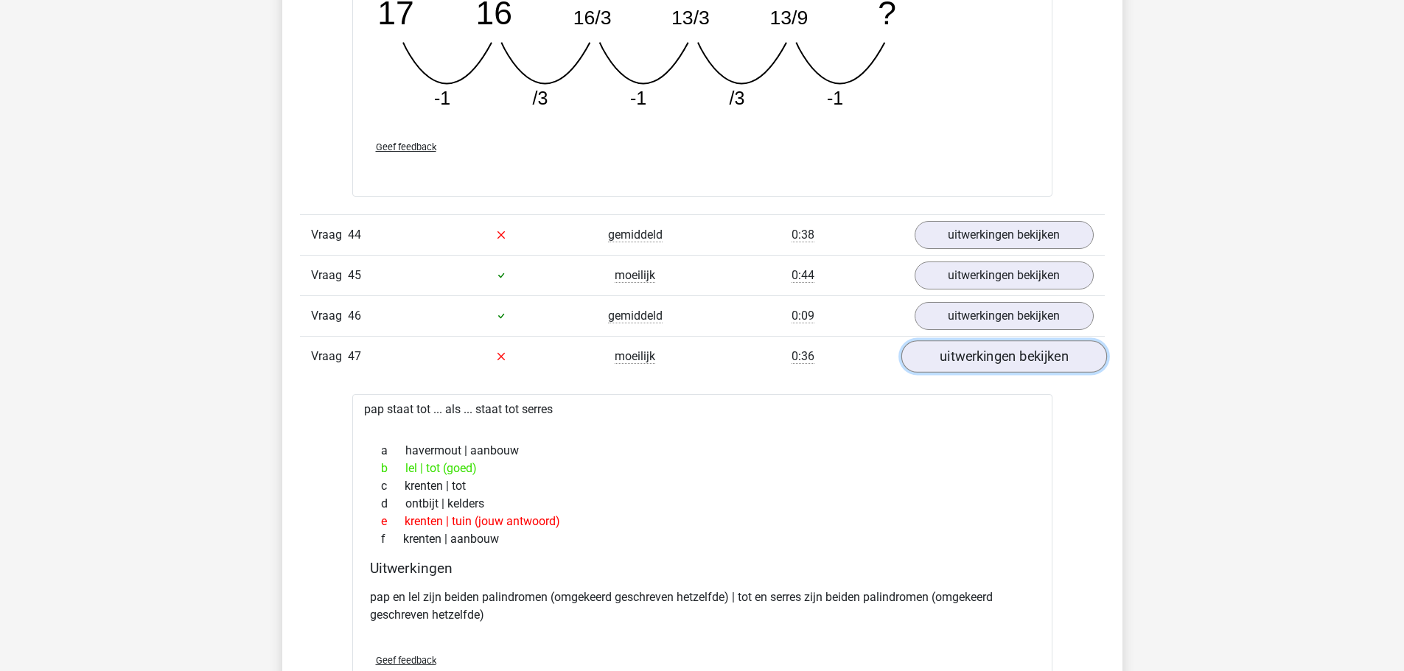
click at [955, 362] on link "uitwerkingen bekijken" at bounding box center [1003, 356] width 206 height 32
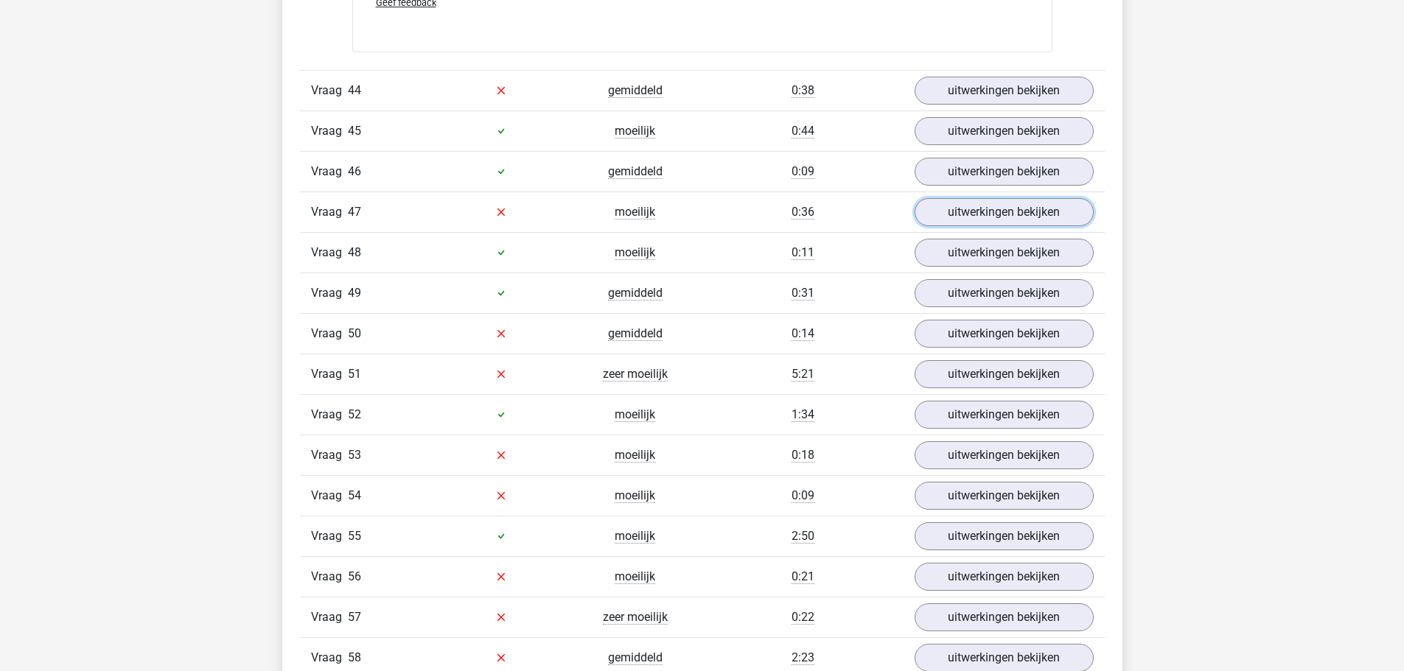
scroll to position [12085, 0]
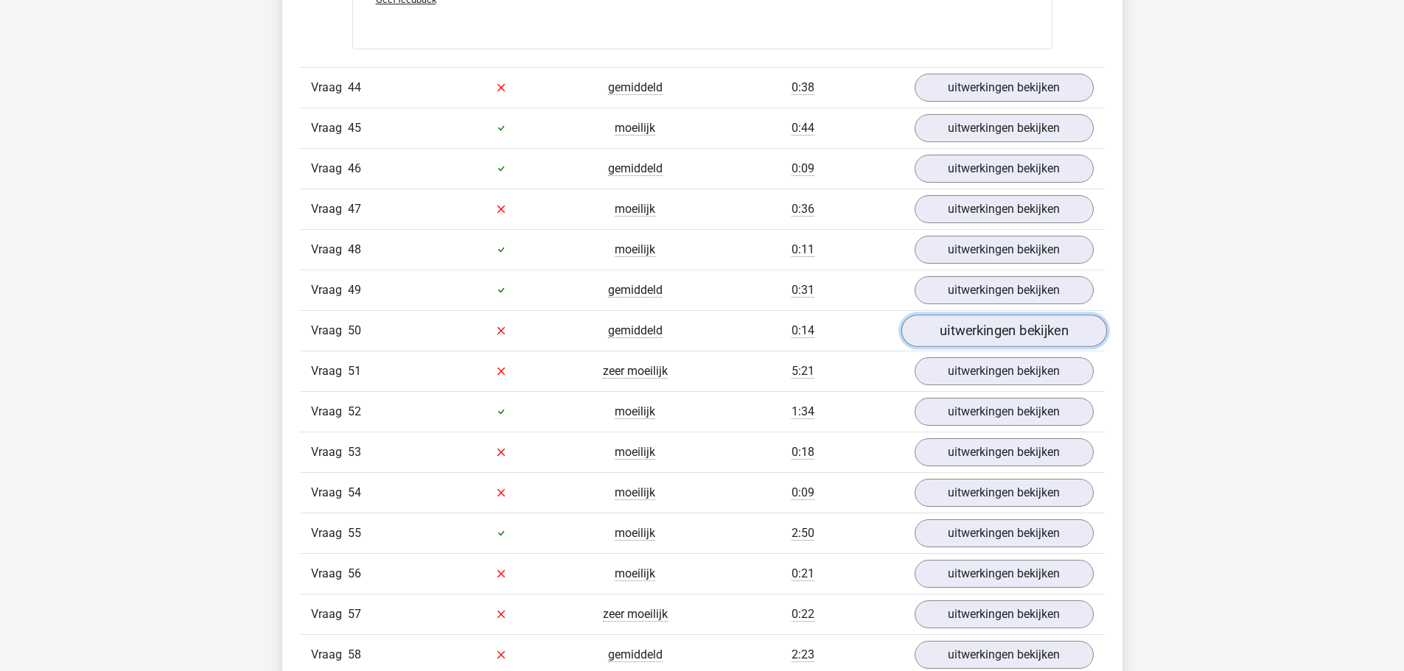
click at [931, 333] on link "uitwerkingen bekijken" at bounding box center [1003, 331] width 206 height 32
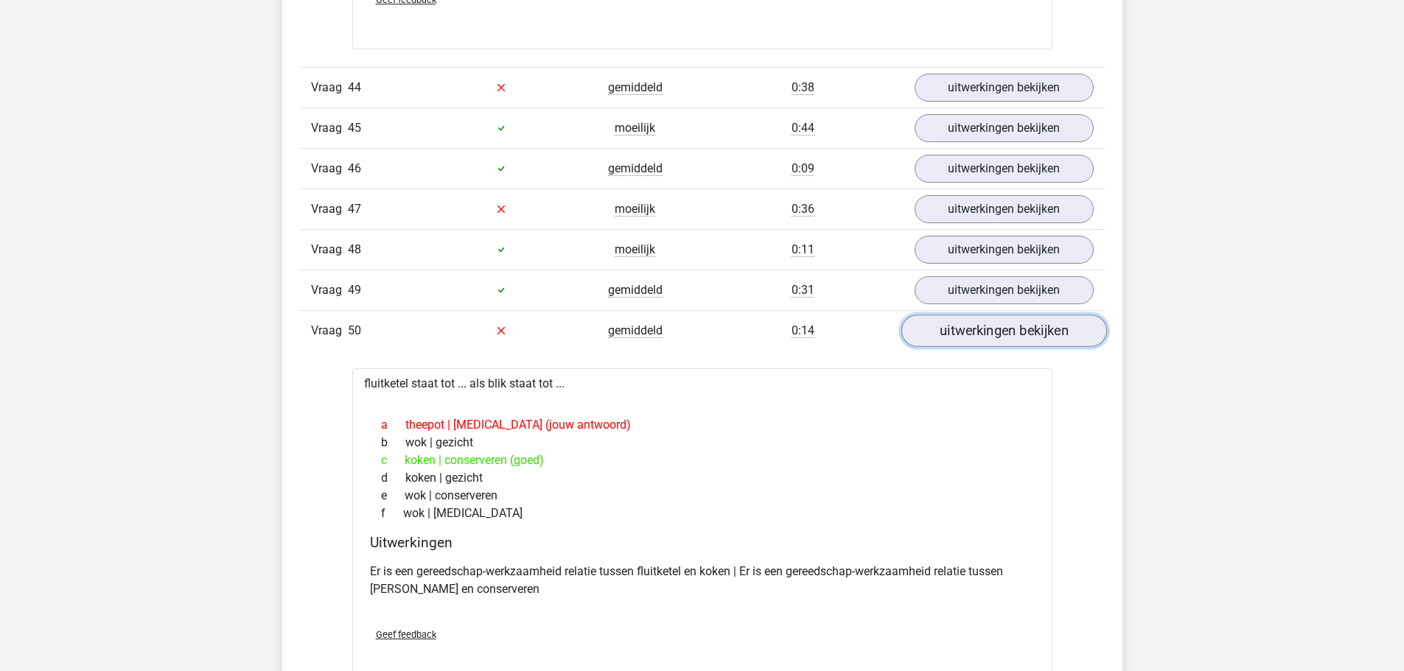
click at [931, 333] on link "uitwerkingen bekijken" at bounding box center [1003, 331] width 206 height 32
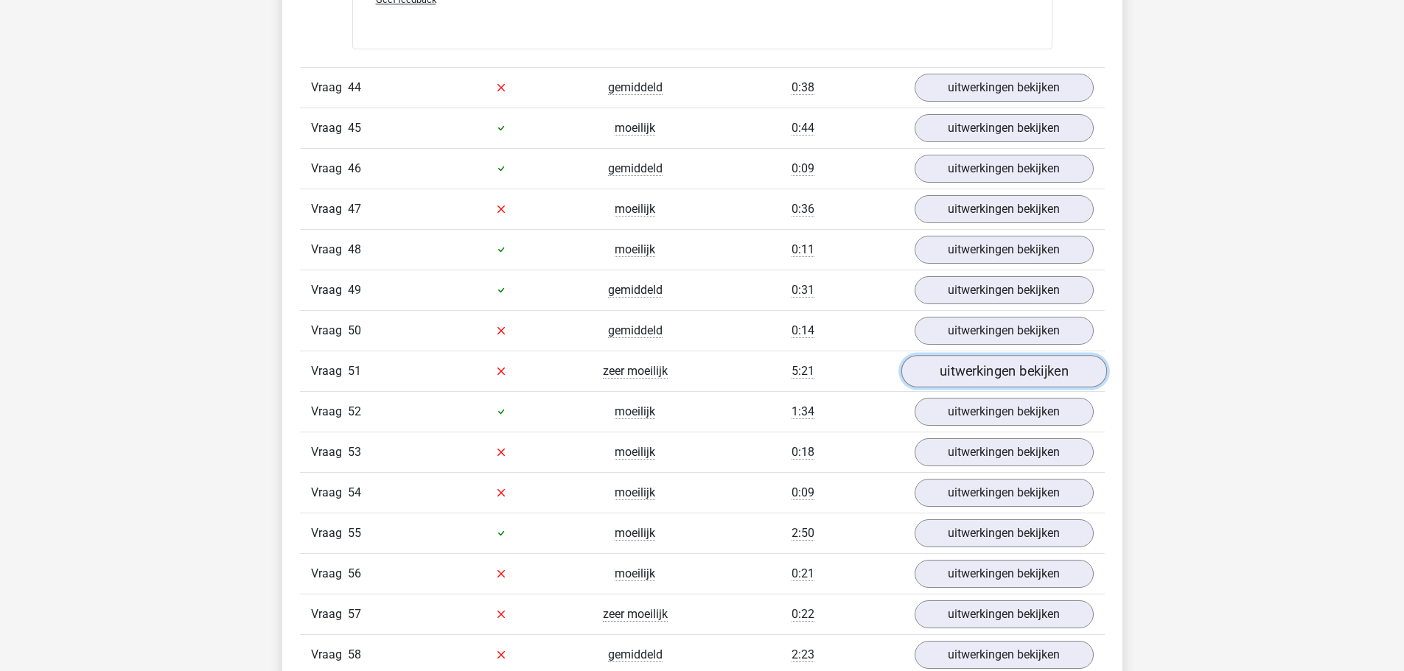
click at [948, 384] on link "uitwerkingen bekijken" at bounding box center [1003, 371] width 206 height 32
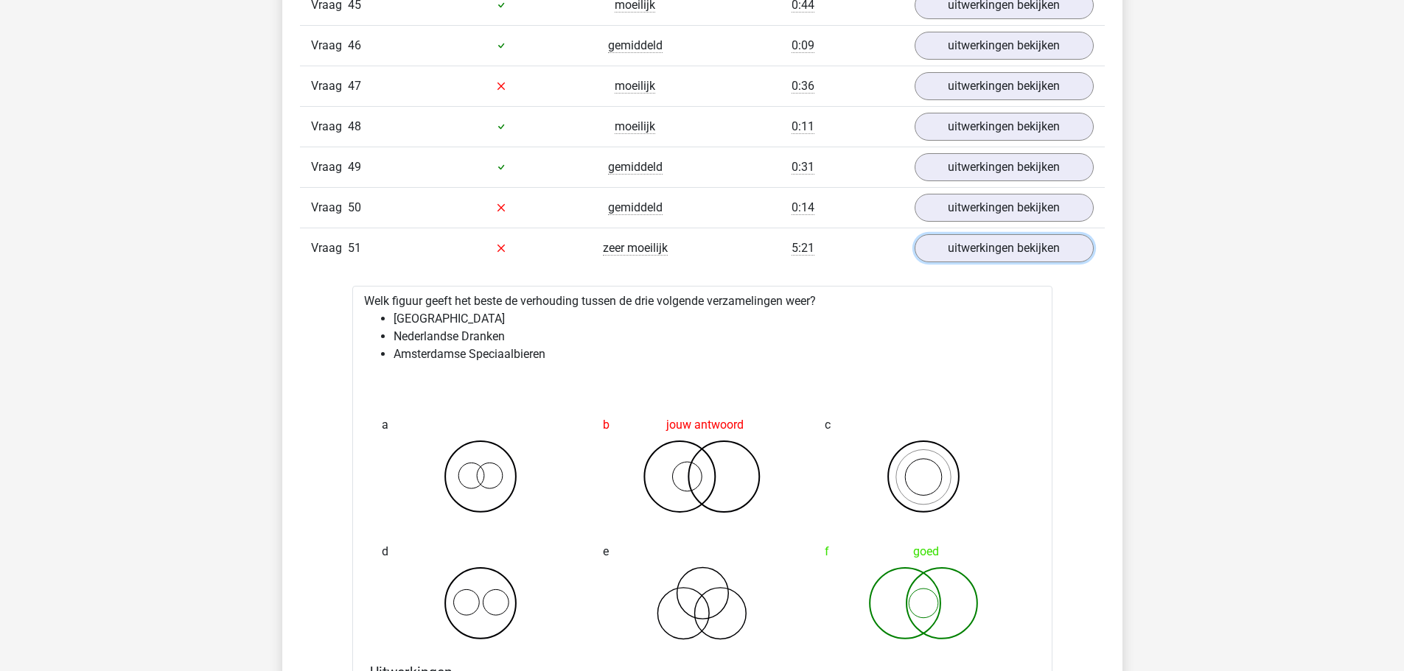
scroll to position [12306, 0]
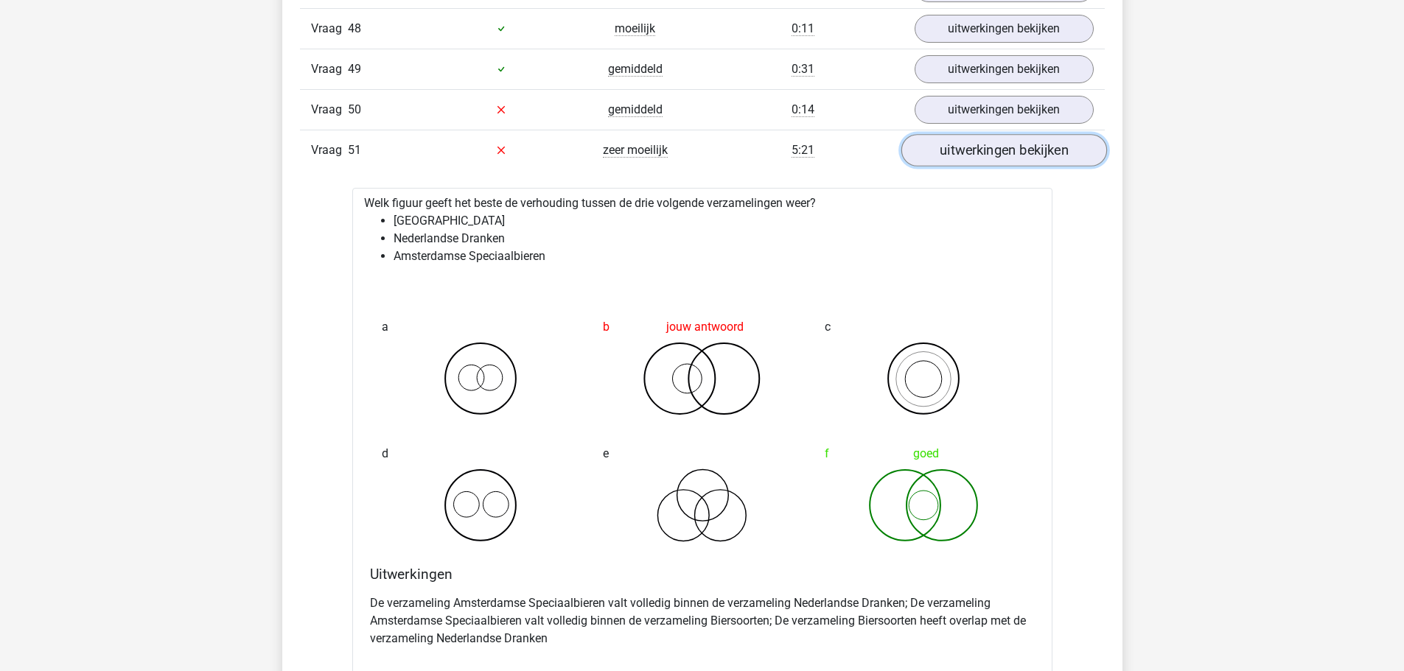
click at [970, 143] on link "uitwerkingen bekijken" at bounding box center [1003, 150] width 206 height 32
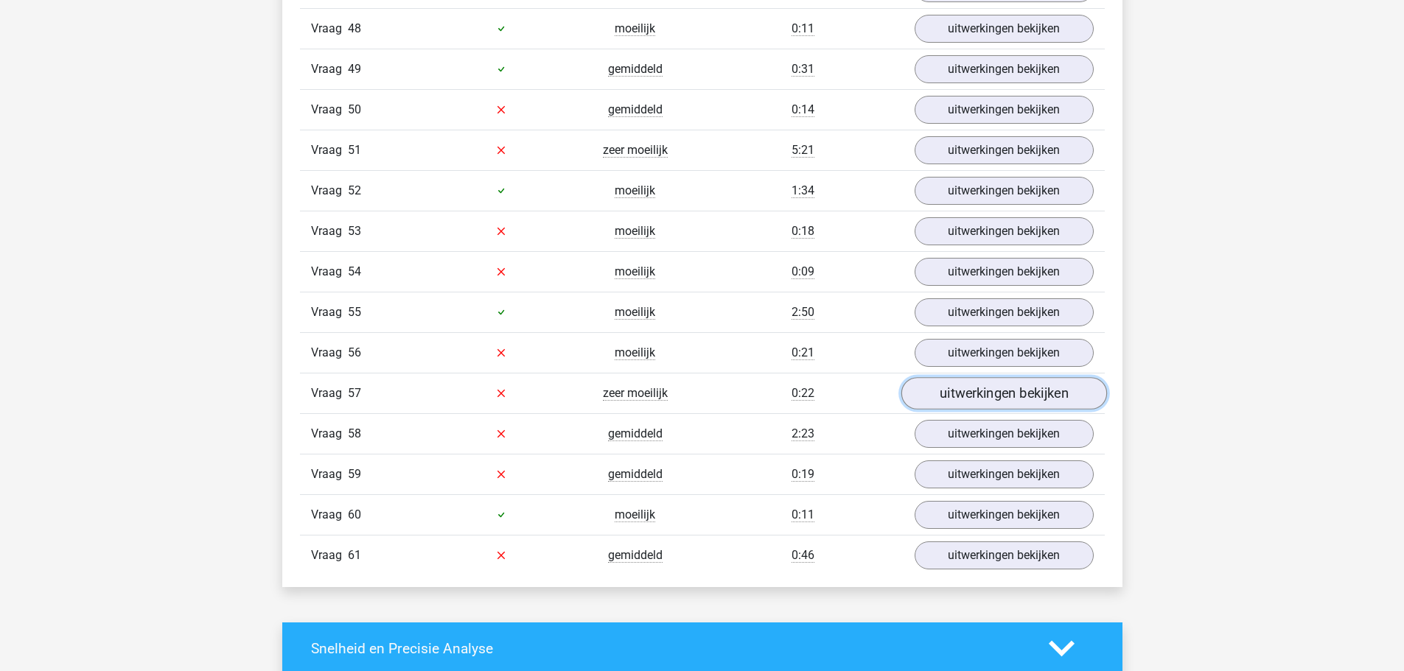
click at [968, 401] on link "uitwerkingen bekijken" at bounding box center [1003, 393] width 206 height 32
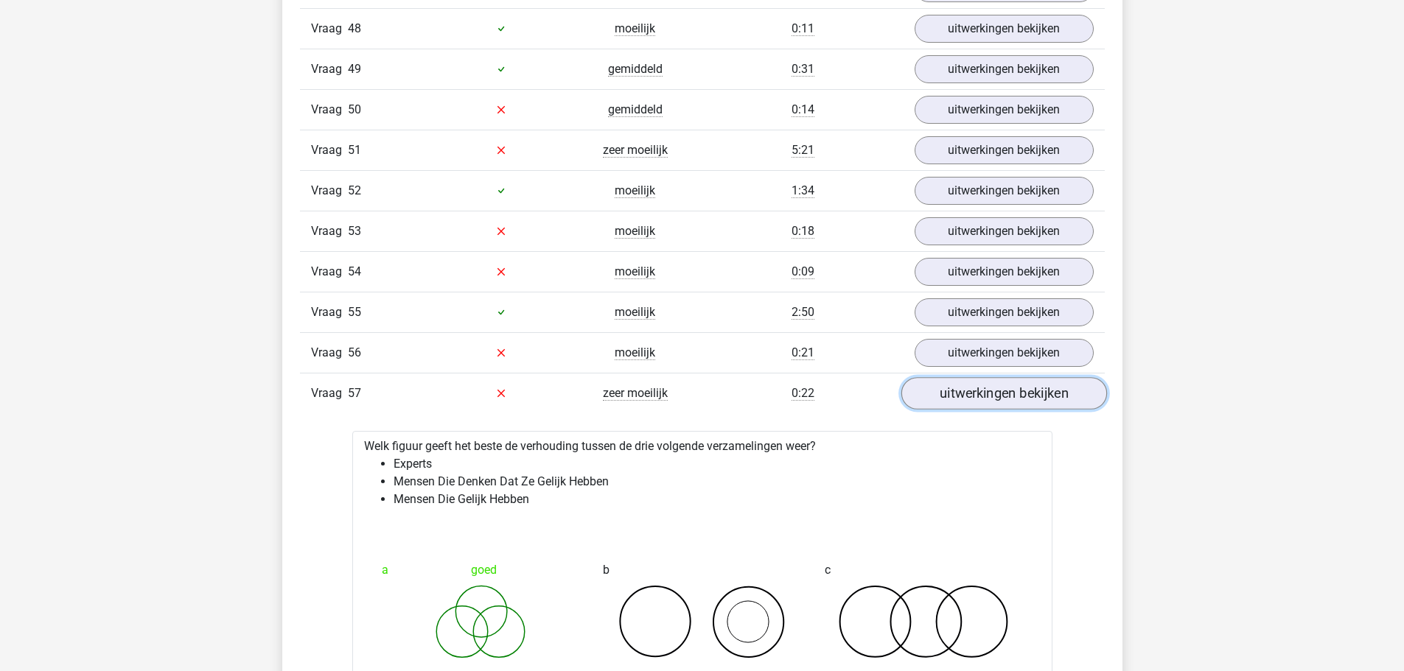
click at [968, 401] on link "uitwerkingen bekijken" at bounding box center [1003, 393] width 206 height 32
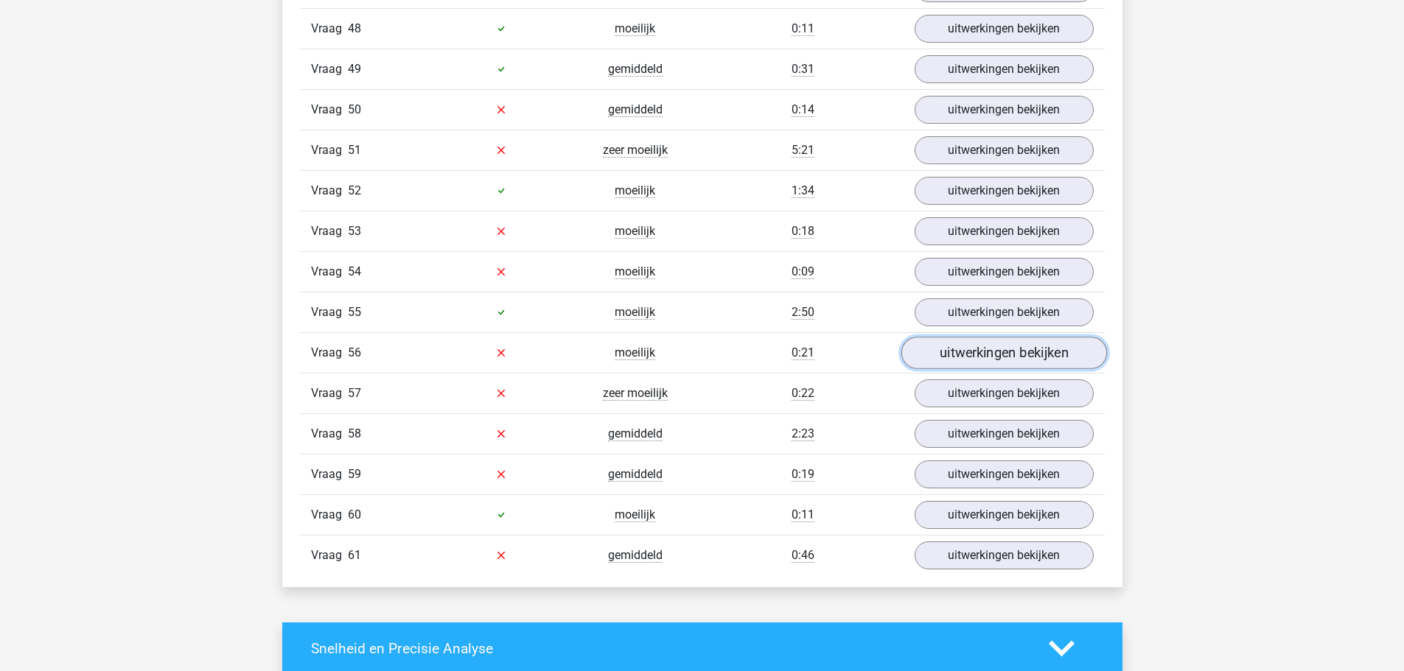
click at [954, 355] on link "uitwerkingen bekijken" at bounding box center [1003, 353] width 206 height 32
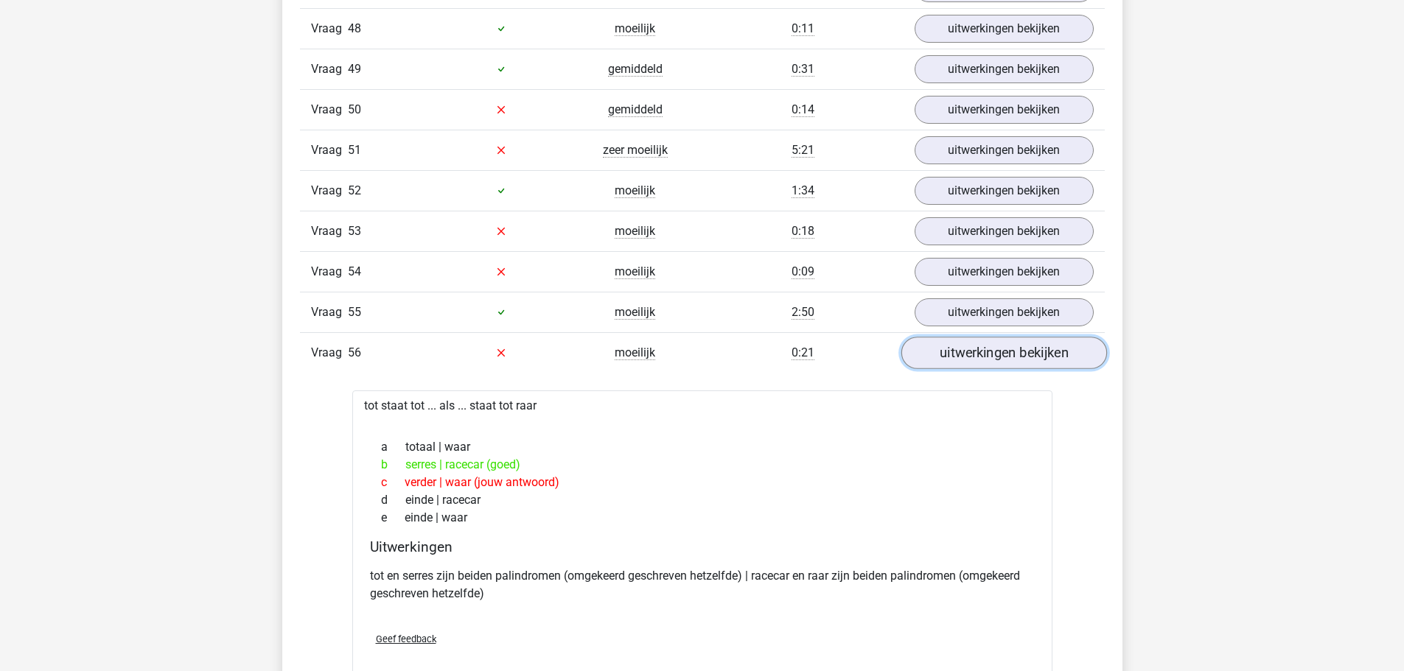
click at [954, 355] on link "uitwerkingen bekijken" at bounding box center [1003, 353] width 206 height 32
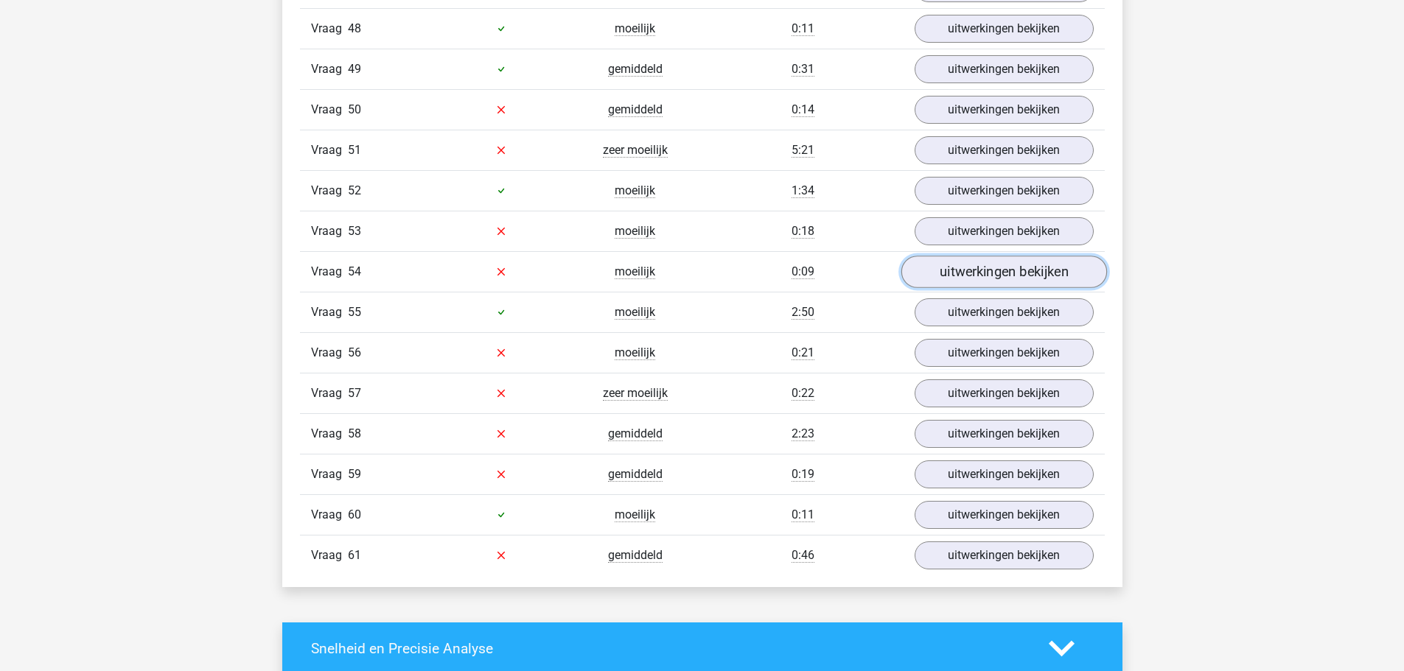
click at [926, 283] on link "uitwerkingen bekijken" at bounding box center [1003, 272] width 206 height 32
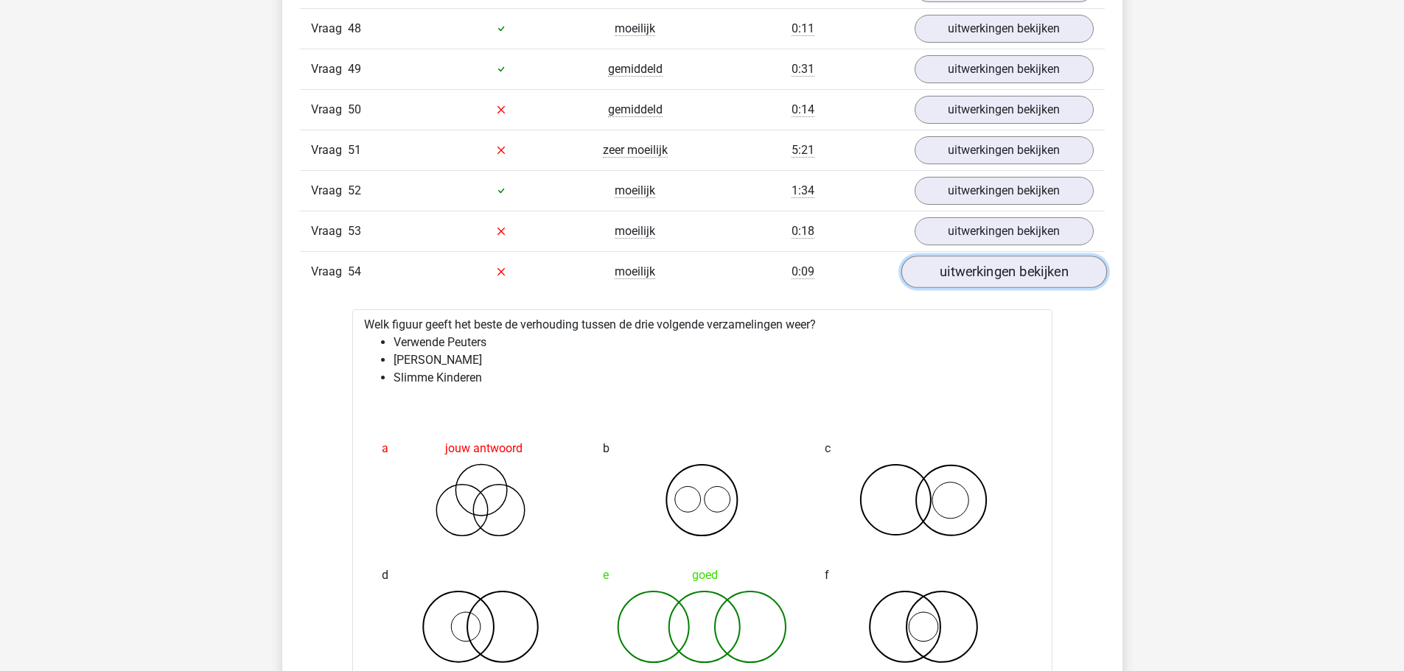
click at [928, 283] on link "uitwerkingen bekijken" at bounding box center [1003, 272] width 206 height 32
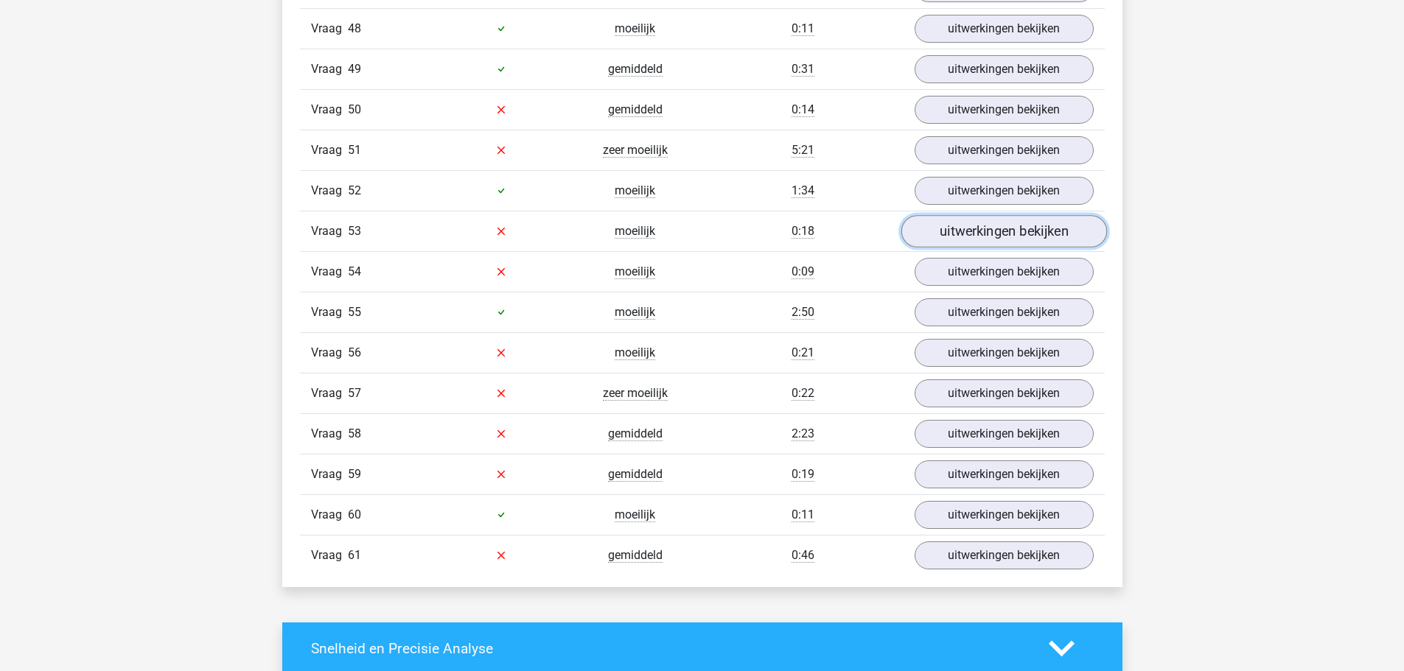
click at [936, 225] on link "uitwerkingen bekijken" at bounding box center [1003, 231] width 206 height 32
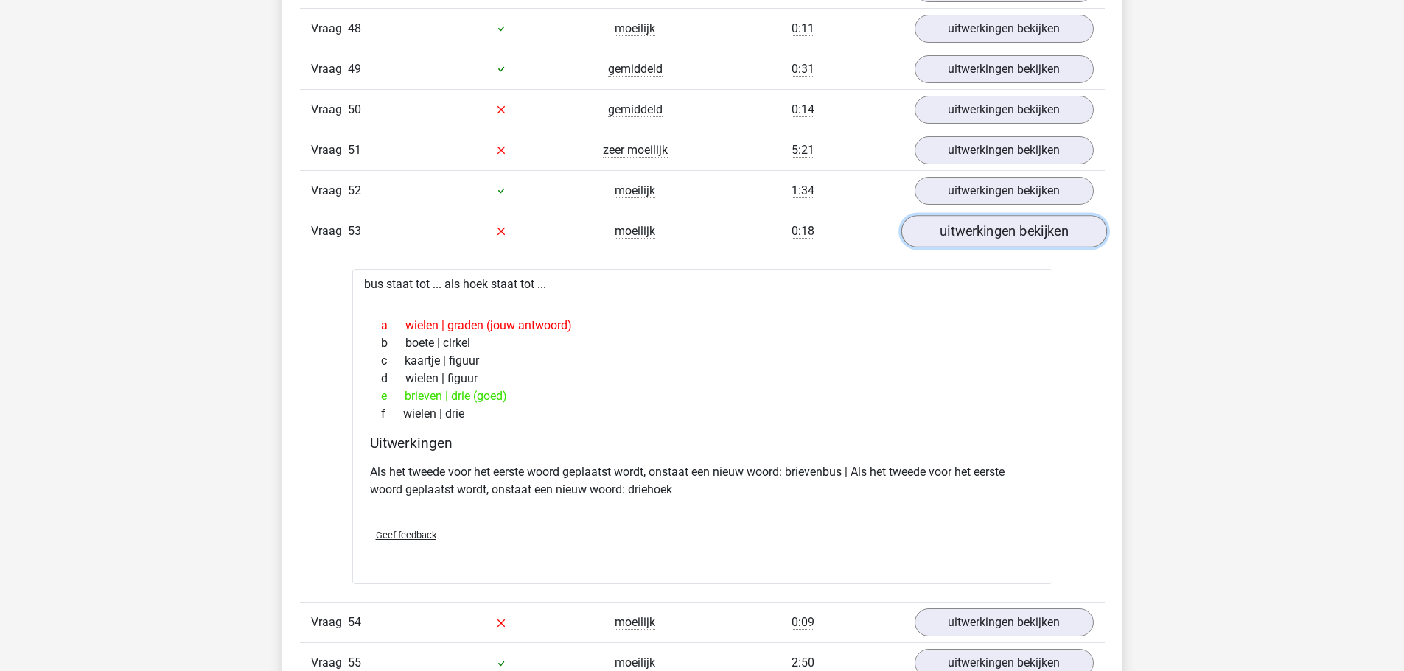
click at [936, 225] on link "uitwerkingen bekijken" at bounding box center [1003, 231] width 206 height 32
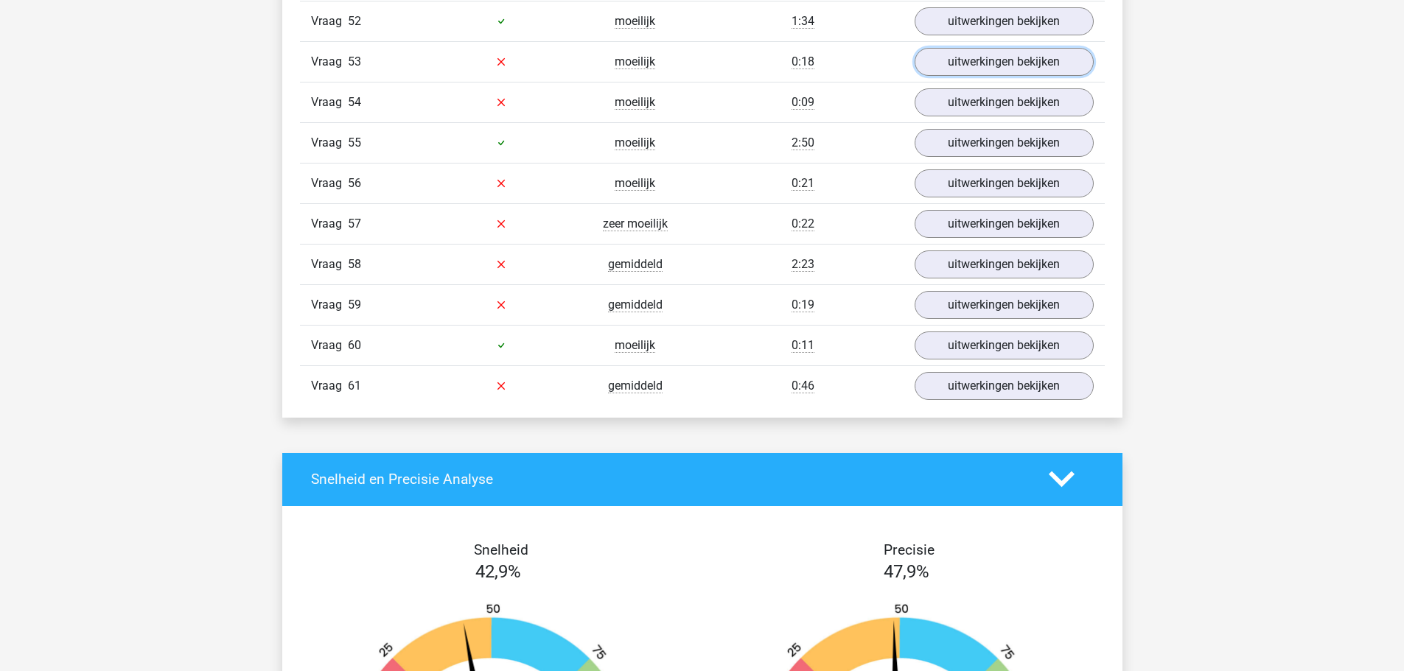
scroll to position [12527, 0]
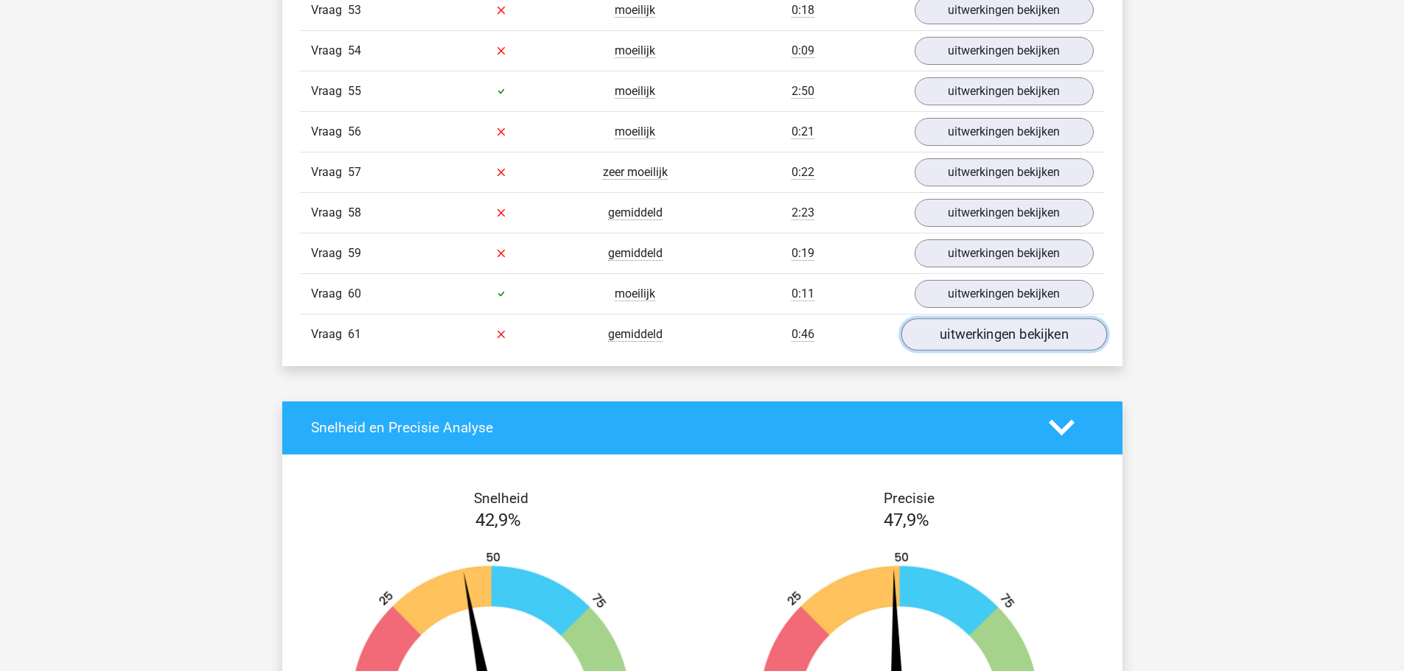
click at [970, 346] on link "uitwerkingen bekijken" at bounding box center [1003, 334] width 206 height 32
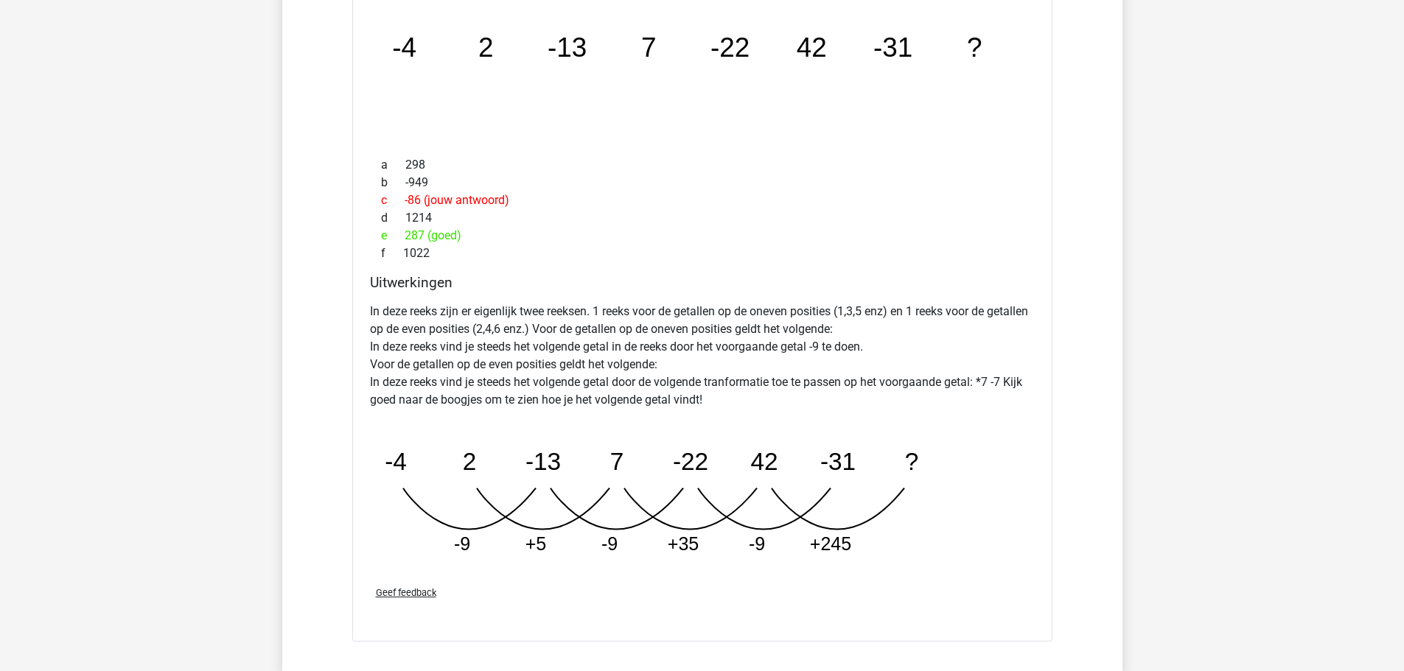
scroll to position [12969, 0]
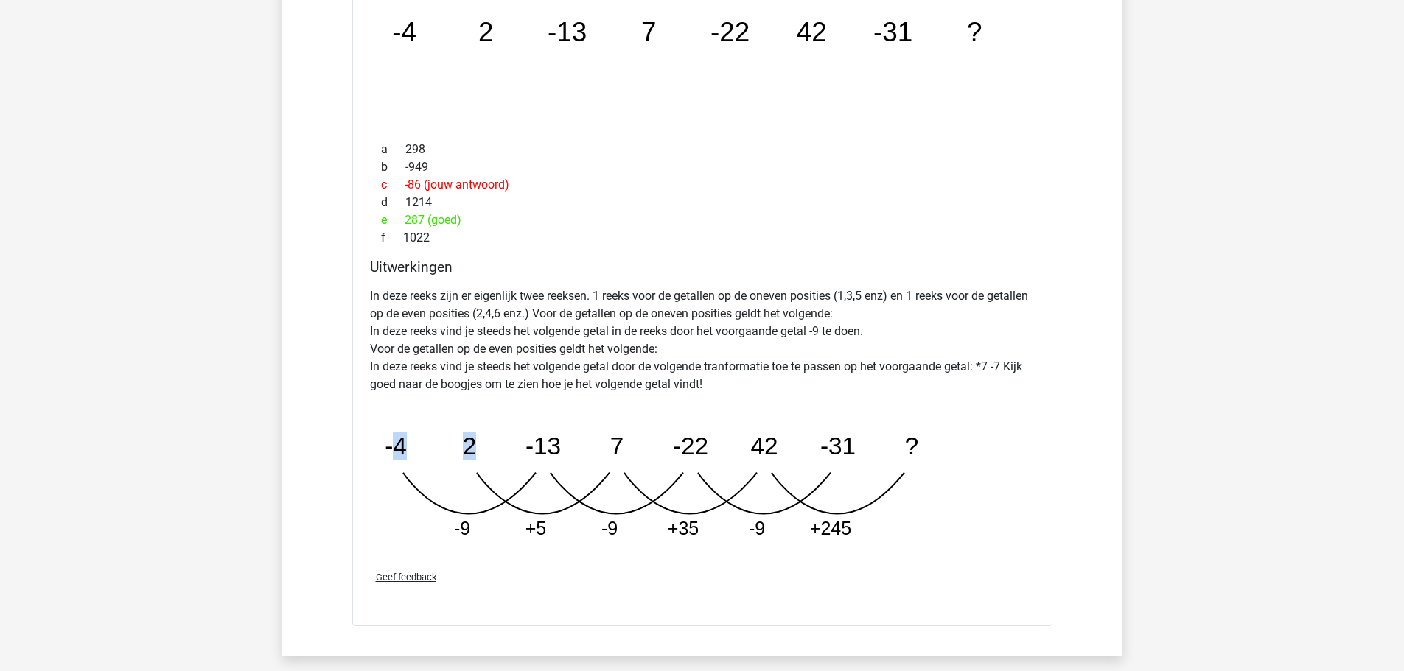
drag, startPoint x: 396, startPoint y: 466, endPoint x: 513, endPoint y: 457, distance: 117.6
click at [513, 458] on icon "image/svg+xml -4 2 -13 7 -22 42 -31 ? -9 +5 -9 +35 -9 +245" at bounding box center [665, 478] width 590 height 147
click at [407, 452] on tspan "-13" at bounding box center [396, 446] width 22 height 27
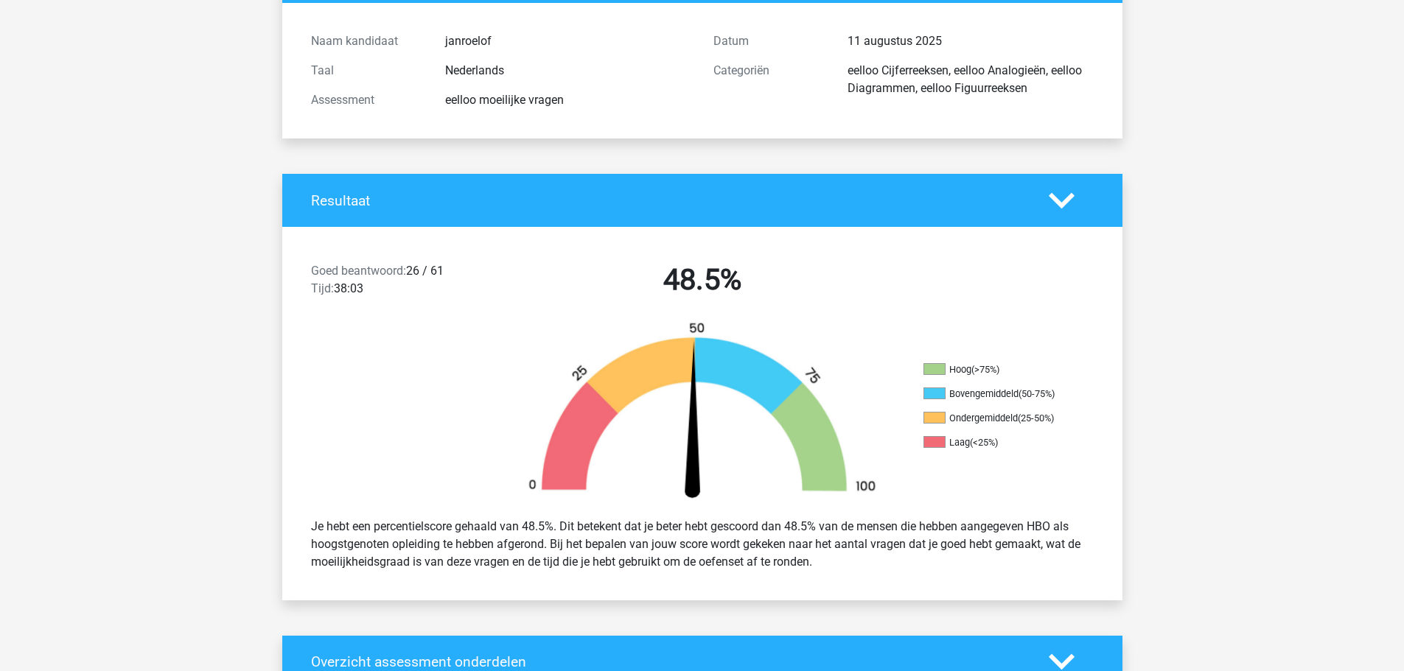
scroll to position [0, 0]
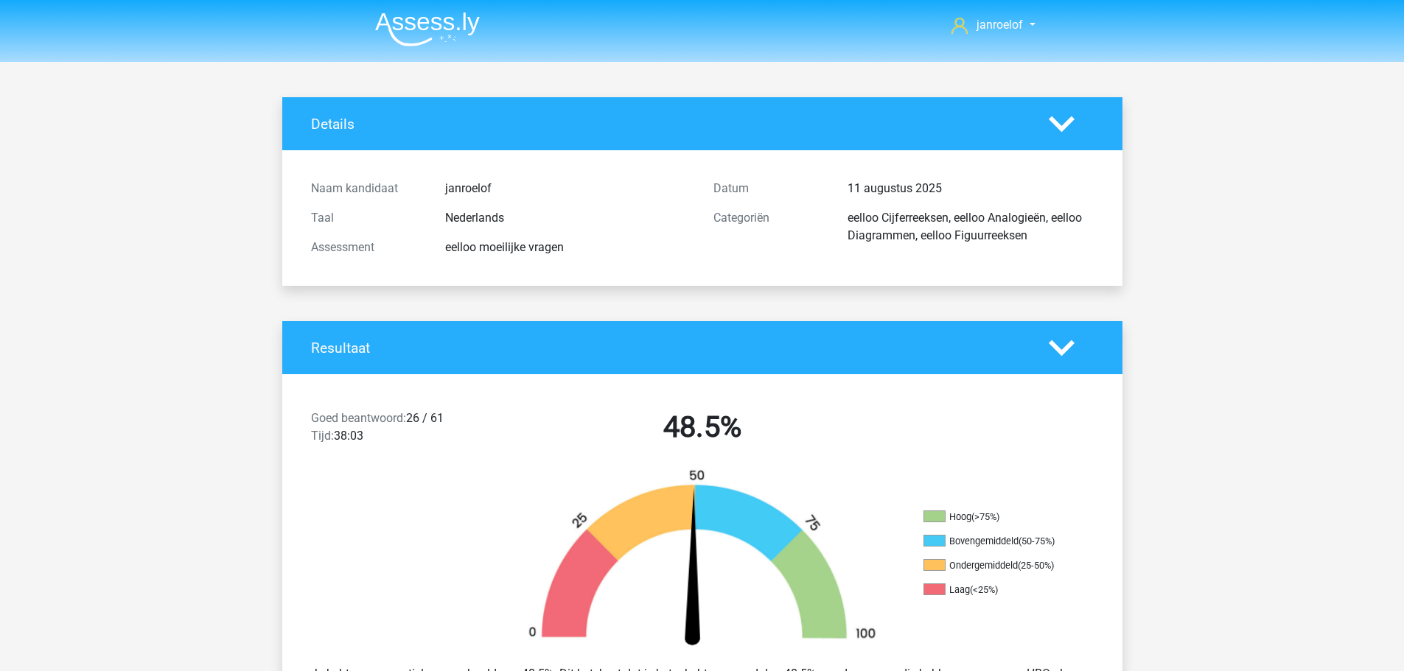
click at [1021, 360] on div "Resultaat" at bounding box center [702, 347] width 840 height 53
click at [1022, 384] on div "Goed beantwoord: 26 / 61 Tijd: 38:03 48.5% Hoog (>75%) Bovengemiddeld (50-75%) …" at bounding box center [702, 561] width 818 height 374
drag, startPoint x: 1034, startPoint y: 167, endPoint x: 1028, endPoint y: 150, distance: 17.9
click at [1034, 165] on div "Naam kandidaat janroelof Taal Nederlands Assessment eelloo moeilijke vragen Dat…" at bounding box center [702, 218] width 818 height 136
drag, startPoint x: 1023, startPoint y: 142, endPoint x: 1026, endPoint y: 126, distance: 16.5
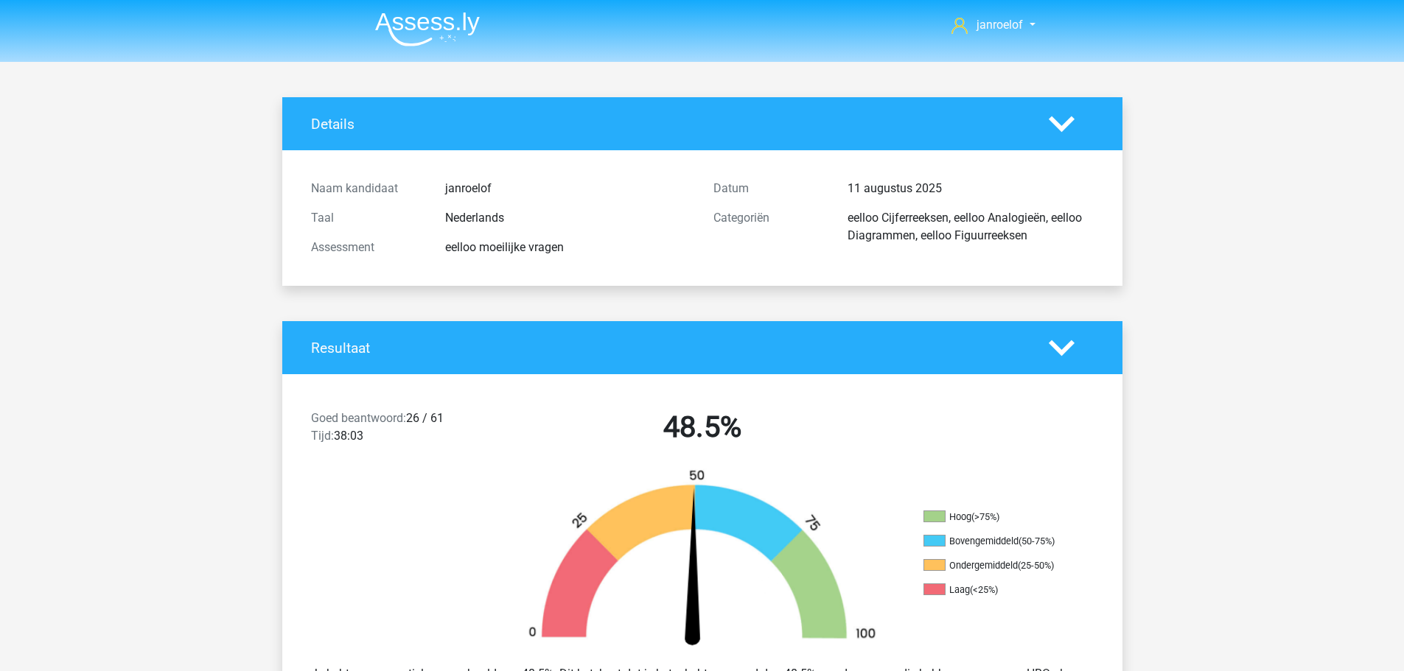
click at [1023, 141] on div "Details" at bounding box center [702, 123] width 840 height 53
click at [1030, 122] on div "Details" at bounding box center [669, 124] width 738 height 17
drag, startPoint x: 1075, startPoint y: 122, endPoint x: 1062, endPoint y: 120, distance: 13.3
click at [1074, 122] on div at bounding box center [1071, 124] width 67 height 26
click at [1062, 119] on icon at bounding box center [1062, 124] width 26 height 26
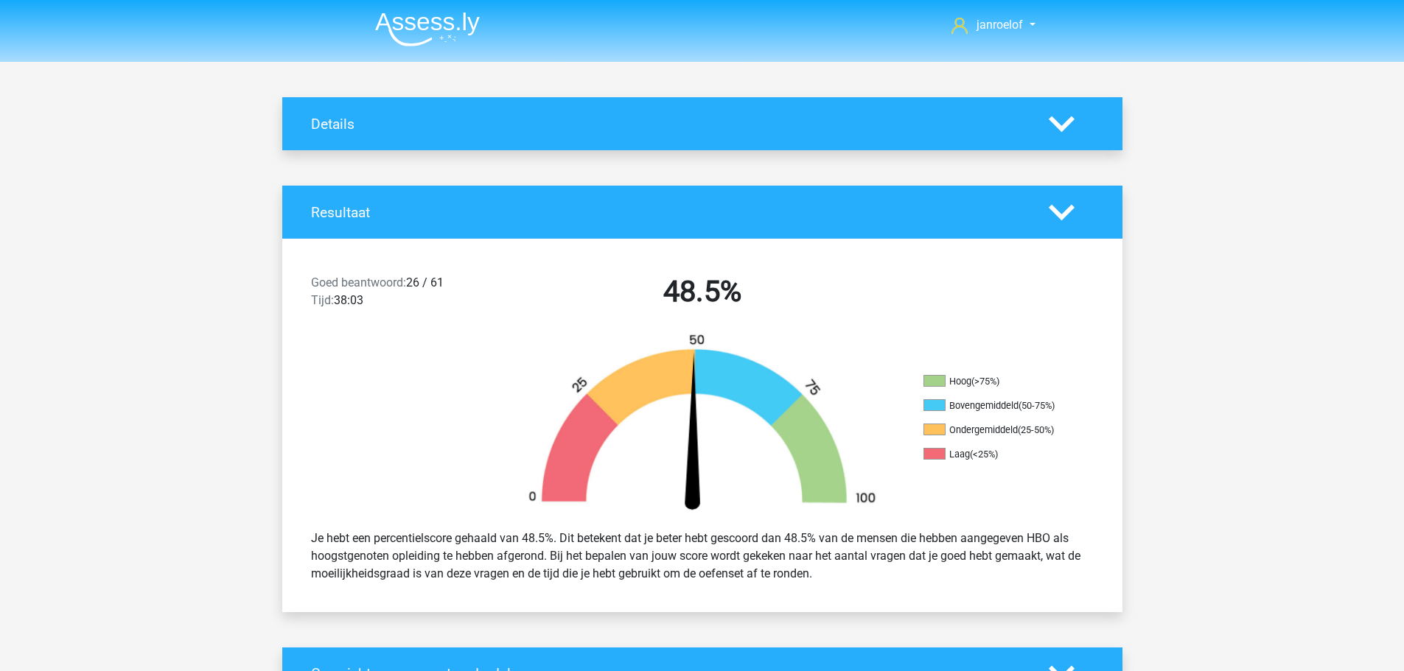
click at [1054, 255] on div "Goed beantwoord: 26 / 61 Tijd: 38:03 48.5% Hoog (>75%) Bovengemiddeld (50-75%) …" at bounding box center [702, 426] width 818 height 374
click at [1064, 207] on icon at bounding box center [1062, 213] width 26 height 26
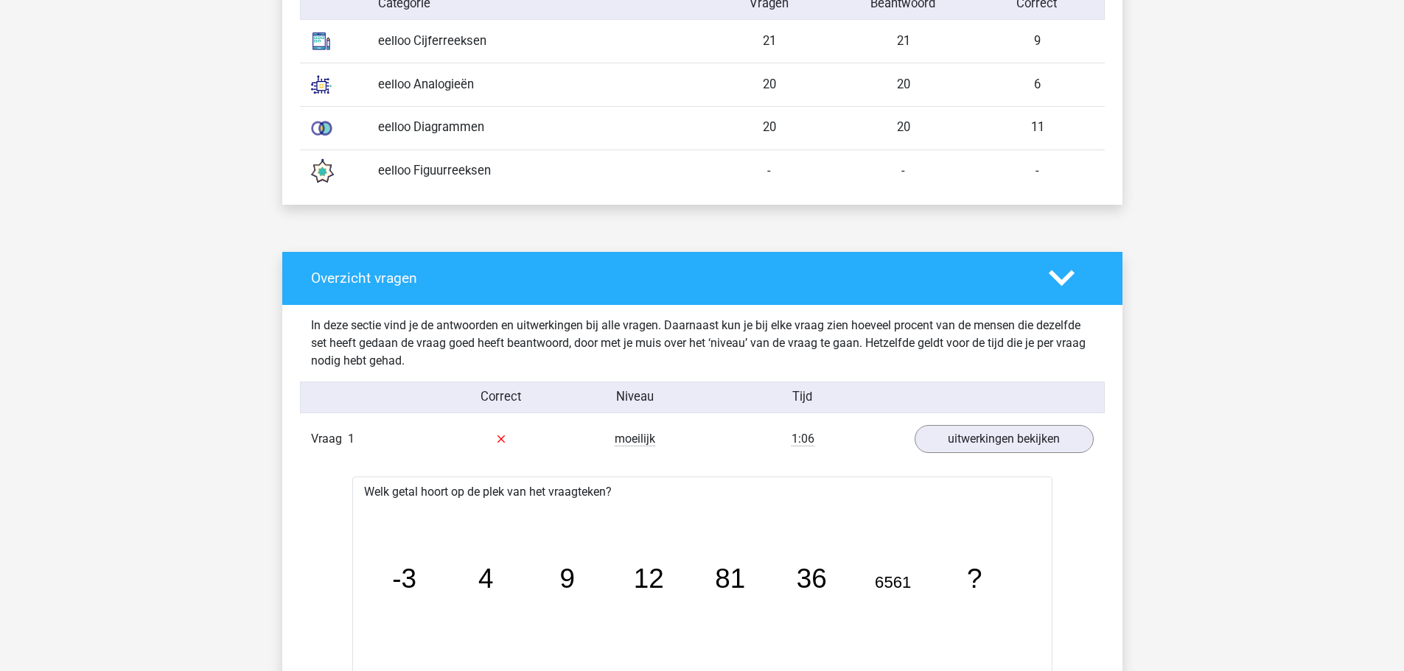
scroll to position [442, 0]
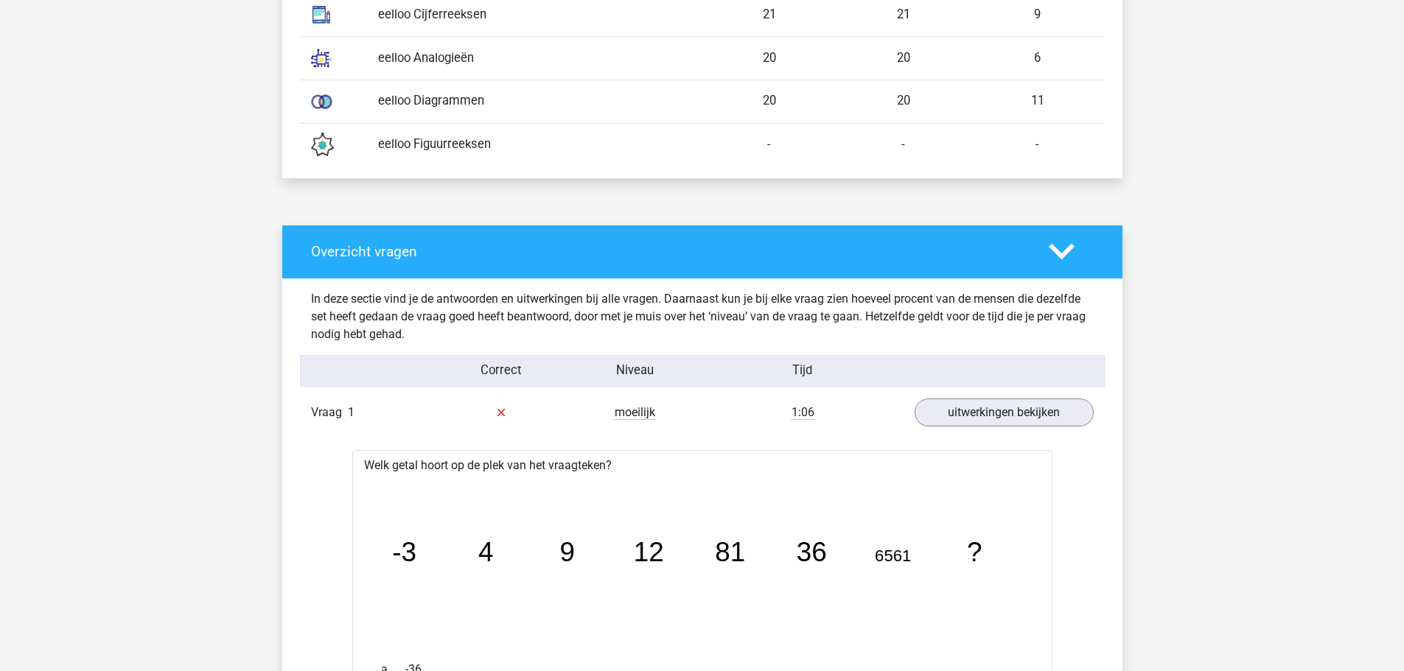
click at [1033, 256] on div "Overzicht vragen" at bounding box center [669, 251] width 738 height 17
click at [1062, 252] on icon at bounding box center [1062, 252] width 26 height 26
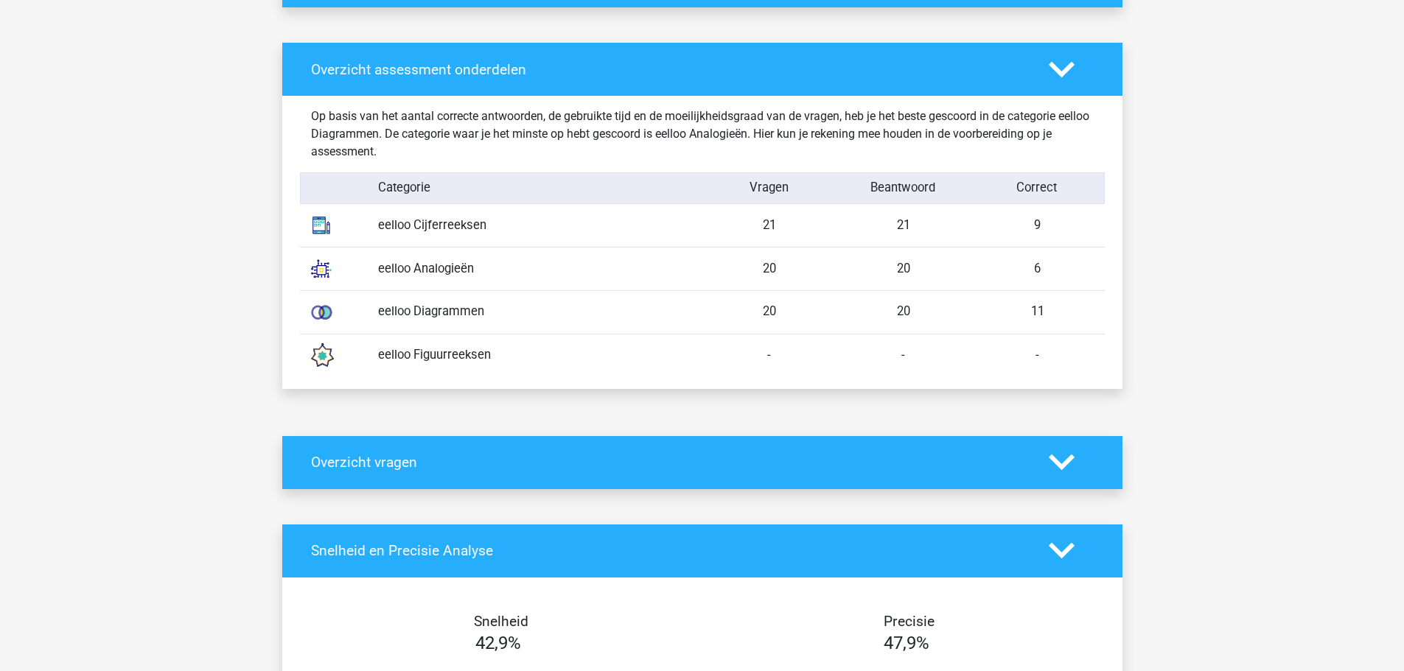
scroll to position [0, 0]
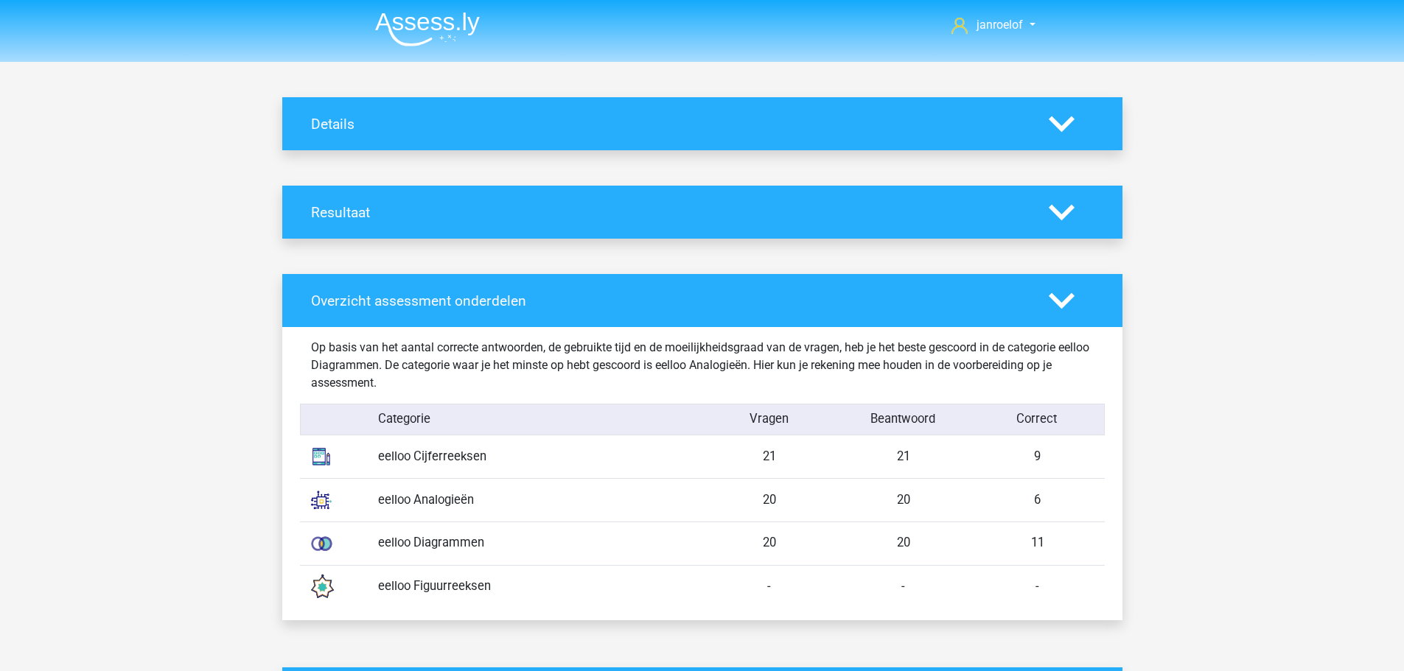
click at [421, 15] on img at bounding box center [427, 29] width 105 height 35
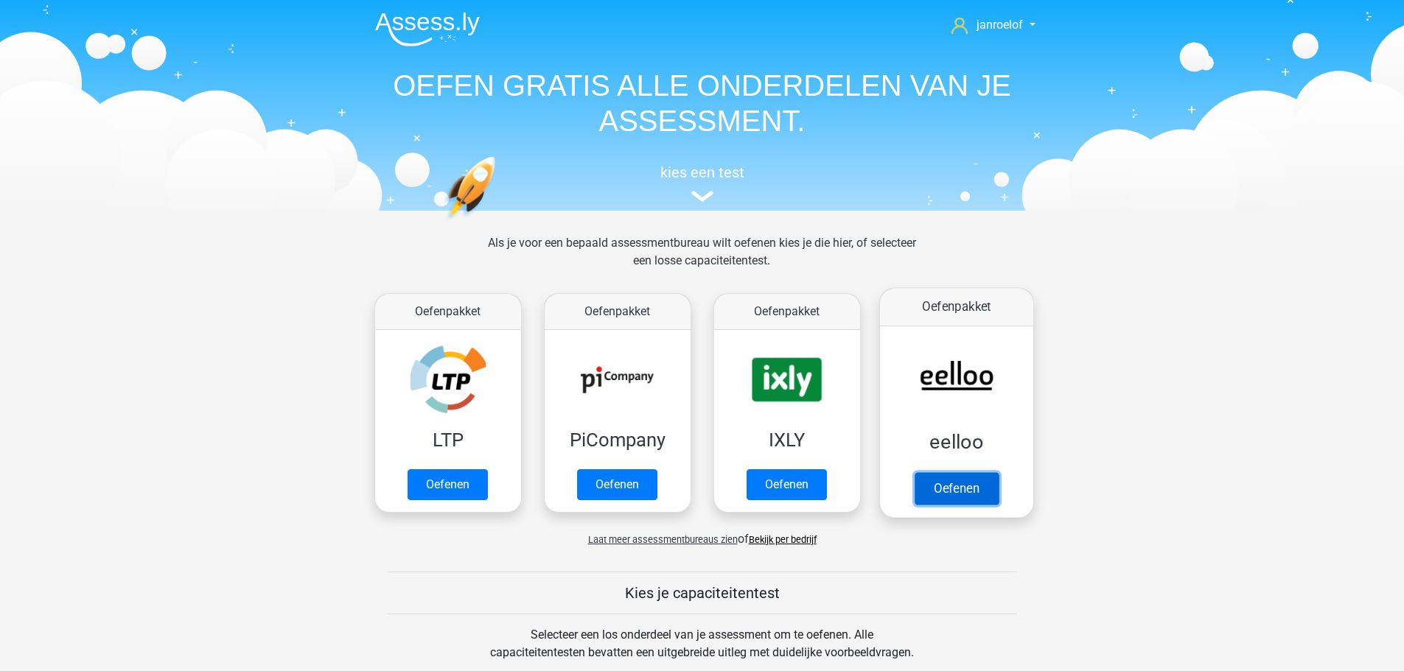
click at [956, 483] on link "Oefenen" at bounding box center [956, 488] width 84 height 32
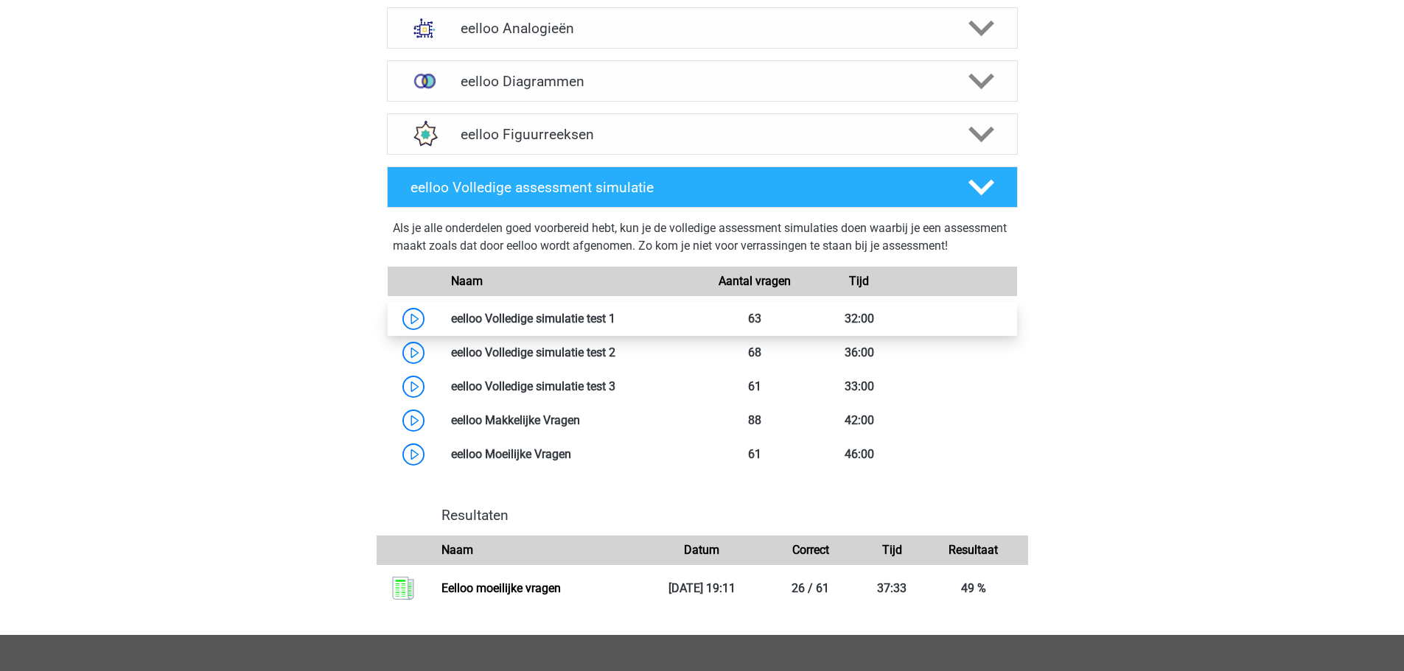
scroll to position [516, 0]
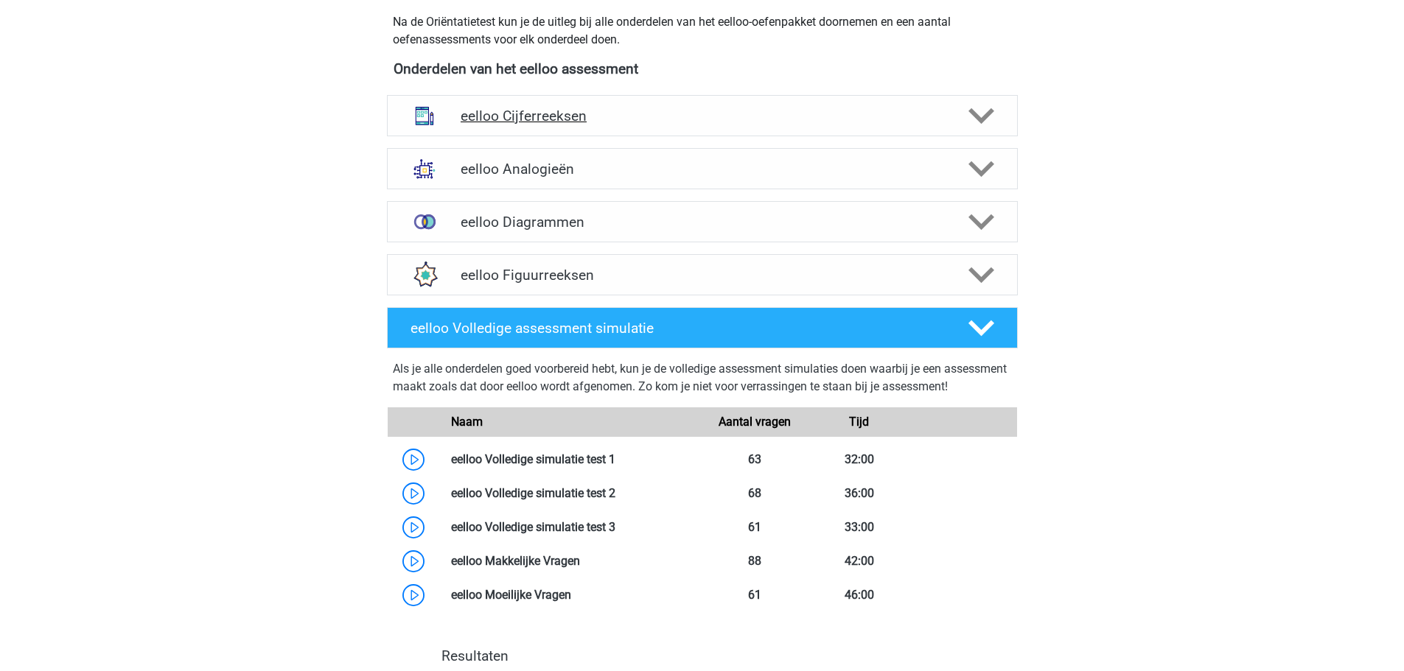
click at [581, 130] on div "eelloo Cijferreeksen" at bounding box center [702, 115] width 631 height 41
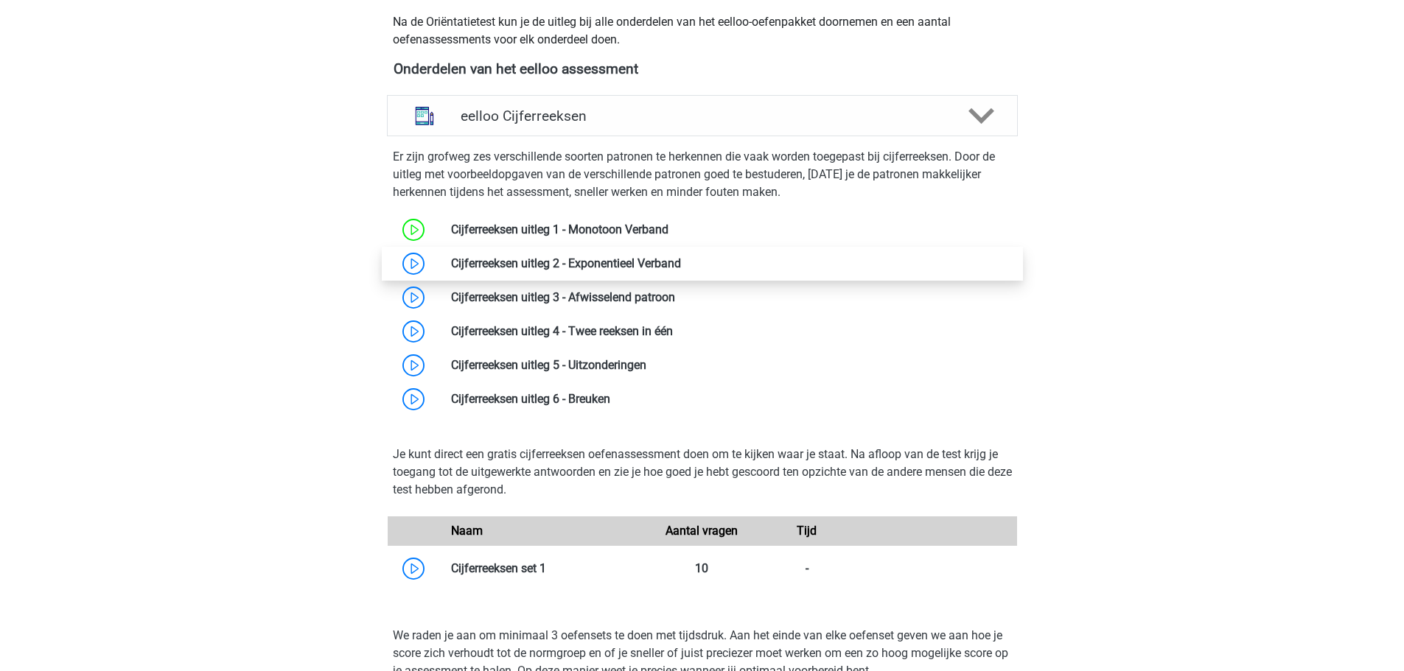
click at [681, 267] on link at bounding box center [681, 263] width 0 height 14
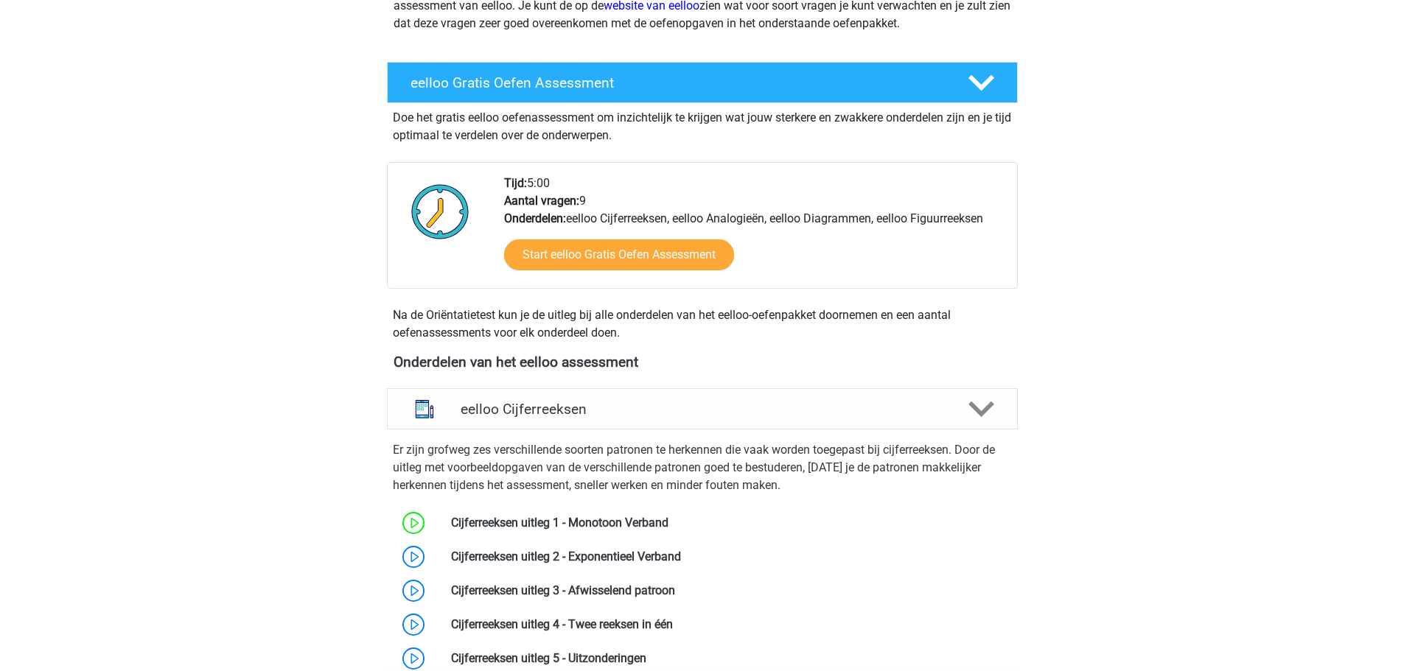
scroll to position [221, 0]
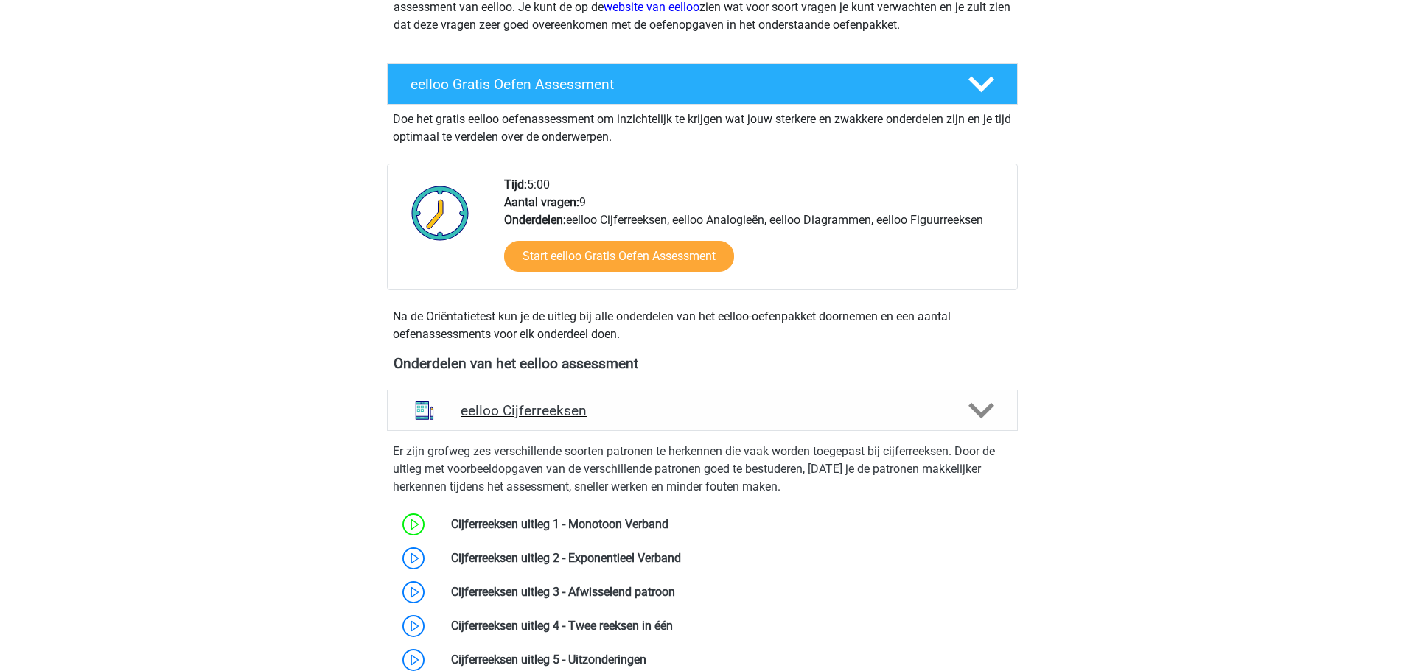
click at [566, 405] on h4 "eelloo Cijferreeksen" at bounding box center [702, 410] width 483 height 17
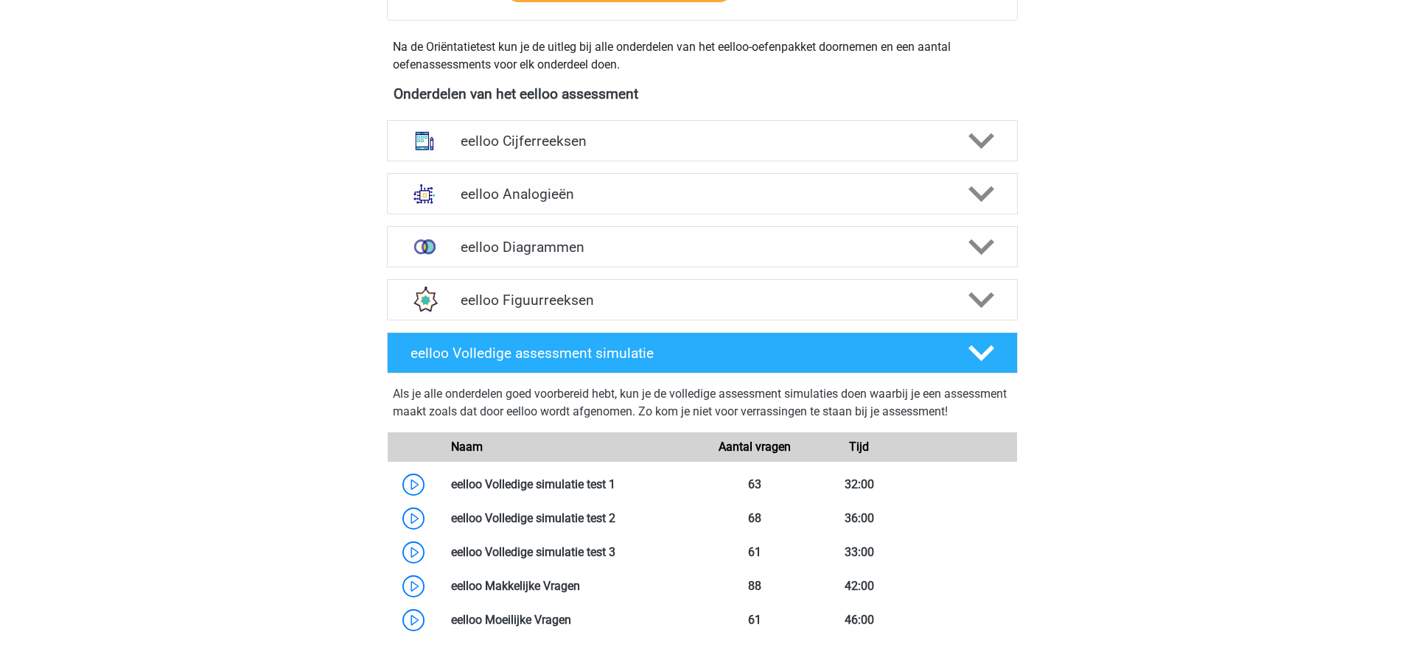
scroll to position [590, 0]
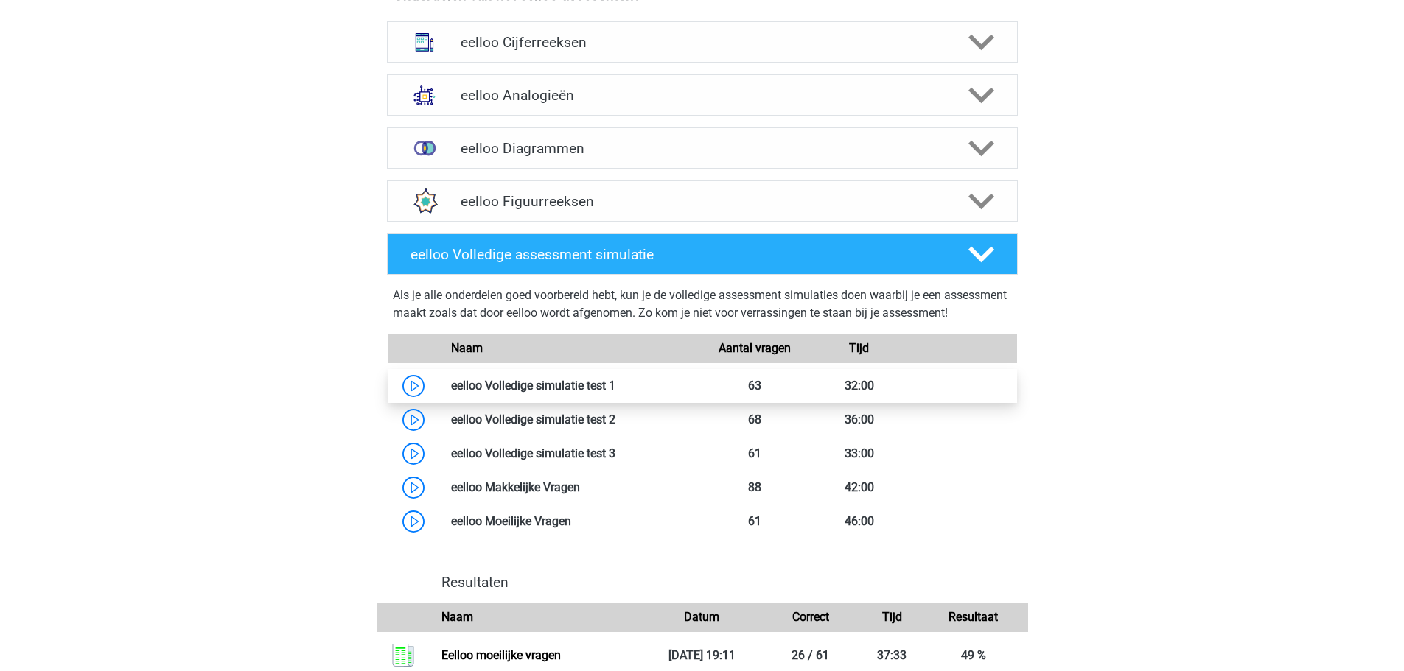
click at [615, 393] on link at bounding box center [615, 386] width 0 height 14
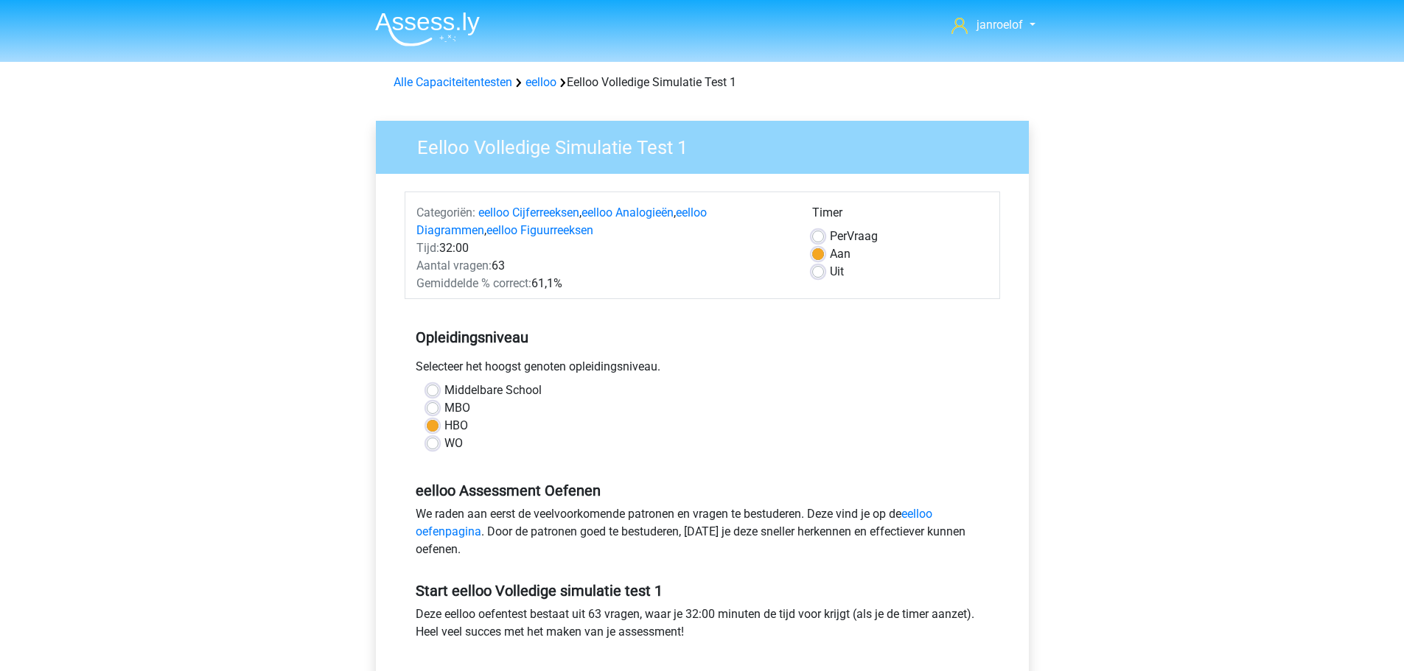
click at [444, 438] on label "WO" at bounding box center [453, 444] width 18 height 18
click at [433, 438] on input "WO" at bounding box center [433, 442] width 12 height 15
radio input "true"
click at [444, 423] on label "HBO" at bounding box center [456, 426] width 24 height 18
click at [428, 423] on input "HBO" at bounding box center [433, 424] width 12 height 15
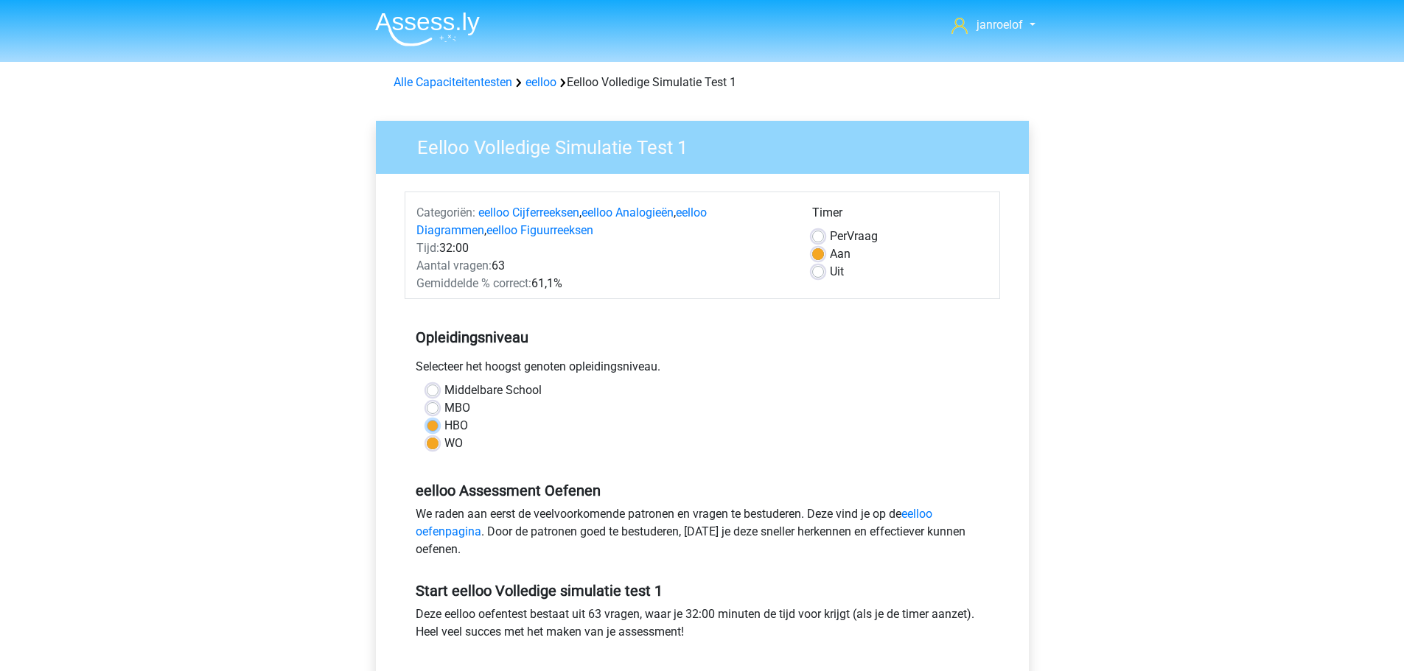
radio input "true"
click at [444, 411] on label "MBO" at bounding box center [457, 408] width 26 height 18
click at [428, 411] on input "MBO" at bounding box center [433, 406] width 12 height 15
radio input "true"
click at [444, 424] on label "HBO" at bounding box center [456, 426] width 24 height 18
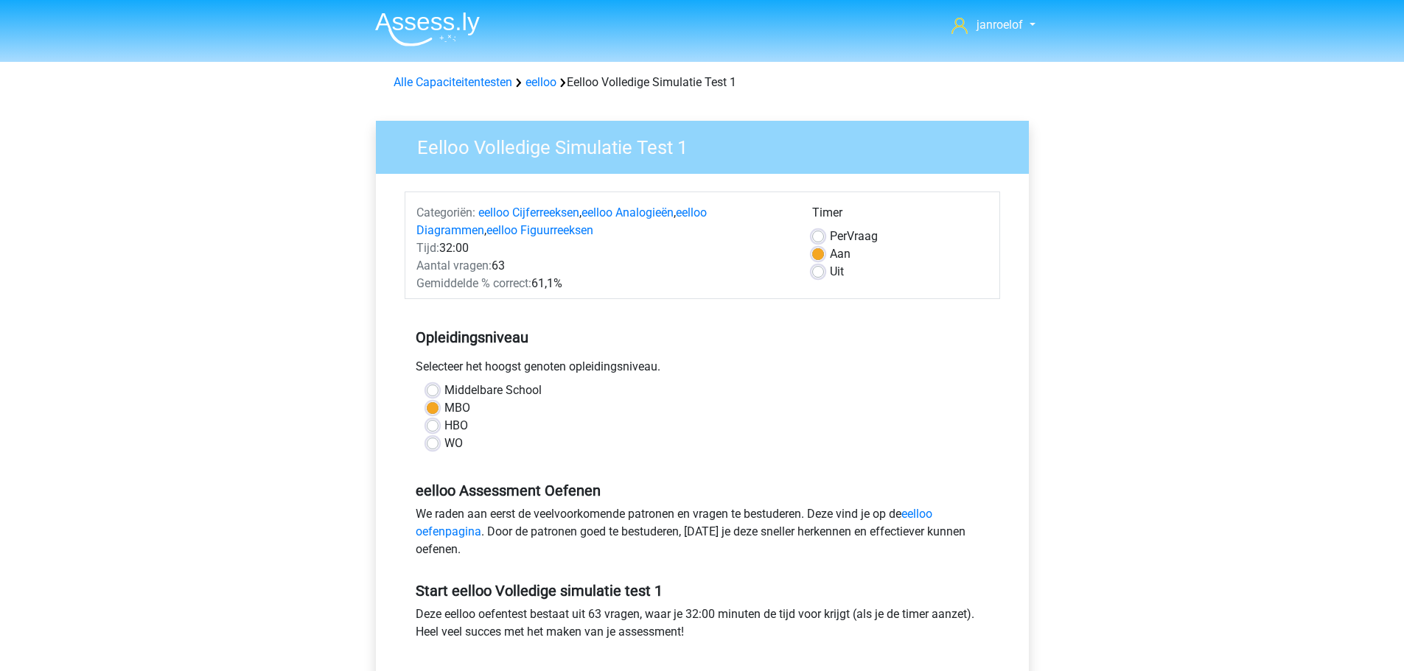
click at [430, 424] on input "HBO" at bounding box center [433, 424] width 12 height 15
radio input "true"
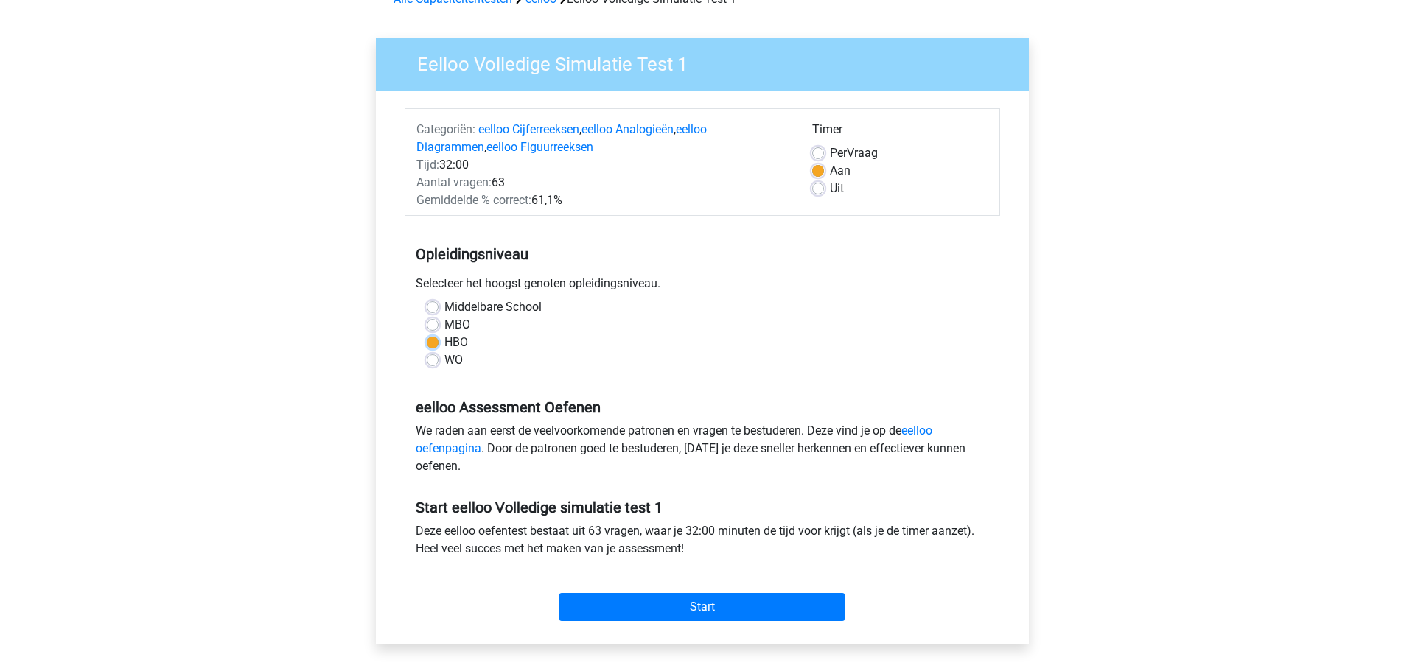
scroll to position [221, 0]
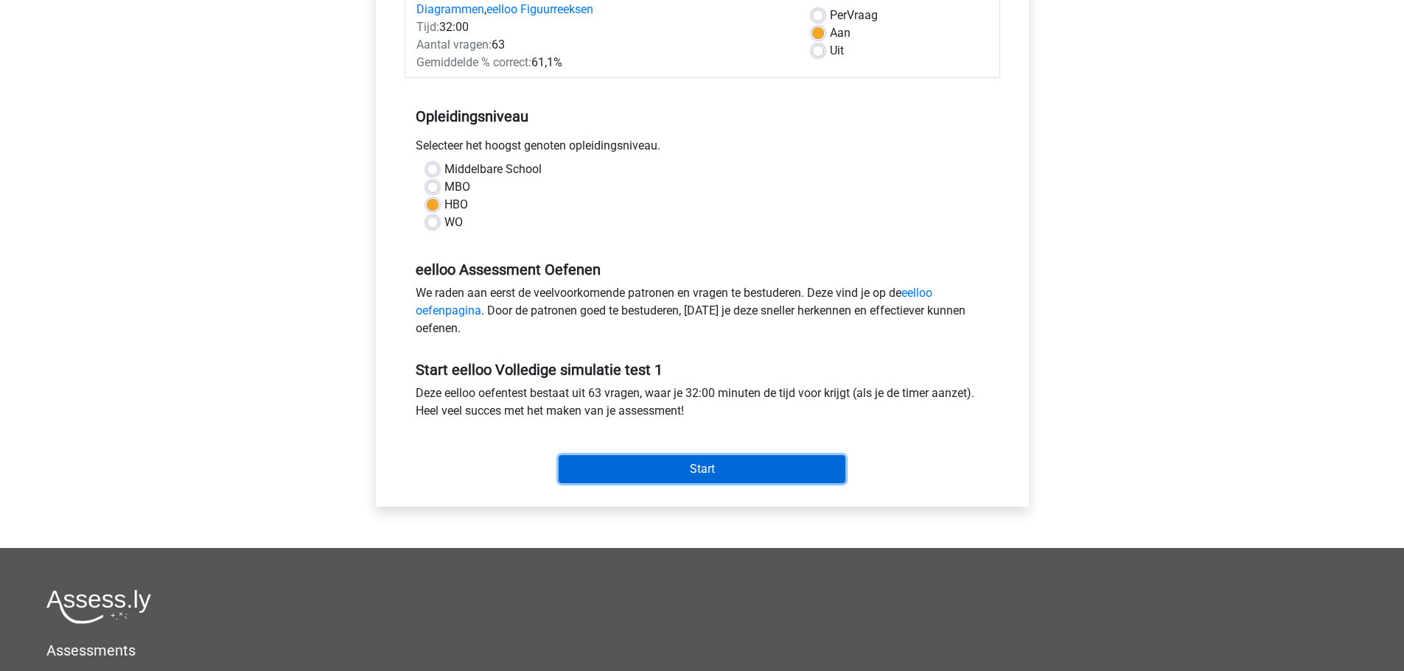
click at [698, 471] on input "Start" at bounding box center [702, 469] width 287 height 28
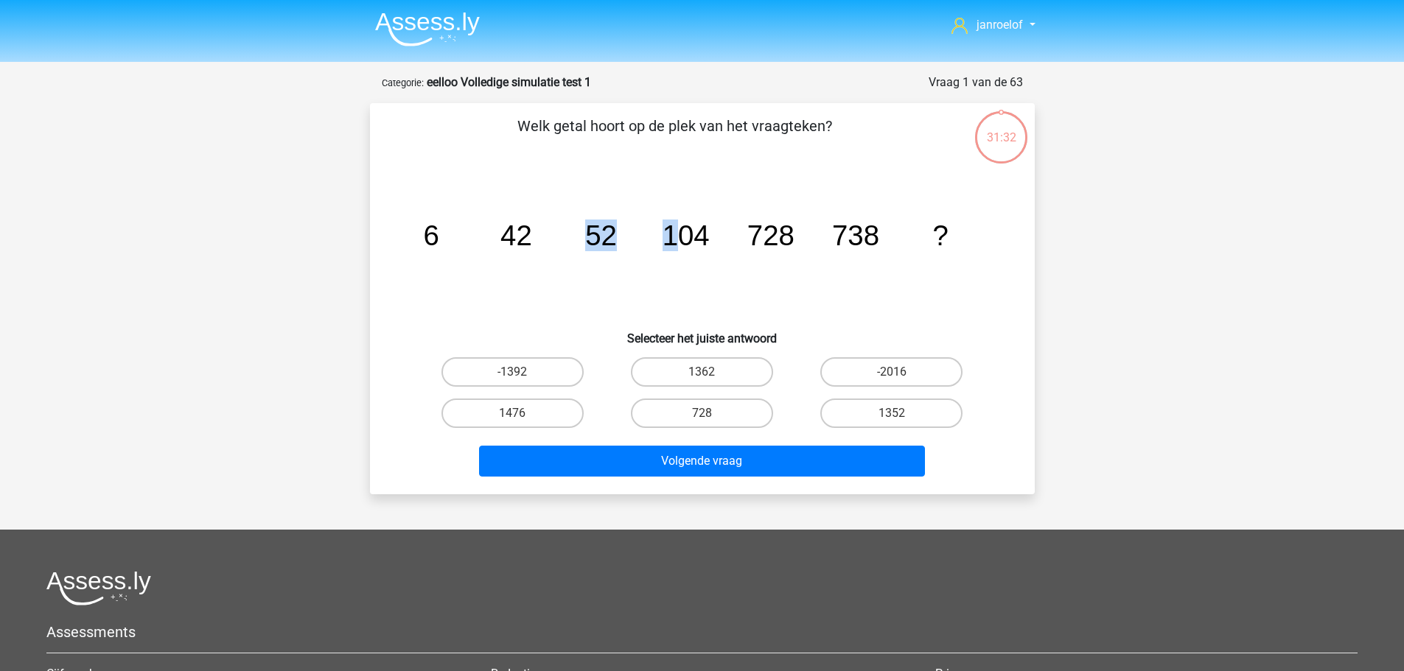
drag, startPoint x: 606, startPoint y: 220, endPoint x: 681, endPoint y: 220, distance: 75.2
click at [681, 220] on icon "image/svg+xml 6 42 52 104 728 738 ?" at bounding box center [702, 245] width 594 height 149
click at [438, 220] on tspan "104" at bounding box center [430, 236] width 15 height 32
drag, startPoint x: 803, startPoint y: 246, endPoint x: 862, endPoint y: 240, distance: 59.2
click at [862, 240] on icon "image/svg+xml 6 42 52 104 728 738 ?" at bounding box center [702, 245] width 594 height 149
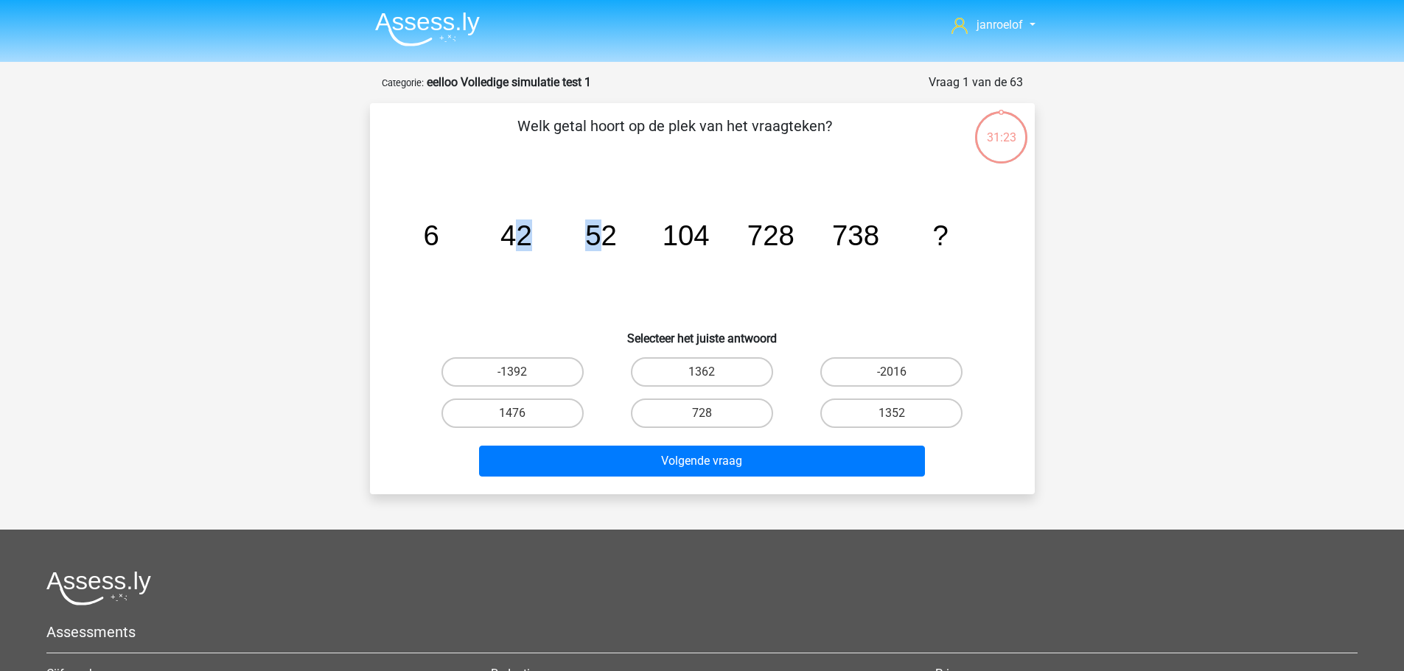
drag, startPoint x: 521, startPoint y: 227, endPoint x: 642, endPoint y: 246, distance: 122.4
click at [597, 240] on g "6 42 52 104 728 738 ?" at bounding box center [685, 236] width 525 height 32
drag, startPoint x: 781, startPoint y: 245, endPoint x: 875, endPoint y: 239, distance: 93.8
click at [875, 240] on g "6 42 52 104 728 738 ?" at bounding box center [685, 236] width 525 height 32
click at [469, 282] on icon "image/svg+xml 6 42 52 104 728 738 ?" at bounding box center [702, 245] width 594 height 149
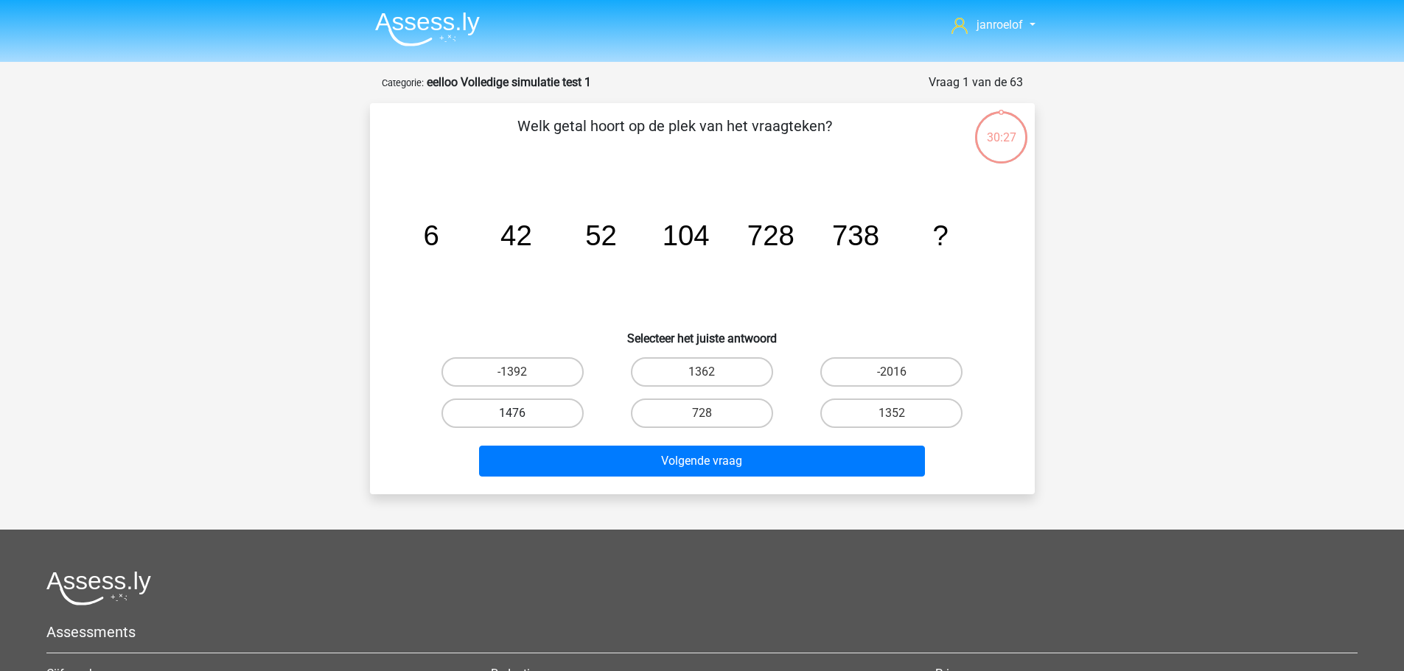
click at [526, 422] on label "1476" at bounding box center [512, 413] width 142 height 29
click at [522, 422] on input "1476" at bounding box center [517, 418] width 10 height 10
radio input "true"
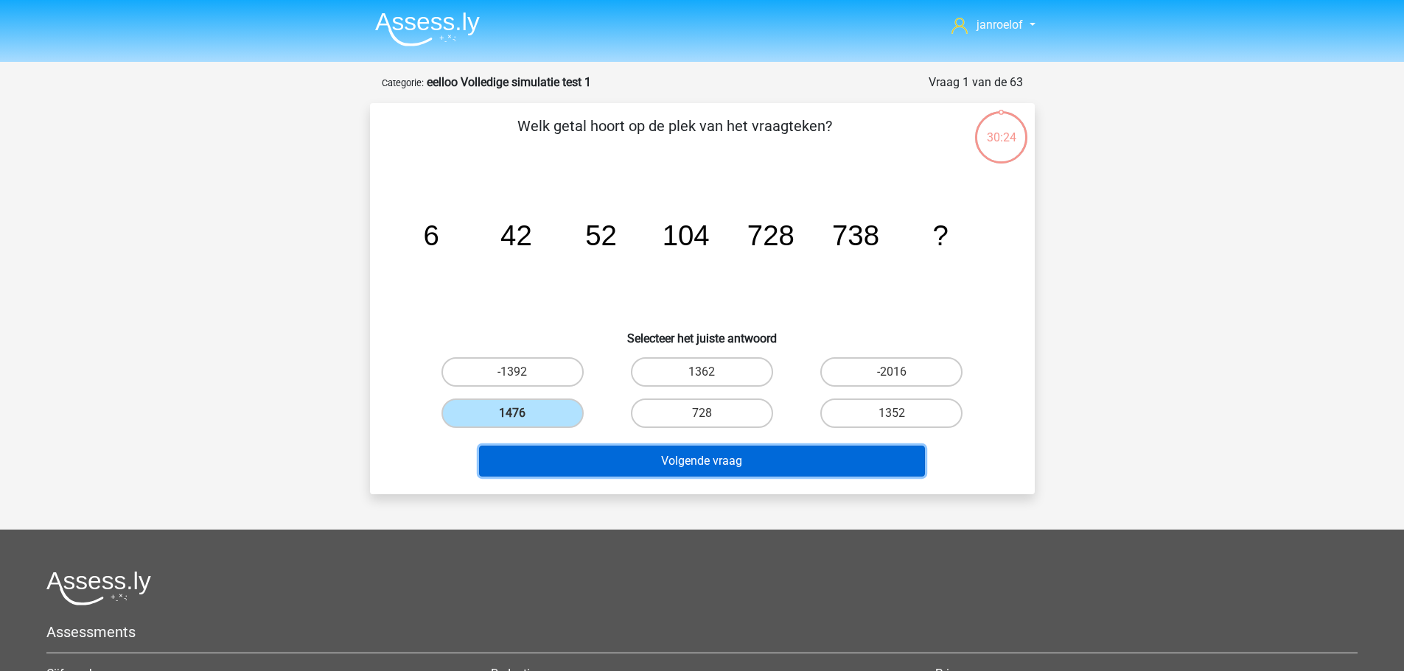
click at [615, 457] on button "Volgende vraag" at bounding box center [702, 461] width 446 height 31
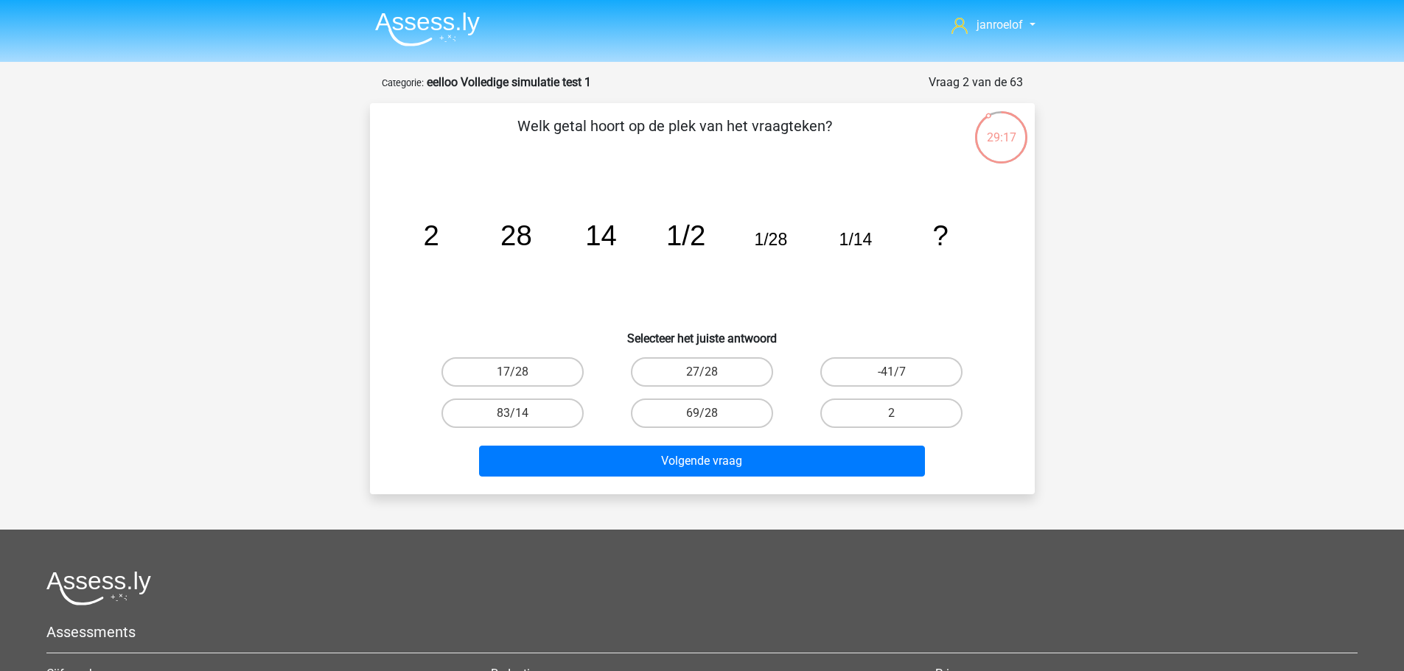
click at [895, 417] on input "2" at bounding box center [897, 418] width 10 height 10
radio input "true"
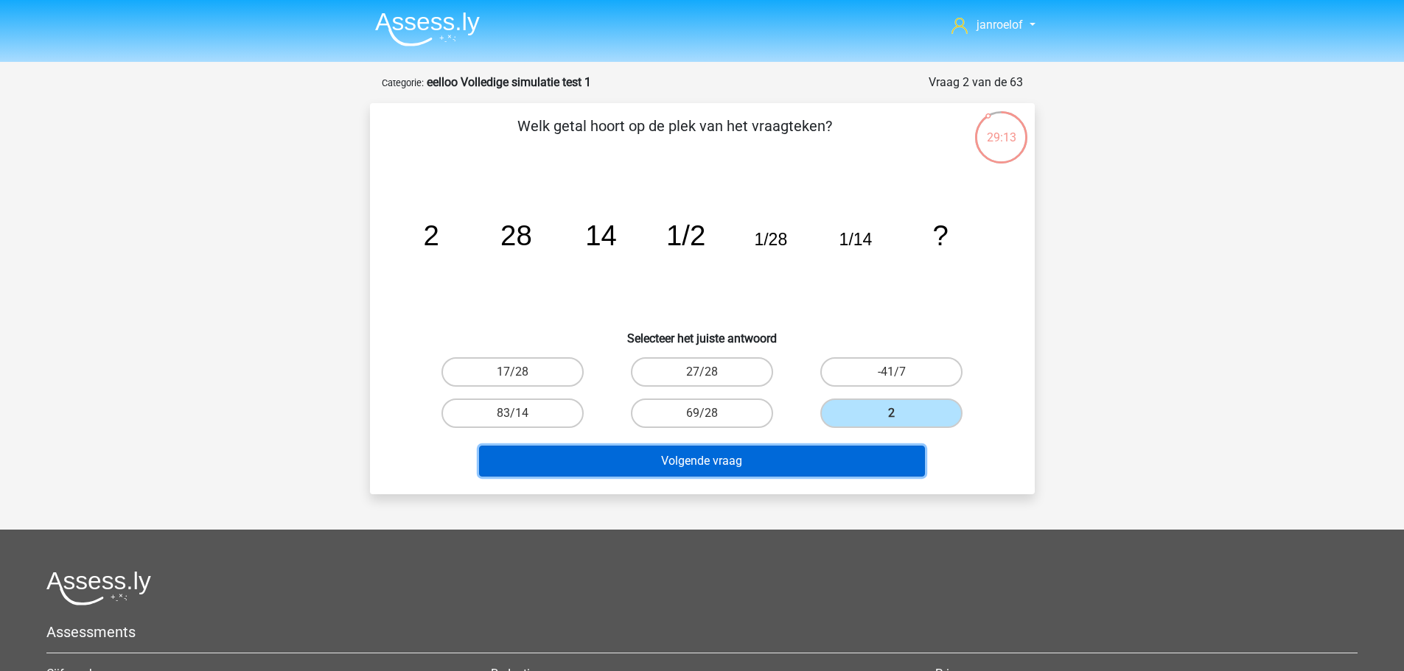
click at [809, 458] on button "Volgende vraag" at bounding box center [702, 461] width 446 height 31
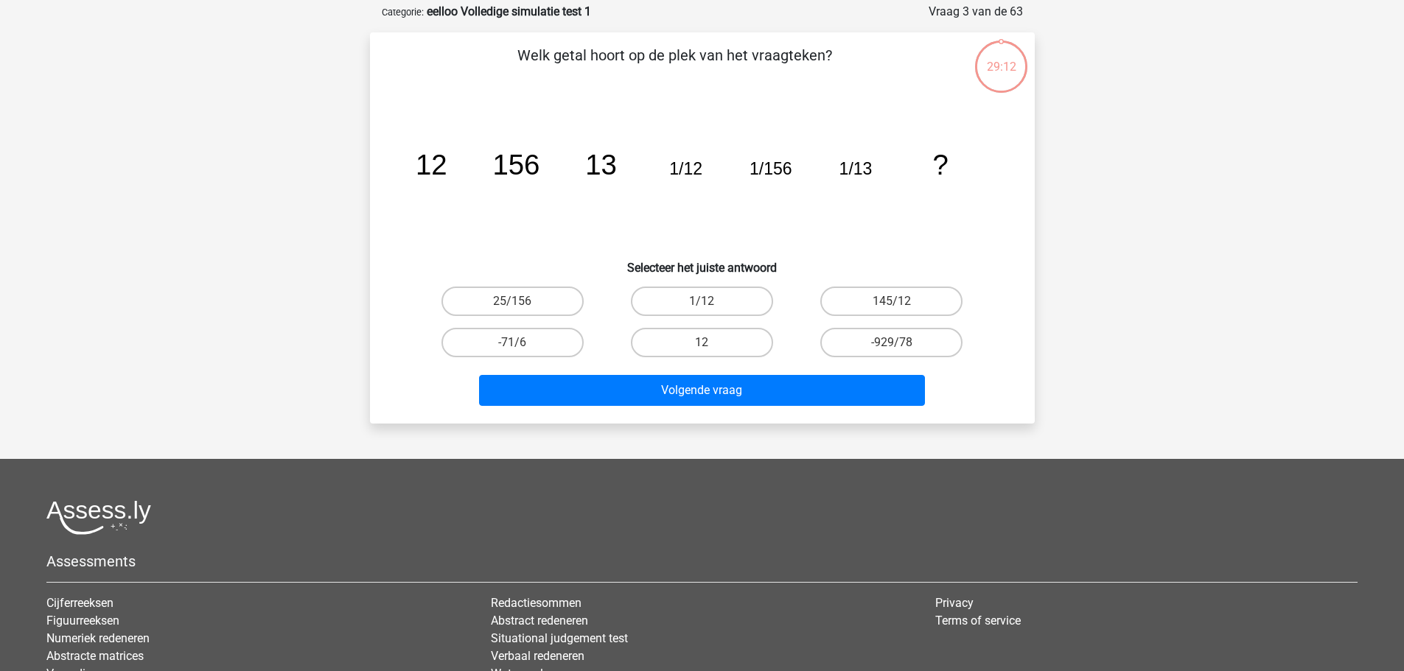
scroll to position [74, 0]
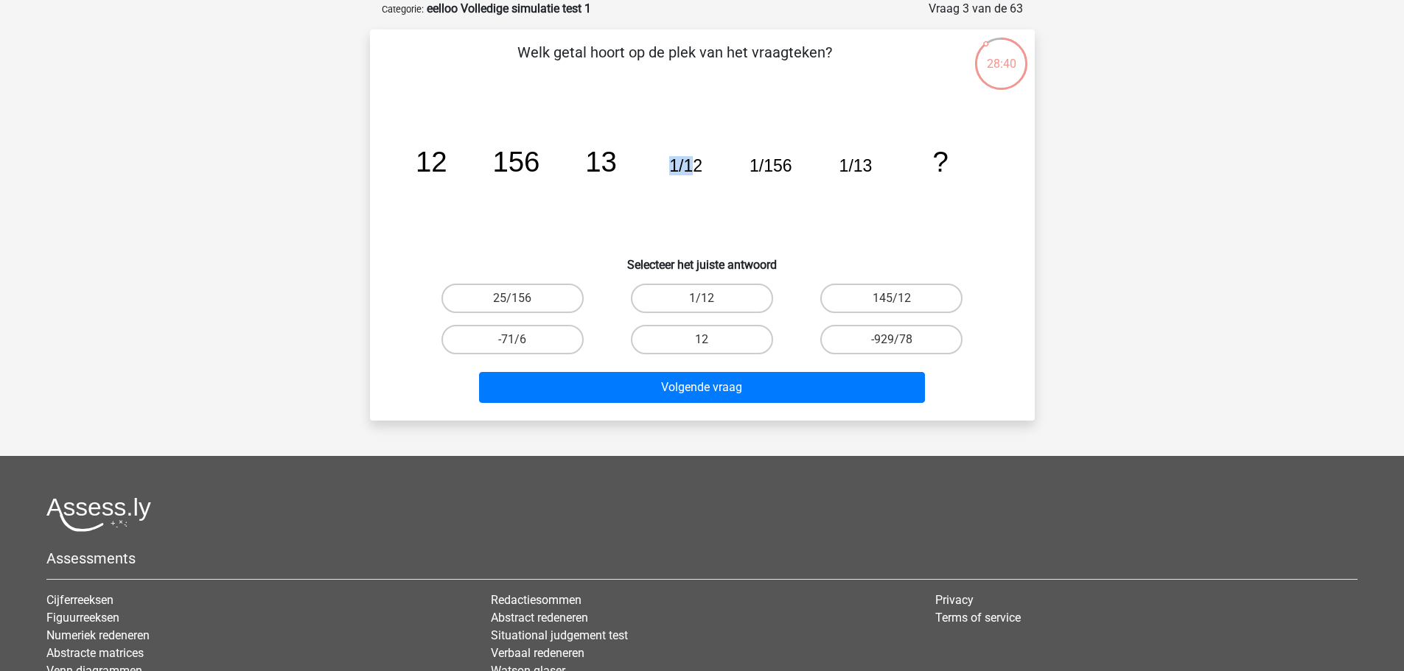
drag, startPoint x: 671, startPoint y: 169, endPoint x: 697, endPoint y: 170, distance: 26.5
click at [447, 170] on tspan "1/12" at bounding box center [431, 162] width 32 height 32
click at [703, 180] on icon "image/svg+xml 12 156 13 1/12 1/156 1/13 ?" at bounding box center [702, 171] width 594 height 149
click at [702, 340] on input "12" at bounding box center [707, 345] width 10 height 10
radio input "true"
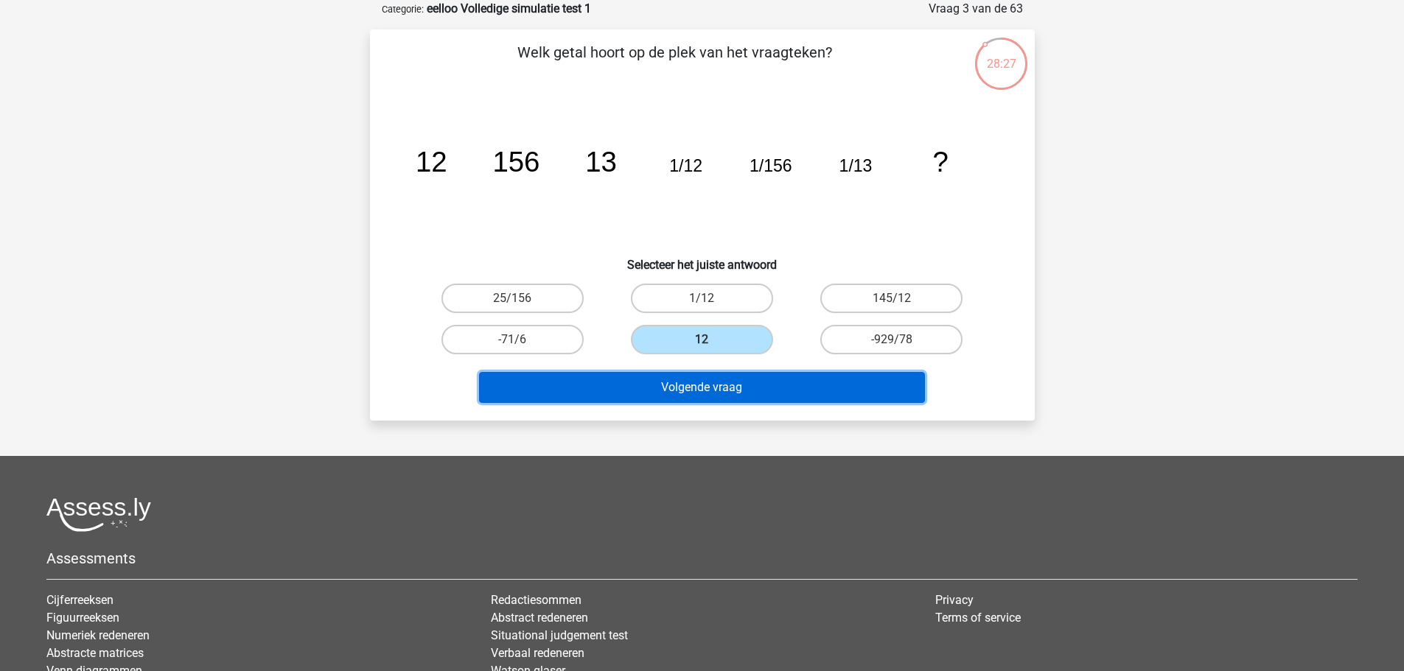
click at [718, 388] on button "Volgende vraag" at bounding box center [702, 387] width 446 height 31
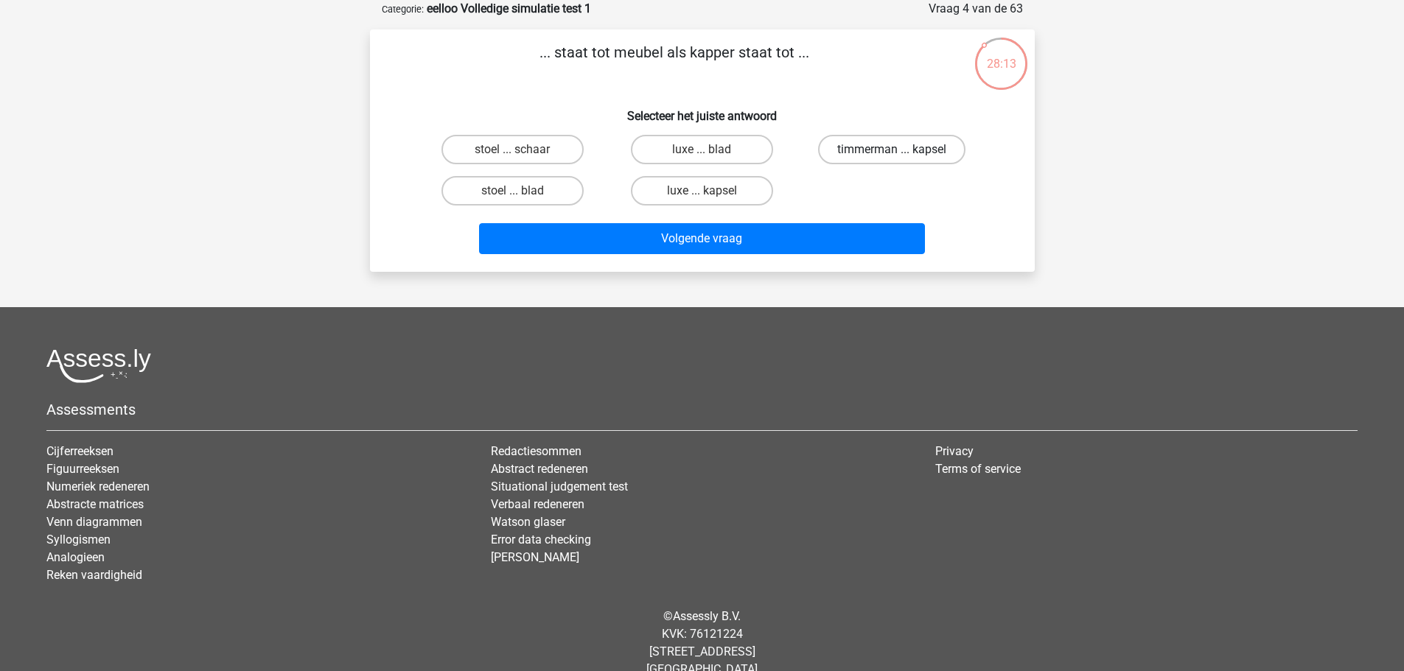
click at [845, 136] on label "timmerman ... kapsel" at bounding box center [891, 149] width 147 height 29
click at [892, 150] on input "timmerman ... kapsel" at bounding box center [897, 155] width 10 height 10
radio input "true"
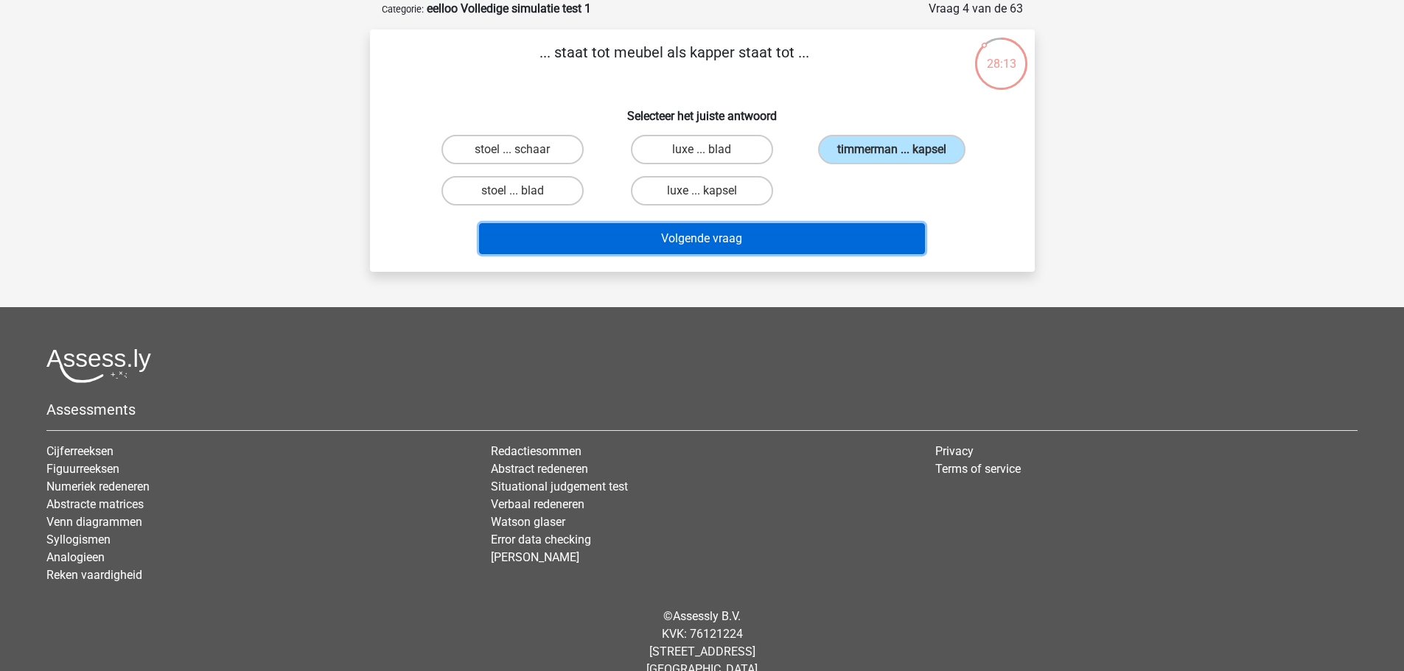
click at [785, 233] on button "Volgende vraag" at bounding box center [702, 238] width 446 height 31
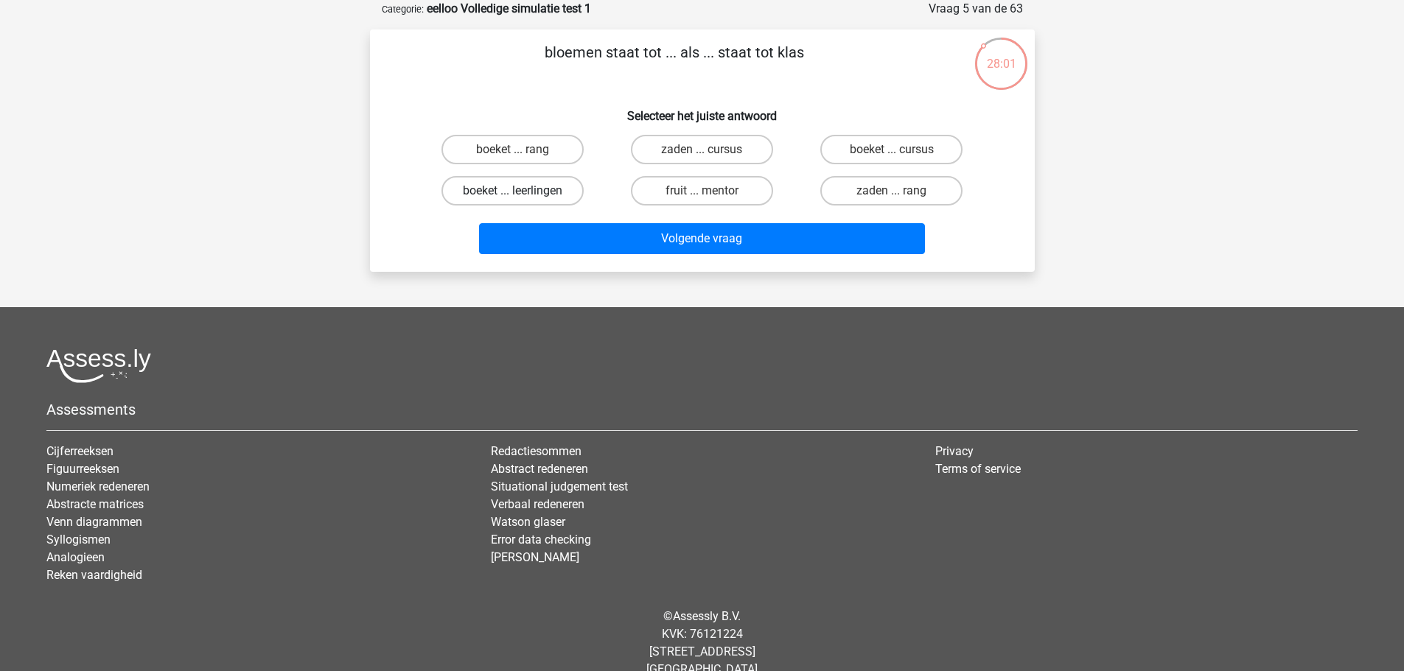
click at [553, 191] on label "boeket ... leerlingen" at bounding box center [512, 190] width 142 height 29
click at [522, 191] on input "boeket ... leerlingen" at bounding box center [517, 196] width 10 height 10
radio input "true"
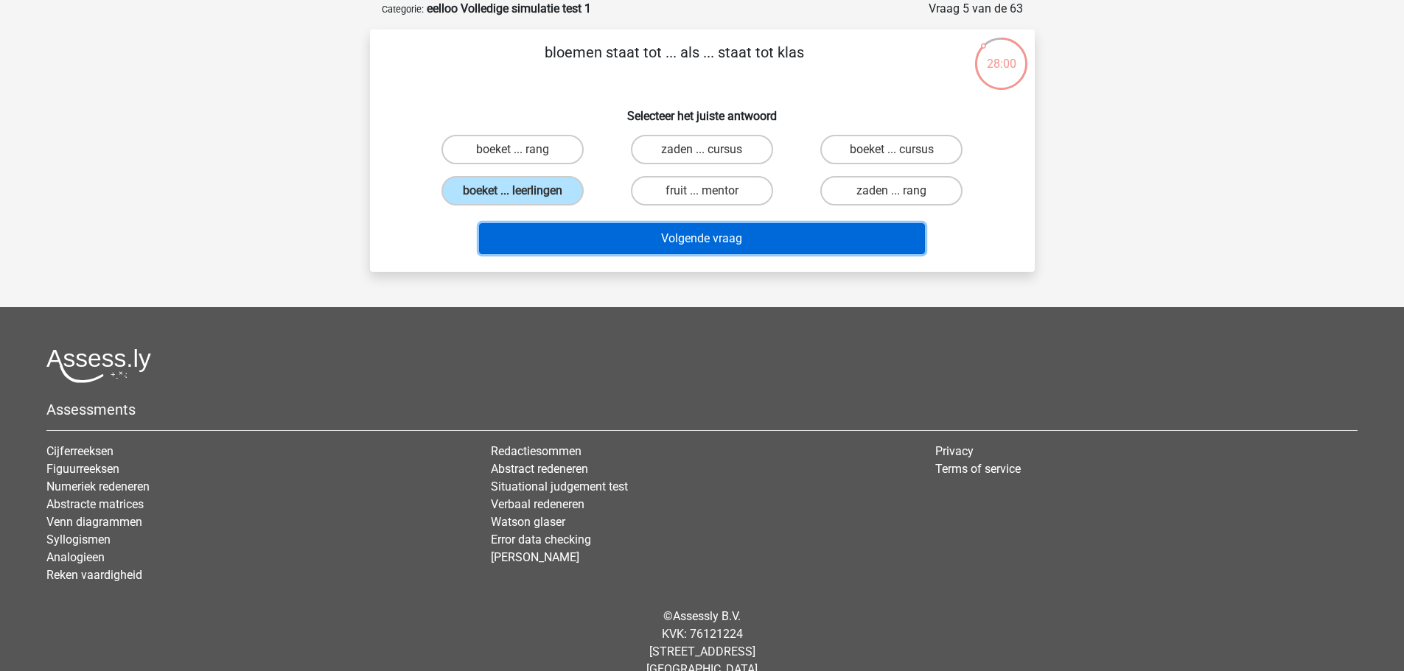
click at [620, 234] on button "Volgende vraag" at bounding box center [702, 238] width 446 height 31
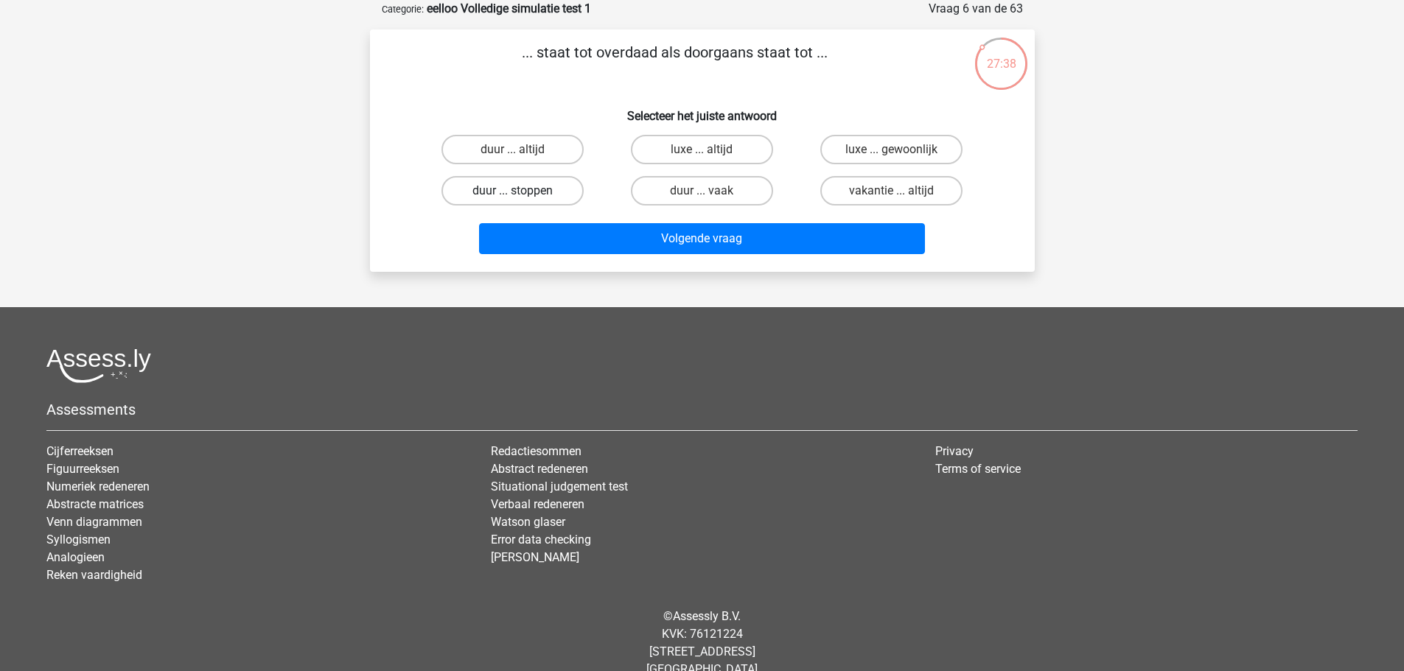
click at [560, 192] on label "duur ... stoppen" at bounding box center [512, 190] width 142 height 29
click at [522, 192] on input "duur ... stoppen" at bounding box center [517, 196] width 10 height 10
radio input "true"
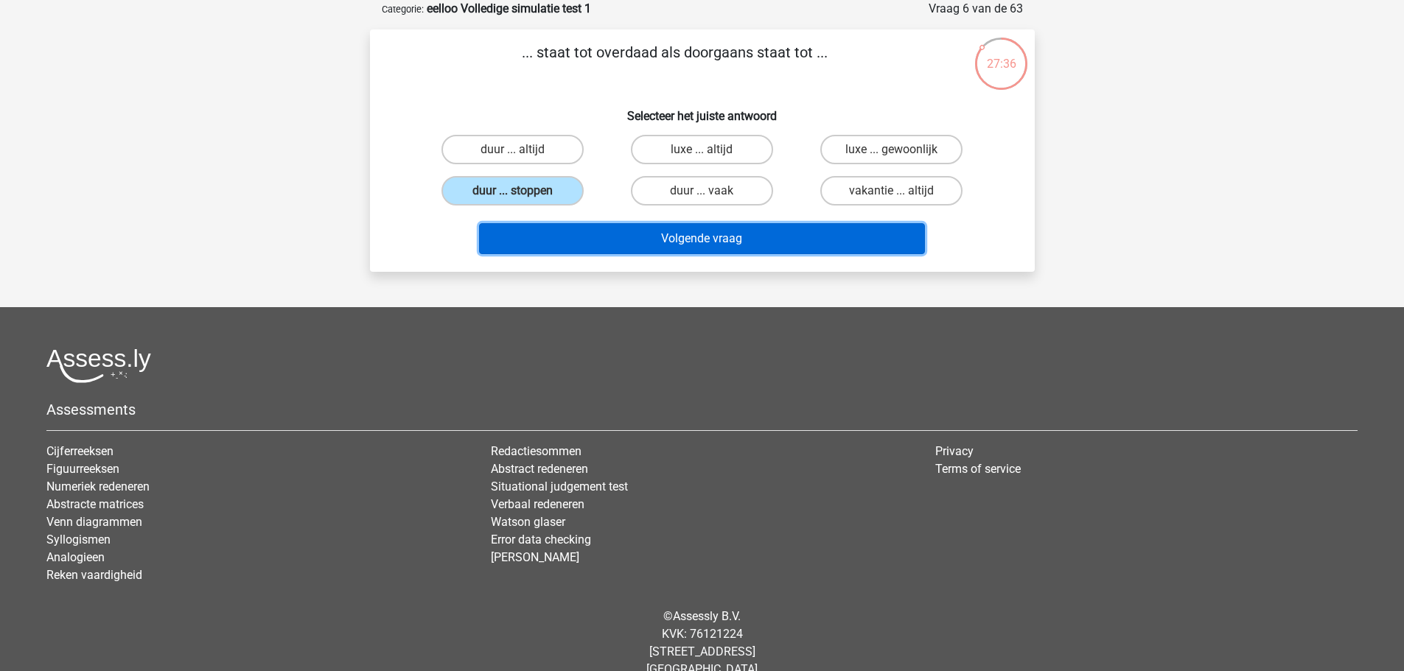
click at [617, 227] on button "Volgende vraag" at bounding box center [702, 238] width 446 height 31
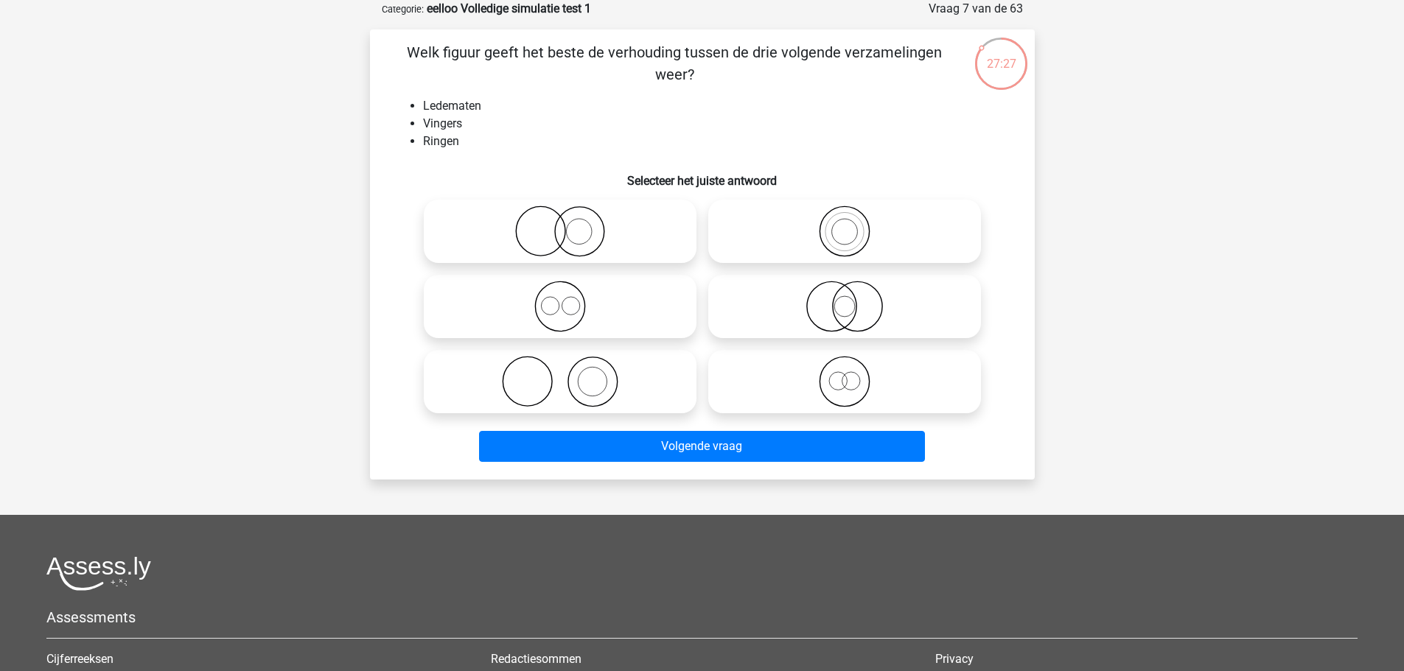
drag, startPoint x: 610, startPoint y: 95, endPoint x: 601, endPoint y: 85, distance: 13.5
click at [601, 85] on div "Welk figuur geeft het beste de verhouding tussen de drie volgende verzamelingen…" at bounding box center [702, 254] width 653 height 427
click at [611, 100] on li "Ledematen" at bounding box center [717, 106] width 588 height 18
click at [598, 378] on icon at bounding box center [560, 382] width 261 height 52
click at [570, 374] on input "radio" at bounding box center [565, 370] width 10 height 10
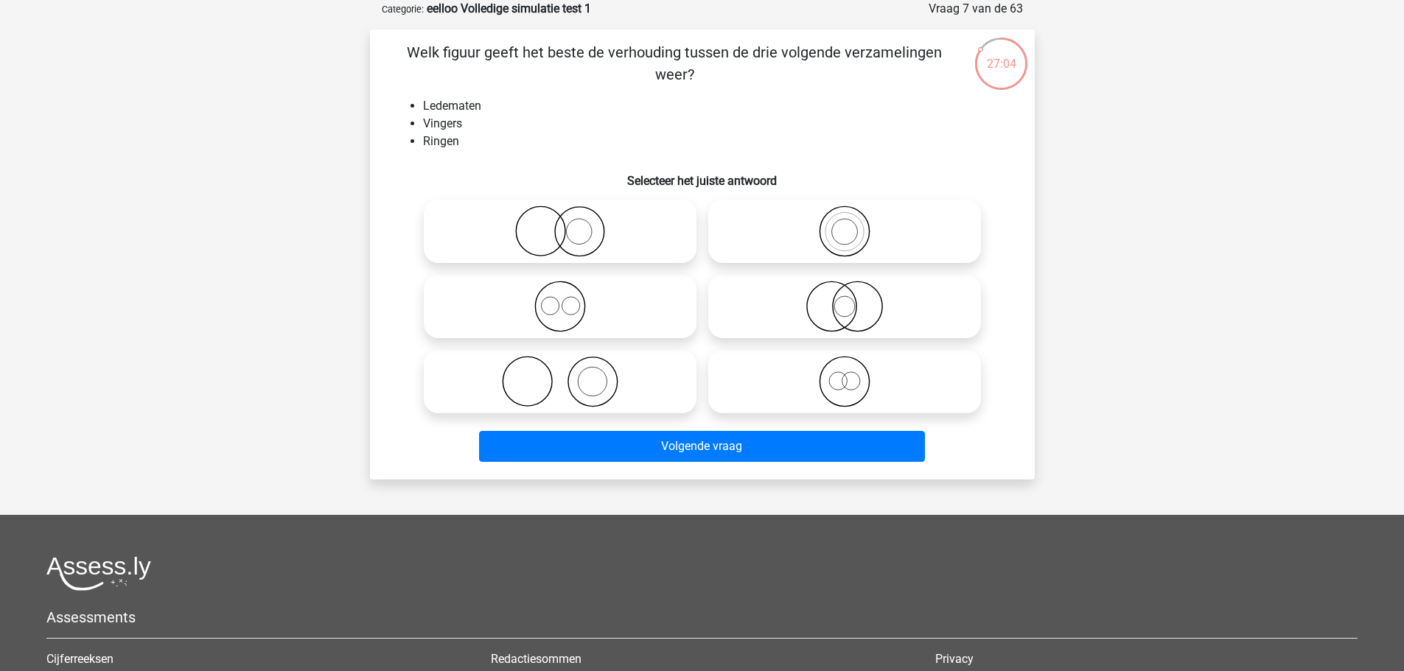
radio input "true"
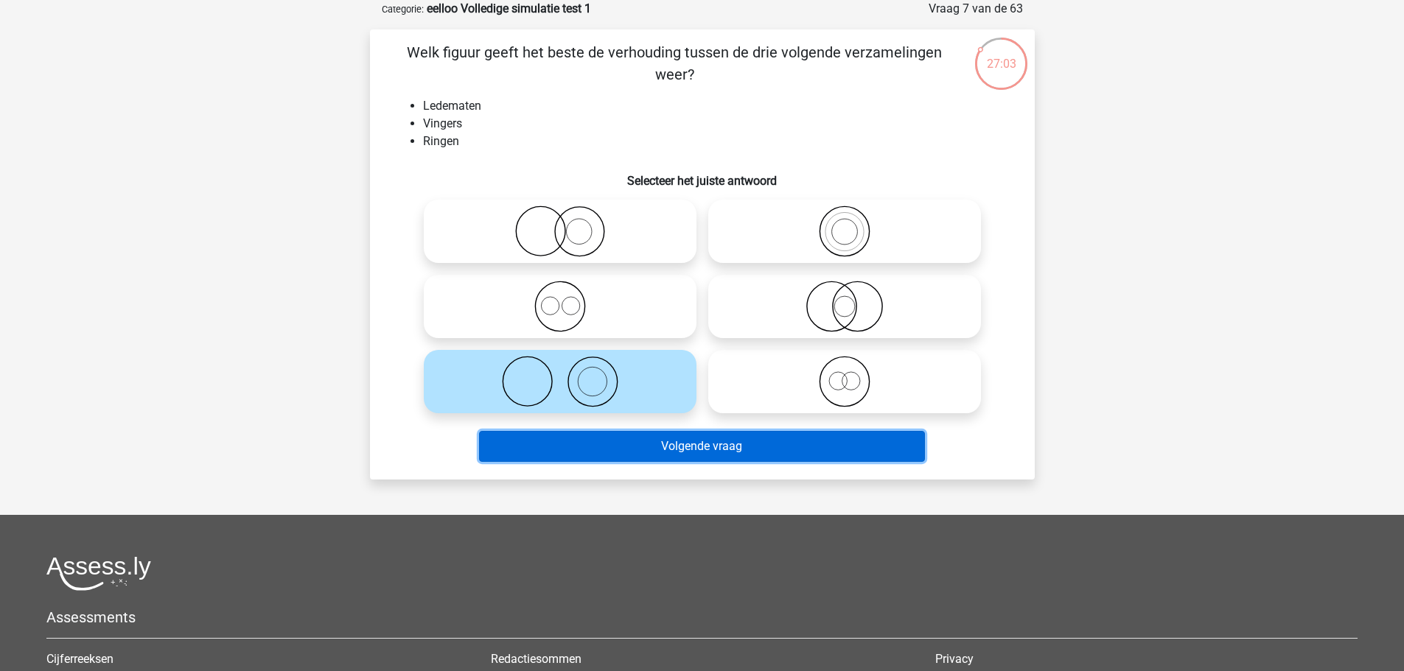
click at [660, 449] on button "Volgende vraag" at bounding box center [702, 446] width 446 height 31
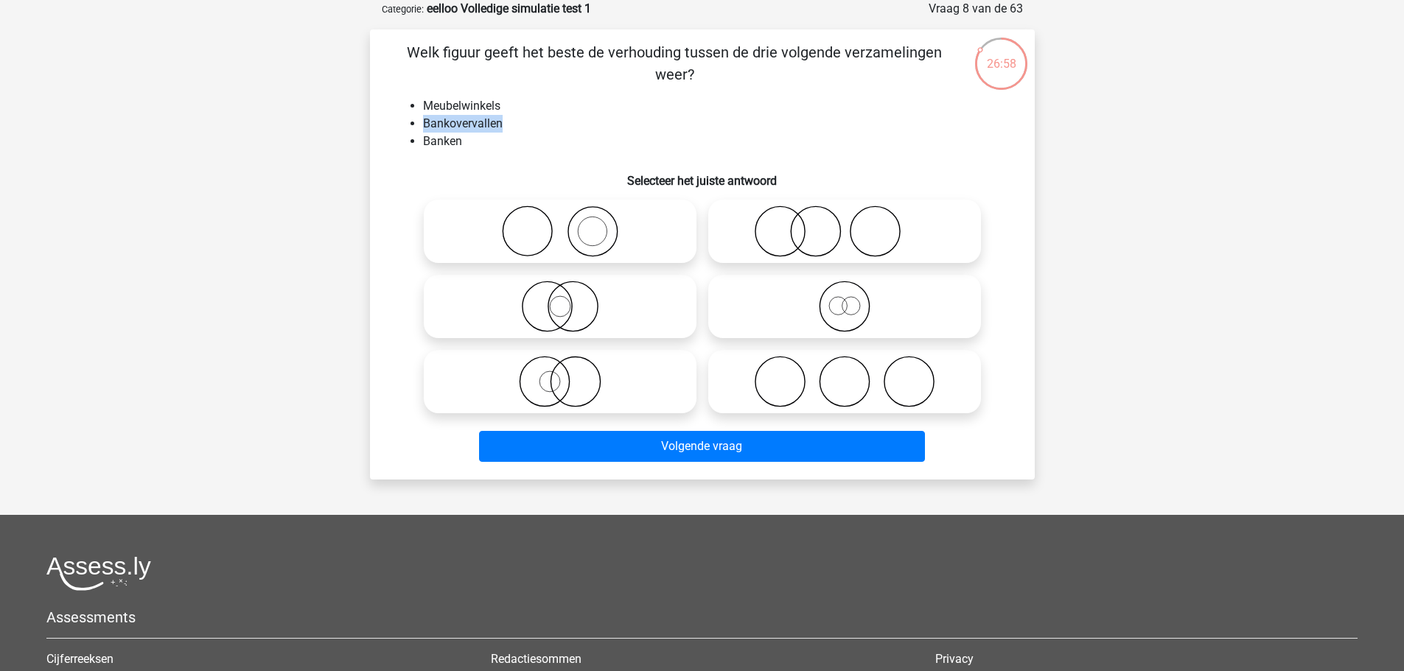
click at [522, 116] on ul "Meubelwinkels Bankovervallen Banken" at bounding box center [702, 123] width 618 height 53
click at [602, 133] on li "Banken" at bounding box center [717, 142] width 588 height 18
click at [564, 230] on icon at bounding box center [560, 232] width 261 height 52
click at [564, 224] on input "radio" at bounding box center [565, 219] width 10 height 10
radio input "true"
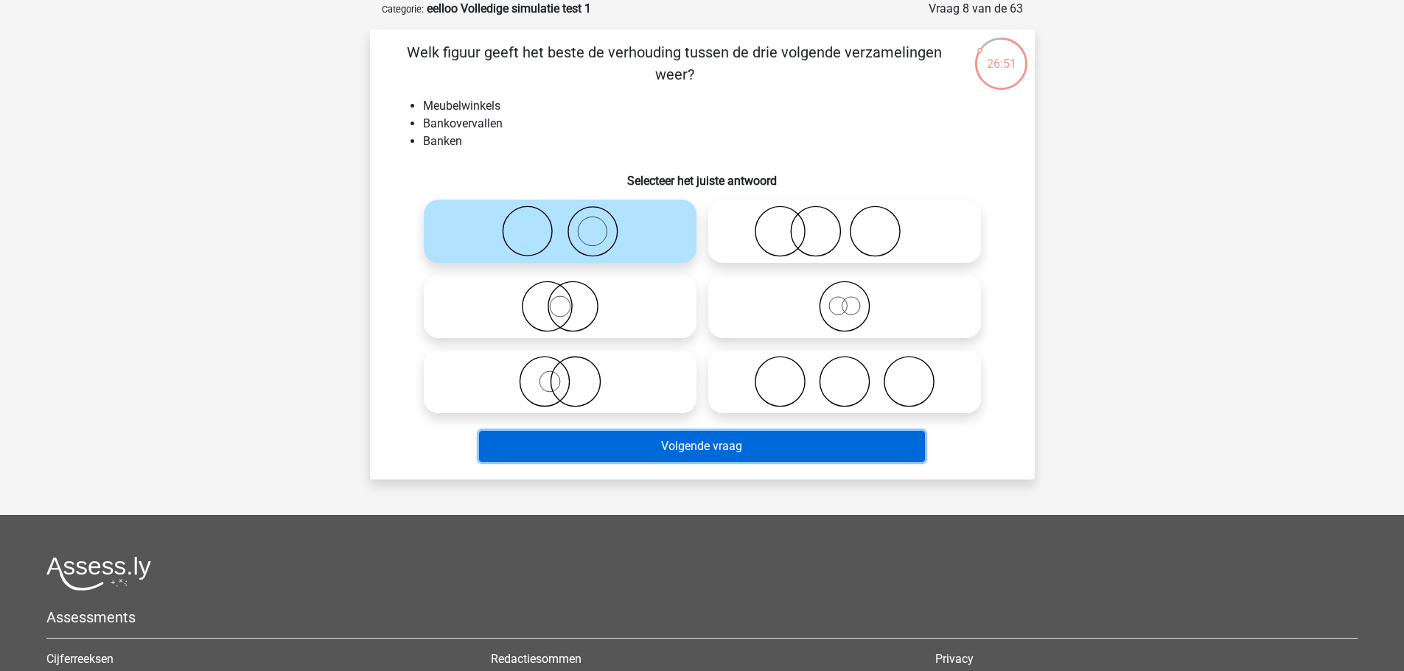
click at [689, 449] on button "Volgende vraag" at bounding box center [702, 446] width 446 height 31
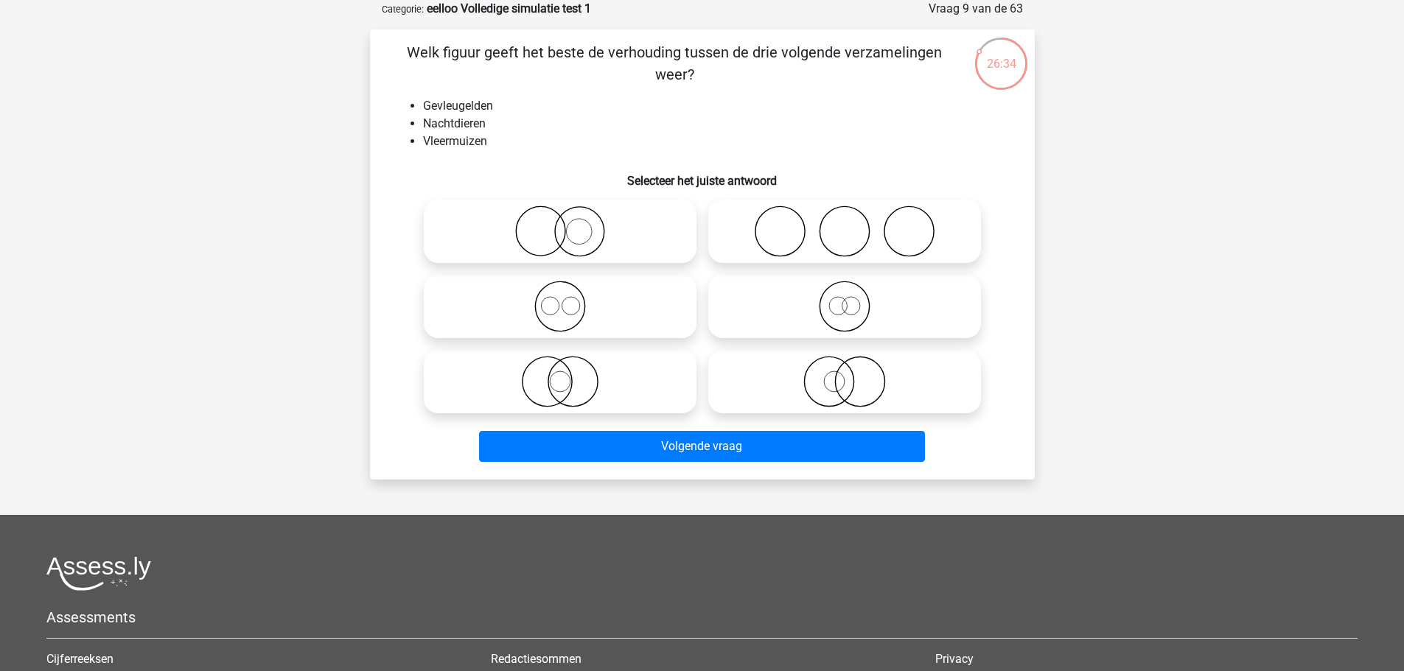
click at [562, 384] on icon at bounding box center [560, 382] width 261 height 52
click at [562, 374] on input "radio" at bounding box center [565, 370] width 10 height 10
radio input "true"
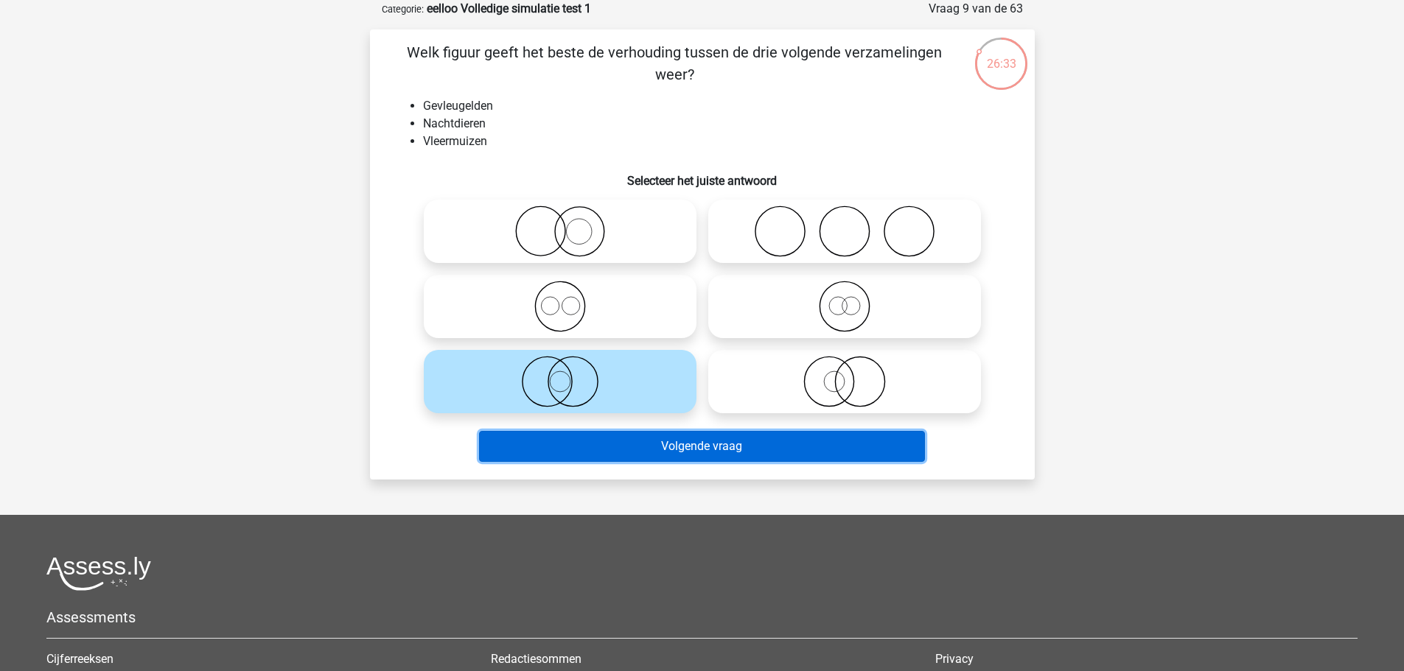
click at [637, 452] on button "Volgende vraag" at bounding box center [702, 446] width 446 height 31
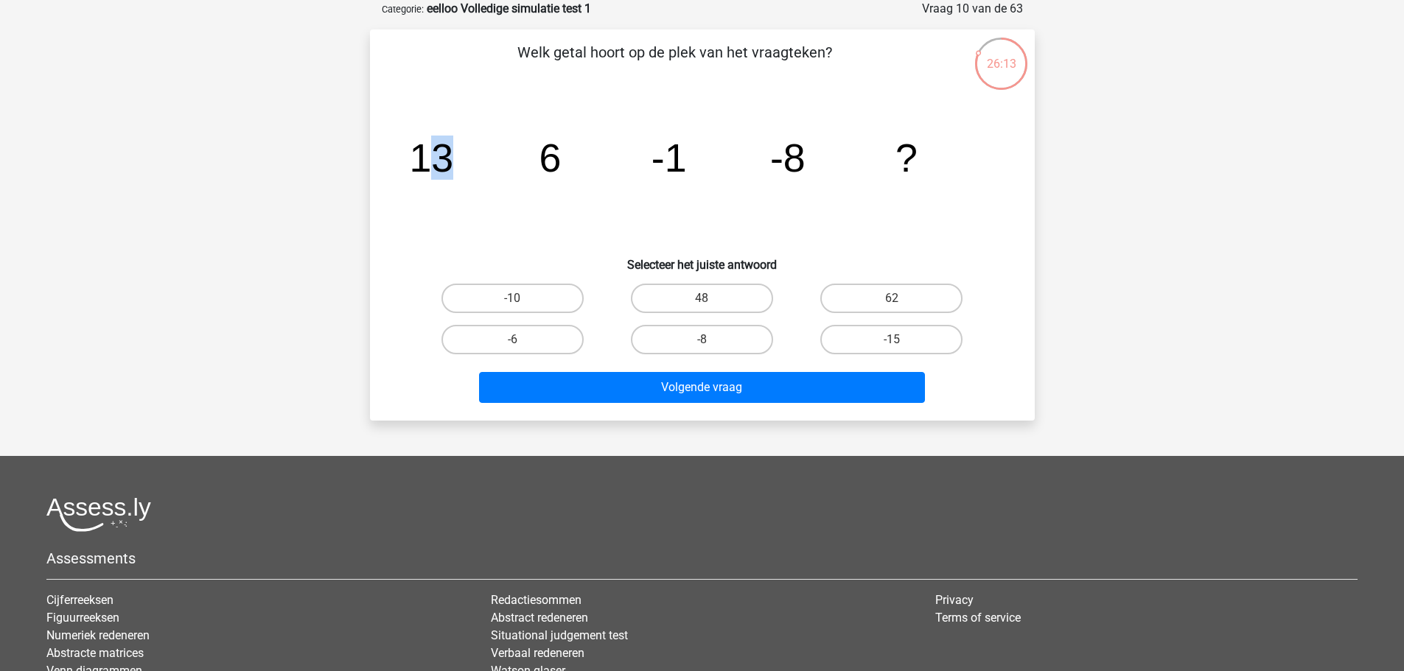
drag, startPoint x: 478, startPoint y: 183, endPoint x: 542, endPoint y: 155, distance: 69.3
click at [539, 161] on g "13 6 -1 -8 ?" at bounding box center [663, 158] width 508 height 44
click at [453, 155] on tspan "6" at bounding box center [431, 158] width 44 height 44
click at [864, 333] on label "-15" at bounding box center [891, 339] width 142 height 29
click at [892, 340] on input "-15" at bounding box center [897, 345] width 10 height 10
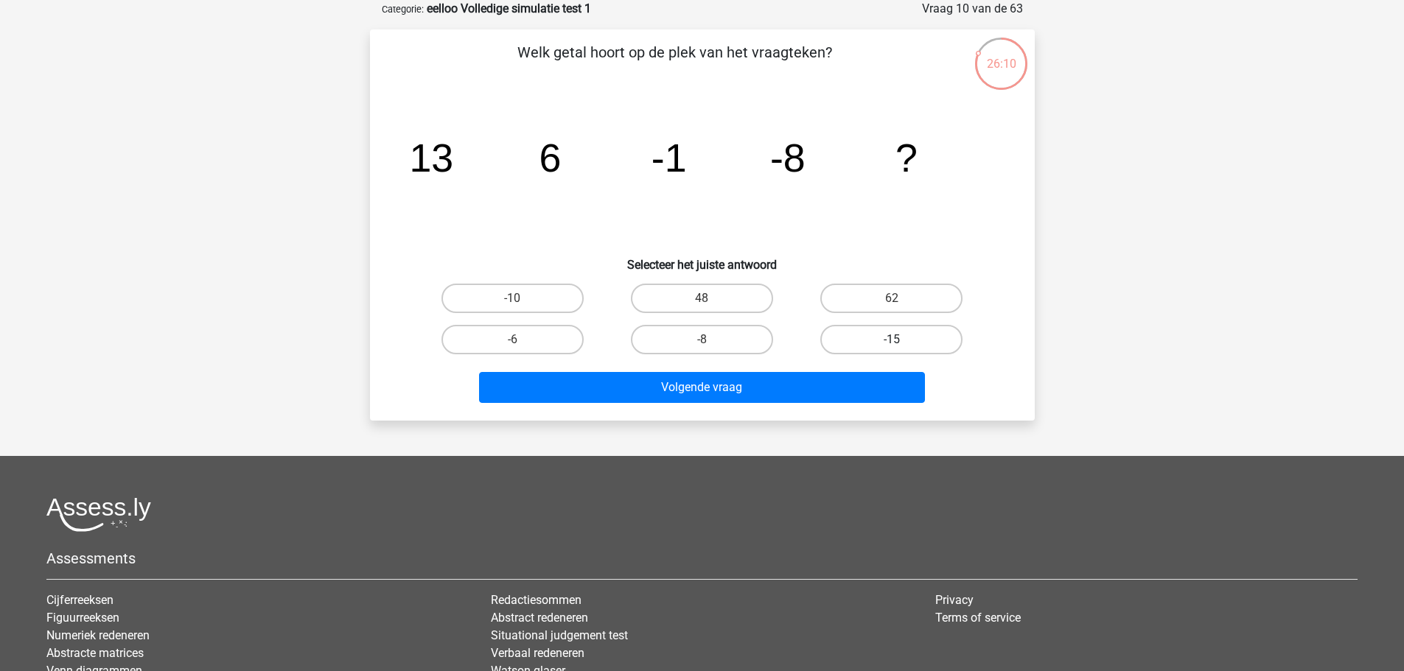
radio input "true"
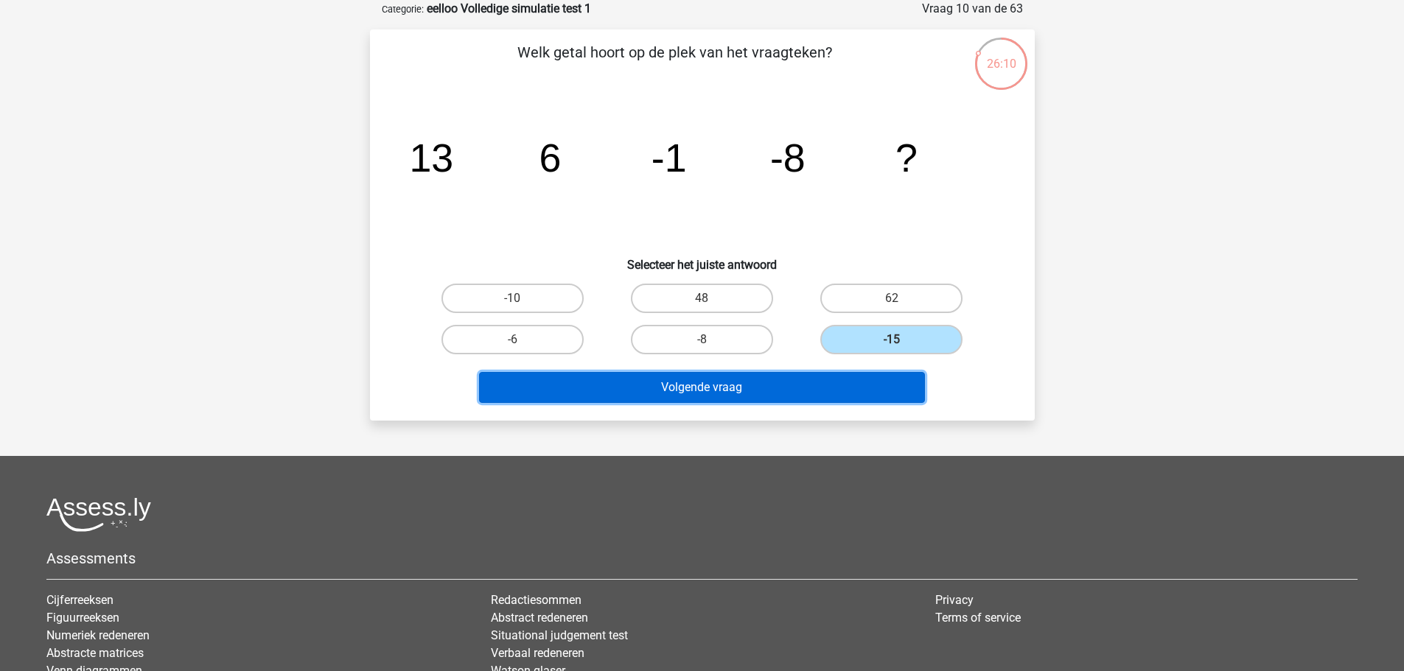
click at [806, 386] on button "Volgende vraag" at bounding box center [702, 387] width 446 height 31
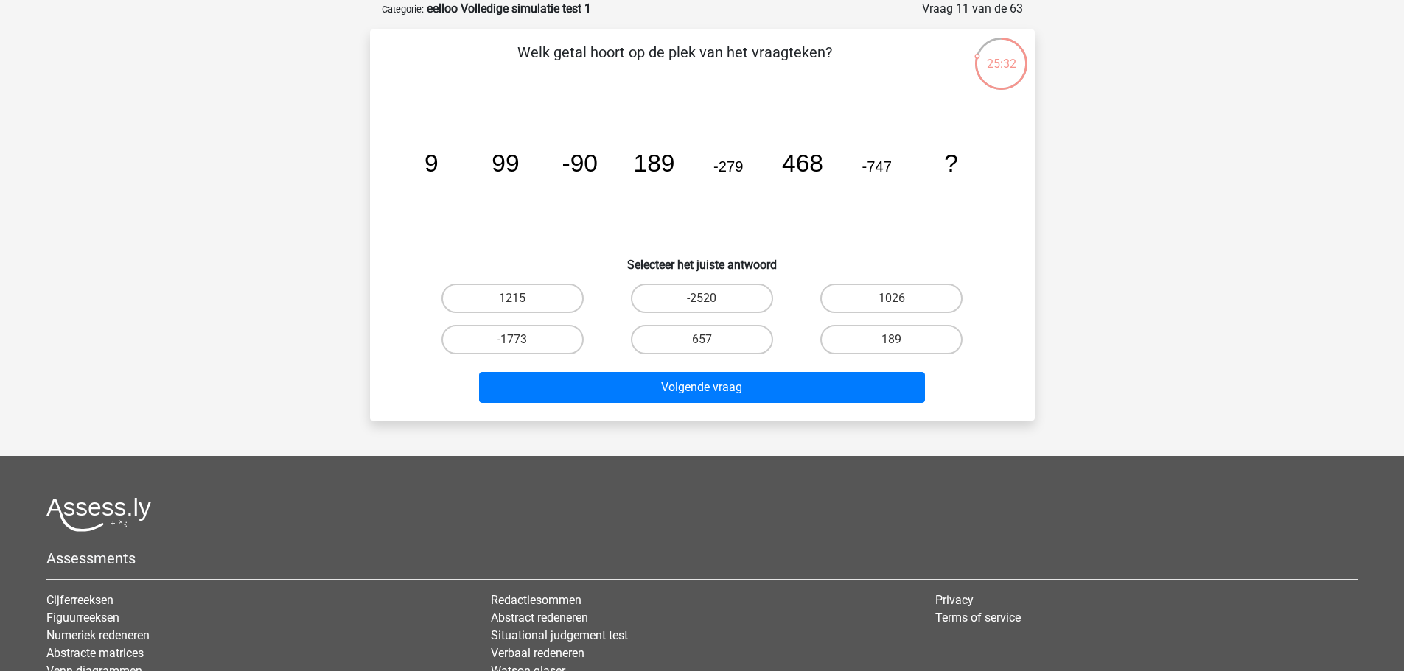
click at [438, 172] on tspan "-90" at bounding box center [431, 163] width 14 height 27
click at [700, 295] on label "-2520" at bounding box center [702, 298] width 142 height 29
click at [702, 298] on input "-2520" at bounding box center [707, 303] width 10 height 10
radio input "true"
click at [562, 288] on label "1215" at bounding box center [512, 298] width 142 height 29
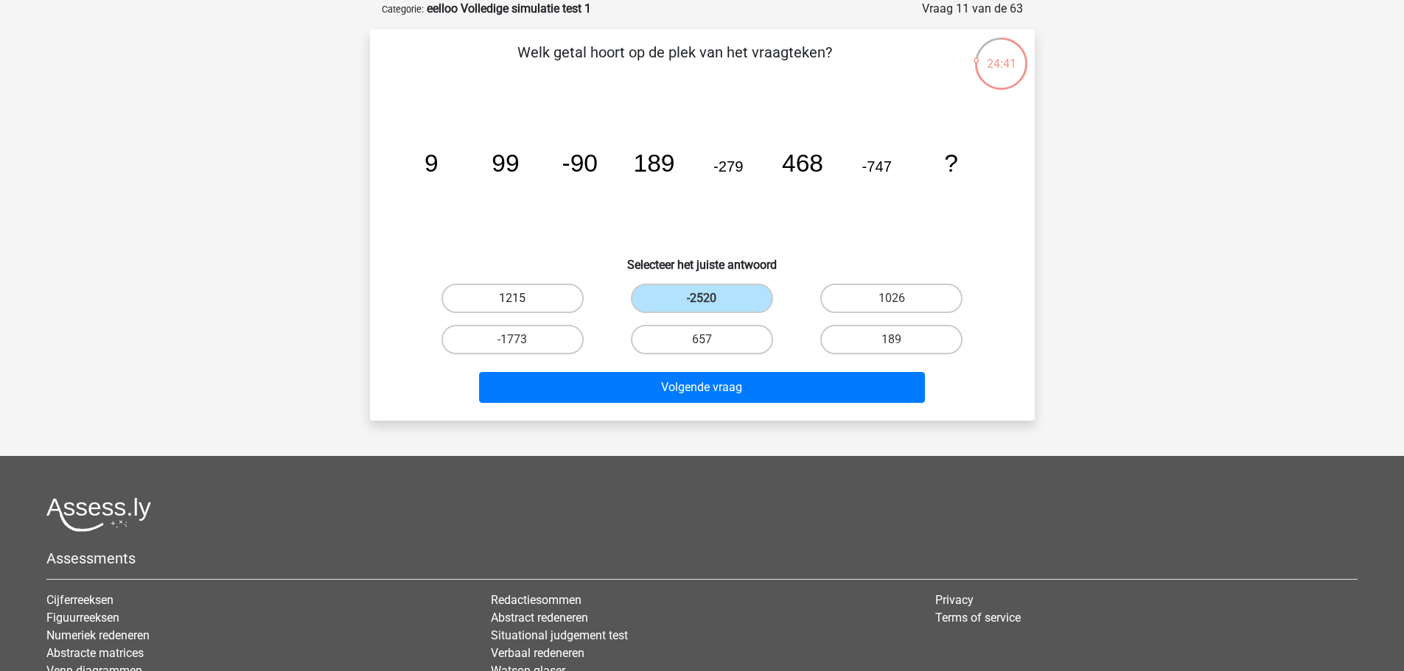
click at [522, 298] on input "1215" at bounding box center [517, 303] width 10 height 10
radio input "true"
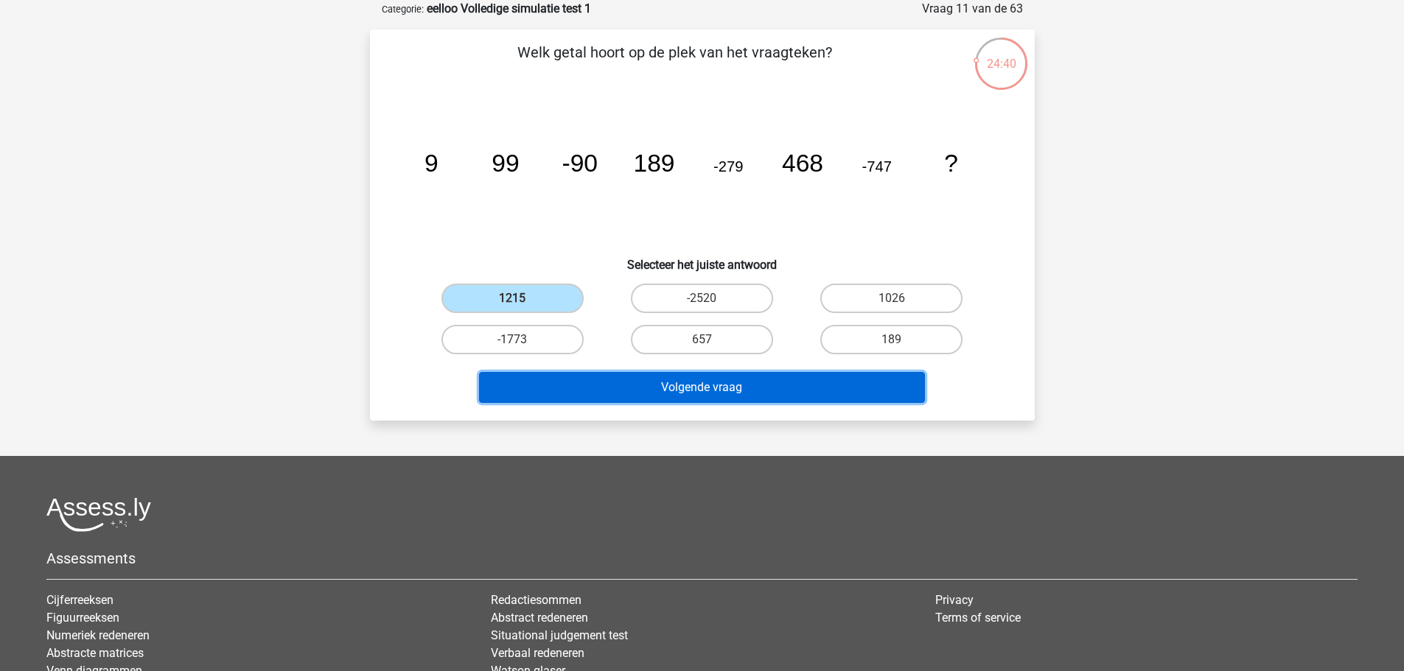
click at [674, 390] on button "Volgende vraag" at bounding box center [702, 387] width 446 height 31
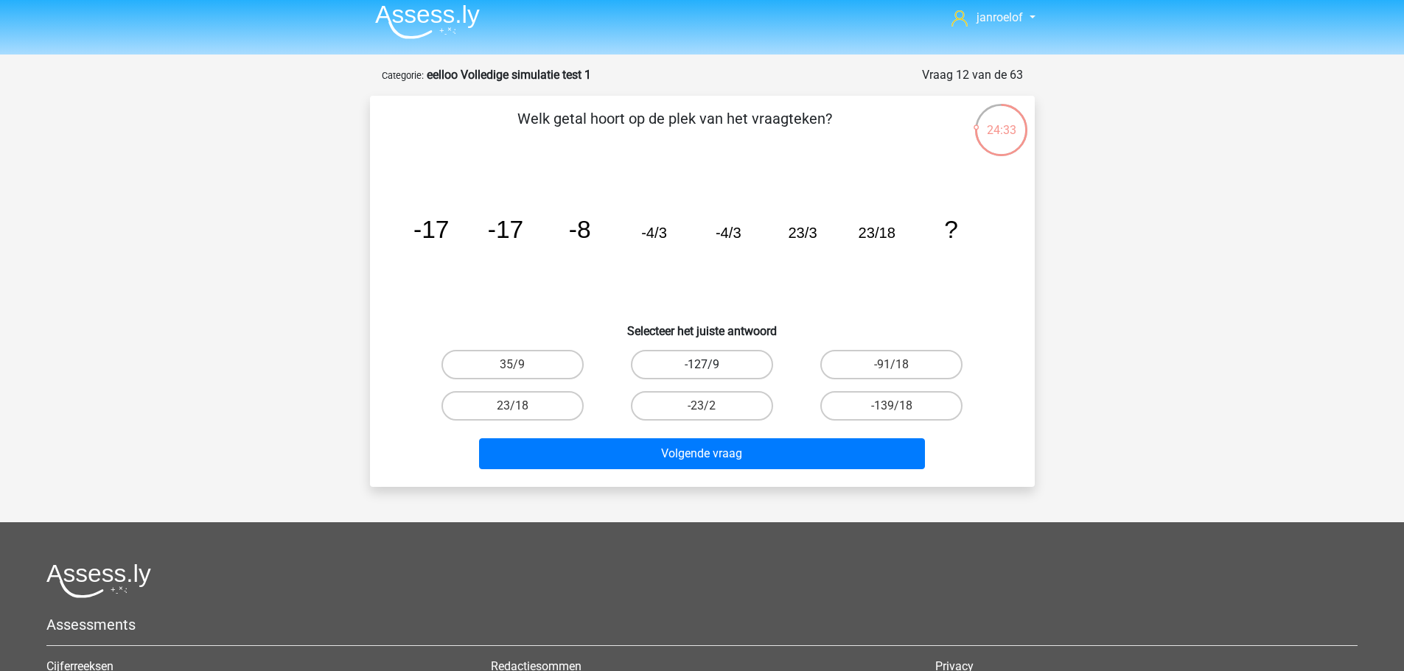
scroll to position [0, 0]
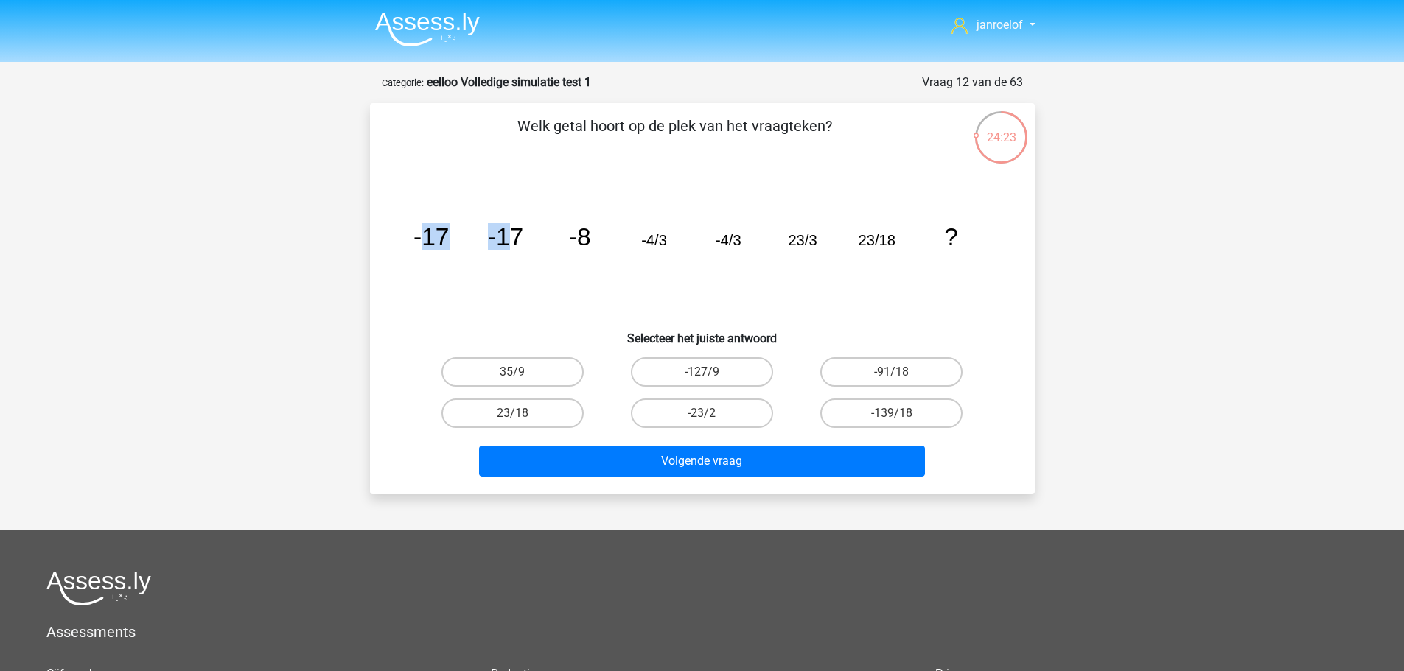
drag, startPoint x: 421, startPoint y: 255, endPoint x: 506, endPoint y: 256, distance: 84.8
click at [506, 256] on icon "image/svg+xml -17 -17 -8 -4/3 -4/3 23/3 23/18 ?" at bounding box center [702, 245] width 594 height 149
click at [506, 252] on icon "image/svg+xml -17 -17 -8 -4/3 -4/3 23/3 23/18 ?" at bounding box center [702, 245] width 594 height 149
drag, startPoint x: 507, startPoint y: 266, endPoint x: 590, endPoint y: 249, distance: 84.3
click at [590, 249] on g "-17 -17 -8 -4/3 -4/3 23/3 23/18 ?" at bounding box center [685, 236] width 545 height 27
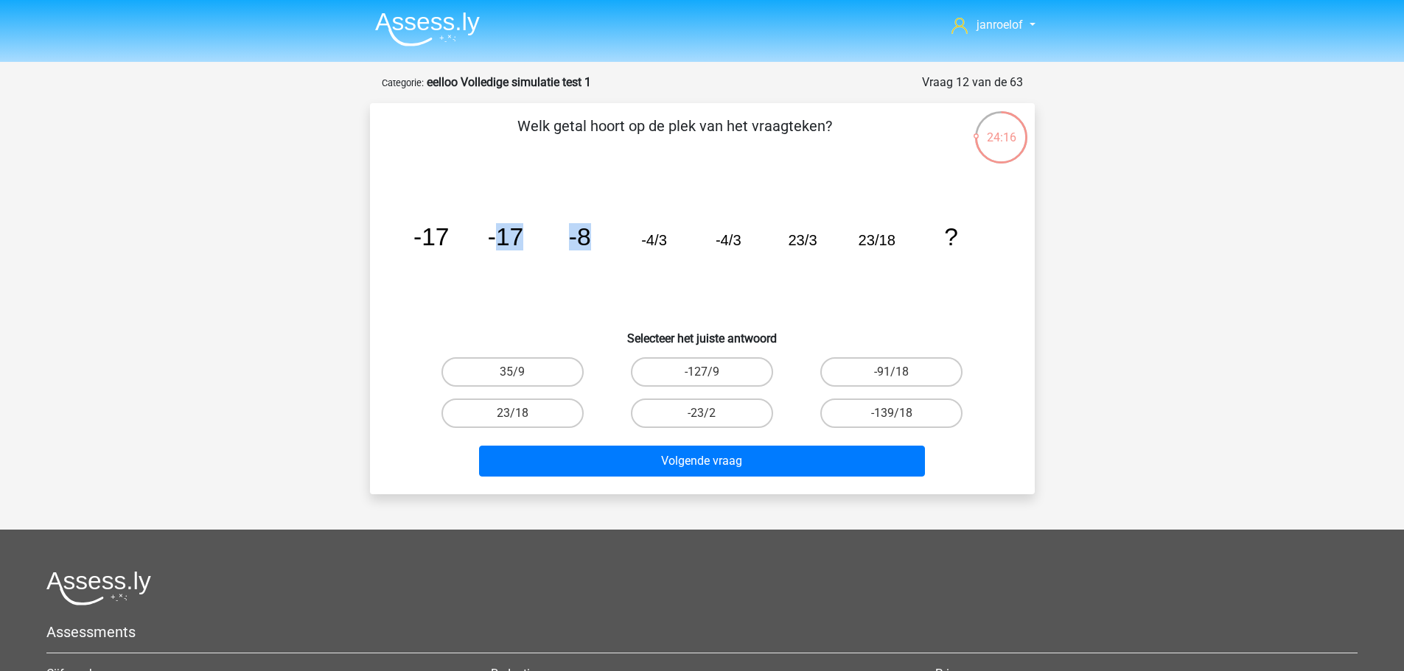
click at [449, 245] on tspan "-8" at bounding box center [431, 236] width 36 height 27
drag, startPoint x: 582, startPoint y: 244, endPoint x: 939, endPoint y: 250, distance: 356.7
click at [939, 250] on icon "image/svg+xml -17 -17 -8 -4/3 -4/3 23/3 23/18 ?" at bounding box center [702, 245] width 594 height 149
click at [598, 242] on icon "image/svg+xml -17 -17 -8 -4/3 -4/3 23/3 23/18 ?" at bounding box center [702, 245] width 594 height 149
click at [689, 414] on label "-23/2" at bounding box center [702, 413] width 142 height 29
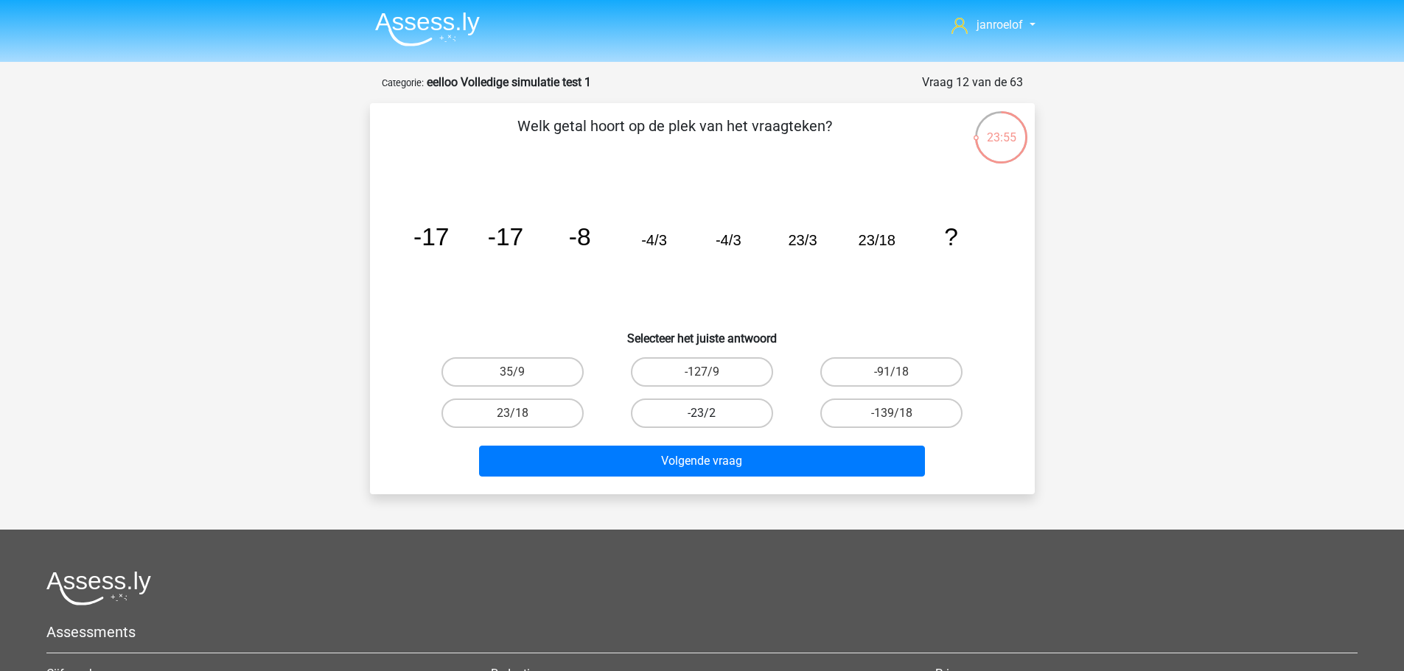
click at [702, 414] on input "-23/2" at bounding box center [707, 418] width 10 height 10
radio input "true"
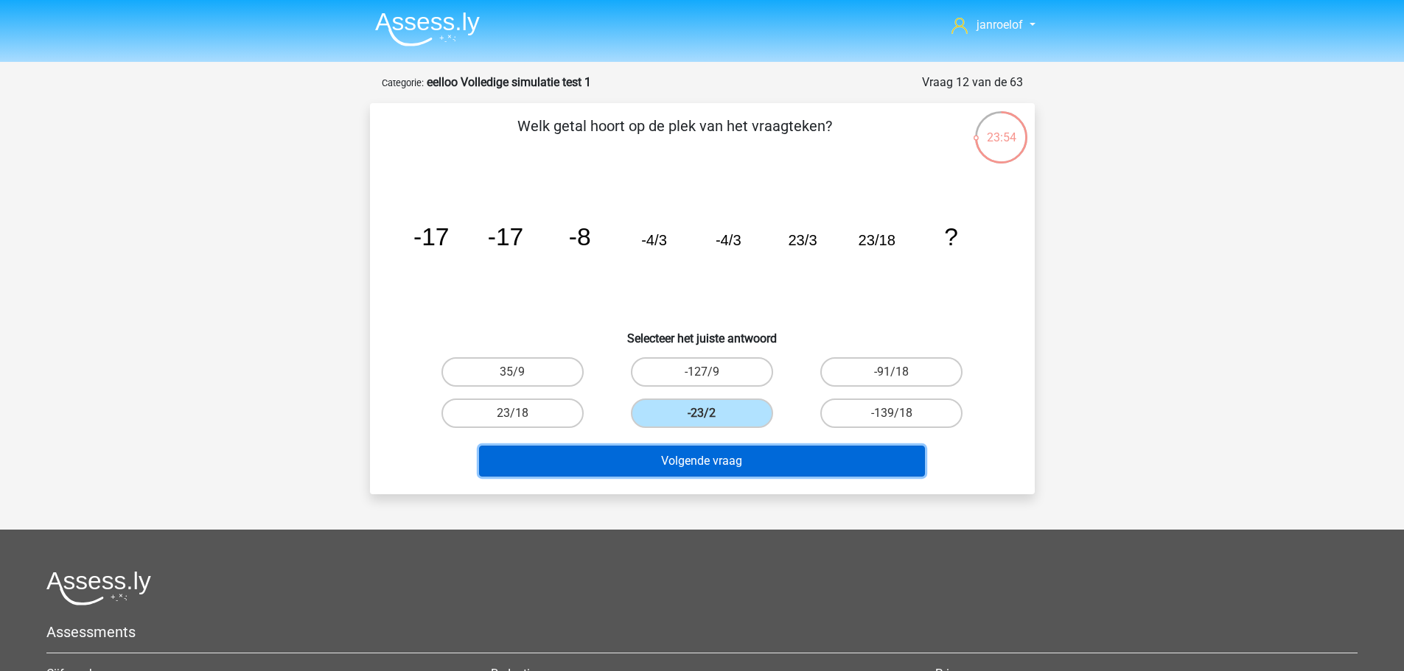
click at [704, 470] on button "Volgende vraag" at bounding box center [702, 461] width 446 height 31
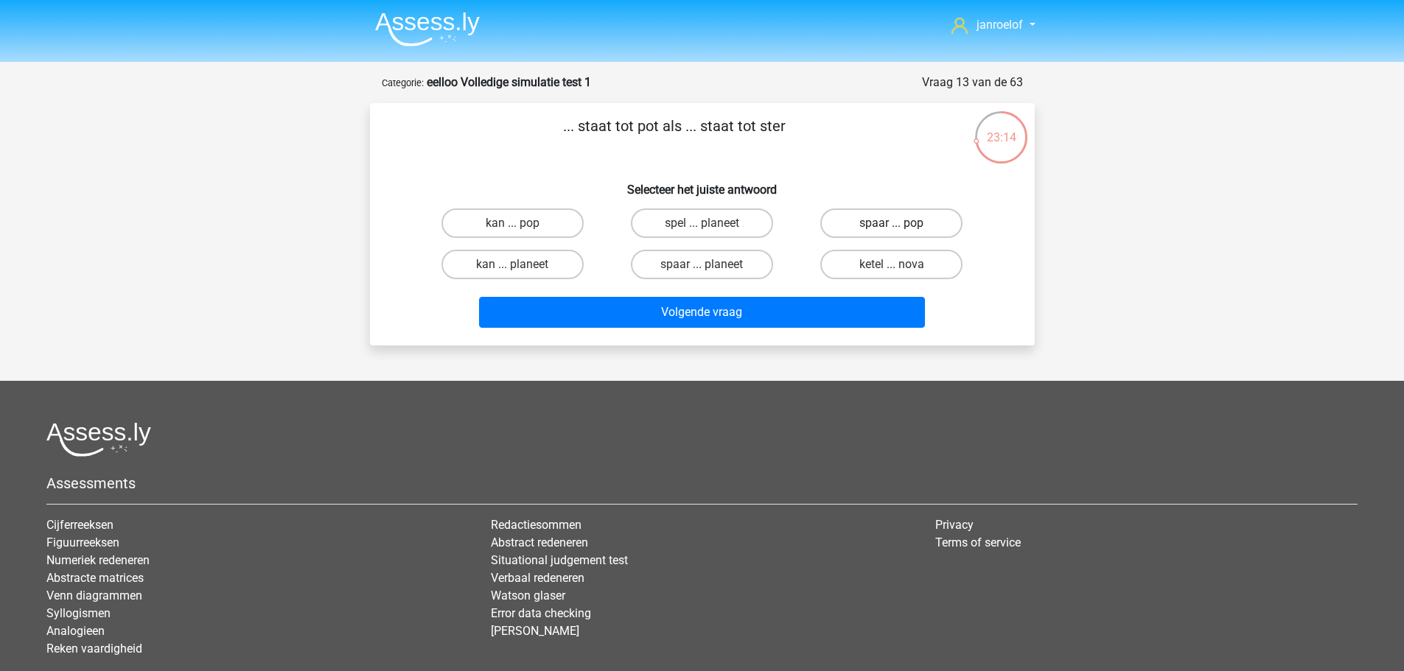
click at [863, 232] on label "spaar ... pop" at bounding box center [891, 223] width 142 height 29
click at [892, 232] on input "spaar ... pop" at bounding box center [897, 228] width 10 height 10
radio input "true"
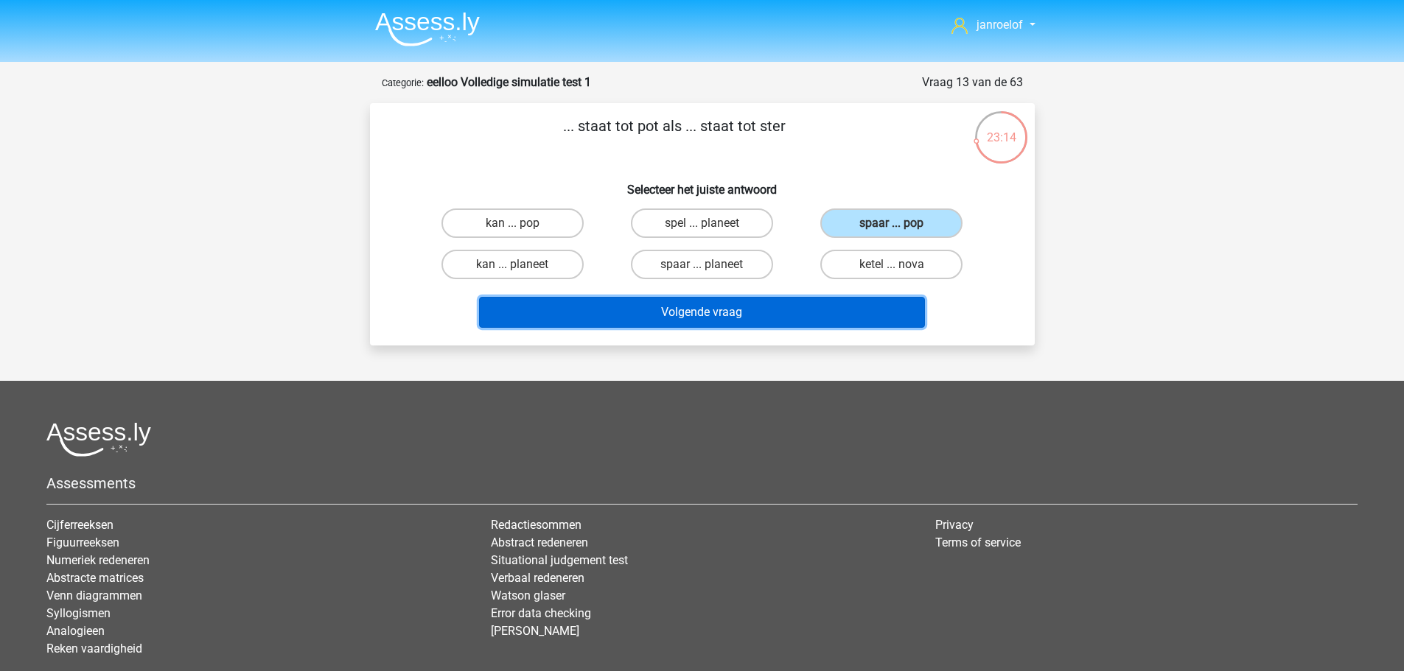
click at [797, 307] on button "Volgende vraag" at bounding box center [702, 312] width 446 height 31
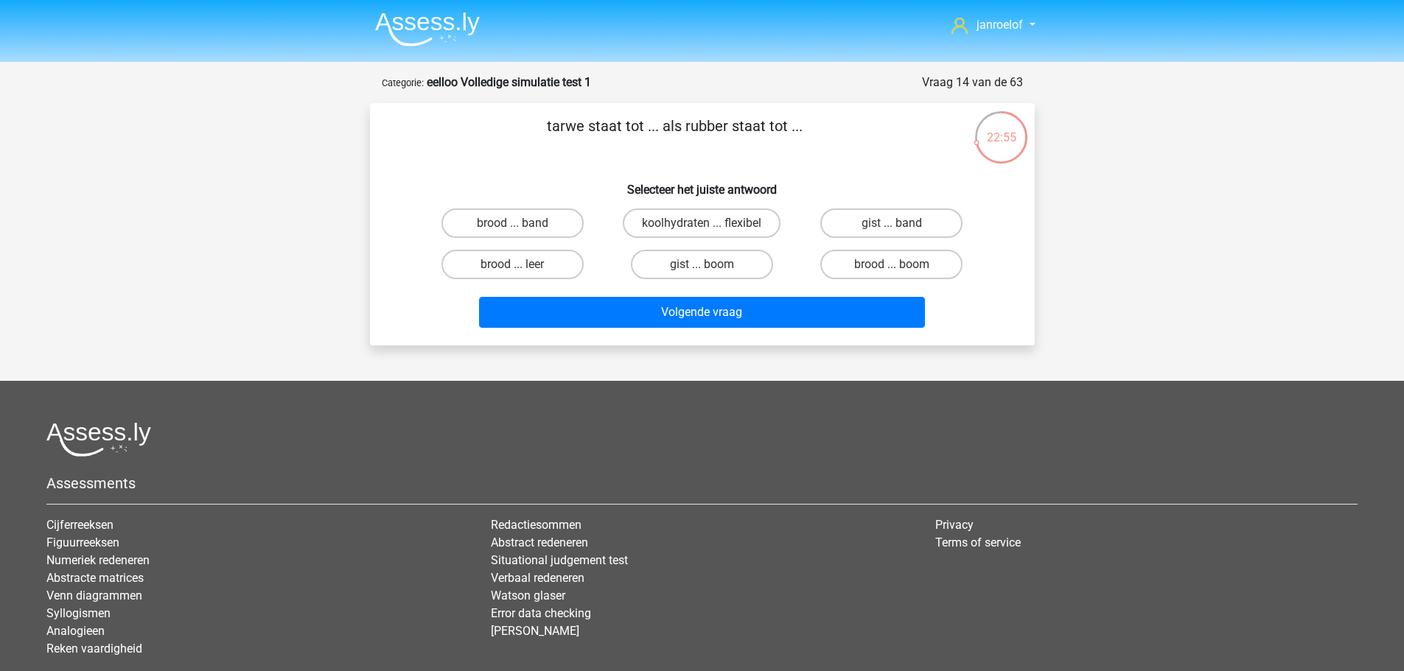
click at [583, 130] on p "tarwe staat tot ... als rubber staat tot ..." at bounding box center [674, 137] width 562 height 44
click at [577, 175] on h6 "Selecteer het juiste antwoord" at bounding box center [702, 184] width 618 height 26
click at [513, 231] on input "brood ... band" at bounding box center [517, 228] width 10 height 10
radio input "true"
click at [662, 330] on div "Volgende vraag" at bounding box center [702, 315] width 569 height 37
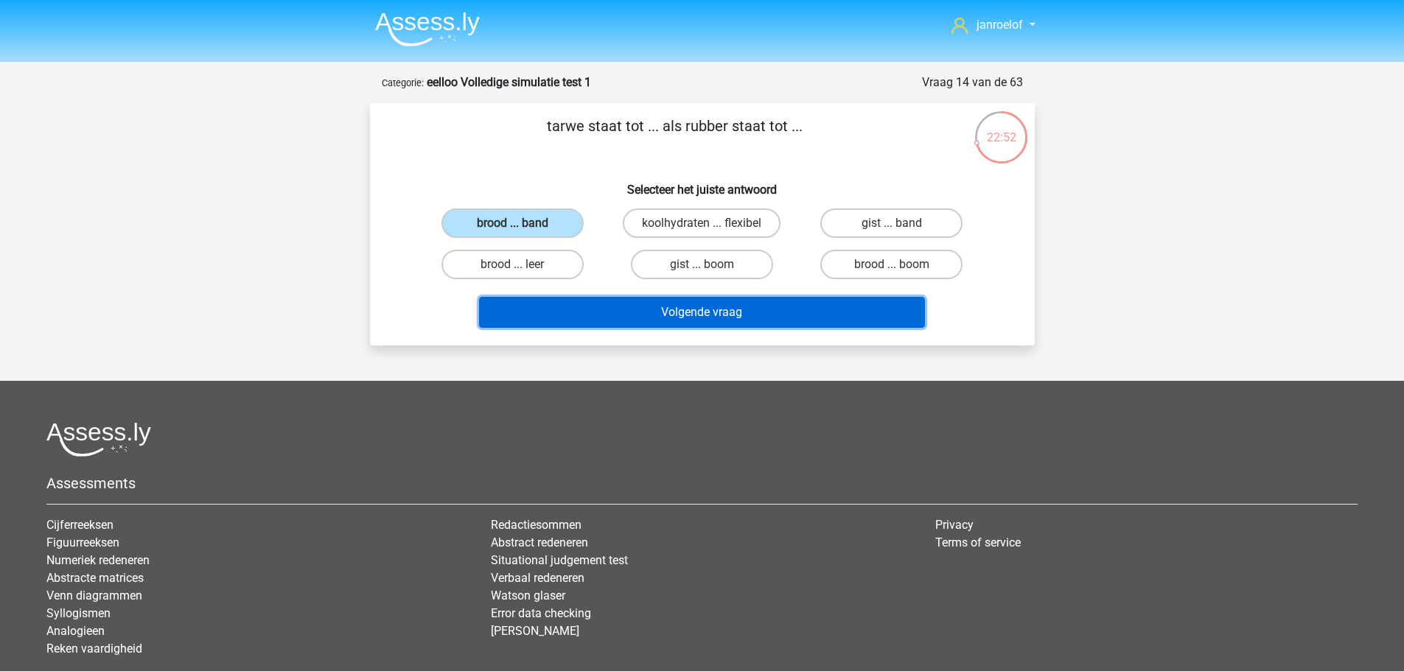
click at [655, 312] on button "Volgende vraag" at bounding box center [702, 312] width 446 height 31
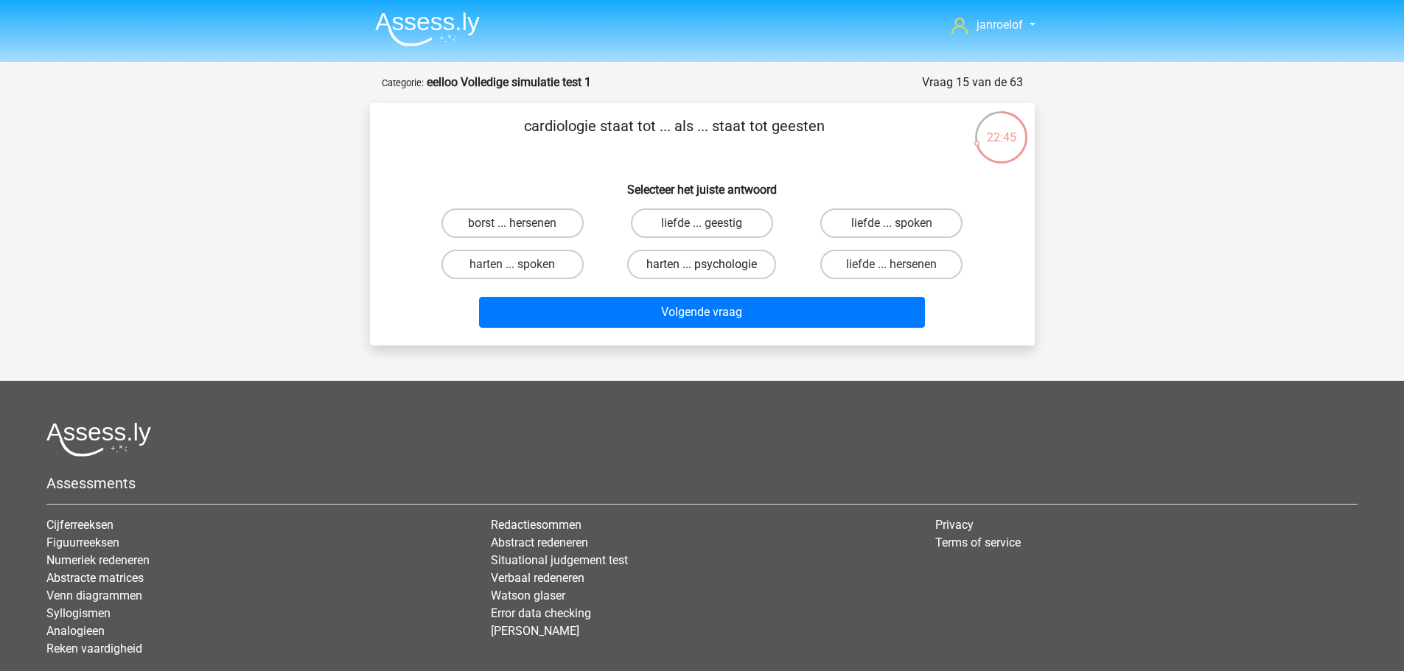
click at [652, 262] on label "harten ... psychologie" at bounding box center [701, 264] width 149 height 29
click at [702, 265] on input "harten ... psychologie" at bounding box center [707, 270] width 10 height 10
radio input "true"
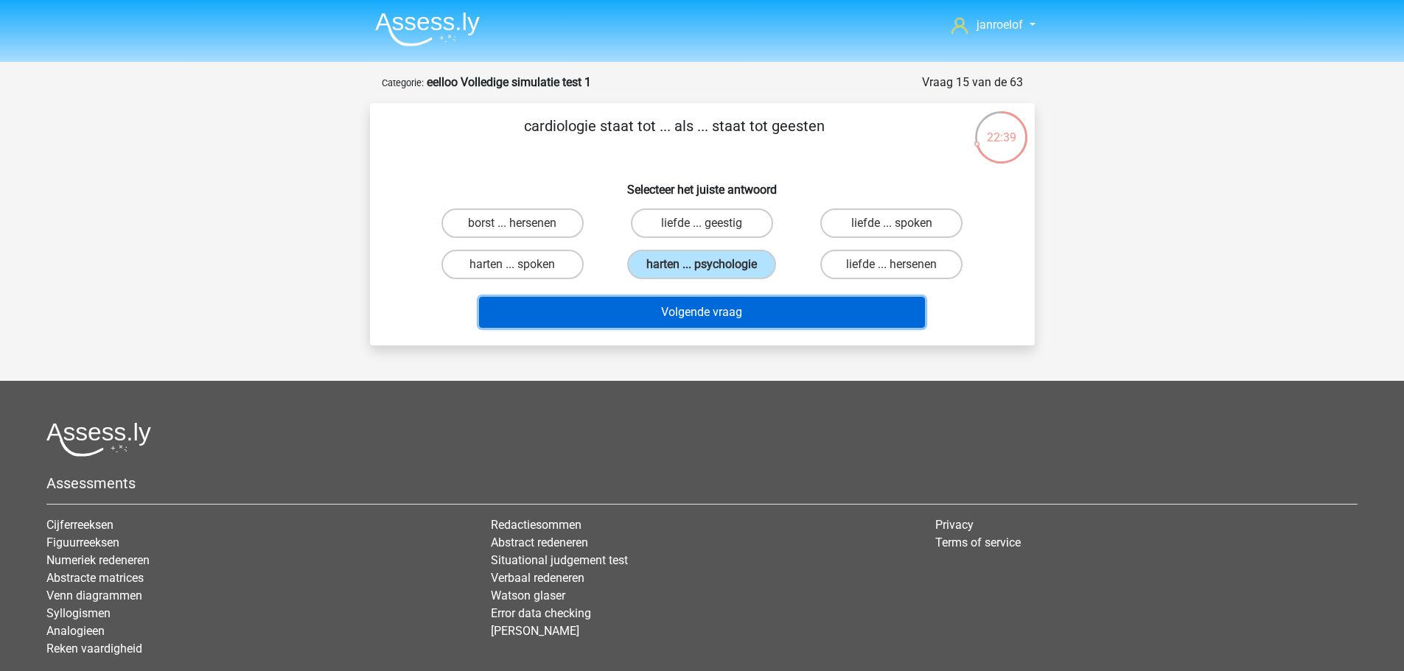
click at [749, 324] on button "Volgende vraag" at bounding box center [702, 312] width 446 height 31
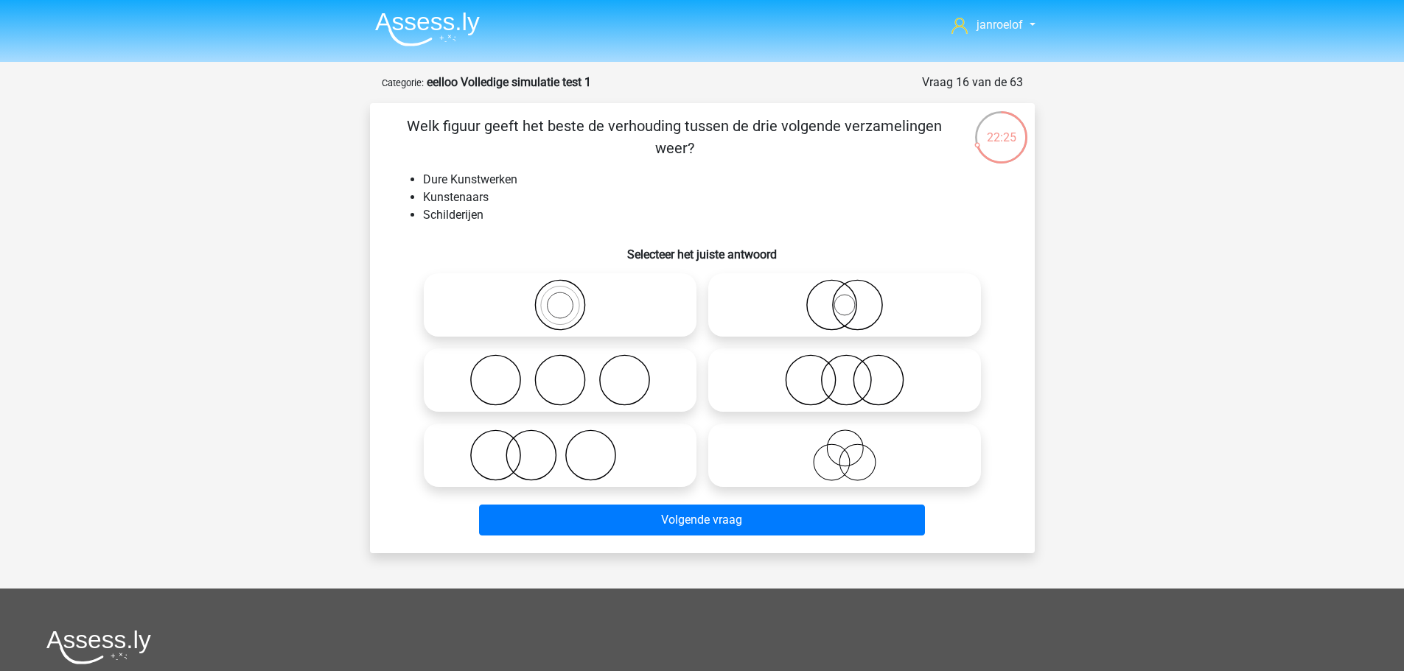
click at [602, 465] on icon at bounding box center [560, 456] width 261 height 52
click at [570, 448] on input "radio" at bounding box center [565, 443] width 10 height 10
radio input "true"
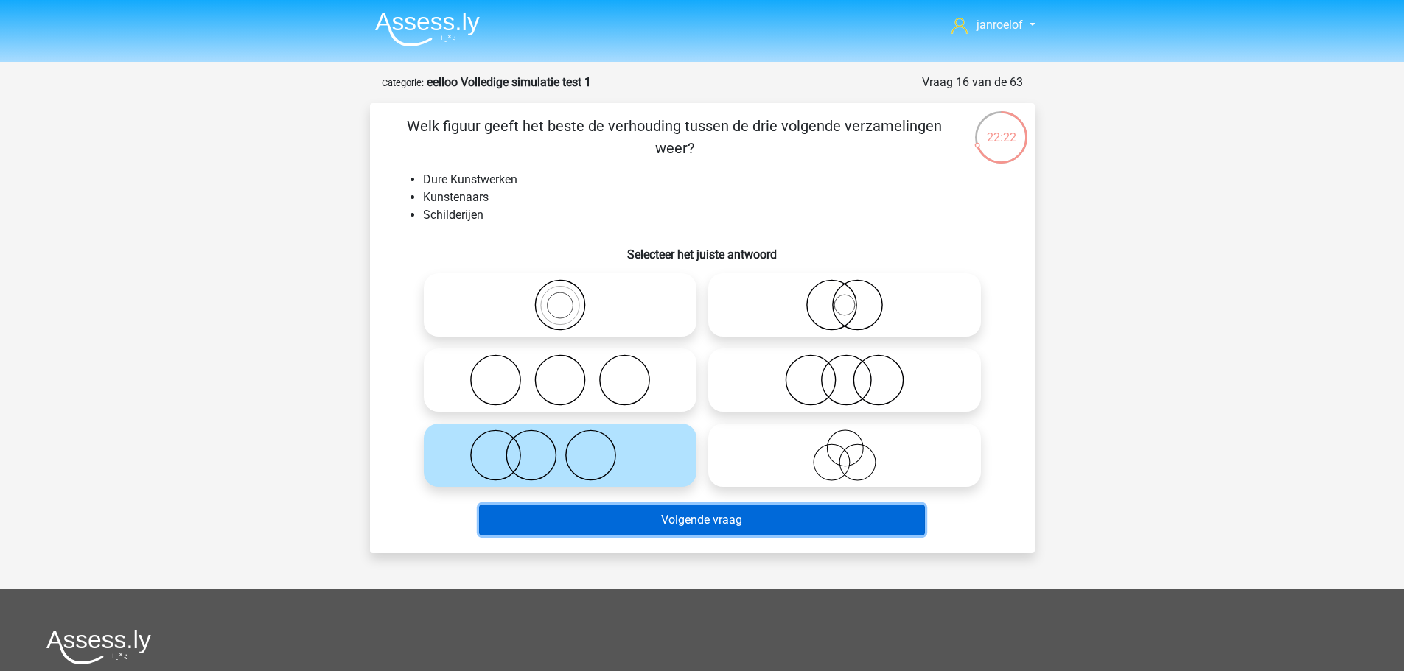
click at [640, 531] on button "Volgende vraag" at bounding box center [702, 520] width 446 height 31
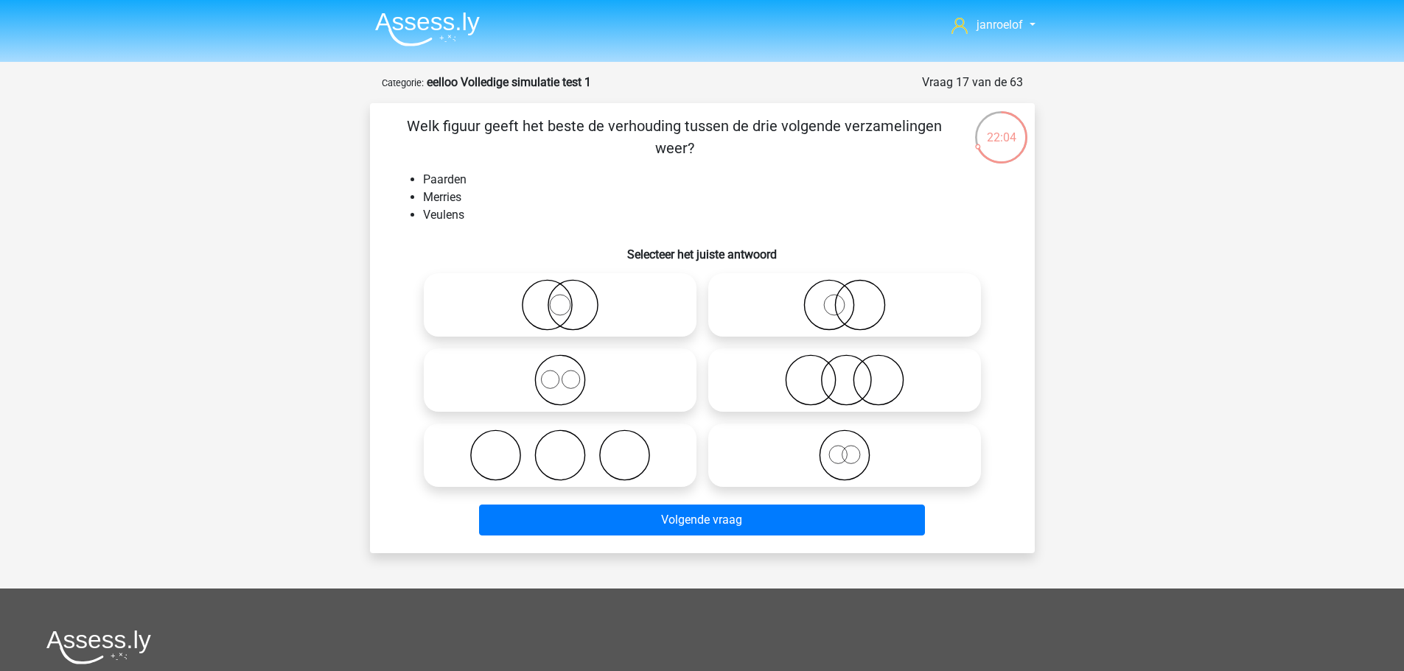
click at [594, 323] on icon at bounding box center [560, 305] width 261 height 52
click at [570, 298] on input "radio" at bounding box center [565, 293] width 10 height 10
radio input "true"
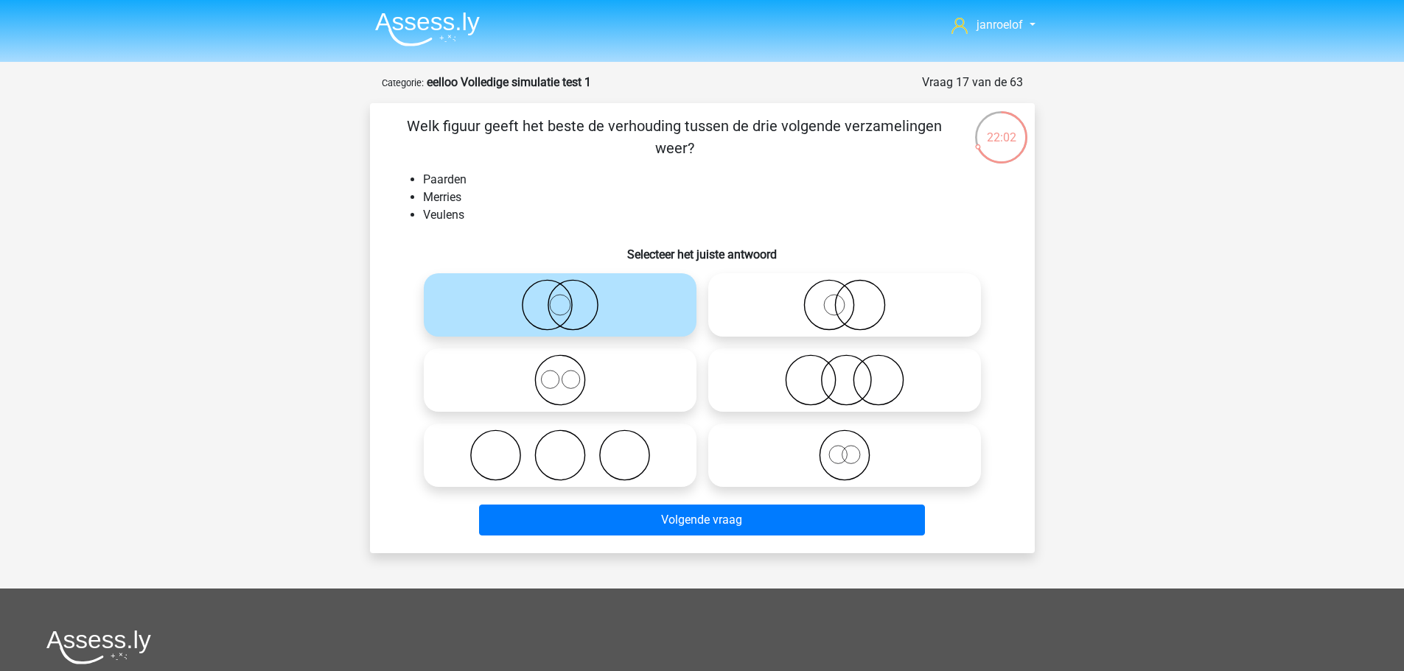
click at [774, 326] on icon at bounding box center [844, 305] width 261 height 52
click at [844, 298] on input "radio" at bounding box center [849, 293] width 10 height 10
radio input "true"
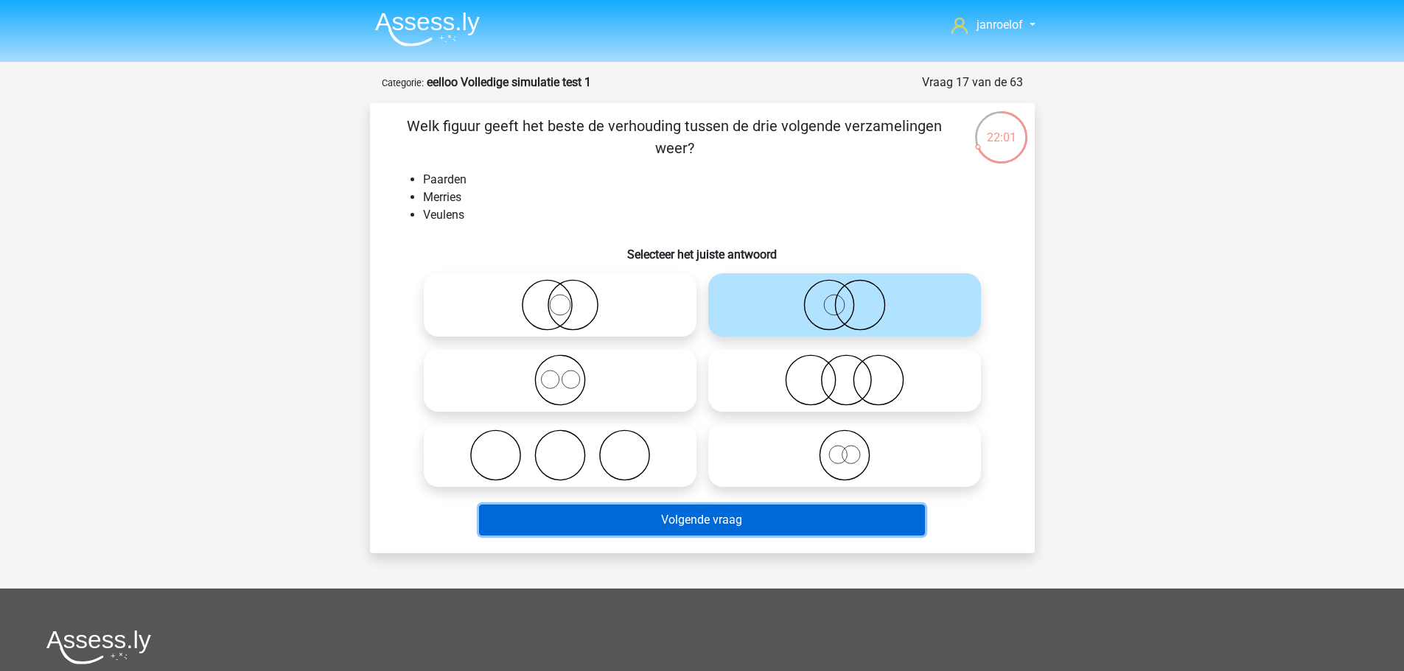
click at [730, 523] on button "Volgende vraag" at bounding box center [702, 520] width 446 height 31
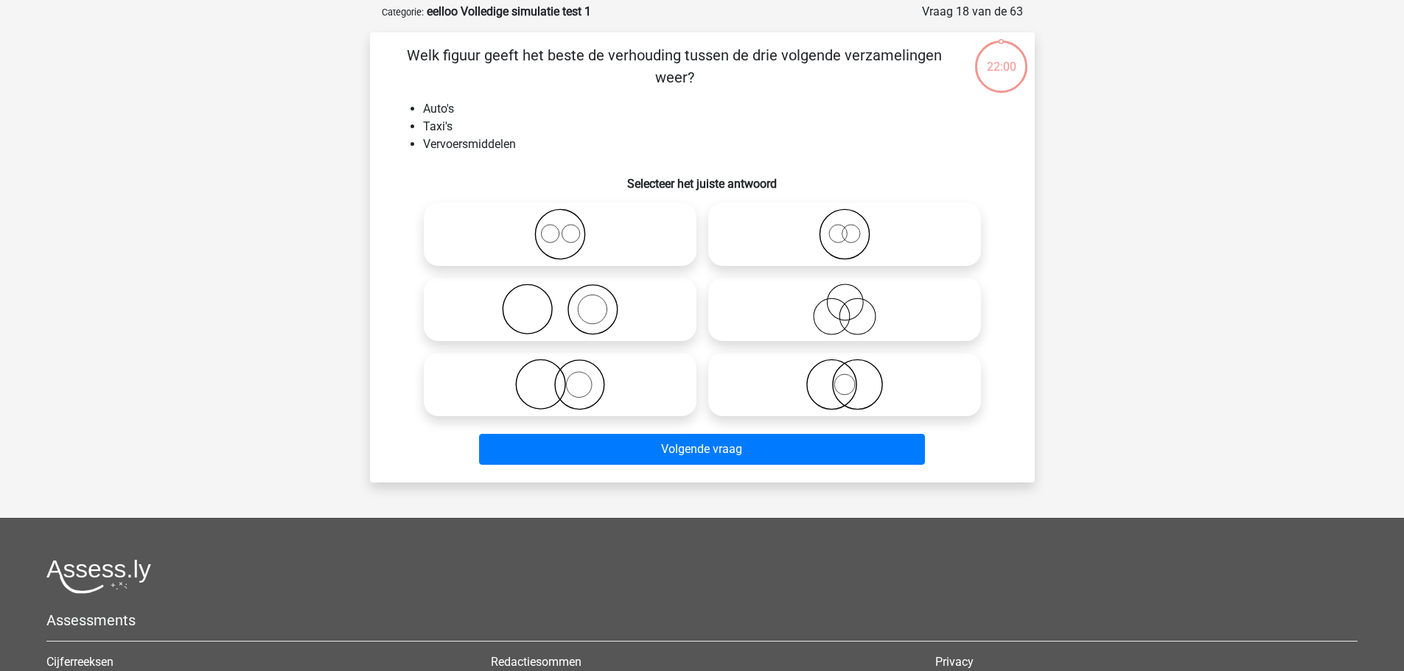
scroll to position [74, 0]
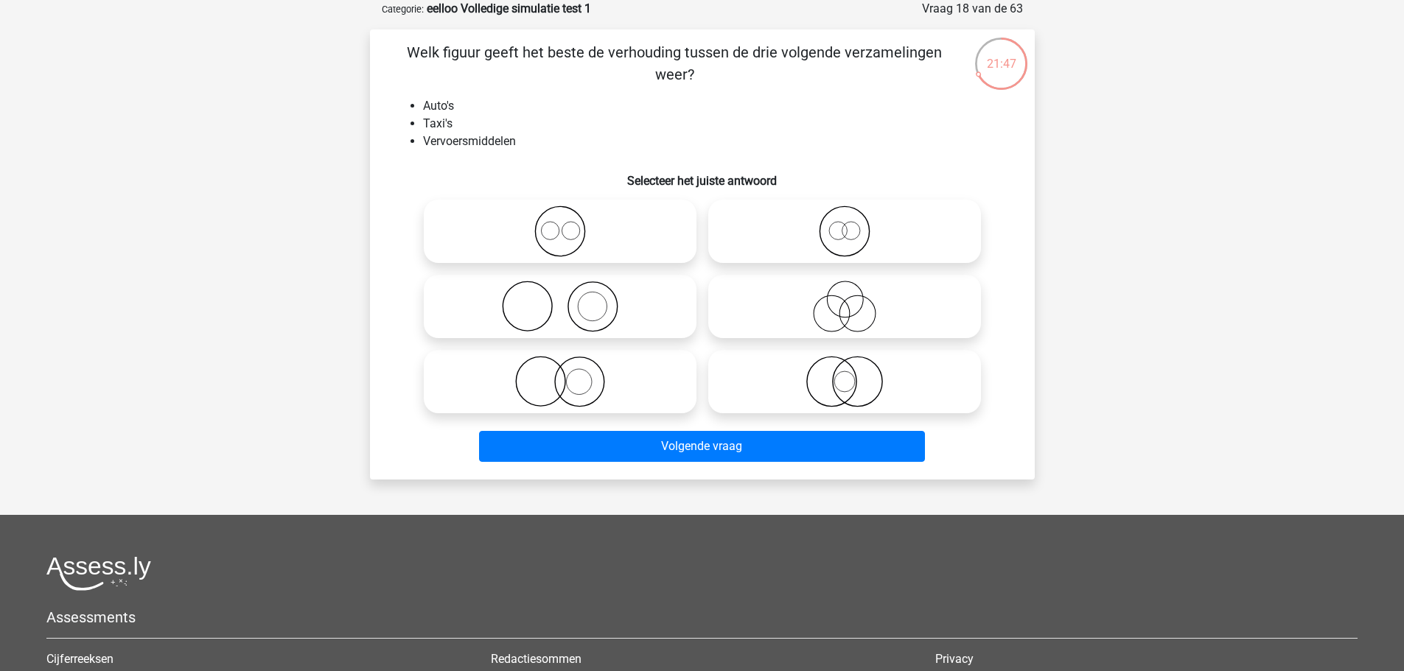
click at [791, 244] on icon at bounding box center [844, 232] width 261 height 52
click at [844, 224] on input "radio" at bounding box center [849, 219] width 10 height 10
radio input "true"
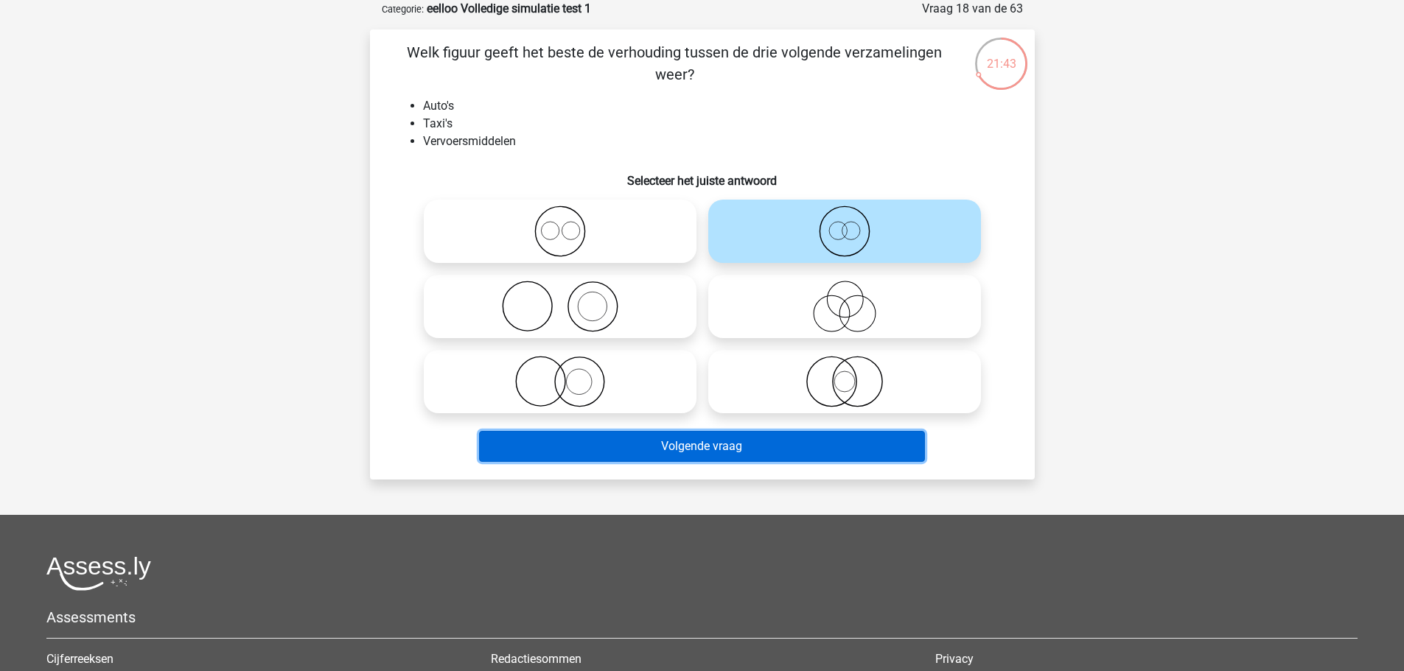
click at [740, 448] on button "Volgende vraag" at bounding box center [702, 446] width 446 height 31
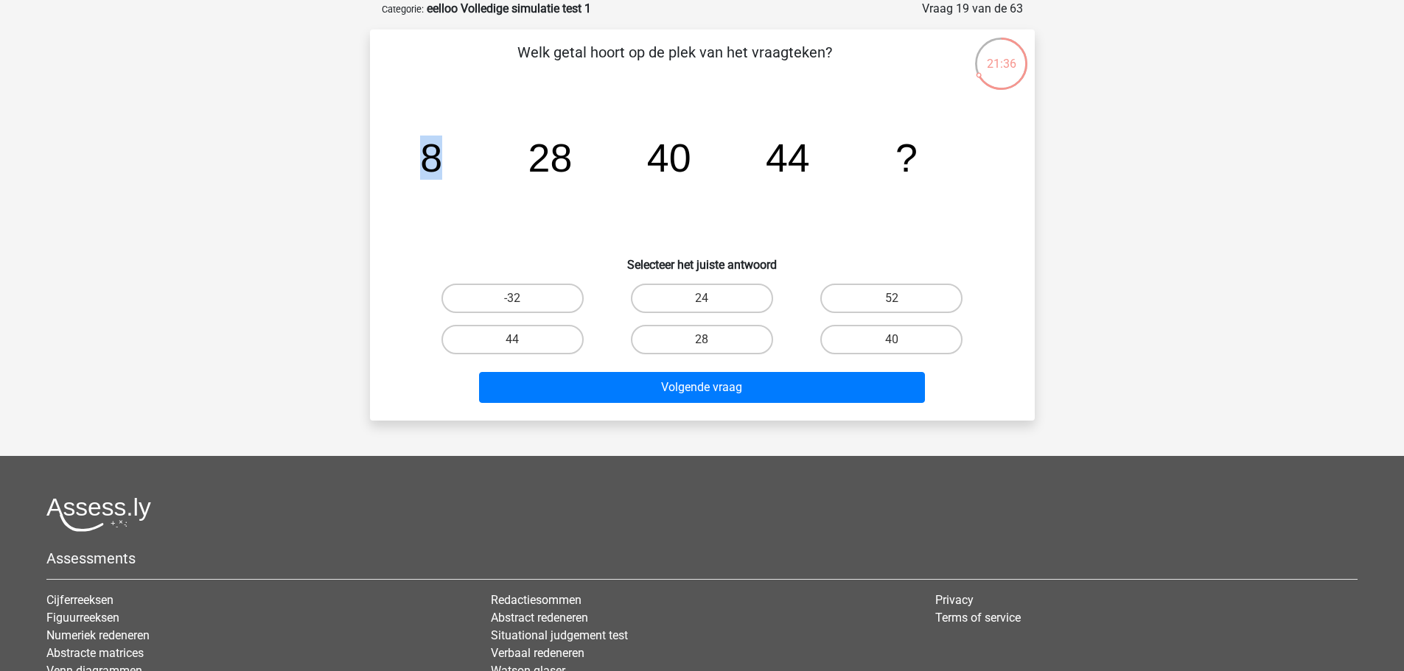
drag, startPoint x: 423, startPoint y: 173, endPoint x: 497, endPoint y: 108, distance: 98.7
click at [497, 108] on icon "image/svg+xml 8 28 40 44 ?" at bounding box center [702, 171] width 594 height 149
drag, startPoint x: 424, startPoint y: 172, endPoint x: 639, endPoint y: 168, distance: 215.2
click at [637, 175] on icon "image/svg+xml 8 28 40 44 ?" at bounding box center [702, 171] width 594 height 149
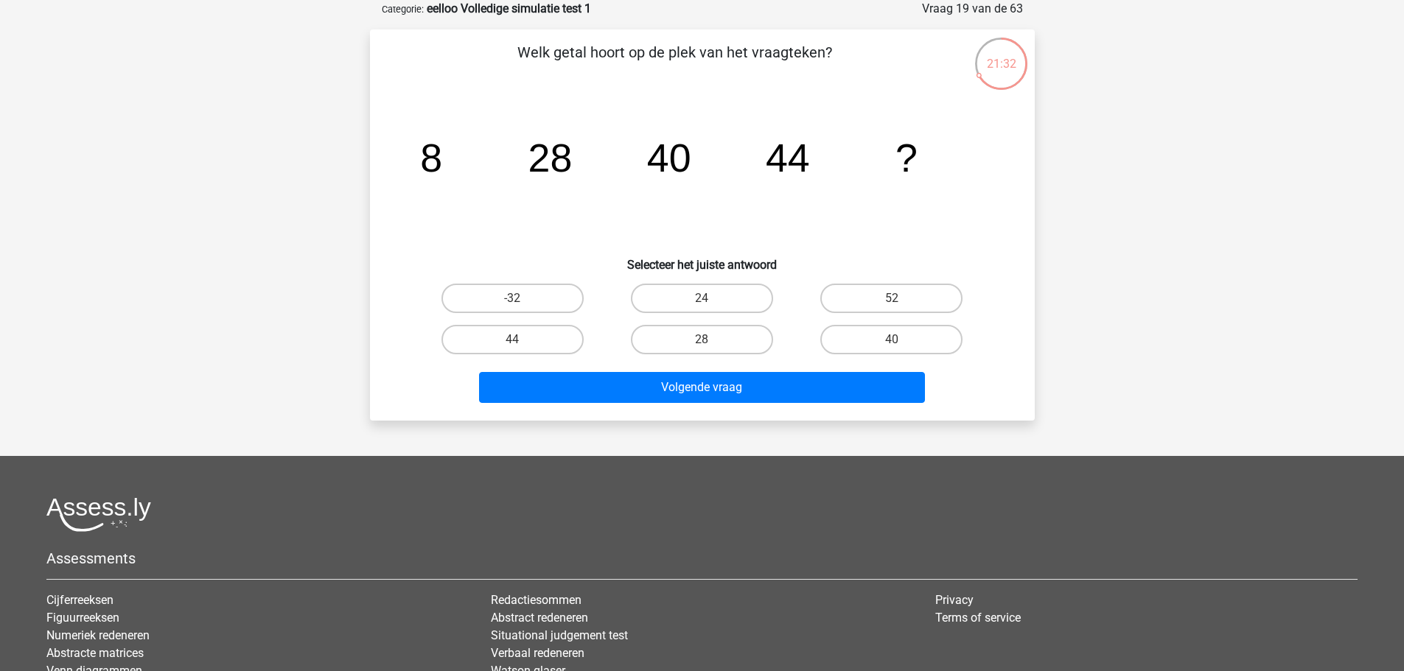
click at [442, 162] on tspan "40" at bounding box center [431, 158] width 22 height 44
click at [885, 343] on label "40" at bounding box center [891, 339] width 142 height 29
click at [892, 343] on input "40" at bounding box center [897, 345] width 10 height 10
radio input "true"
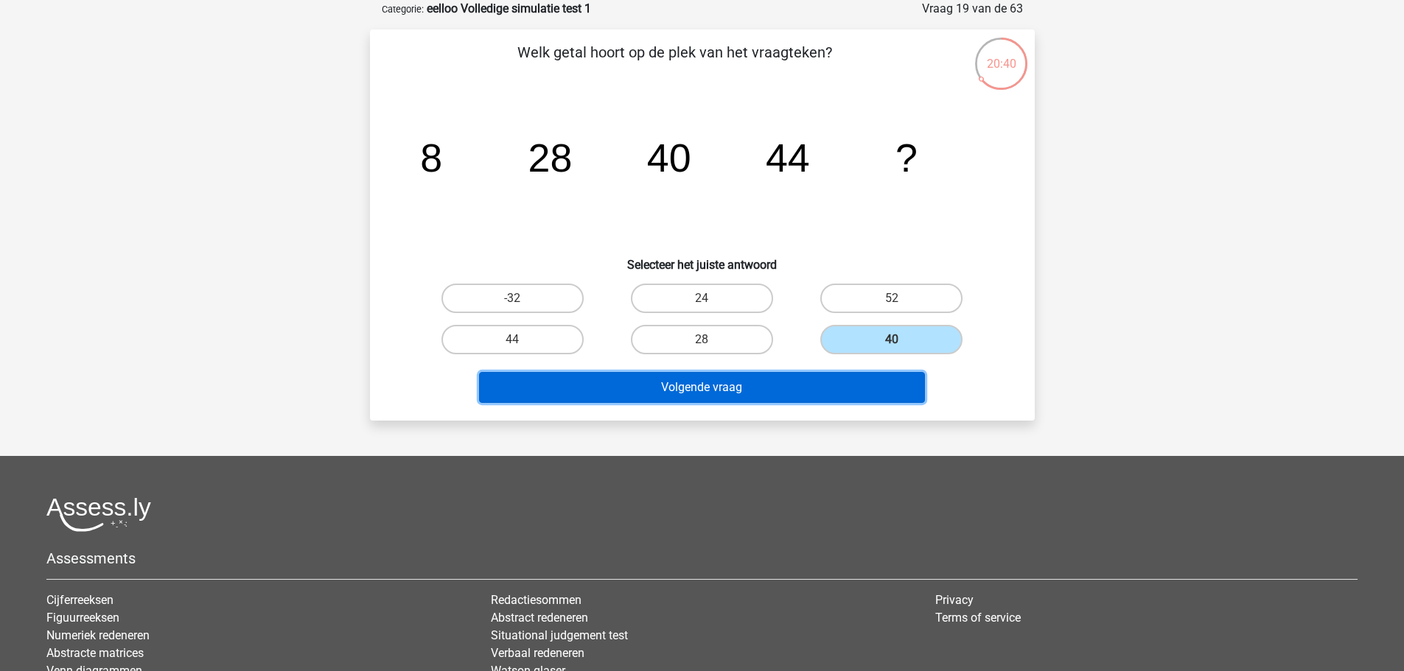
click at [861, 384] on button "Volgende vraag" at bounding box center [702, 387] width 446 height 31
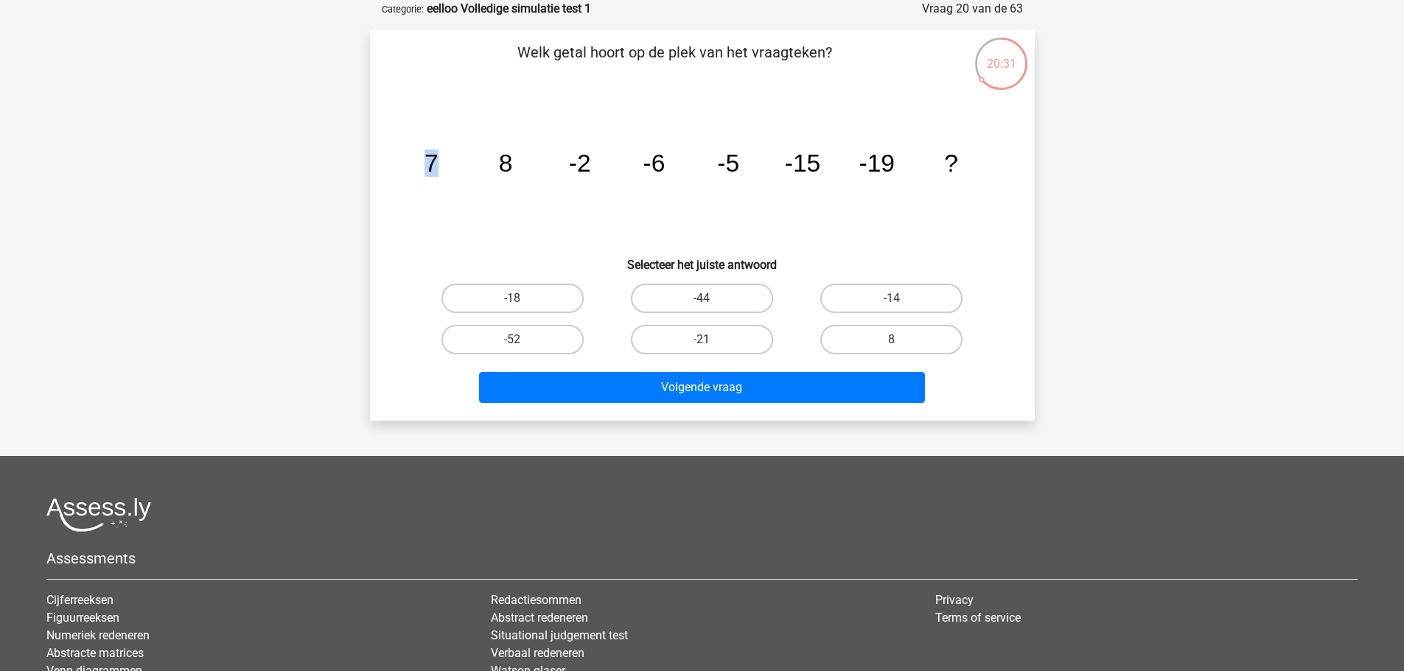
drag, startPoint x: 424, startPoint y: 162, endPoint x: 444, endPoint y: 118, distance: 48.5
click at [444, 118] on icon "image/svg+xml 7 8 -2 -6 -5 -15 -19 ?" at bounding box center [702, 171] width 594 height 149
click at [444, 174] on icon "image/svg+xml 7 8 -2 -6 -5 -15 -19 ?" at bounding box center [702, 171] width 594 height 149
drag, startPoint x: 581, startPoint y: 175, endPoint x: 648, endPoint y: 180, distance: 67.2
click at [646, 183] on icon "image/svg+xml 7 8 -2 -6 -5 -15 -19 ?" at bounding box center [702, 171] width 594 height 149
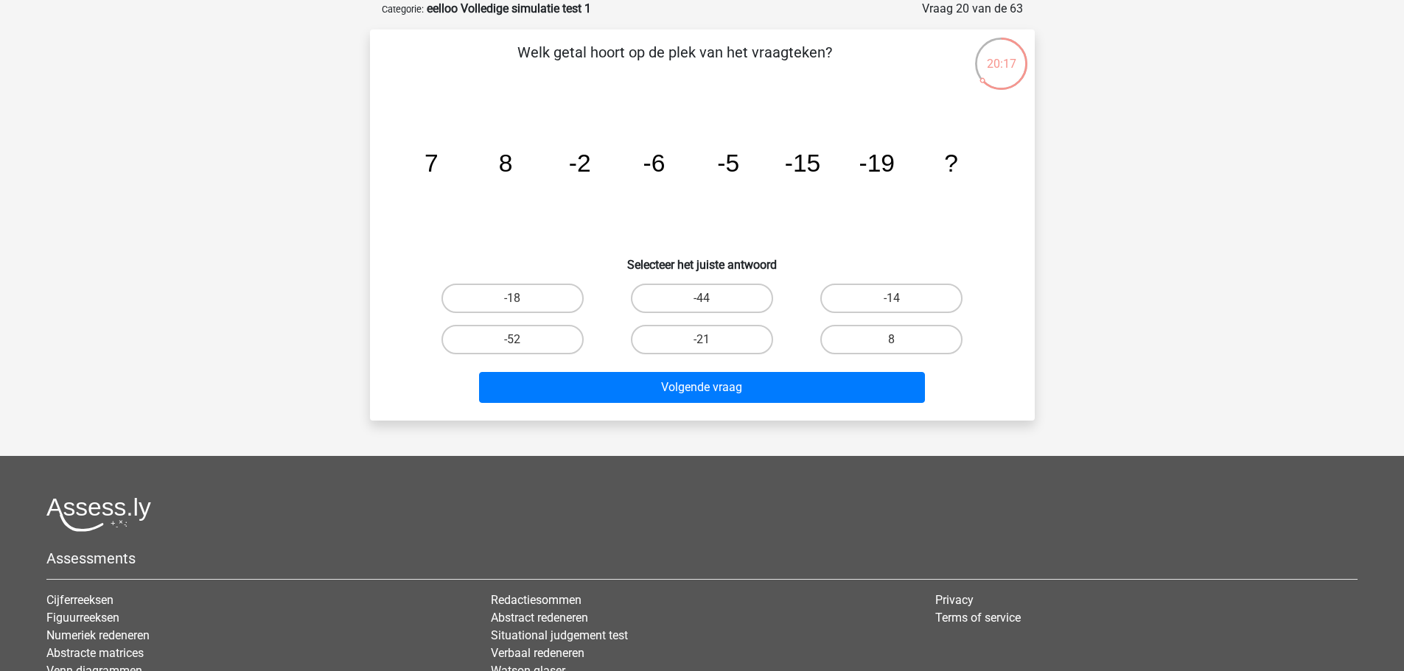
click at [438, 170] on tspan "-6" at bounding box center [431, 163] width 14 height 27
drag, startPoint x: 950, startPoint y: 164, endPoint x: 951, endPoint y: 151, distance: 13.3
click at [438, 151] on tspan "?" at bounding box center [431, 163] width 14 height 27
click at [935, 159] on icon "image/svg+xml 7 8 -2 -6 -5 -15 -19 ?" at bounding box center [702, 171] width 594 height 149
drag, startPoint x: 893, startPoint y: 172, endPoint x: 944, endPoint y: 164, distance: 51.4
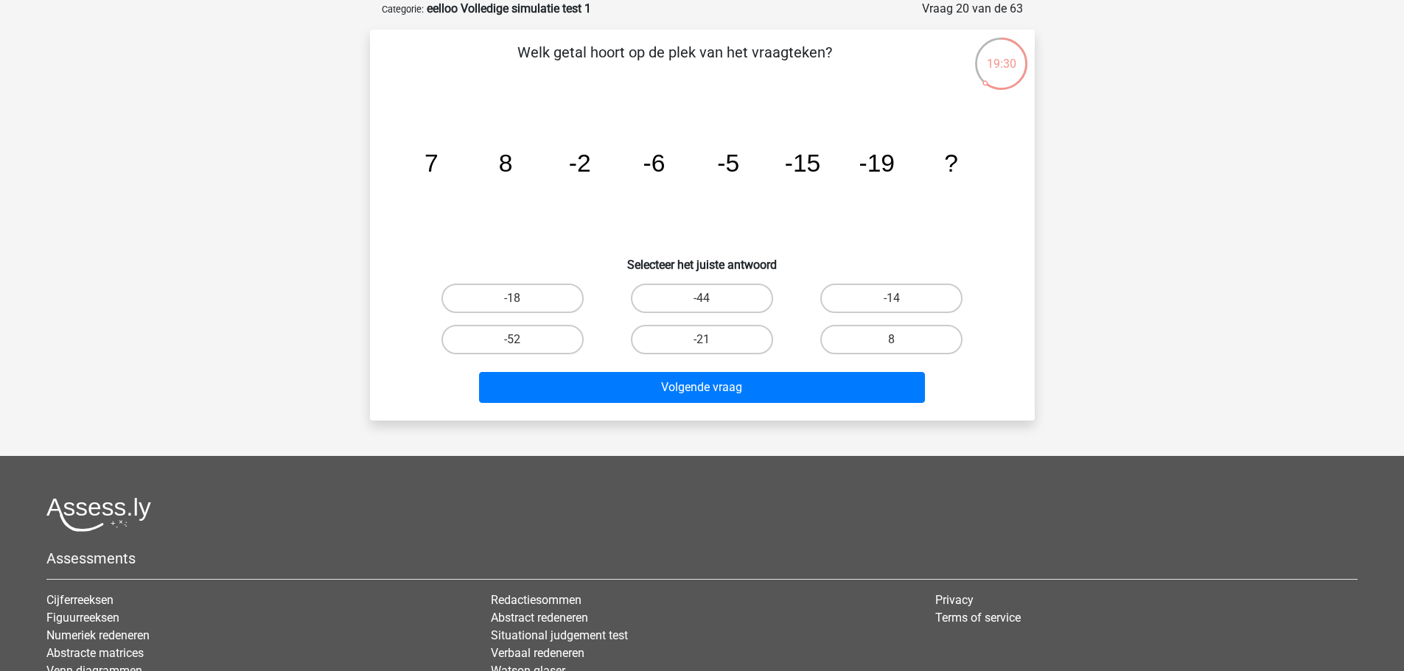
click at [944, 164] on g "7 8 -2 -6 -5 -15 -19 ?" at bounding box center [691, 163] width 534 height 27
click at [549, 293] on label "-18" at bounding box center [512, 298] width 142 height 29
click at [522, 298] on input "-18" at bounding box center [517, 303] width 10 height 10
radio input "true"
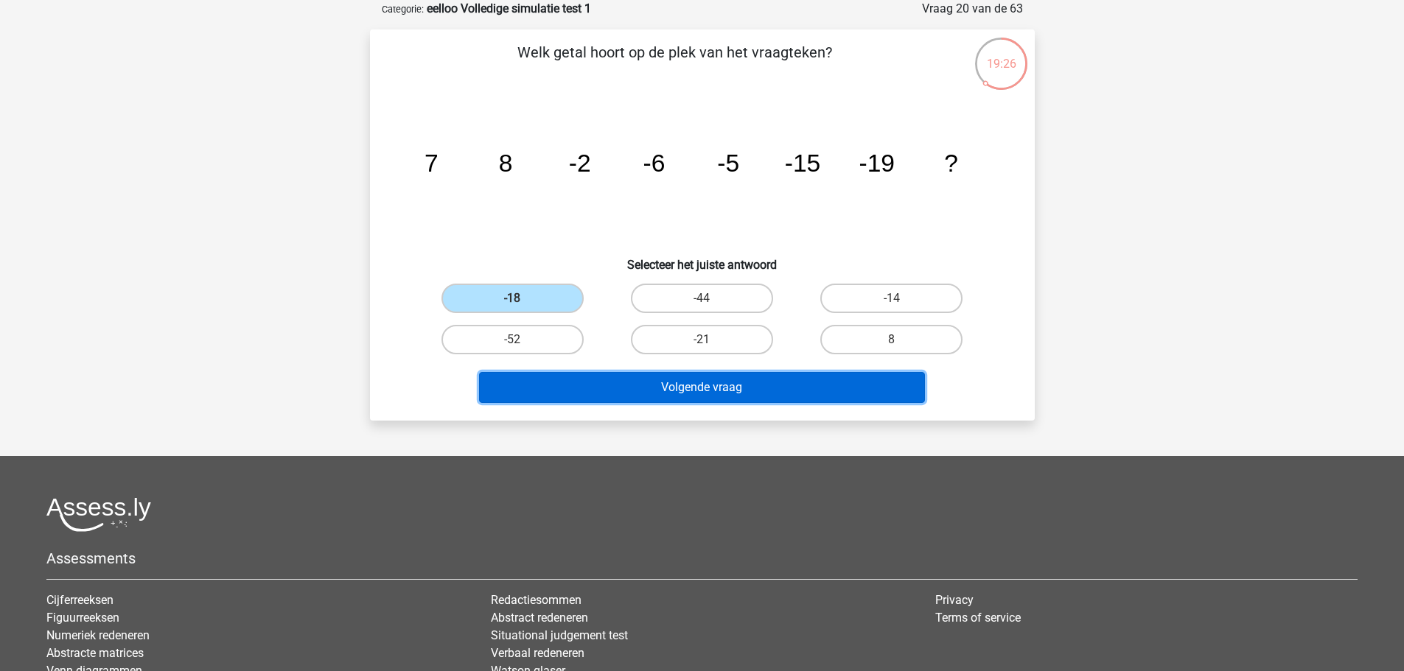
click at [732, 397] on button "Volgende vraag" at bounding box center [702, 387] width 446 height 31
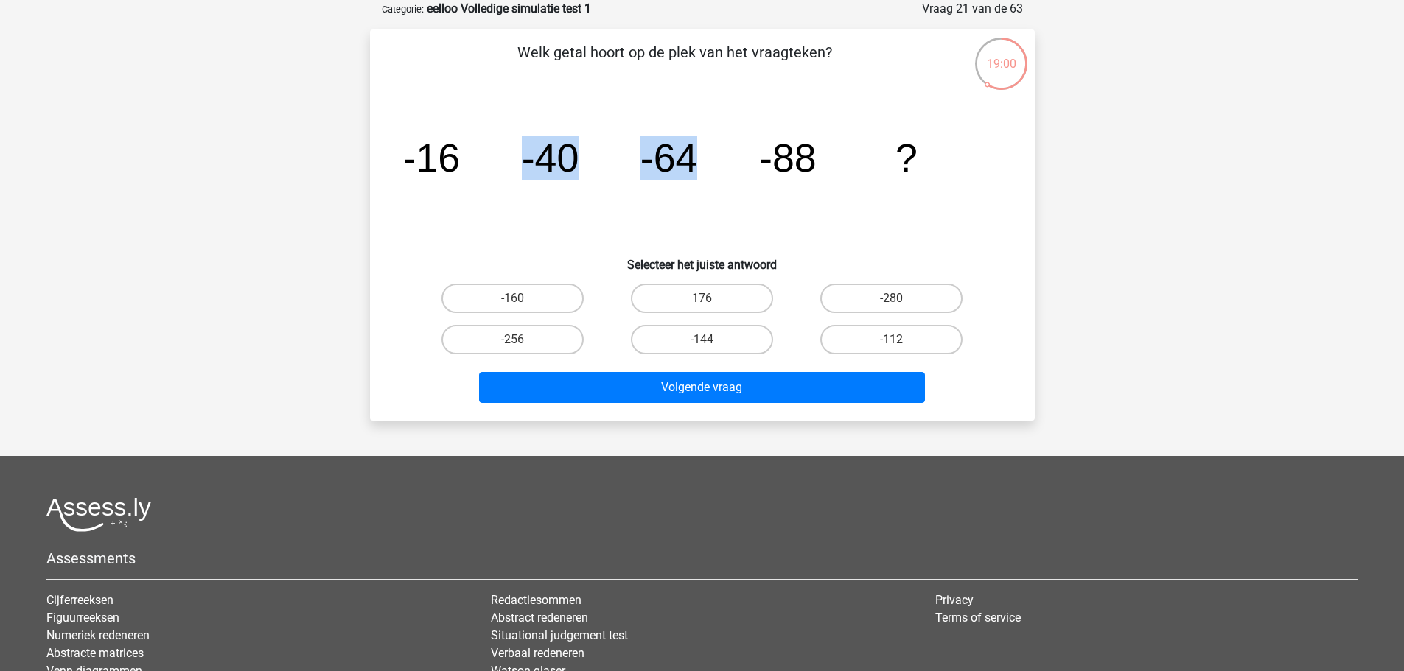
drag, startPoint x: 475, startPoint y: 201, endPoint x: 724, endPoint y: 176, distance: 251.1
click at [724, 176] on icon "image/svg+xml -16 -40 -64 -88 ?" at bounding box center [702, 171] width 594 height 149
click at [718, 169] on icon "image/svg+xml -16 -40 -64 -88 ?" at bounding box center [702, 171] width 594 height 149
click at [527, 326] on label "-256" at bounding box center [512, 339] width 142 height 29
click at [522, 340] on input "-256" at bounding box center [517, 345] width 10 height 10
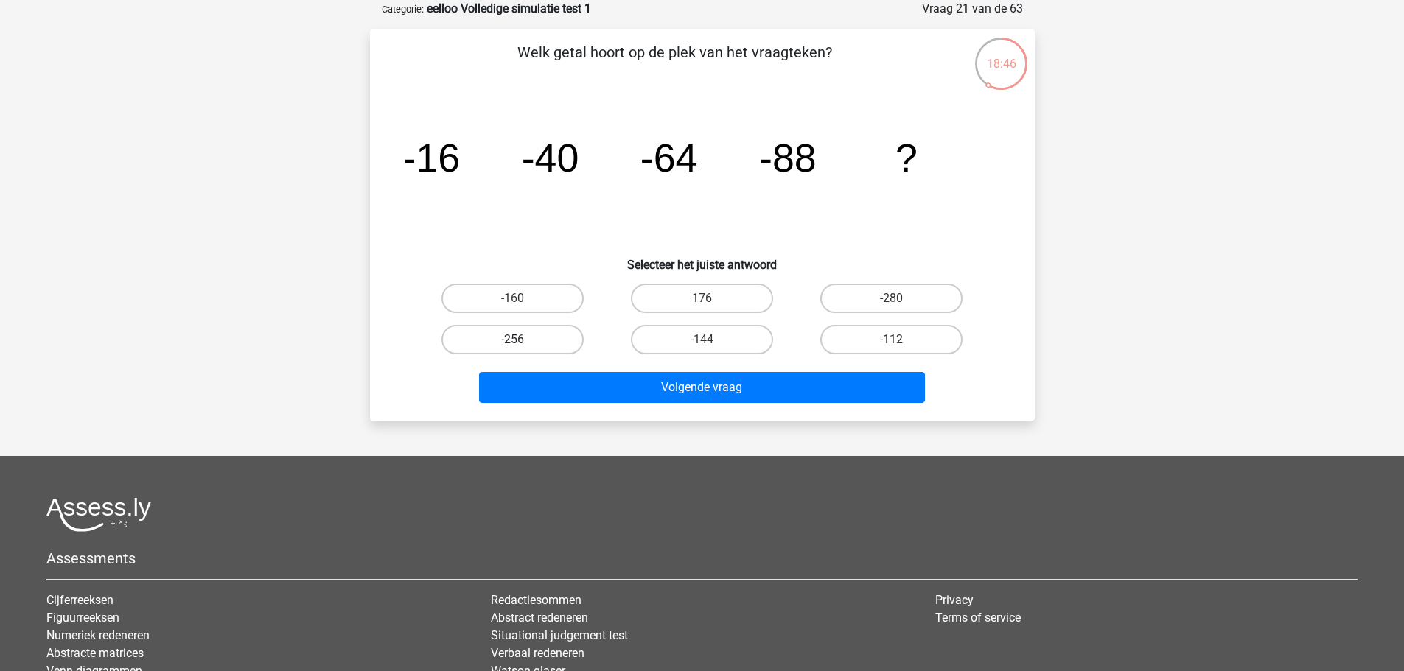
radio input "true"
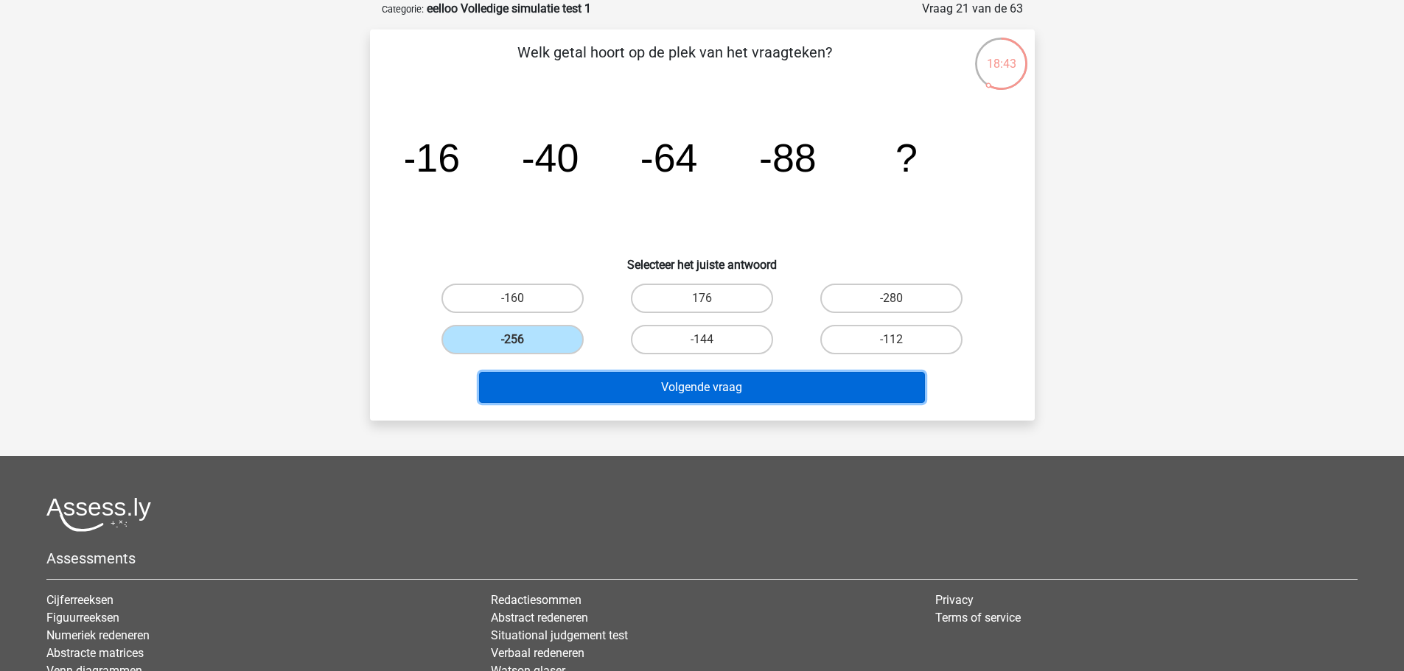
click at [618, 383] on button "Volgende vraag" at bounding box center [702, 387] width 446 height 31
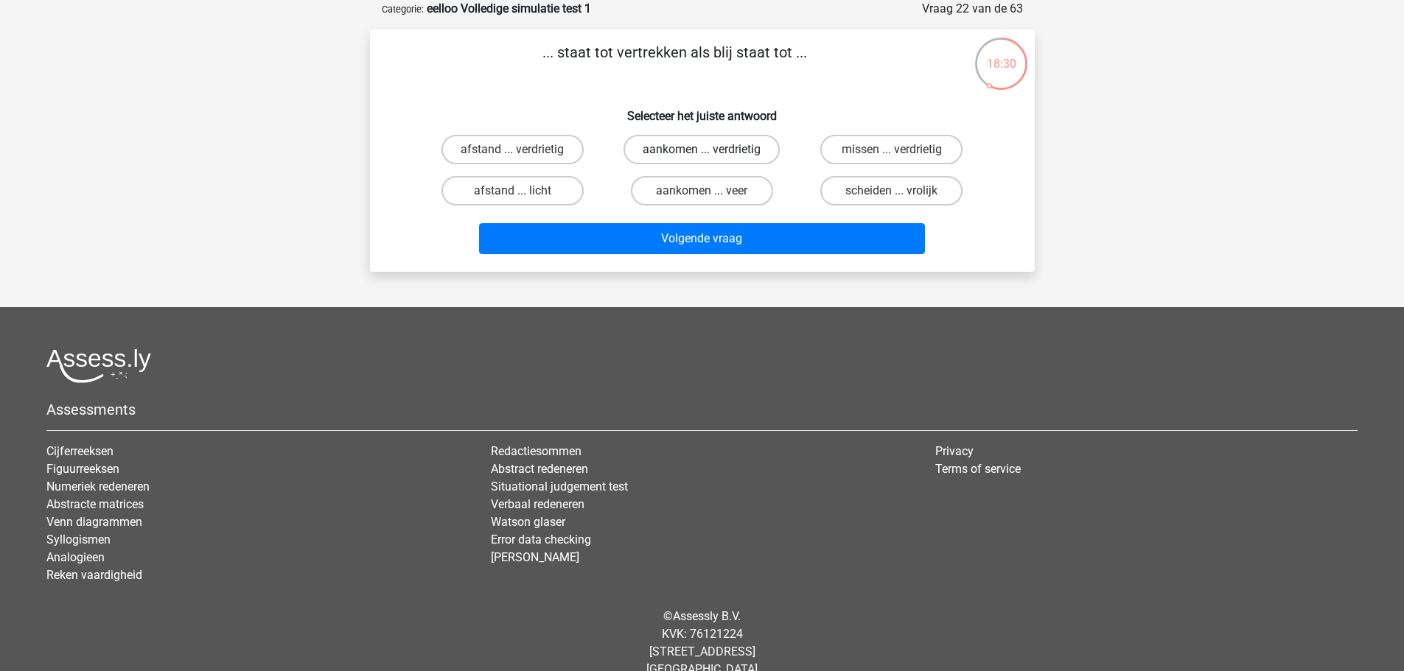
click at [678, 146] on label "aankomen ... verdrietig" at bounding box center [701, 149] width 156 height 29
click at [702, 150] on input "aankomen ... verdrietig" at bounding box center [707, 155] width 10 height 10
radio input "true"
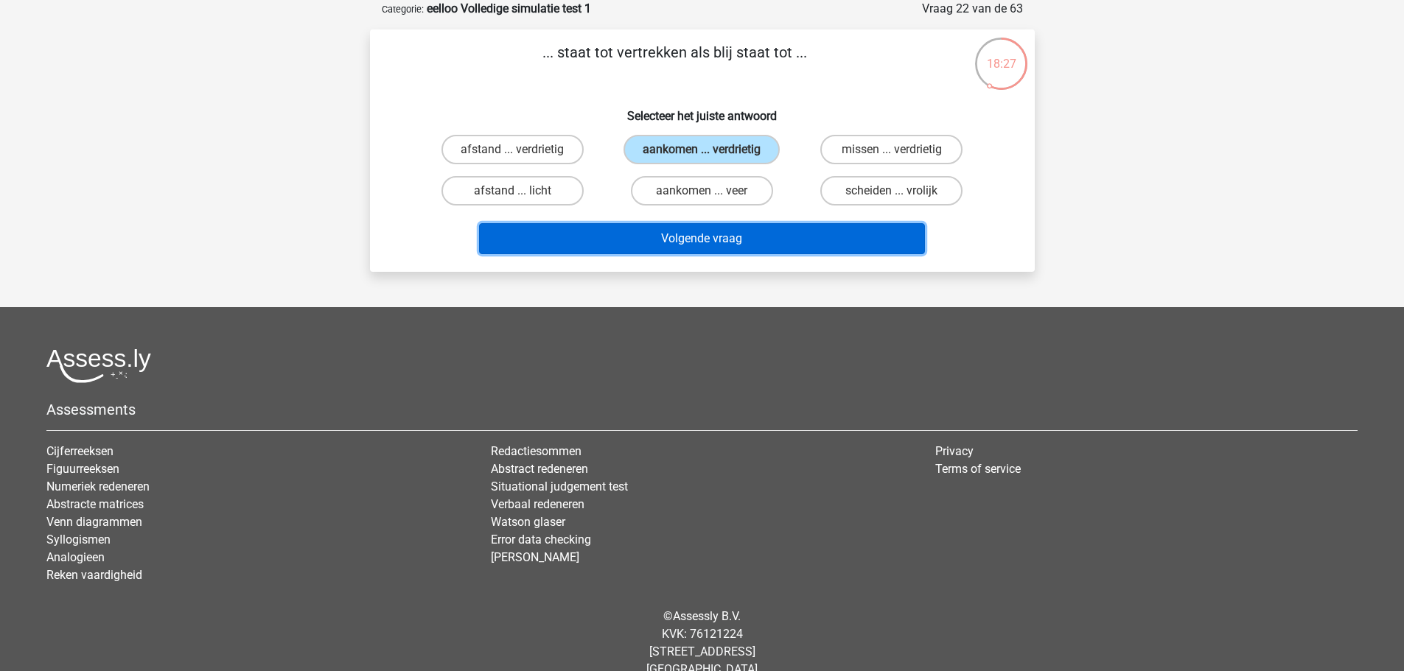
click at [721, 225] on button "Volgende vraag" at bounding box center [702, 238] width 446 height 31
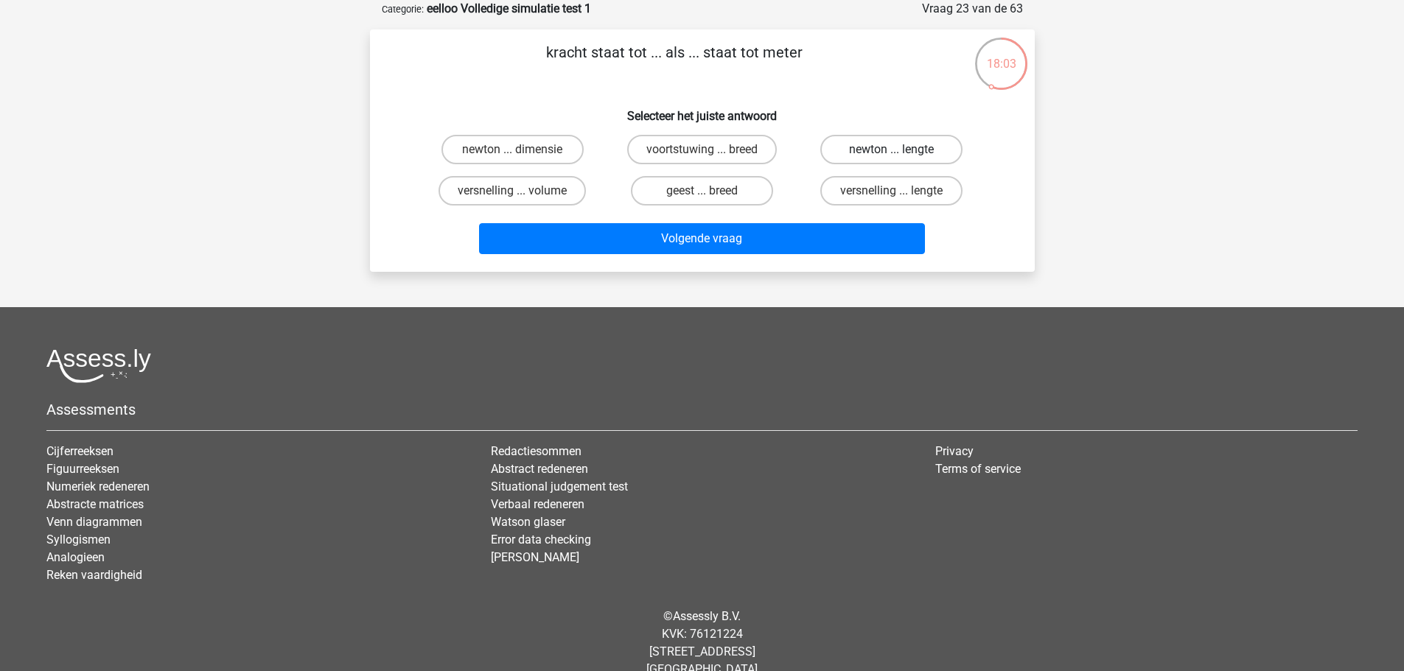
click at [868, 161] on label "newton ... lengte" at bounding box center [891, 149] width 142 height 29
click at [892, 159] on input "newton ... lengte" at bounding box center [897, 155] width 10 height 10
radio input "true"
click at [549, 153] on label "newton ... dimensie" at bounding box center [512, 149] width 142 height 29
click at [522, 153] on input "newton ... dimensie" at bounding box center [517, 155] width 10 height 10
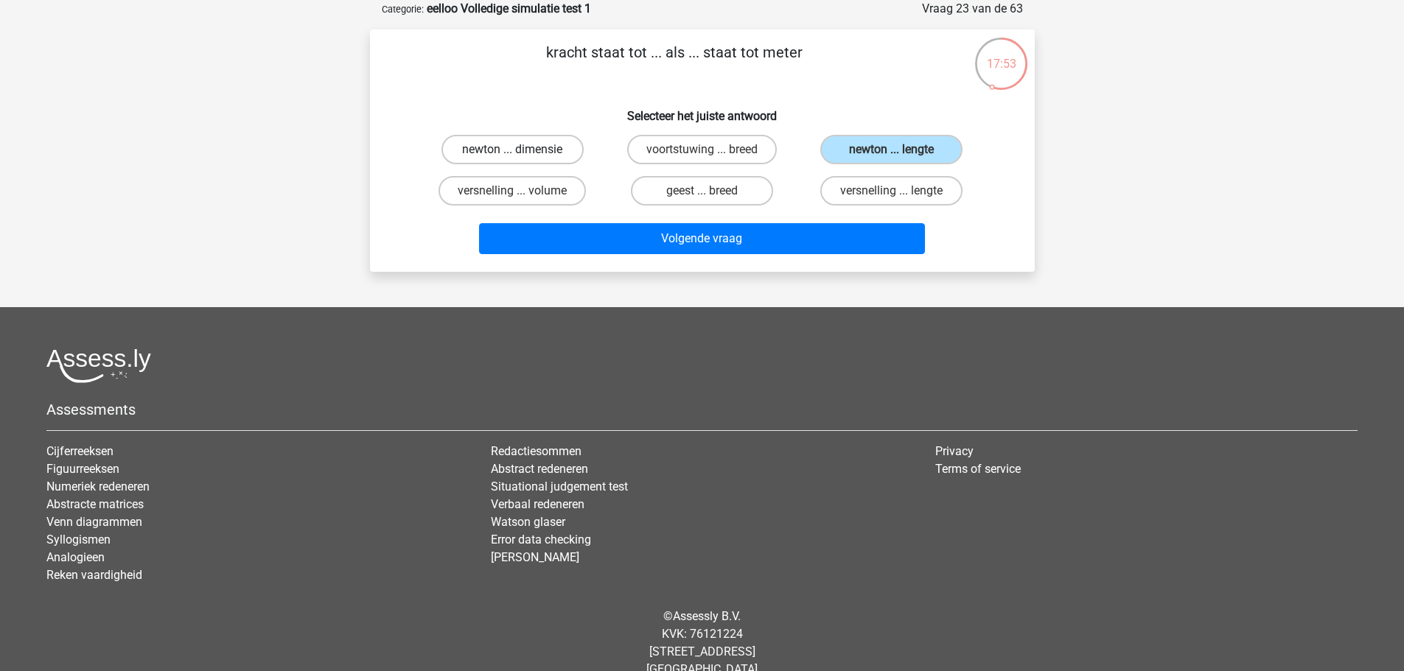
radio input "true"
click at [857, 149] on label "newton ... lengte" at bounding box center [891, 149] width 142 height 29
click at [892, 150] on input "newton ... lengte" at bounding box center [897, 155] width 10 height 10
radio input "true"
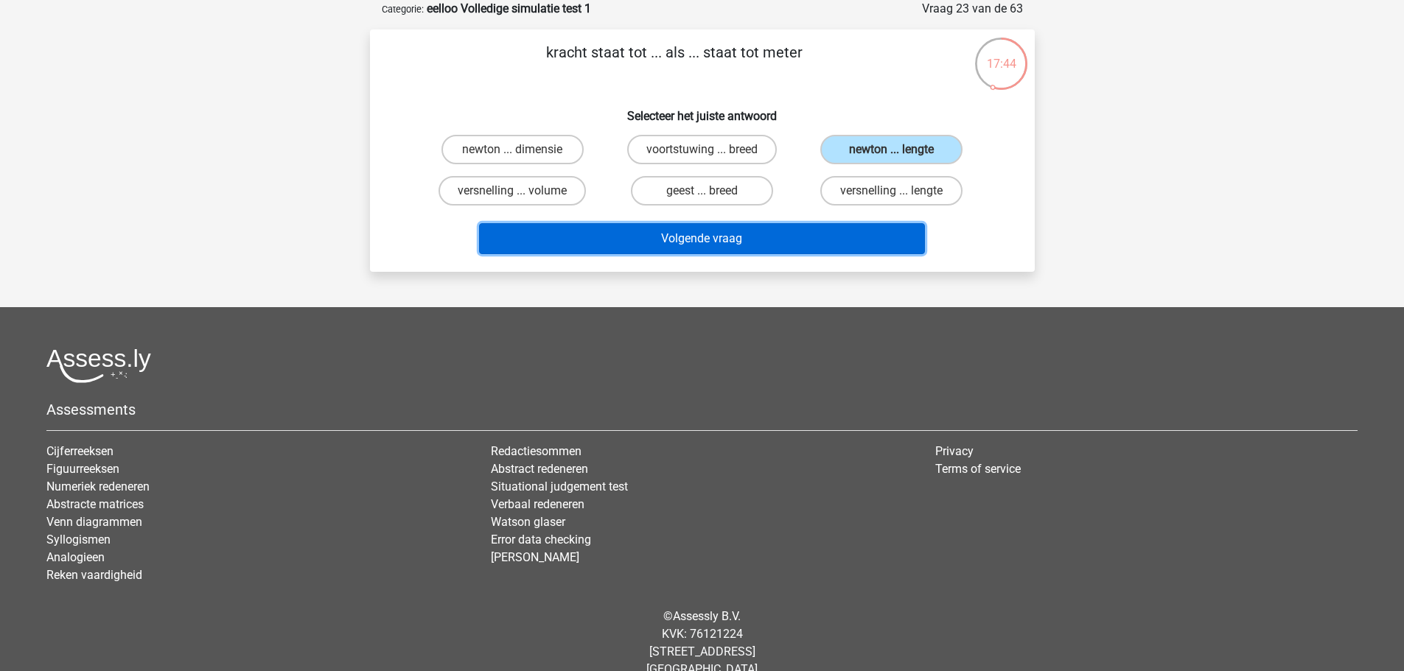
click at [777, 238] on button "Volgende vraag" at bounding box center [702, 238] width 446 height 31
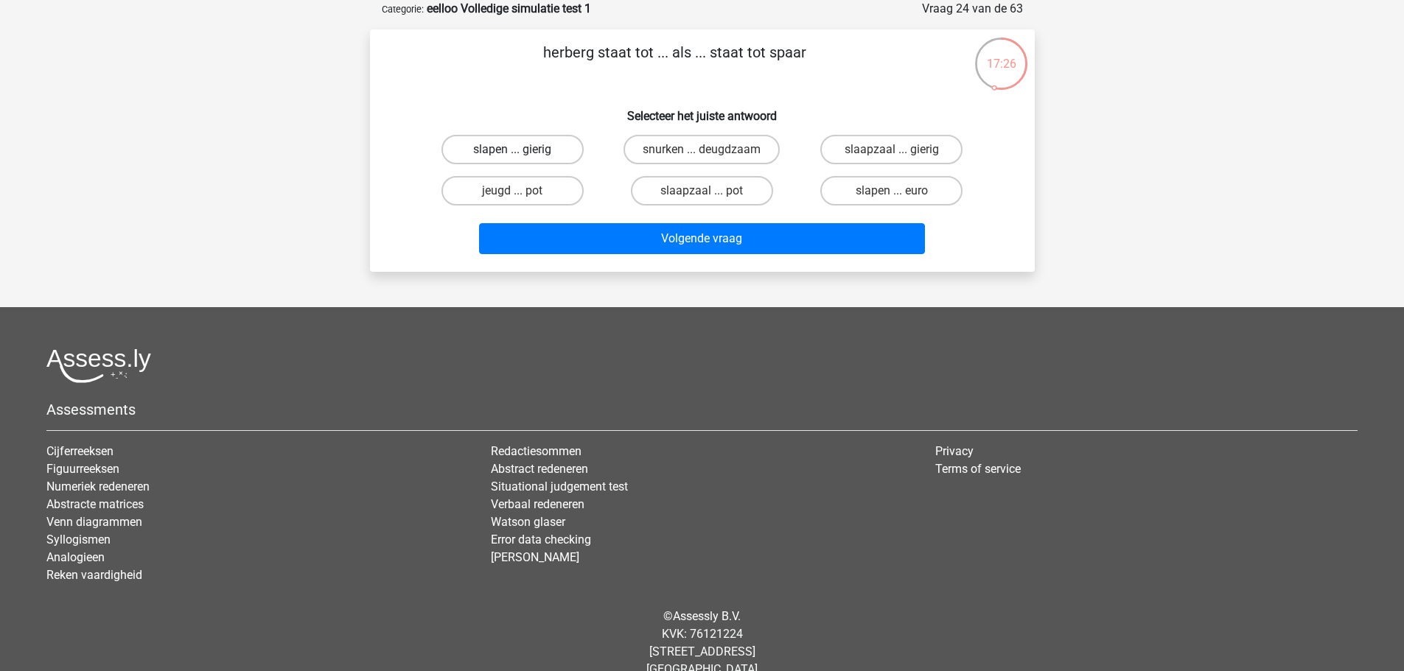
click at [539, 144] on label "slapen ... gierig" at bounding box center [512, 149] width 142 height 29
click at [522, 150] on input "slapen ... gierig" at bounding box center [517, 155] width 10 height 10
radio input "true"
click at [880, 142] on label "slaapzaal ... gierig" at bounding box center [891, 149] width 142 height 29
click at [892, 150] on input "slaapzaal ... gierig" at bounding box center [897, 155] width 10 height 10
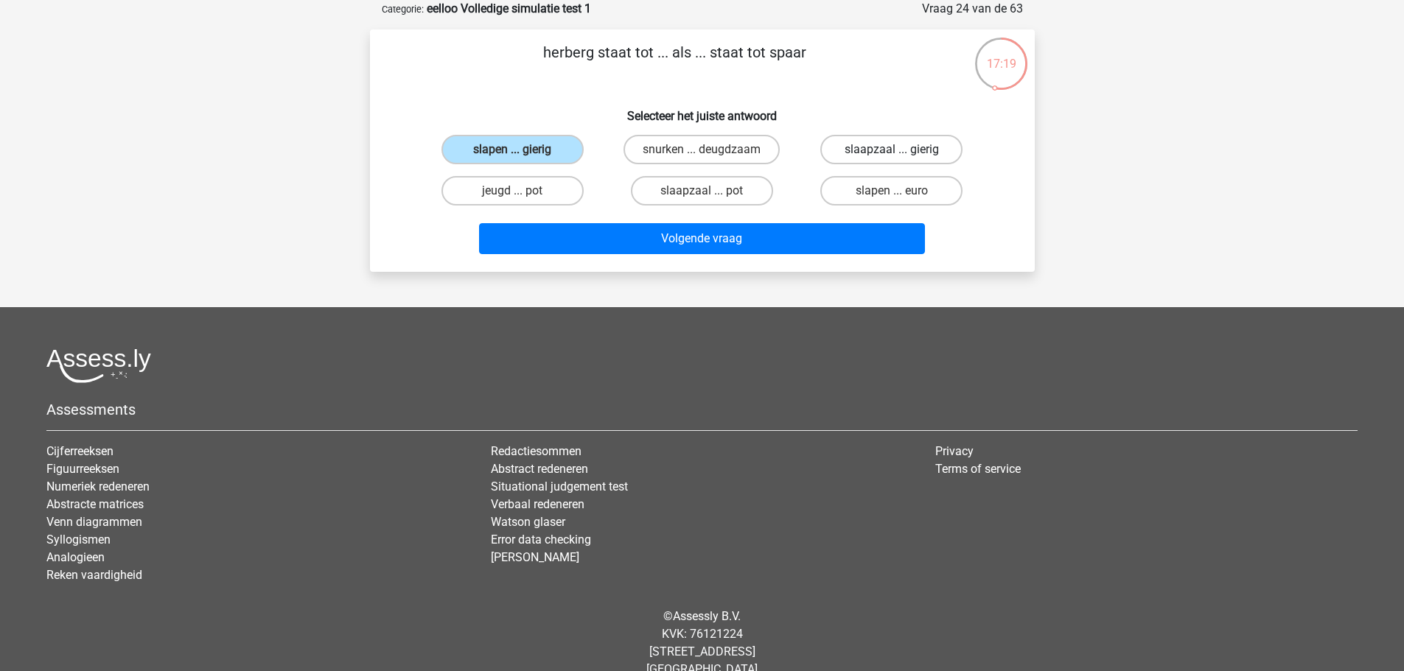
radio input "true"
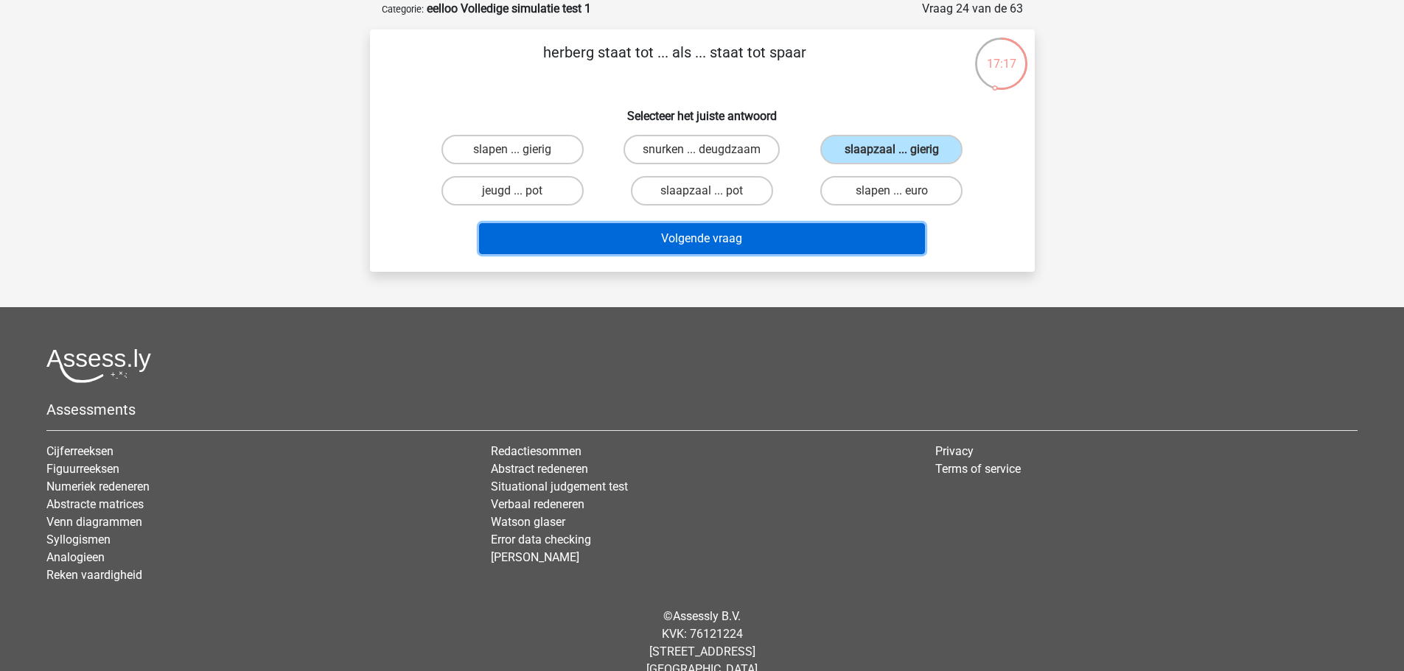
click at [768, 236] on button "Volgende vraag" at bounding box center [702, 238] width 446 height 31
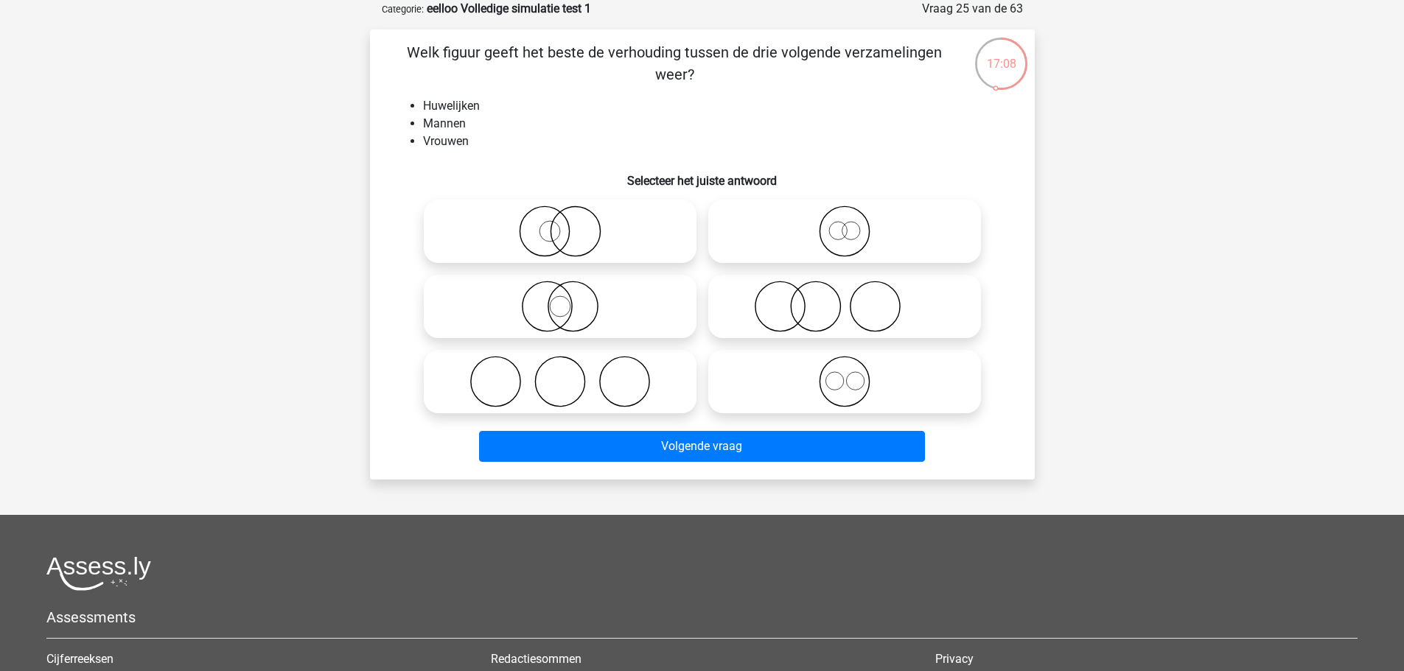
click at [828, 368] on icon at bounding box center [844, 382] width 261 height 52
click at [844, 368] on input "radio" at bounding box center [849, 370] width 10 height 10
radio input "true"
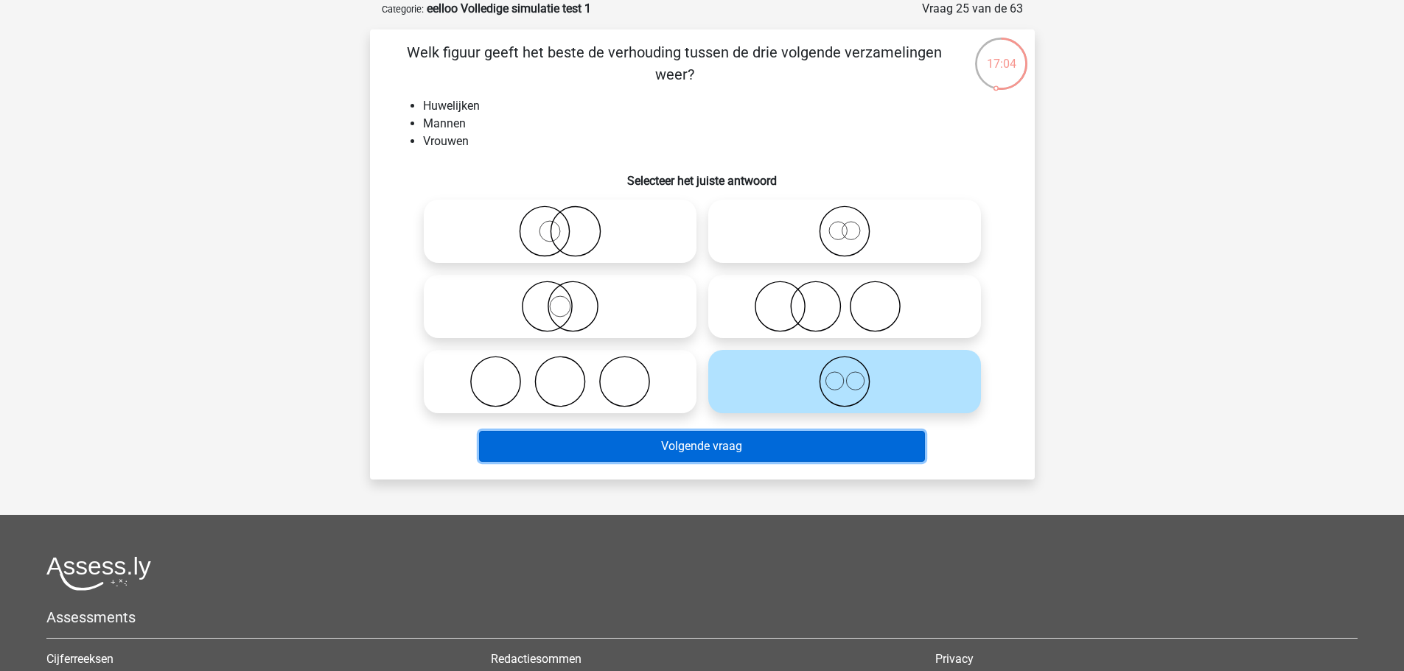
click at [666, 445] on button "Volgende vraag" at bounding box center [702, 446] width 446 height 31
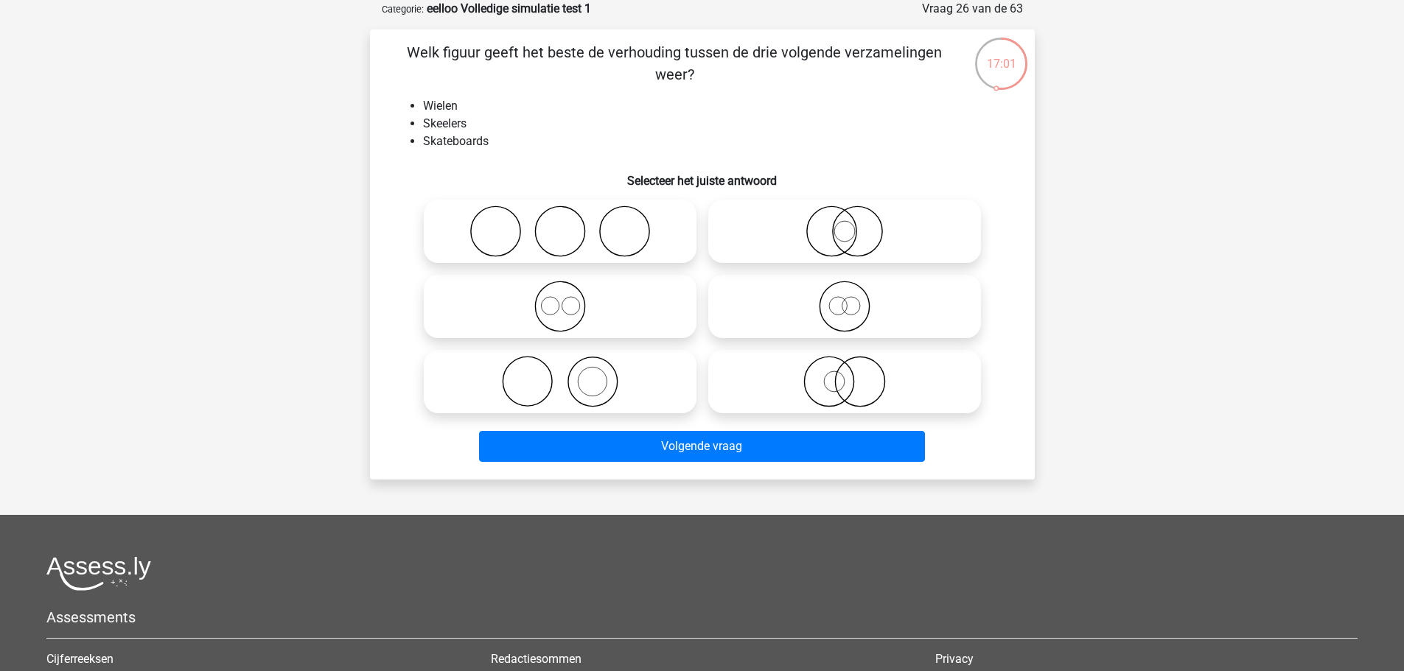
drag, startPoint x: 634, startPoint y: 114, endPoint x: 662, endPoint y: 112, distance: 28.1
click at [637, 120] on li "Skeelers" at bounding box center [717, 124] width 588 height 18
click at [726, 122] on li "Skeelers" at bounding box center [717, 124] width 588 height 18
click at [570, 224] on icon at bounding box center [560, 232] width 261 height 52
click at [570, 224] on input "radio" at bounding box center [565, 219] width 10 height 10
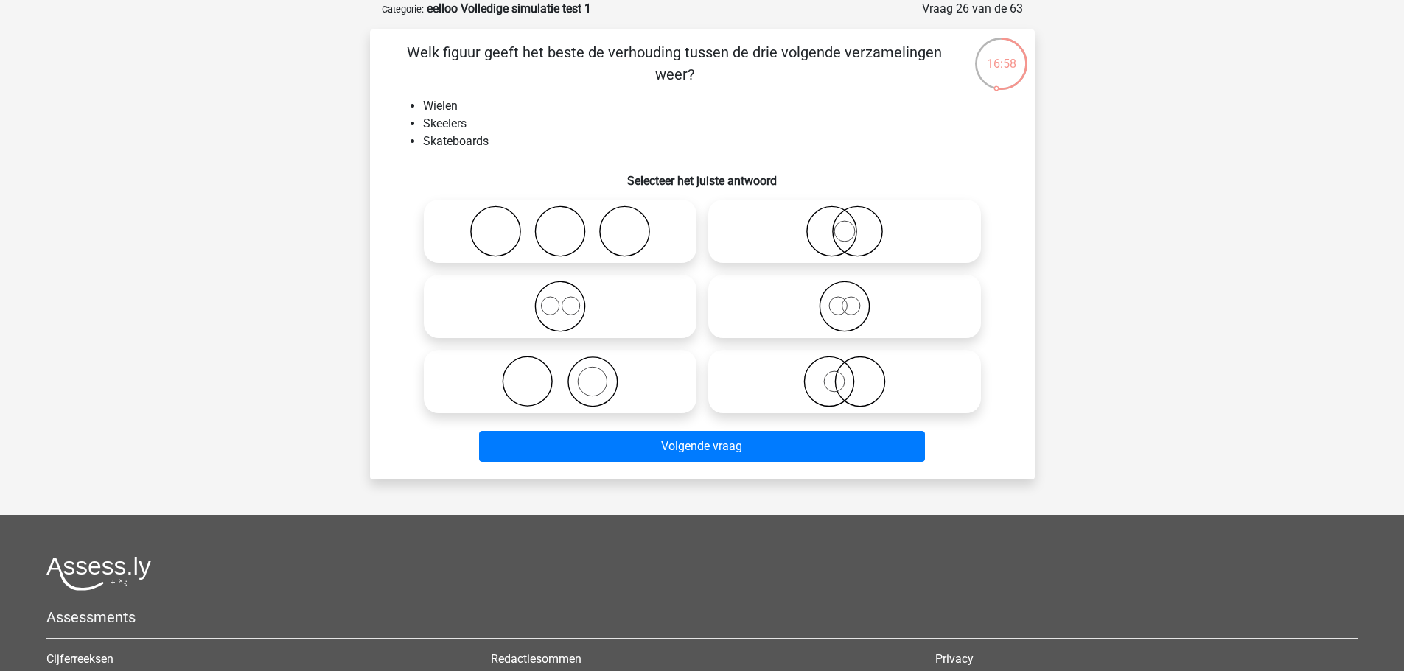
radio input "true"
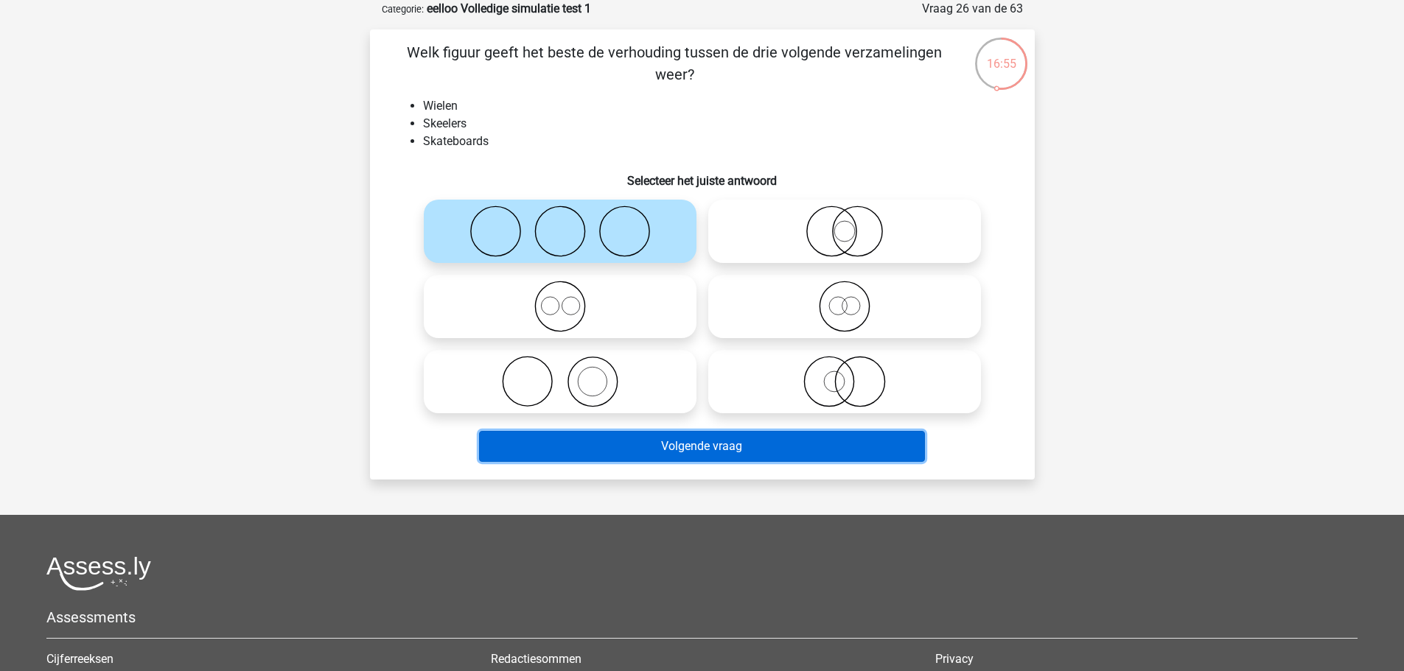
click at [696, 456] on button "Volgende vraag" at bounding box center [702, 446] width 446 height 31
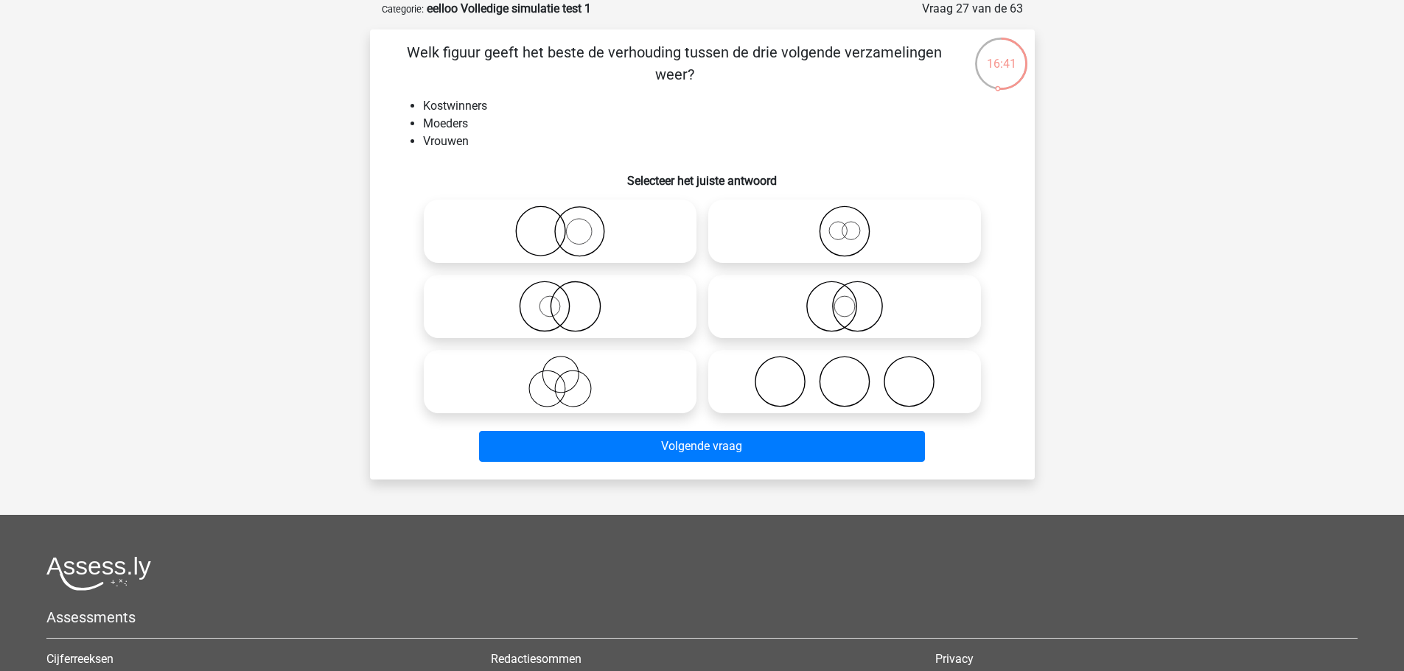
click at [558, 310] on icon at bounding box center [560, 307] width 261 height 52
click at [560, 299] on input "radio" at bounding box center [565, 295] width 10 height 10
radio input "true"
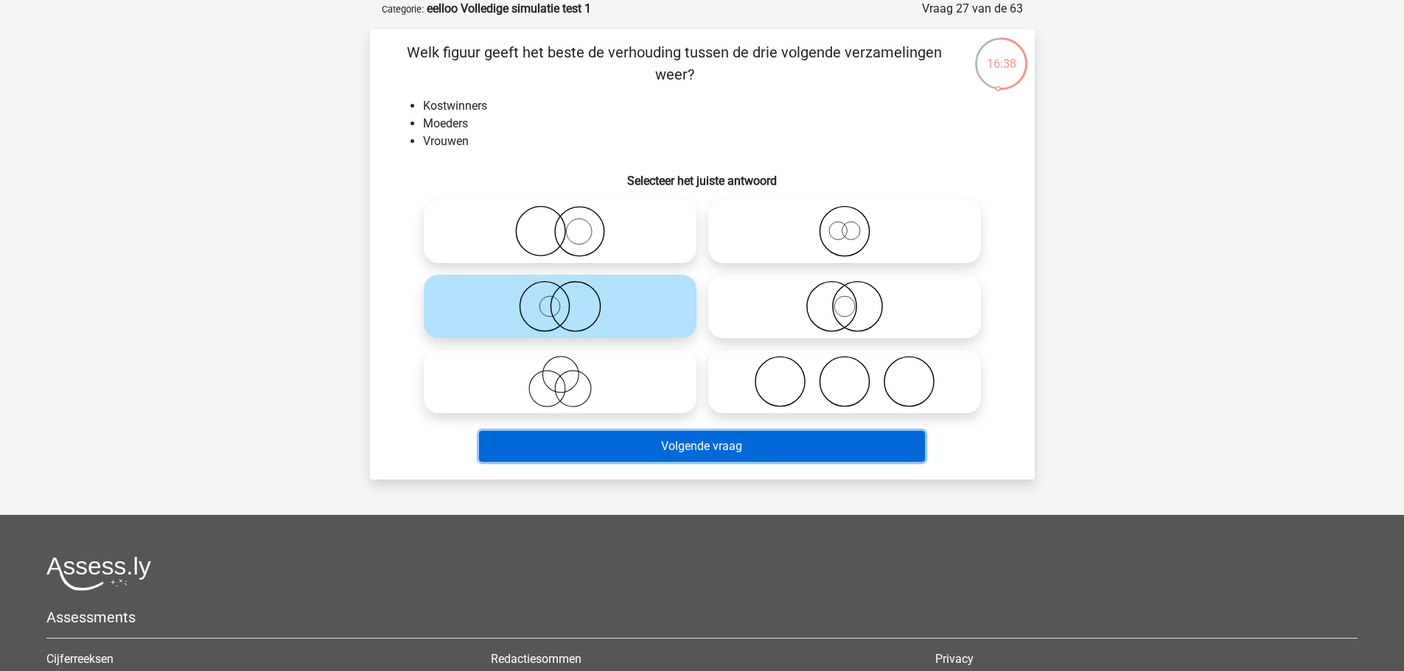
click at [601, 455] on button "Volgende vraag" at bounding box center [702, 446] width 446 height 31
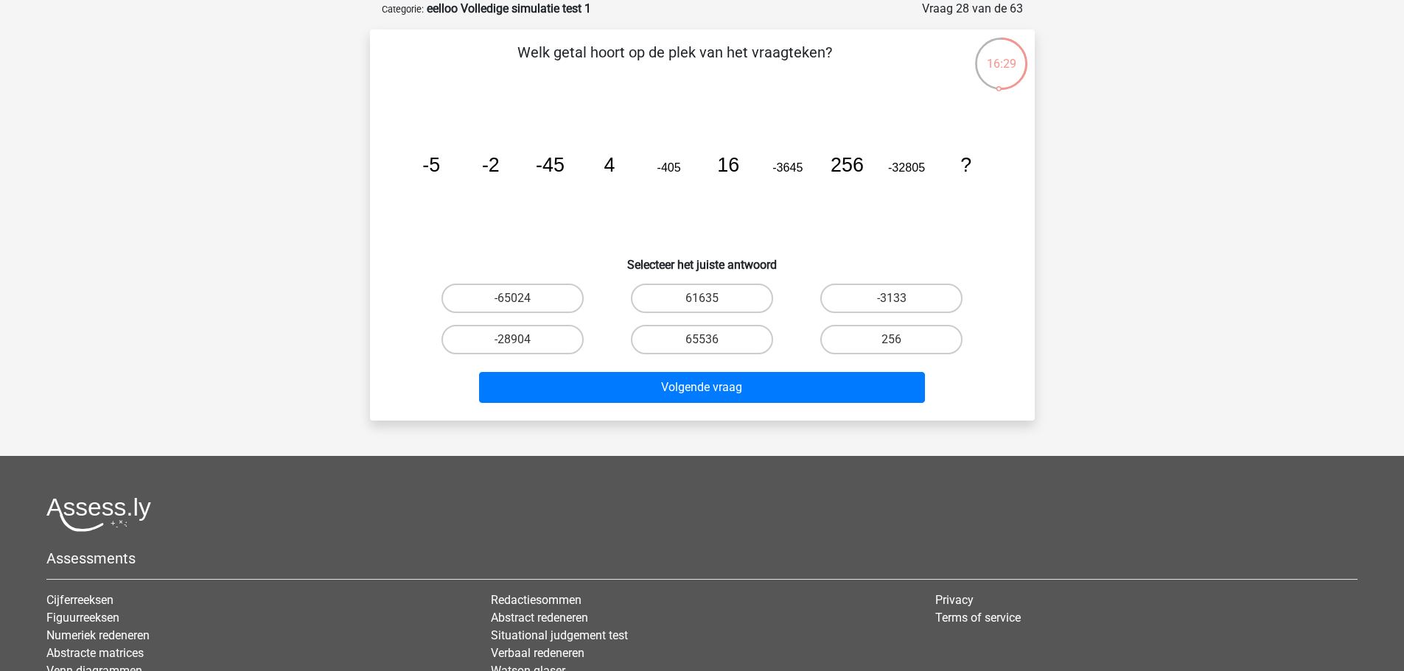
drag, startPoint x: 604, startPoint y: 165, endPoint x: 606, endPoint y: 172, distance: 7.7
click at [440, 172] on tspan "4" at bounding box center [431, 165] width 18 height 22
drag, startPoint x: 492, startPoint y: 183, endPoint x: 609, endPoint y: 188, distance: 116.5
click at [609, 190] on icon "image/svg+xml -5 -2 -45 4 -405 16 -3645 256 -32805 ?" at bounding box center [702, 171] width 594 height 149
click at [609, 188] on icon "image/svg+xml -5 -2 -45 4 -405 16 -3645 256 -32805 ?" at bounding box center [702, 171] width 594 height 149
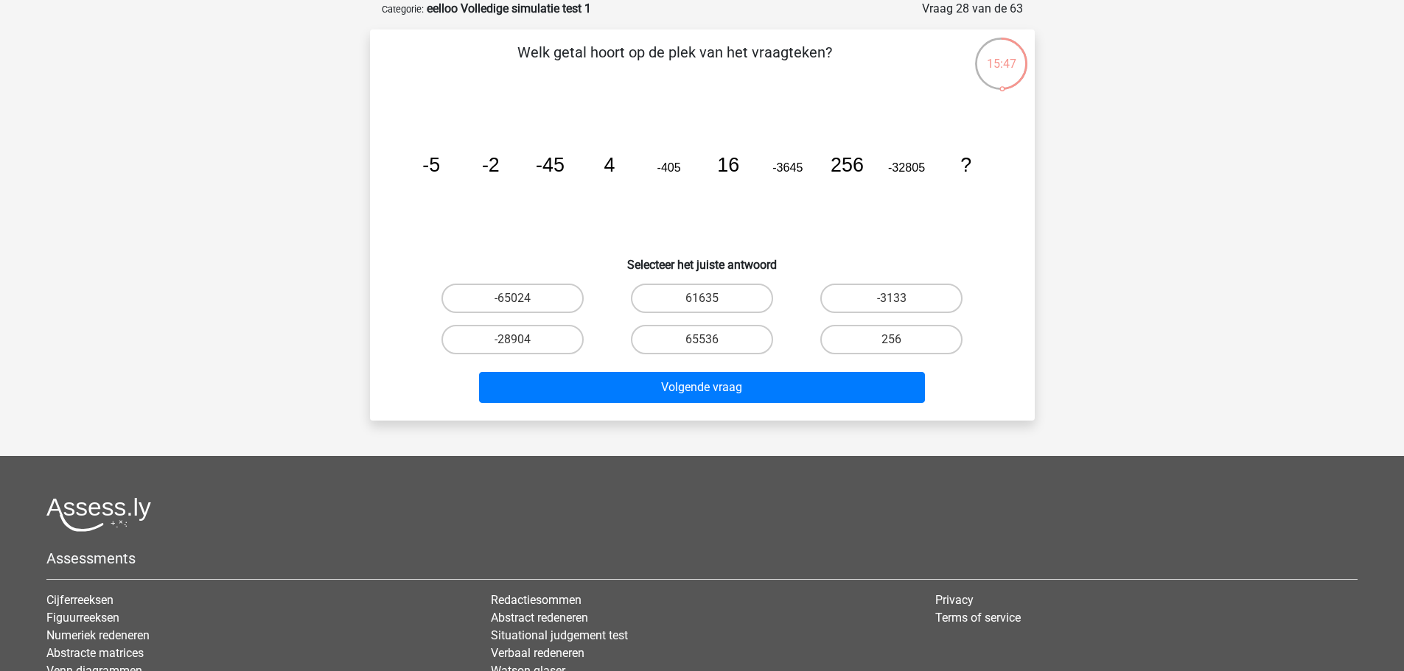
drag, startPoint x: 730, startPoint y: 183, endPoint x: 733, endPoint y: 195, distance: 12.4
click at [733, 195] on icon "image/svg+xml -5 -2 -45 4 -405 16 -3645 256 -32805 ?" at bounding box center [702, 171] width 594 height 149
drag, startPoint x: 732, startPoint y: 175, endPoint x: 738, endPoint y: 192, distance: 17.7
click at [738, 192] on icon "image/svg+xml -5 -2 -45 4 -405 16 -3645 256 -32805 ?" at bounding box center [702, 171] width 594 height 149
click at [822, 171] on icon "image/svg+xml -5 -2 -45 4 -405 16 -3645 256 -32805 ?" at bounding box center [702, 171] width 594 height 149
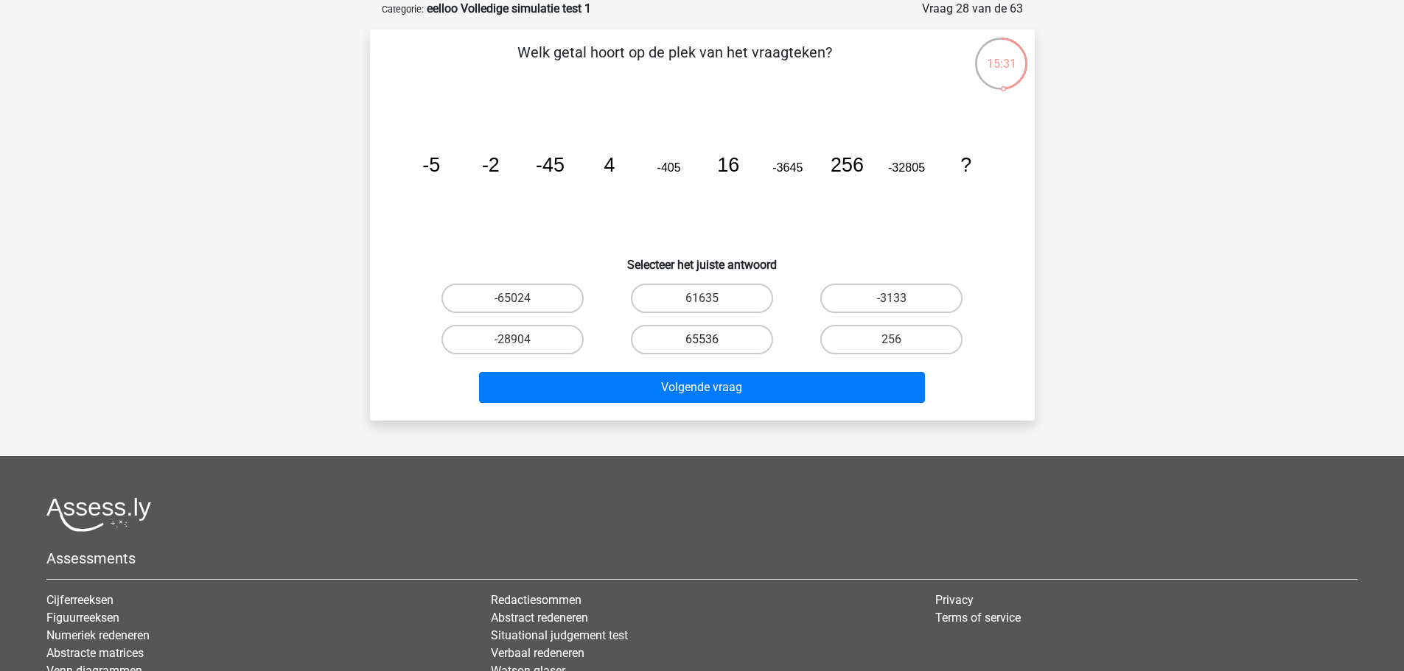
click at [718, 342] on label "65536" at bounding box center [702, 339] width 142 height 29
click at [711, 342] on input "65536" at bounding box center [707, 345] width 10 height 10
radio input "true"
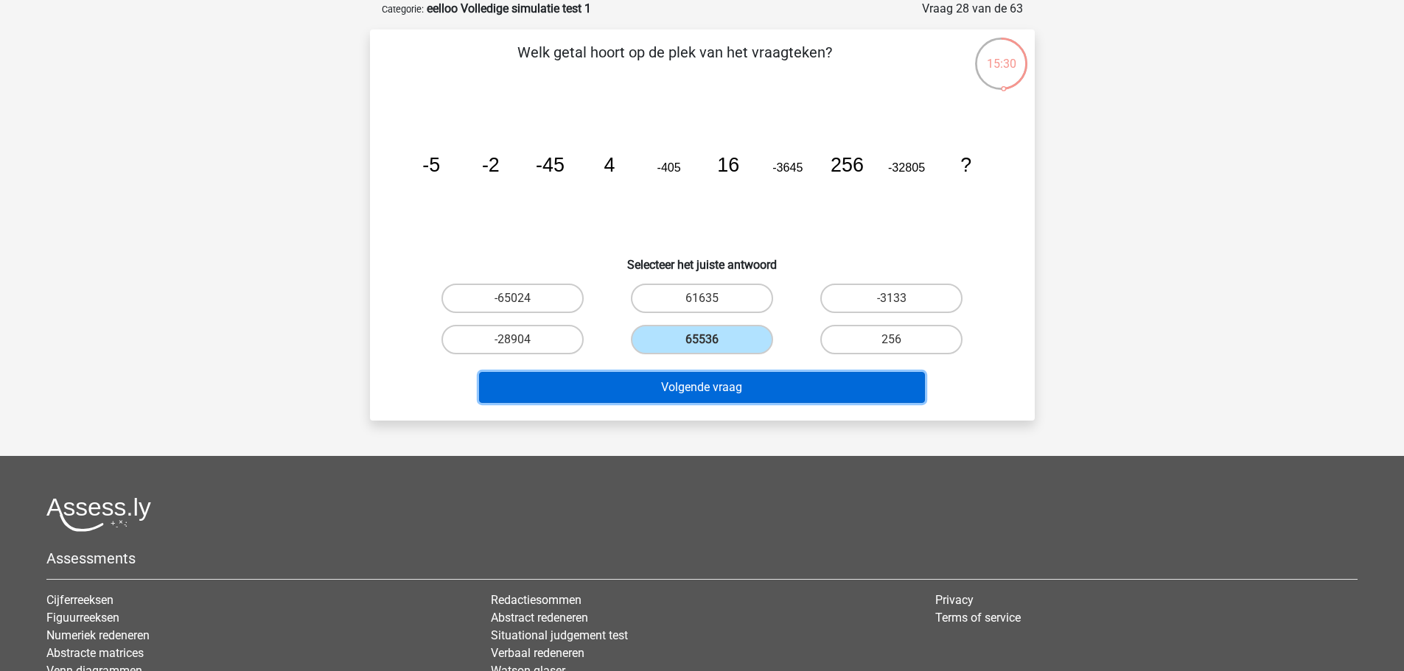
click at [744, 396] on button "Volgende vraag" at bounding box center [702, 387] width 446 height 31
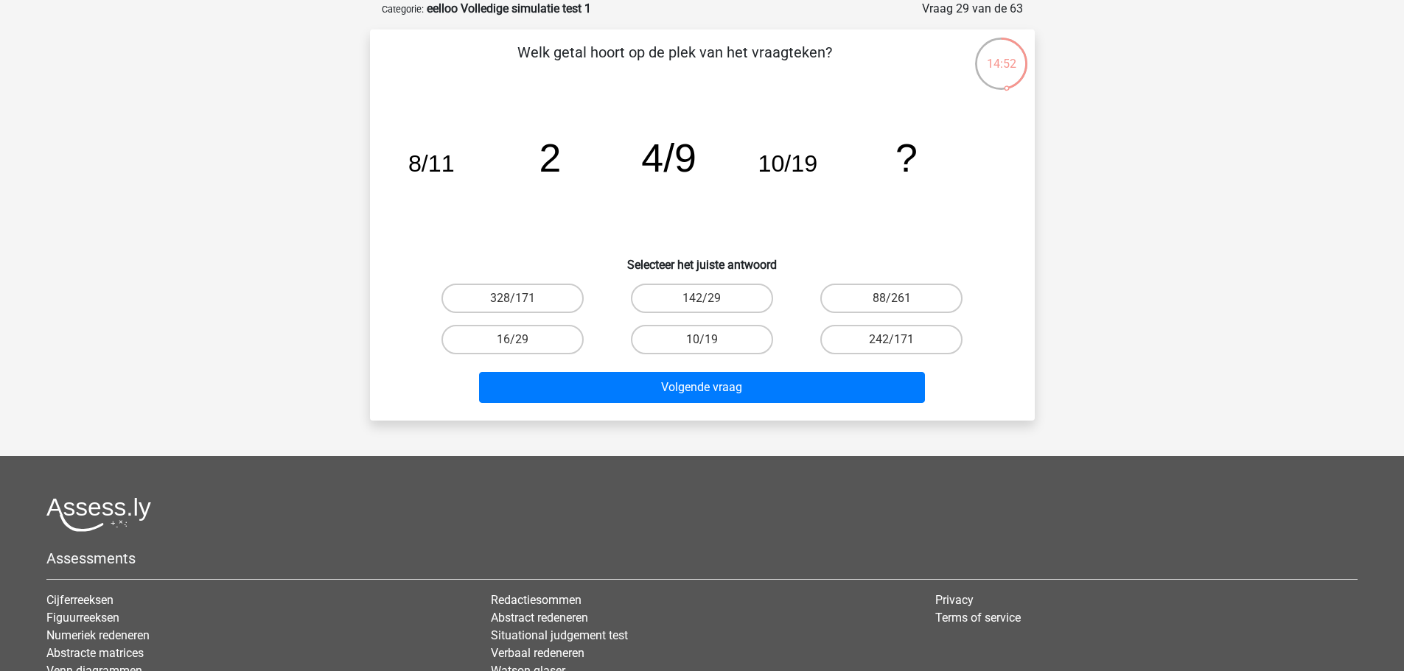
drag, startPoint x: 692, startPoint y: 147, endPoint x: 719, endPoint y: 155, distance: 28.4
click at [699, 154] on icon "image/svg+xml 8/11 2 4/9 10/19 ?" at bounding box center [702, 171] width 594 height 149
click at [721, 156] on icon "image/svg+xml 8/11 2 4/9 10/19 ?" at bounding box center [702, 171] width 594 height 149
click at [563, 329] on label "16/29" at bounding box center [512, 339] width 142 height 29
click at [522, 340] on input "16/29" at bounding box center [517, 345] width 10 height 10
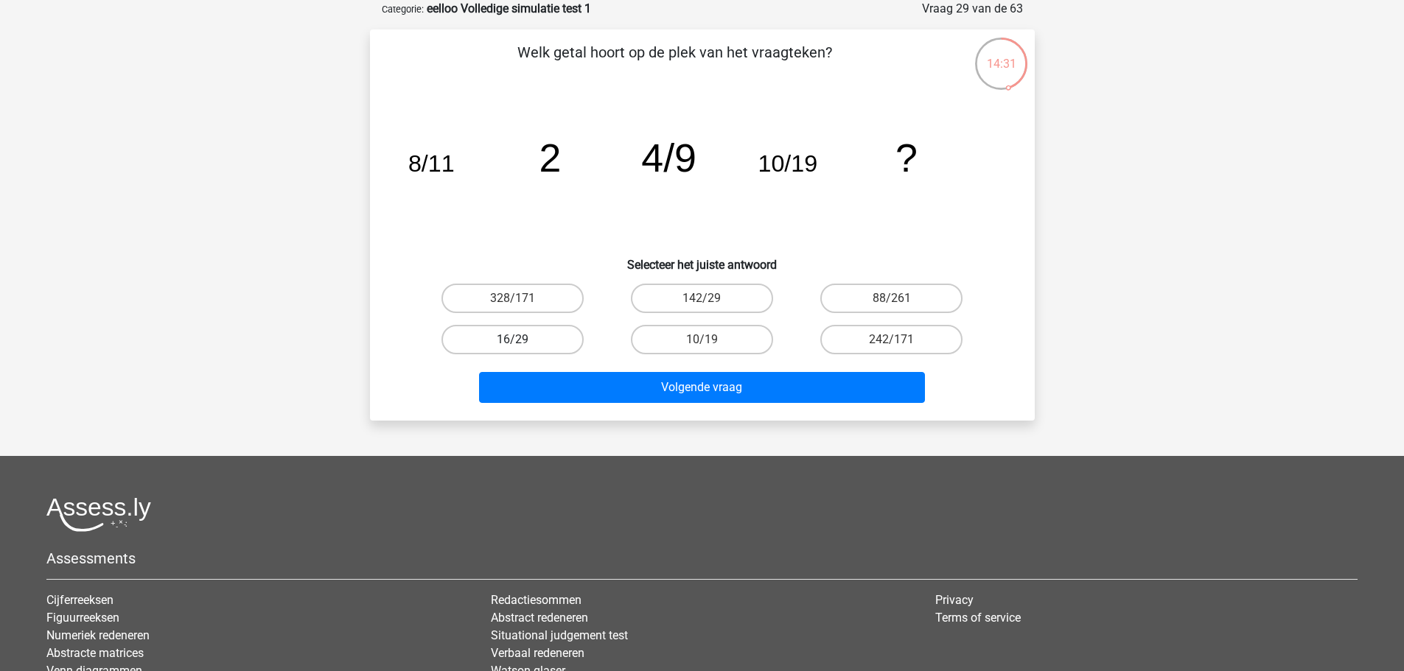
radio input "true"
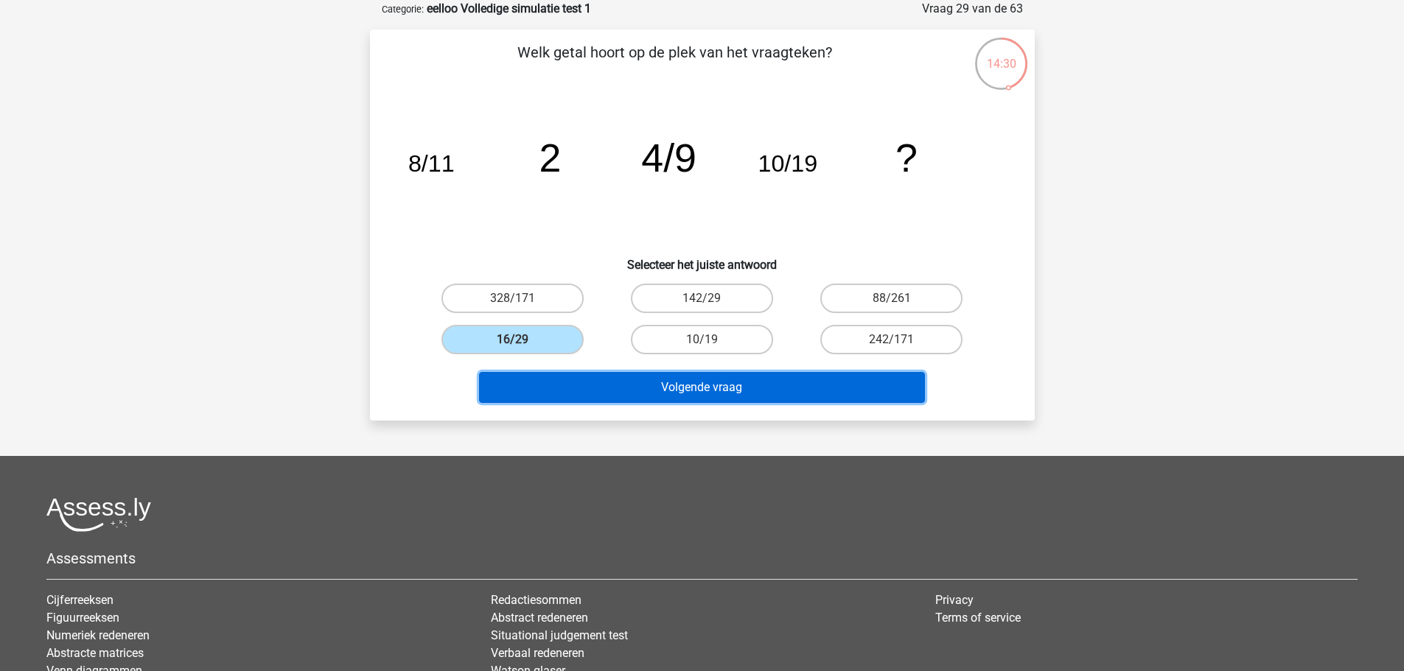
click at [637, 378] on button "Volgende vraag" at bounding box center [702, 387] width 446 height 31
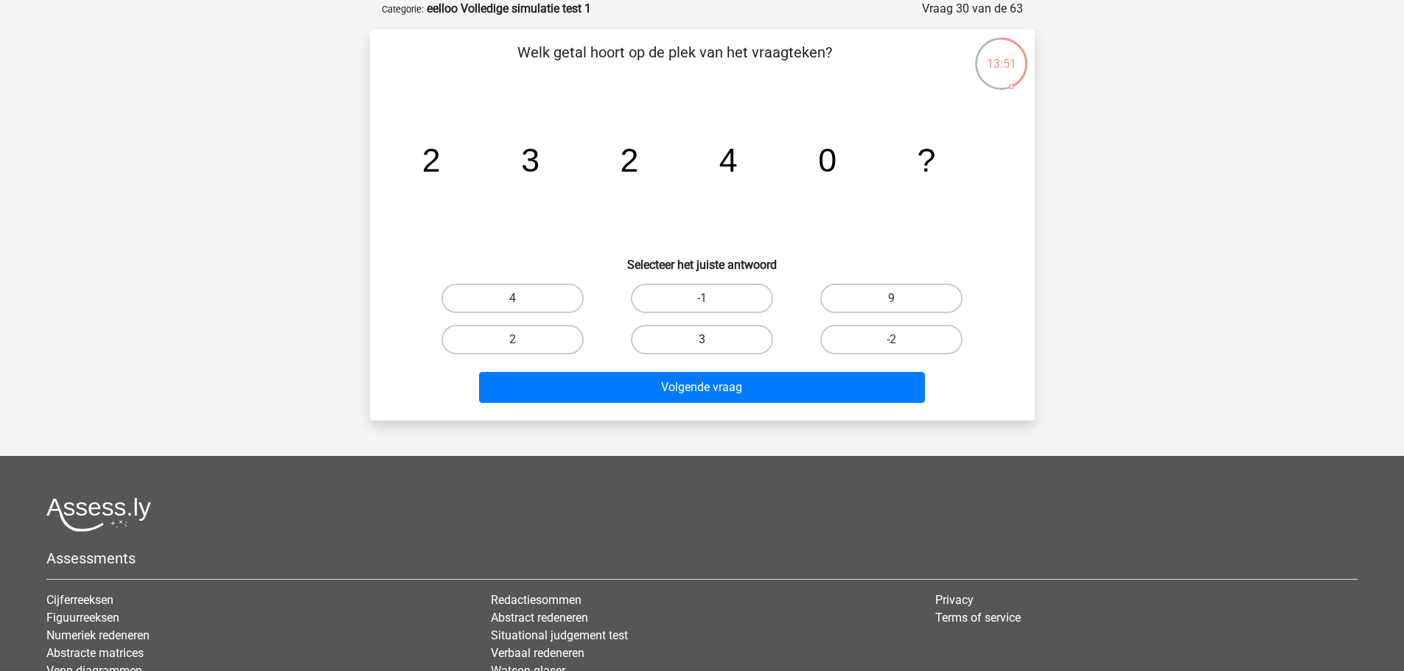
click at [744, 334] on label "3" at bounding box center [702, 339] width 142 height 29
click at [711, 340] on input "3" at bounding box center [707, 345] width 10 height 10
radio input "true"
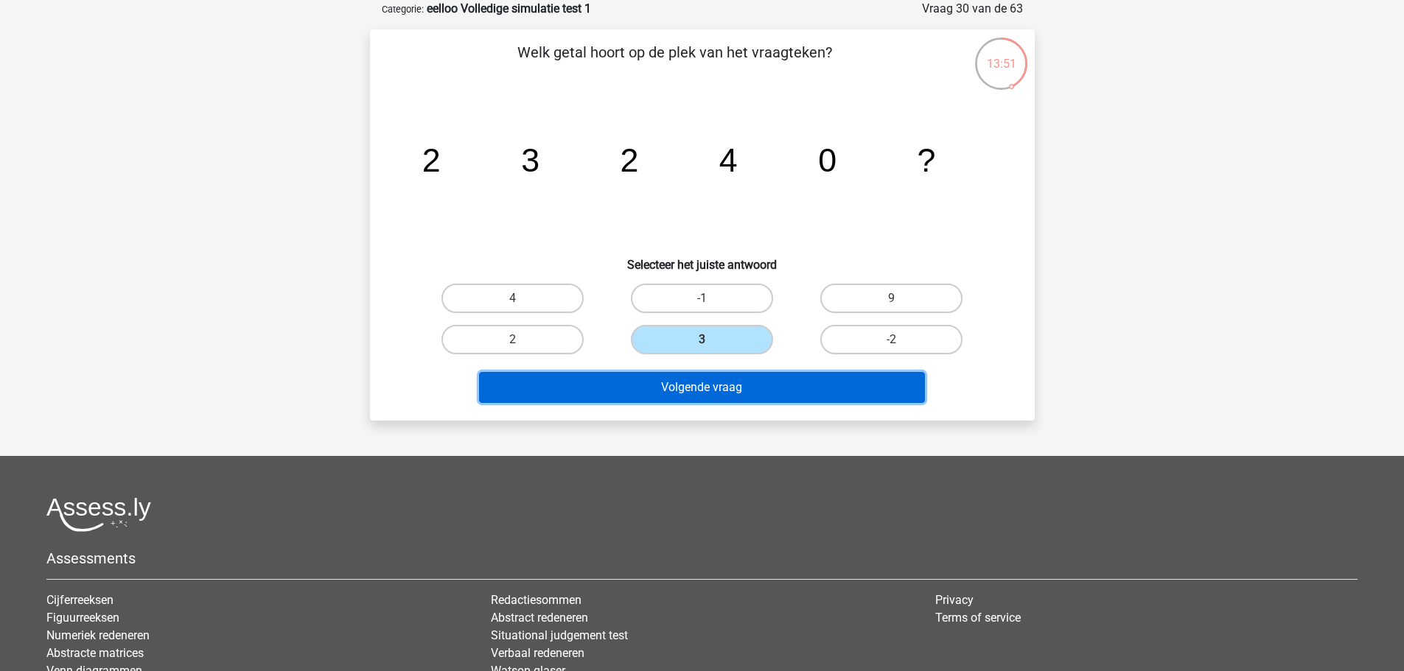
click at [760, 383] on button "Volgende vraag" at bounding box center [702, 387] width 446 height 31
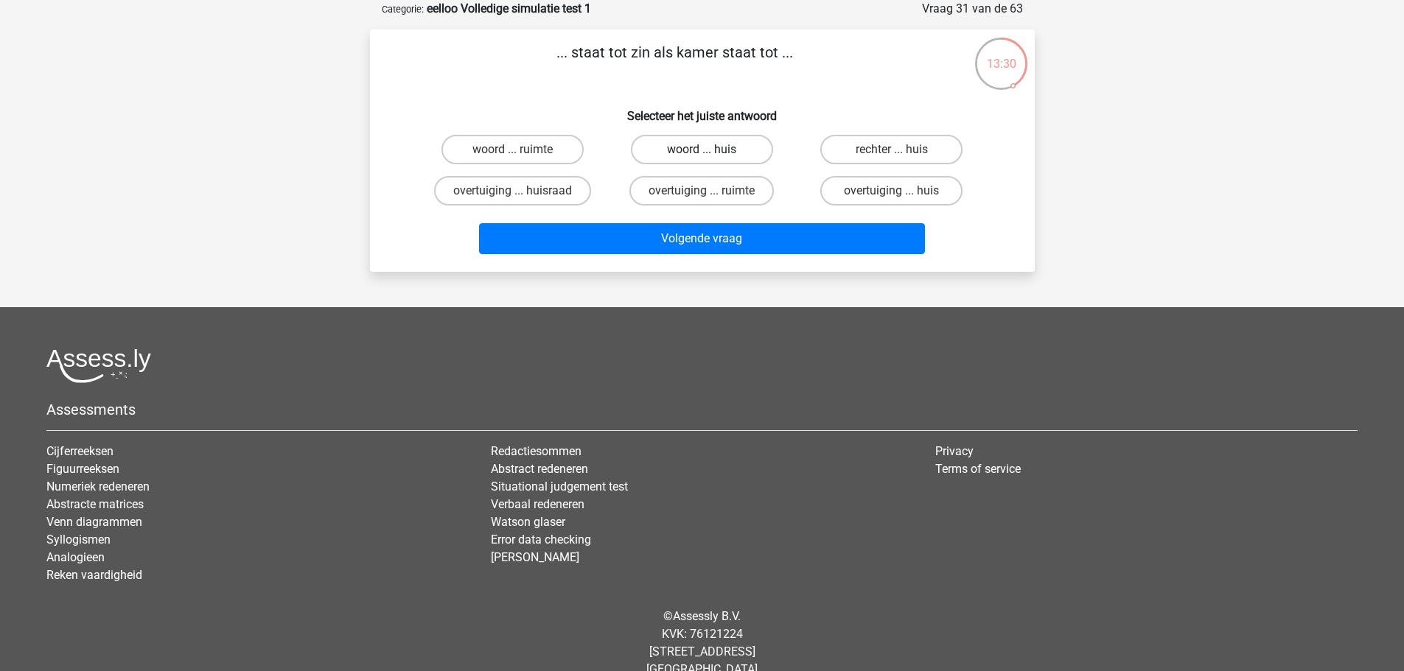
click at [742, 147] on label "woord ... huis" at bounding box center [702, 149] width 142 height 29
click at [711, 150] on input "woord ... huis" at bounding box center [707, 155] width 10 height 10
radio input "true"
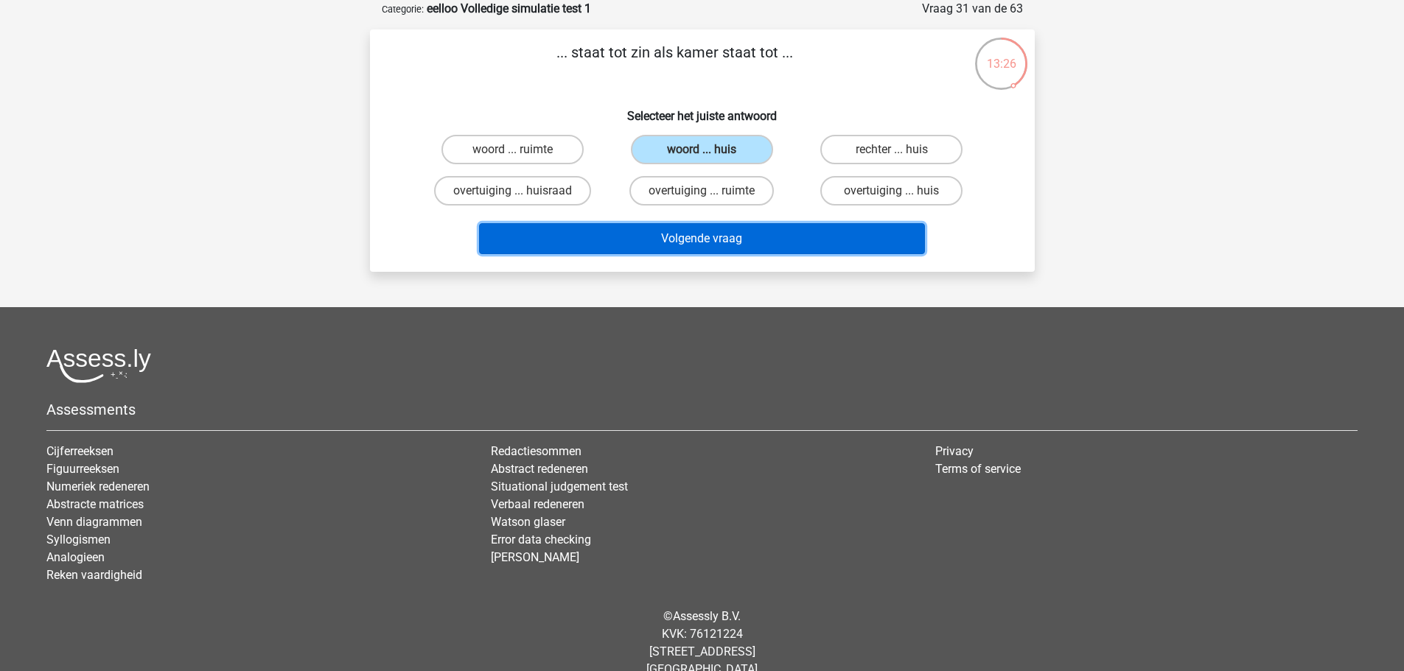
click at [699, 242] on button "Volgende vraag" at bounding box center [702, 238] width 446 height 31
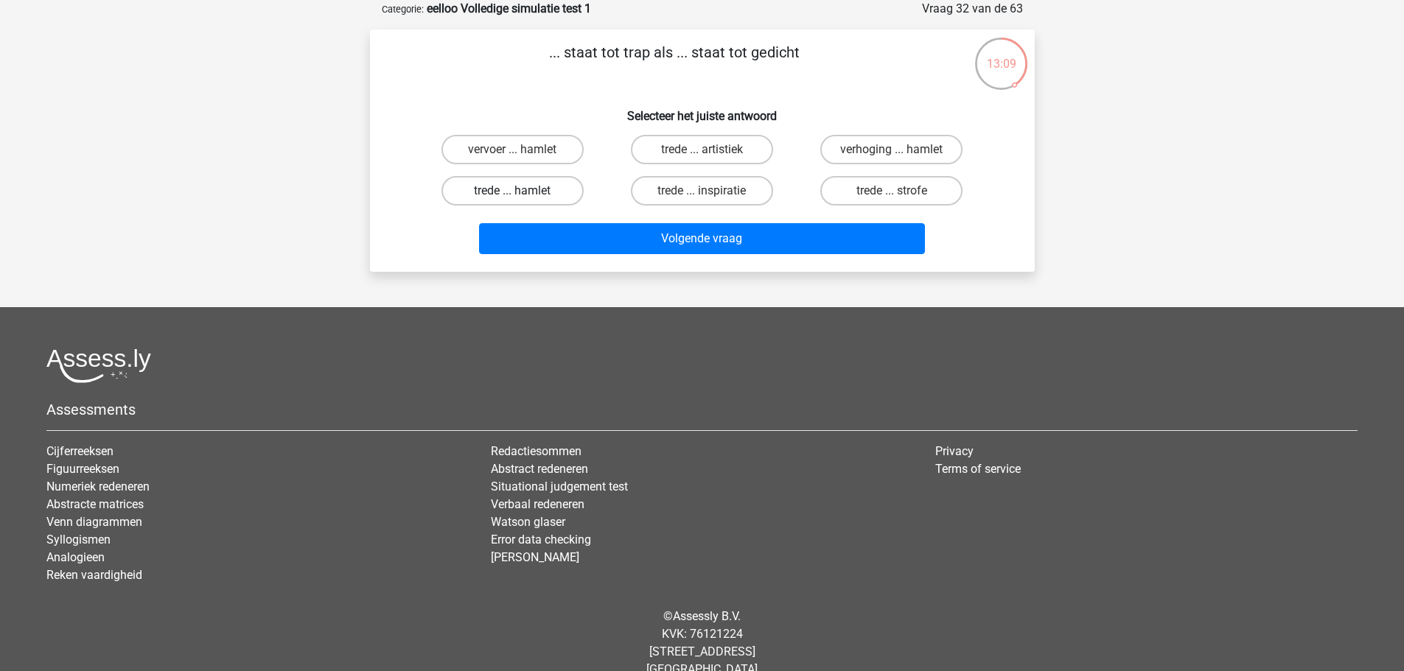
click at [560, 193] on label "trede ... hamlet" at bounding box center [512, 190] width 142 height 29
click at [522, 193] on input "trede ... hamlet" at bounding box center [517, 196] width 10 height 10
radio input "true"
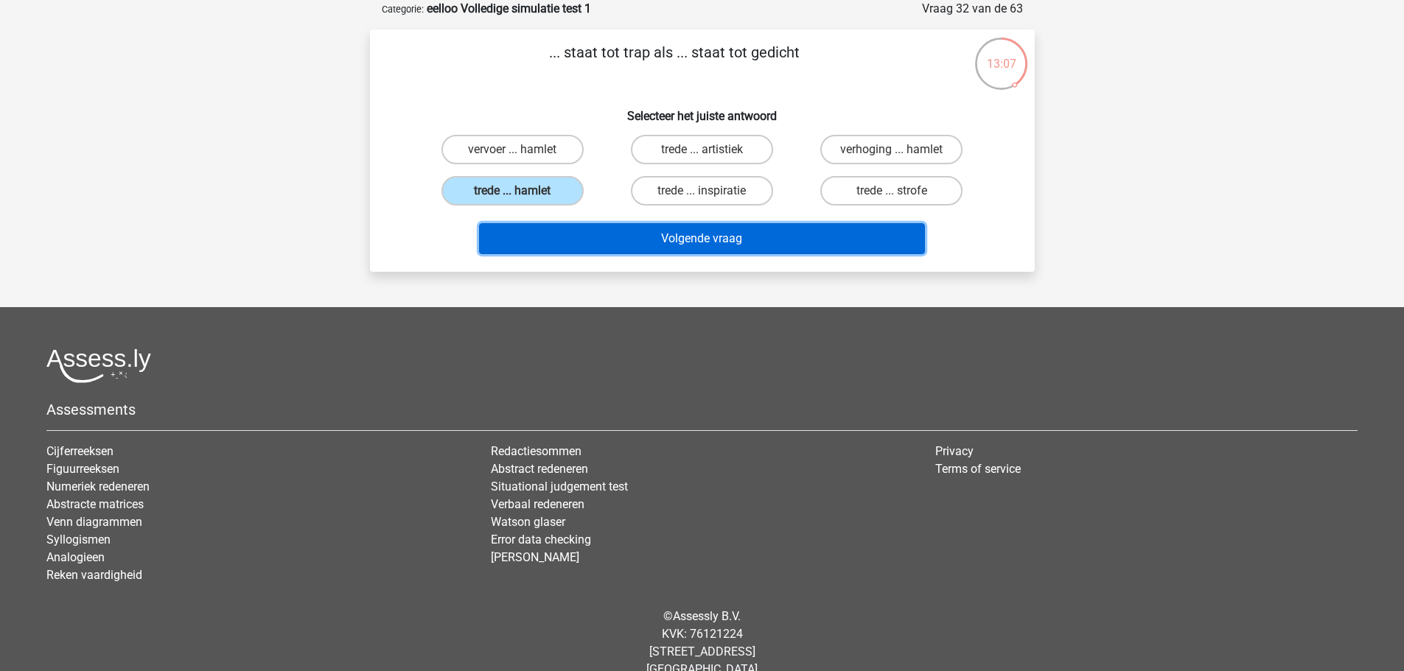
click at [643, 239] on button "Volgende vraag" at bounding box center [702, 238] width 446 height 31
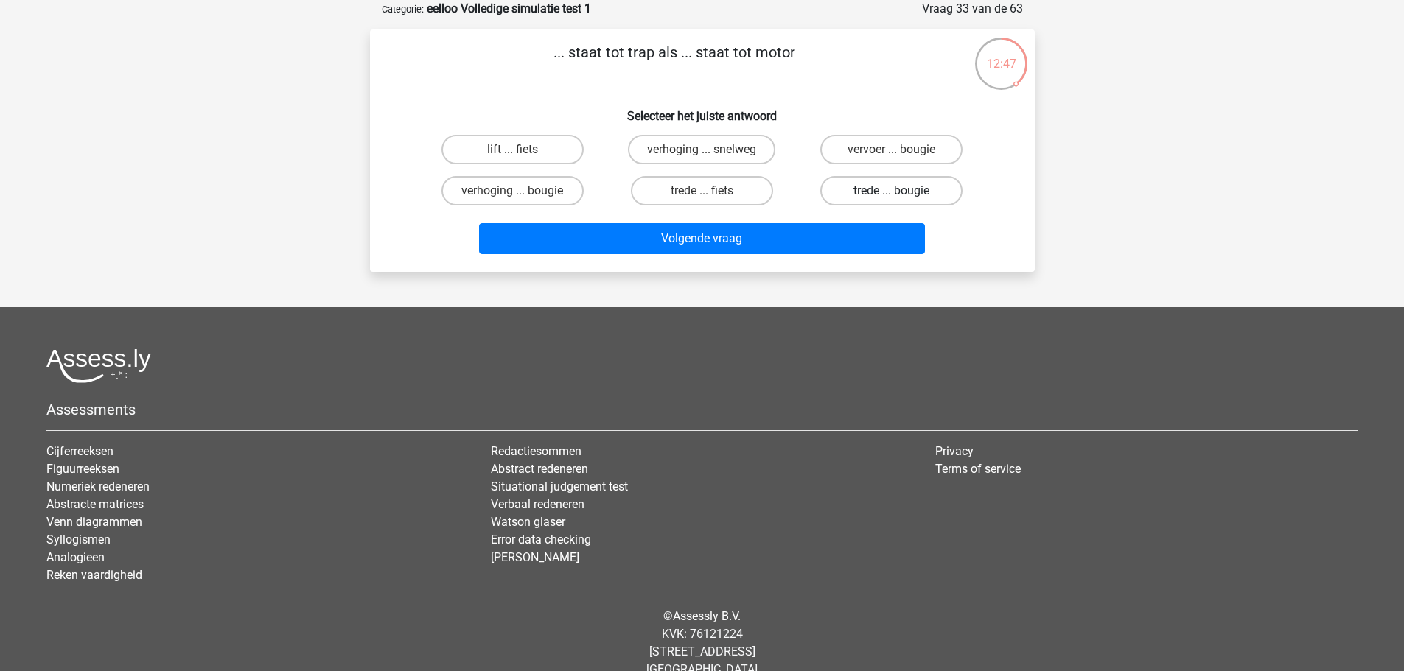
click at [844, 189] on label "trede ... bougie" at bounding box center [891, 190] width 142 height 29
click at [892, 191] on input "trede ... bougie" at bounding box center [897, 196] width 10 height 10
radio input "true"
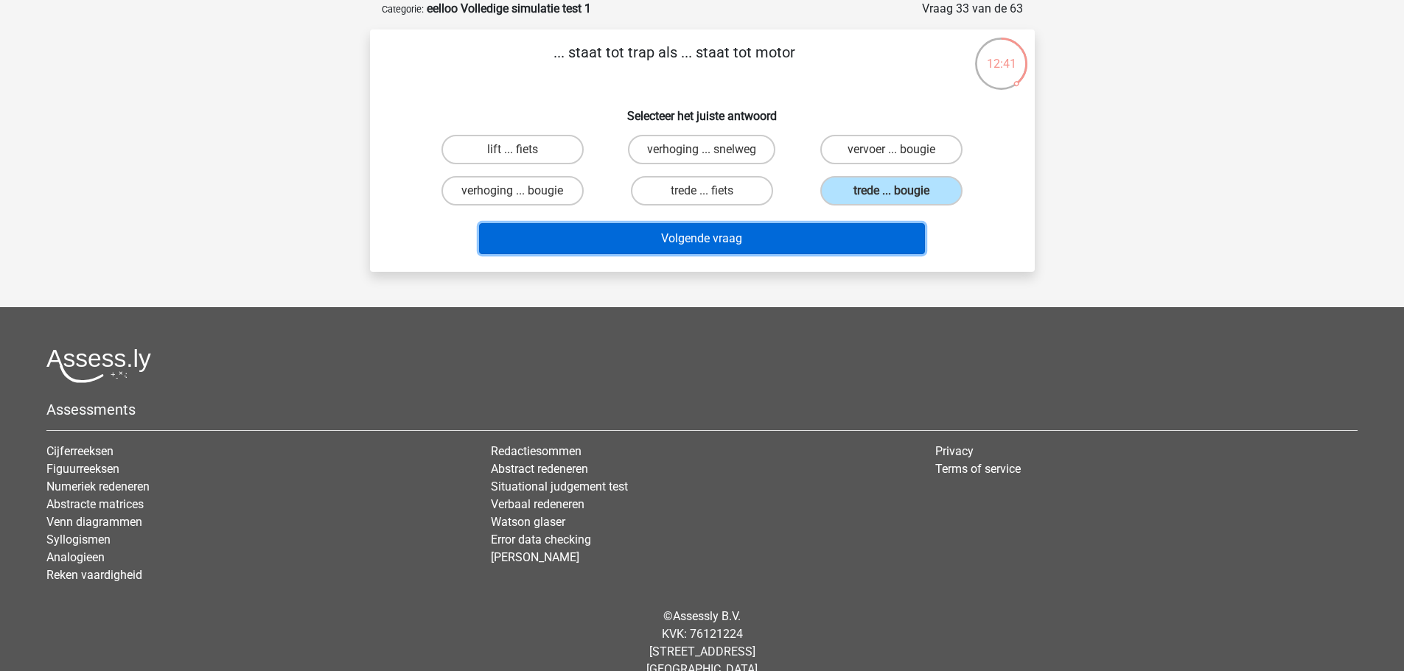
click at [802, 231] on button "Volgende vraag" at bounding box center [702, 238] width 446 height 31
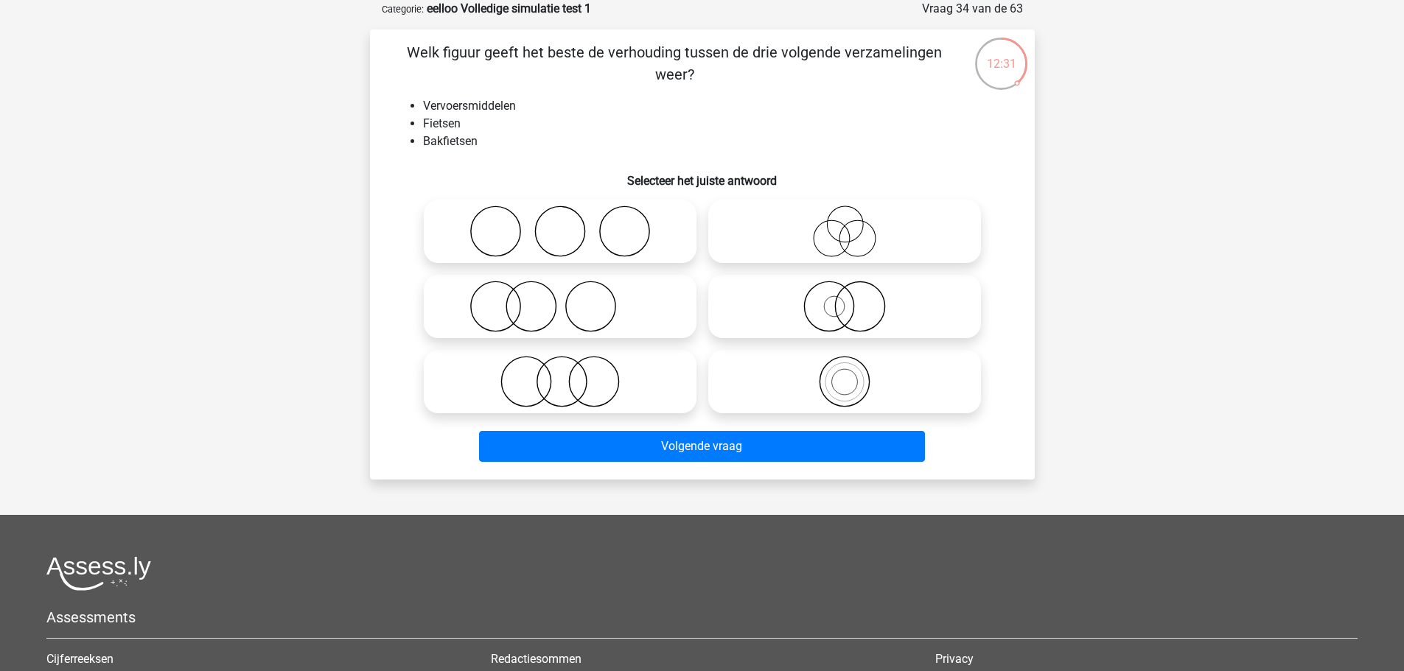
click at [791, 379] on icon at bounding box center [844, 382] width 261 height 52
click at [844, 374] on input "radio" at bounding box center [849, 370] width 10 height 10
radio input "true"
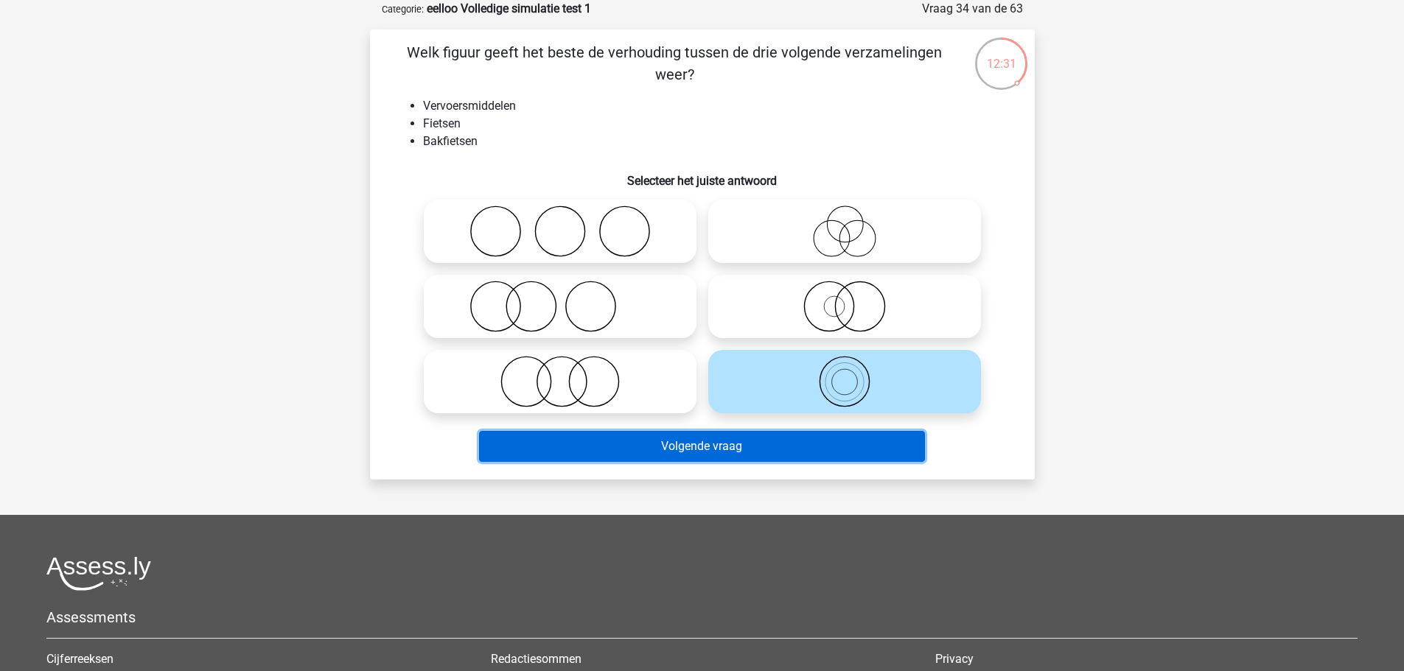
click at [782, 444] on button "Volgende vraag" at bounding box center [702, 446] width 446 height 31
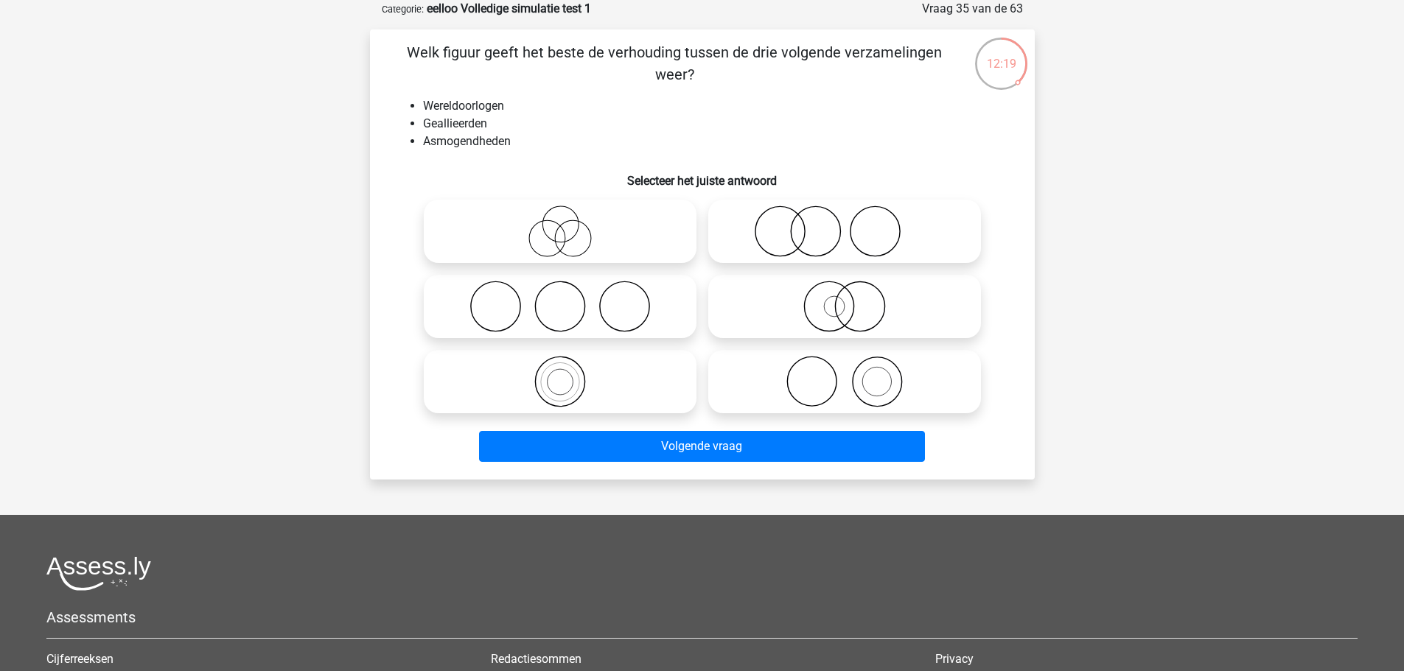
click at [777, 383] on icon at bounding box center [844, 382] width 261 height 52
click at [844, 374] on input "radio" at bounding box center [849, 370] width 10 height 10
radio input "true"
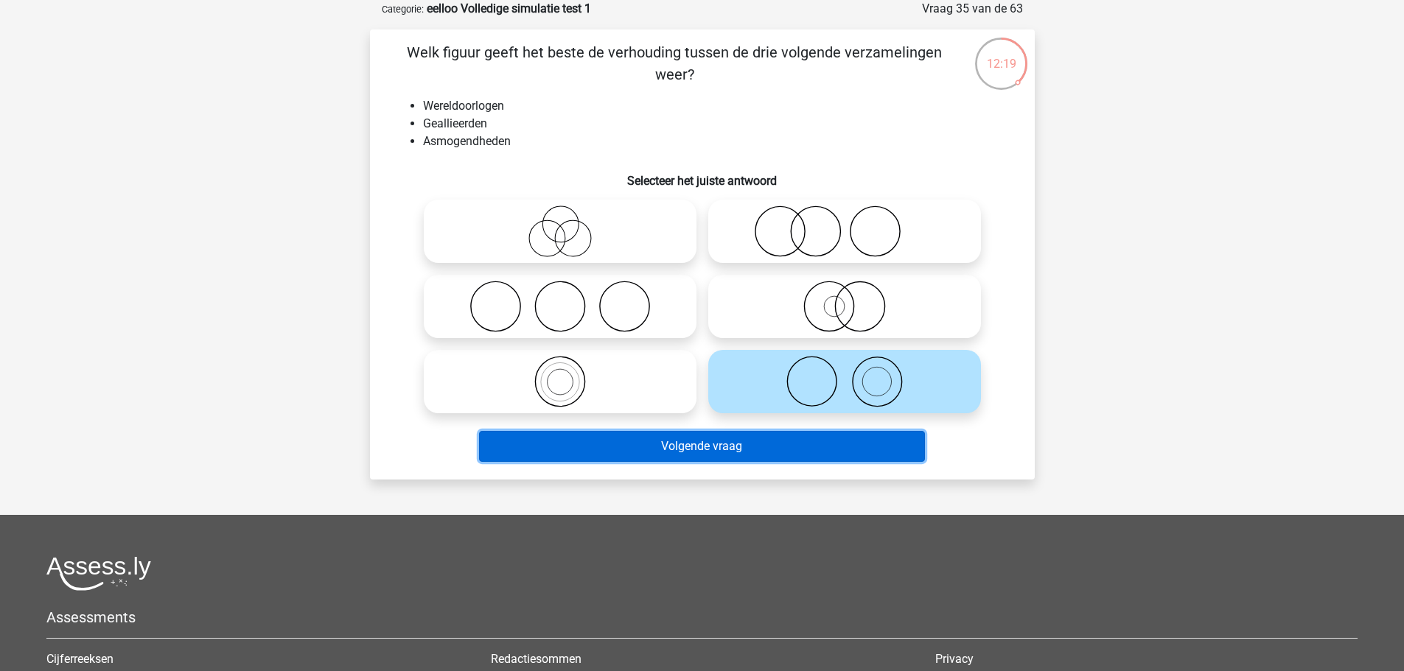
click at [757, 446] on button "Volgende vraag" at bounding box center [702, 446] width 446 height 31
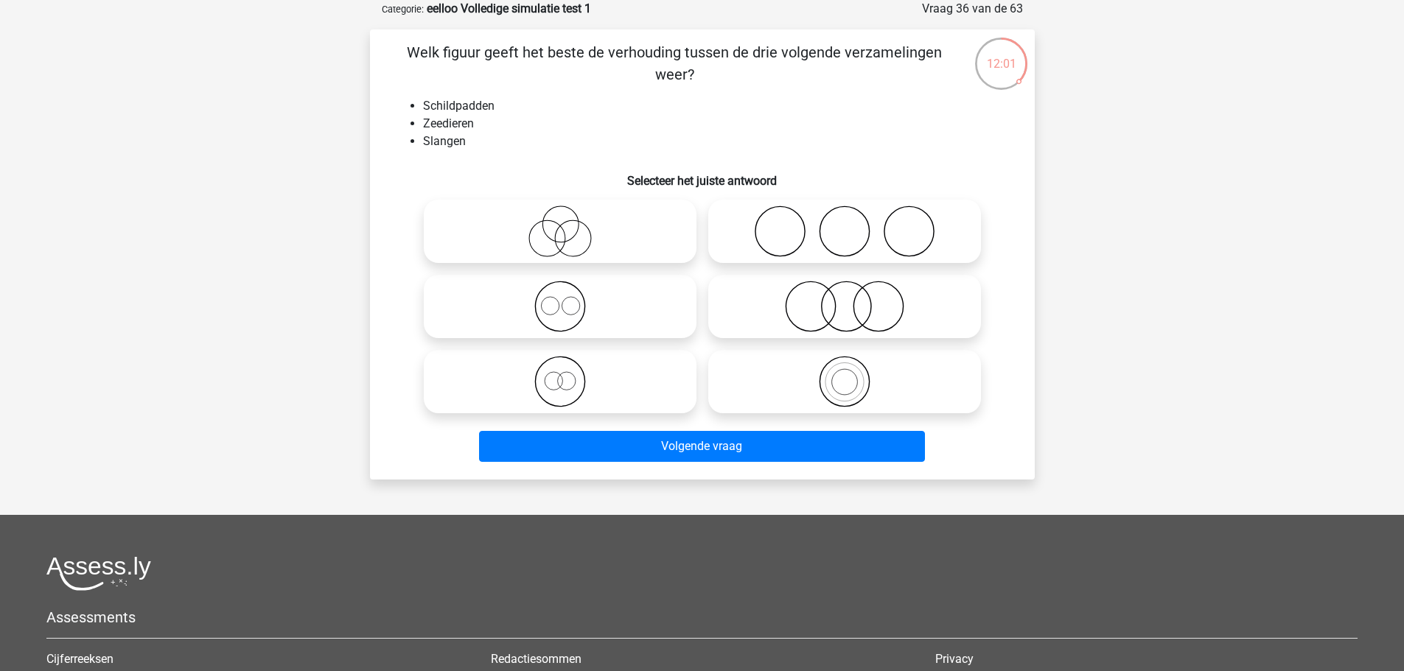
click at [786, 257] on icon at bounding box center [844, 232] width 261 height 52
click at [844, 224] on input "radio" at bounding box center [849, 219] width 10 height 10
radio input "true"
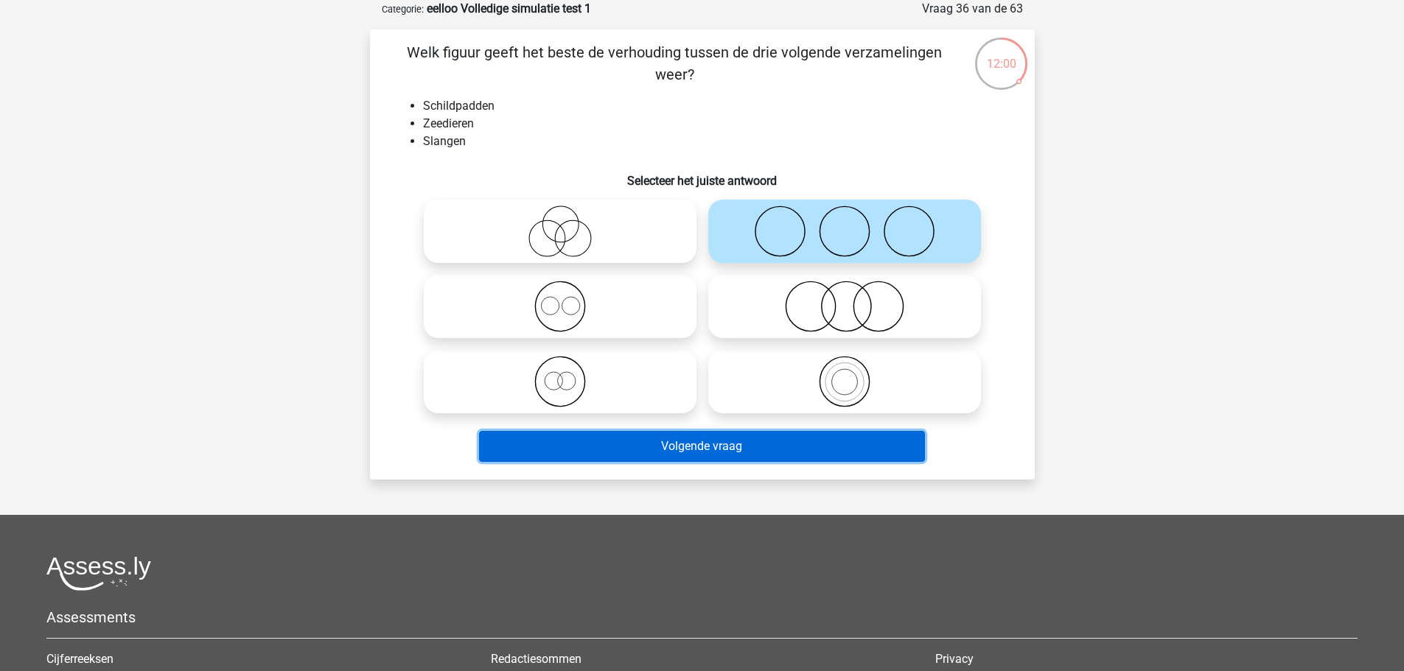
click at [707, 451] on button "Volgende vraag" at bounding box center [702, 446] width 446 height 31
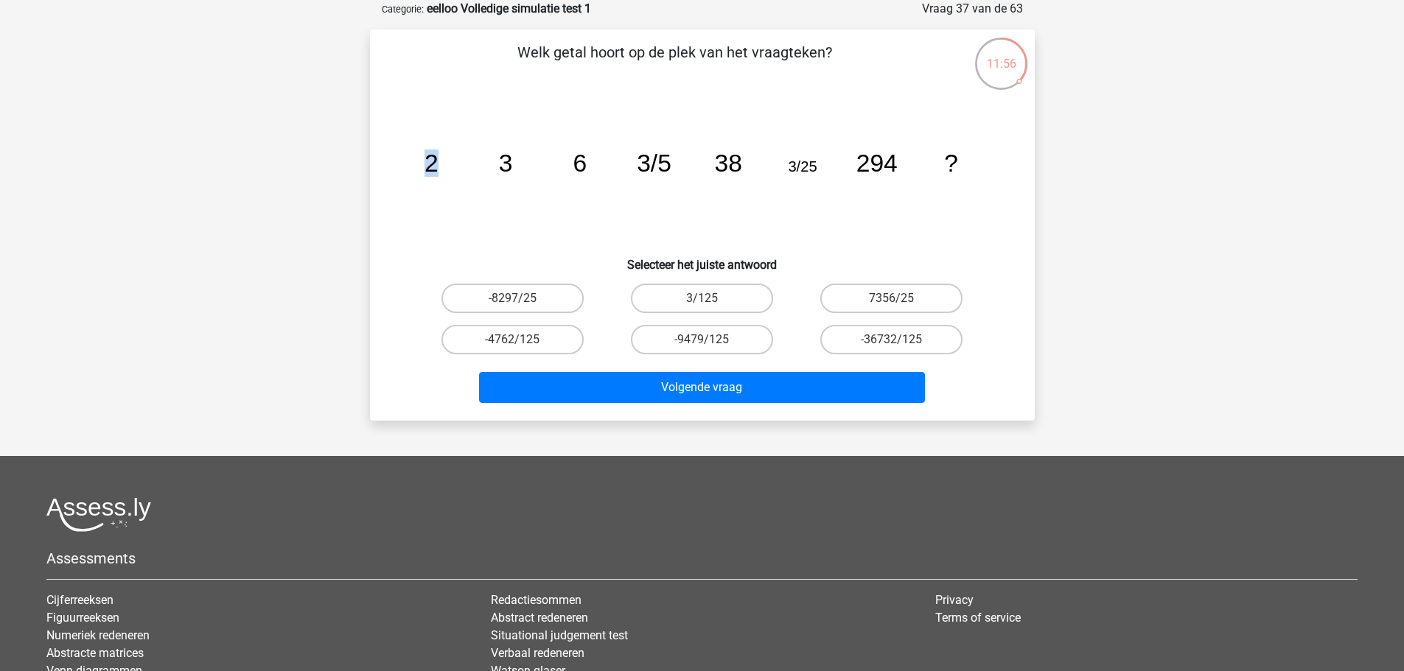
drag, startPoint x: 427, startPoint y: 171, endPoint x: 476, endPoint y: 178, distance: 49.1
click at [476, 179] on icon "image/svg+xml 2 3 6 3/5 38 3/25 294 ?" at bounding box center [702, 171] width 594 height 149
click at [438, 163] on tspan "3" at bounding box center [431, 163] width 14 height 27
click at [719, 306] on label "3/125" at bounding box center [702, 298] width 142 height 29
click at [711, 306] on input "3/125" at bounding box center [707, 303] width 10 height 10
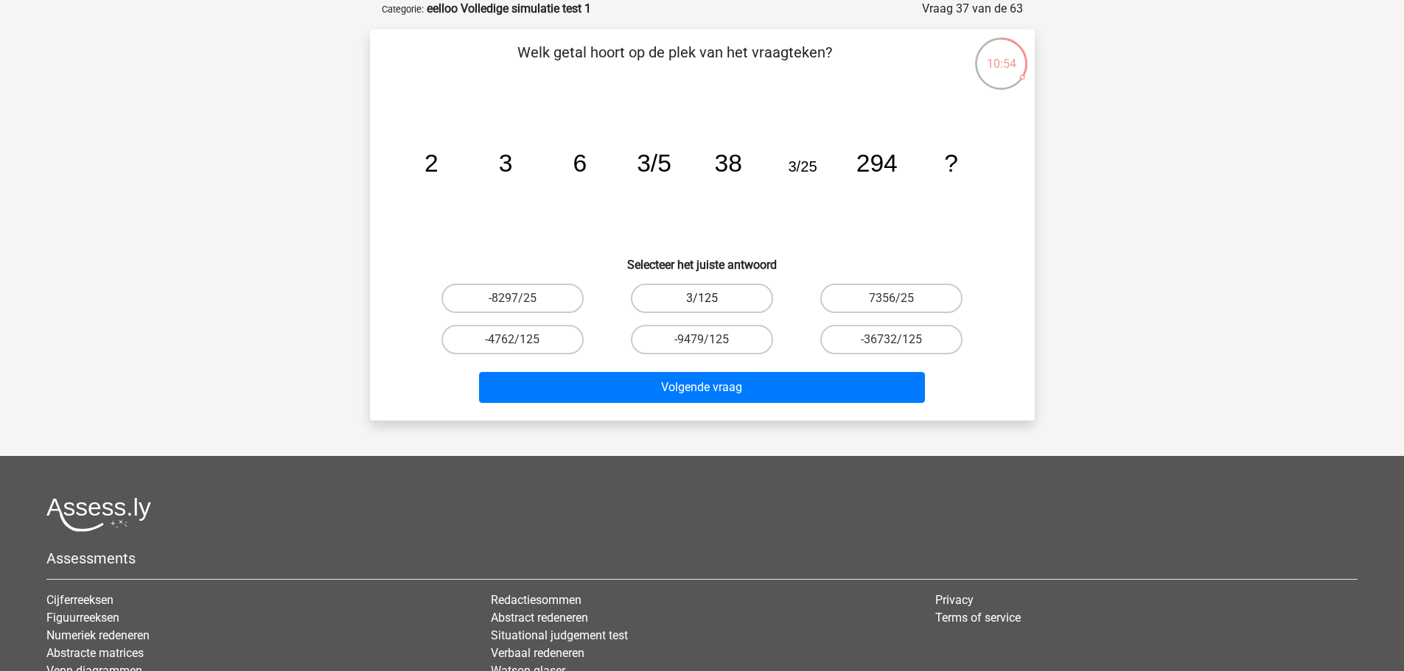
radio input "true"
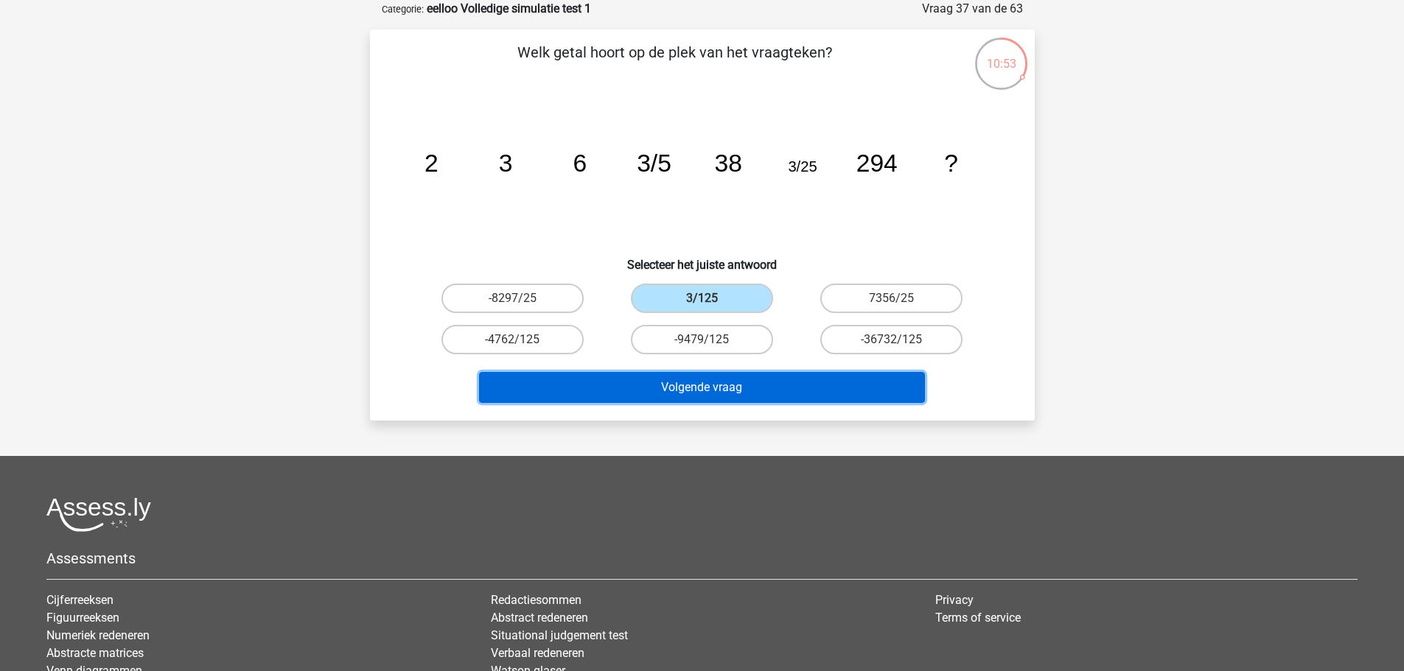
click at [715, 390] on button "Volgende vraag" at bounding box center [702, 387] width 446 height 31
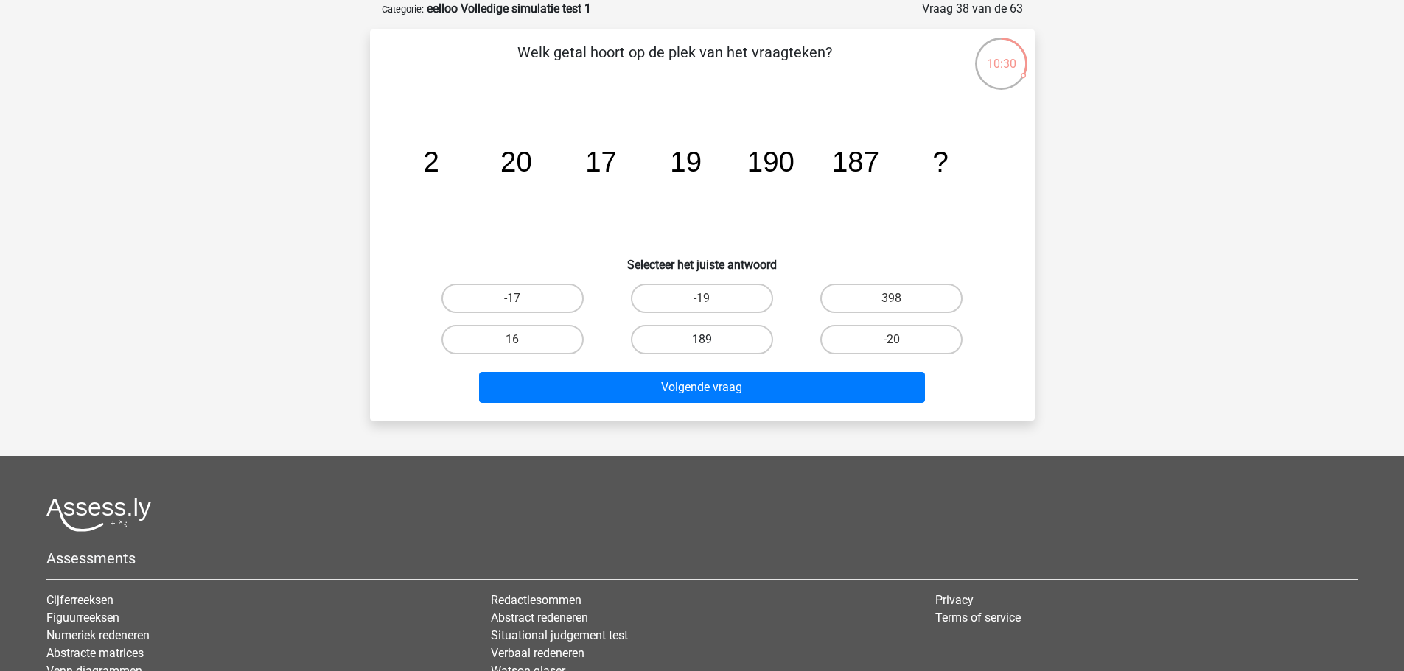
click at [724, 345] on label "189" at bounding box center [702, 339] width 142 height 29
click at [711, 345] on input "189" at bounding box center [707, 345] width 10 height 10
radio input "true"
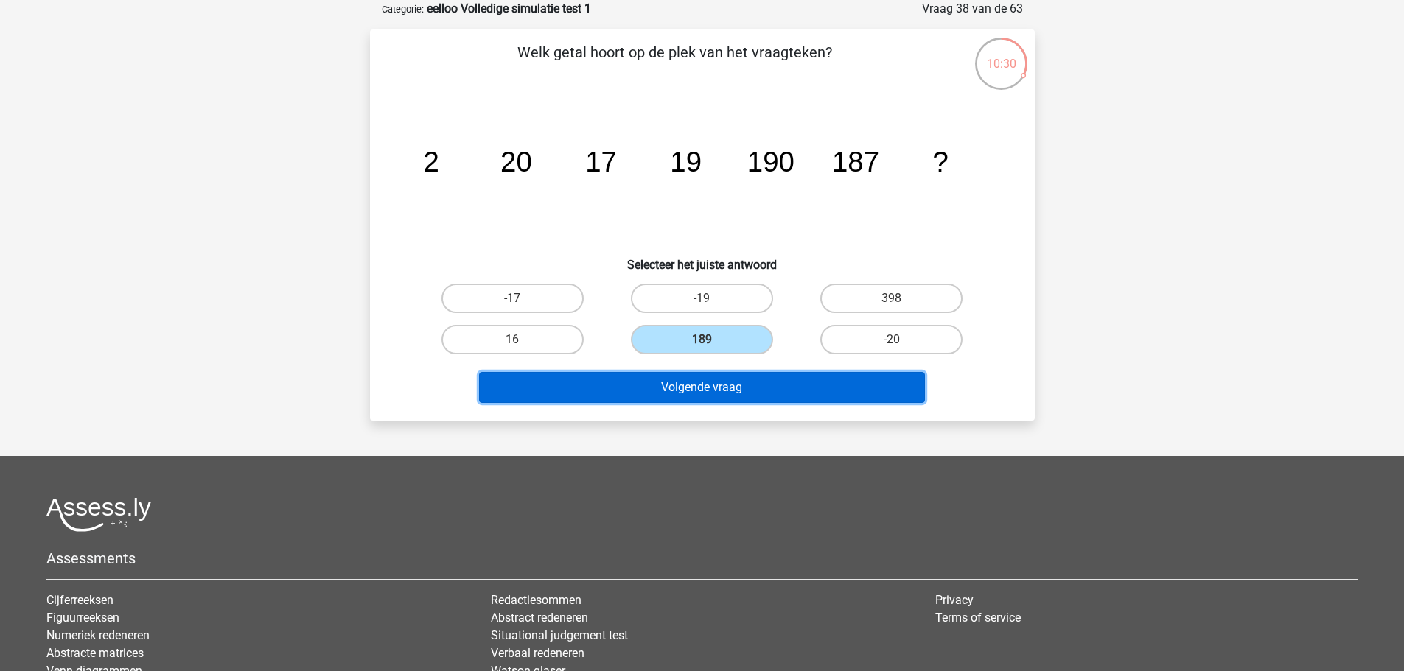
click at [718, 397] on button "Volgende vraag" at bounding box center [702, 387] width 446 height 31
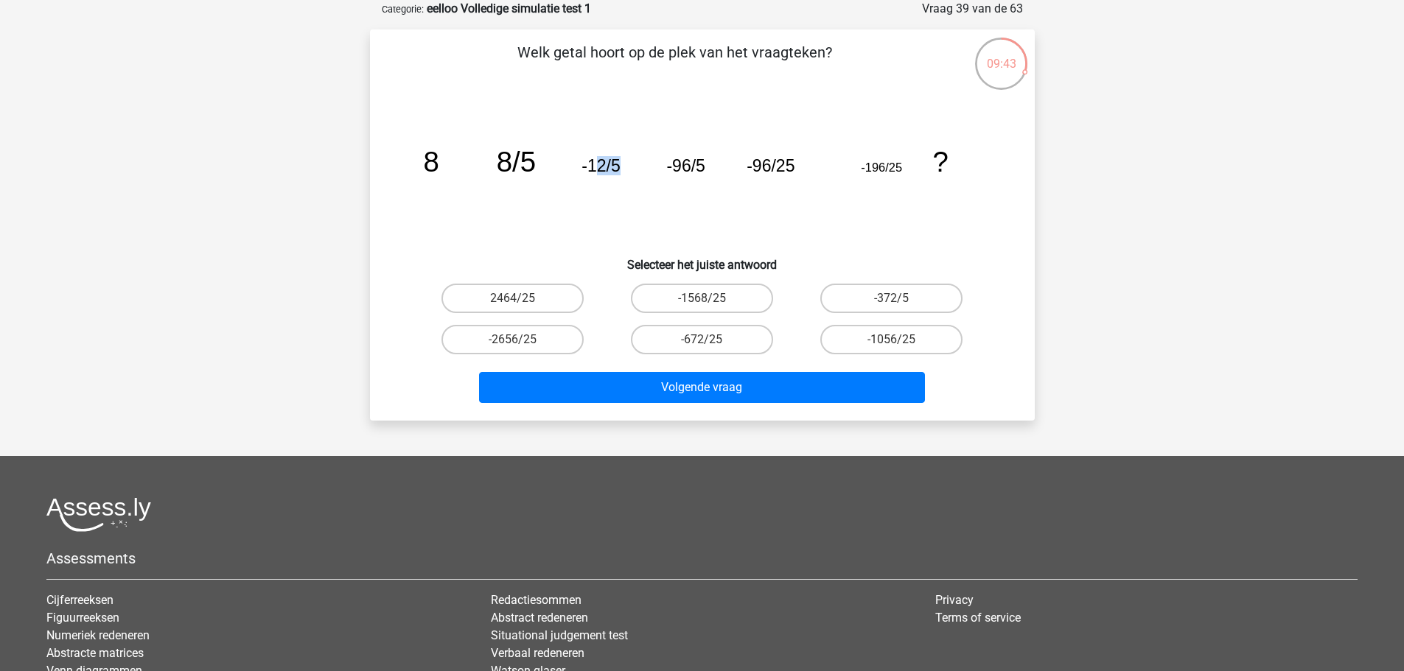
drag, startPoint x: 595, startPoint y: 186, endPoint x: 664, endPoint y: 172, distance: 69.8
click at [656, 186] on icon "image/svg+xml 8 8/5 -12/5 -96/5 -96/25 -196/25 ?" at bounding box center [702, 171] width 594 height 149
click at [758, 178] on icon "image/svg+xml 8 8/5 -12/5 -96/5 -96/25 -196/25 ?" at bounding box center [702, 171] width 594 height 149
click at [738, 299] on label "-1568/25" at bounding box center [702, 298] width 142 height 29
click at [711, 299] on input "-1568/25" at bounding box center [707, 303] width 10 height 10
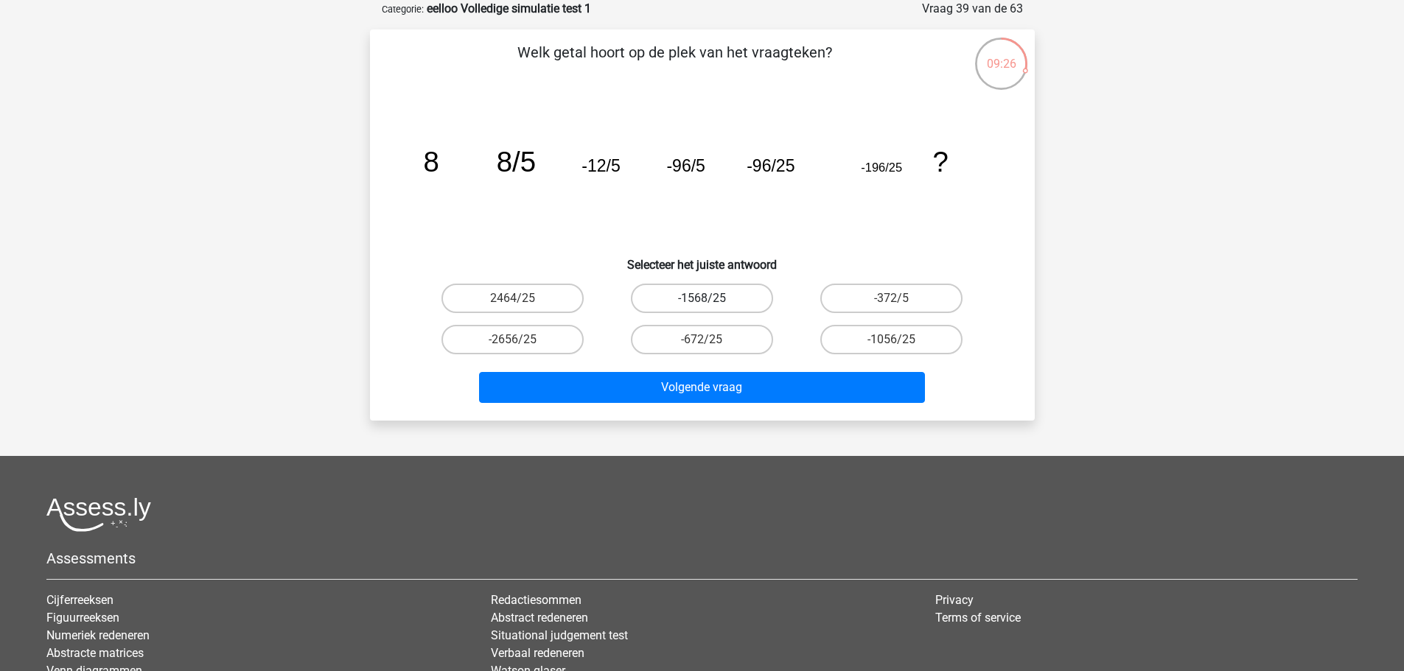
radio input "true"
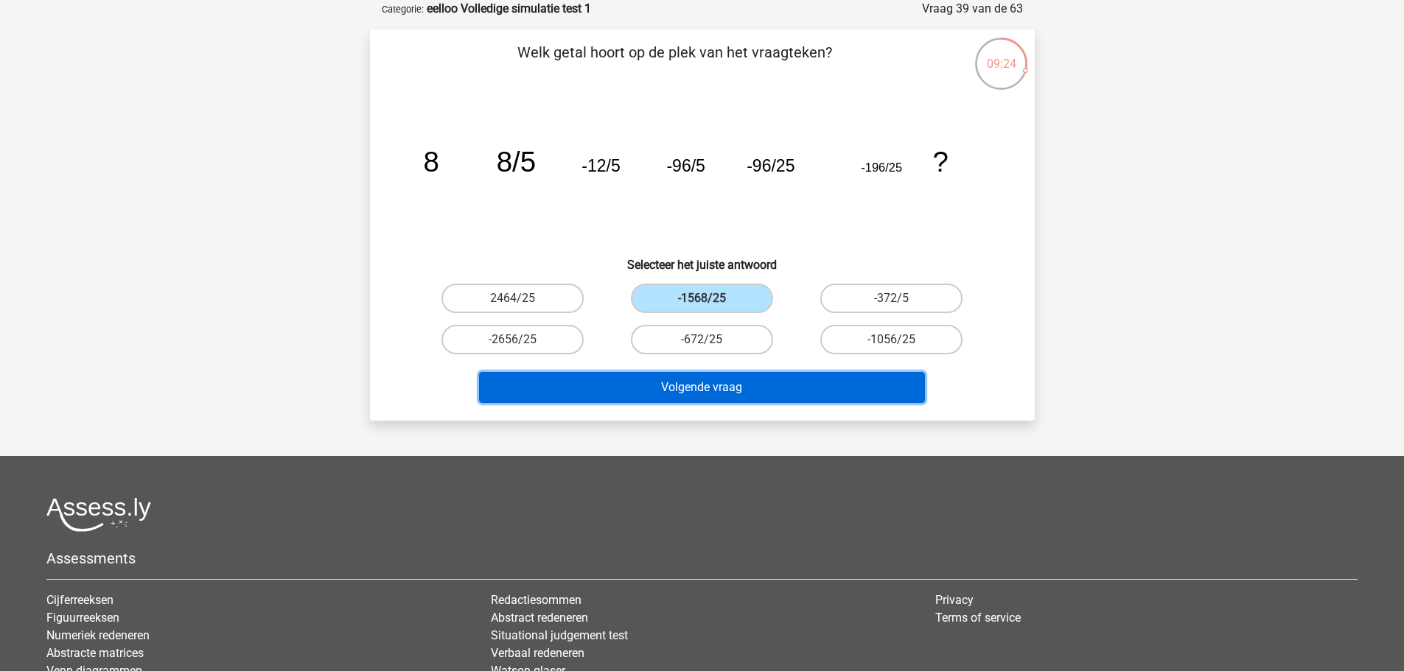
click at [754, 383] on button "Volgende vraag" at bounding box center [702, 387] width 446 height 31
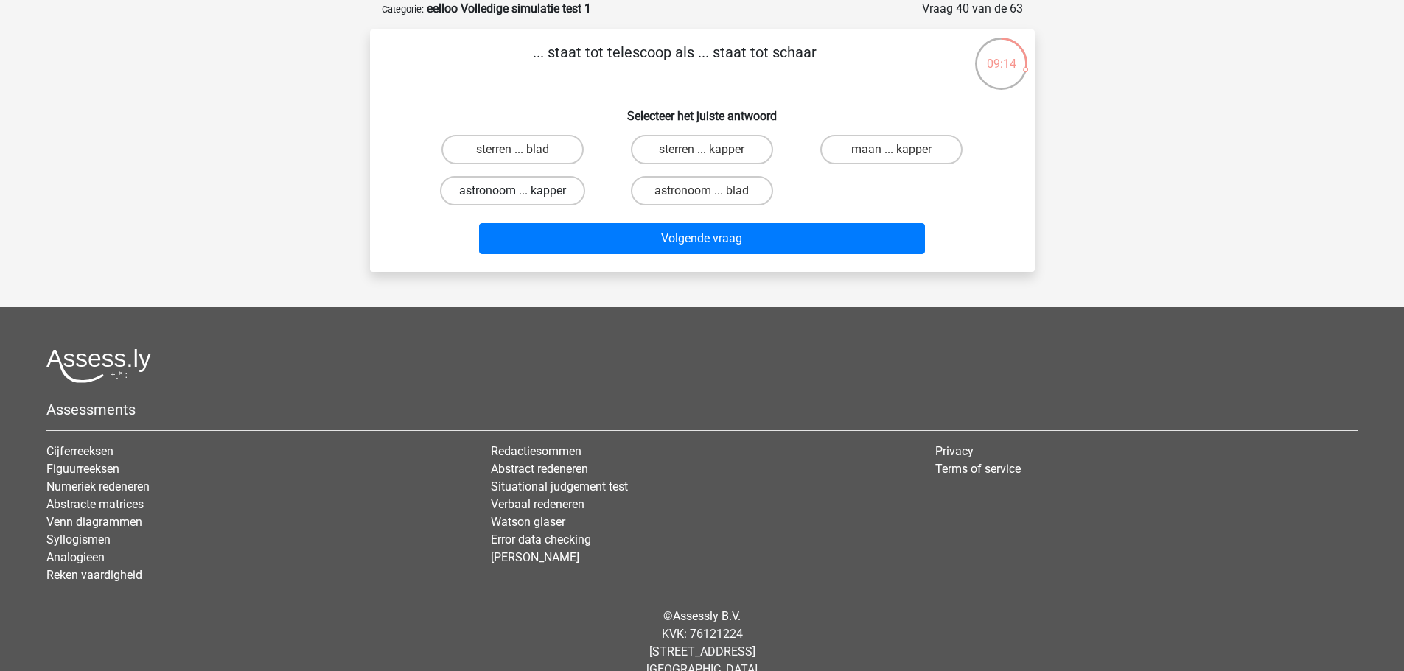
click at [528, 194] on label "astronoom ... kapper" at bounding box center [512, 190] width 145 height 29
click at [522, 194] on input "astronoom ... kapper" at bounding box center [517, 196] width 10 height 10
radio input "true"
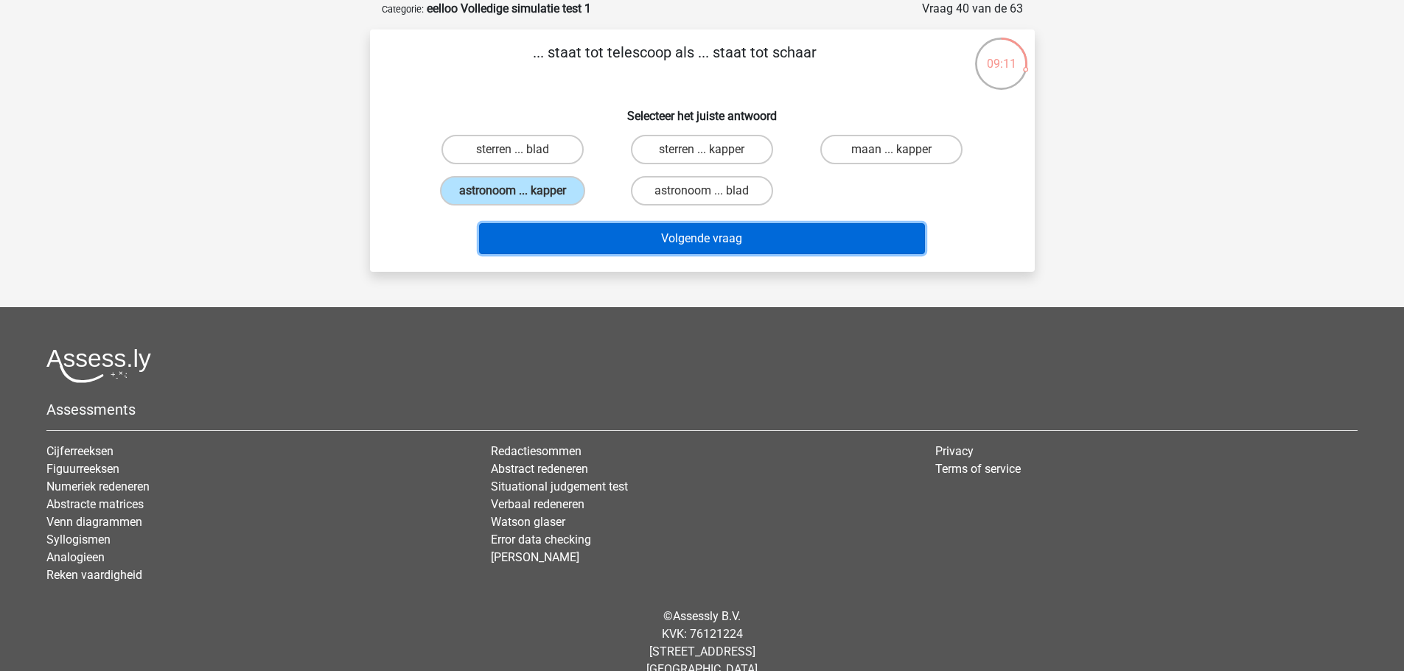
click at [598, 242] on button "Volgende vraag" at bounding box center [702, 238] width 446 height 31
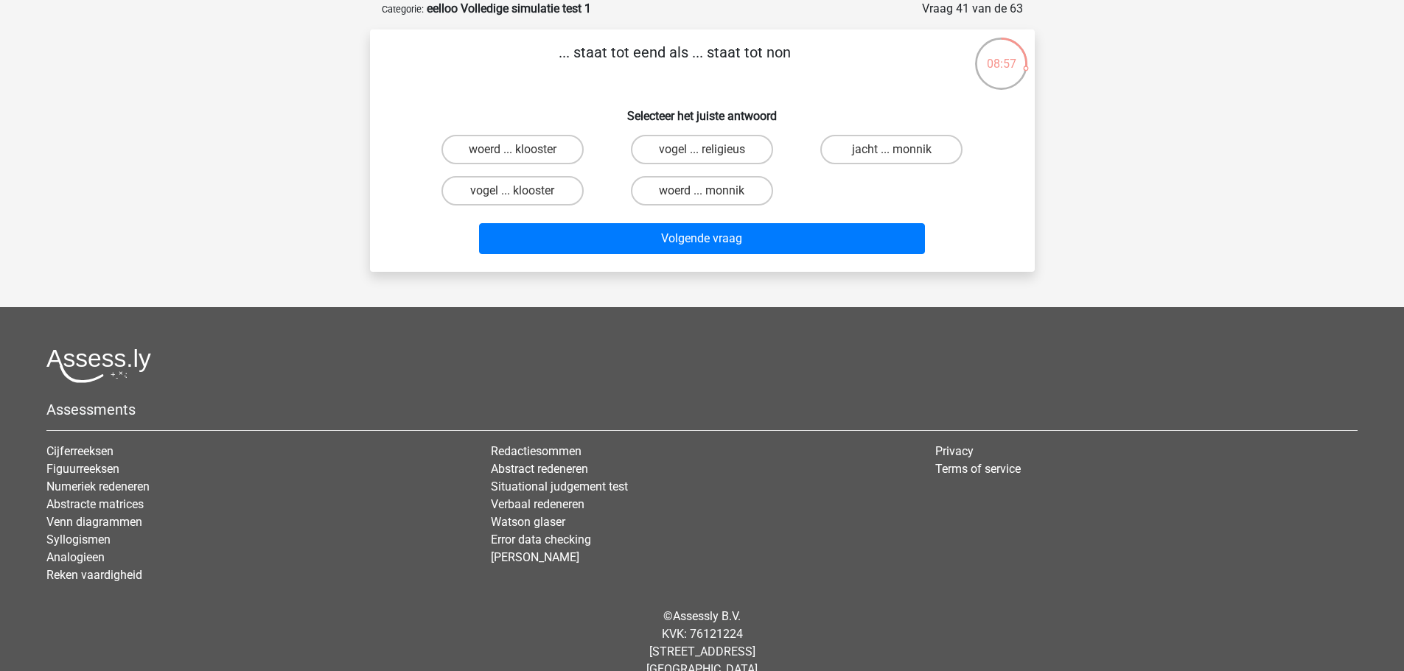
click at [517, 154] on input "woerd ... klooster" at bounding box center [517, 155] width 10 height 10
radio input "true"
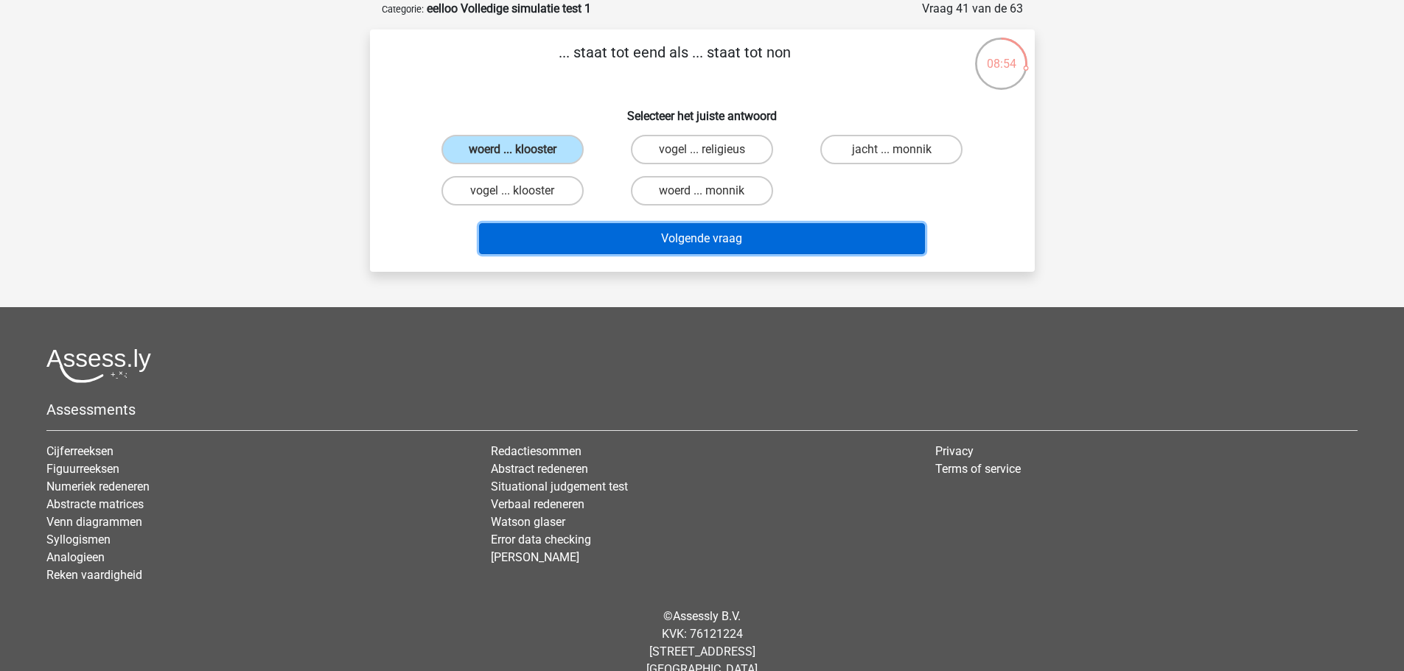
click at [570, 240] on button "Volgende vraag" at bounding box center [702, 238] width 446 height 31
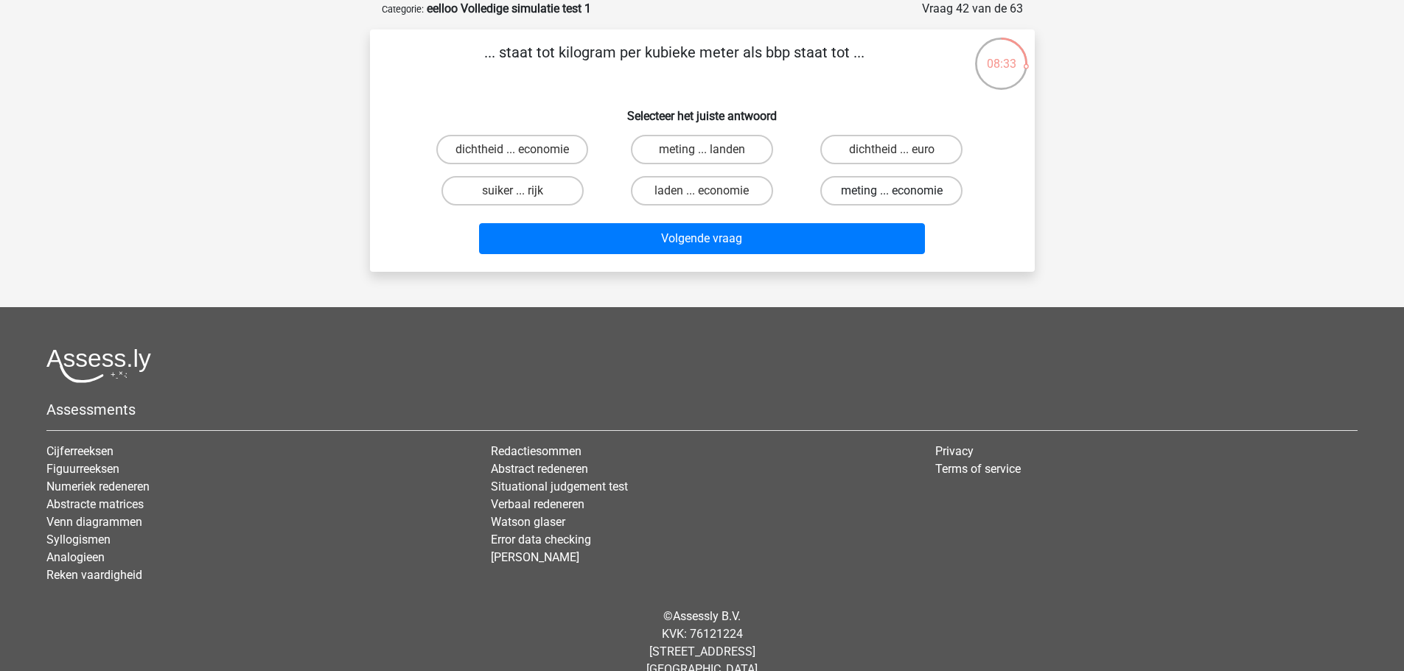
click at [853, 189] on label "meting ... economie" at bounding box center [891, 190] width 142 height 29
click at [892, 191] on input "meting ... economie" at bounding box center [897, 196] width 10 height 10
radio input "true"
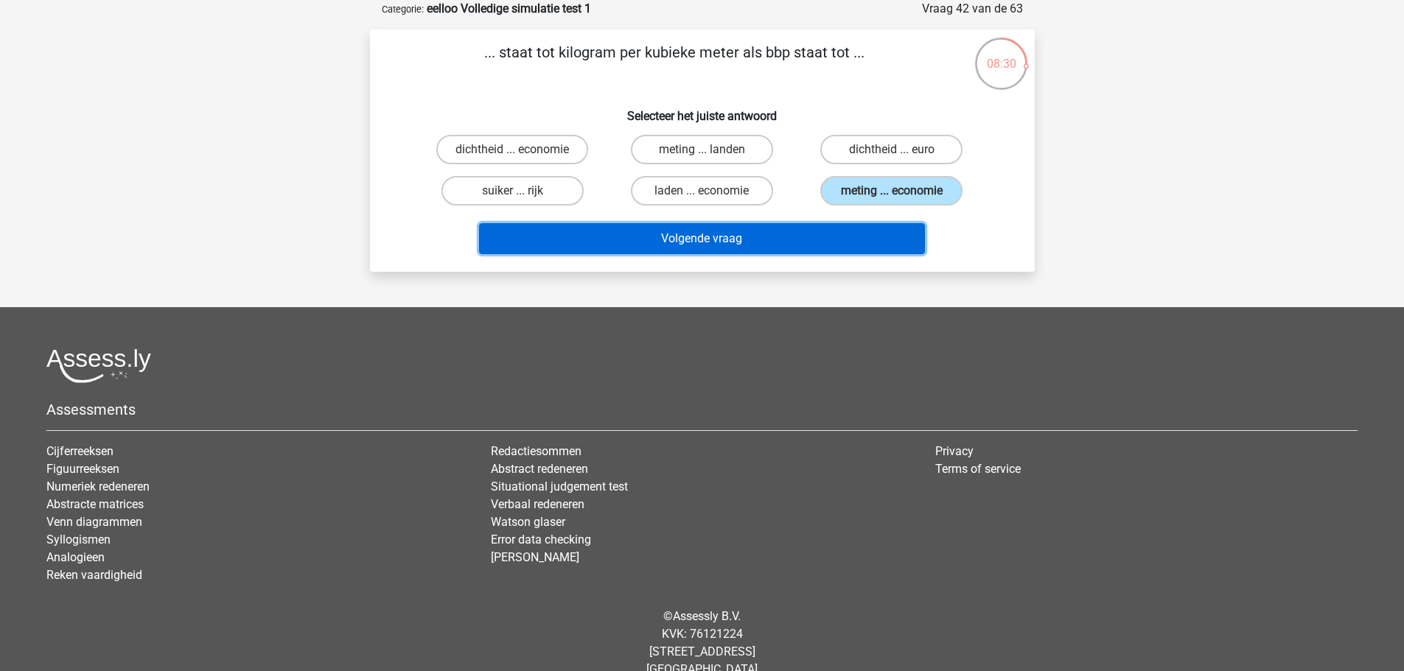
click at [801, 243] on button "Volgende vraag" at bounding box center [702, 238] width 446 height 31
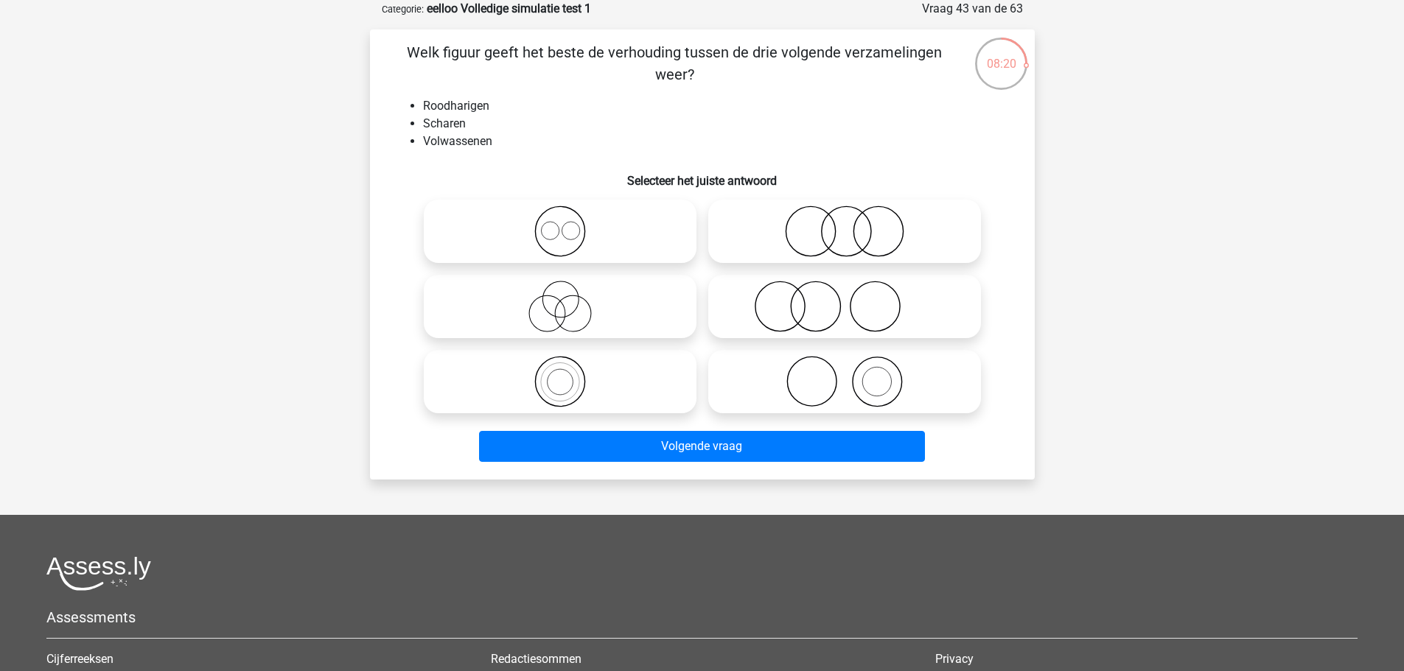
click at [794, 322] on icon at bounding box center [844, 307] width 261 height 52
click at [844, 299] on input "radio" at bounding box center [849, 295] width 10 height 10
radio input "true"
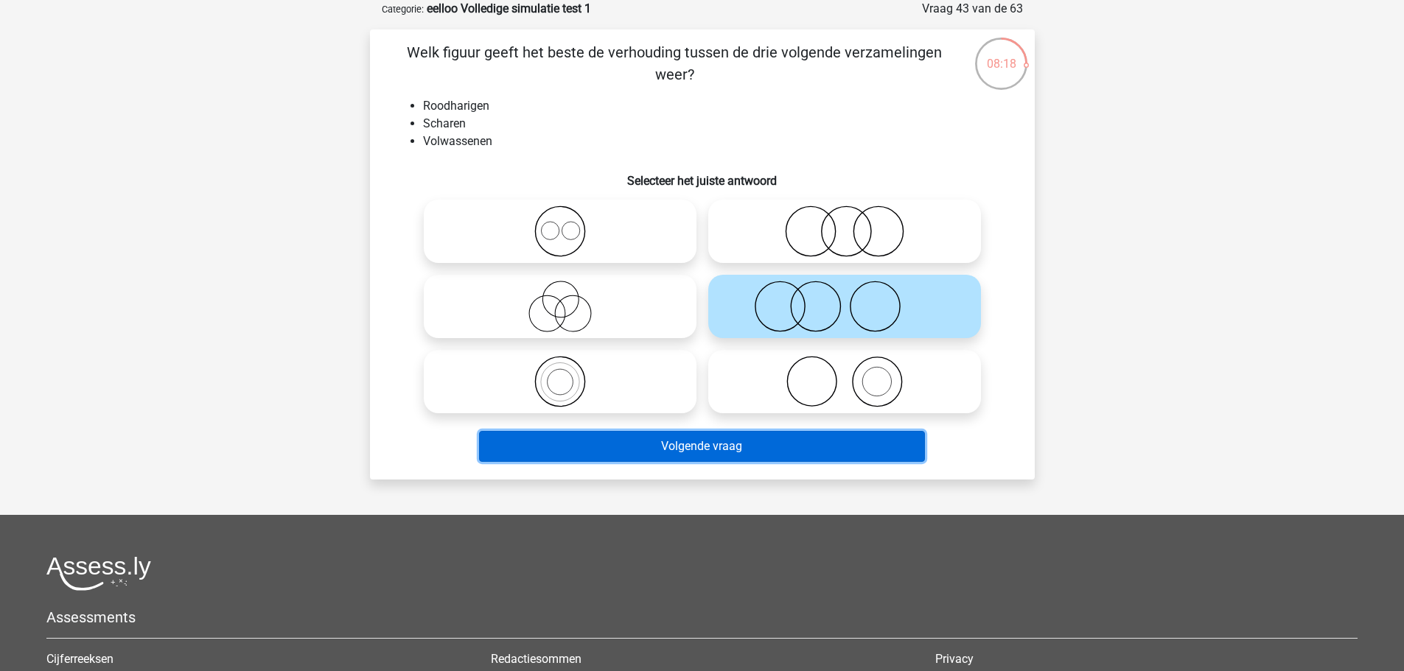
click at [773, 449] on button "Volgende vraag" at bounding box center [702, 446] width 446 height 31
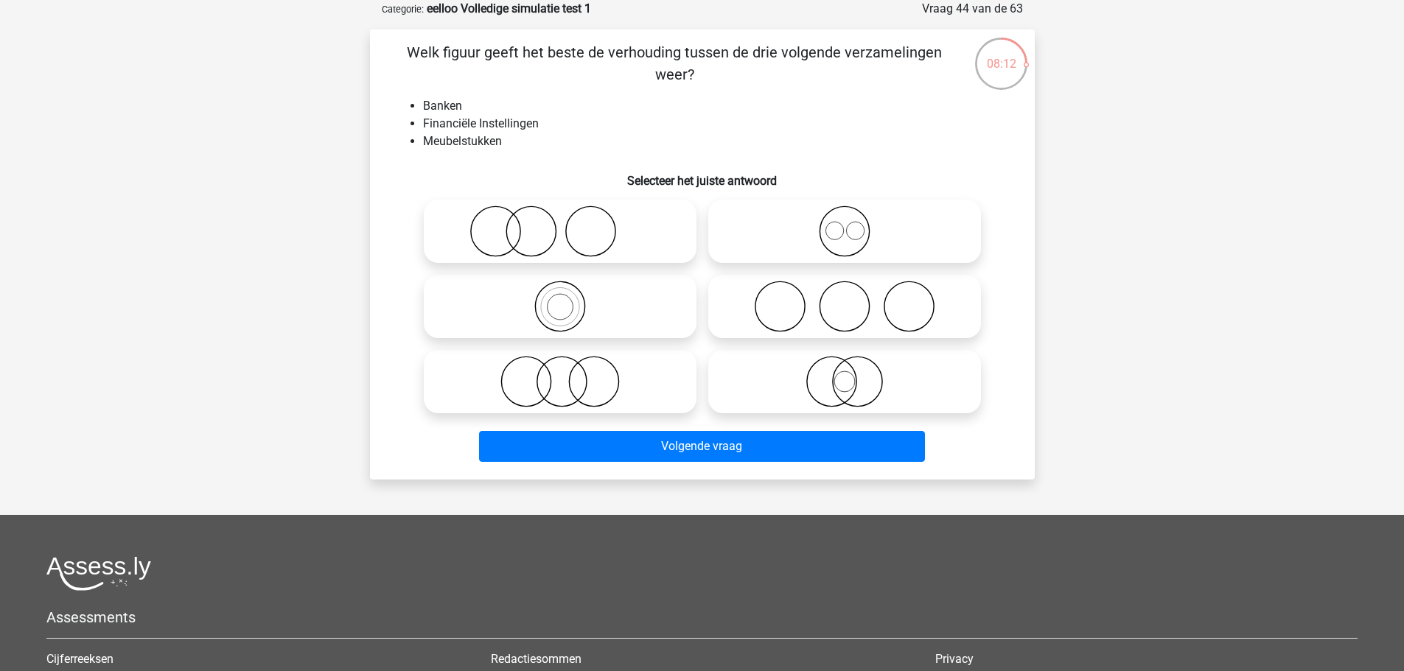
click at [598, 402] on icon at bounding box center [560, 382] width 261 height 52
click at [570, 374] on input "radio" at bounding box center [565, 370] width 10 height 10
radio input "true"
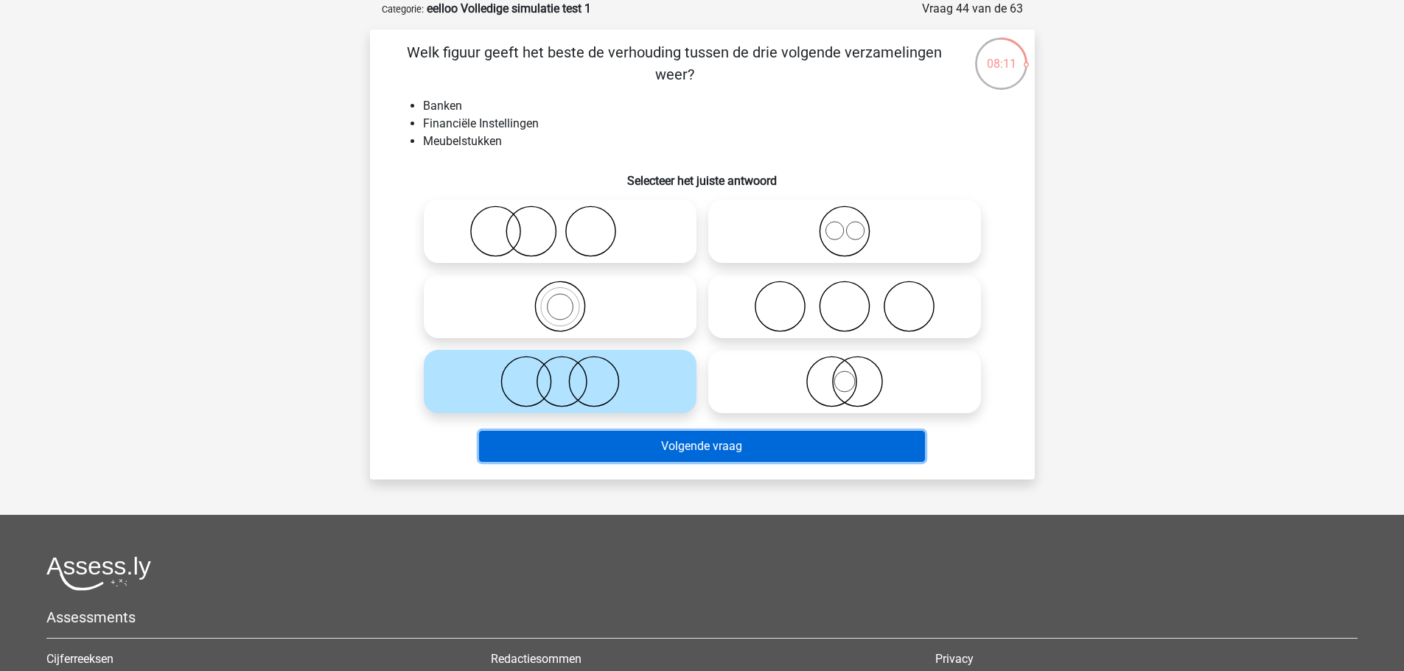
click at [637, 448] on button "Volgende vraag" at bounding box center [702, 446] width 446 height 31
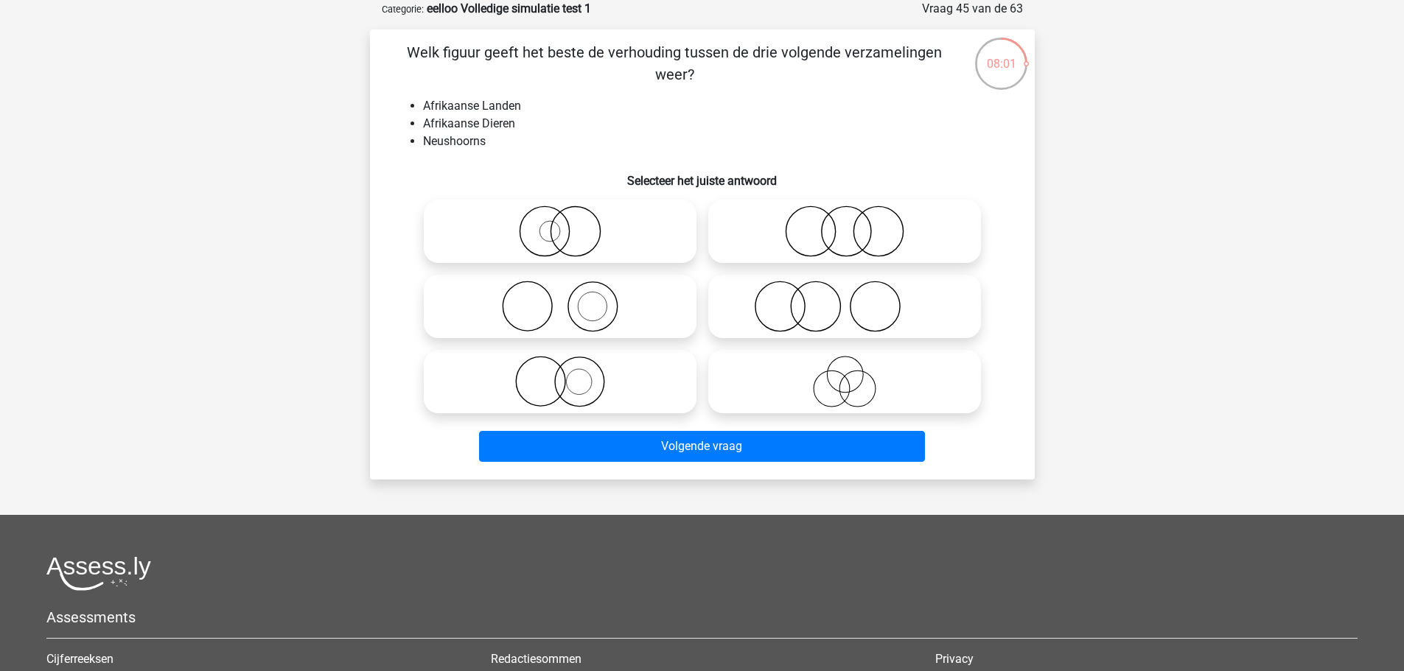
click at [654, 225] on icon at bounding box center [560, 232] width 261 height 52
click at [570, 224] on input "radio" at bounding box center [565, 219] width 10 height 10
radio input "true"
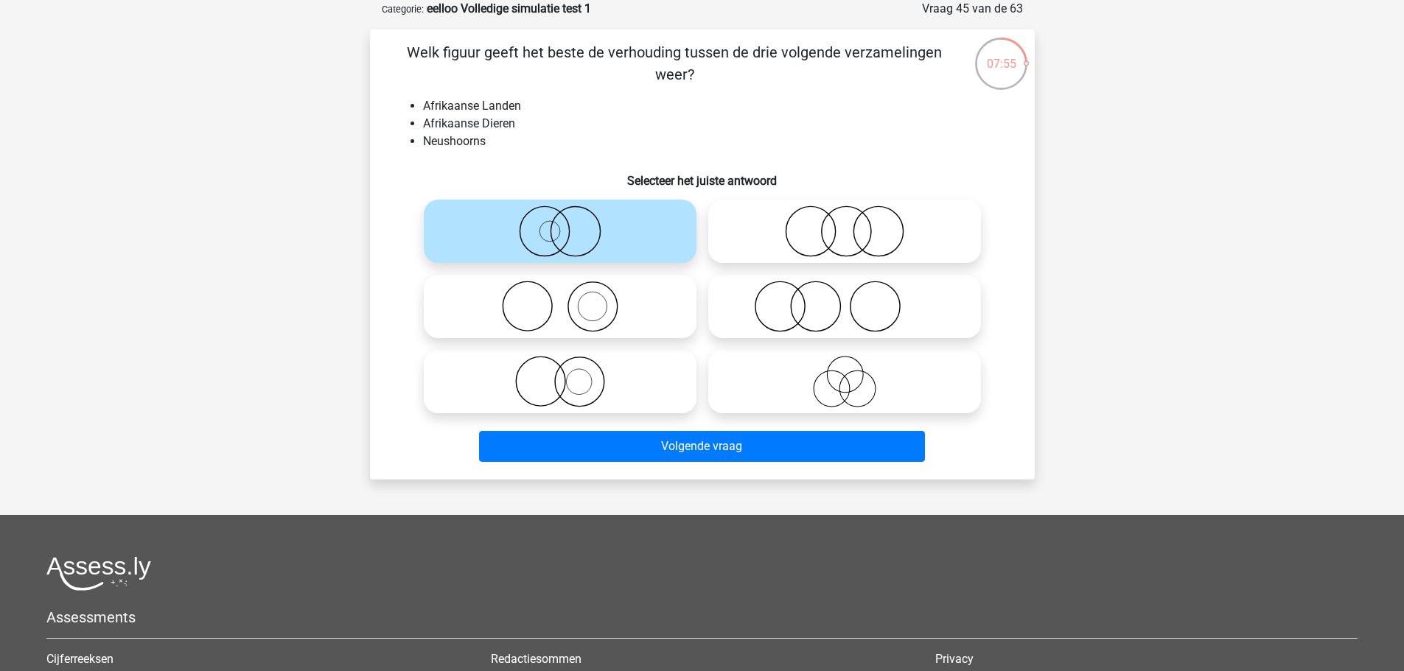
click at [602, 397] on icon at bounding box center [560, 382] width 261 height 52
click at [570, 374] on input "radio" at bounding box center [565, 370] width 10 height 10
radio input "true"
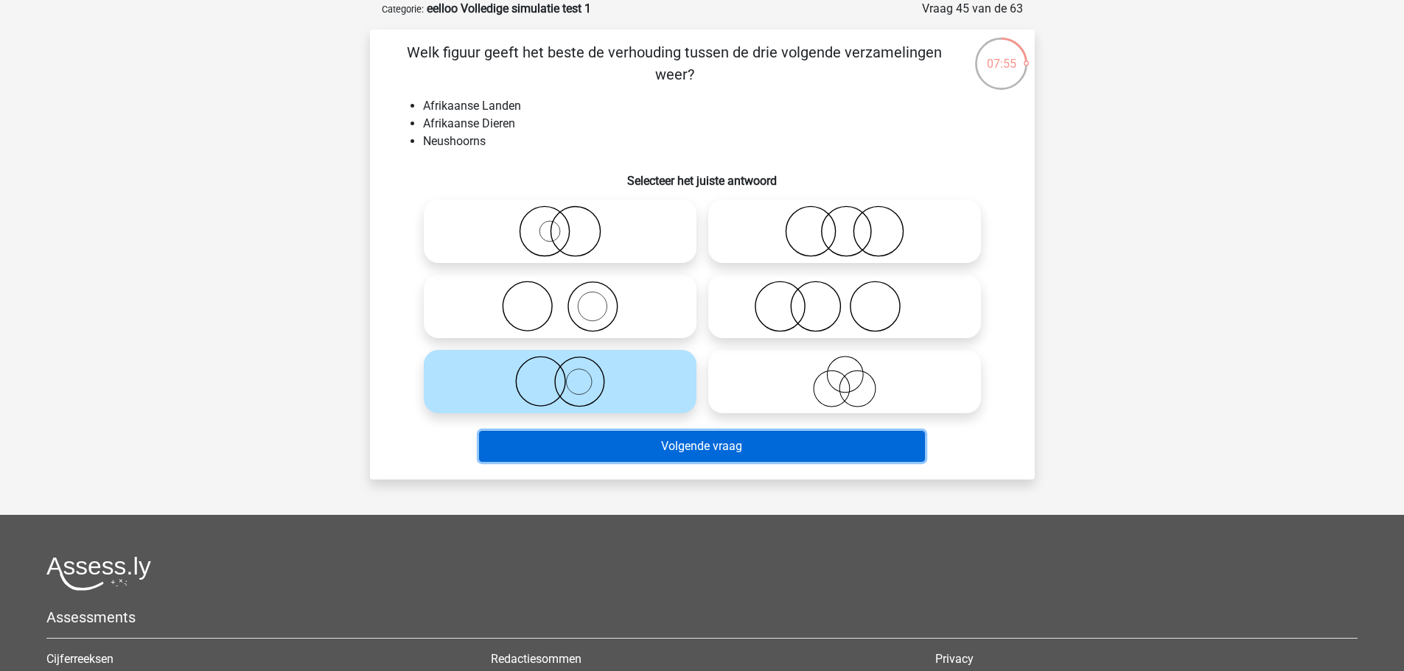
click at [609, 447] on button "Volgende vraag" at bounding box center [702, 446] width 446 height 31
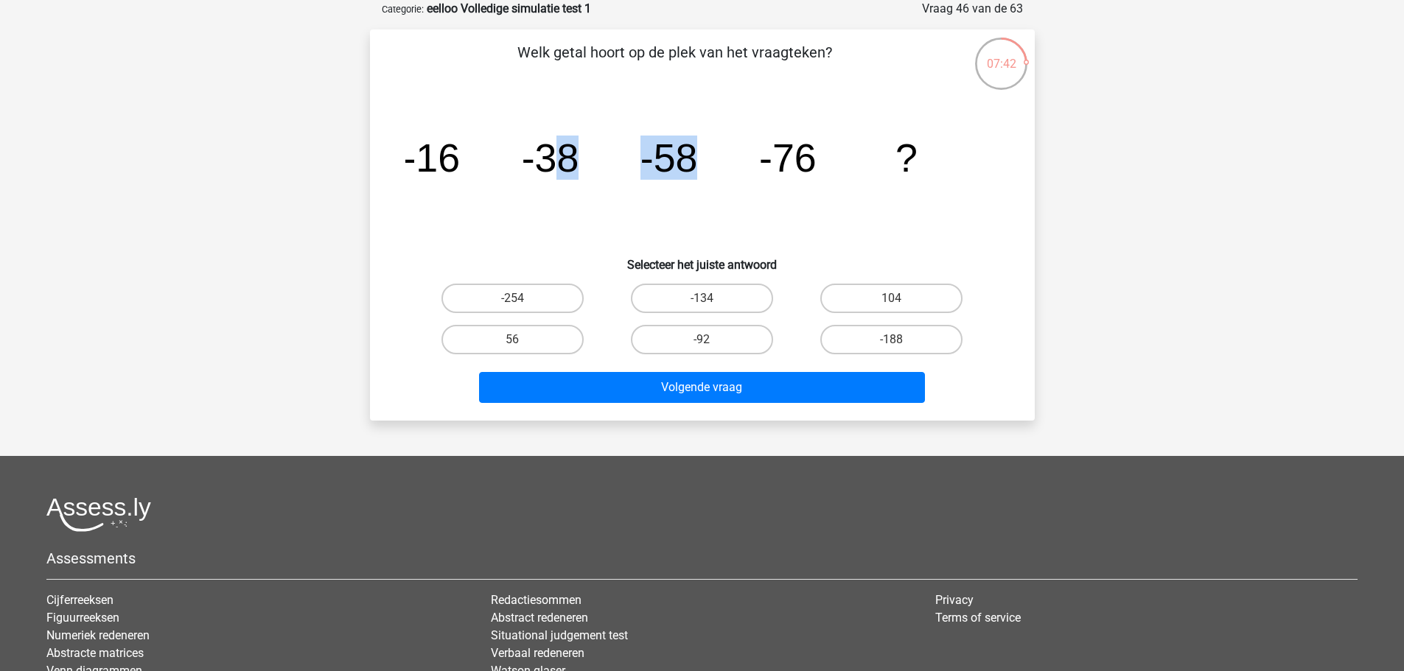
drag, startPoint x: 555, startPoint y: 188, endPoint x: 749, endPoint y: 163, distance: 196.1
click at [749, 163] on icon "image/svg+xml -16 -38 -58 -76 ?" at bounding box center [702, 171] width 594 height 149
click at [460, 161] on tspan "-76" at bounding box center [430, 158] width 57 height 44
click at [904, 305] on label "104" at bounding box center [891, 298] width 142 height 29
click at [901, 305] on input "104" at bounding box center [897, 303] width 10 height 10
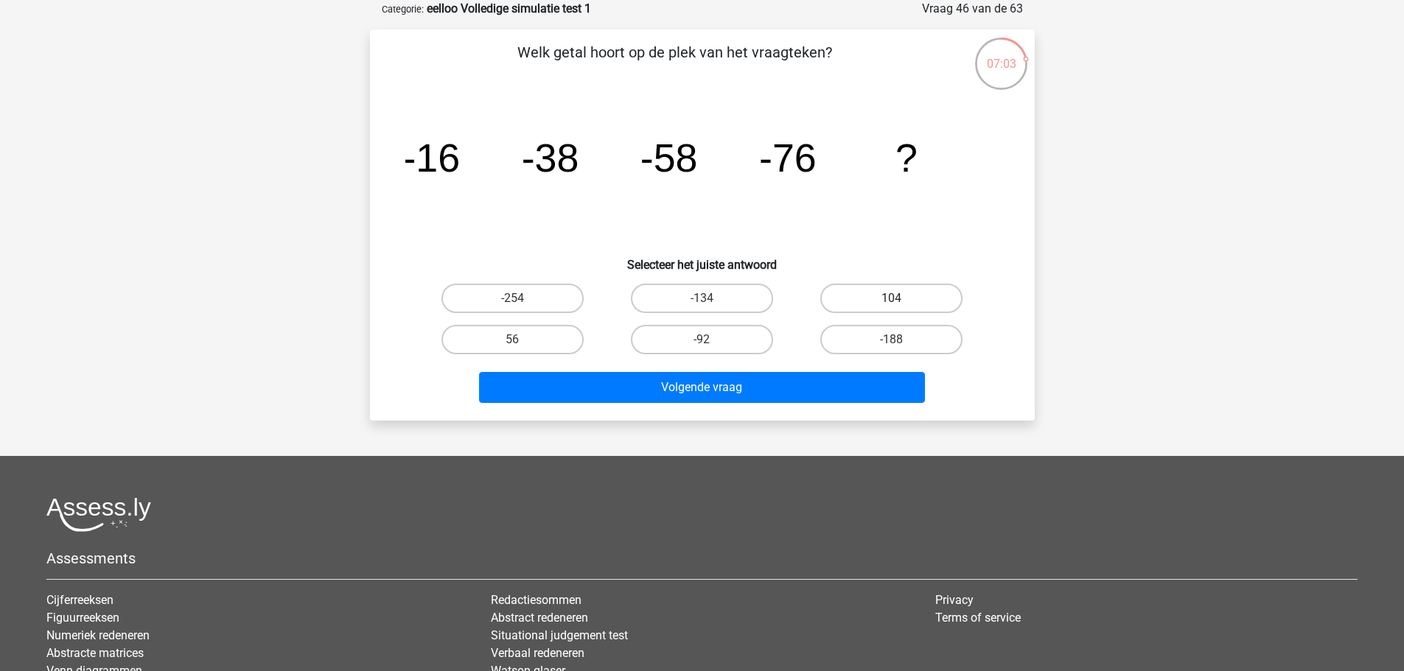
radio input "true"
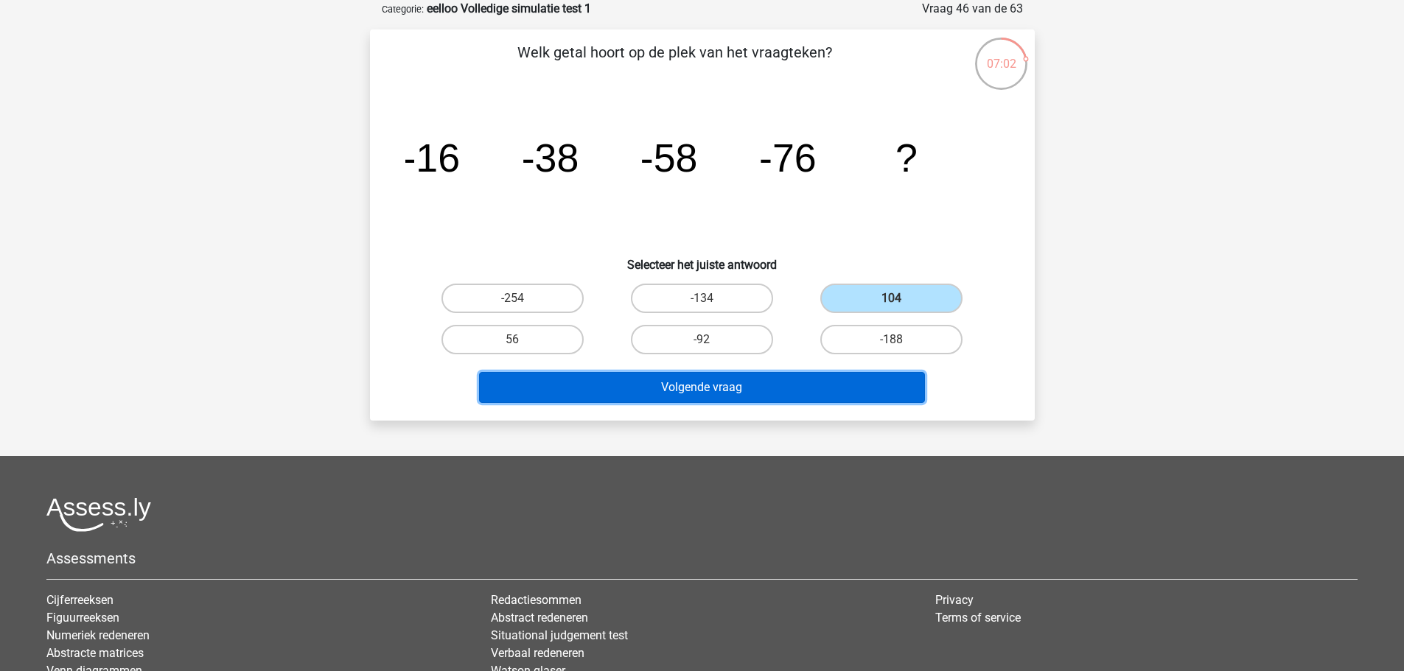
click at [831, 384] on button "Volgende vraag" at bounding box center [702, 387] width 446 height 31
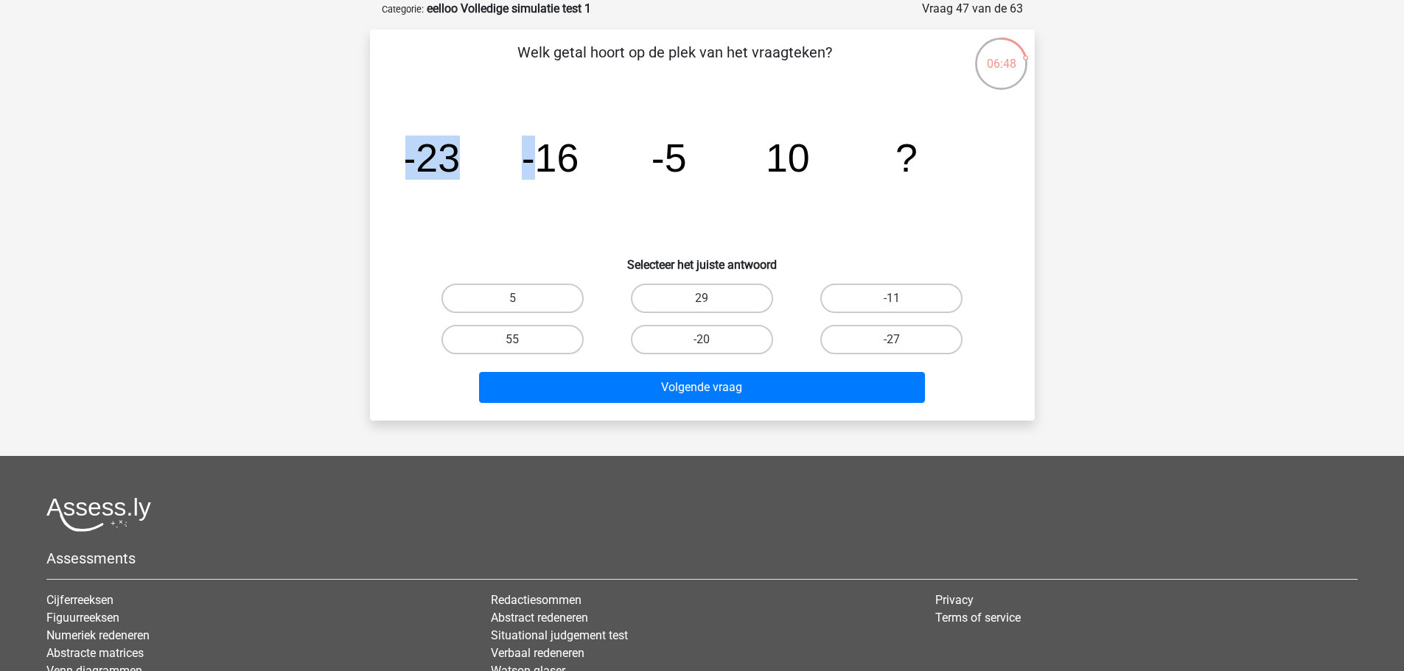
drag, startPoint x: 424, startPoint y: 196, endPoint x: 539, endPoint y: 168, distance: 117.6
click at [538, 168] on g "-23 -16 -5 10 ?" at bounding box center [659, 158] width 515 height 44
click at [460, 175] on tspan "-16" at bounding box center [430, 158] width 57 height 44
drag, startPoint x: 543, startPoint y: 170, endPoint x: 654, endPoint y: 169, distance: 111.3
click at [654, 169] on g "-23 -16 -5 10 ?" at bounding box center [659, 158] width 515 height 44
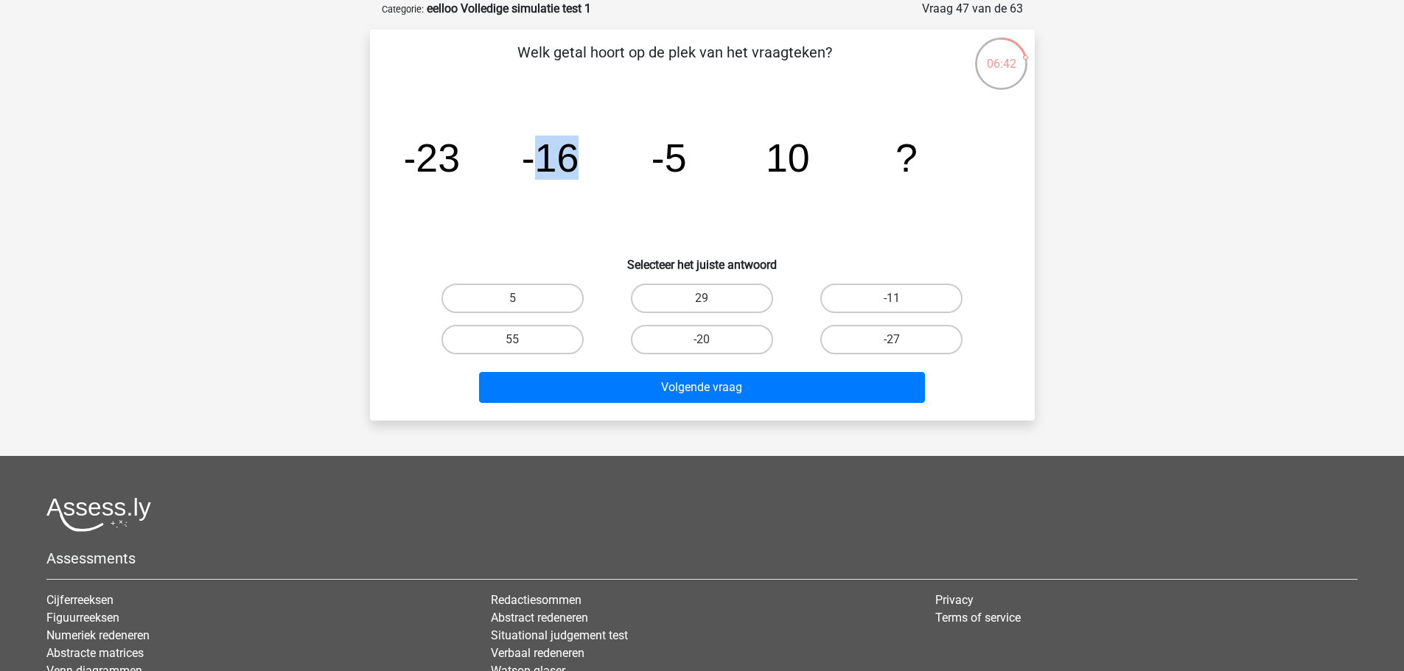
click at [460, 169] on tspan "-5" at bounding box center [430, 158] width 57 height 44
drag, startPoint x: 661, startPoint y: 161, endPoint x: 788, endPoint y: 187, distance: 130.1
click at [788, 187] on icon "image/svg+xml -23 -16 -5 10 ?" at bounding box center [702, 171] width 594 height 149
click at [792, 194] on icon "image/svg+xml -23 -16 -5 10 ?" at bounding box center [702, 171] width 594 height 149
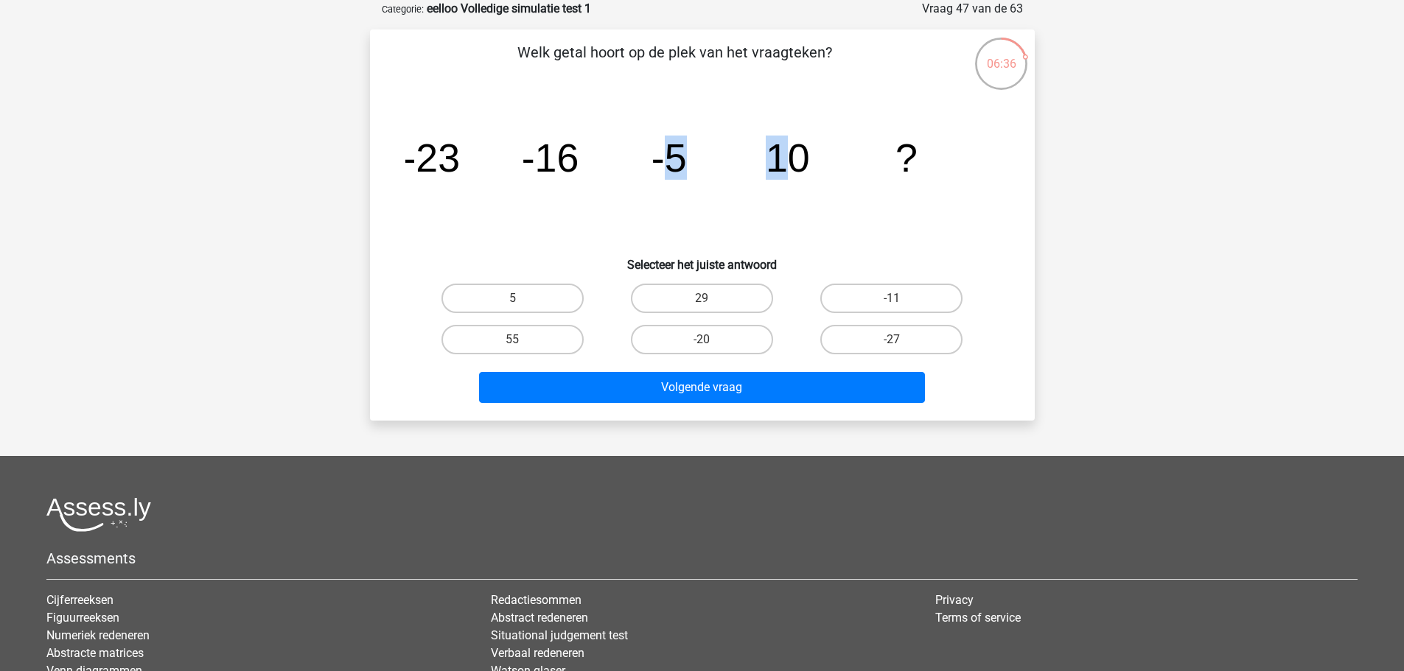
click at [795, 192] on icon "image/svg+xml -23 -16 -5 10 ?" at bounding box center [702, 171] width 594 height 149
click at [752, 300] on label "29" at bounding box center [702, 298] width 142 height 29
click at [711, 300] on input "29" at bounding box center [707, 303] width 10 height 10
radio input "true"
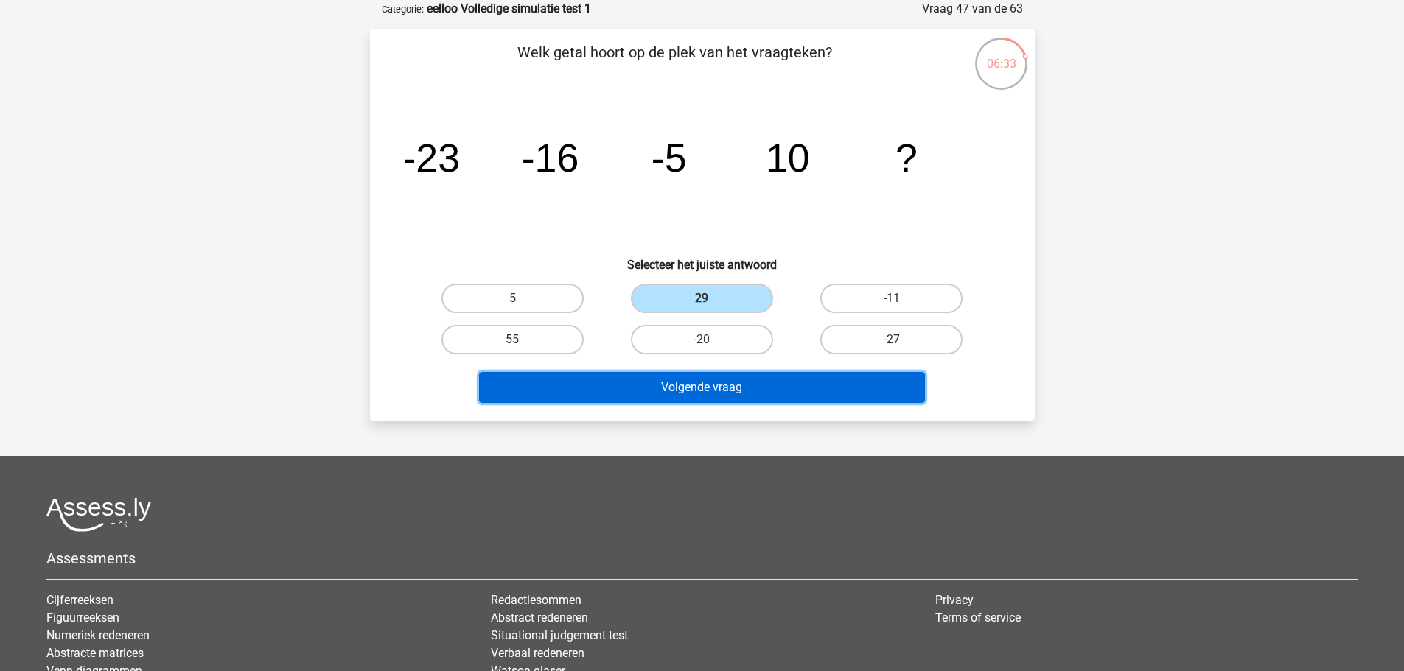
click at [746, 391] on button "Volgende vraag" at bounding box center [702, 387] width 446 height 31
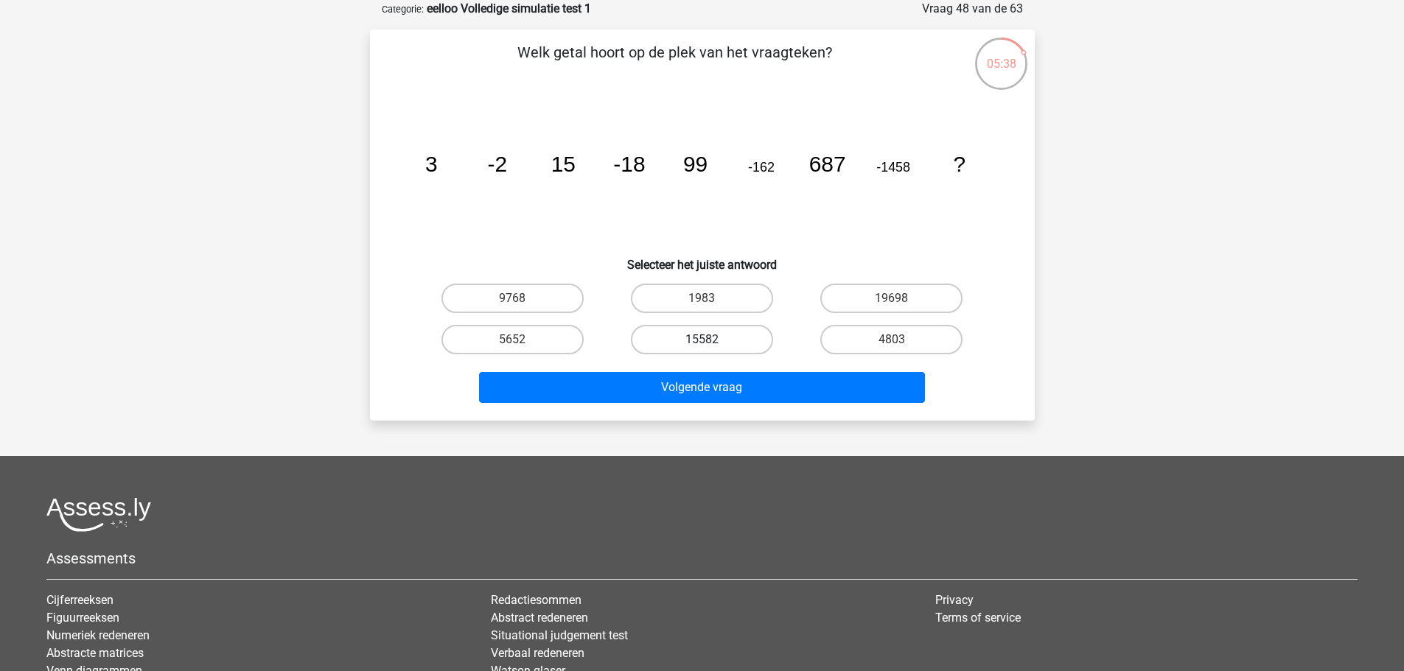
click at [735, 331] on label "15582" at bounding box center [702, 339] width 142 height 29
click at [711, 340] on input "15582" at bounding box center [707, 345] width 10 height 10
radio input "true"
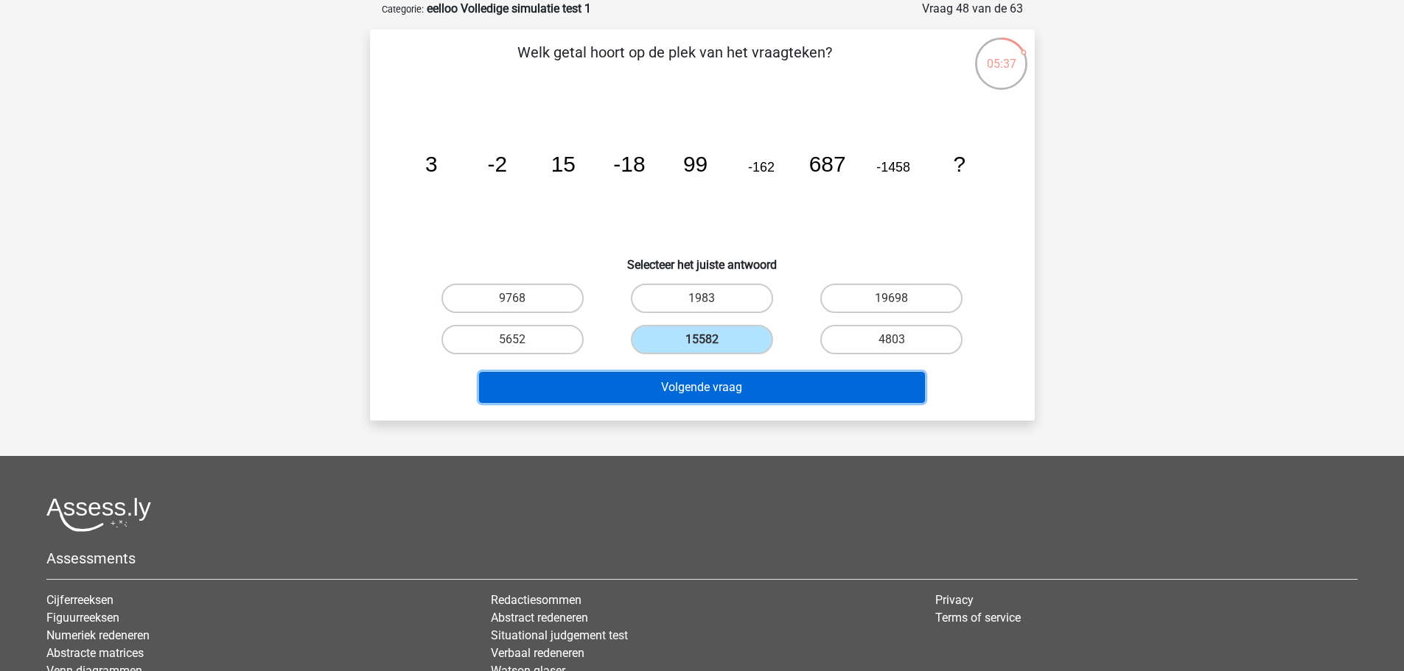
click at [746, 387] on button "Volgende vraag" at bounding box center [702, 387] width 446 height 31
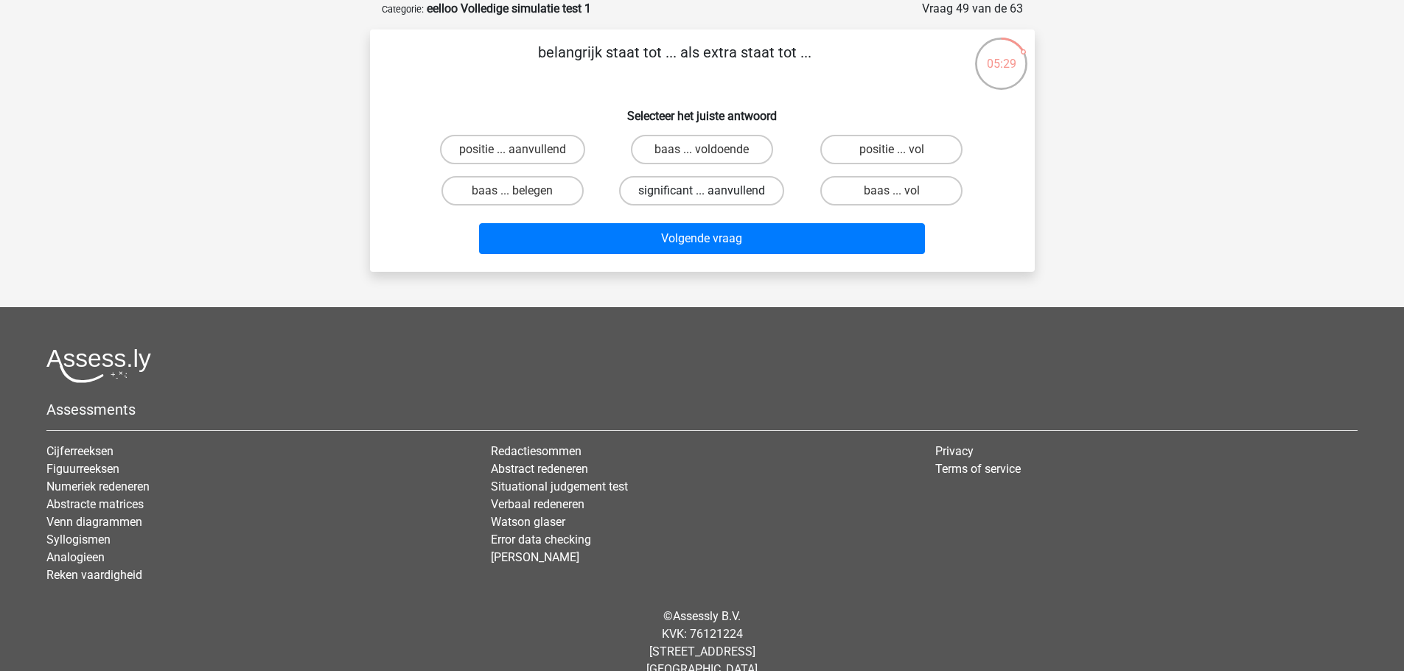
click at [683, 196] on label "significant ... aanvullend" at bounding box center [701, 190] width 165 height 29
click at [702, 196] on input "significant ... aanvullend" at bounding box center [707, 196] width 10 height 10
radio input "true"
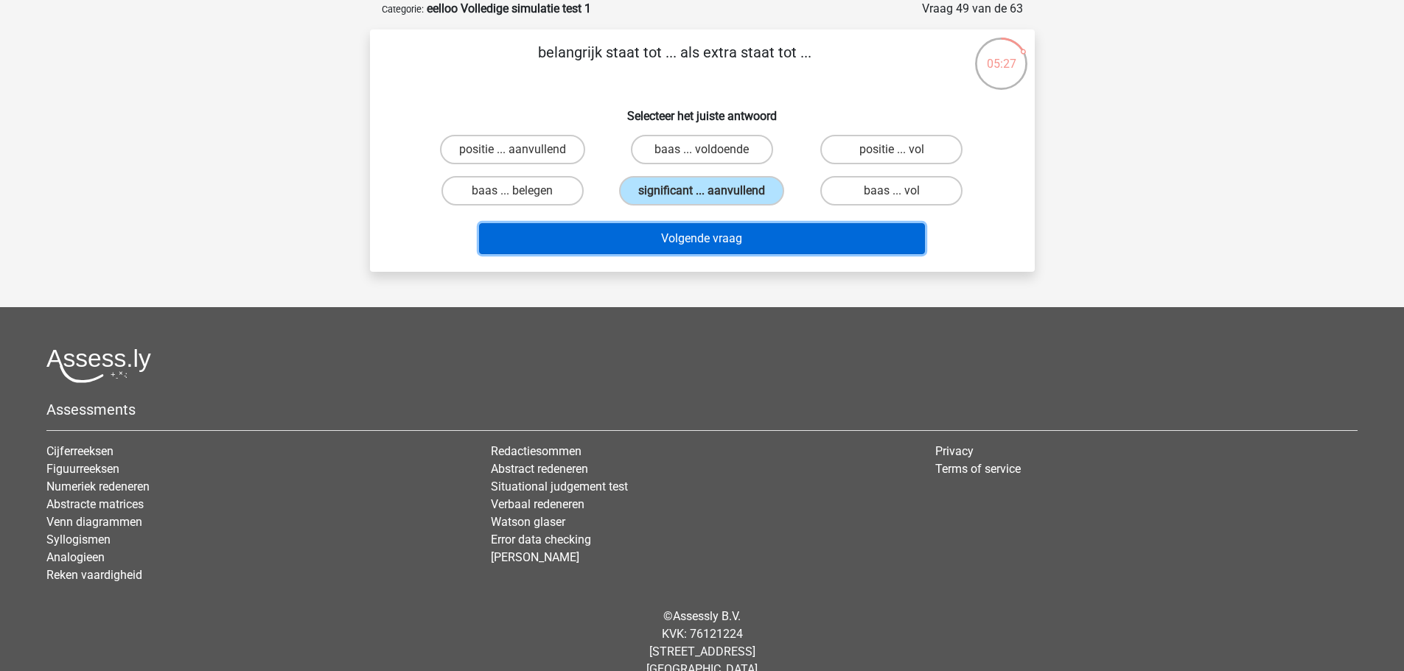
click at [688, 235] on button "Volgende vraag" at bounding box center [702, 238] width 446 height 31
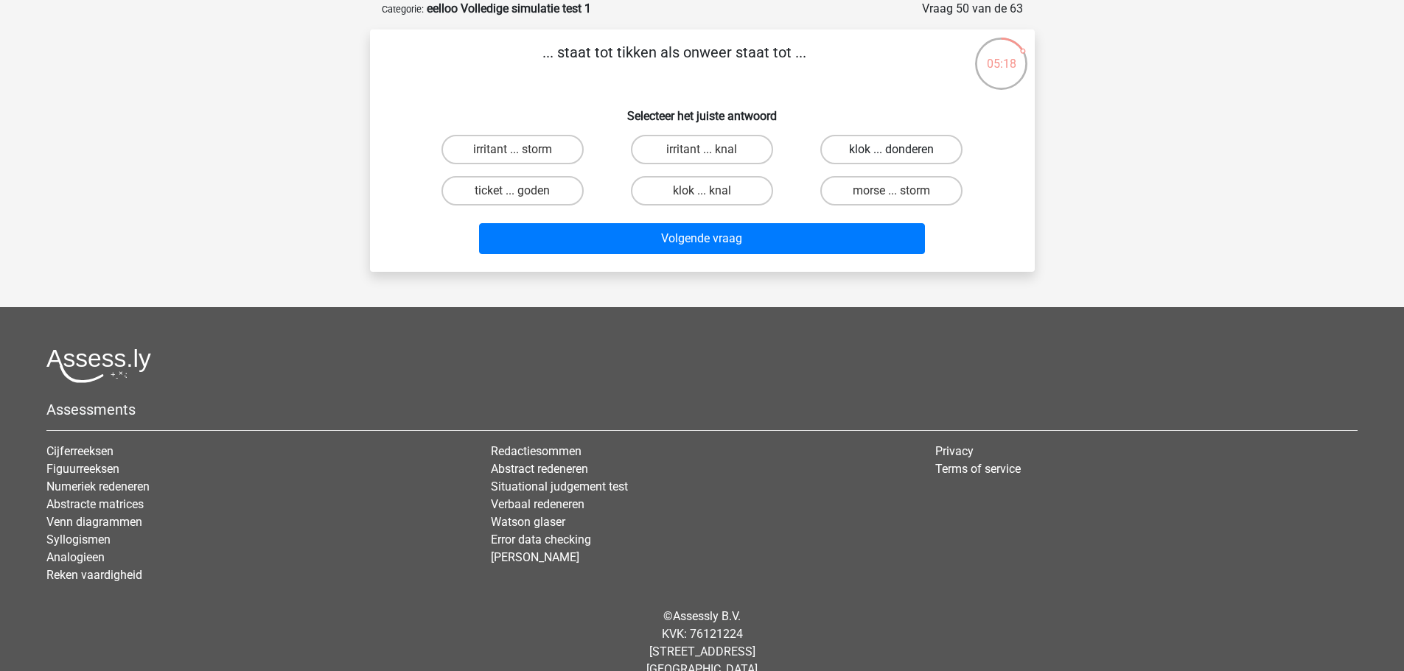
click at [866, 149] on label "klok ... donderen" at bounding box center [891, 149] width 142 height 29
click at [892, 150] on input "klok ... donderen" at bounding box center [897, 155] width 10 height 10
radio input "true"
click at [866, 195] on label "morse ... storm" at bounding box center [891, 190] width 142 height 29
click at [892, 195] on input "morse ... storm" at bounding box center [897, 196] width 10 height 10
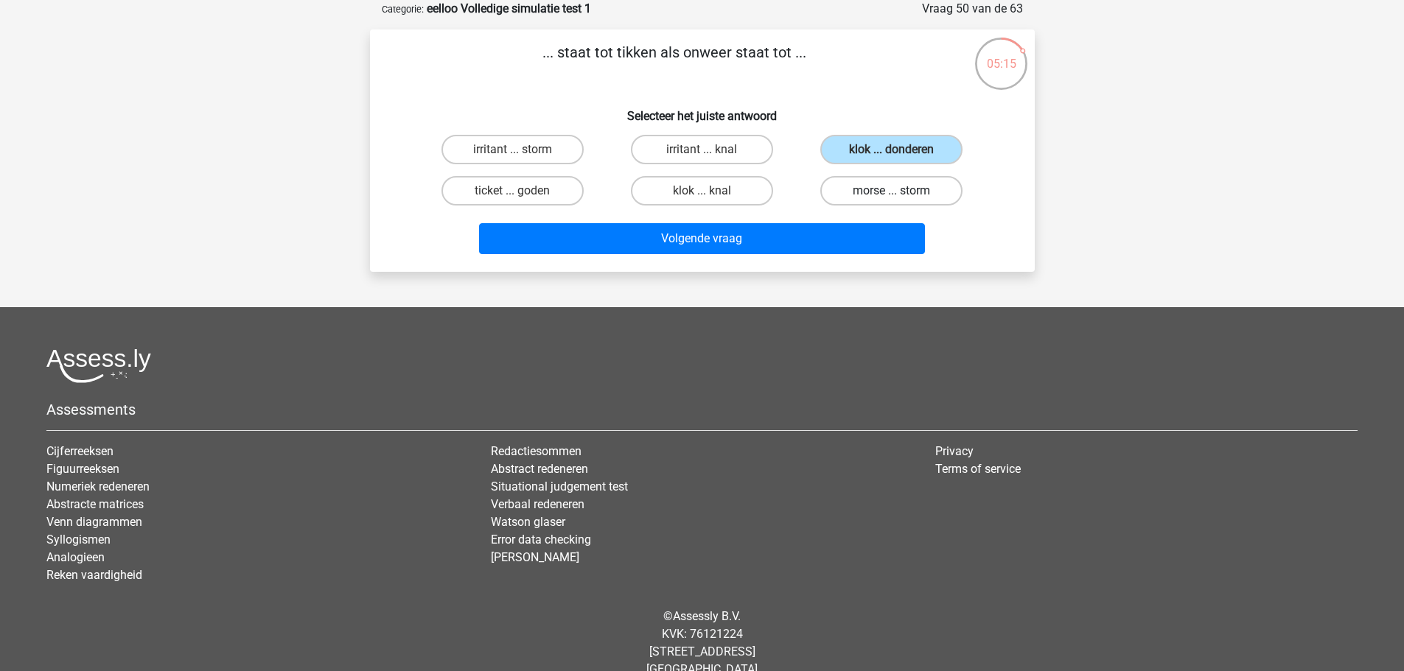
radio input "true"
click at [872, 151] on label "klok ... donderen" at bounding box center [891, 149] width 142 height 29
click at [892, 151] on input "klok ... donderen" at bounding box center [897, 155] width 10 height 10
radio input "true"
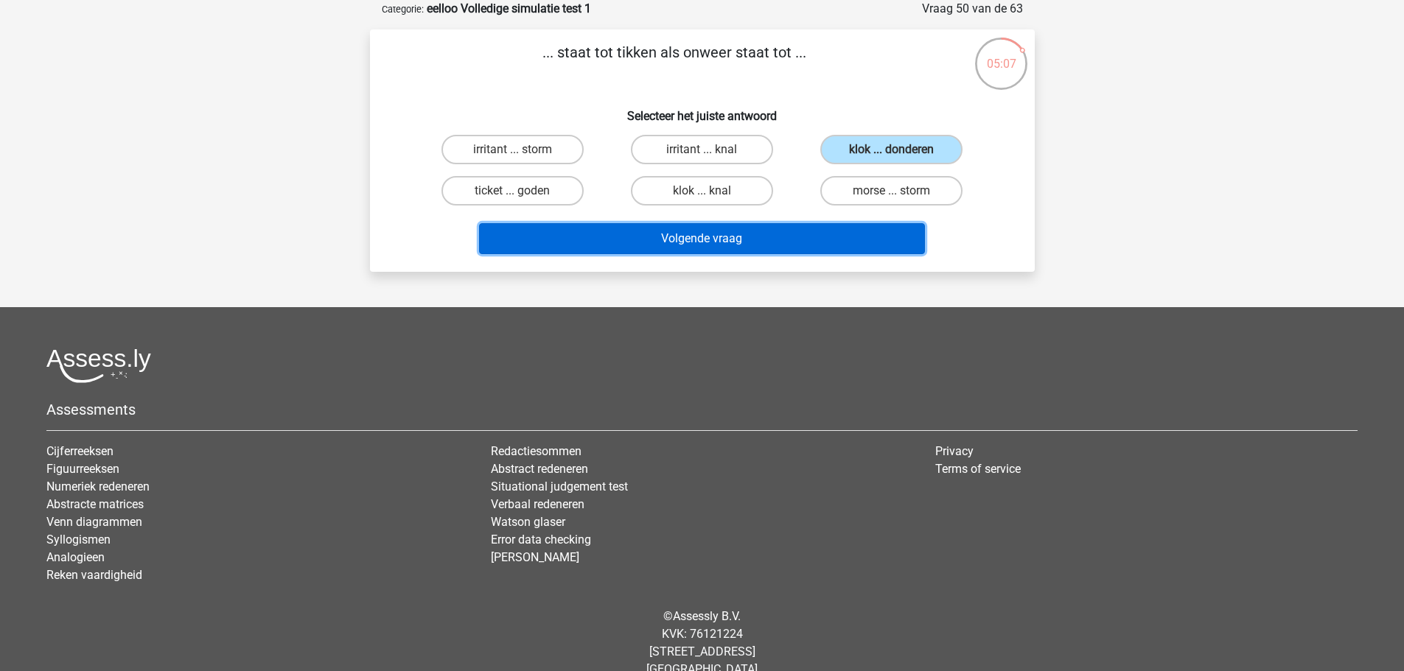
click at [822, 239] on button "Volgende vraag" at bounding box center [702, 238] width 446 height 31
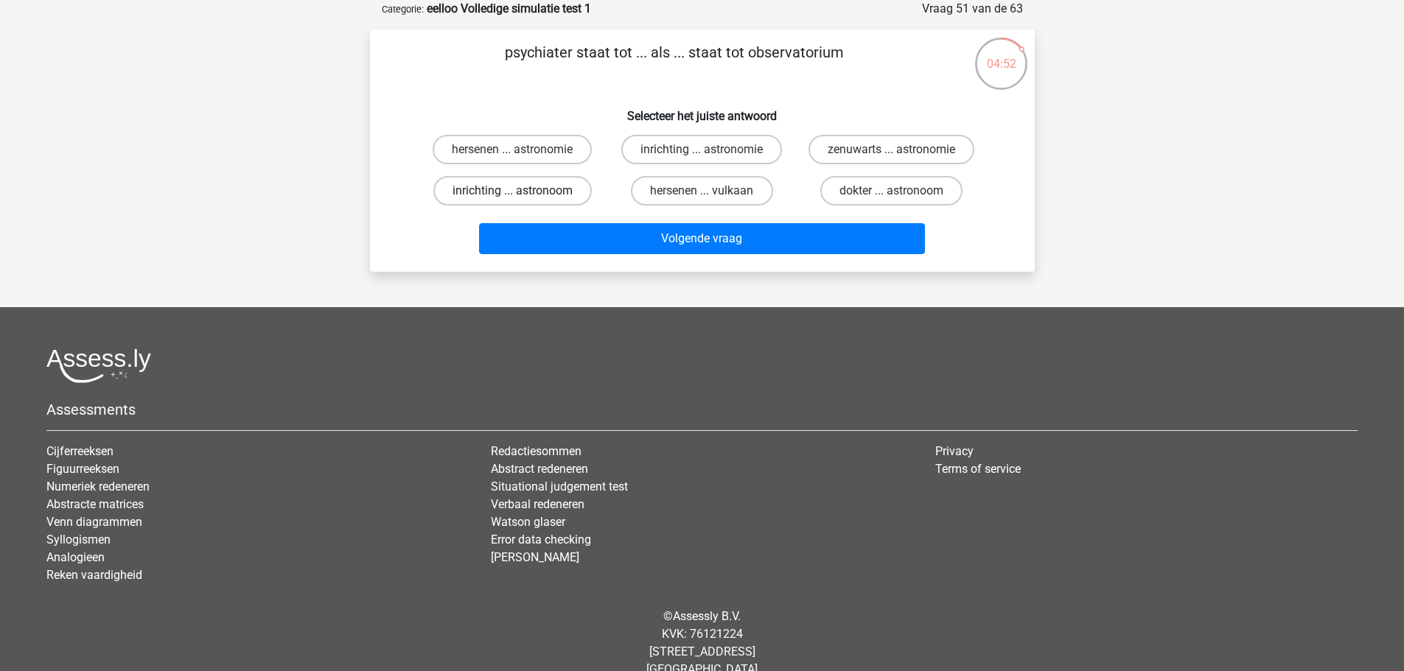
click at [549, 195] on label "inrichting ... astronoom" at bounding box center [512, 190] width 158 height 29
click at [522, 195] on input "inrichting ... astronoom" at bounding box center [517, 196] width 10 height 10
radio input "true"
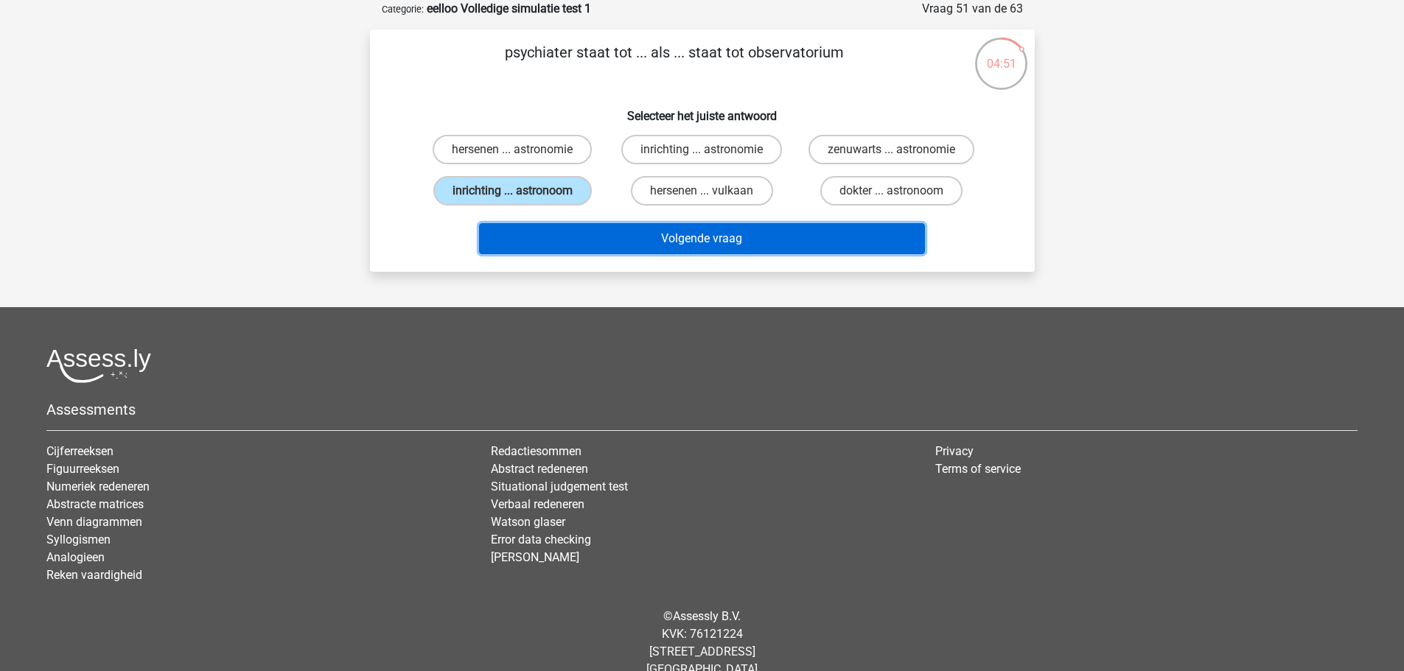
click at [590, 234] on button "Volgende vraag" at bounding box center [702, 238] width 446 height 31
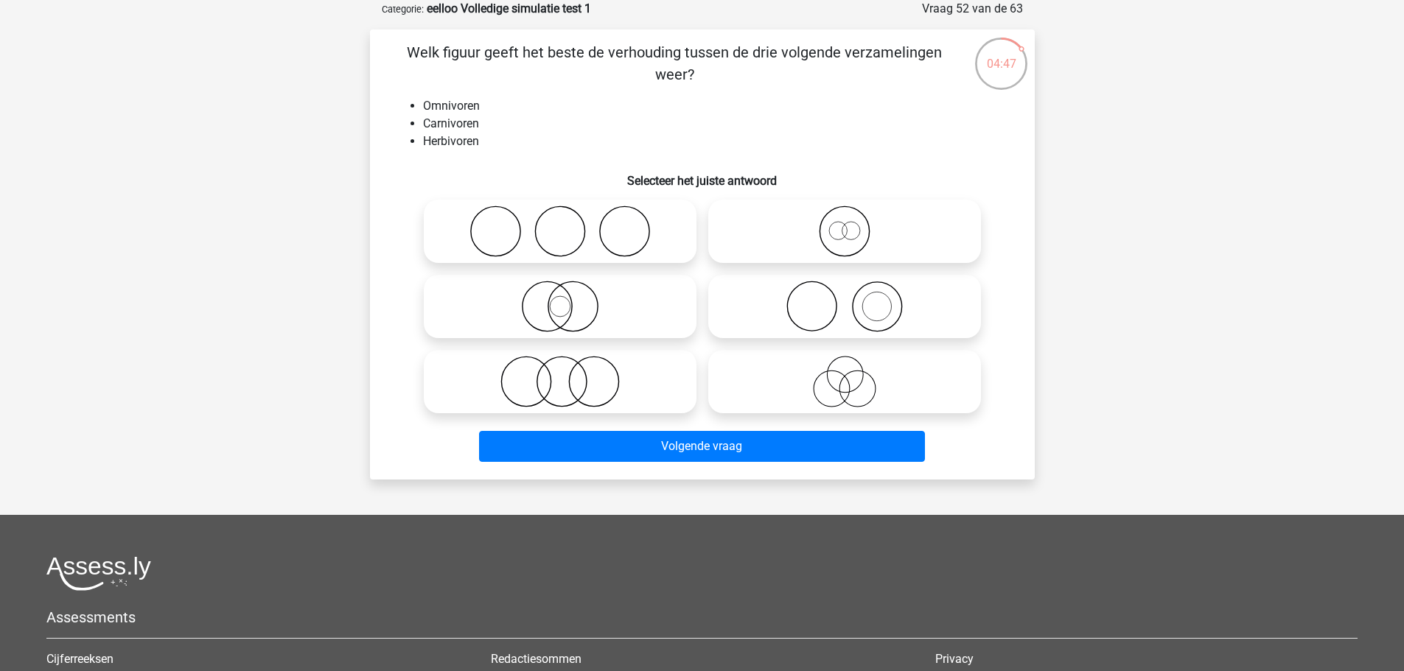
click at [536, 234] on icon at bounding box center [560, 232] width 261 height 52
click at [560, 224] on input "radio" at bounding box center [565, 219] width 10 height 10
radio input "true"
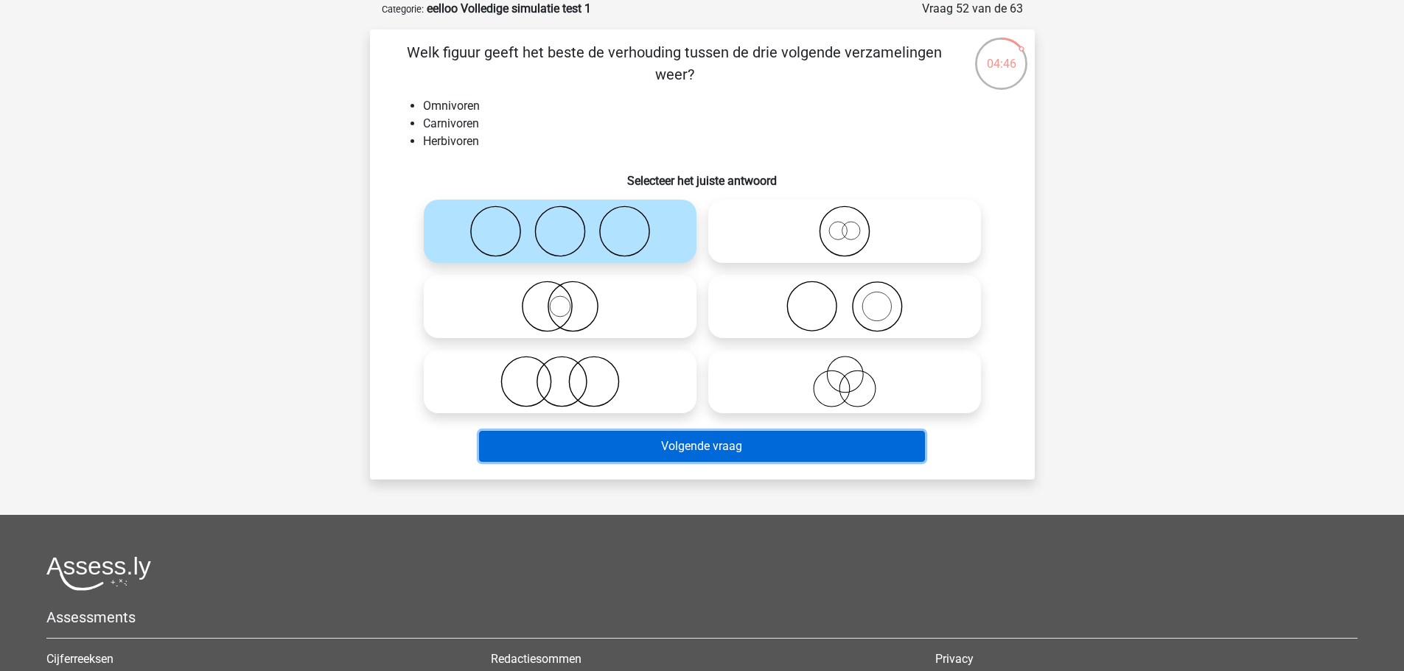
click at [649, 450] on button "Volgende vraag" at bounding box center [702, 446] width 446 height 31
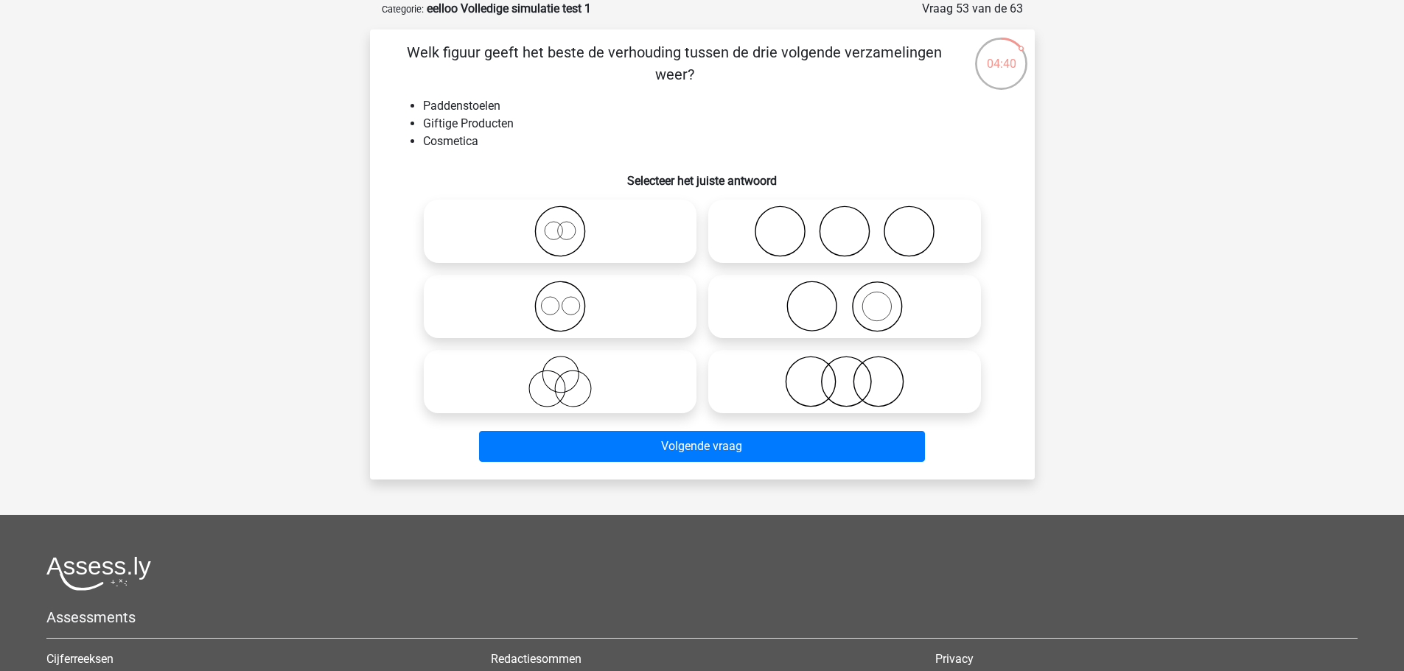
click at [654, 365] on icon at bounding box center [560, 382] width 261 height 52
click at [570, 365] on input "radio" at bounding box center [565, 370] width 10 height 10
radio input "true"
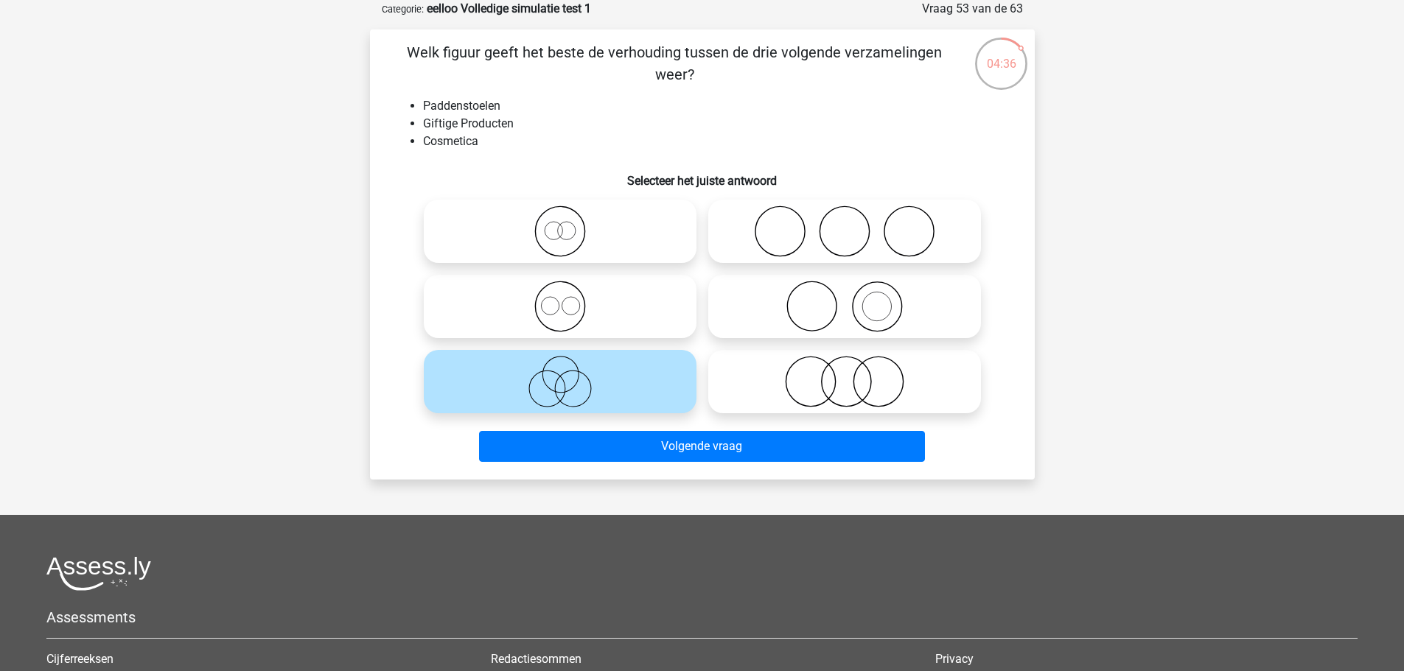
click at [774, 374] on icon at bounding box center [844, 382] width 261 height 52
click at [844, 374] on input "radio" at bounding box center [849, 370] width 10 height 10
radio input "true"
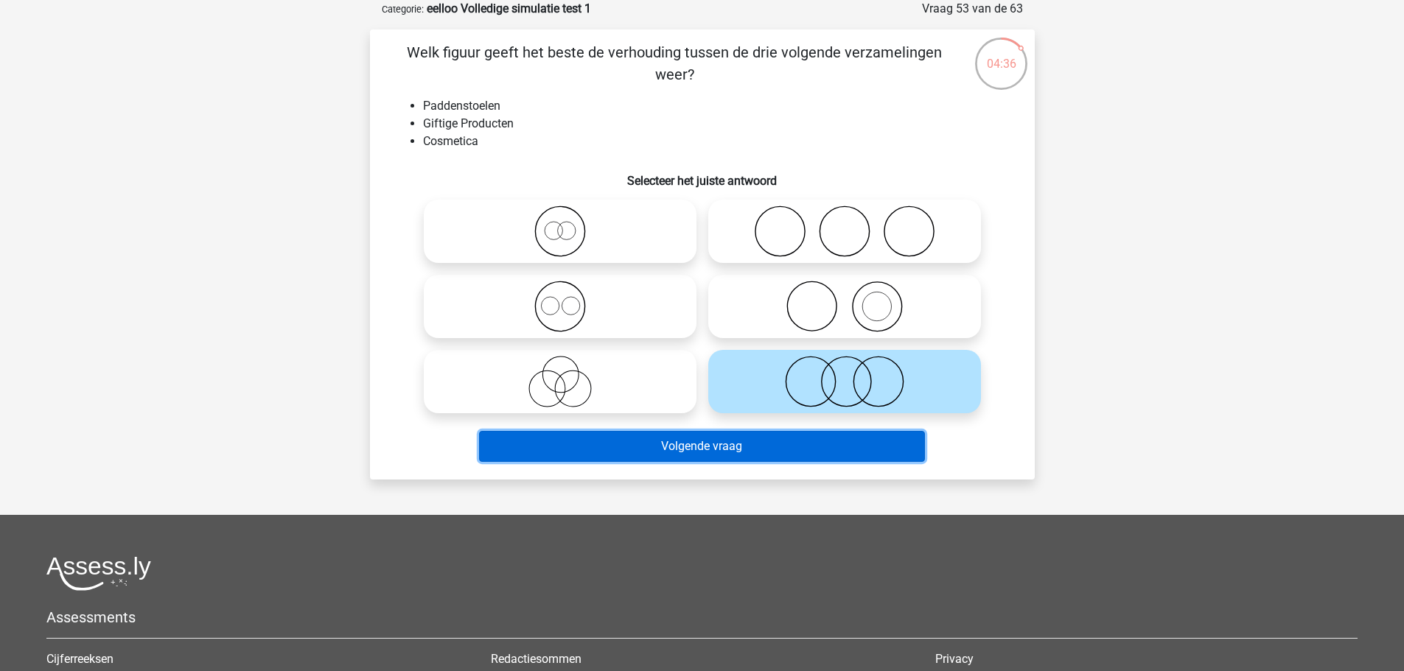
click at [819, 447] on button "Volgende vraag" at bounding box center [702, 446] width 446 height 31
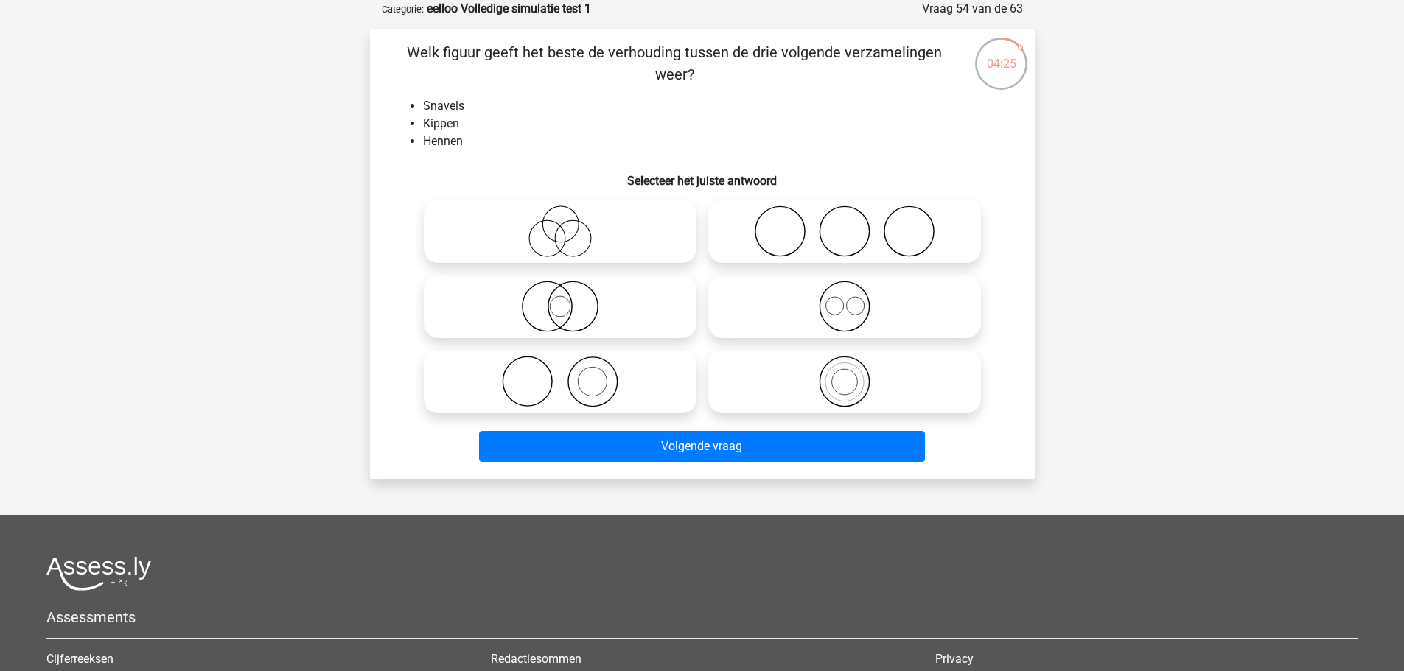
click at [855, 386] on icon at bounding box center [844, 382] width 261 height 52
click at [854, 374] on input "radio" at bounding box center [849, 370] width 10 height 10
radio input "true"
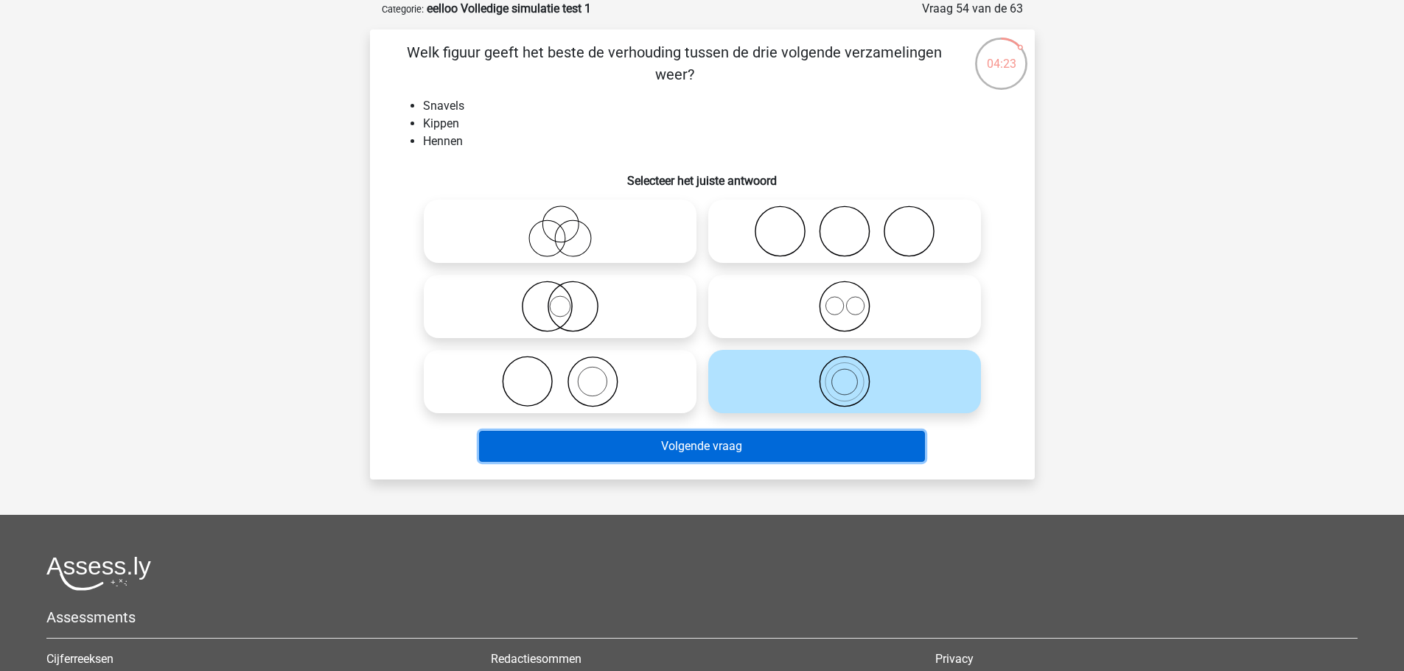
click at [822, 456] on button "Volgende vraag" at bounding box center [702, 446] width 446 height 31
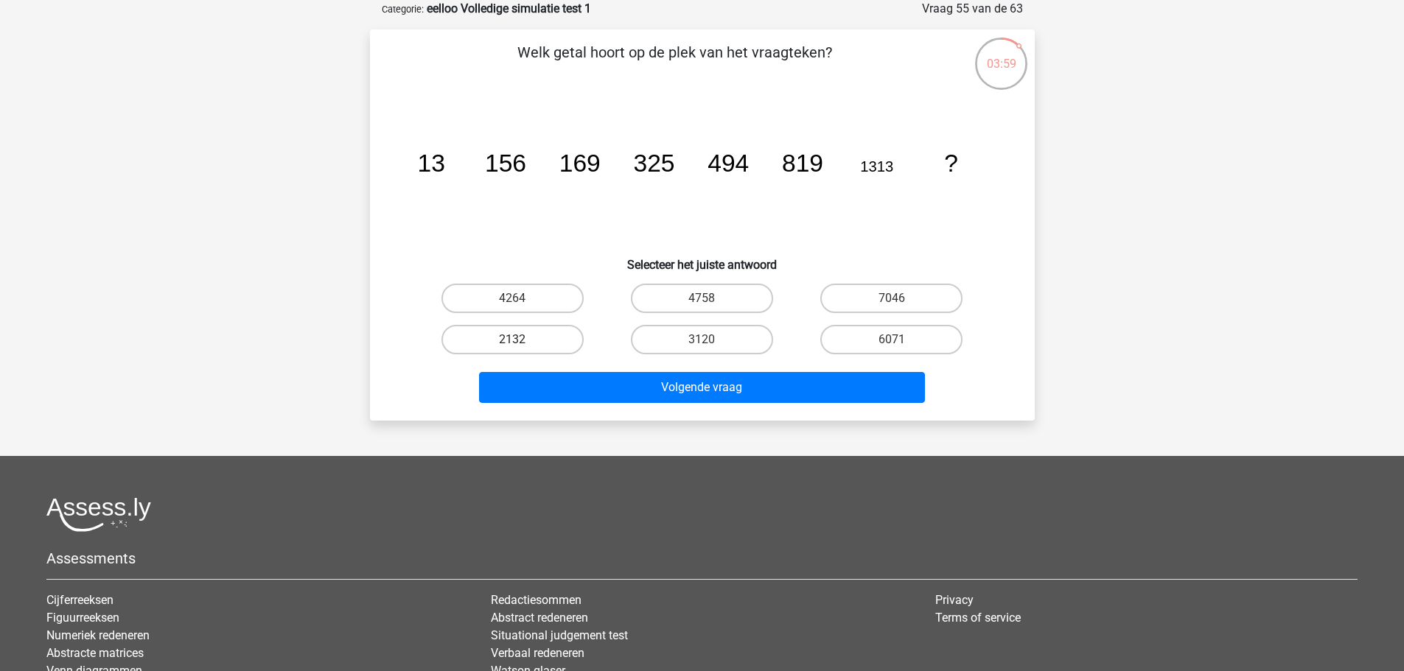
click at [567, 346] on label "2132" at bounding box center [512, 339] width 142 height 29
click at [522, 346] on input "2132" at bounding box center [517, 345] width 10 height 10
radio input "true"
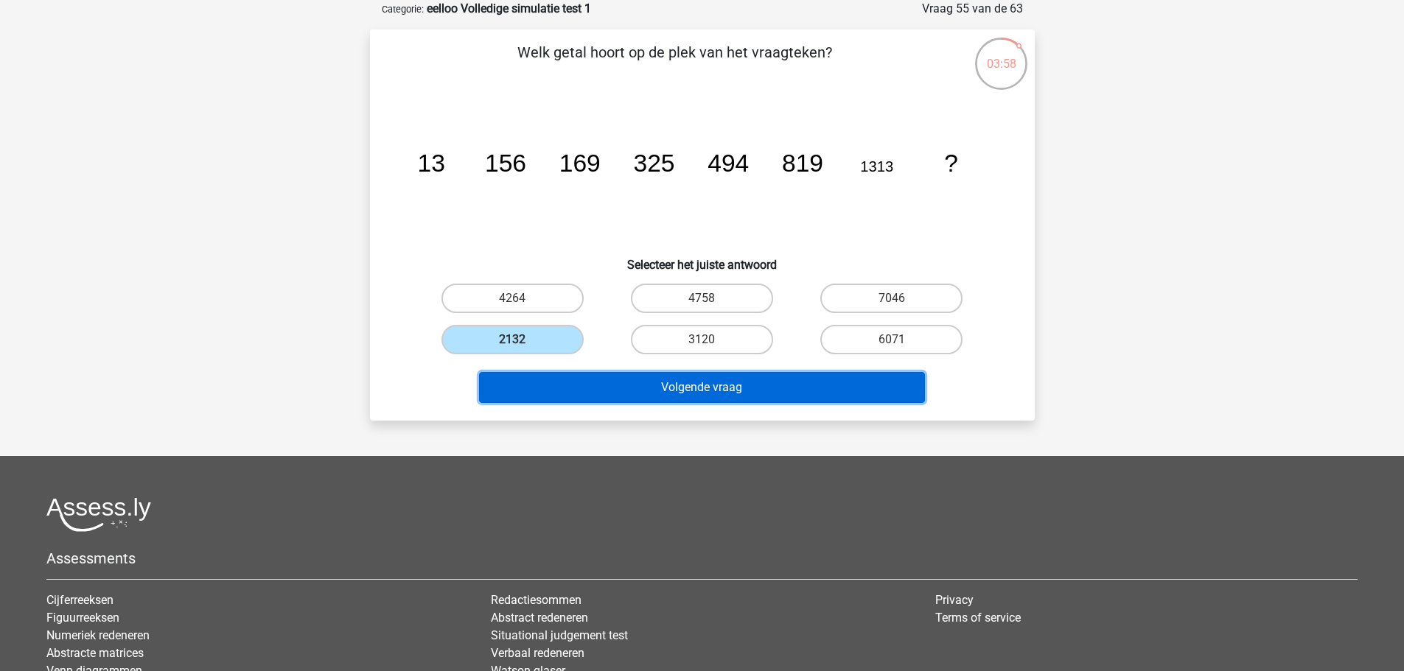
click at [593, 386] on button "Volgende vraag" at bounding box center [702, 387] width 446 height 31
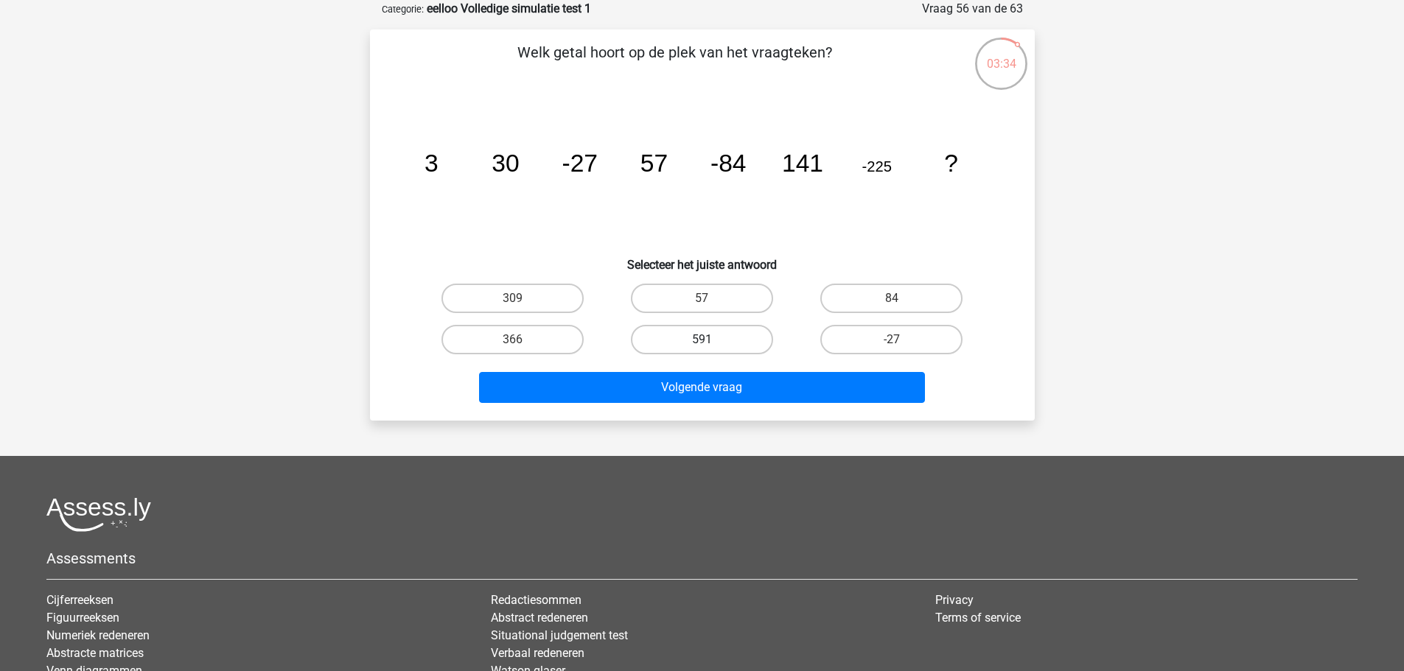
click at [712, 351] on label "591" at bounding box center [702, 339] width 142 height 29
click at [711, 349] on input "591" at bounding box center [707, 345] width 10 height 10
radio input "true"
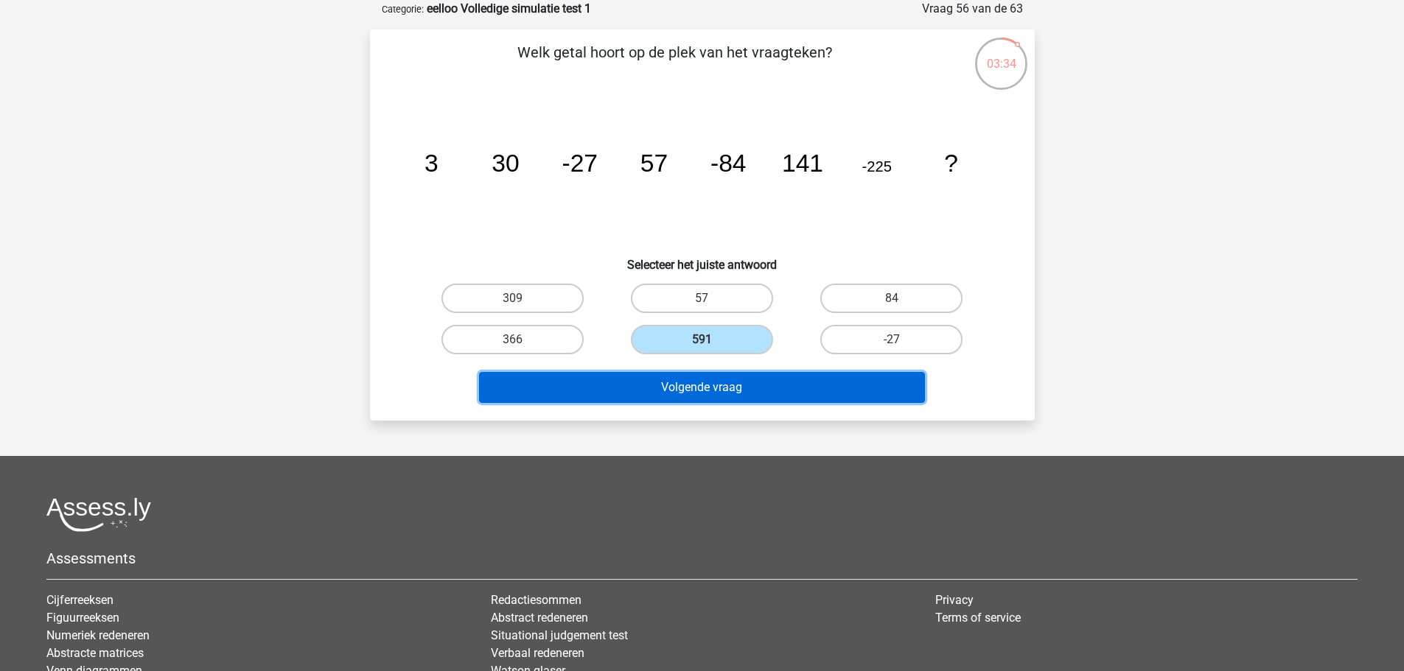
click at [718, 393] on button "Volgende vraag" at bounding box center [702, 387] width 446 height 31
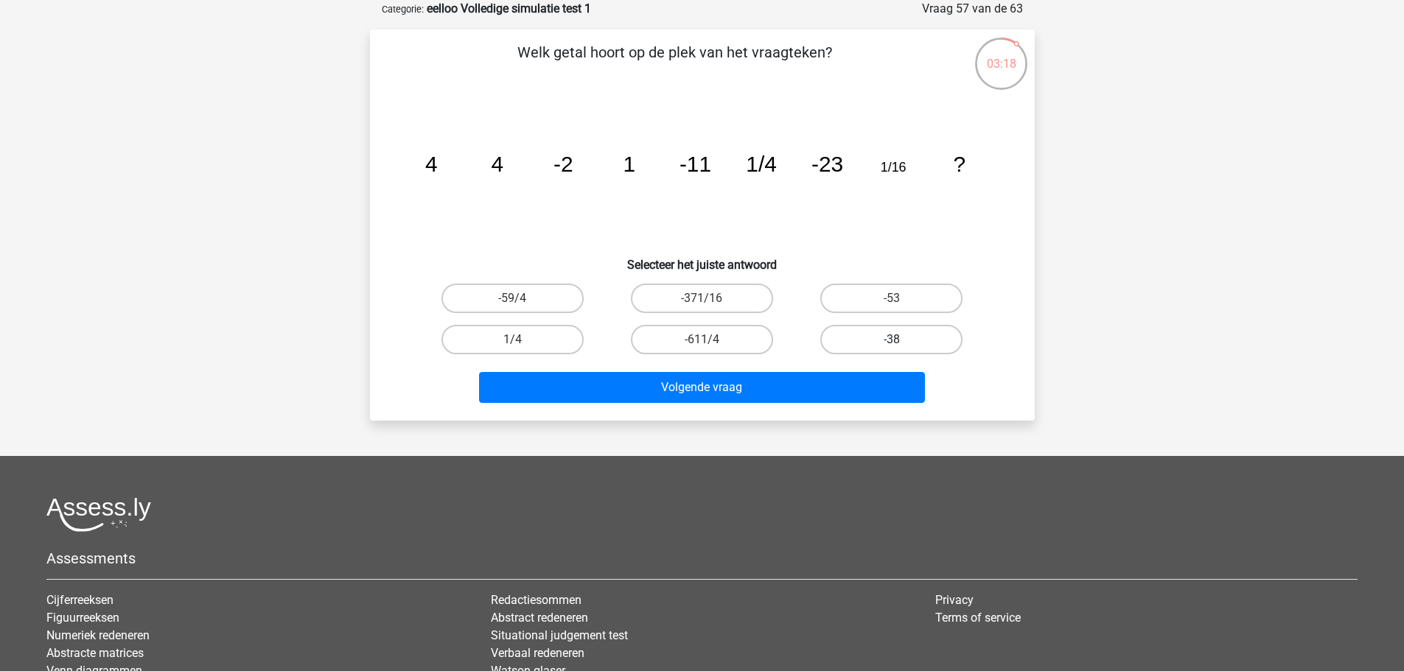
click at [884, 335] on label "-38" at bounding box center [891, 339] width 142 height 29
click at [892, 340] on input "-38" at bounding box center [897, 345] width 10 height 10
radio input "true"
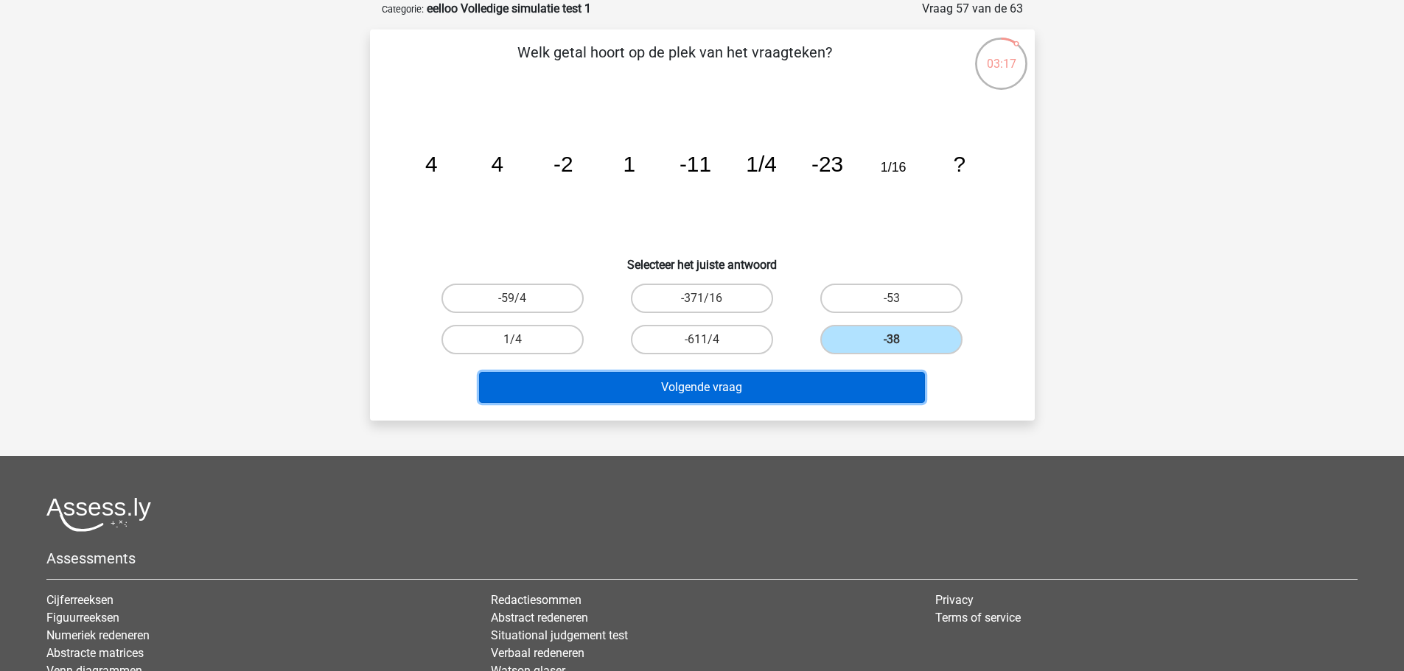
click at [867, 399] on button "Volgende vraag" at bounding box center [702, 387] width 446 height 31
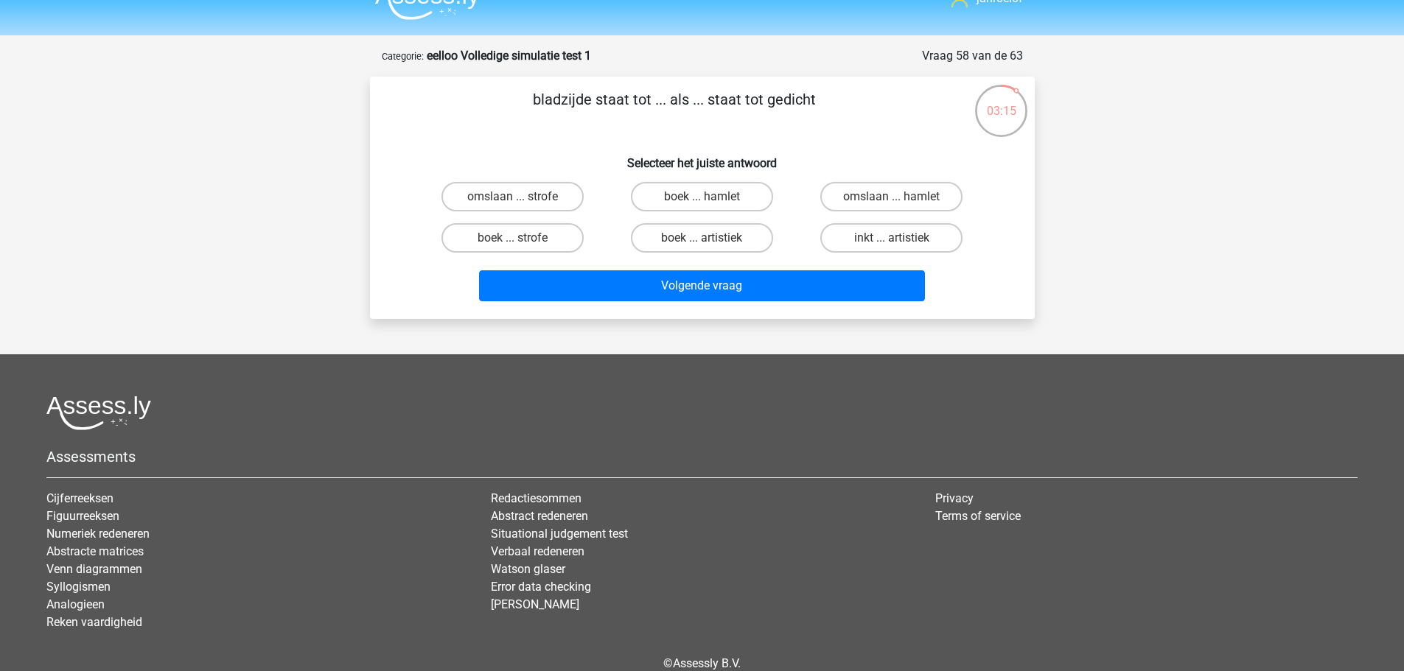
scroll to position [0, 0]
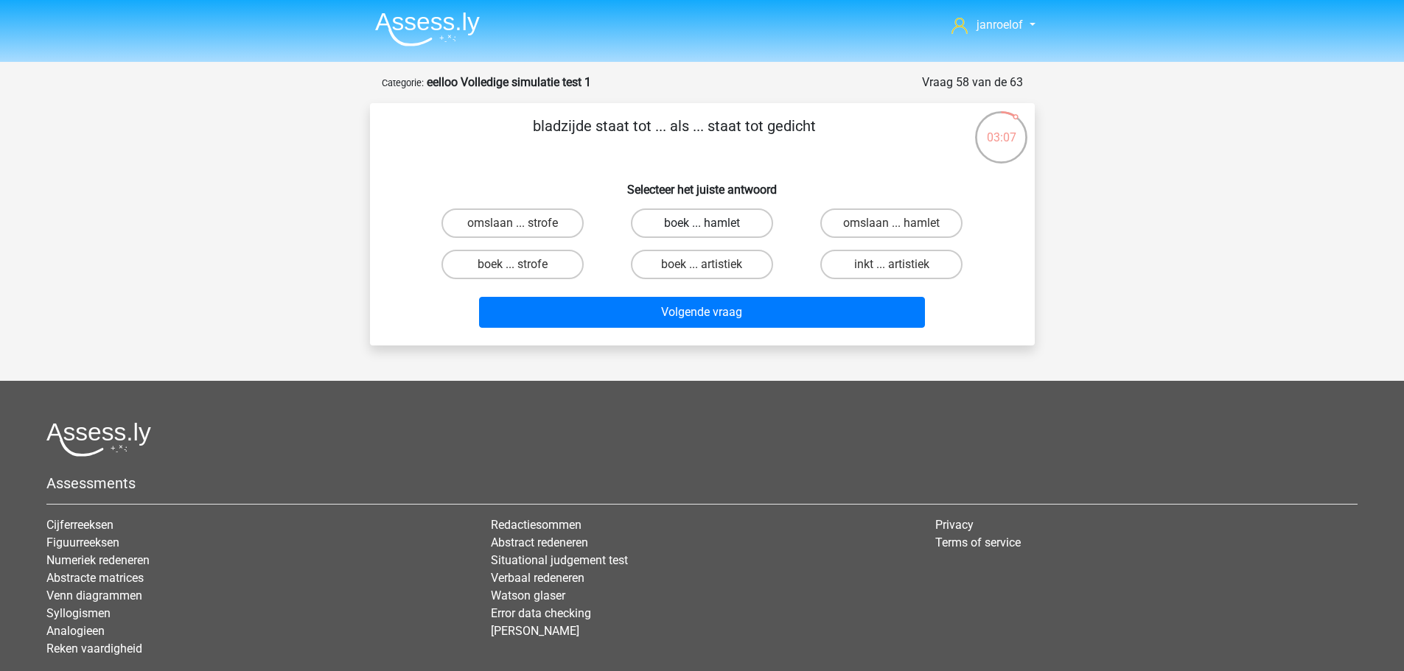
click at [690, 230] on label "boek ... hamlet" at bounding box center [702, 223] width 142 height 29
click at [702, 230] on input "boek ... hamlet" at bounding box center [707, 228] width 10 height 10
radio input "true"
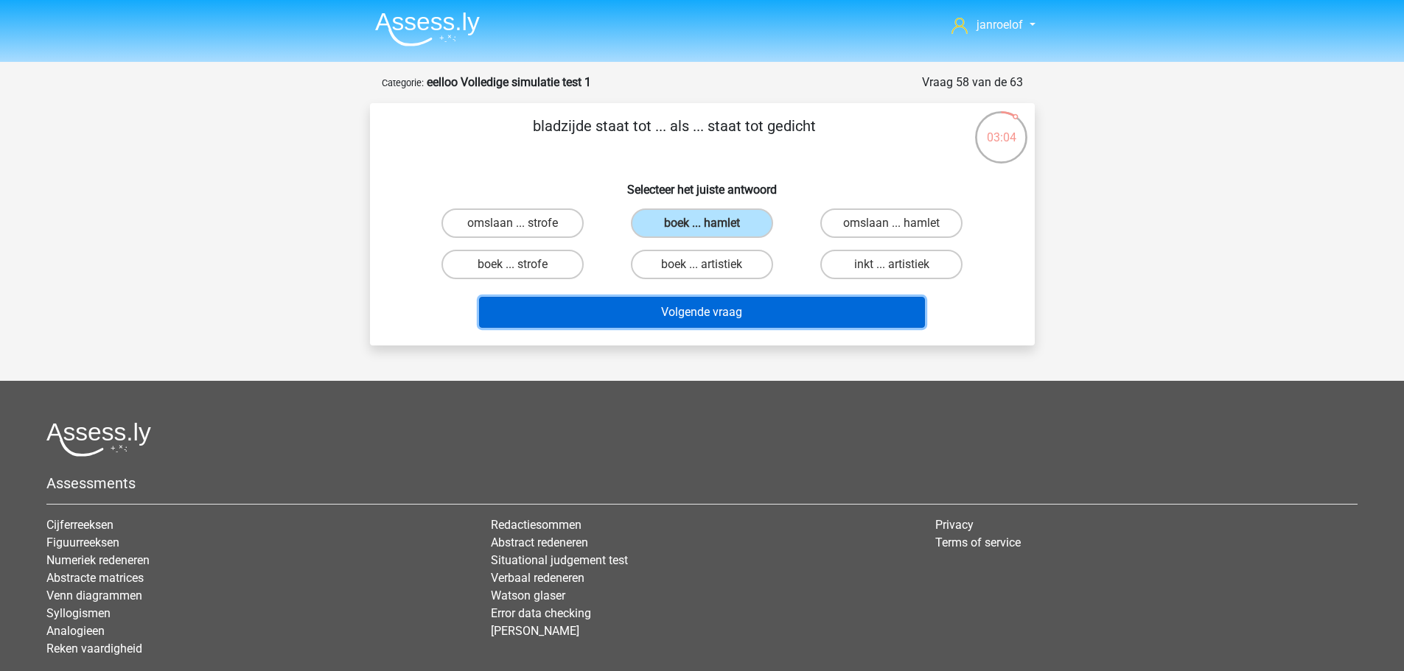
click at [741, 312] on button "Volgende vraag" at bounding box center [702, 312] width 446 height 31
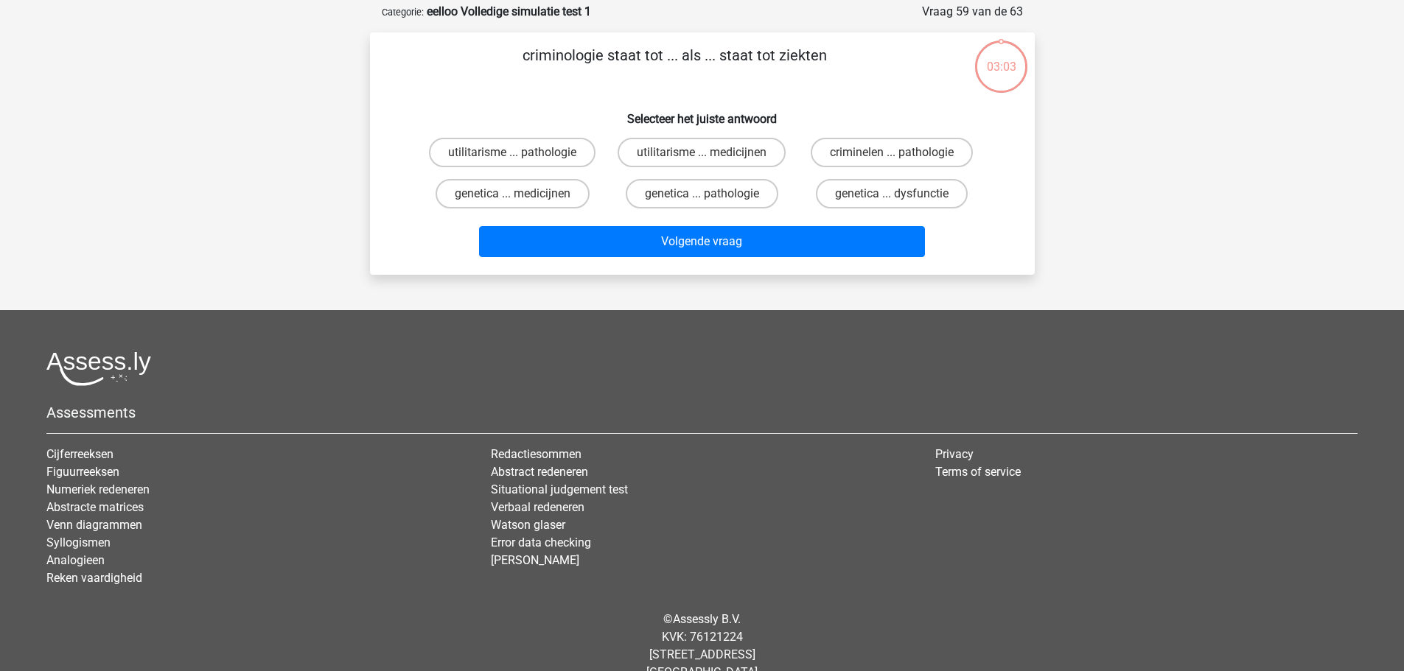
scroll to position [74, 0]
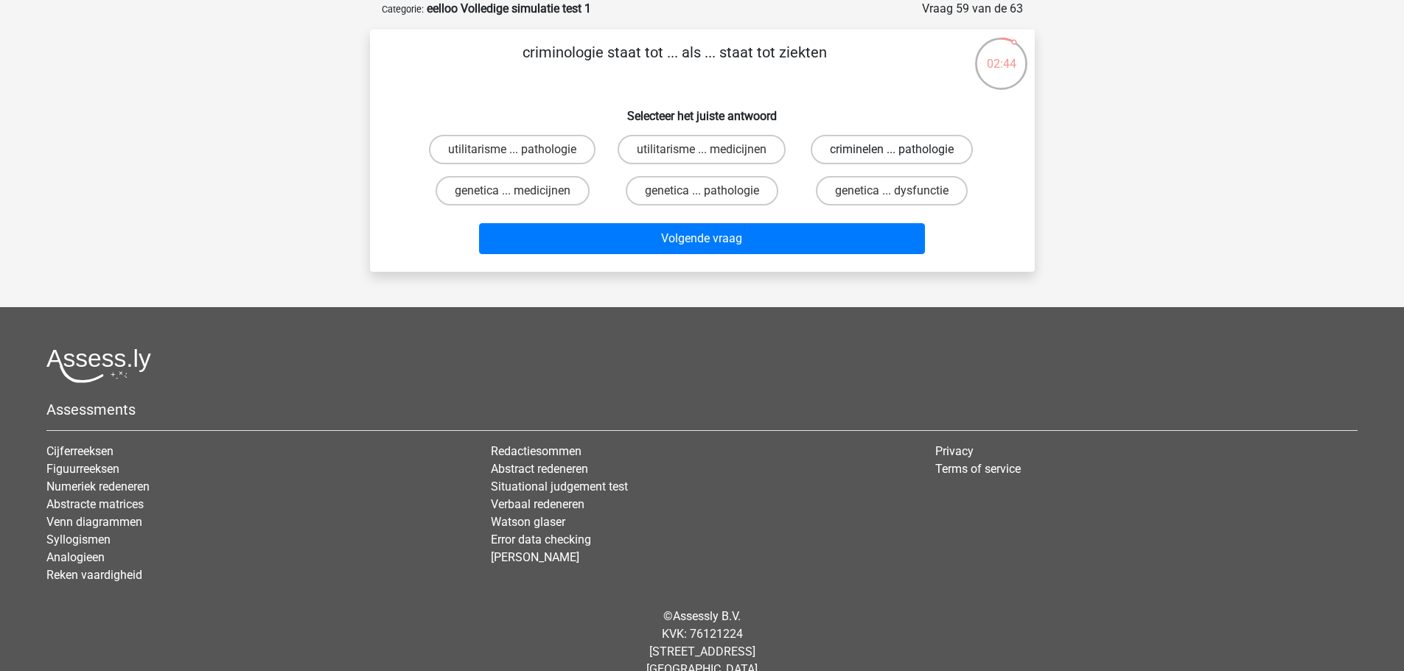
click at [889, 139] on label "criminelen ... pathologie" at bounding box center [892, 149] width 162 height 29
click at [892, 150] on input "criminelen ... pathologie" at bounding box center [897, 155] width 10 height 10
radio input "true"
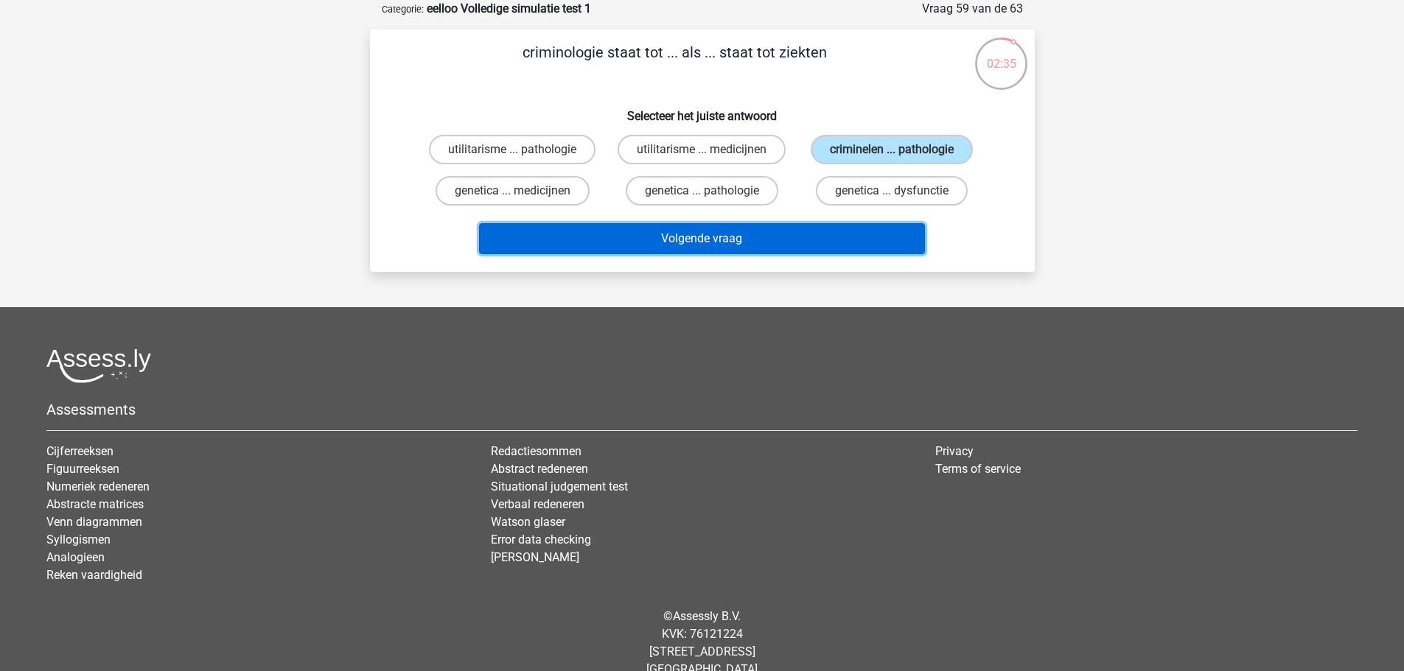
click at [849, 238] on button "Volgende vraag" at bounding box center [702, 238] width 446 height 31
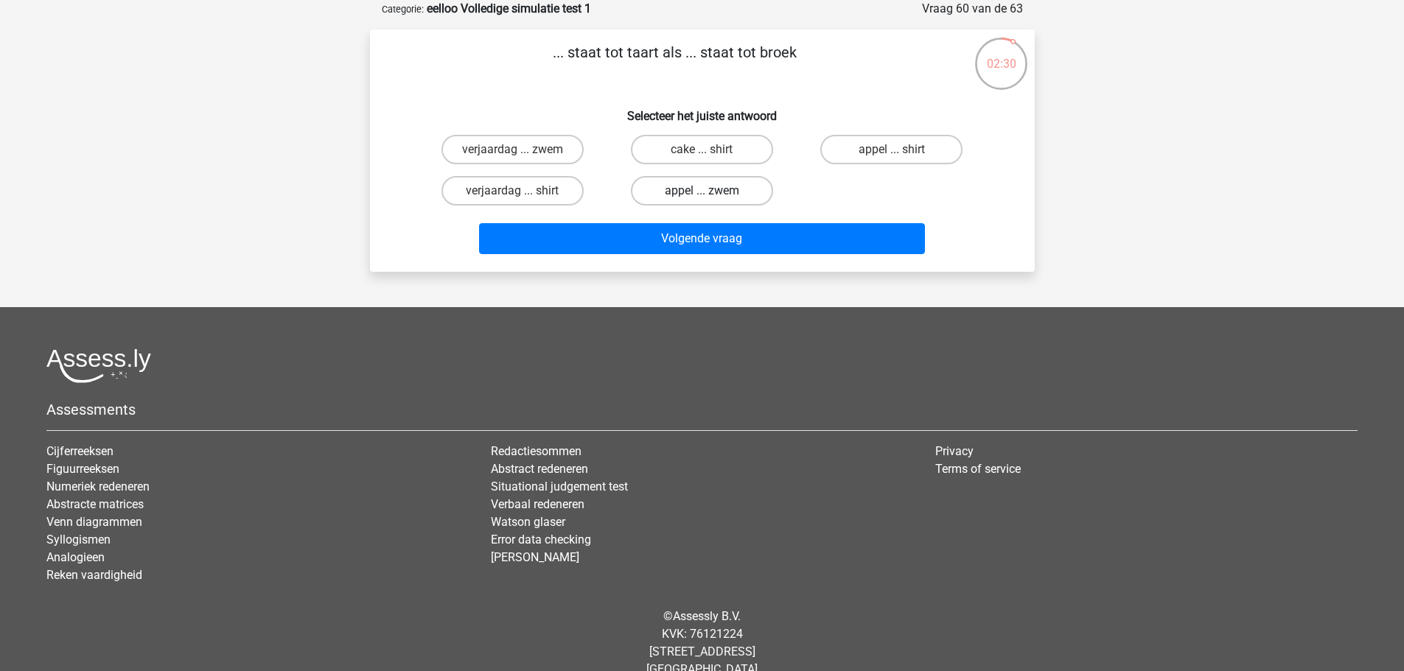
click at [730, 196] on label "appel ... zwem" at bounding box center [702, 190] width 142 height 29
click at [711, 196] on input "appel ... zwem" at bounding box center [707, 196] width 10 height 10
radio input "true"
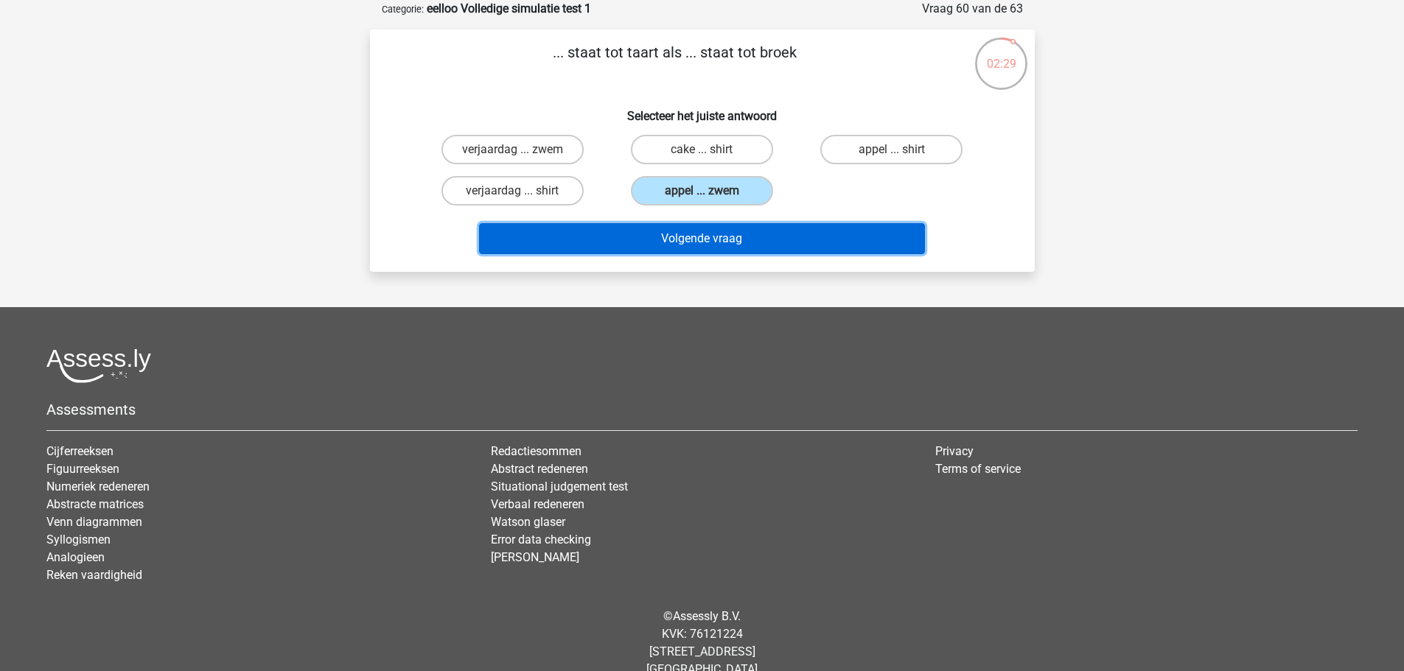
click at [743, 229] on button "Volgende vraag" at bounding box center [702, 238] width 446 height 31
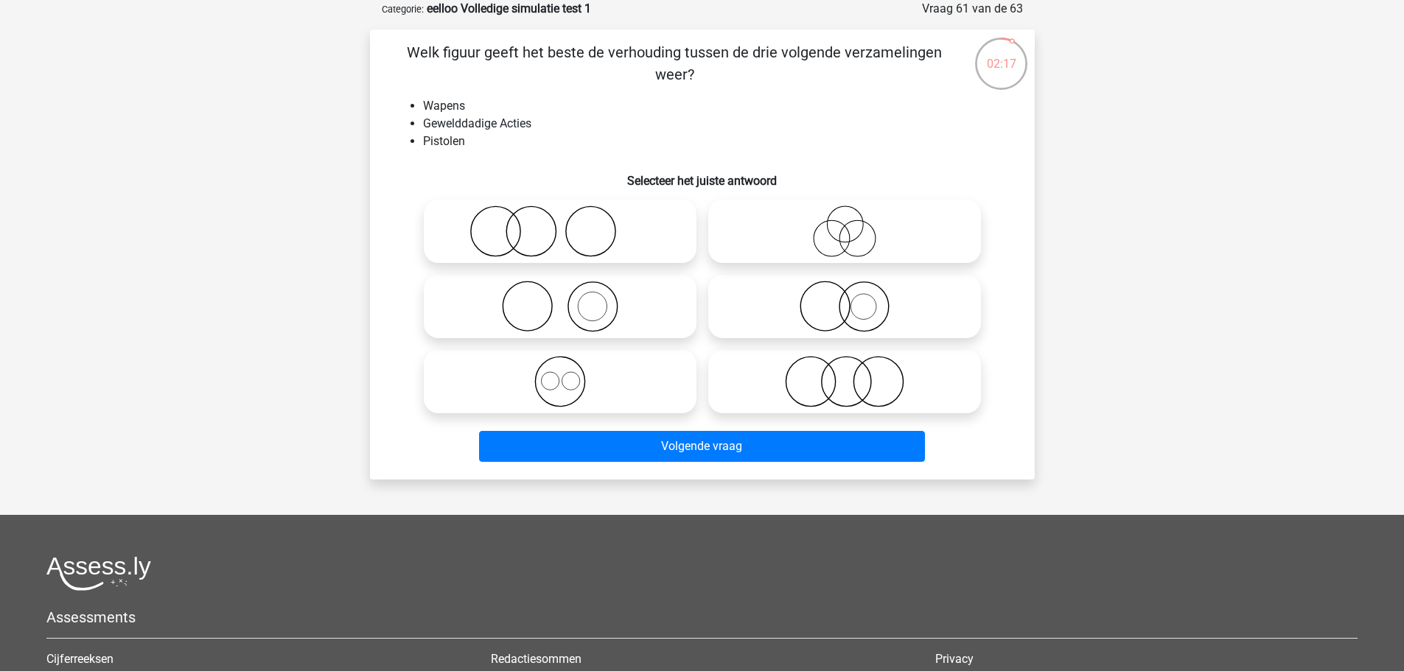
click at [595, 243] on icon at bounding box center [560, 232] width 261 height 52
click at [570, 224] on input "radio" at bounding box center [565, 219] width 10 height 10
radio input "true"
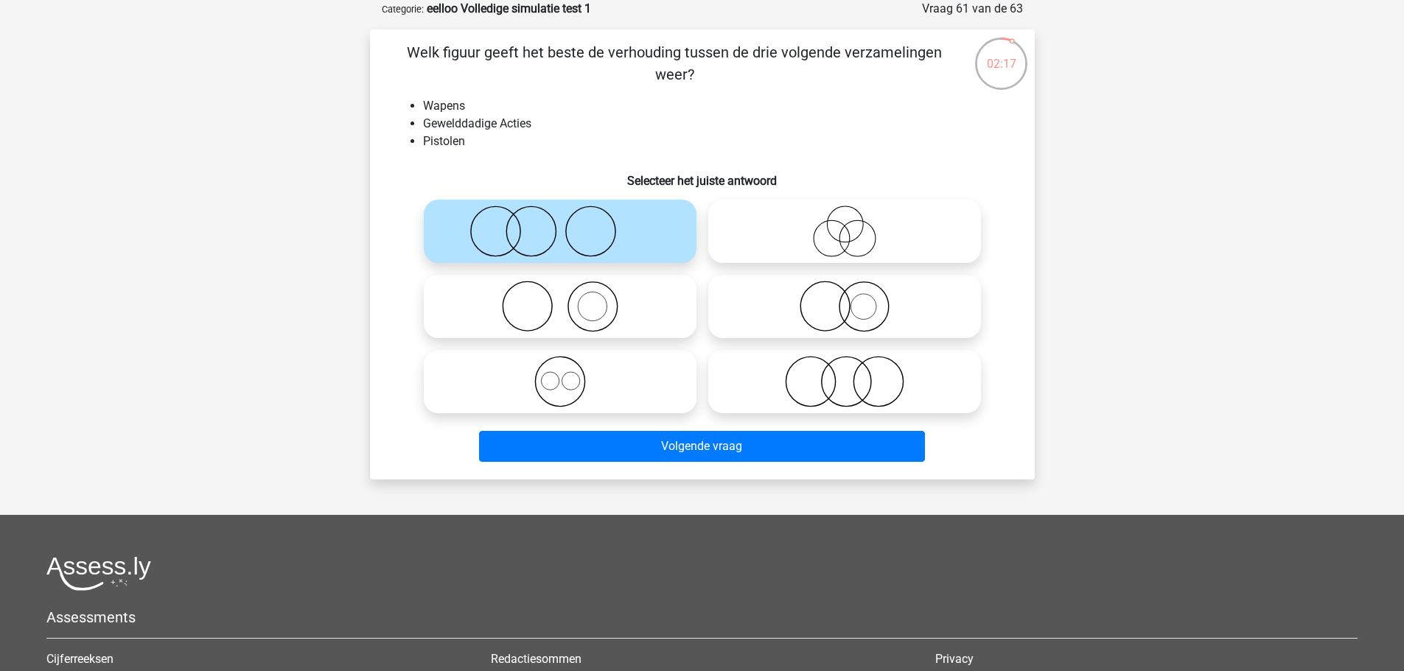
click at [632, 295] on icon at bounding box center [560, 307] width 261 height 52
click at [570, 295] on input "radio" at bounding box center [565, 295] width 10 height 10
radio input "true"
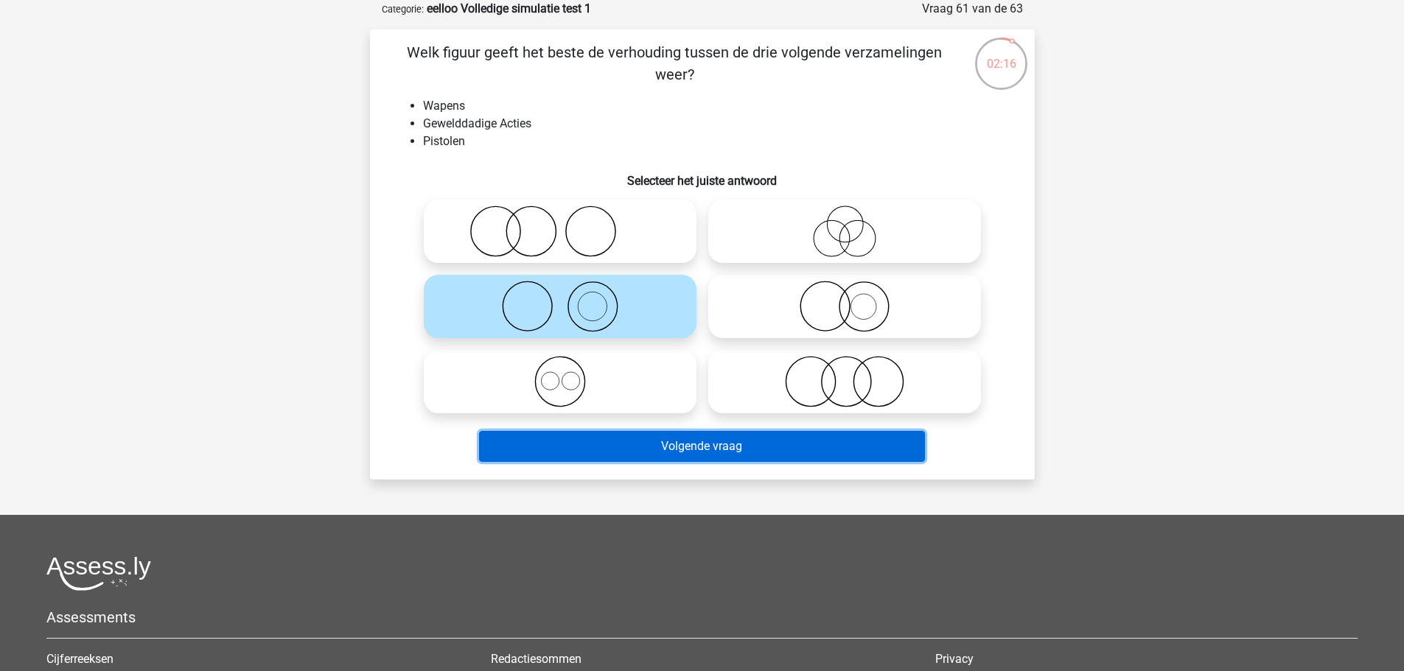
click at [668, 455] on button "Volgende vraag" at bounding box center [702, 446] width 446 height 31
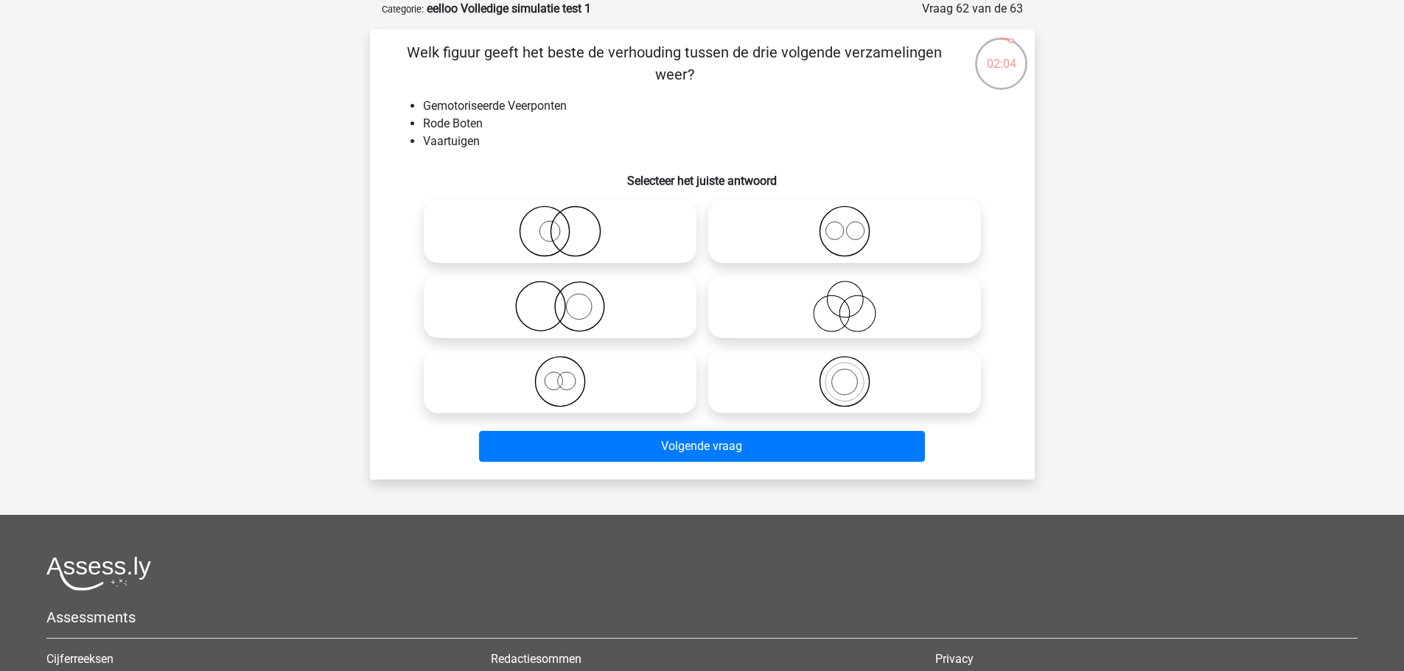
click at [582, 227] on icon at bounding box center [560, 232] width 261 height 52
click at [570, 224] on input "radio" at bounding box center [565, 219] width 10 height 10
radio input "true"
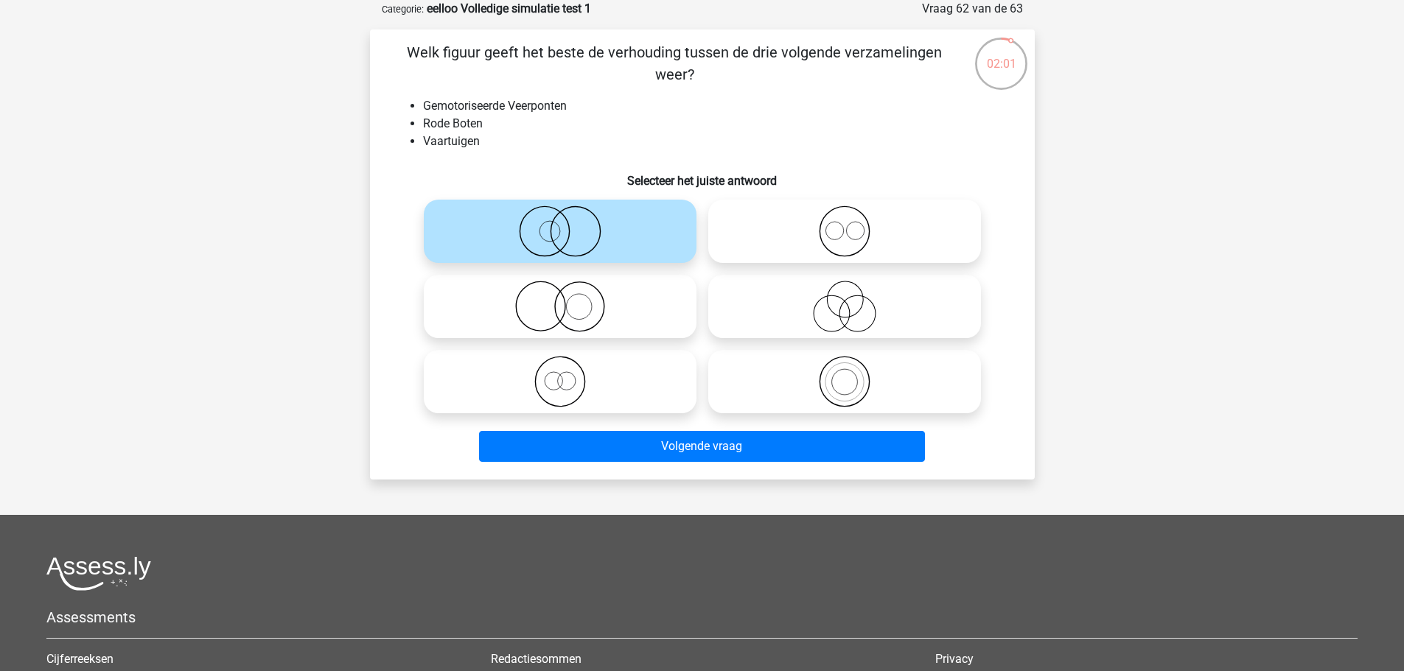
click at [635, 477] on div "Welk figuur geeft het beste de verhouding tussen de drie volgende verzamelingen…" at bounding box center [702, 254] width 665 height 450
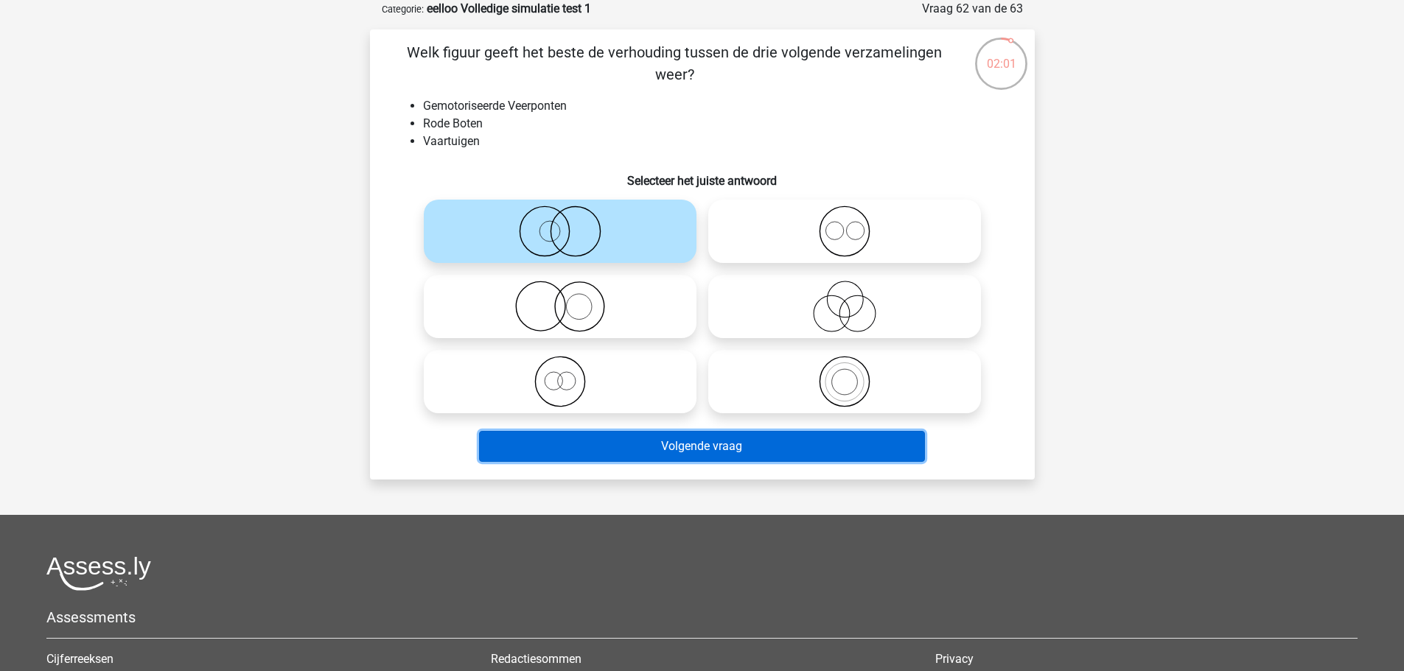
click at [639, 455] on button "Volgende vraag" at bounding box center [702, 446] width 446 height 31
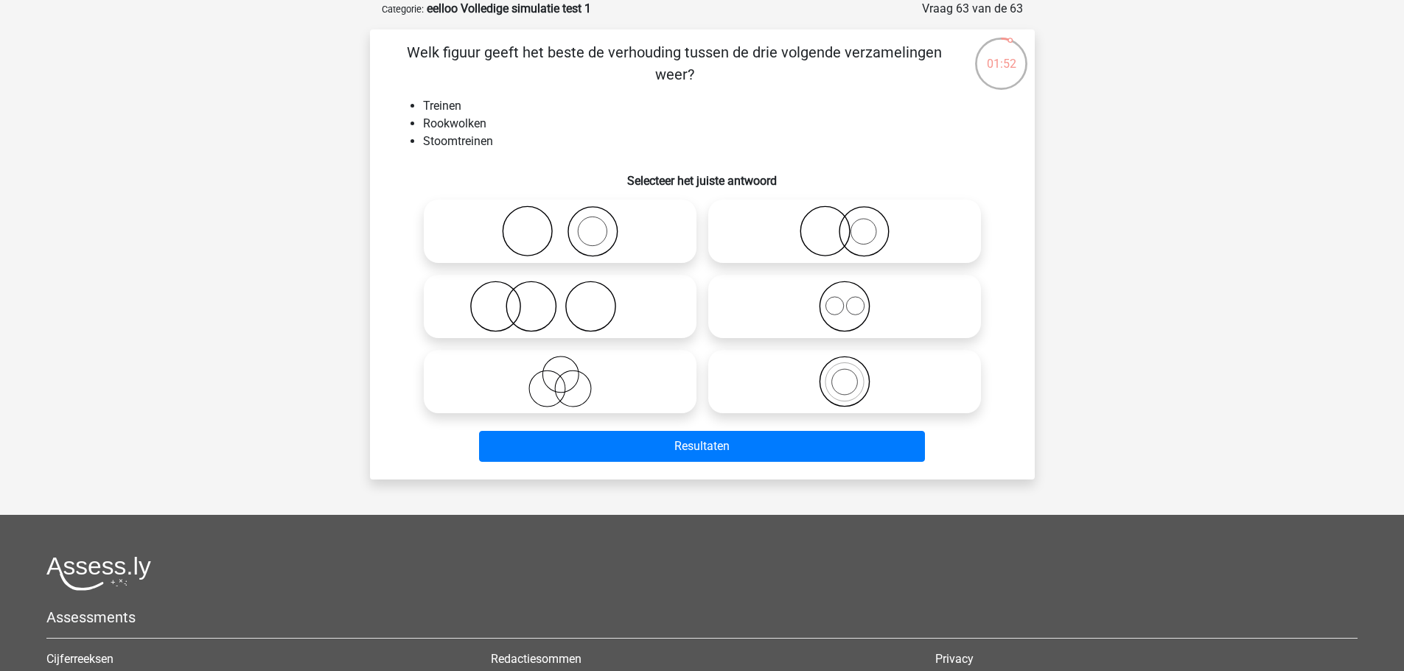
click at [578, 304] on icon at bounding box center [560, 307] width 261 height 52
click at [570, 299] on input "radio" at bounding box center [565, 295] width 10 height 10
radio input "true"
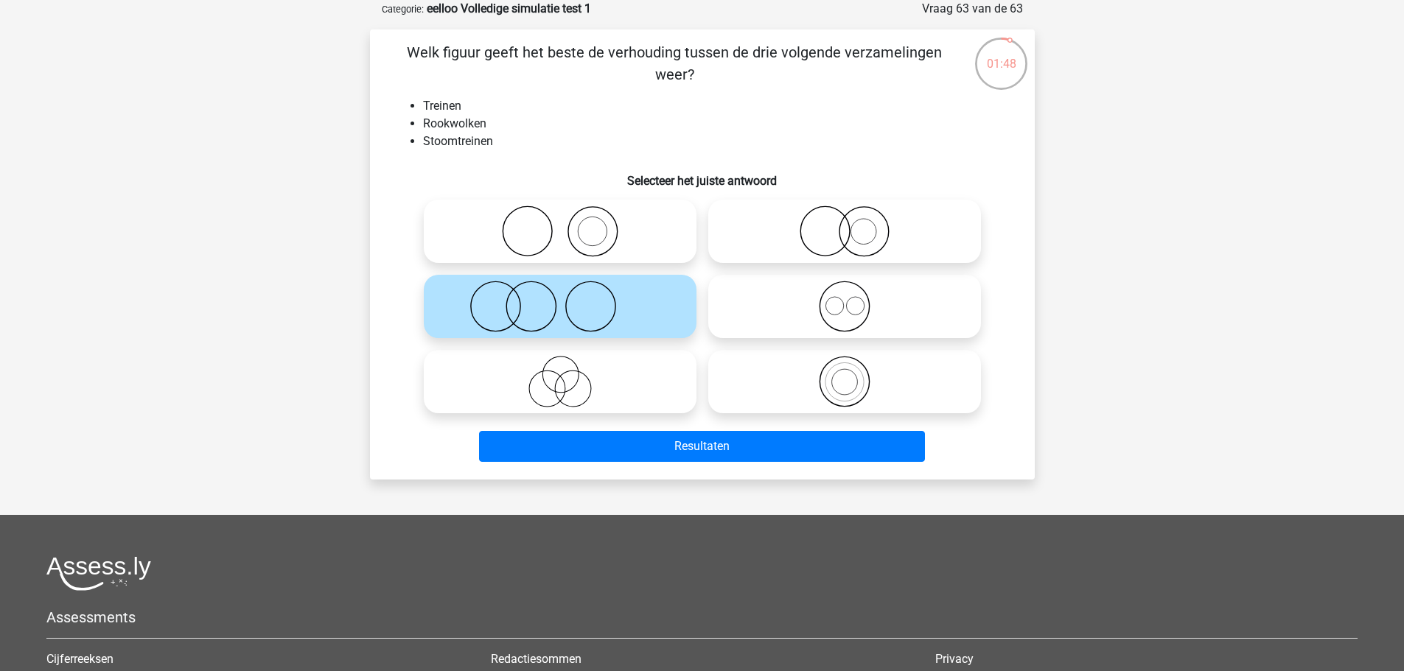
click at [791, 220] on icon at bounding box center [844, 232] width 261 height 52
click at [844, 220] on input "radio" at bounding box center [849, 219] width 10 height 10
radio input "true"
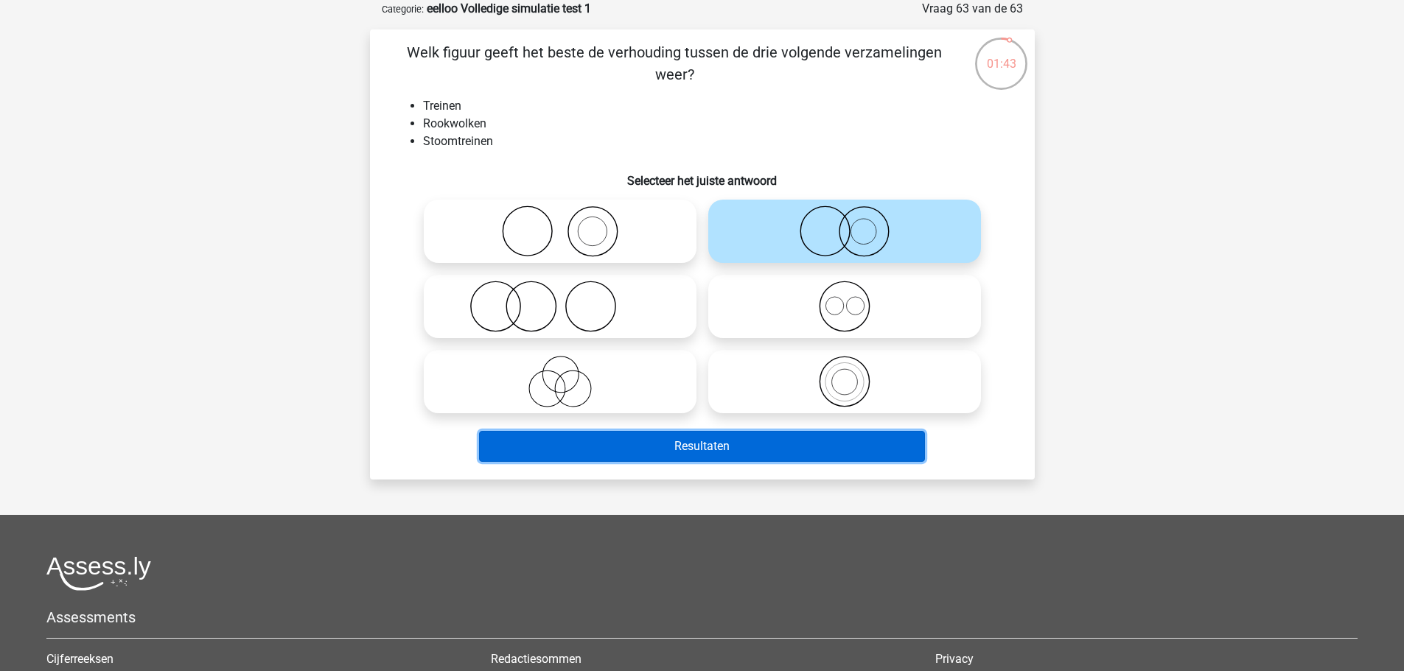
click at [699, 453] on button "Resultaten" at bounding box center [702, 446] width 446 height 31
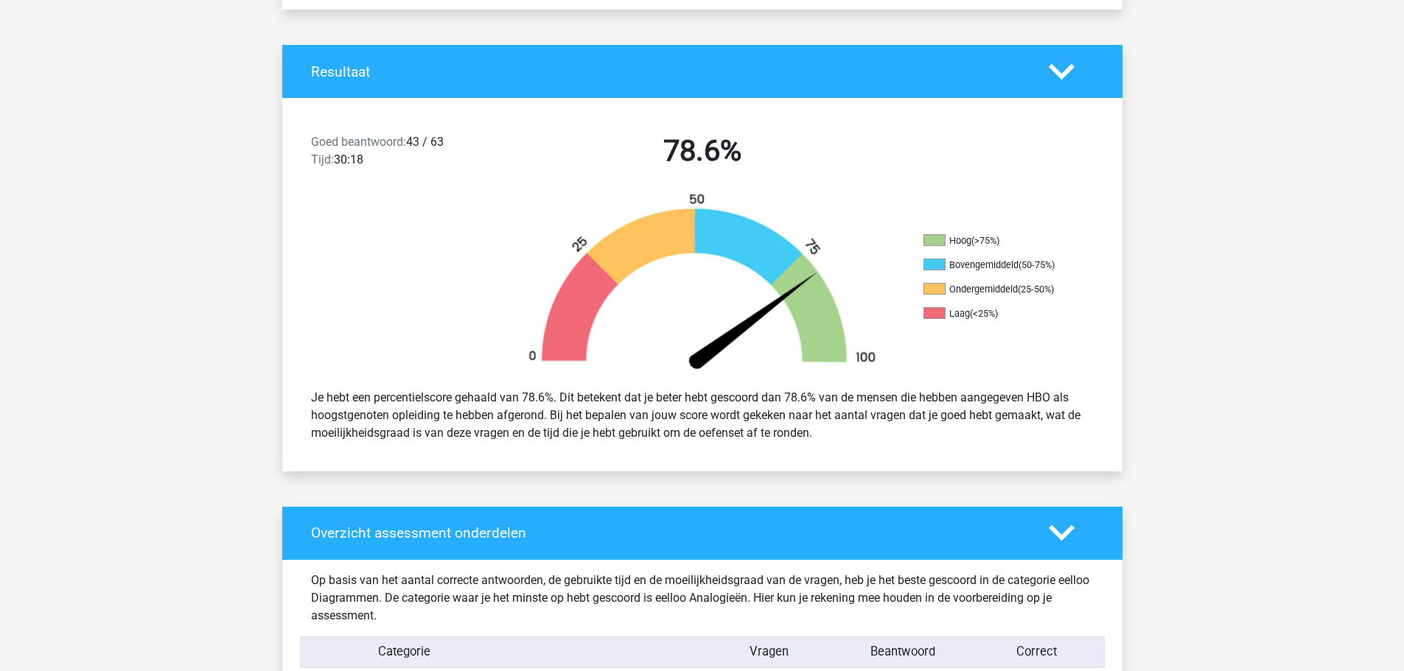
scroll to position [147, 0]
